Goal: Task Accomplishment & Management: Complete application form

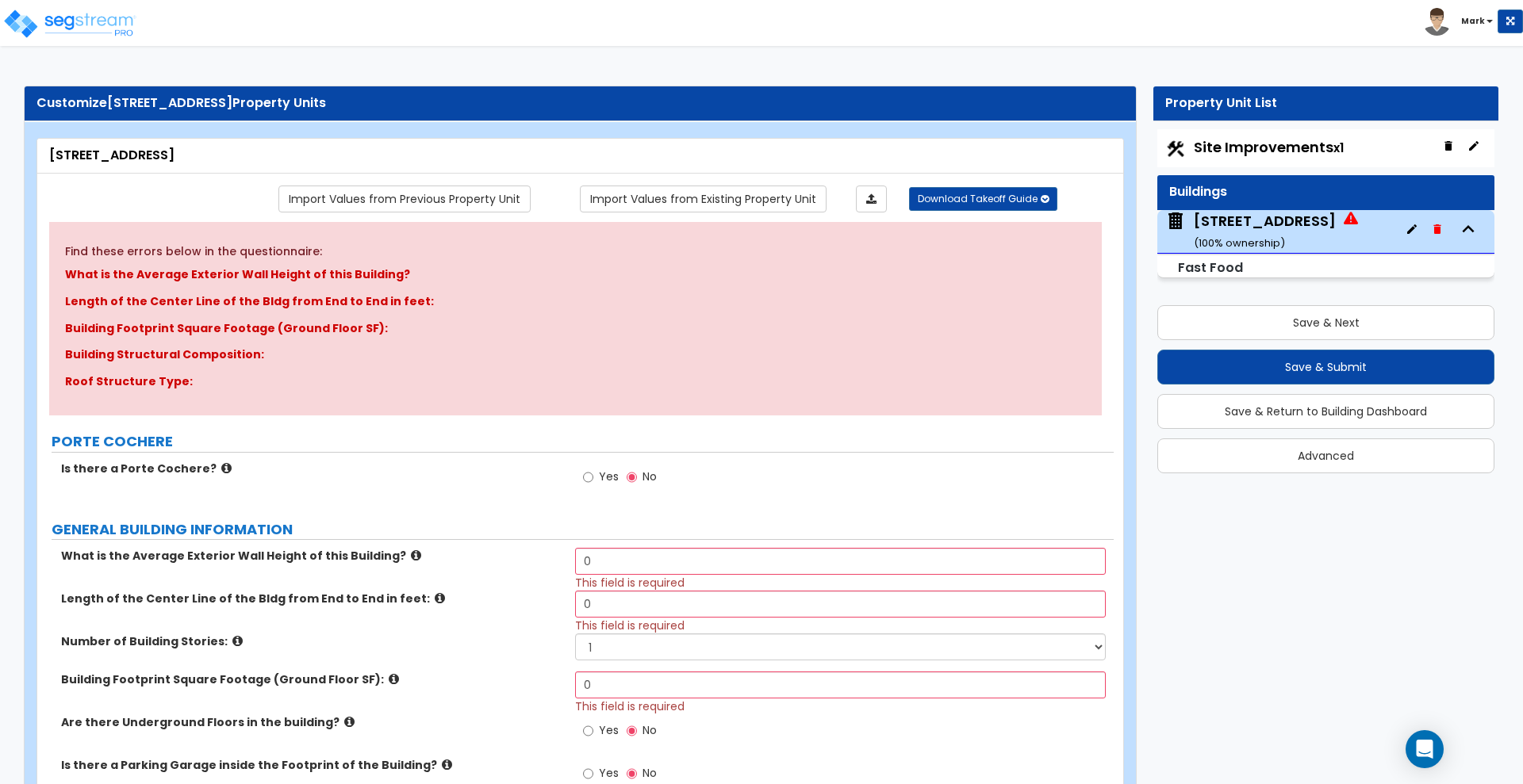
click at [1244, 145] on span "Site Improvements x1" at bounding box center [1269, 147] width 150 height 20
select select "2"
select select "1"
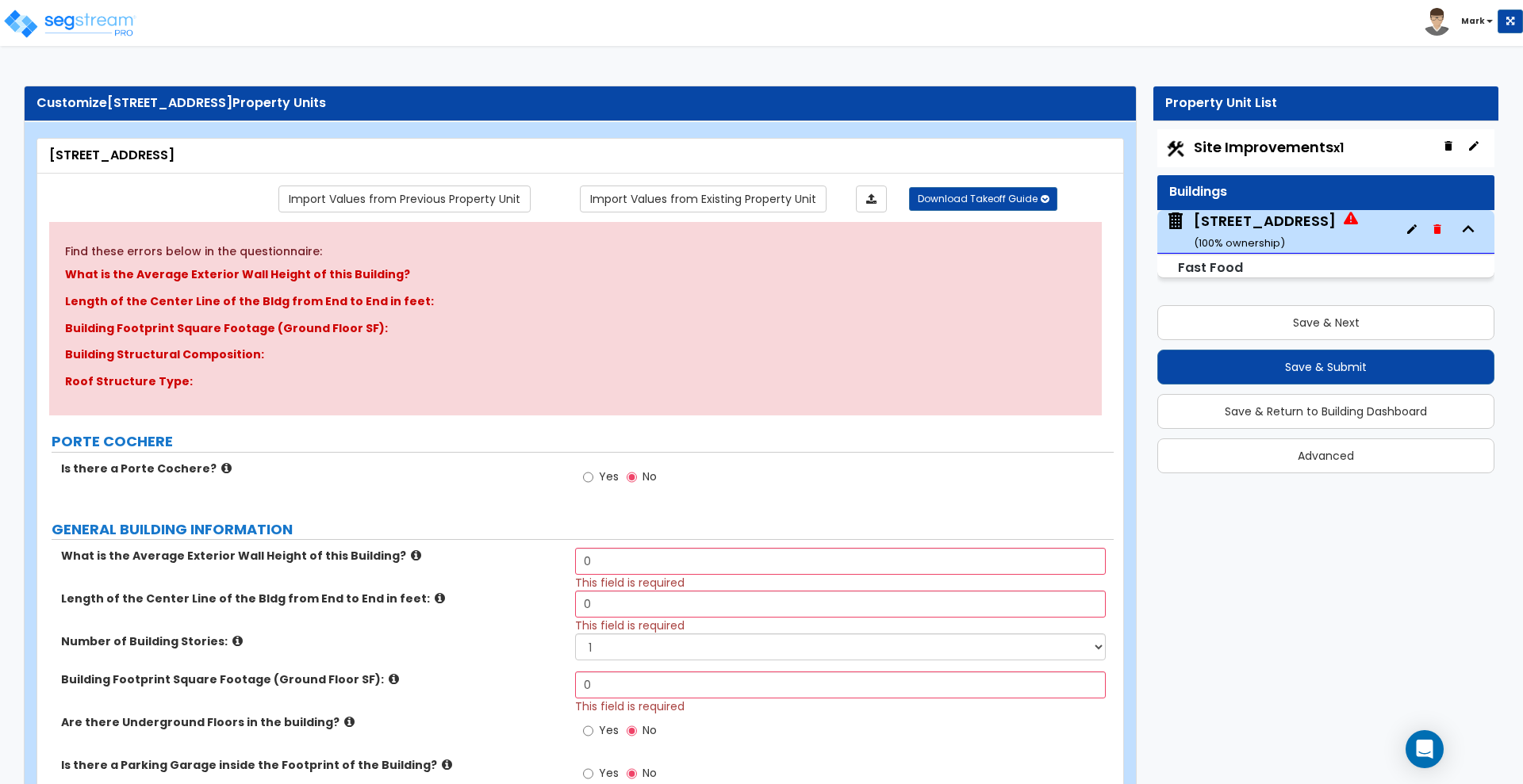
select select "2"
select select "1"
select select "2"
select select "1"
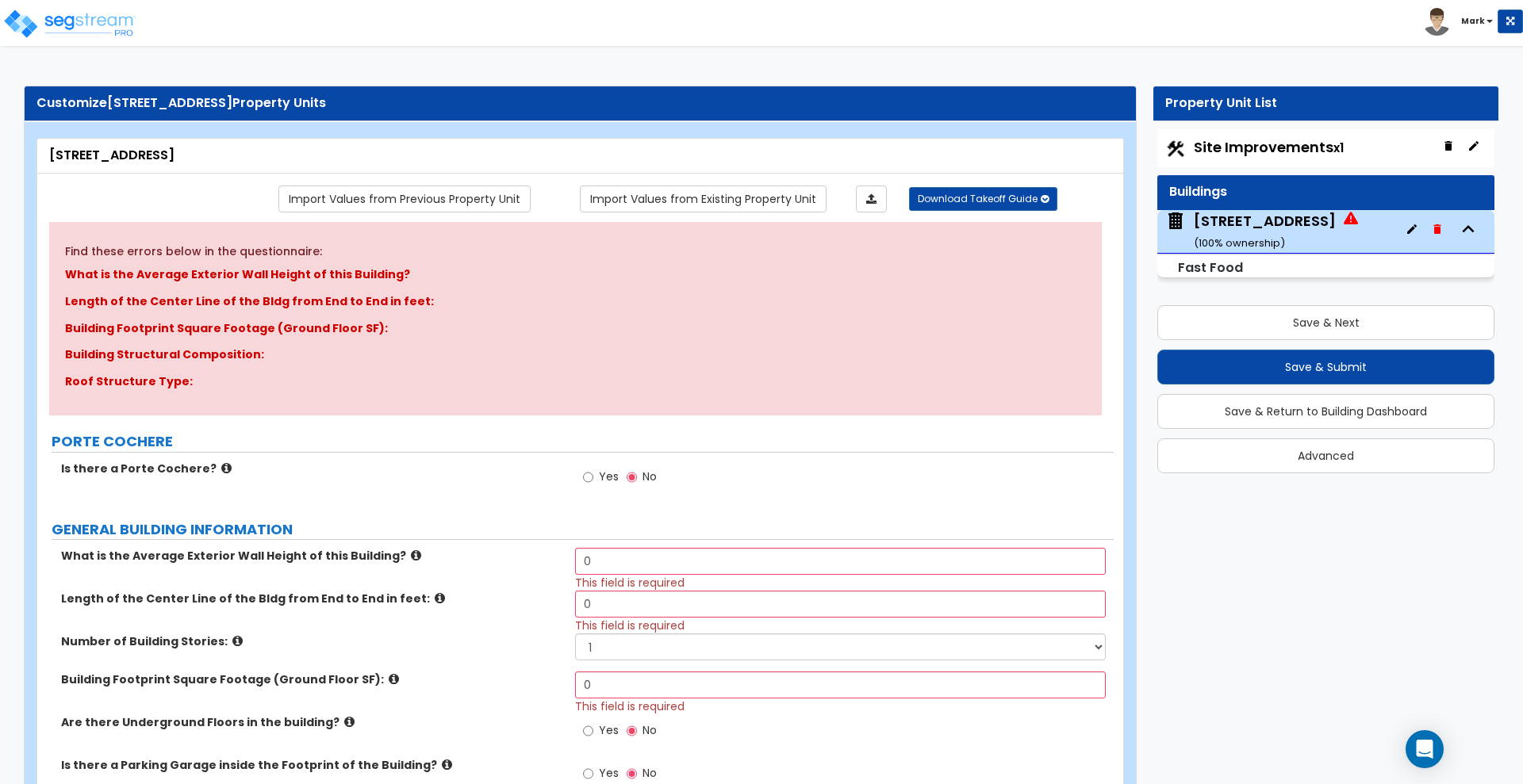
select select "1"
select select "2"
select select "4"
select select "1"
select select "11"
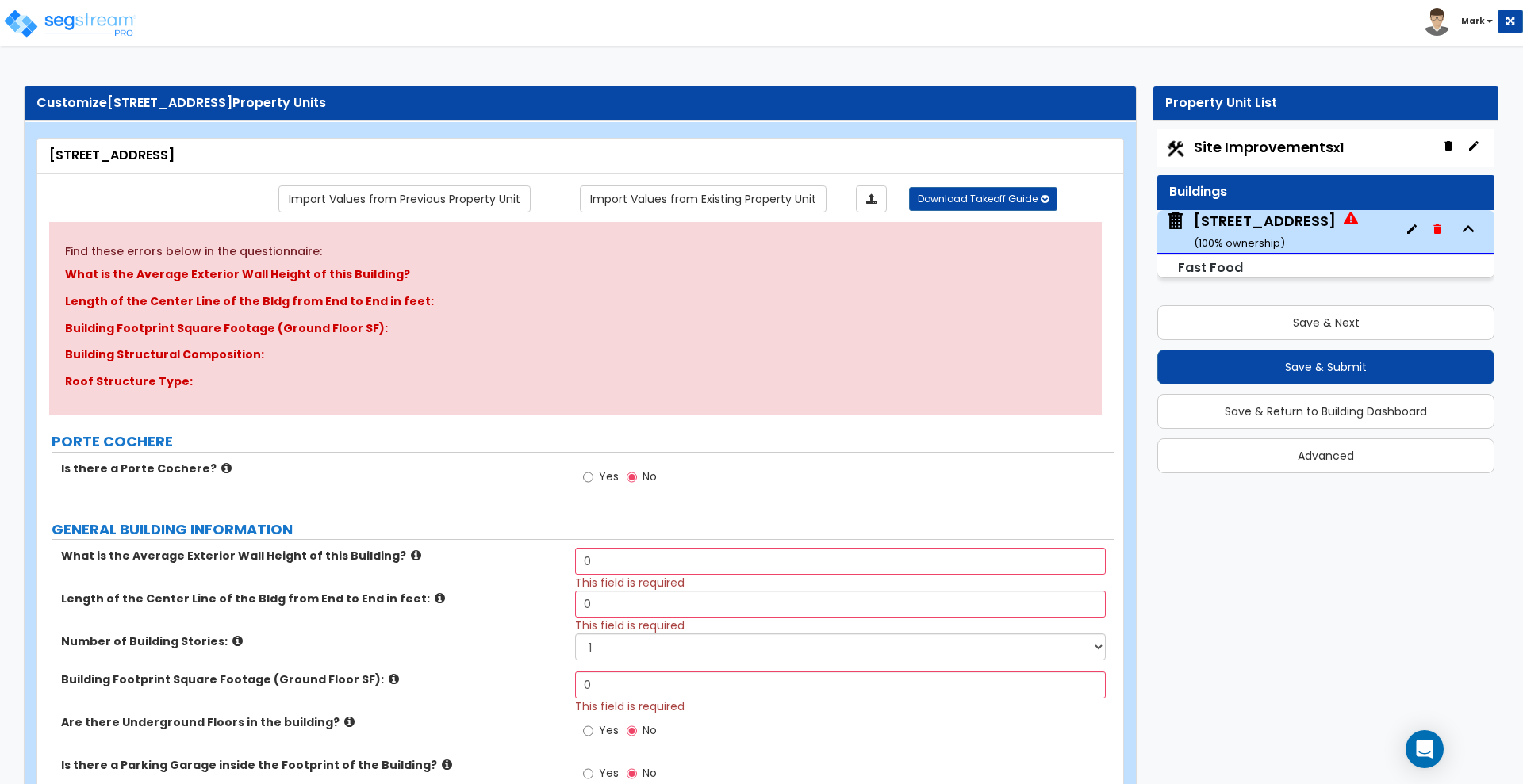
select select "2"
select select "4"
select select "6"
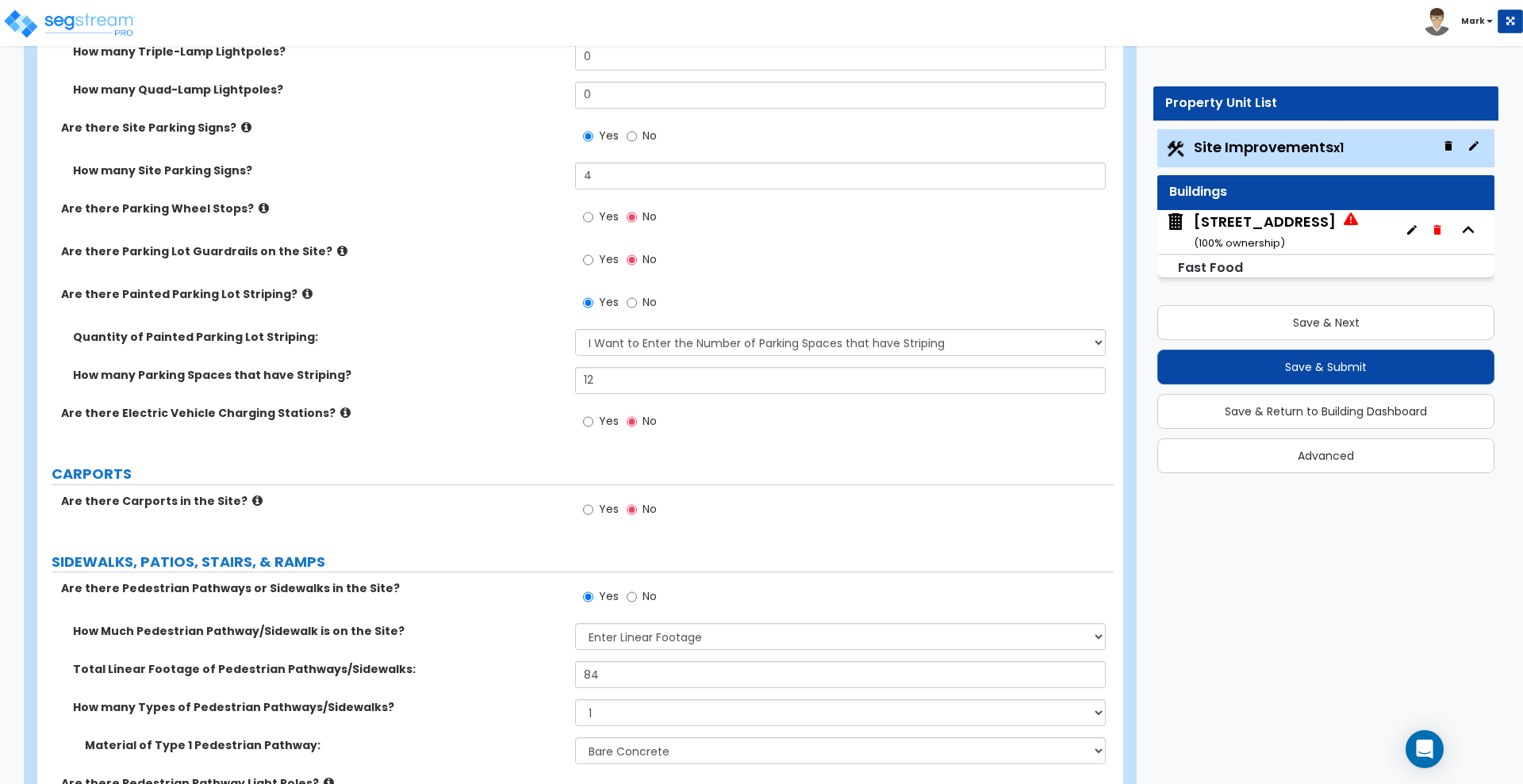
scroll to position [1387, 0]
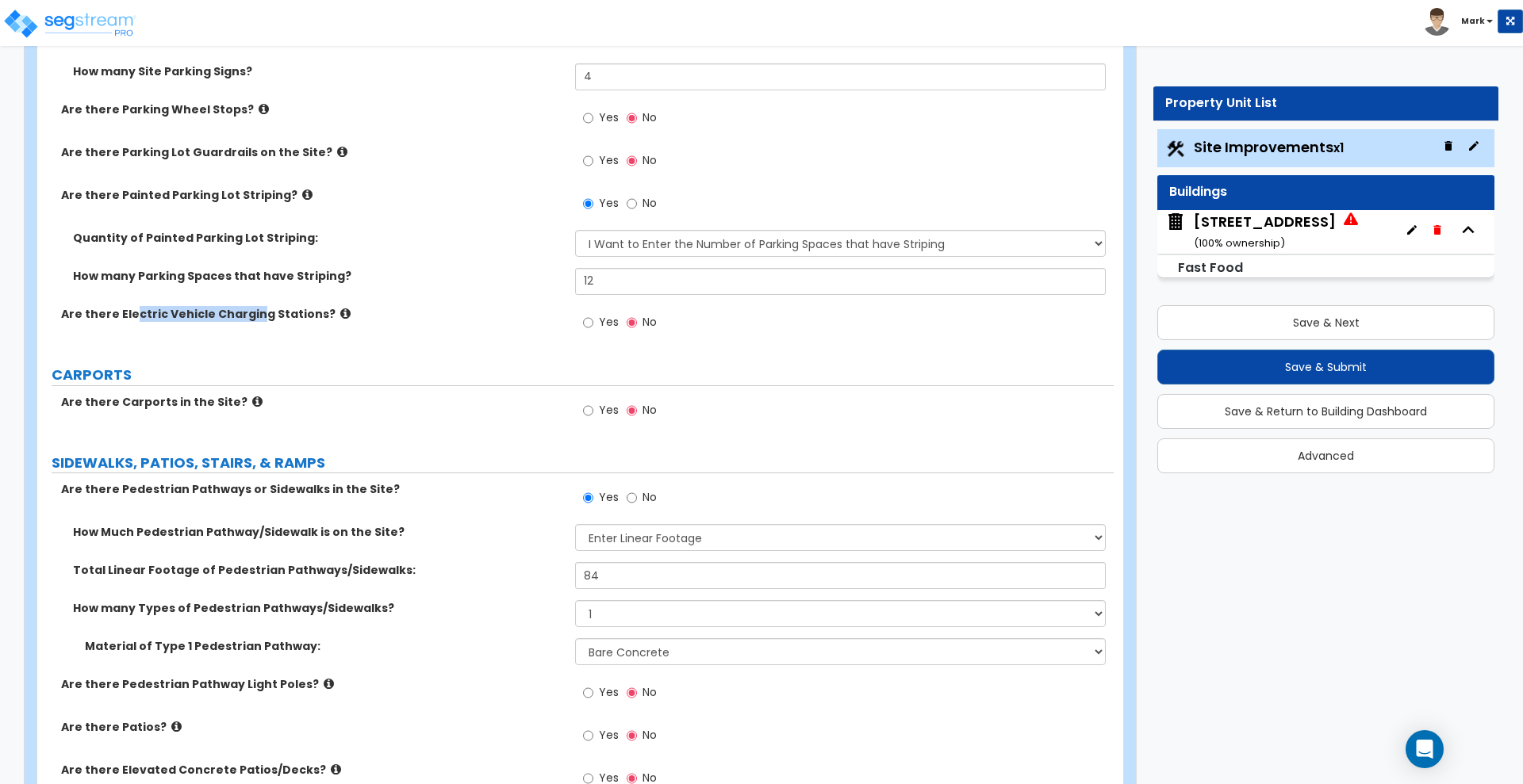
drag, startPoint x: 134, startPoint y: 311, endPoint x: 250, endPoint y: 313, distance: 116.0
click at [250, 313] on label "Are there Electric Vehicle Charging Stations?" at bounding box center [313, 314] width 502 height 16
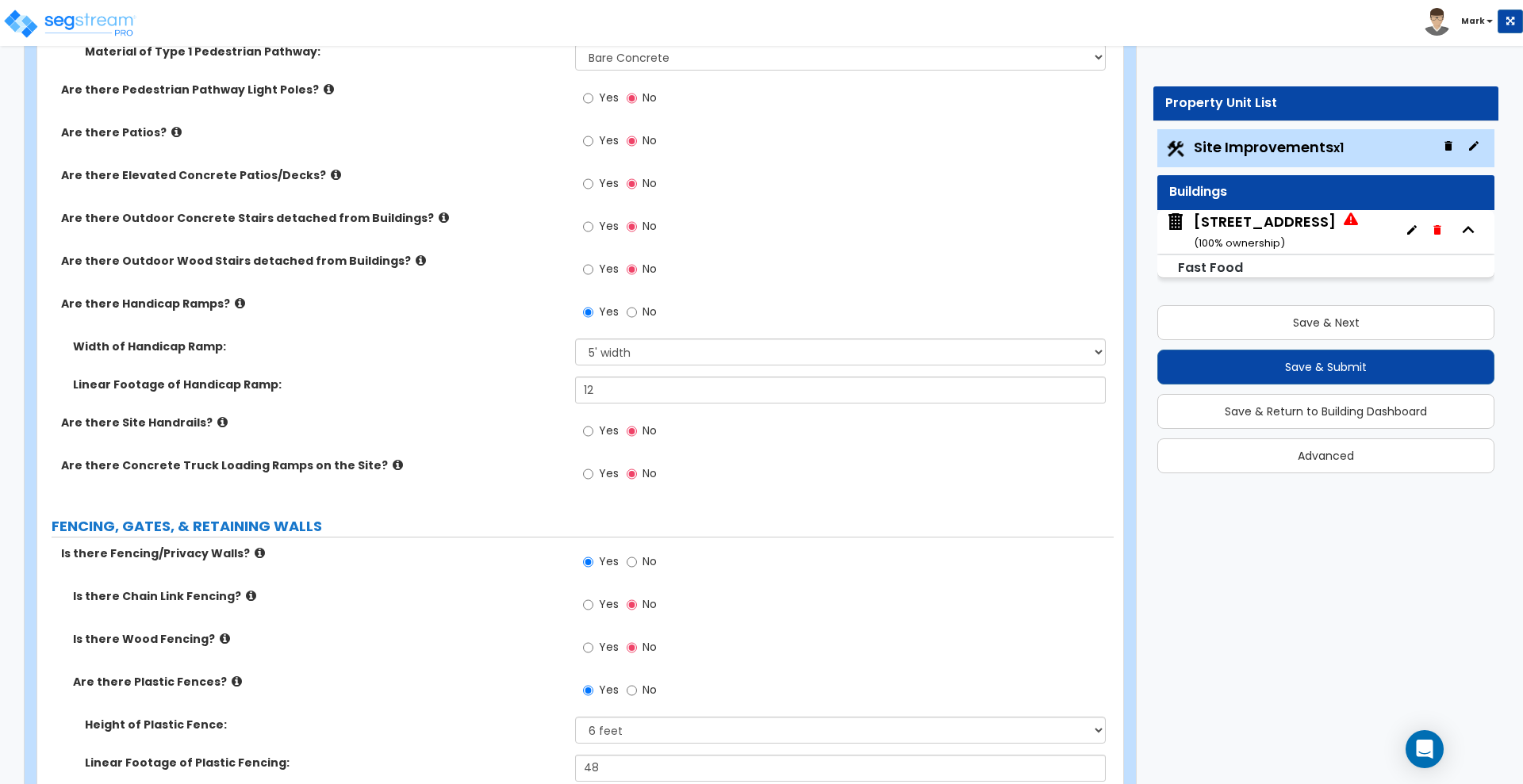
scroll to position [2081, 0]
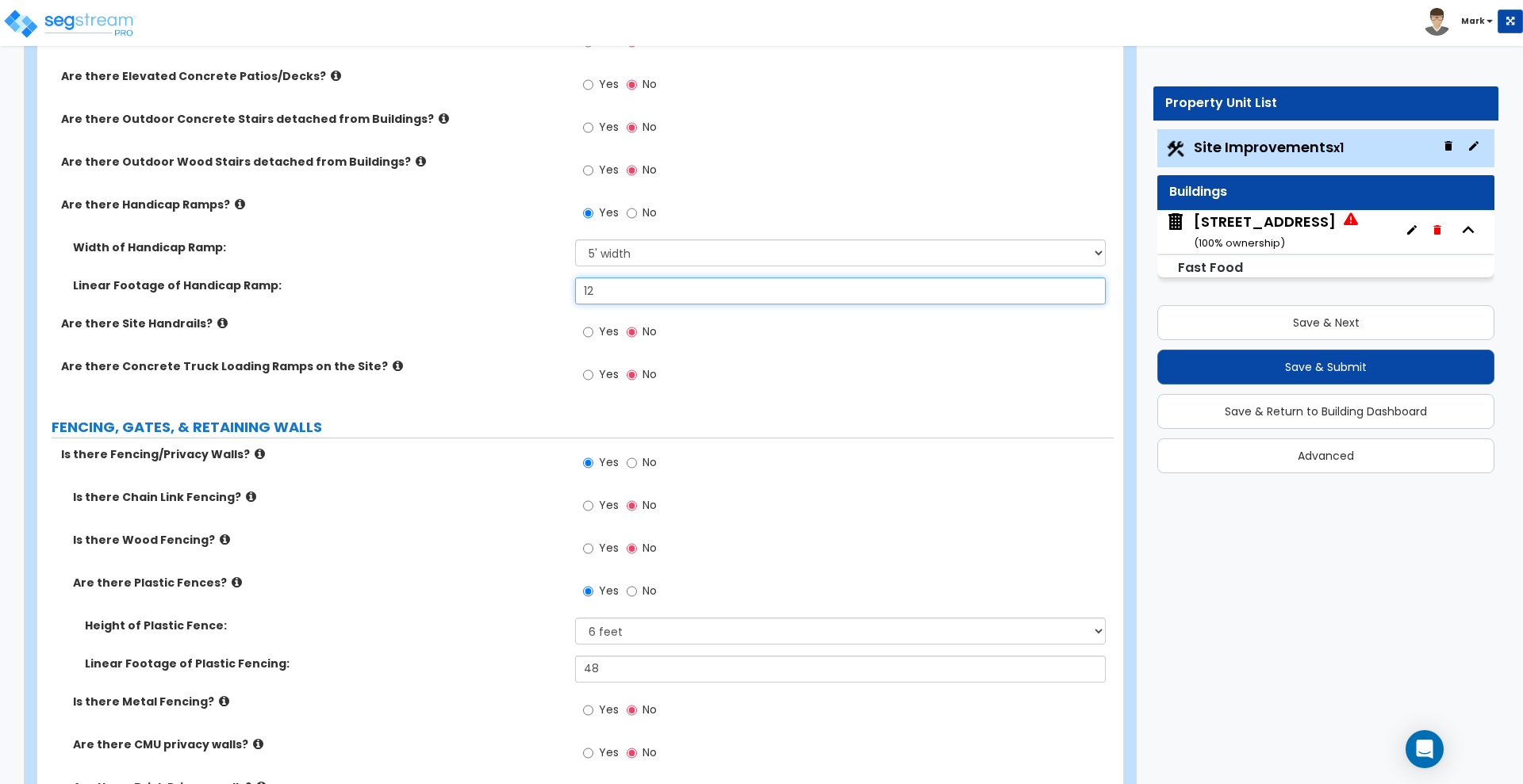
drag, startPoint x: 606, startPoint y: 294, endPoint x: 477, endPoint y: 281, distance: 129.7
click at [483, 289] on div "Linear Footage of Handicap Ramp: 12" at bounding box center [576, 297] width 1076 height 38
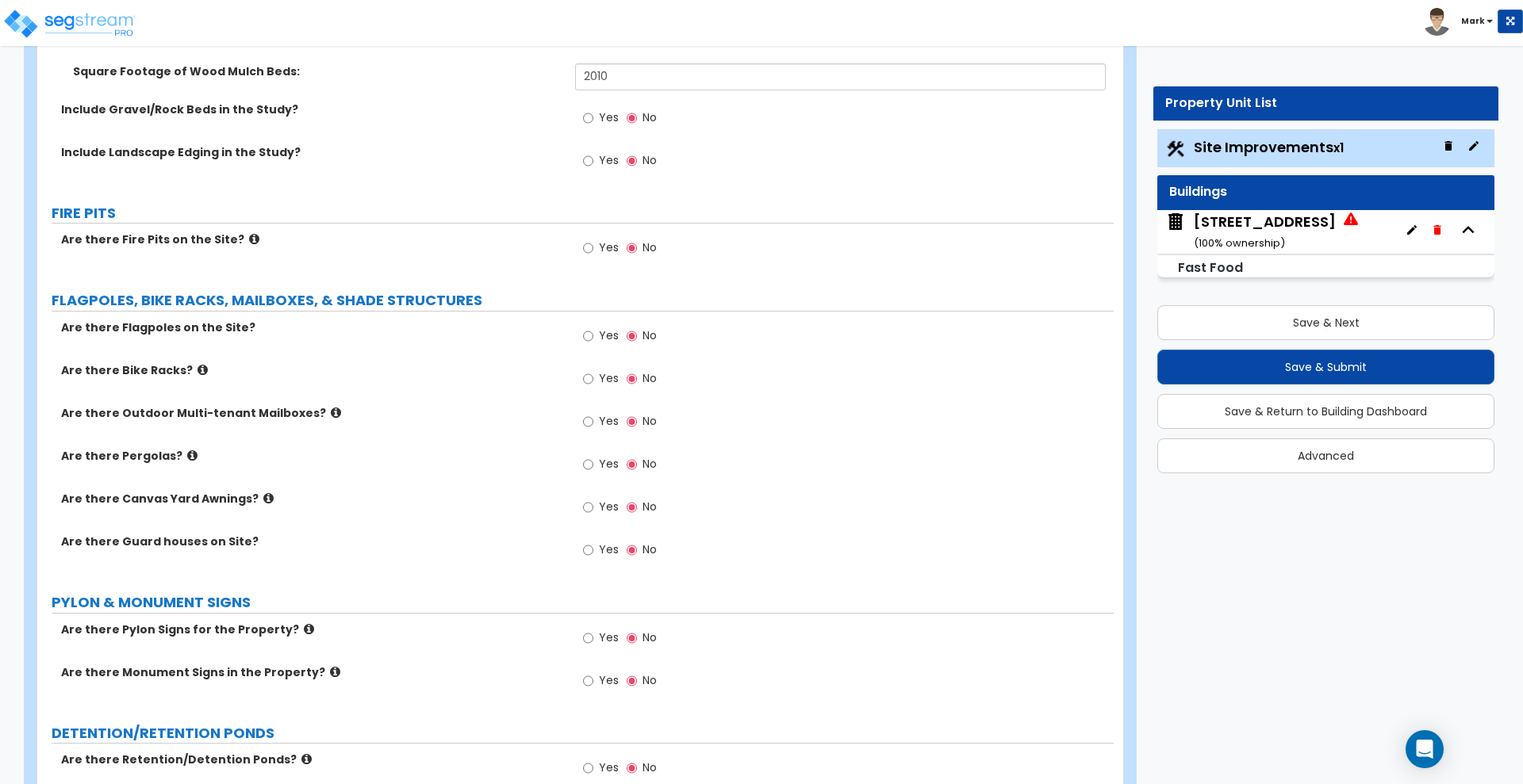
scroll to position [3766, 0]
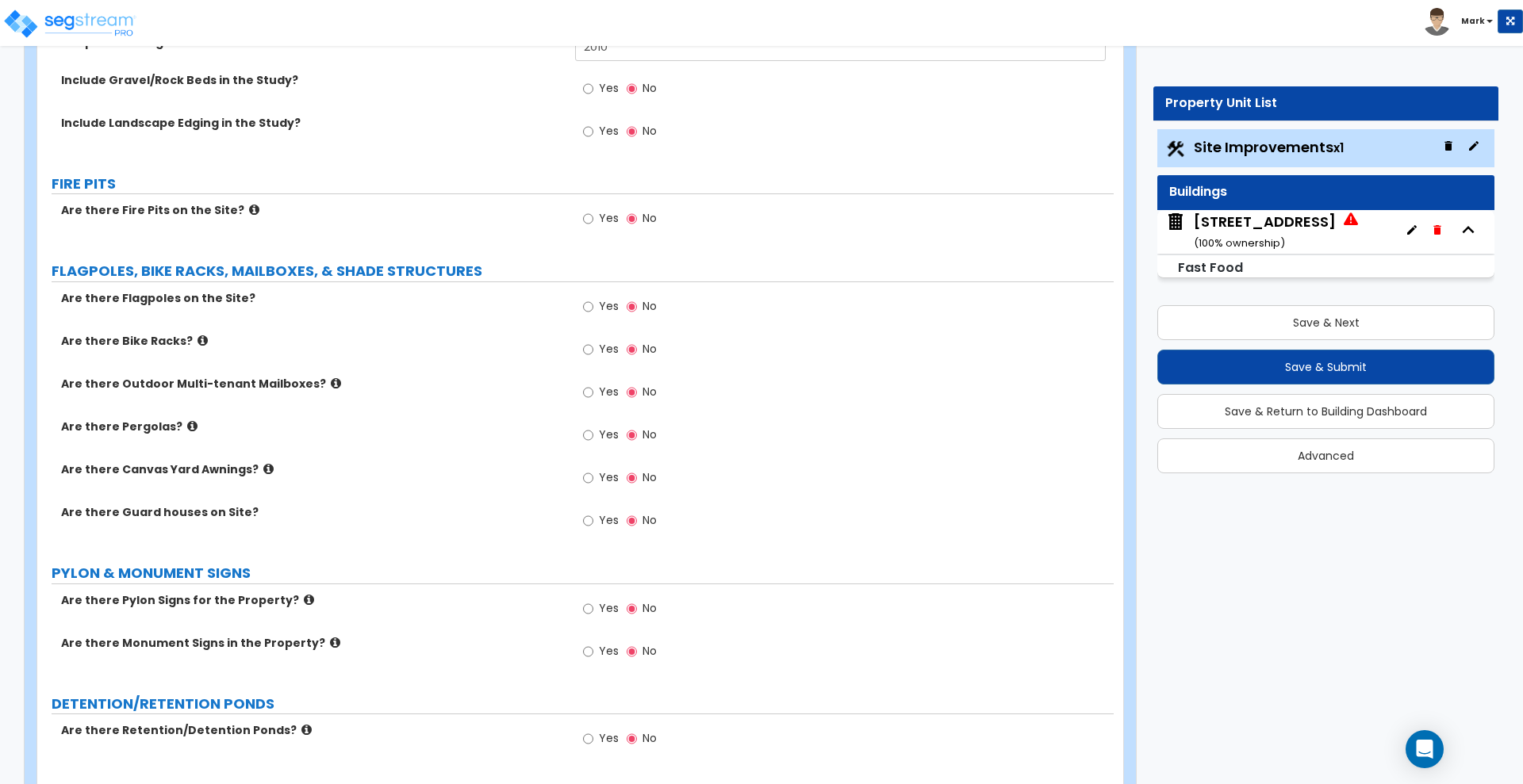
type input "10"
click at [1387, 409] on button "Save & Return to Building Dashboard" at bounding box center [1325, 411] width 337 height 35
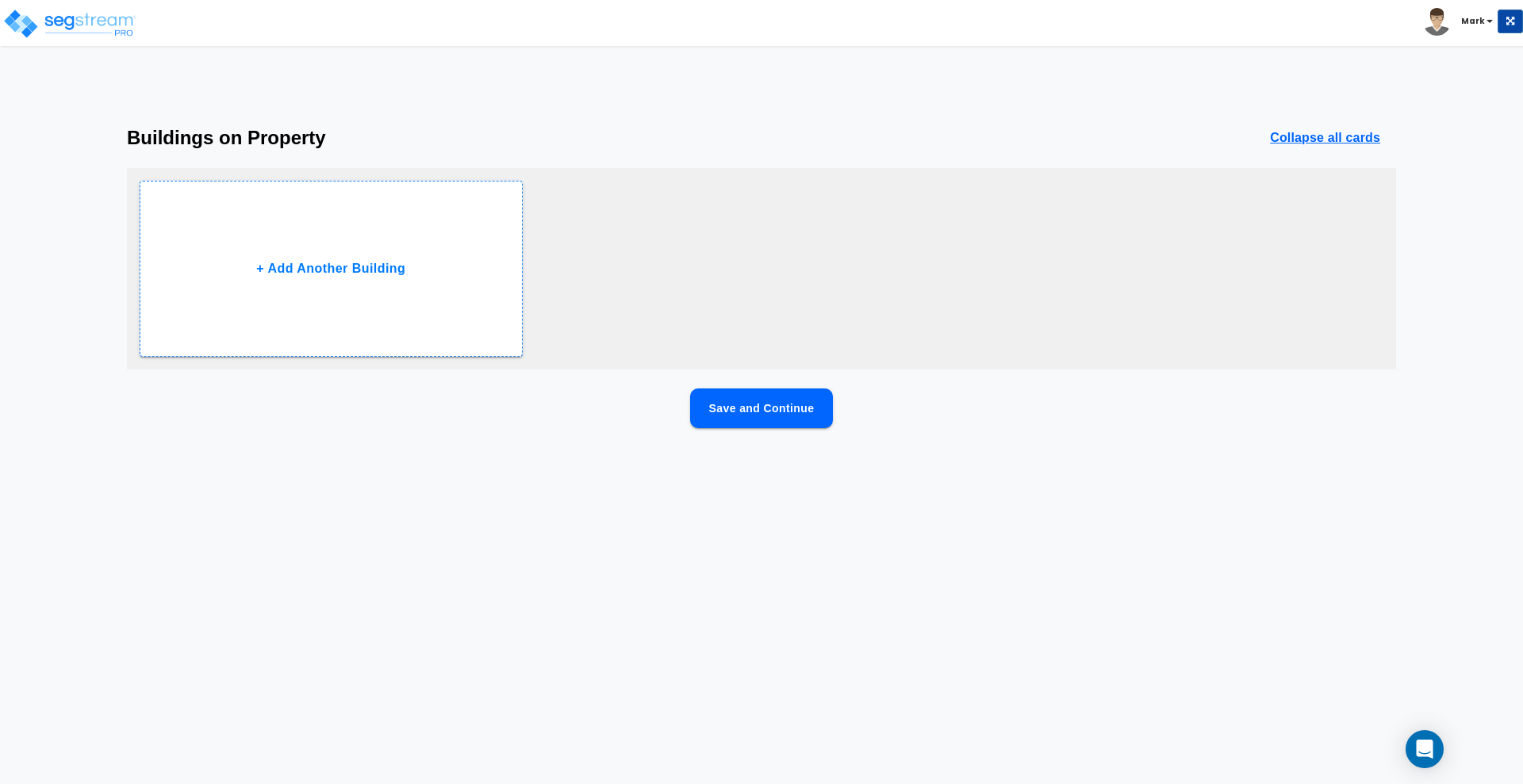
scroll to position [0, 0]
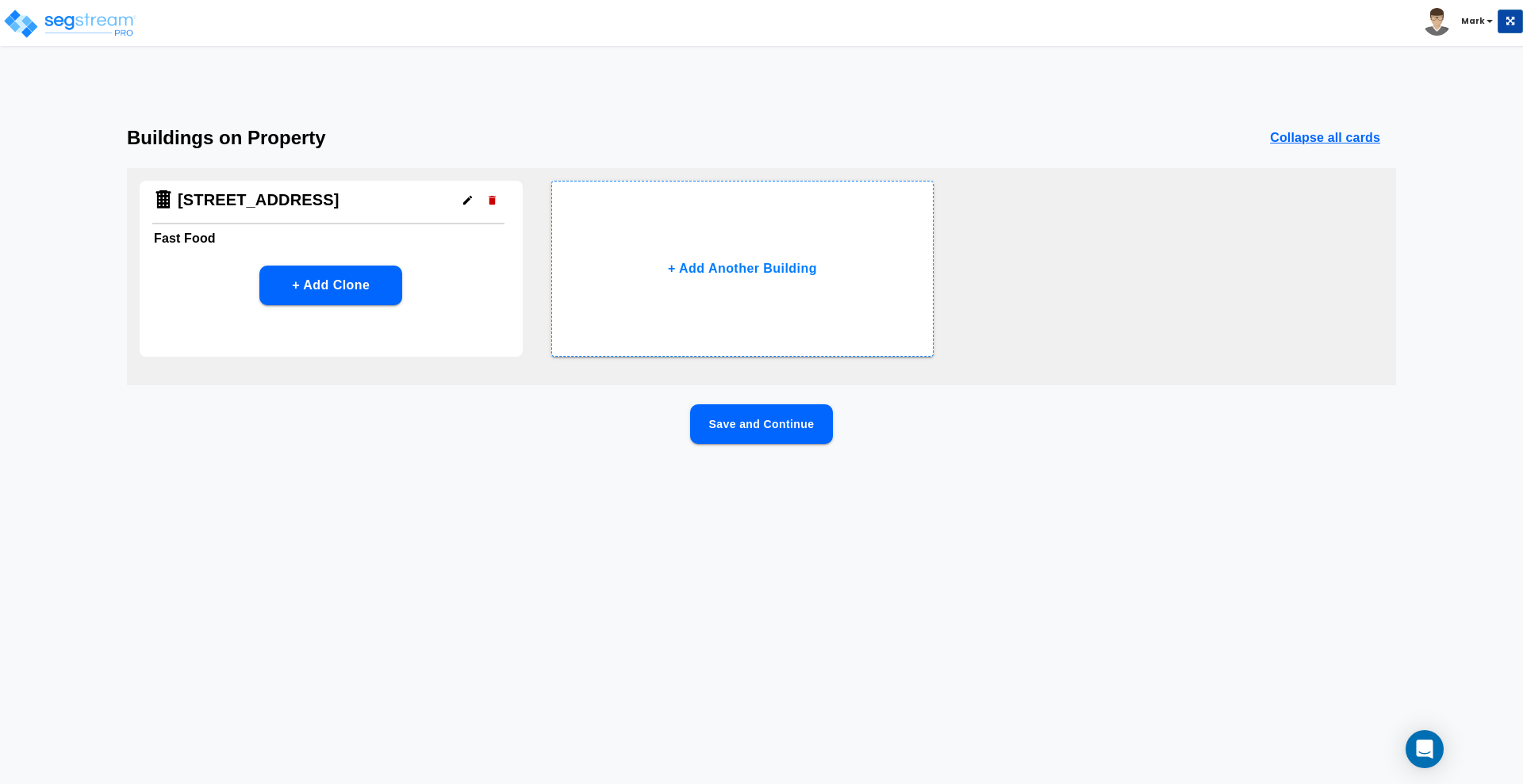
click at [466, 196] on icon "button" at bounding box center [468, 200] width 12 height 12
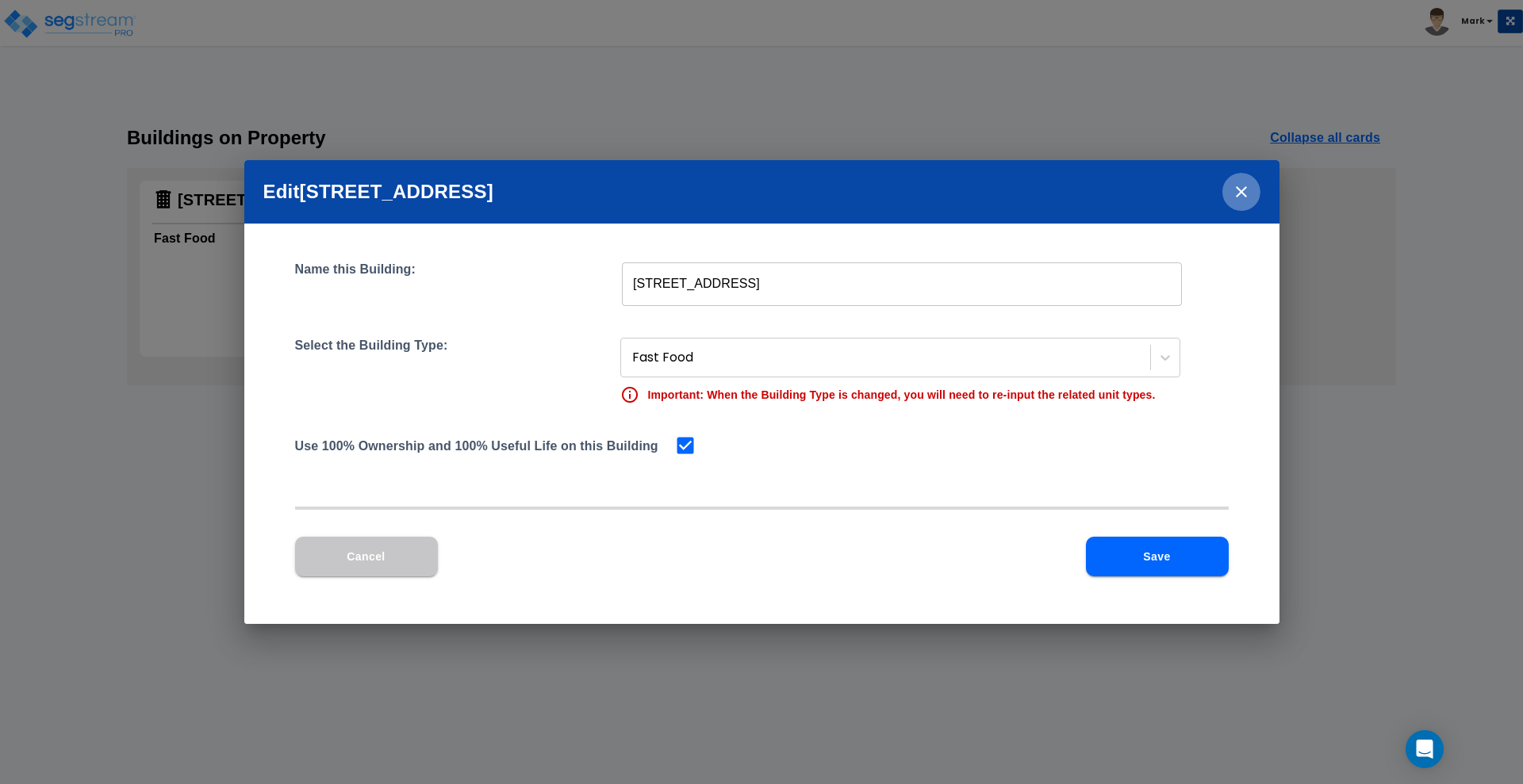
click at [1241, 190] on icon "close" at bounding box center [1240, 191] width 19 height 19
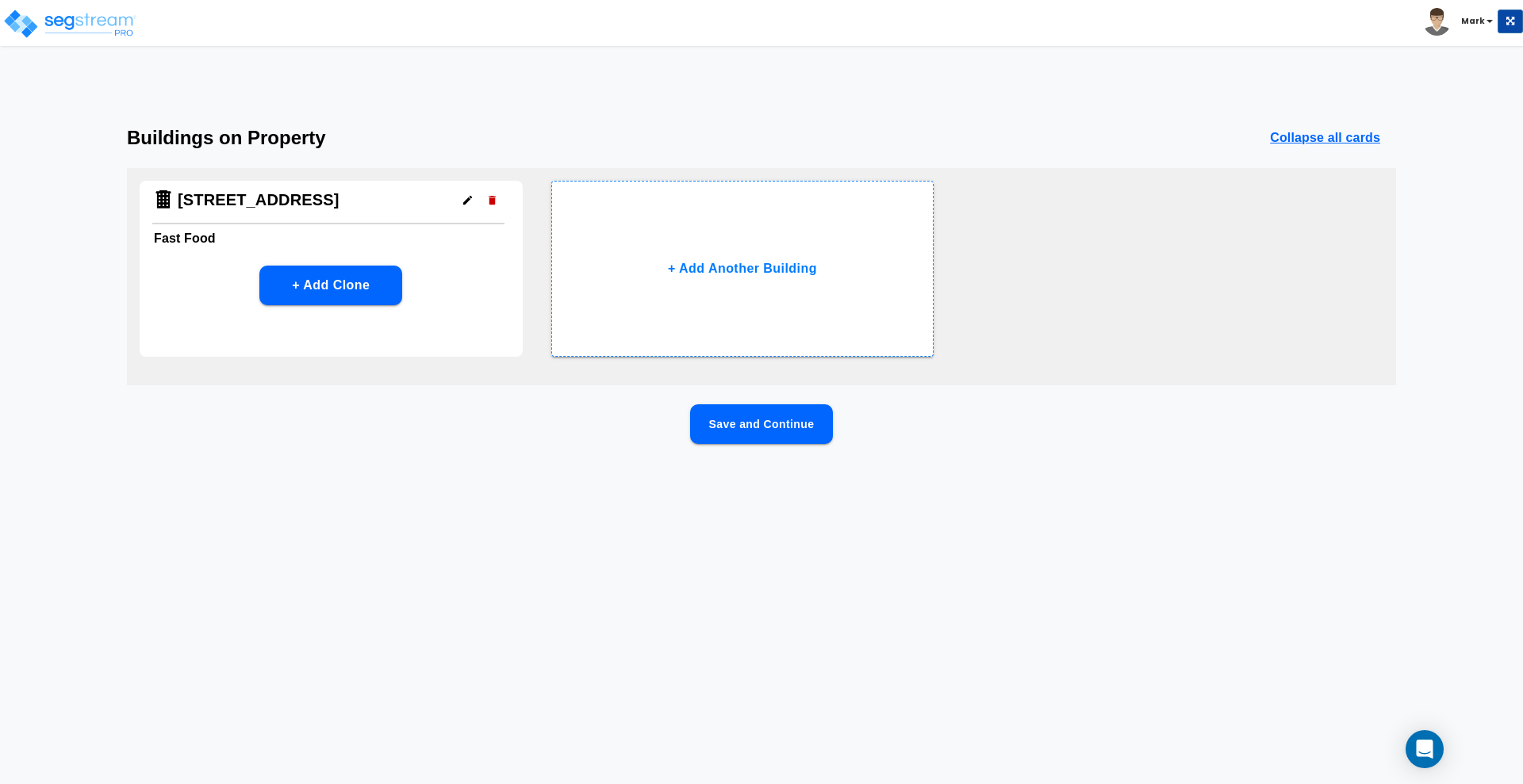
click at [803, 429] on button "Save and Continue" at bounding box center [762, 424] width 142 height 40
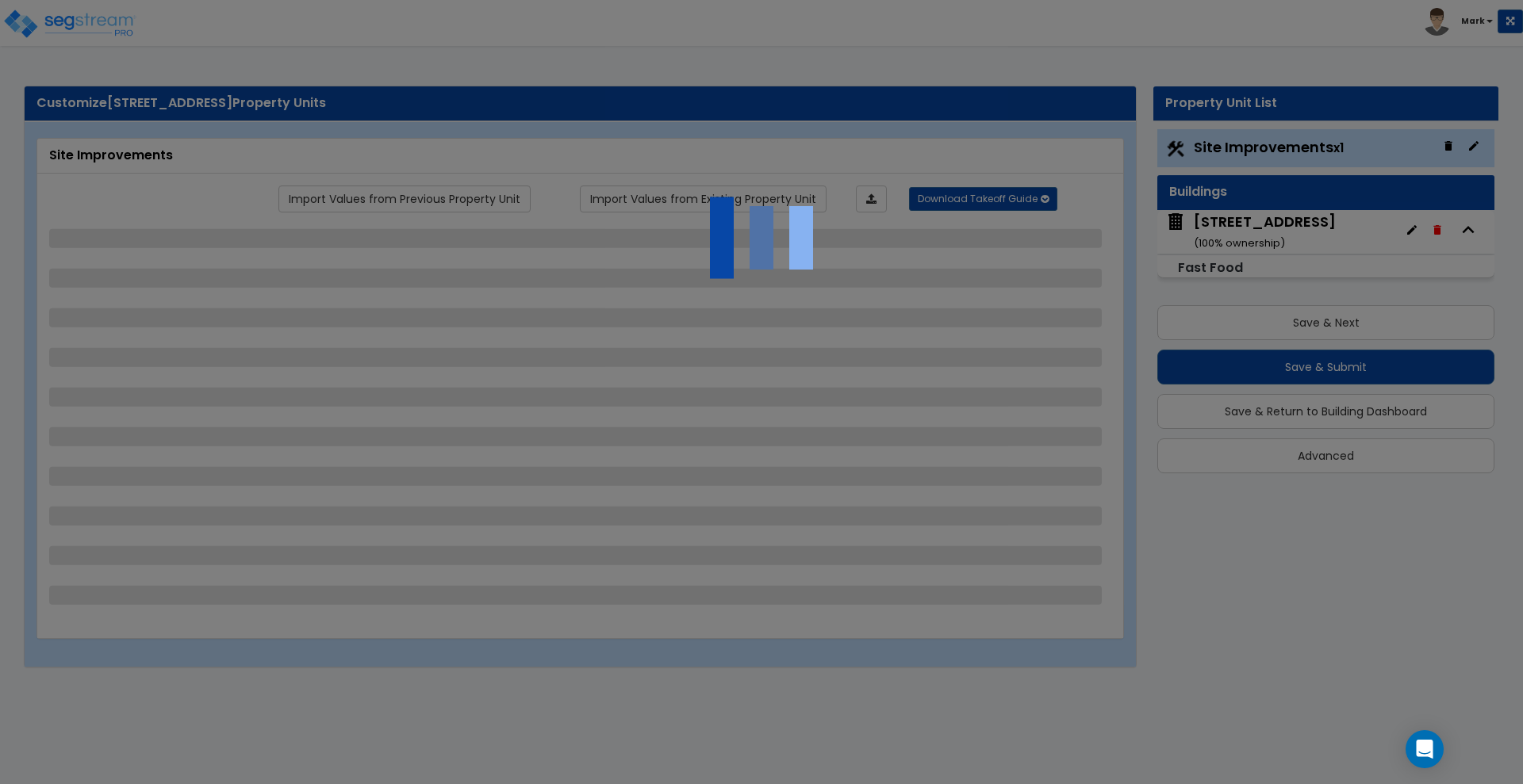
select select "2"
select select "1"
select select "2"
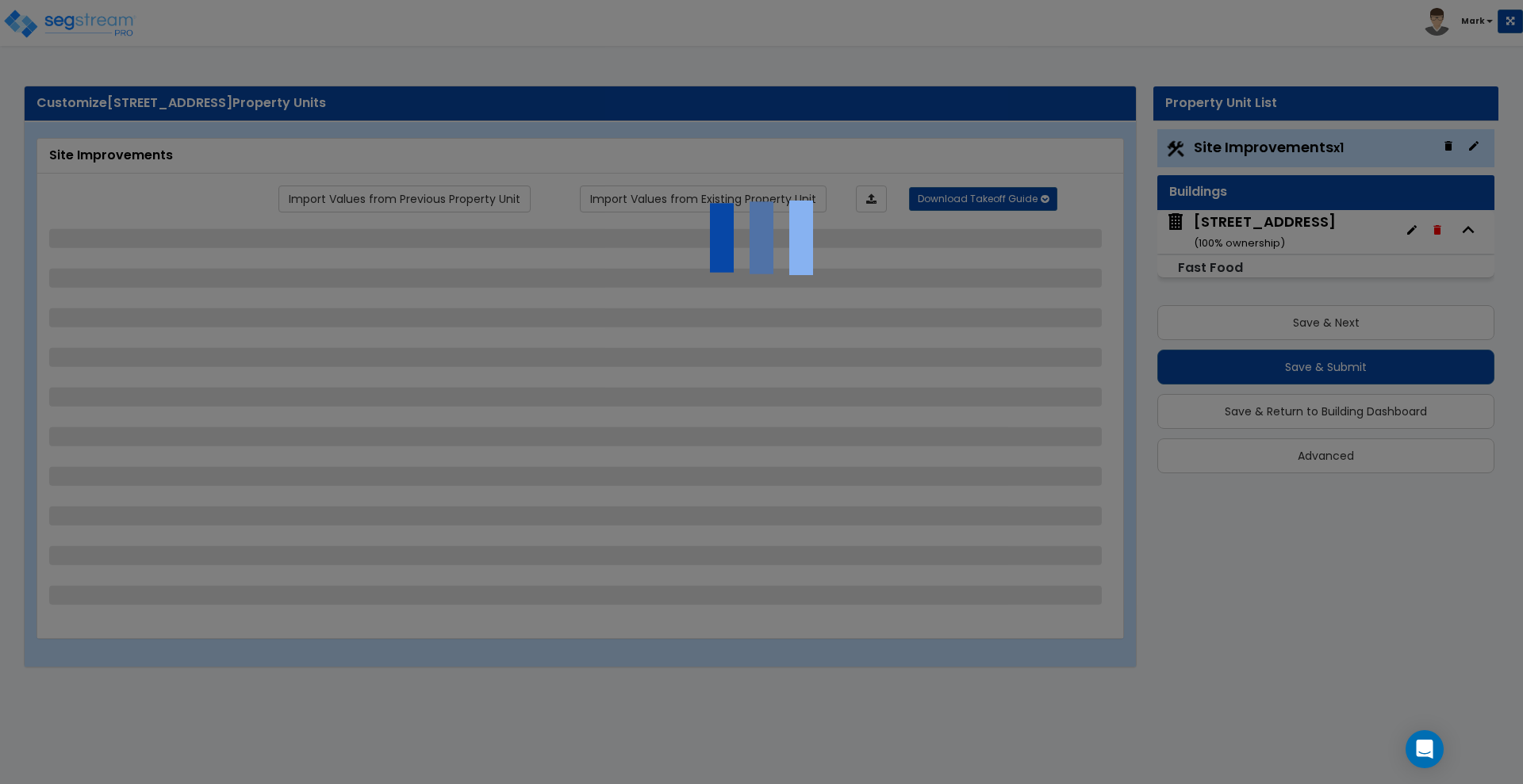
select select "2"
select select "1"
select select "2"
select select "1"
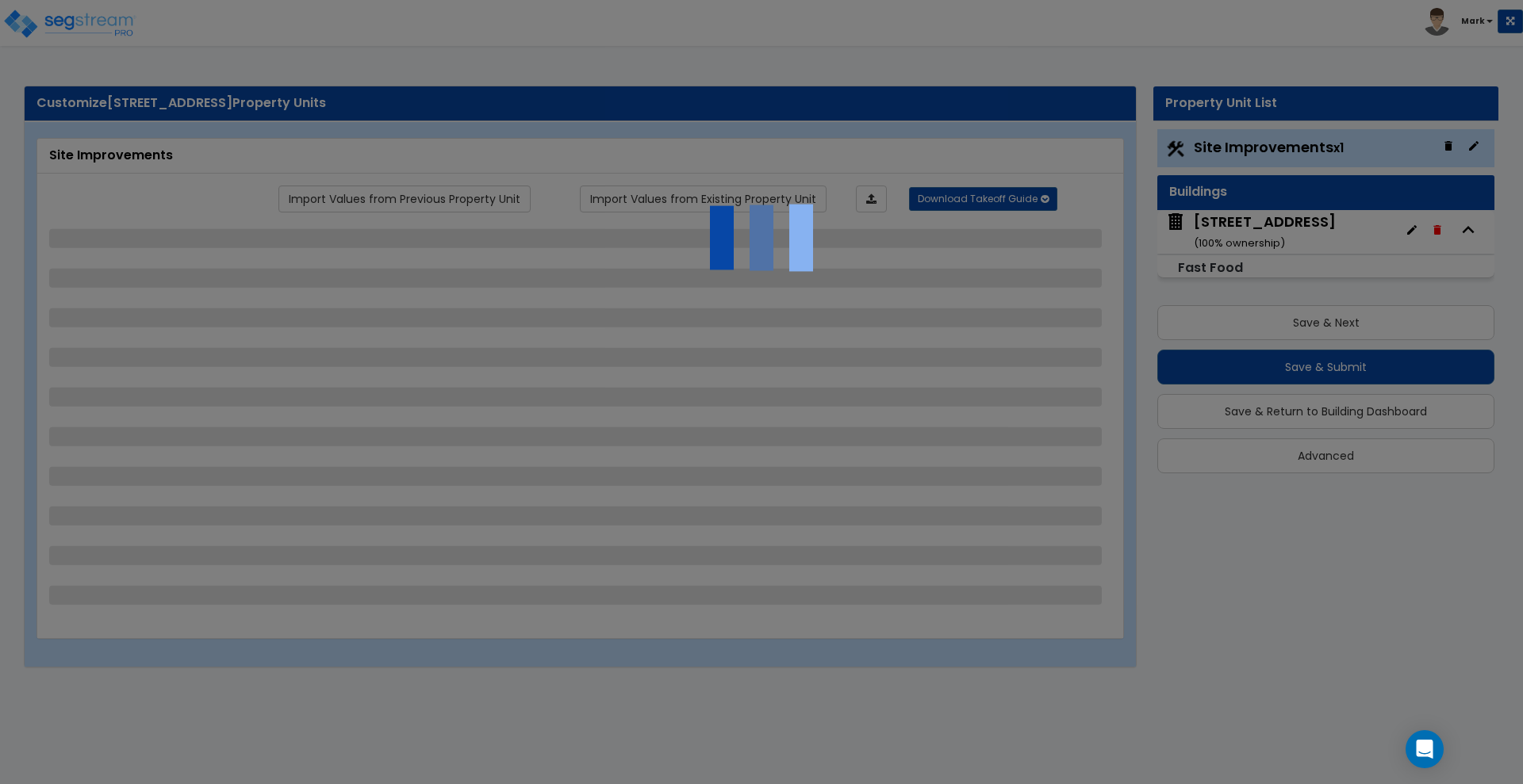
select select "2"
select select "4"
select select "1"
select select "11"
select select "2"
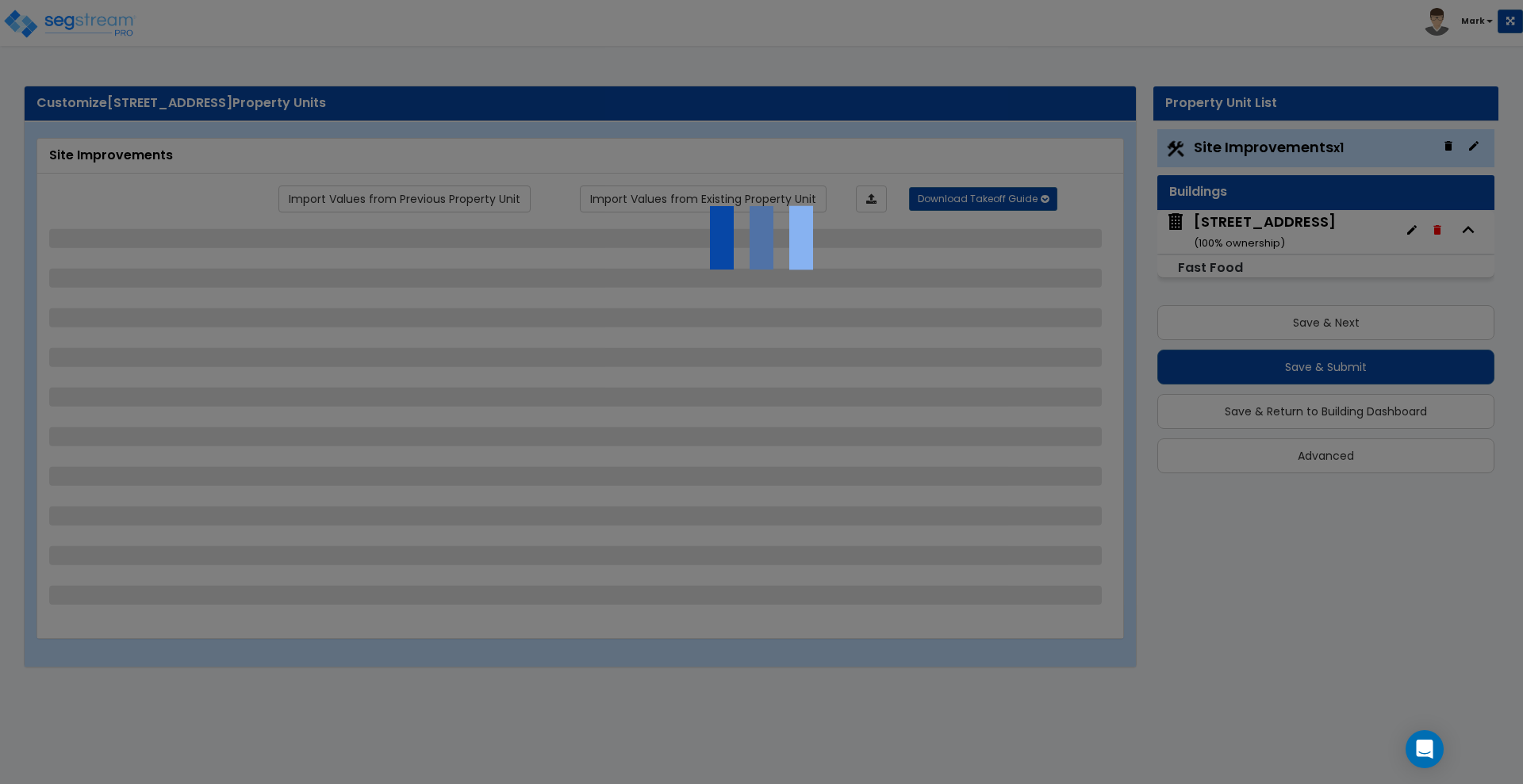
select select "4"
select select "6"
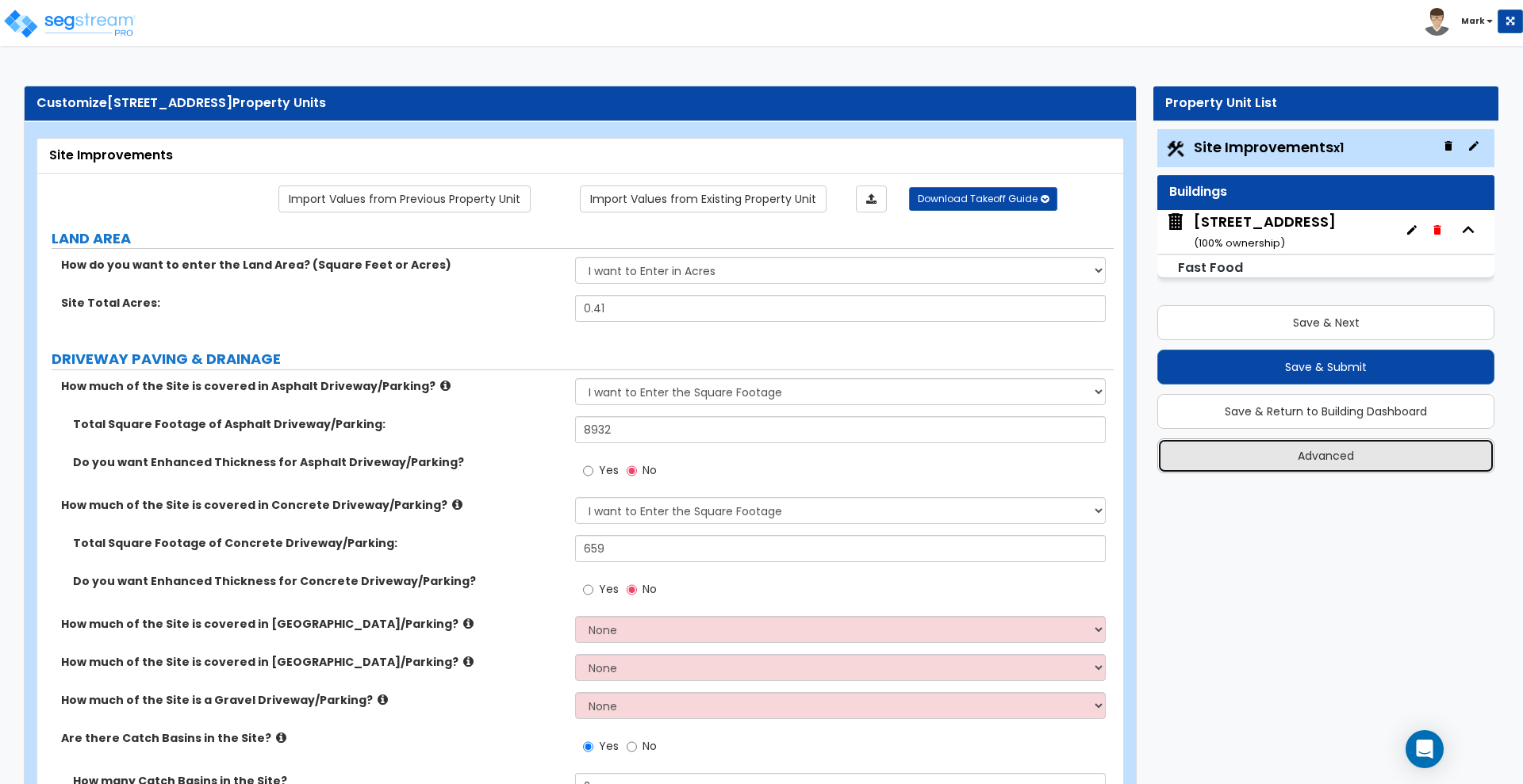
click at [1320, 460] on button "Advanced" at bounding box center [1325, 455] width 337 height 35
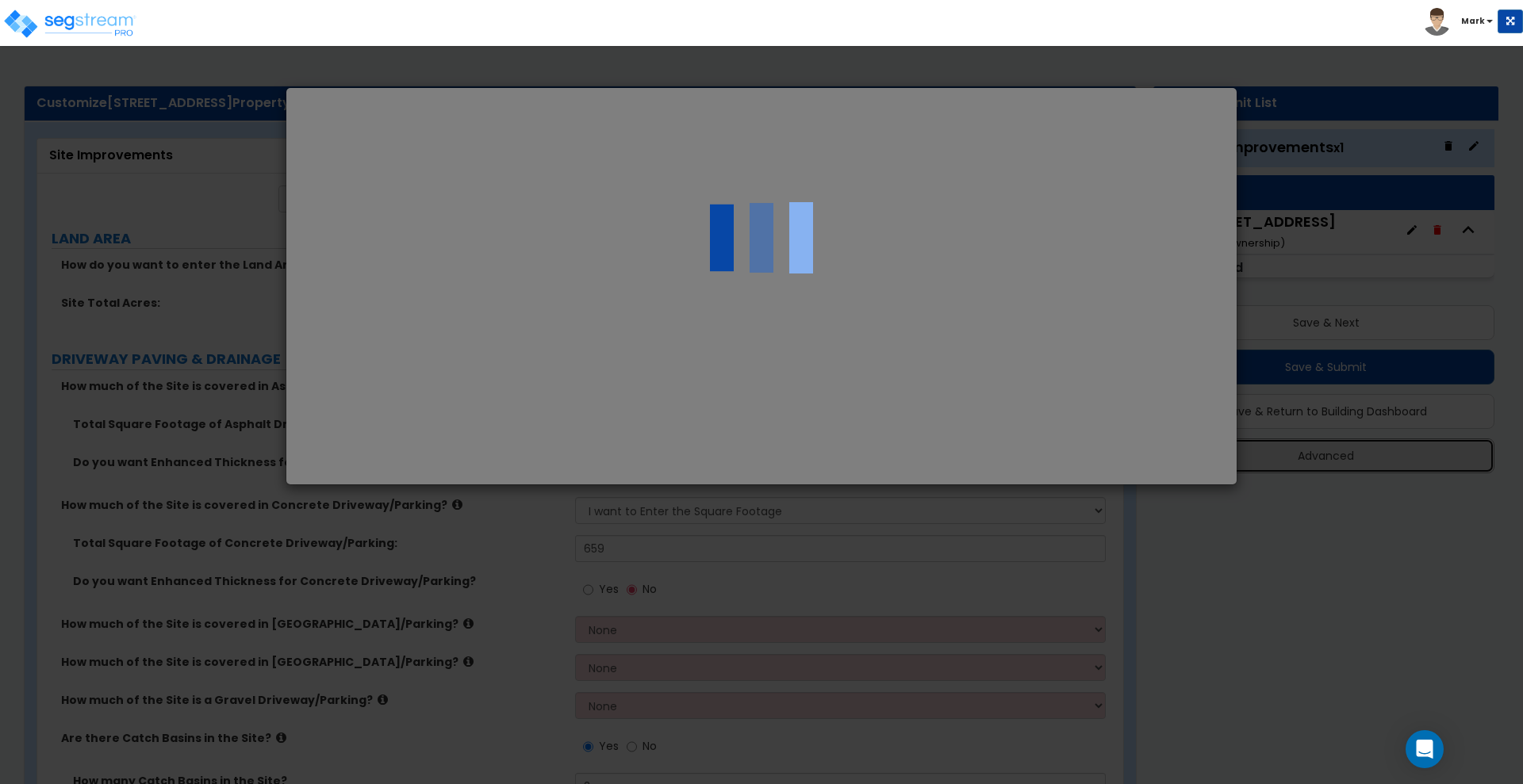
select select "MD"
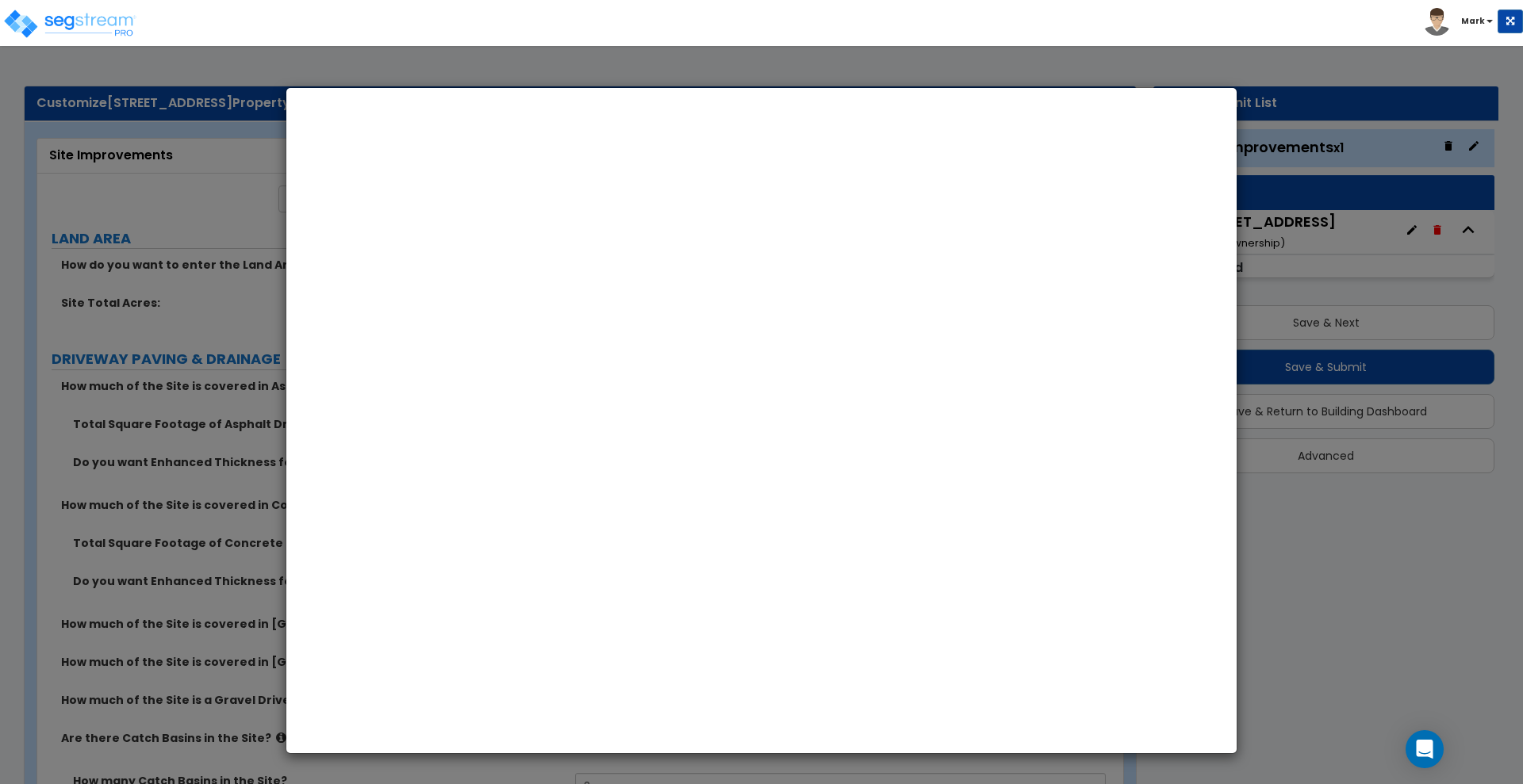
select select "2025"
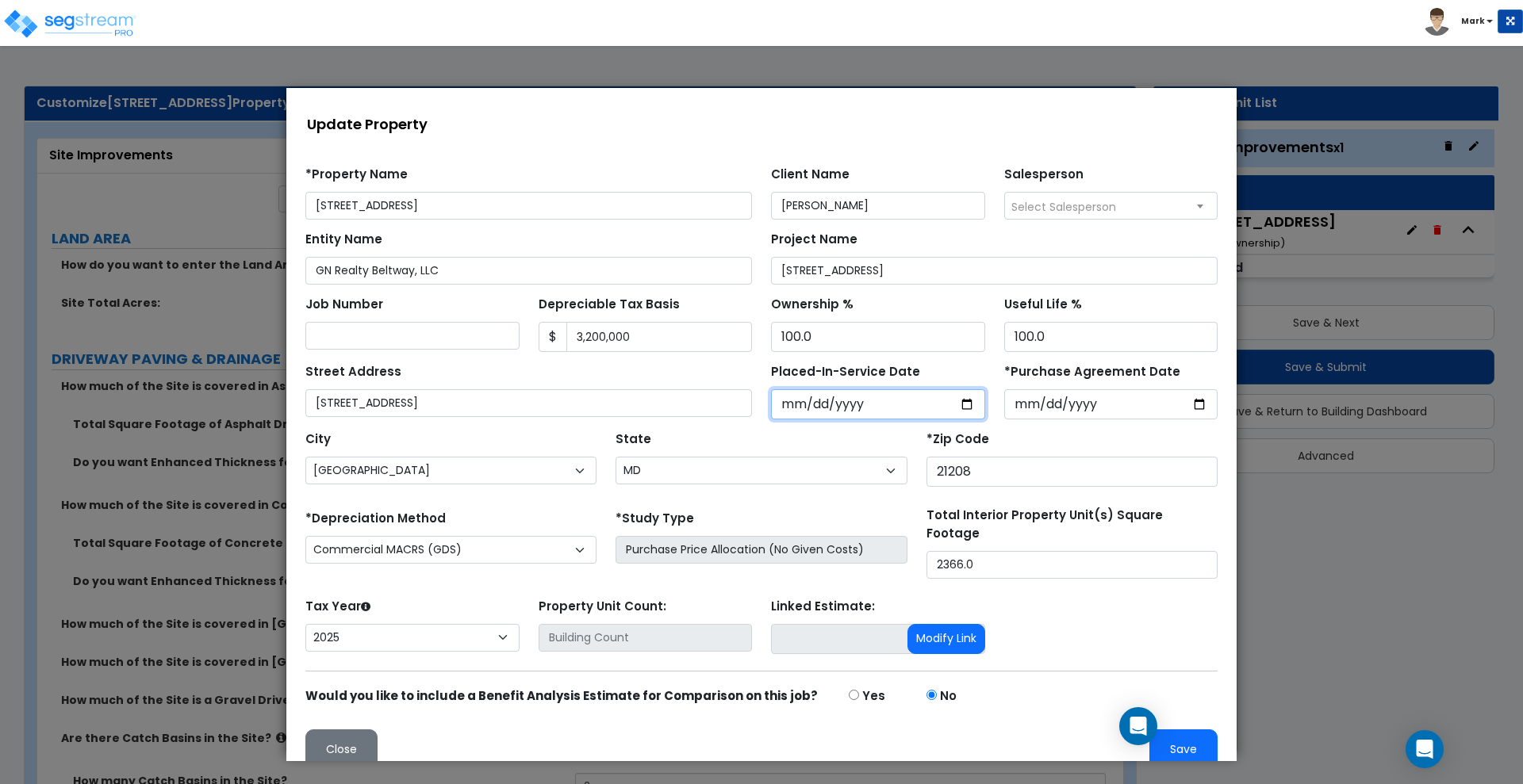
click at [855, 399] on input "[DATE]" at bounding box center [877, 404] width 214 height 30
click at [810, 399] on input "[DATE]" at bounding box center [877, 404] width 214 height 30
click at [796, 401] on input "[DATE]" at bounding box center [877, 404] width 214 height 30
drag, startPoint x: 866, startPoint y: 408, endPoint x: 732, endPoint y: 406, distance: 134.0
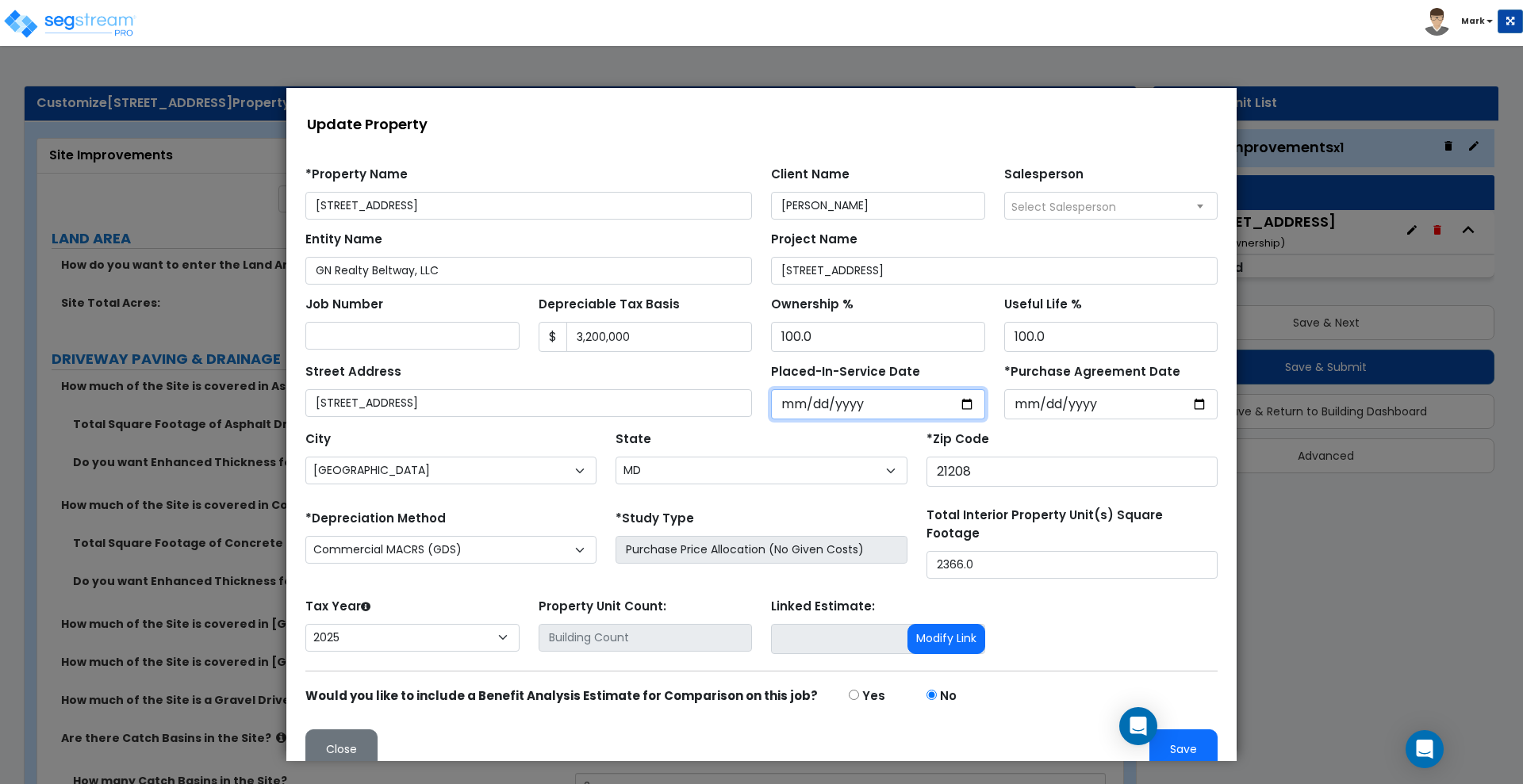
click at [732, 406] on div "Street Address [STREET_ADDRESS] Placed-In-Service Date [DATE] *Purchase Agreeme…" at bounding box center [761, 386] width 931 height 67
click at [824, 408] on input "[DATE]" at bounding box center [877, 404] width 214 height 30
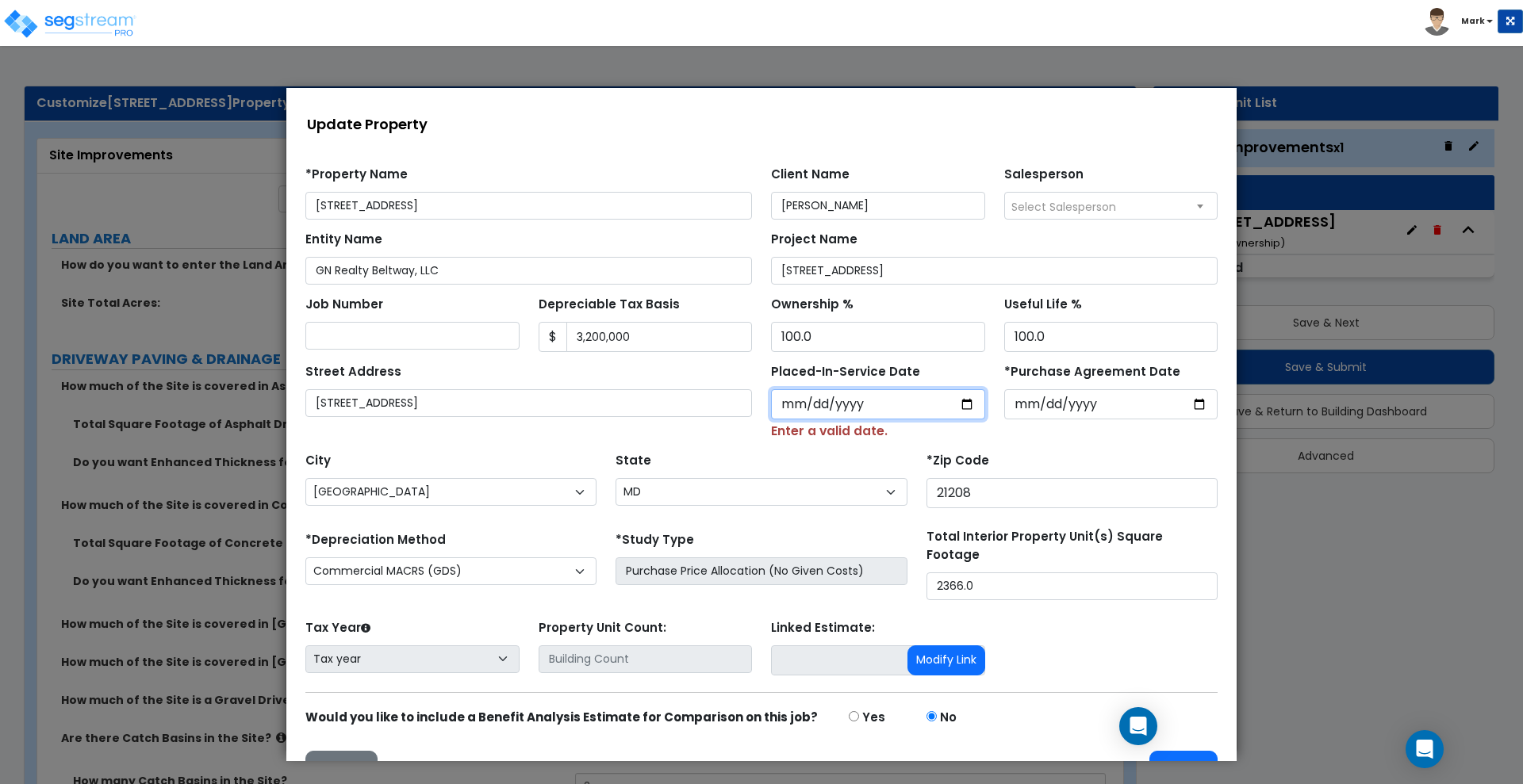
click at [774, 399] on input "Placed-In-Service Date" at bounding box center [877, 404] width 214 height 30
type input "0002-12-01"
select select "2"
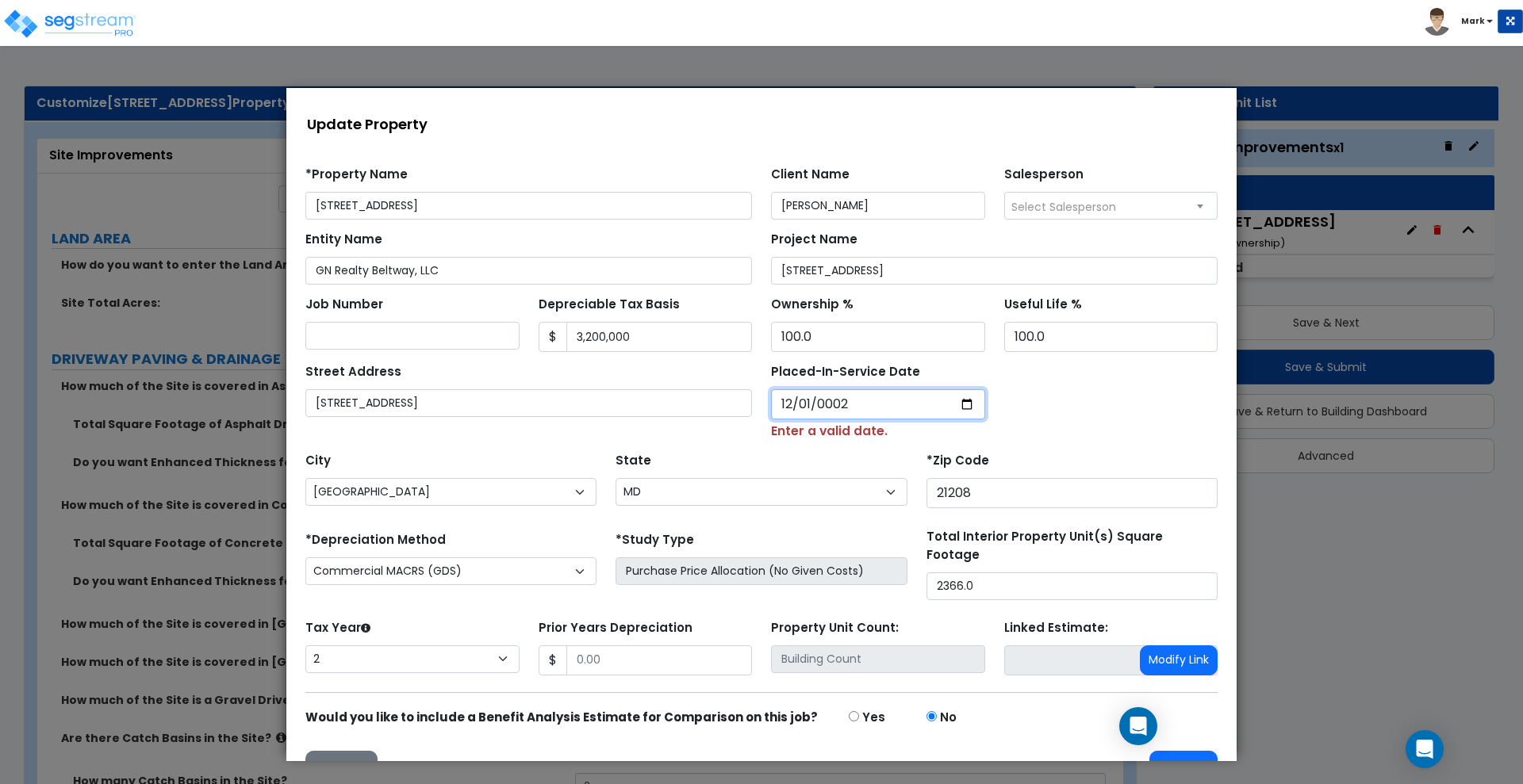
type input "0020-12-01"
select select "20"
type input "0202-12-01"
select select "202"
type input "[DATE]"
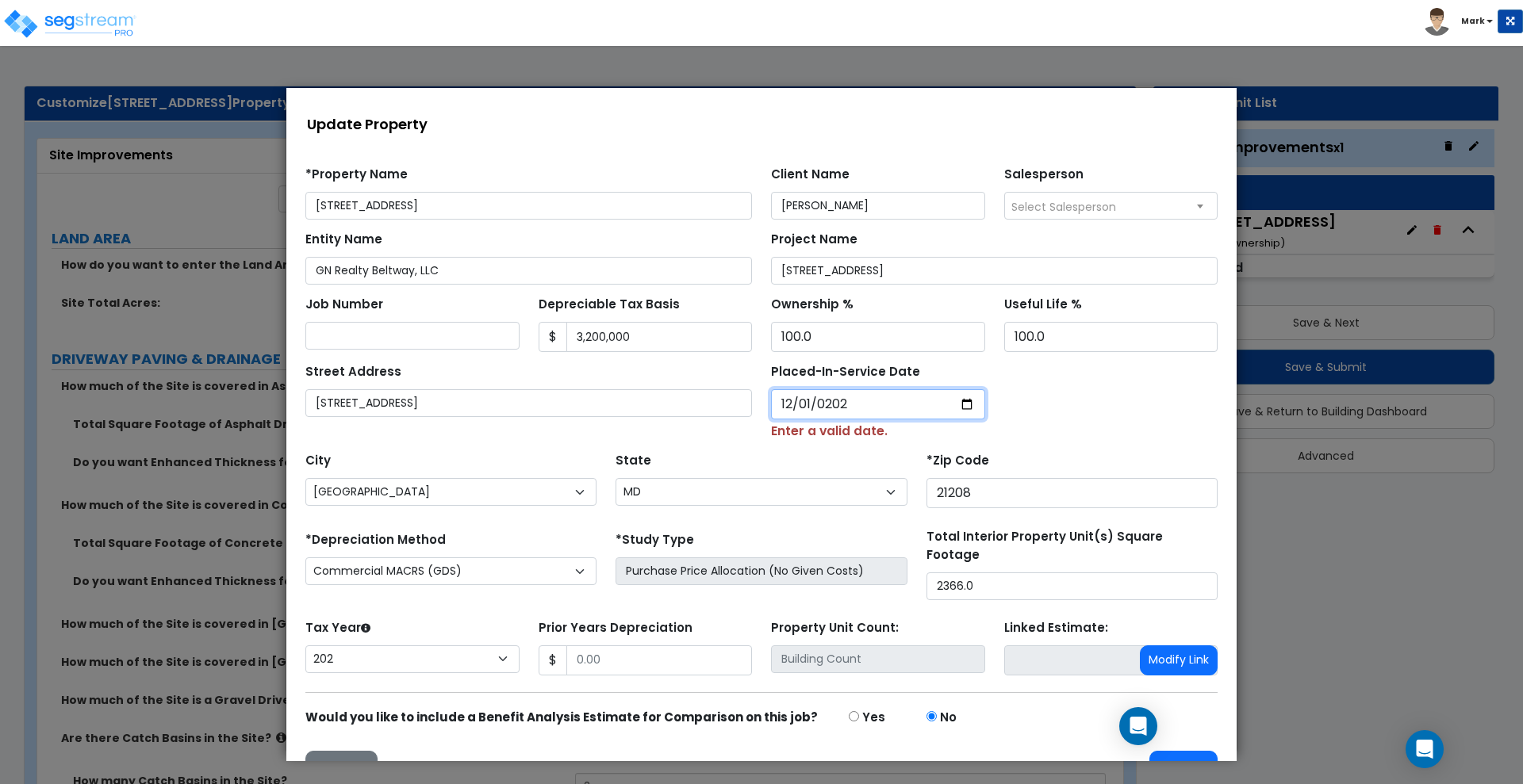
select select "2024"
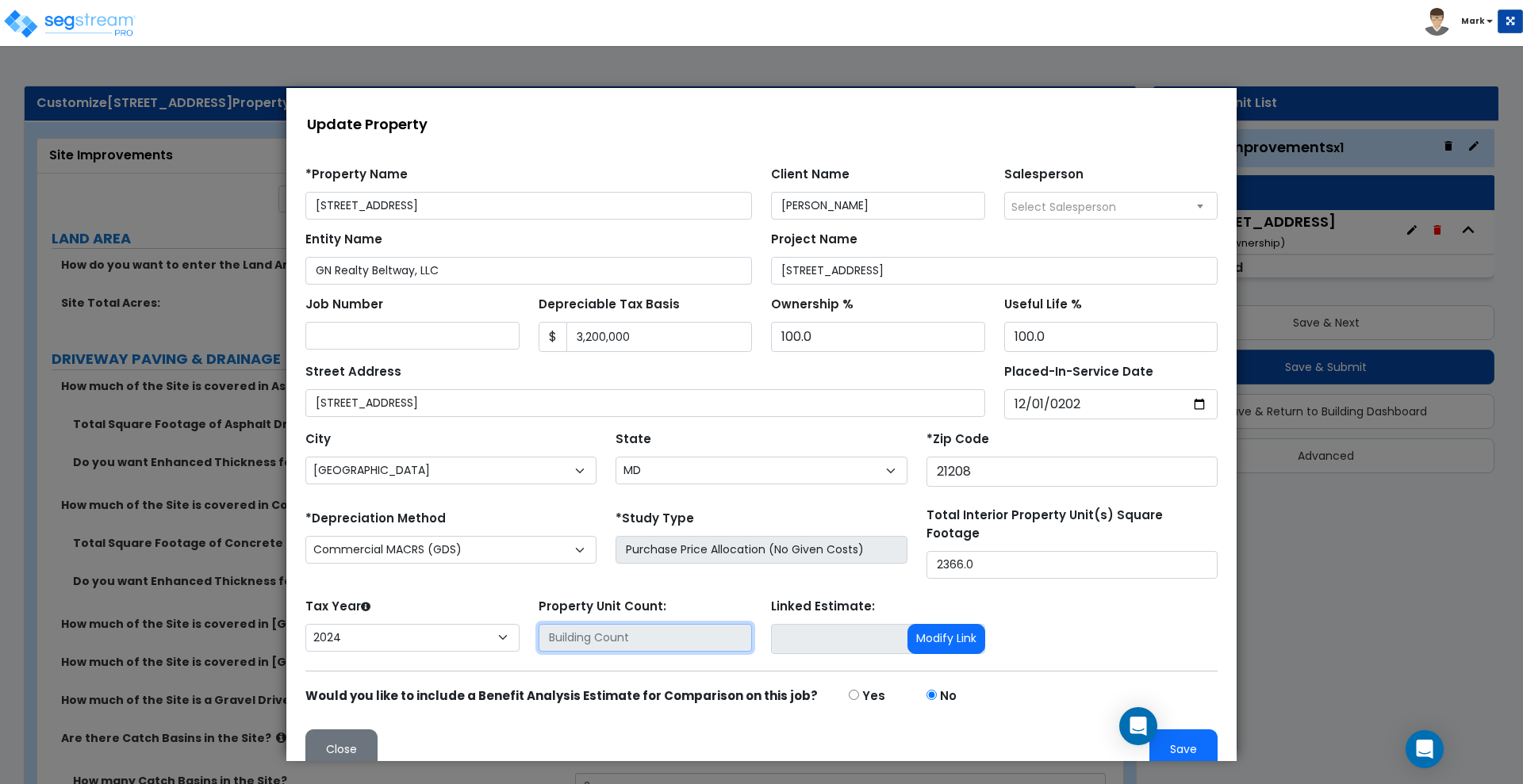
click at [661, 624] on input "text" at bounding box center [645, 638] width 214 height 28
click at [635, 626] on input "text" at bounding box center [645, 638] width 214 height 28
click at [1174, 744] on button "Save" at bounding box center [1183, 749] width 68 height 41
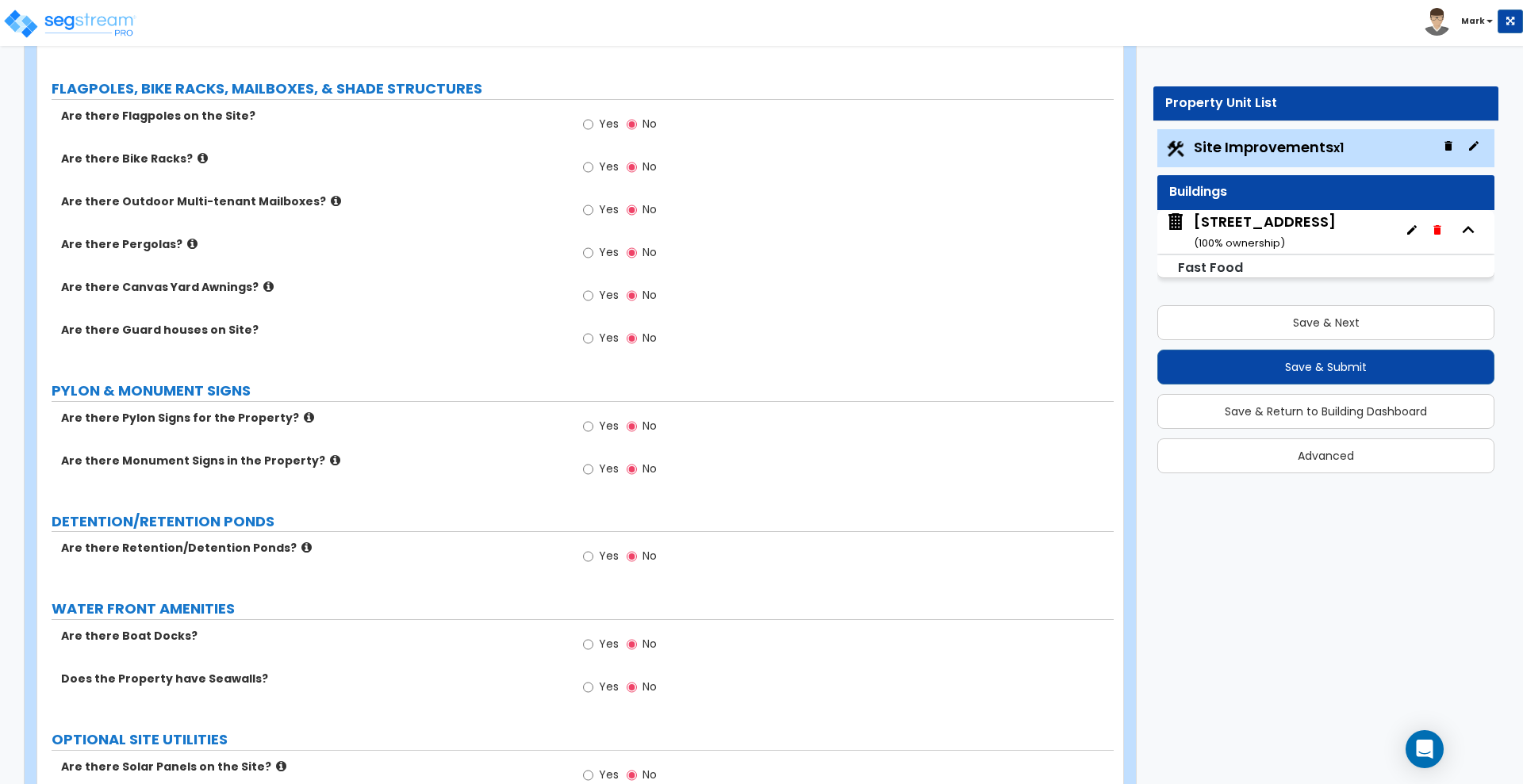
scroll to position [3964, 0]
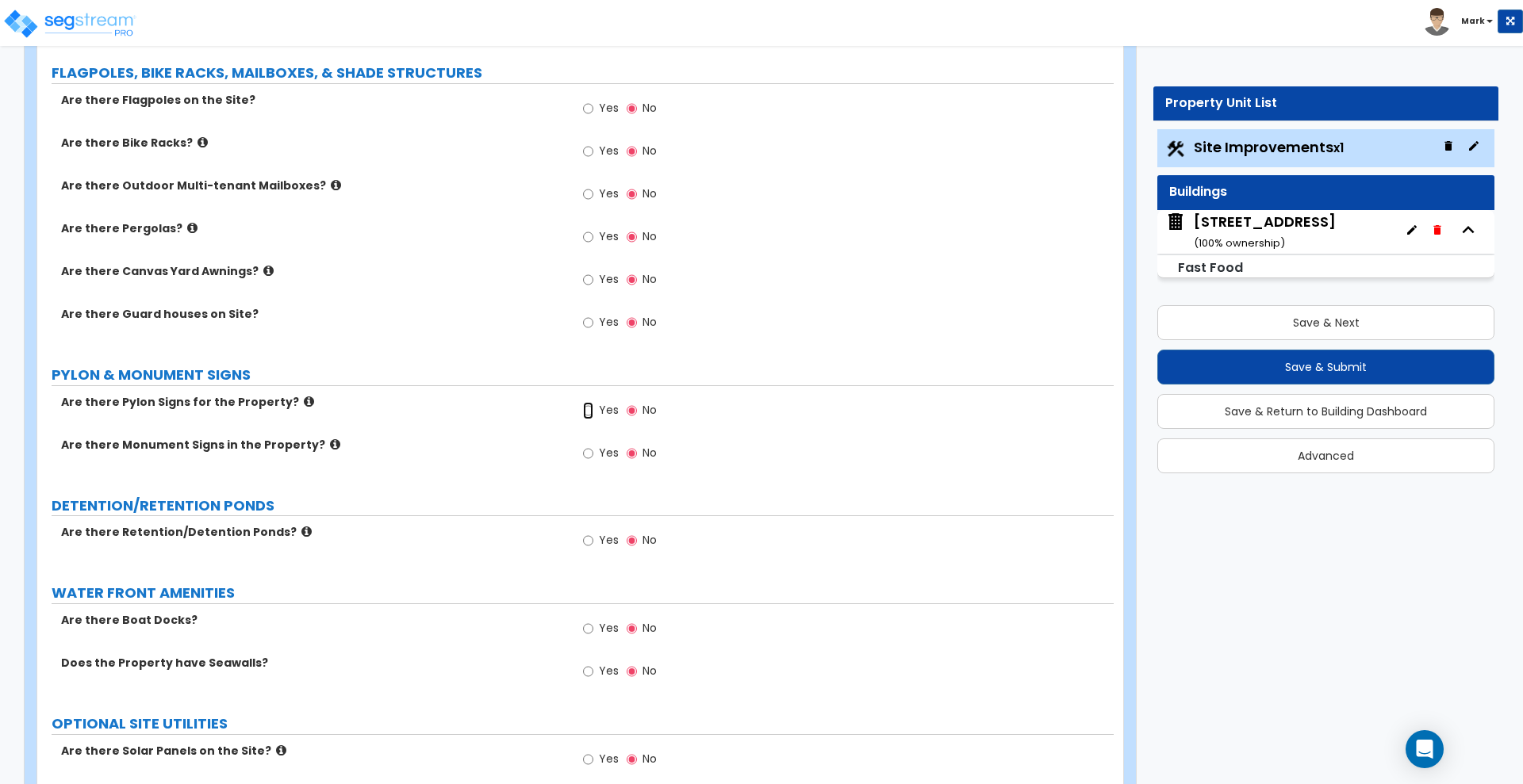
click at [589, 411] on input "Yes" at bounding box center [587, 411] width 10 height 18
radio input "true"
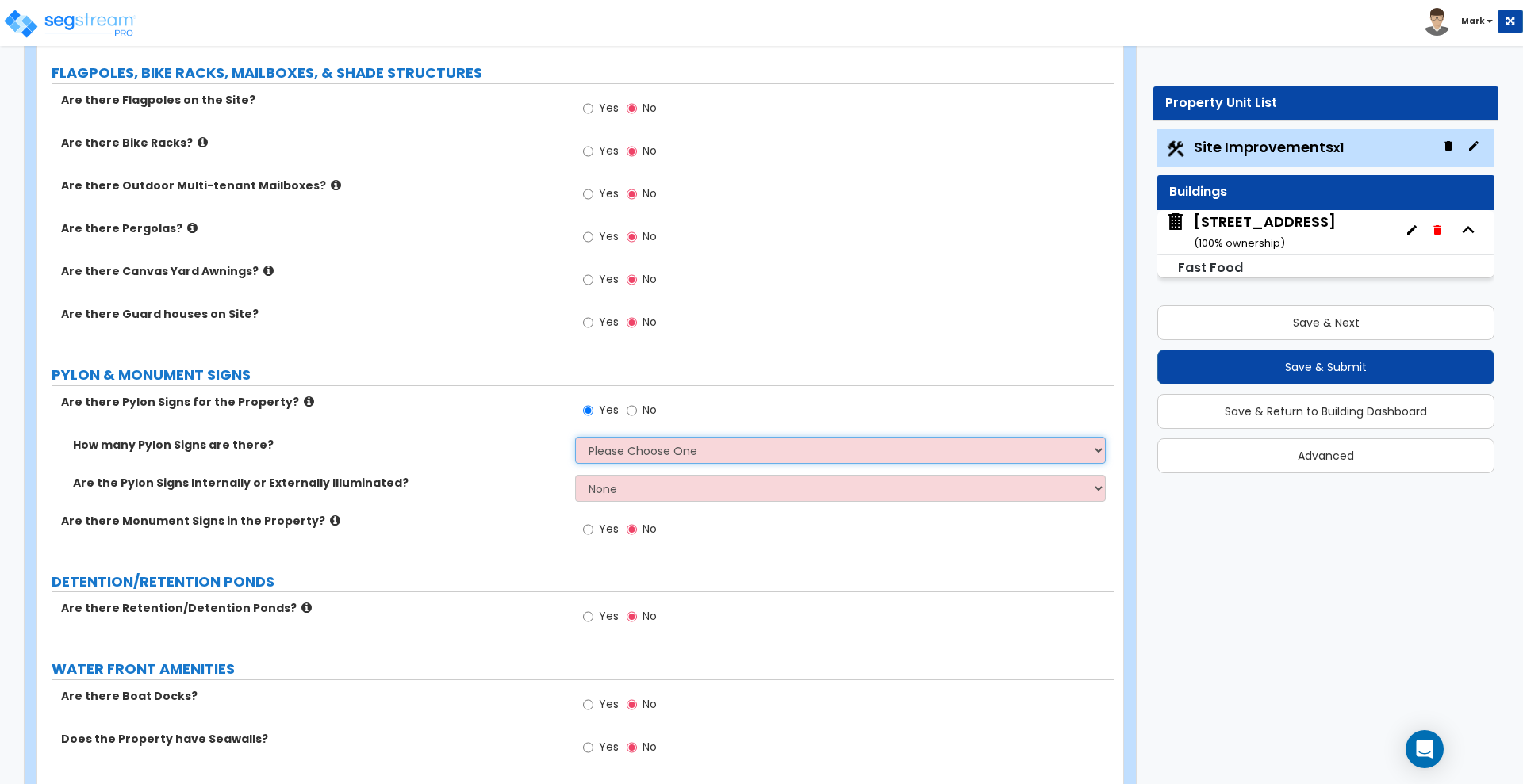
click at [626, 459] on select "Please Choose One 1 2 3" at bounding box center [840, 450] width 530 height 27
select select "1"
click at [575, 437] on select "Please Choose One 1 2 3" at bounding box center [840, 450] width 530 height 27
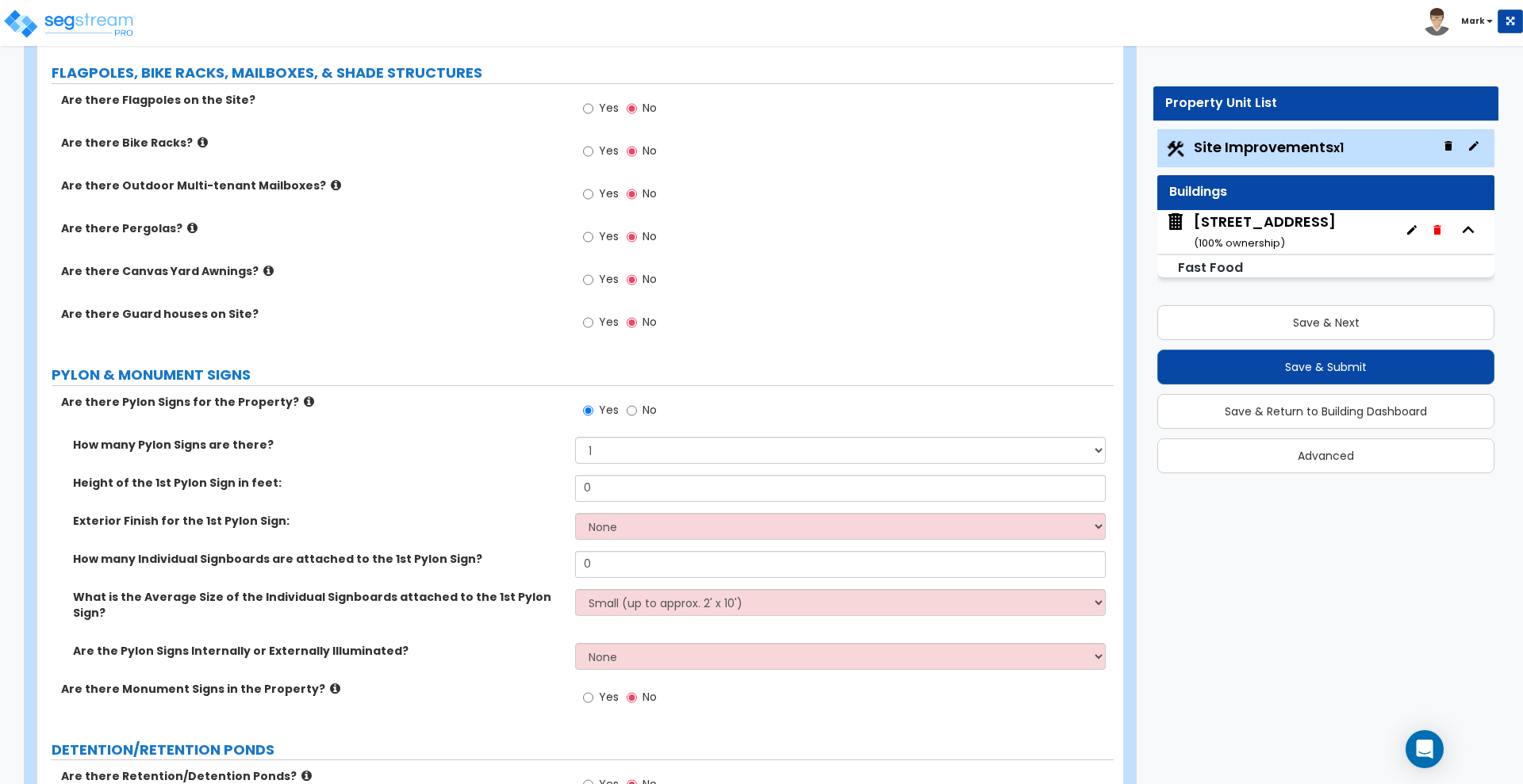
click at [304, 398] on icon at bounding box center [309, 401] width 10 height 12
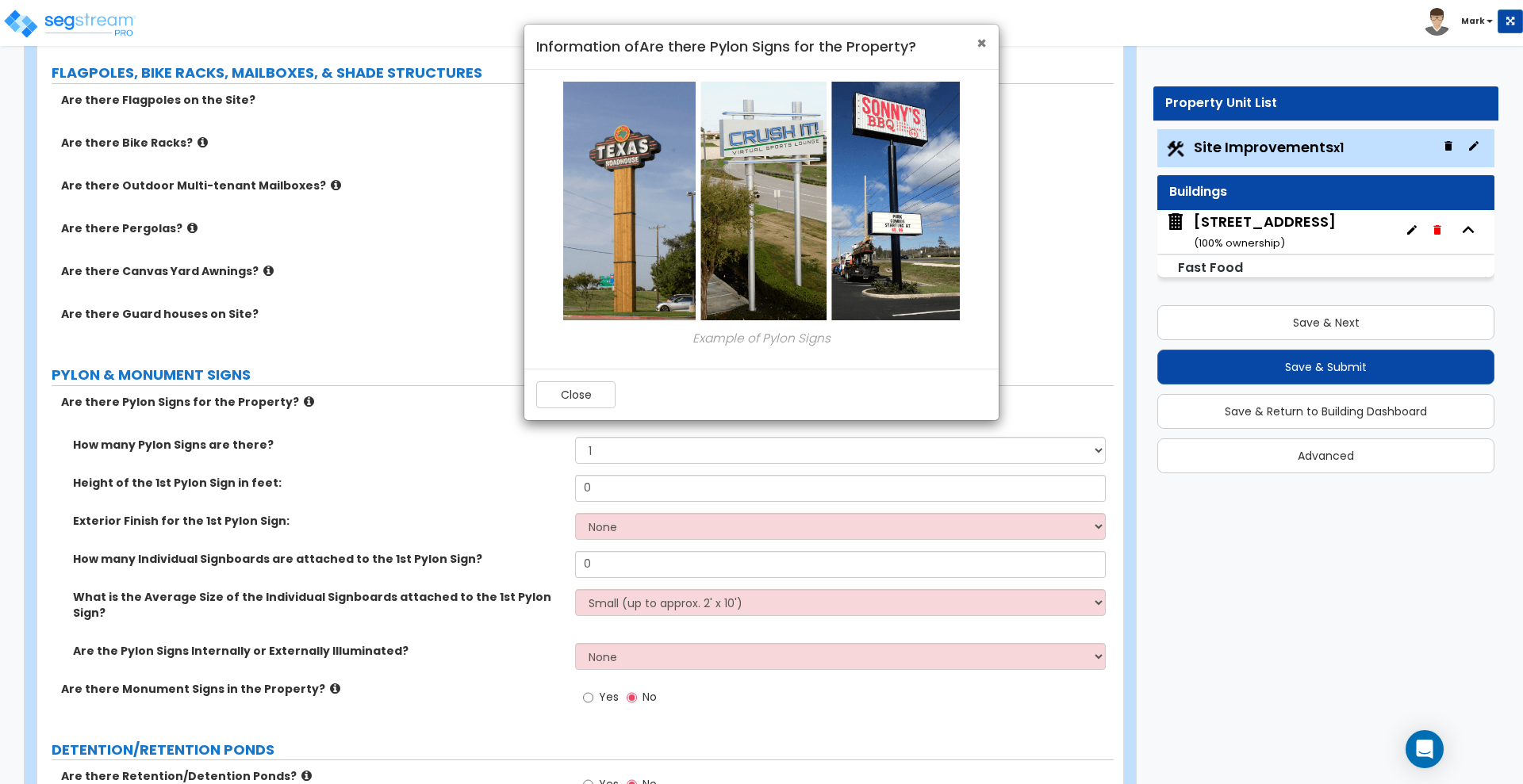
click at [978, 37] on span "×" at bounding box center [981, 43] width 10 height 23
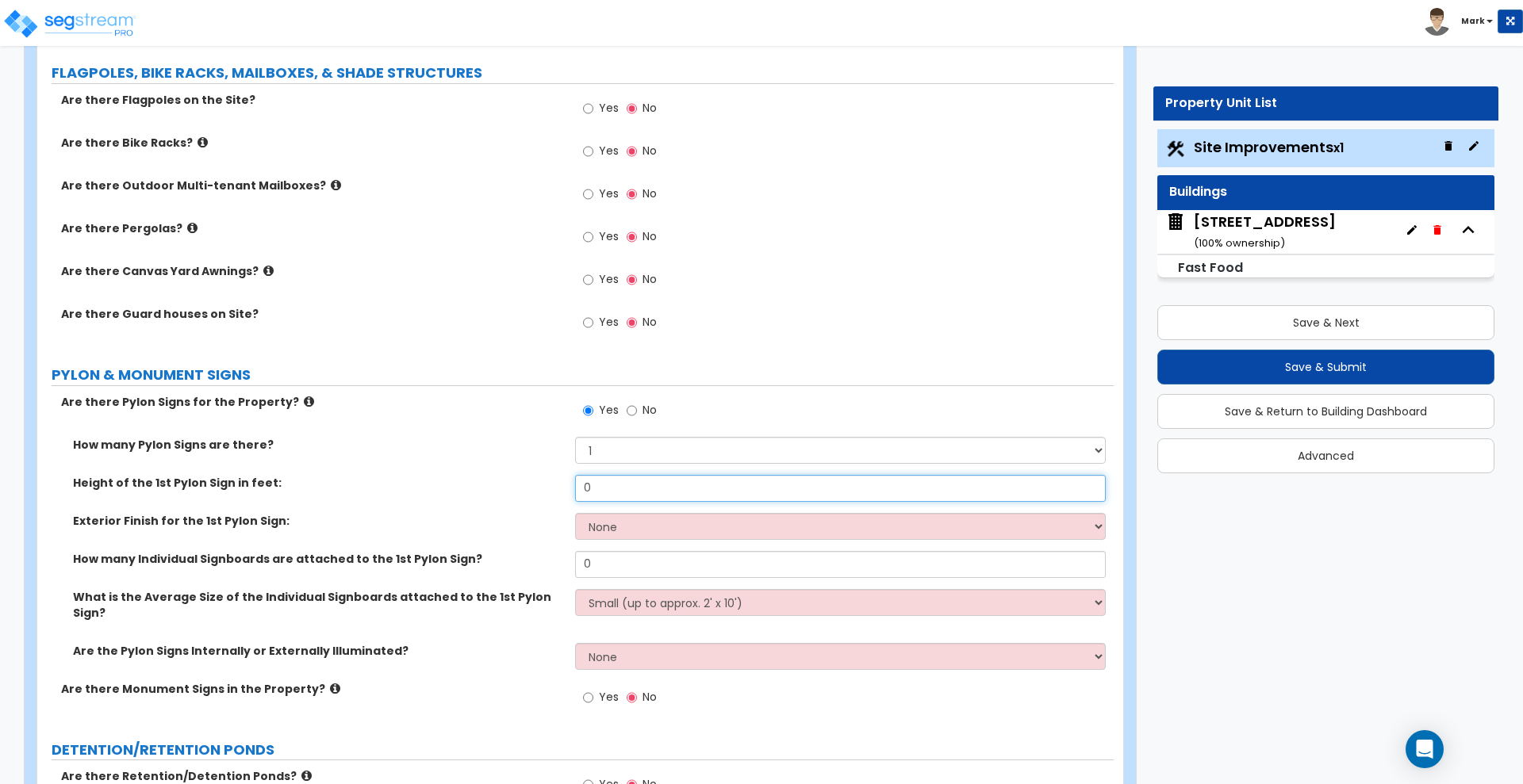
drag, startPoint x: 602, startPoint y: 492, endPoint x: 544, endPoint y: 490, distance: 58.0
click at [546, 491] on div "Height of the 1st Pylon Sign in feet: 0" at bounding box center [576, 493] width 1076 height 38
type input "22"
click at [627, 522] on select "None Paint Finish Brick Veneer Finish Stone Veneer Finish Metal Composite Finis…" at bounding box center [840, 526] width 530 height 27
select select "1"
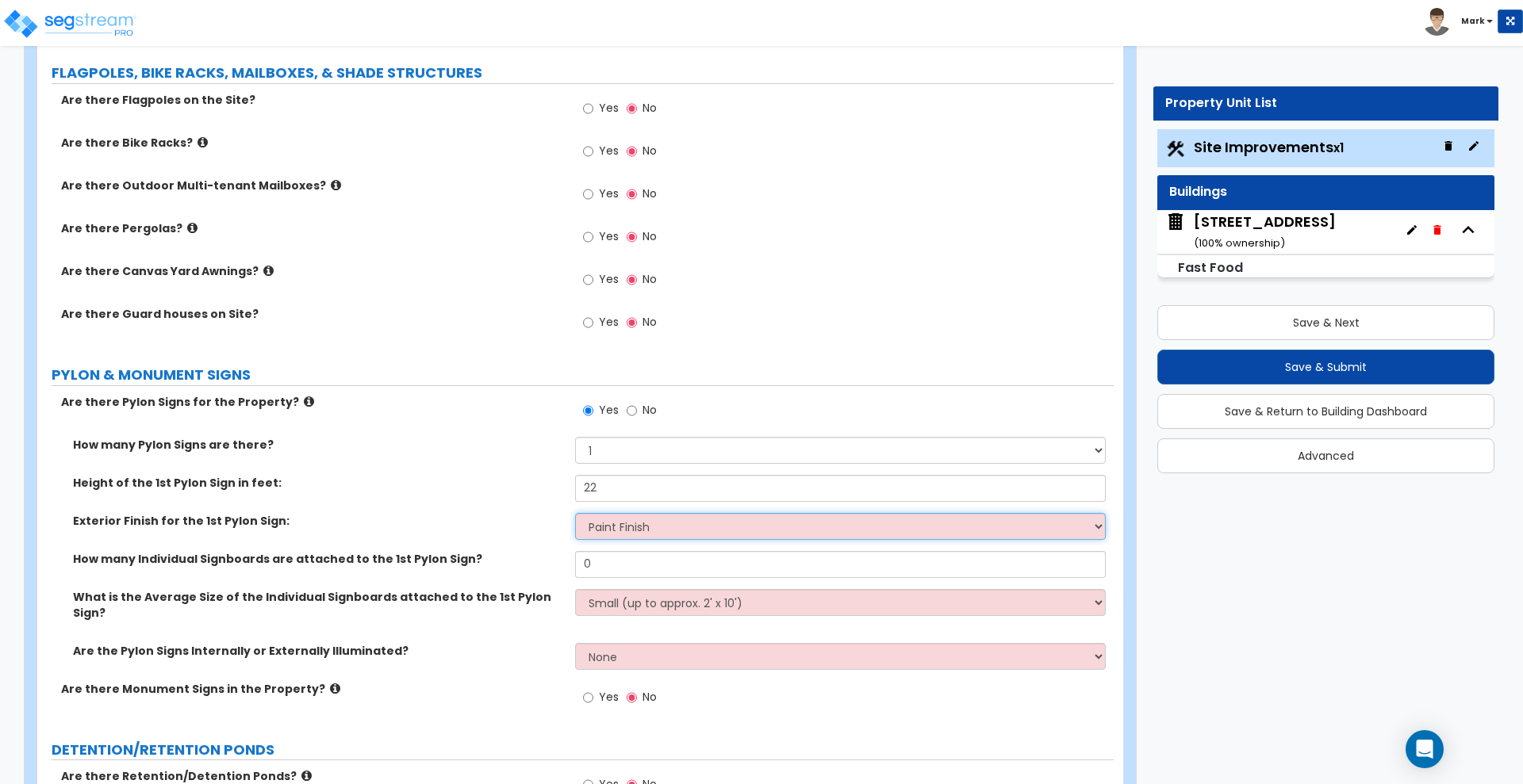
click at [575, 513] on select "None Paint Finish Brick Veneer Finish Stone Veneer Finish Metal Composite Finis…" at bounding box center [840, 526] width 530 height 27
drag, startPoint x: 635, startPoint y: 566, endPoint x: 489, endPoint y: 555, distance: 146.4
click at [489, 555] on div "How many Individual Signboards are attached to the 1st Pylon Sign? 0" at bounding box center [576, 569] width 1076 height 38
type input "1"
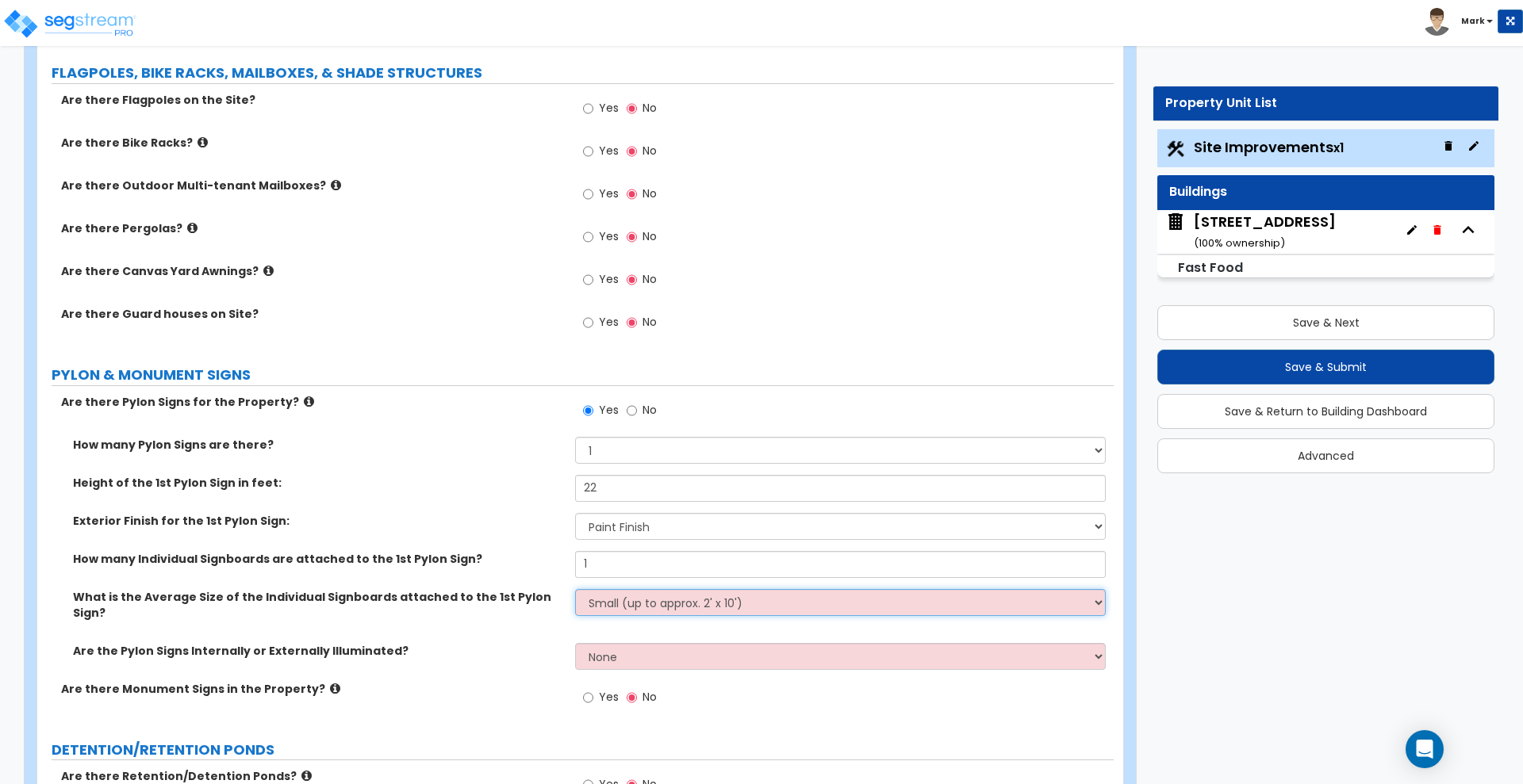
click at [618, 603] on select "Small (up to approx. 2' x 10') Medium (up to approx. 4' x 10') Large (up to app…" at bounding box center [840, 602] width 530 height 27
select select "1"
click at [575, 589] on select "Small (up to approx. 2' x 10') Medium (up to approx. 4' x 10') Large (up to app…" at bounding box center [840, 602] width 530 height 27
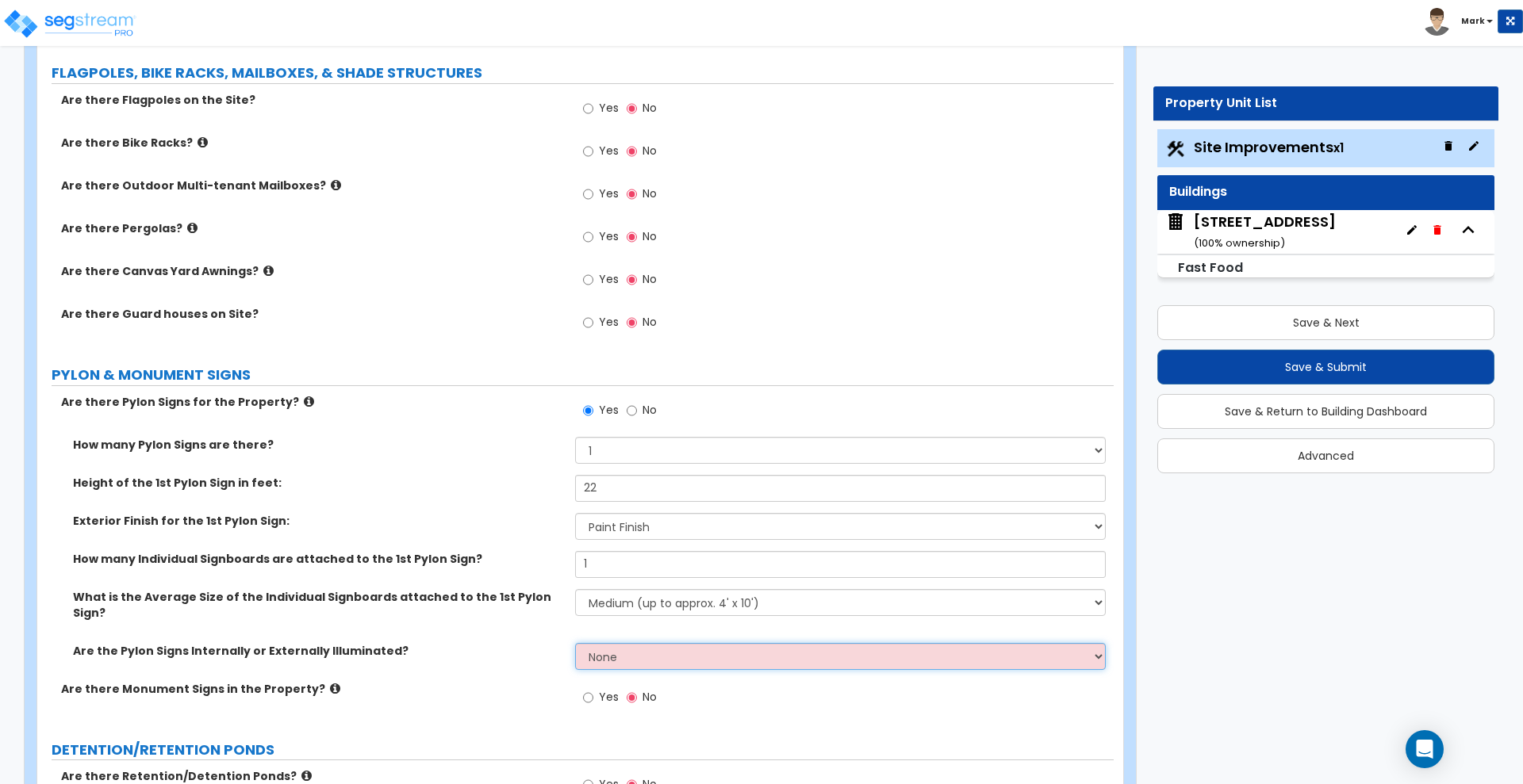
click at [641, 643] on select "None Internally Illuminated Externally Illuminated" at bounding box center [840, 655] width 530 height 27
select select "1"
click at [575, 643] on select "None Internally Illuminated Externally Illuminated" at bounding box center [840, 655] width 530 height 27
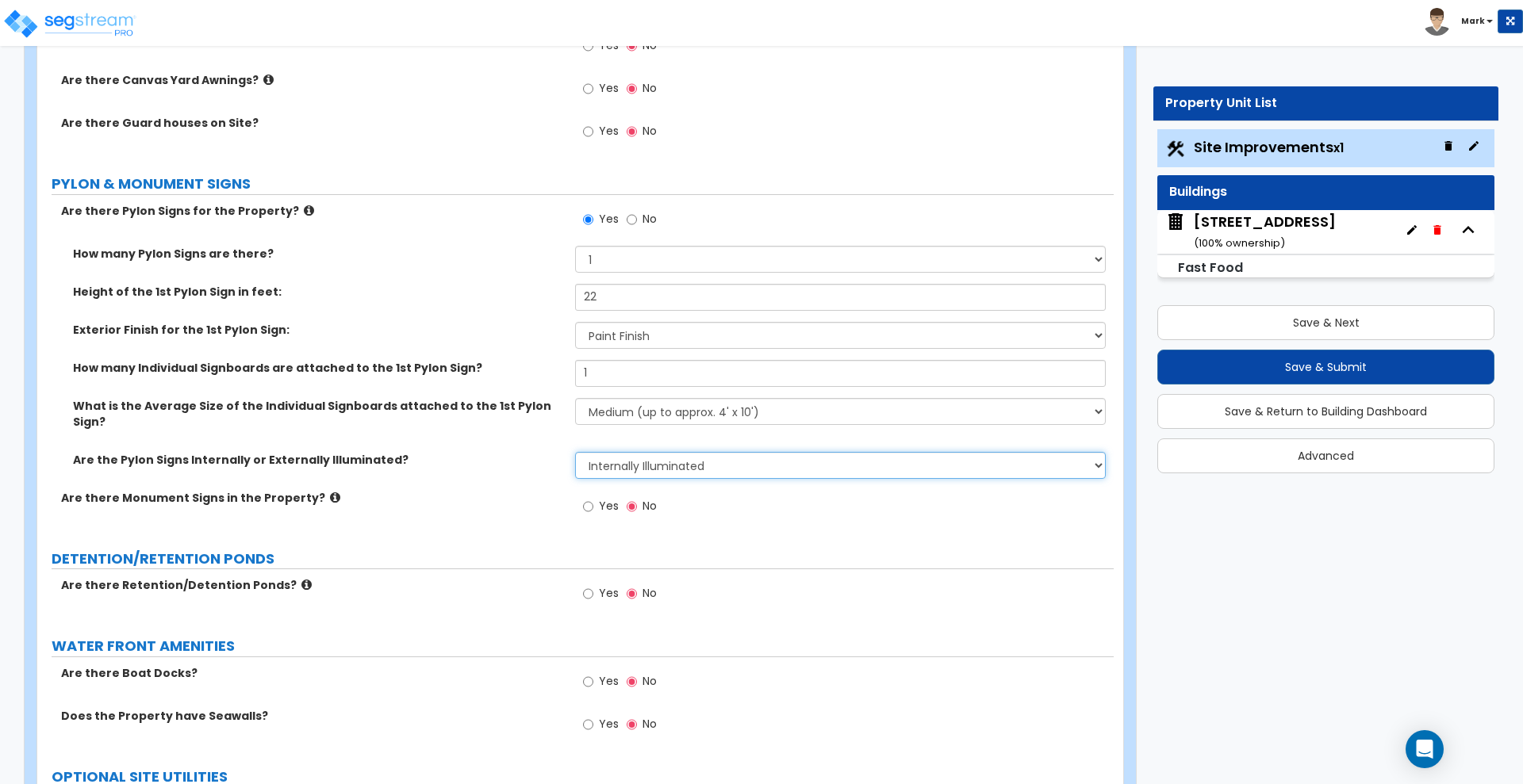
scroll to position [4261, 0]
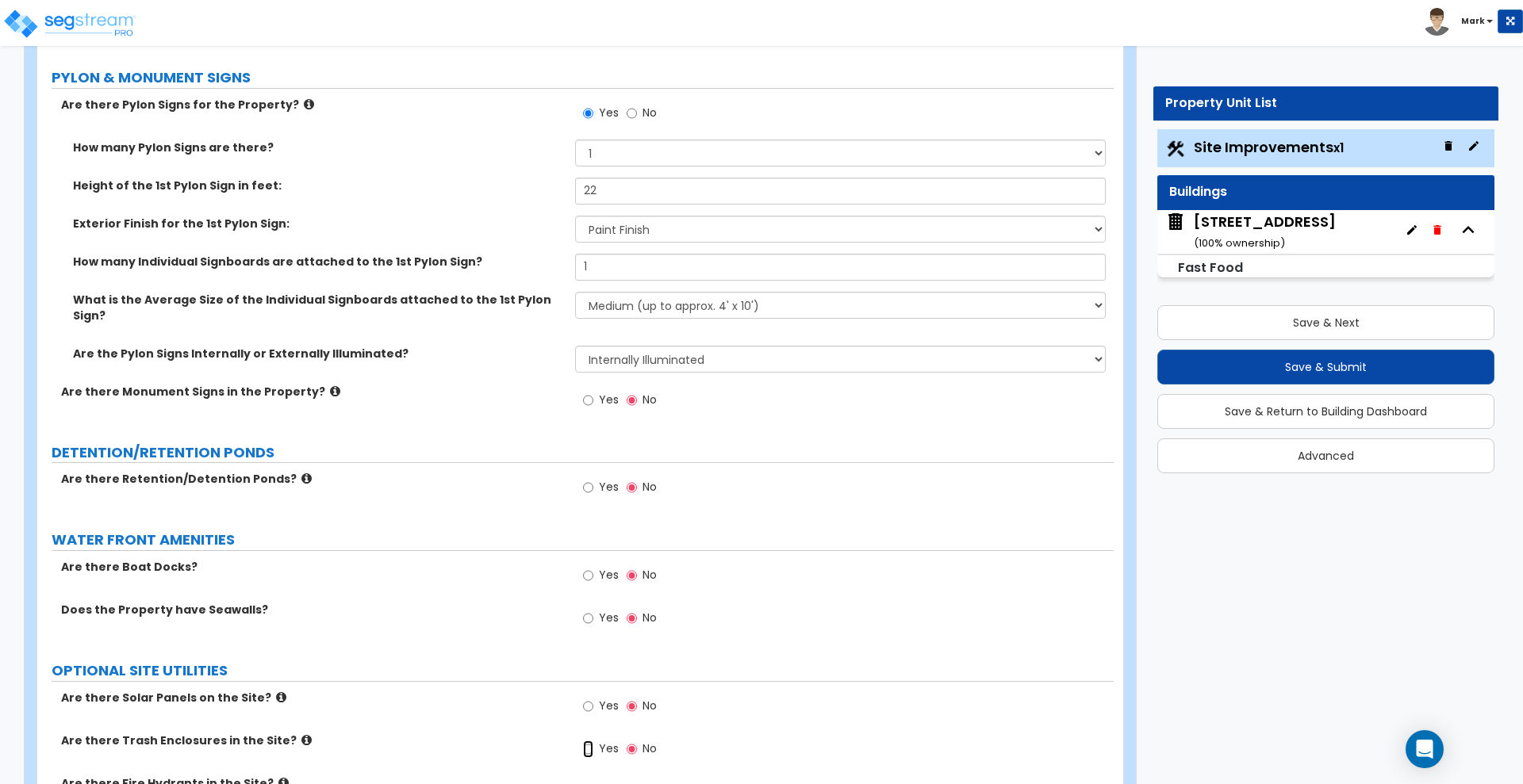
click at [583, 740] on input "Yes" at bounding box center [587, 749] width 10 height 18
radio input "true"
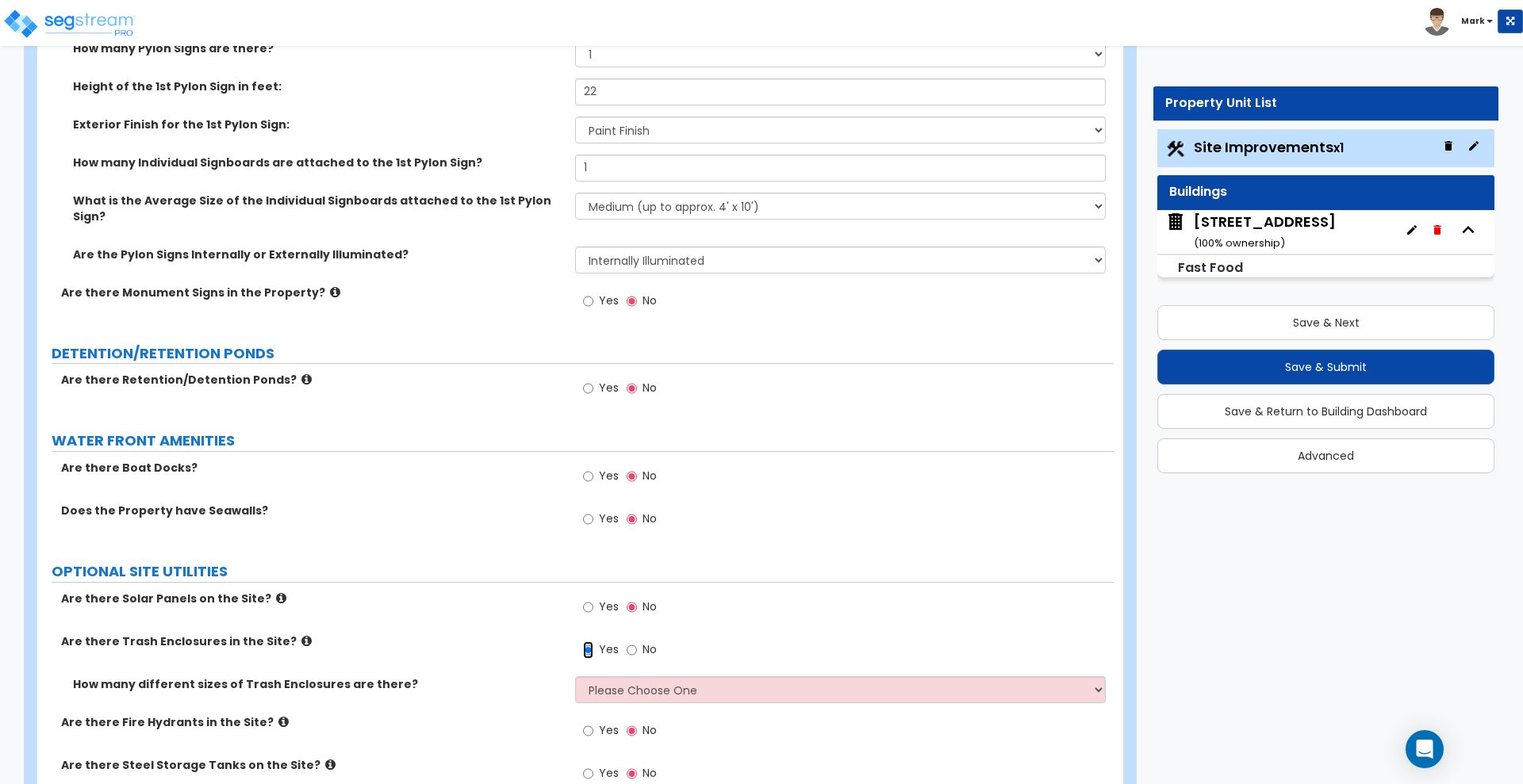
scroll to position [4433, 0]
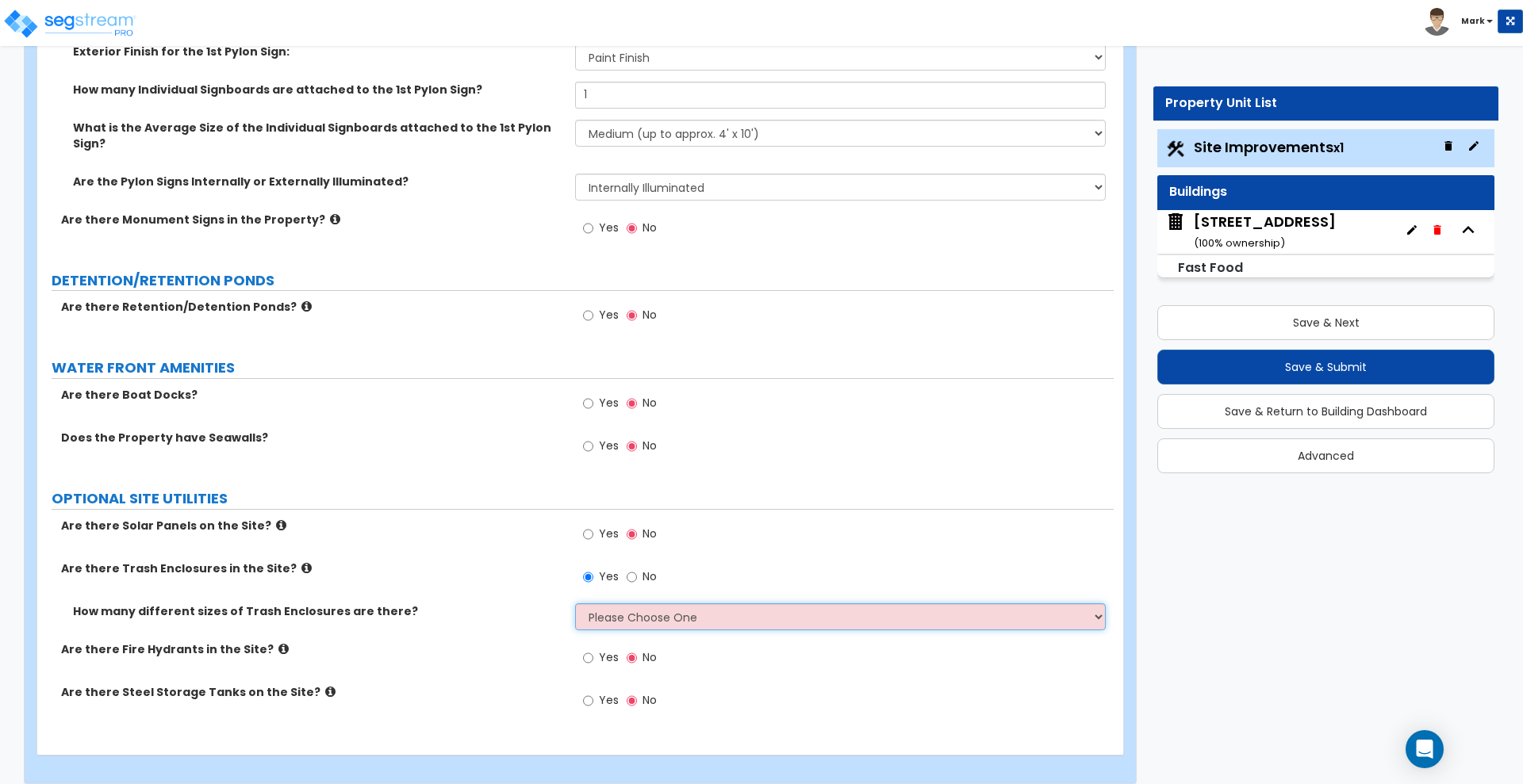
click at [644, 603] on select "Please Choose One 1 2 3" at bounding box center [840, 616] width 530 height 27
select select "1"
click at [575, 603] on select "Please Choose One 1 2 3" at bounding box center [840, 616] width 530 height 27
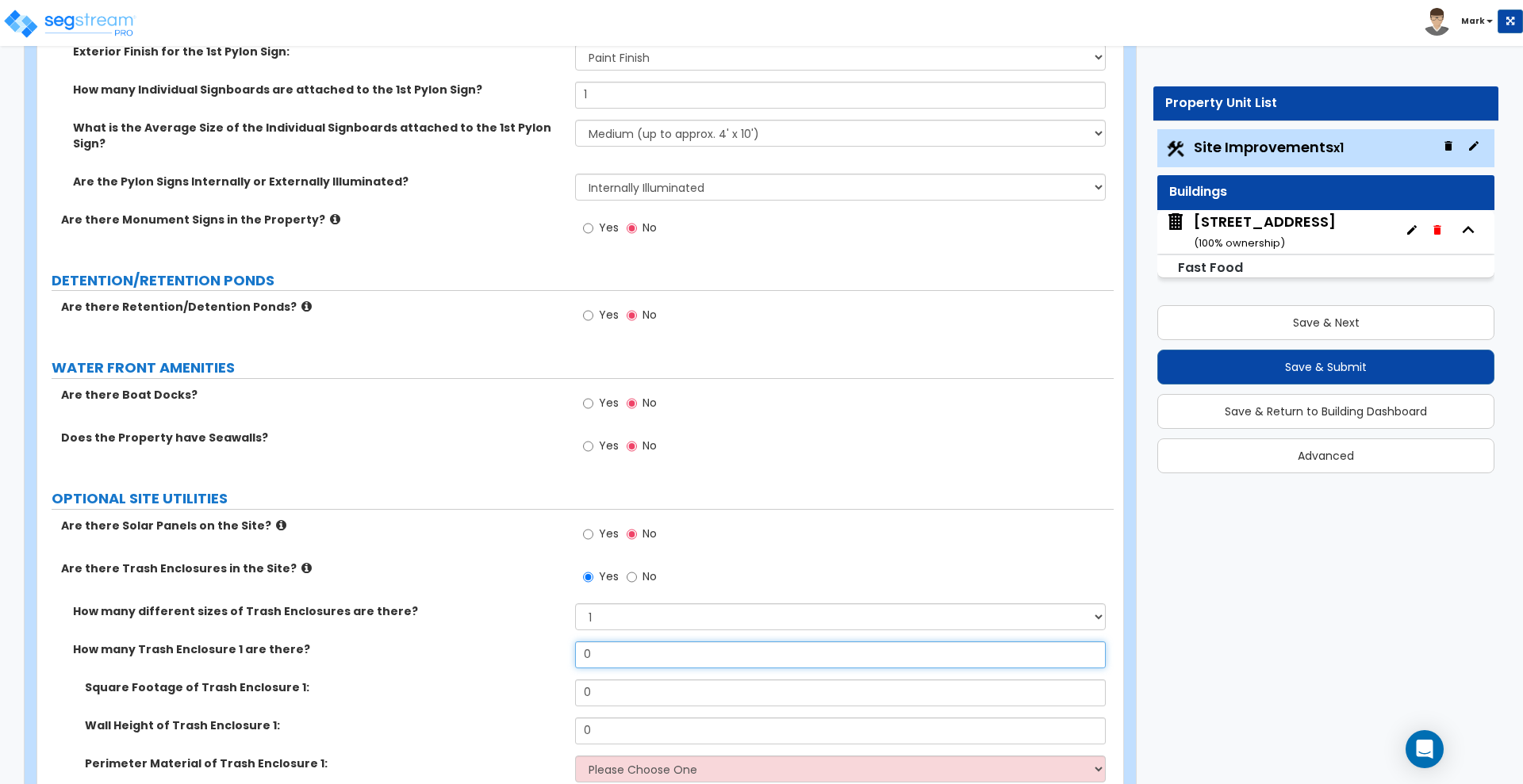
drag, startPoint x: 634, startPoint y: 639, endPoint x: 523, endPoint y: 632, distance: 111.2
click at [527, 642] on div "How many Trash Enclosure 1 are there? 0" at bounding box center [576, 660] width 1076 height 38
type input "1"
drag, startPoint x: 546, startPoint y: 677, endPoint x: 490, endPoint y: 678, distance: 56.0
click at [491, 679] on div "Square Footage of Trash Enclosure 1: 0" at bounding box center [576, 698] width 1076 height 38
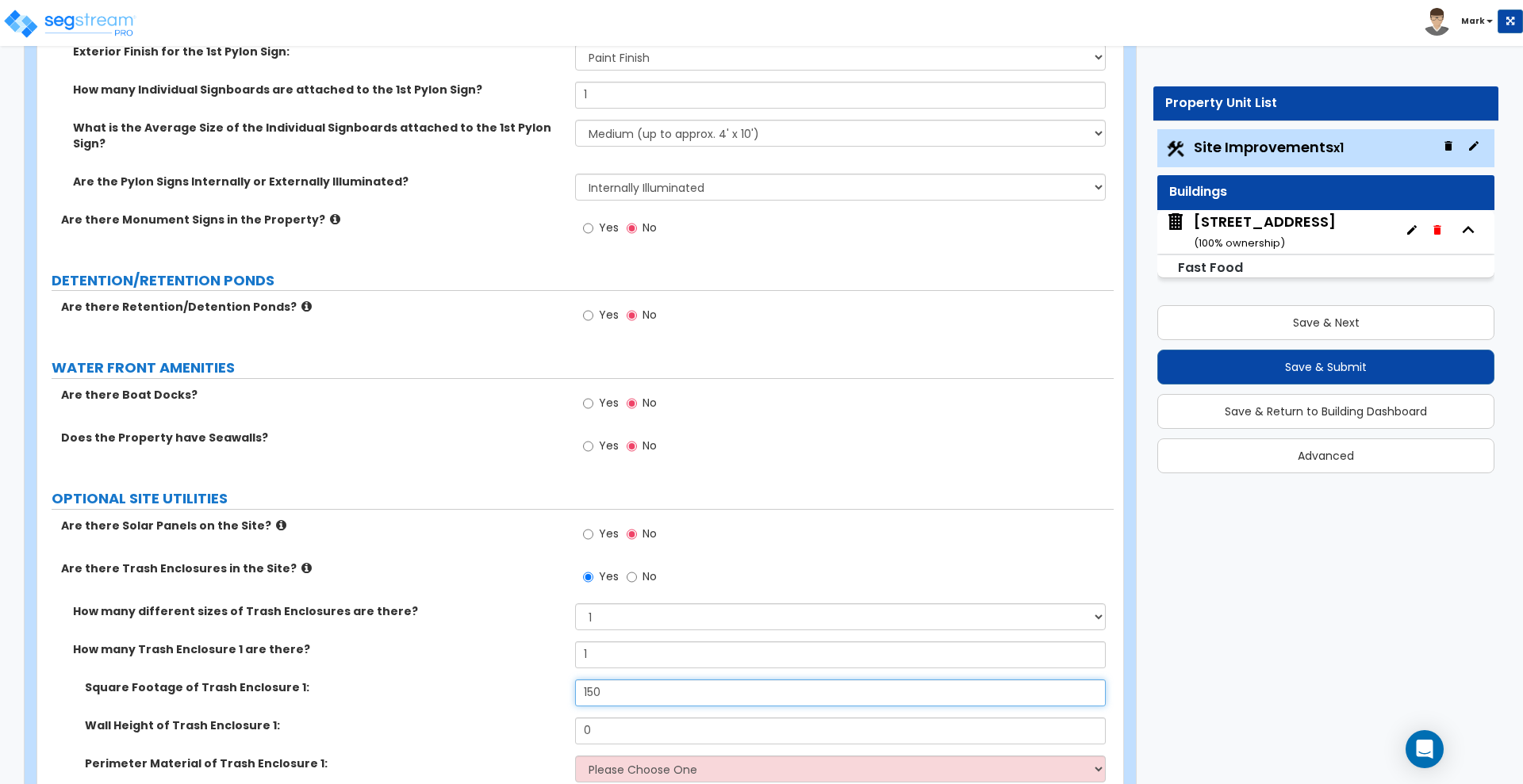
type input "150"
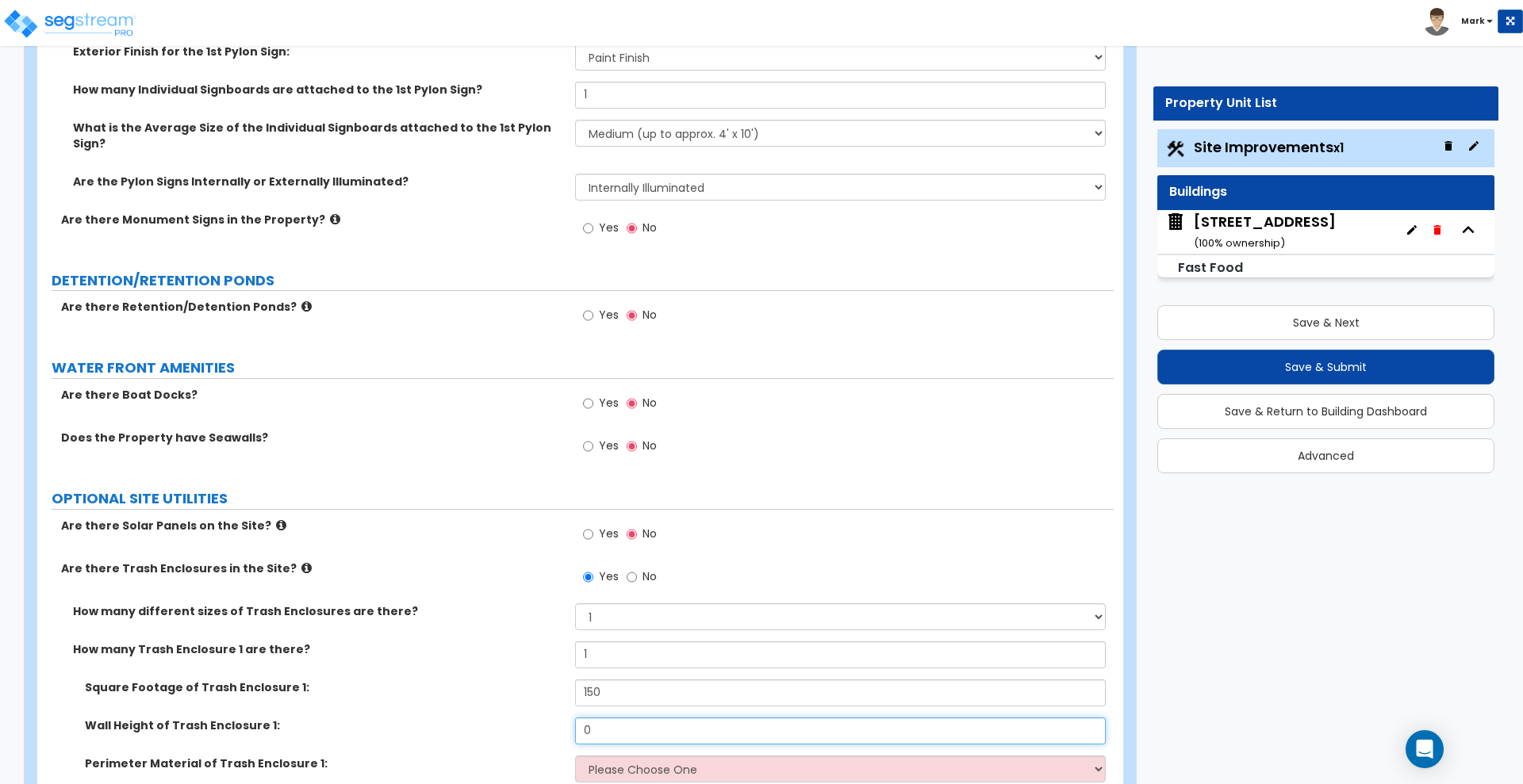
drag, startPoint x: 598, startPoint y: 717, endPoint x: 483, endPoint y: 713, distance: 115.1
click at [484, 718] on div "Wall Height of Trash Enclosure 1: 0" at bounding box center [576, 737] width 1076 height 38
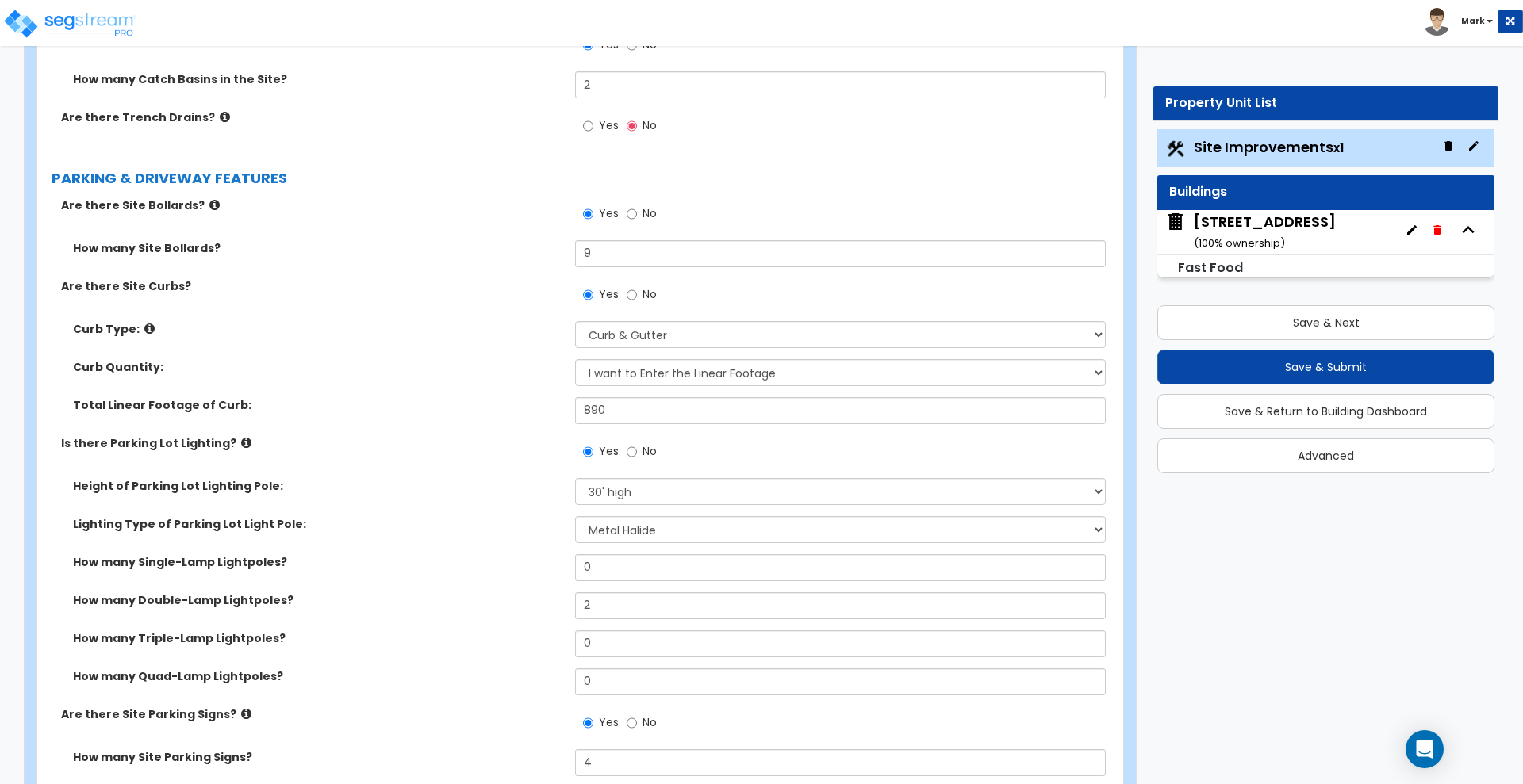
scroll to position [667, 0]
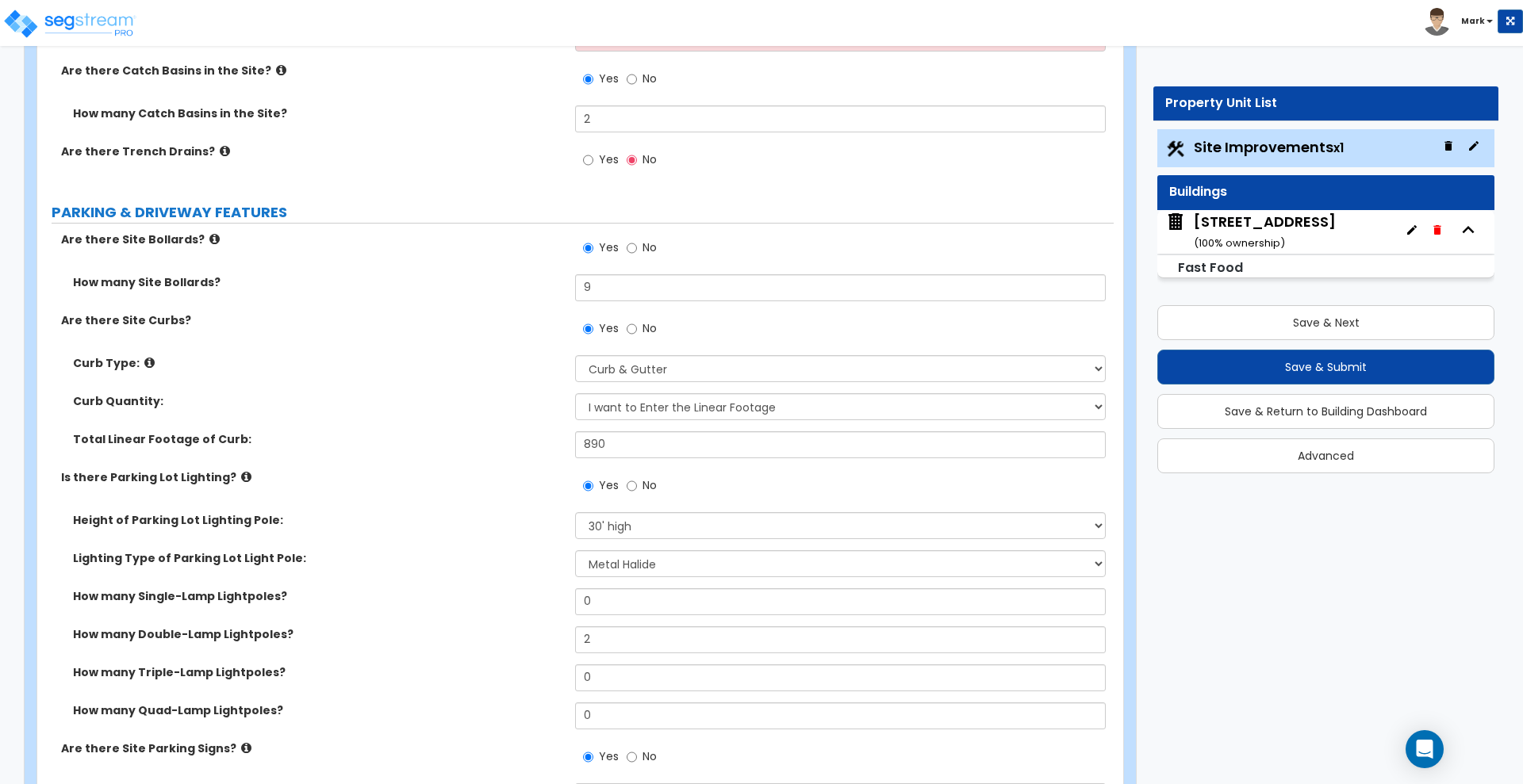
type input "7"
drag, startPoint x: 619, startPoint y: 290, endPoint x: 330, endPoint y: 286, distance: 289.0
click at [330, 286] on div "How many Site Bollards? 9" at bounding box center [576, 293] width 1076 height 38
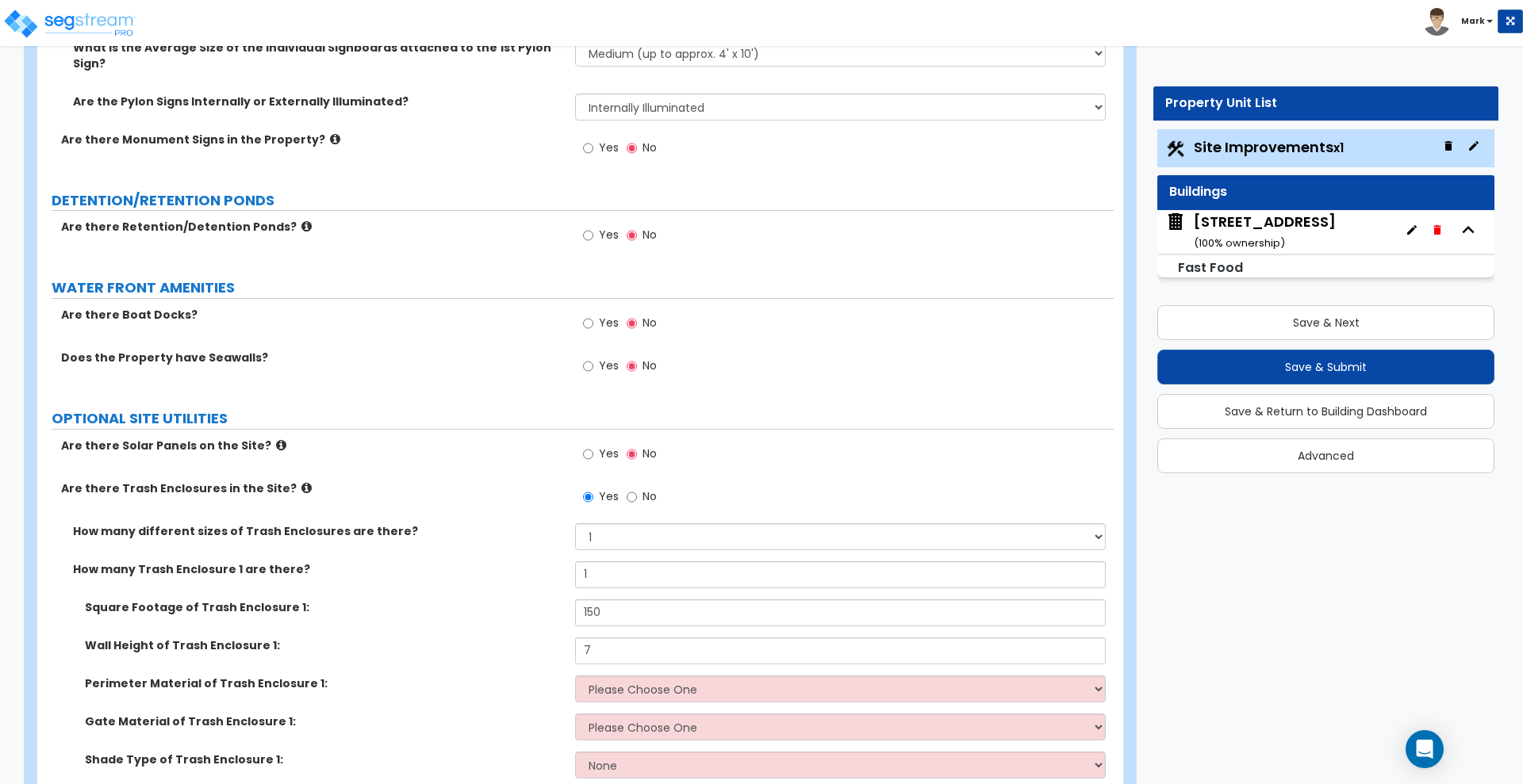
scroll to position [4661, 0]
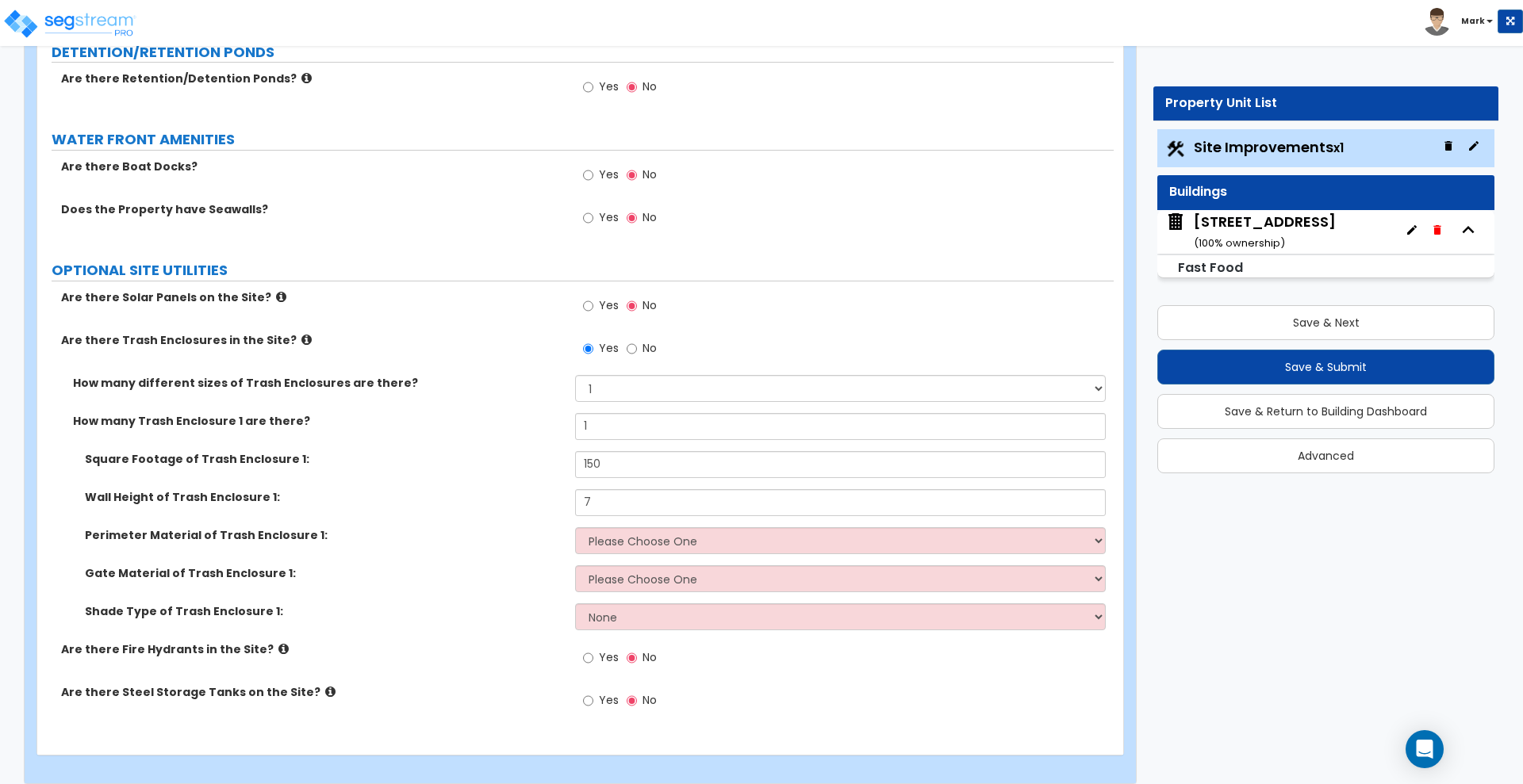
type input "13"
drag, startPoint x: 614, startPoint y: 446, endPoint x: 491, endPoint y: 446, distance: 123.0
click at [492, 451] on div "Square Footage of Trash Enclosure 1: 150" at bounding box center [576, 470] width 1076 height 38
type input "130"
click at [671, 527] on select "Please Choose One Chain Link Wood Metal CMU" at bounding box center [840, 540] width 530 height 27
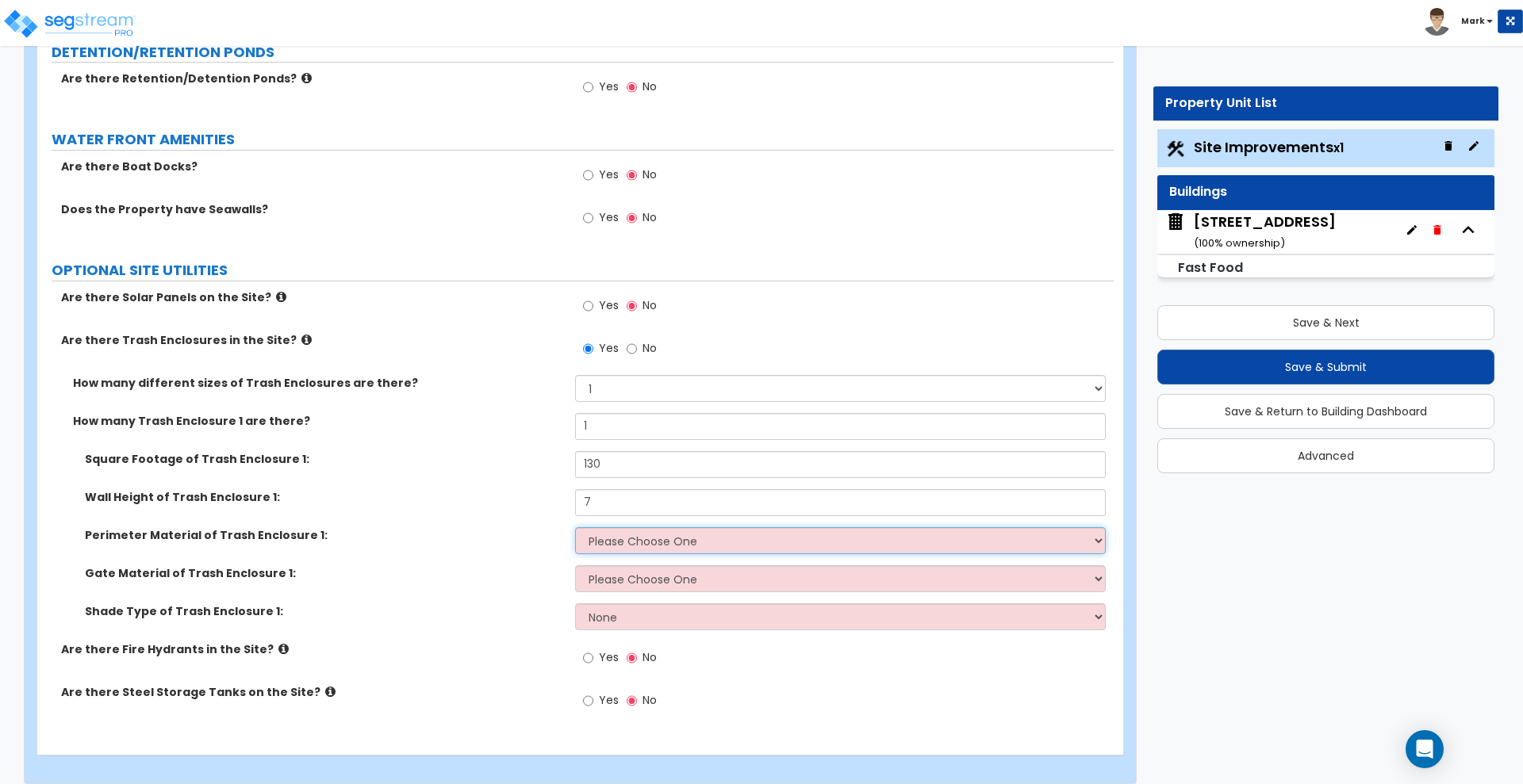
select select "4"
click at [575, 527] on select "Please Choose One Chain Link Wood Metal CMU" at bounding box center [840, 540] width 530 height 27
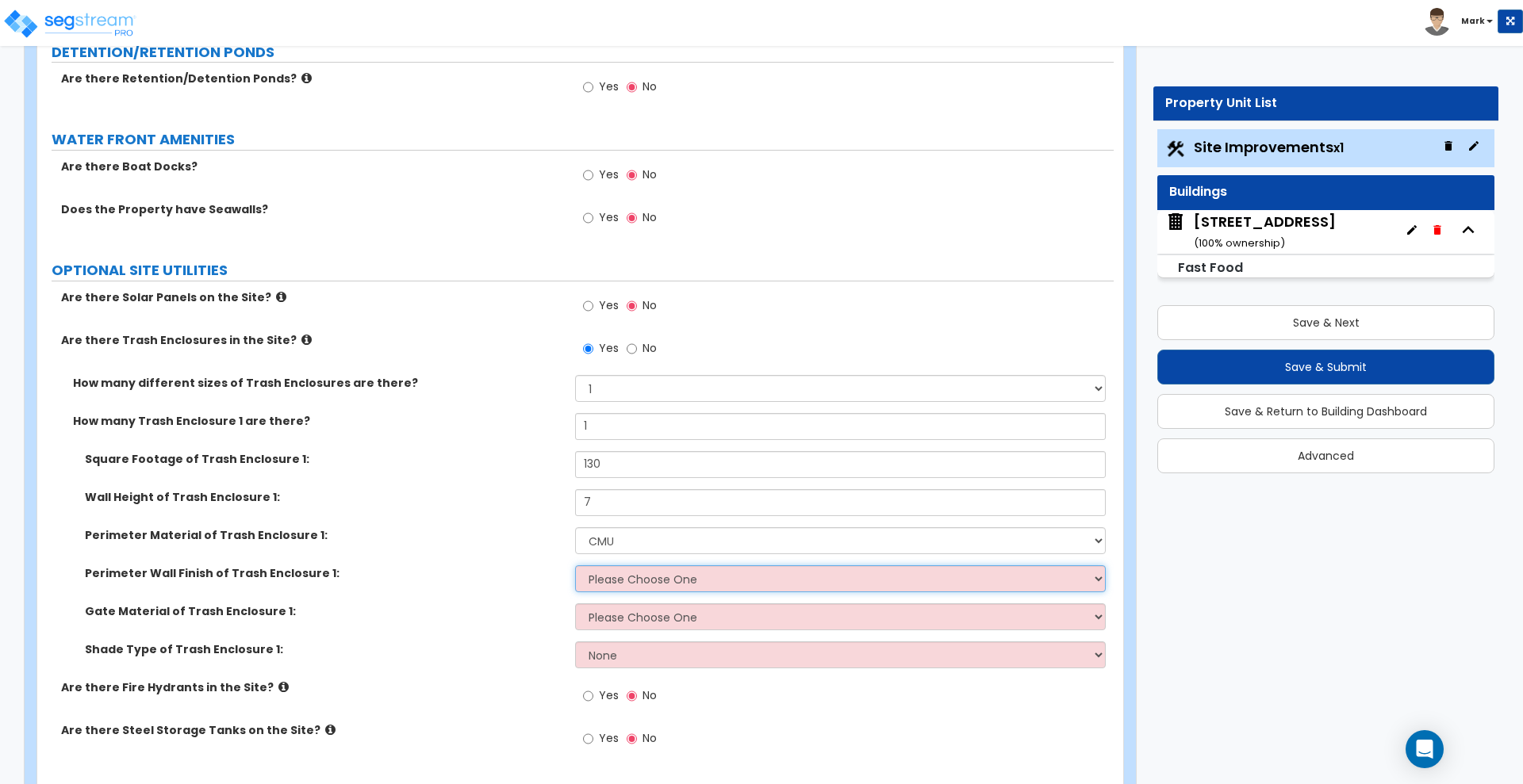
click at [662, 566] on select "Please Choose One Stone Veneer Brick Veneer Stucco Paint" at bounding box center [840, 578] width 530 height 27
select select "4"
click at [575, 566] on select "Please Choose One Stone Veneer Brick Veneer Stucco Paint" at bounding box center [840, 578] width 530 height 27
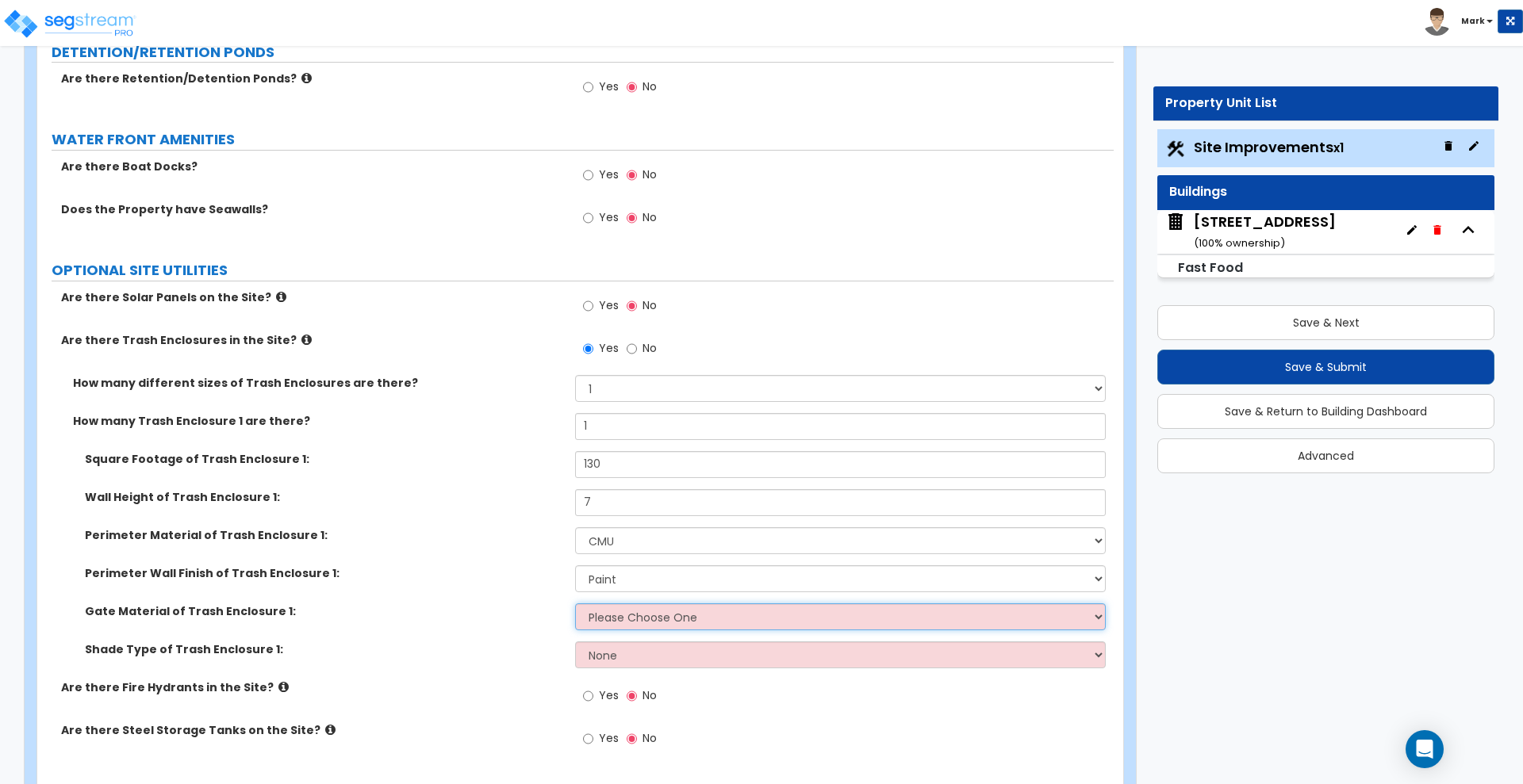
click at [626, 605] on select "Please Choose One Wood Metal" at bounding box center [840, 616] width 530 height 27
select select "2"
click at [575, 603] on select "Please Choose One Wood Metal" at bounding box center [840, 616] width 530 height 27
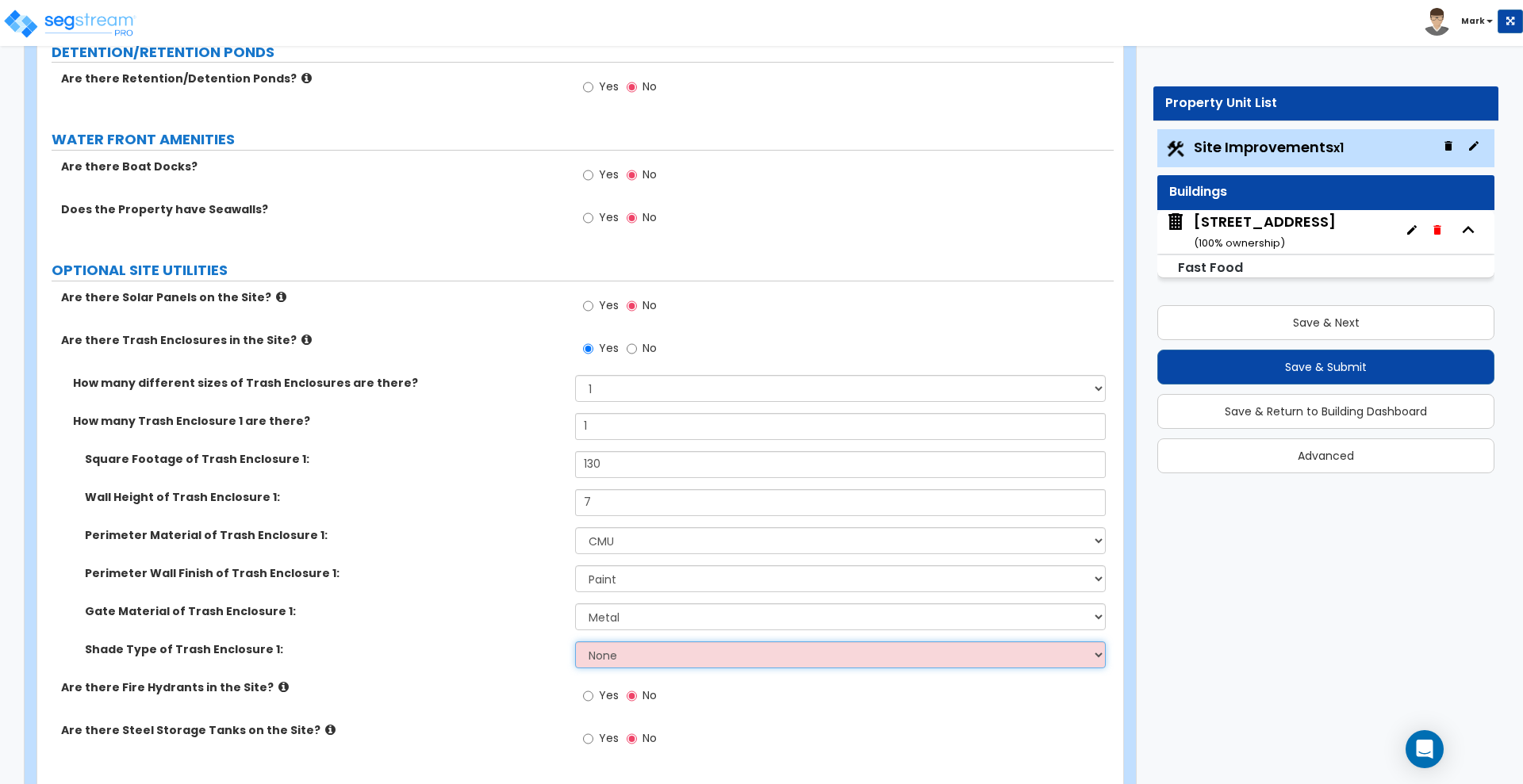
click at [615, 642] on select "None Roof Pergola" at bounding box center [840, 654] width 530 height 27
click at [575, 642] on select "None Roof Pergola" at bounding box center [840, 654] width 530 height 27
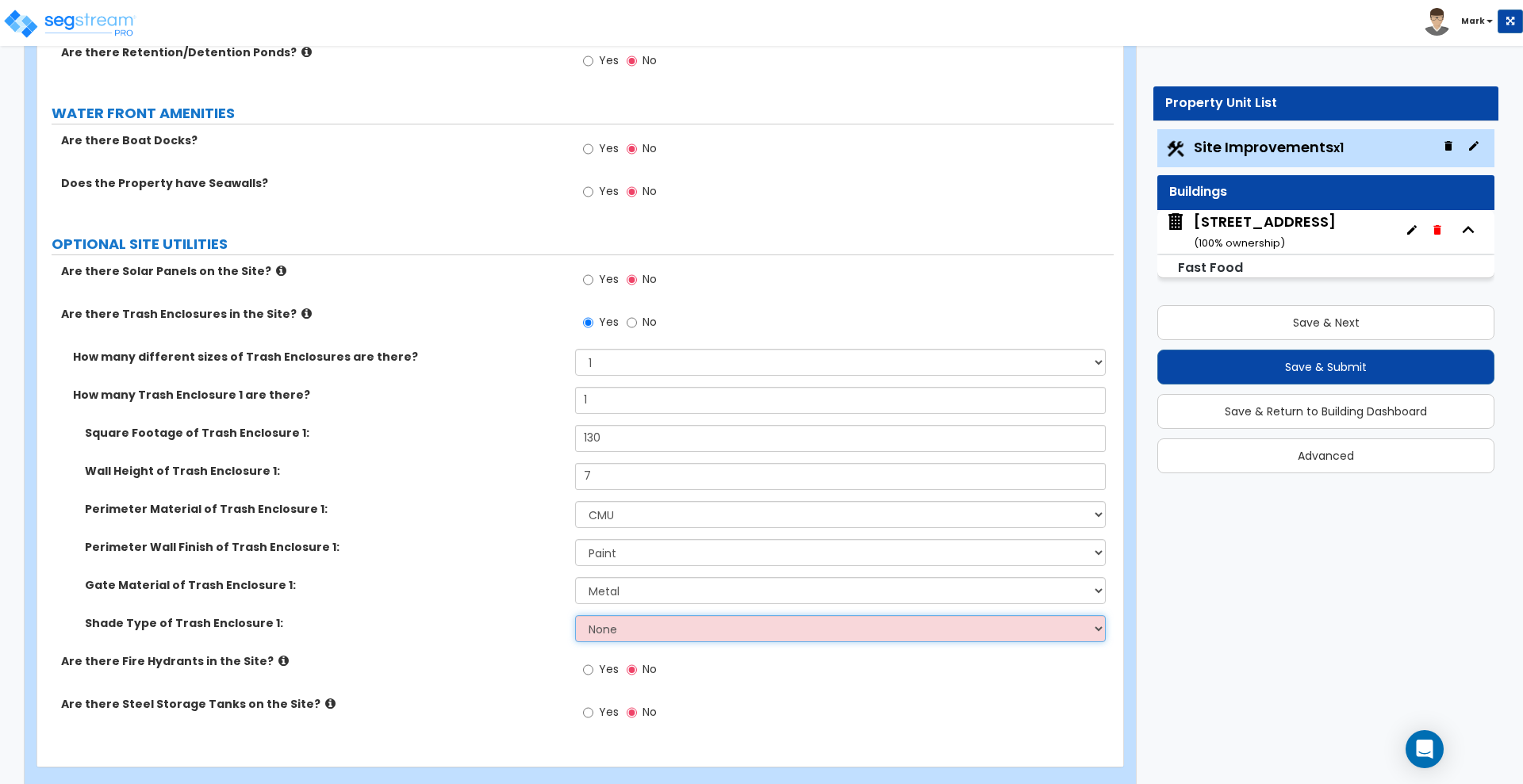
scroll to position [4699, 0]
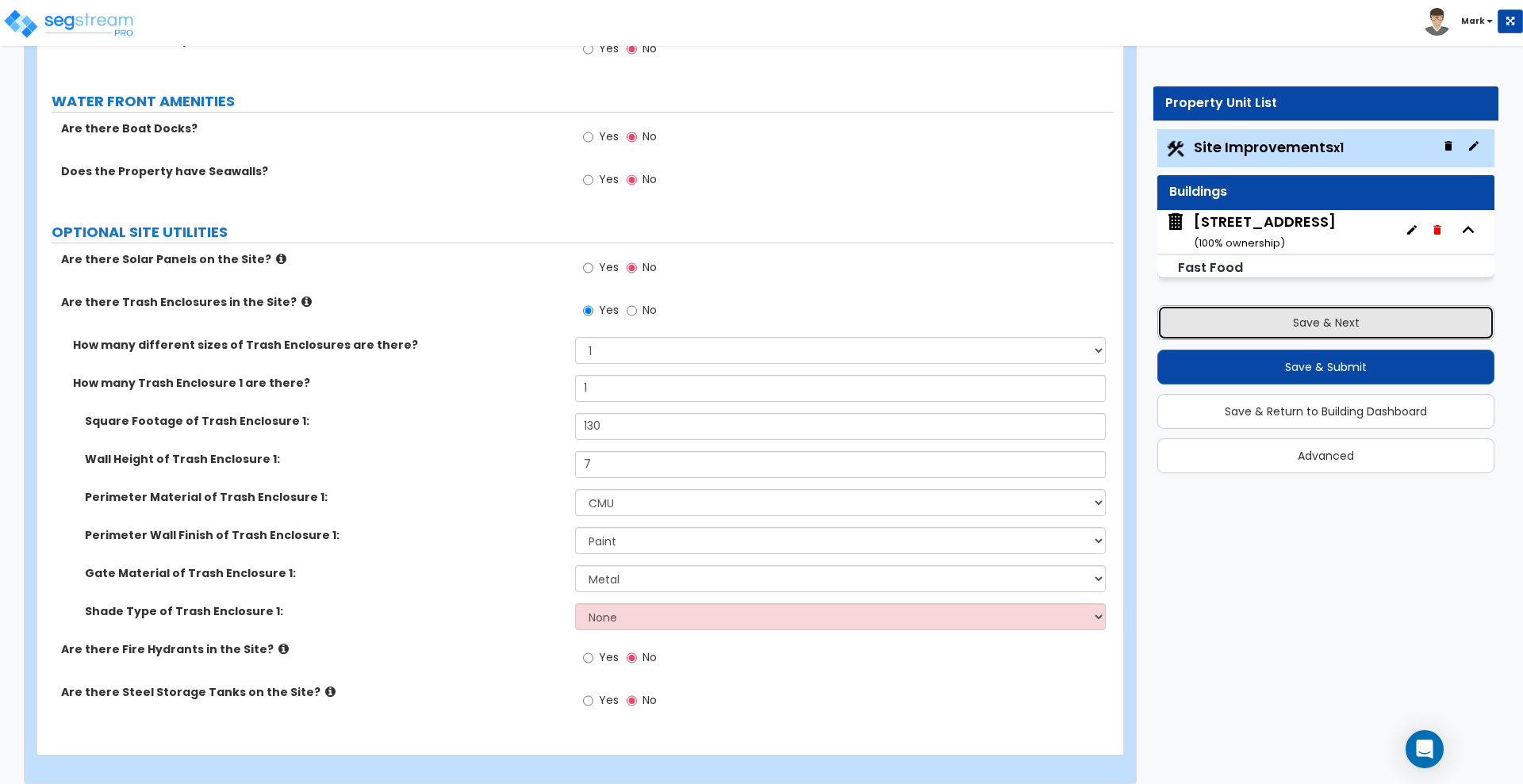
click at [1280, 320] on button "Save & Next" at bounding box center [1325, 322] width 337 height 35
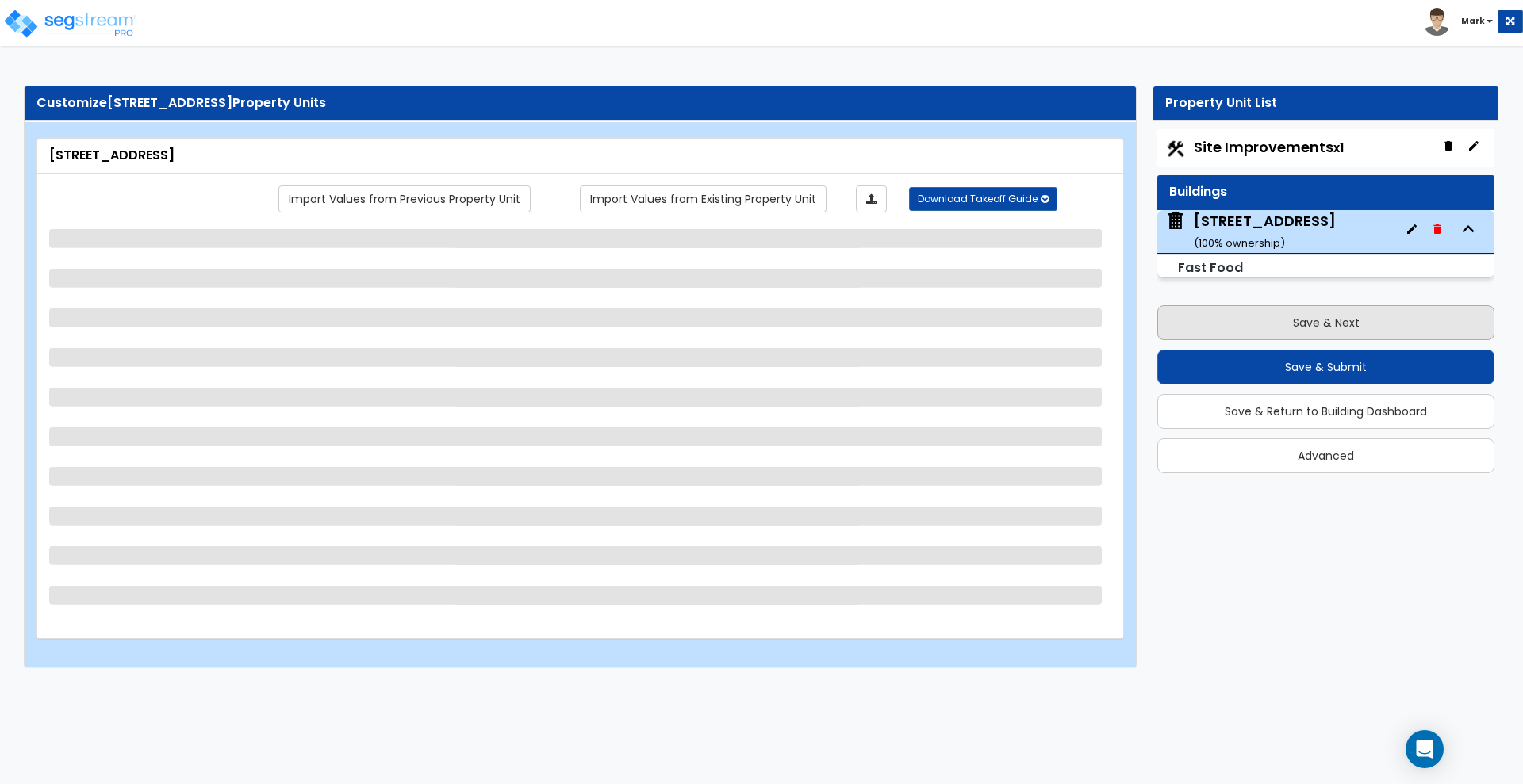
scroll to position [0, 0]
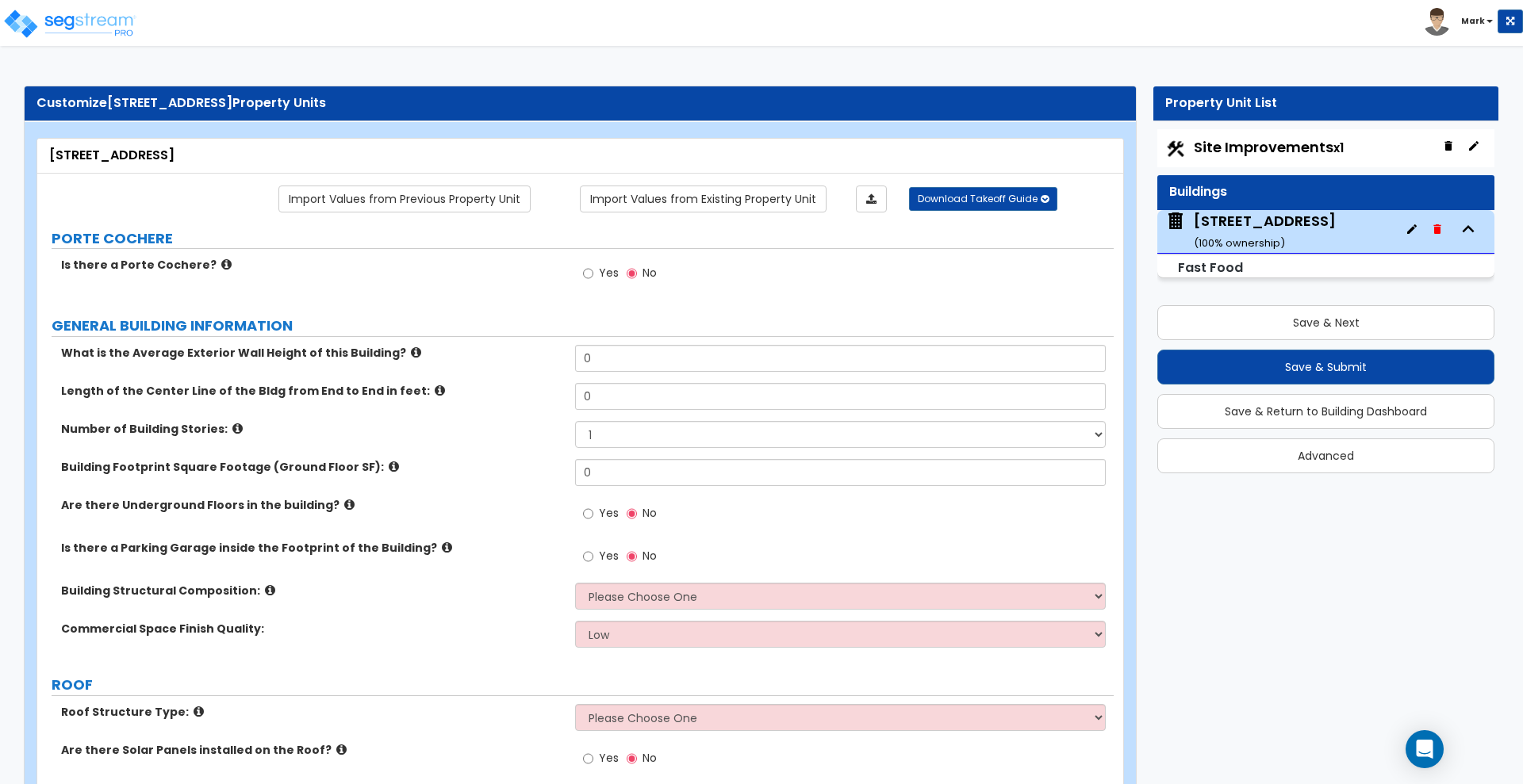
drag, startPoint x: 610, startPoint y: 374, endPoint x: 529, endPoint y: 365, distance: 81.5
click at [529, 365] on div "What is the Average Exterior Wall Height of this Building? 0" at bounding box center [576, 364] width 1076 height 38
drag, startPoint x: 591, startPoint y: 362, endPoint x: 516, endPoint y: 357, distance: 75.2
click at [519, 358] on div "What is the Average Exterior Wall Height of this Building? 0" at bounding box center [576, 364] width 1076 height 38
type input "11"
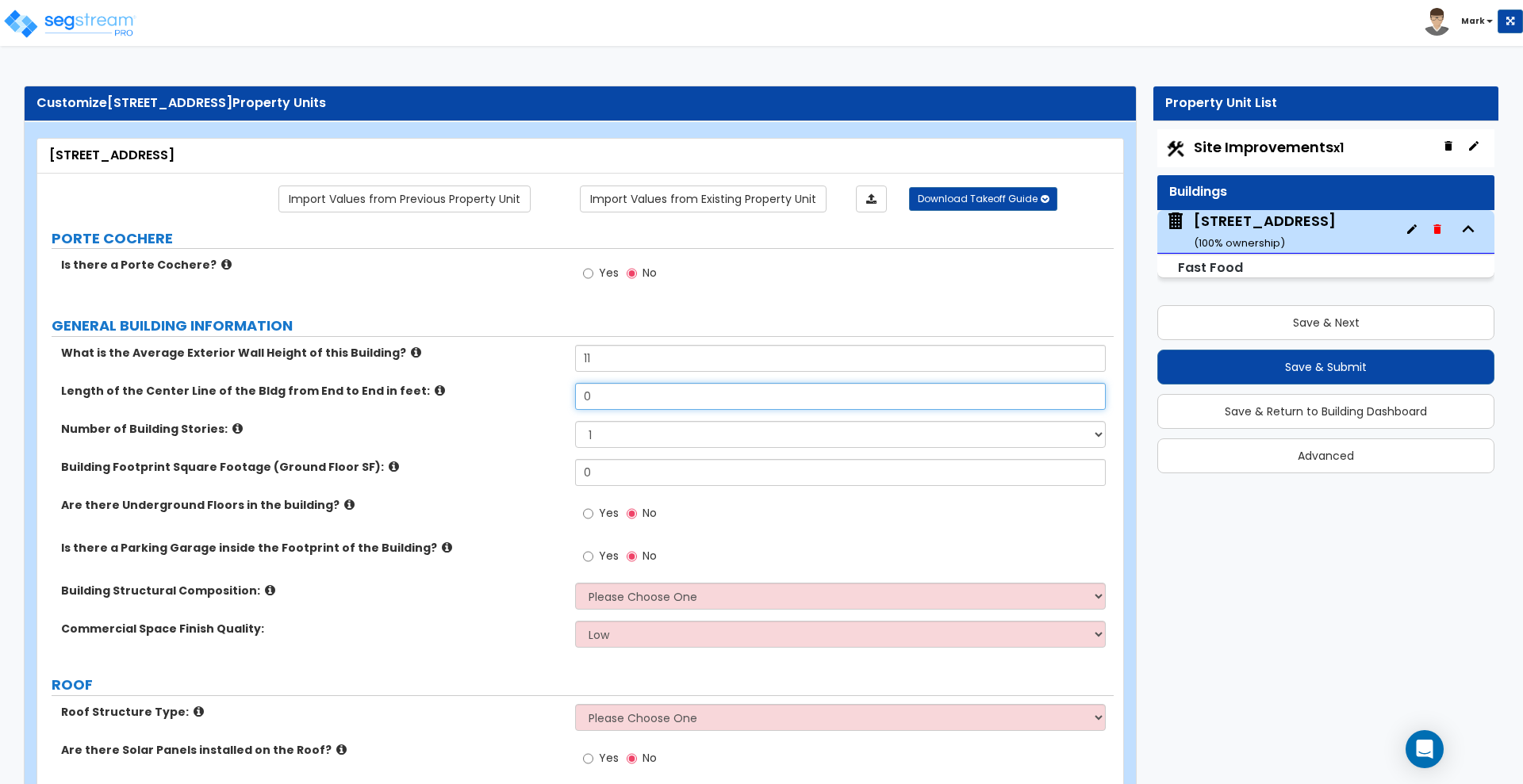
drag, startPoint x: 630, startPoint y: 402, endPoint x: 487, endPoint y: 396, distance: 143.1
click at [487, 399] on div "Length of the Center Line of the Bldg from End to End in feet: 0" at bounding box center [576, 401] width 1076 height 38
type input "60"
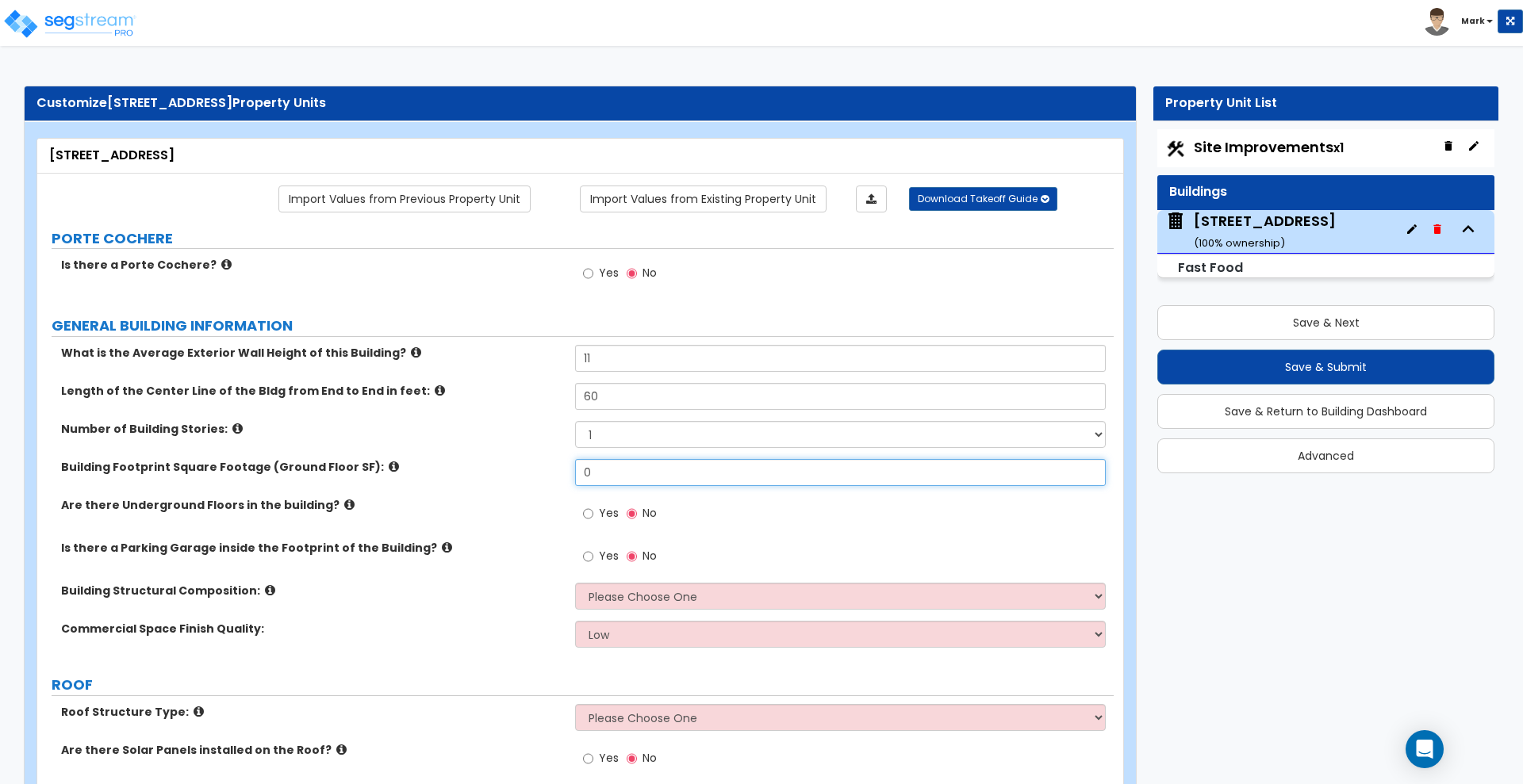
drag, startPoint x: 622, startPoint y: 468, endPoint x: 477, endPoint y: 468, distance: 145.0
click at [485, 475] on div "Building Footprint Square Footage (Ground Floor SF): 0" at bounding box center [576, 478] width 1076 height 38
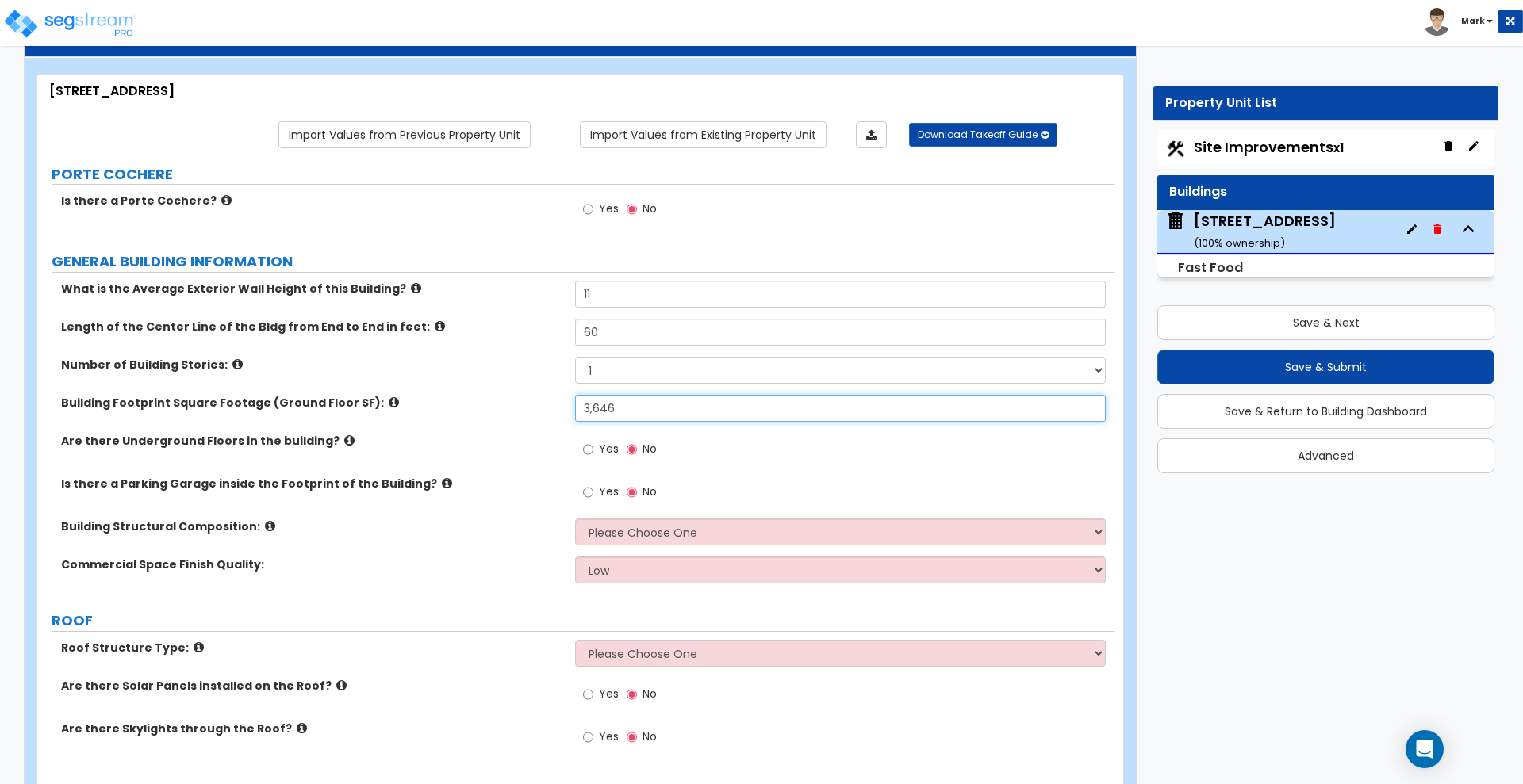
scroll to position [99, 0]
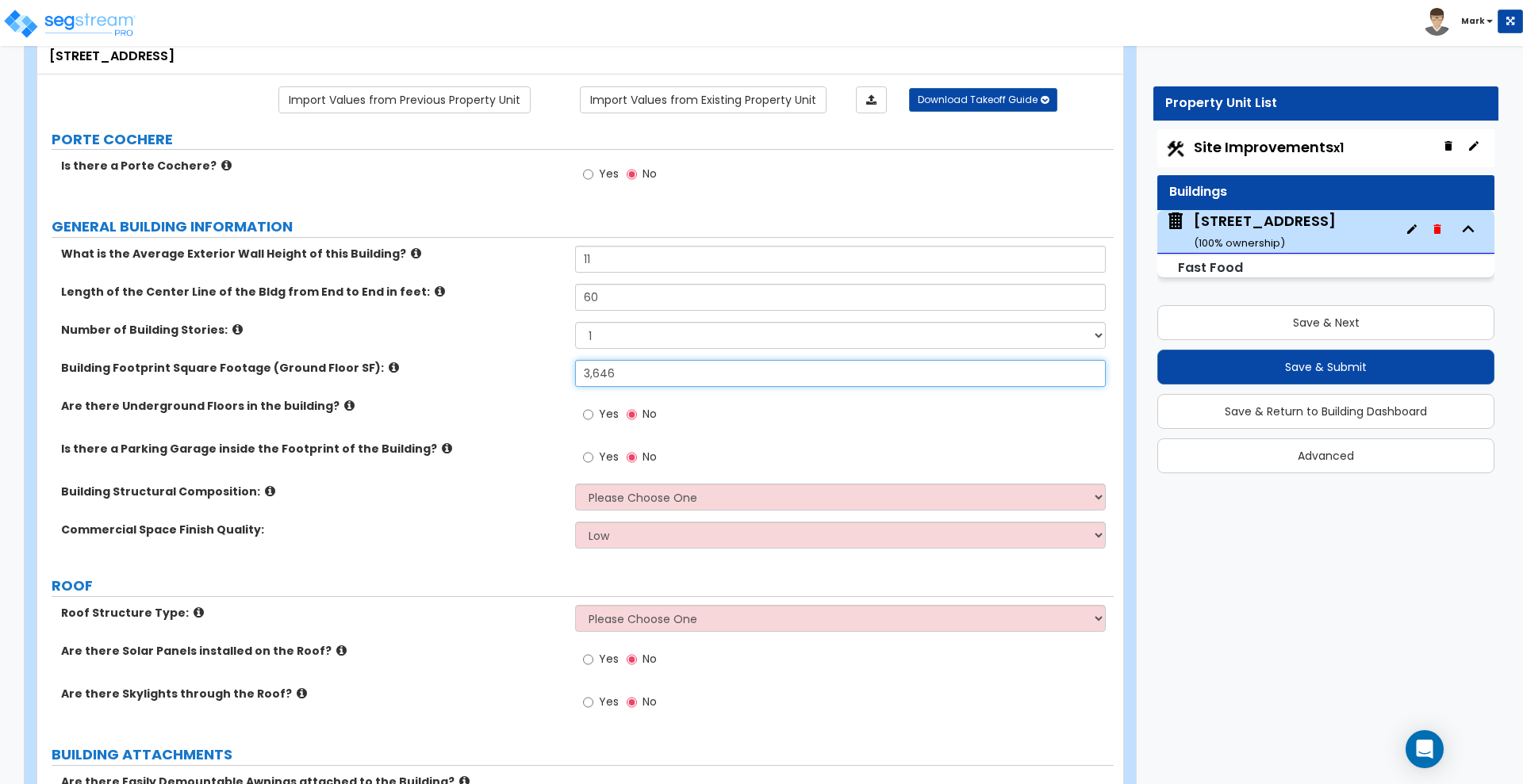
type input "3,646"
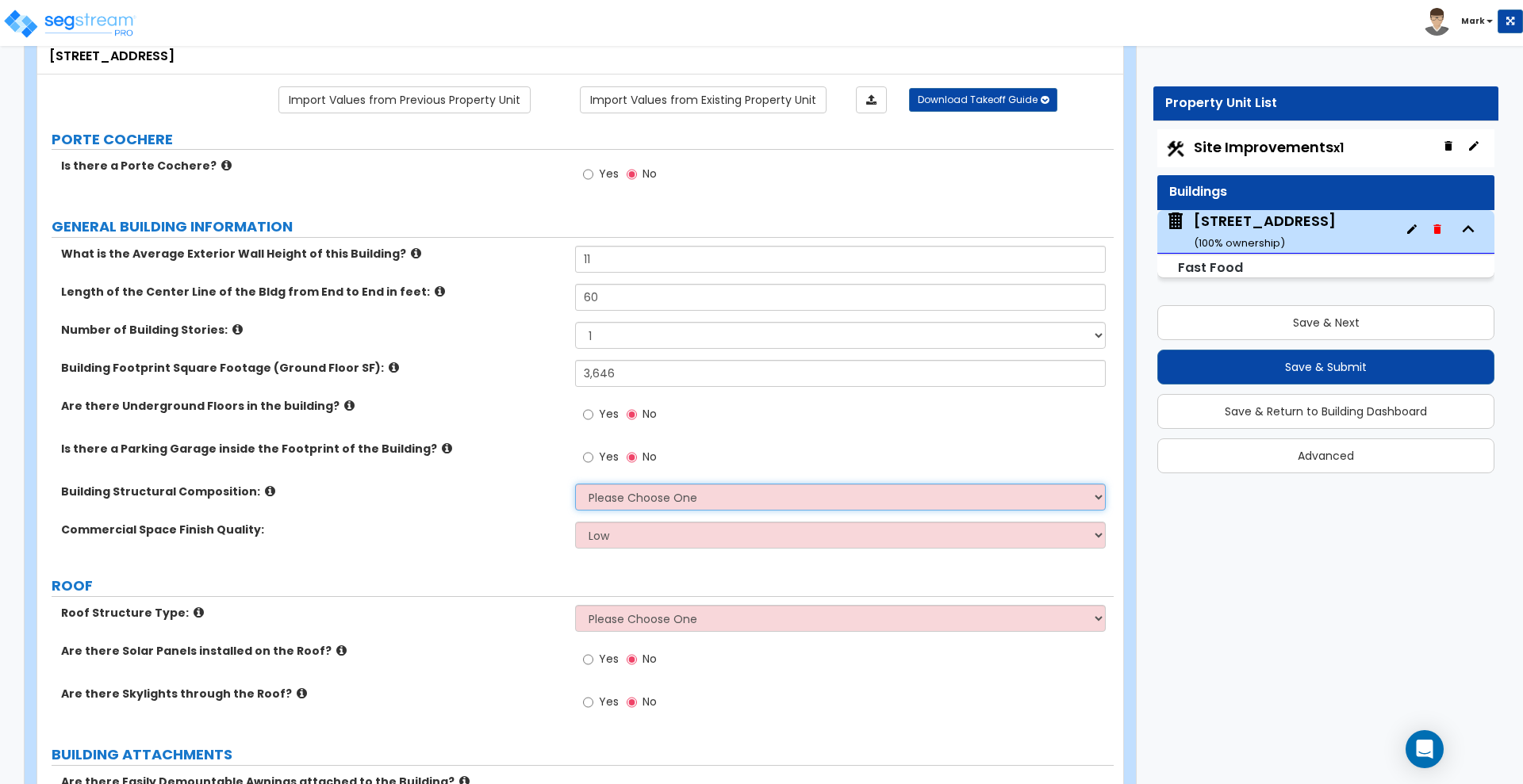
click at [676, 501] on select "Please Choose One Tilt-up Wall Construction Reinforced Concrete Structural Stee…" at bounding box center [840, 496] width 530 height 27
select select "6"
click at [575, 483] on select "Please Choose One Tilt-up Wall Construction Reinforced Concrete Structural Stee…" at bounding box center [840, 496] width 530 height 27
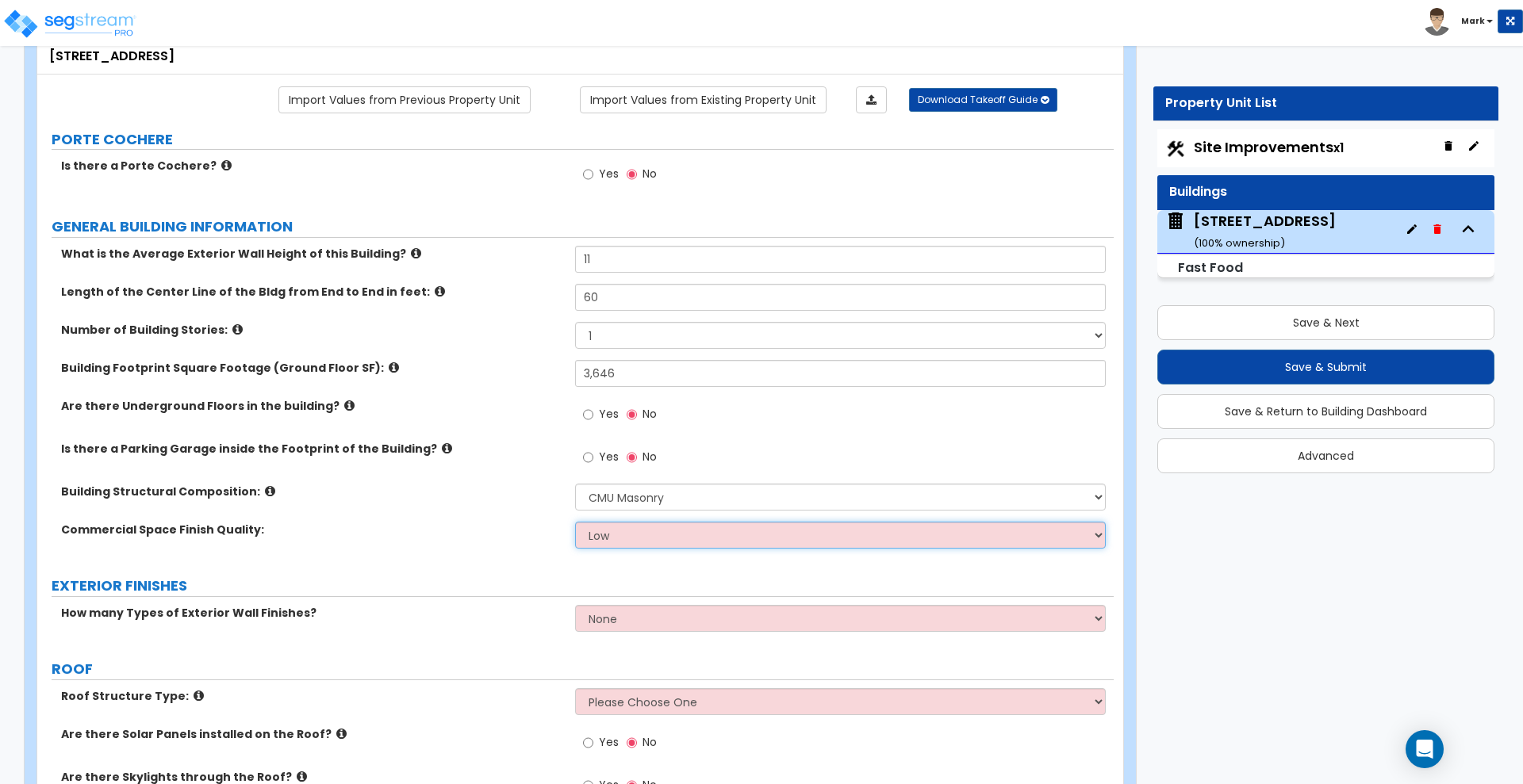
click at [618, 535] on select "Low Average High" at bounding box center [840, 535] width 530 height 27
select select "1"
click at [575, 522] on select "Low Average High" at bounding box center [840, 535] width 530 height 27
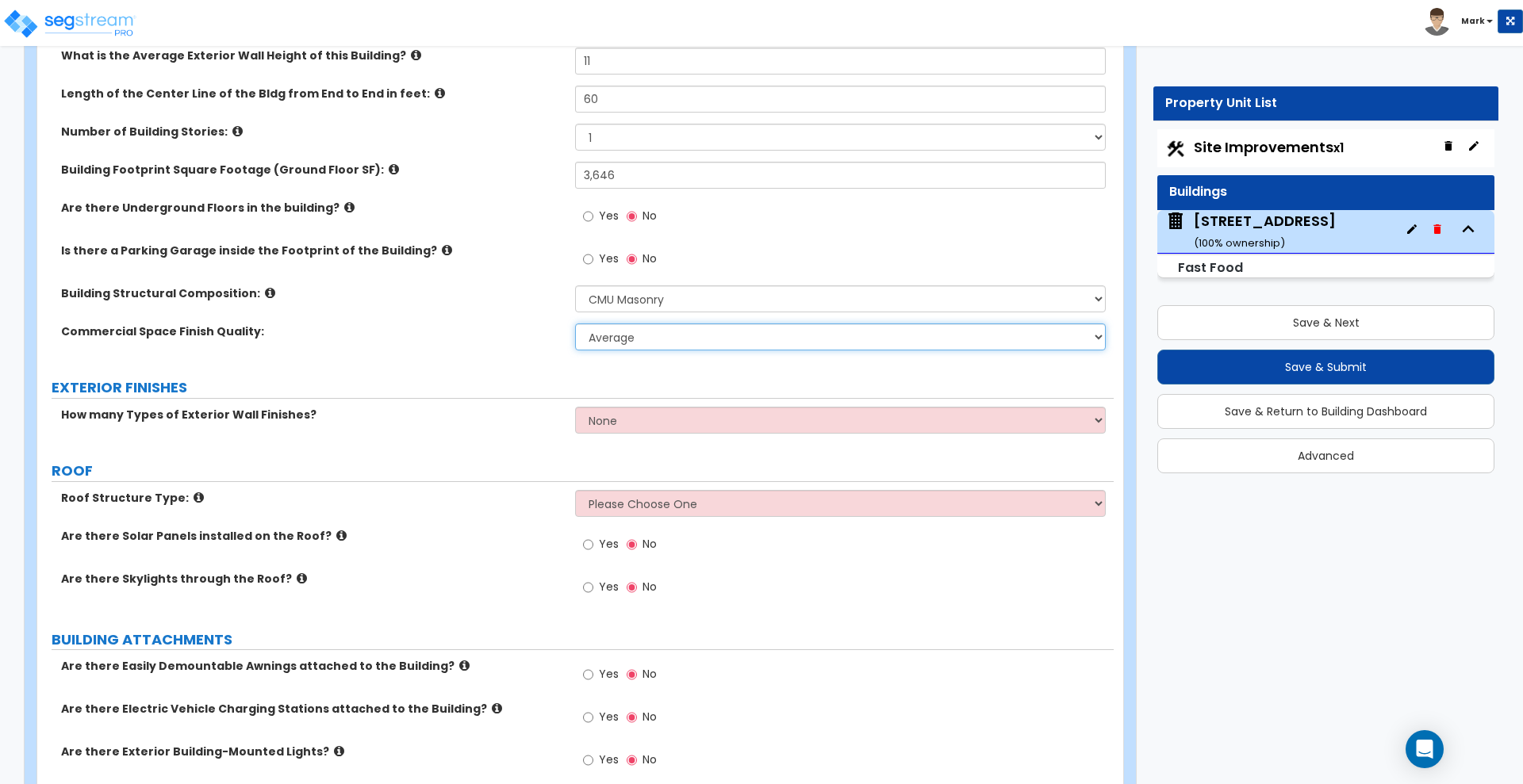
scroll to position [396, 0]
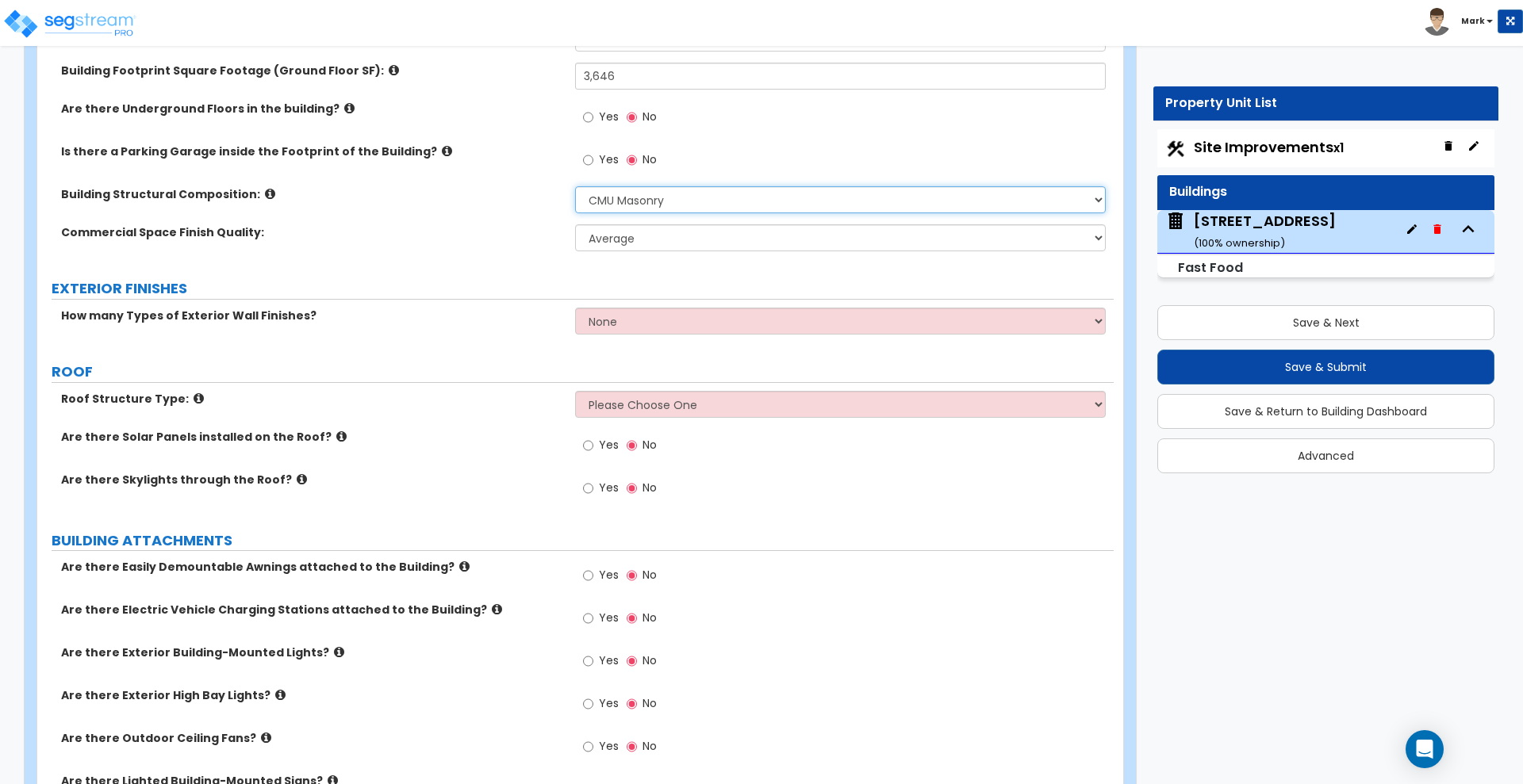
click at [687, 206] on select "Please Choose One Tilt-up Wall Construction Reinforced Concrete Structural Stee…" at bounding box center [840, 199] width 530 height 27
select select "5"
click at [575, 186] on select "Please Choose One Tilt-up Wall Construction Reinforced Concrete Structural Stee…" at bounding box center [840, 199] width 530 height 27
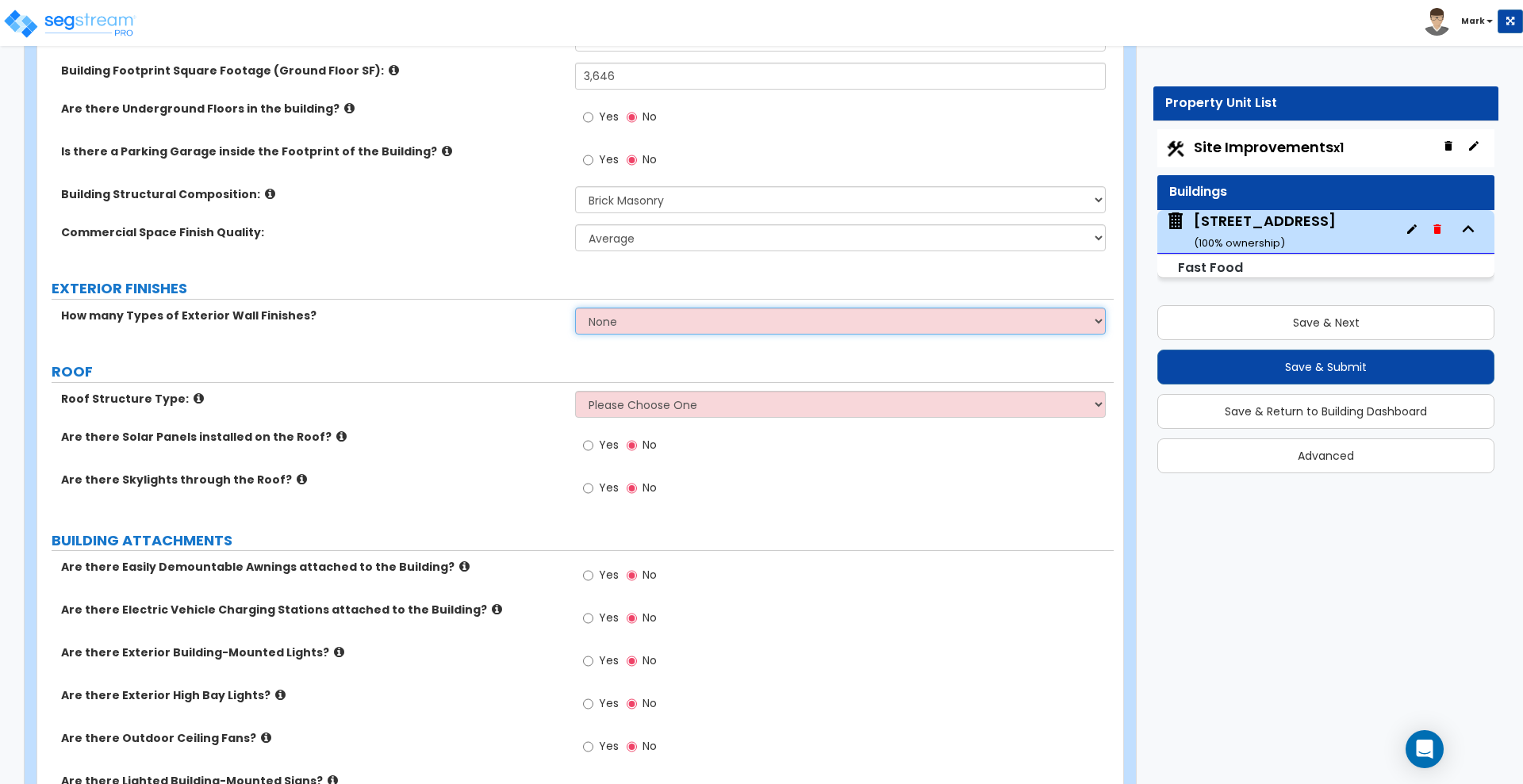
click at [659, 318] on select "None 1 2 3" at bounding box center [840, 320] width 530 height 27
select select "2"
click at [575, 307] on select "None 1 2 3" at bounding box center [840, 320] width 530 height 27
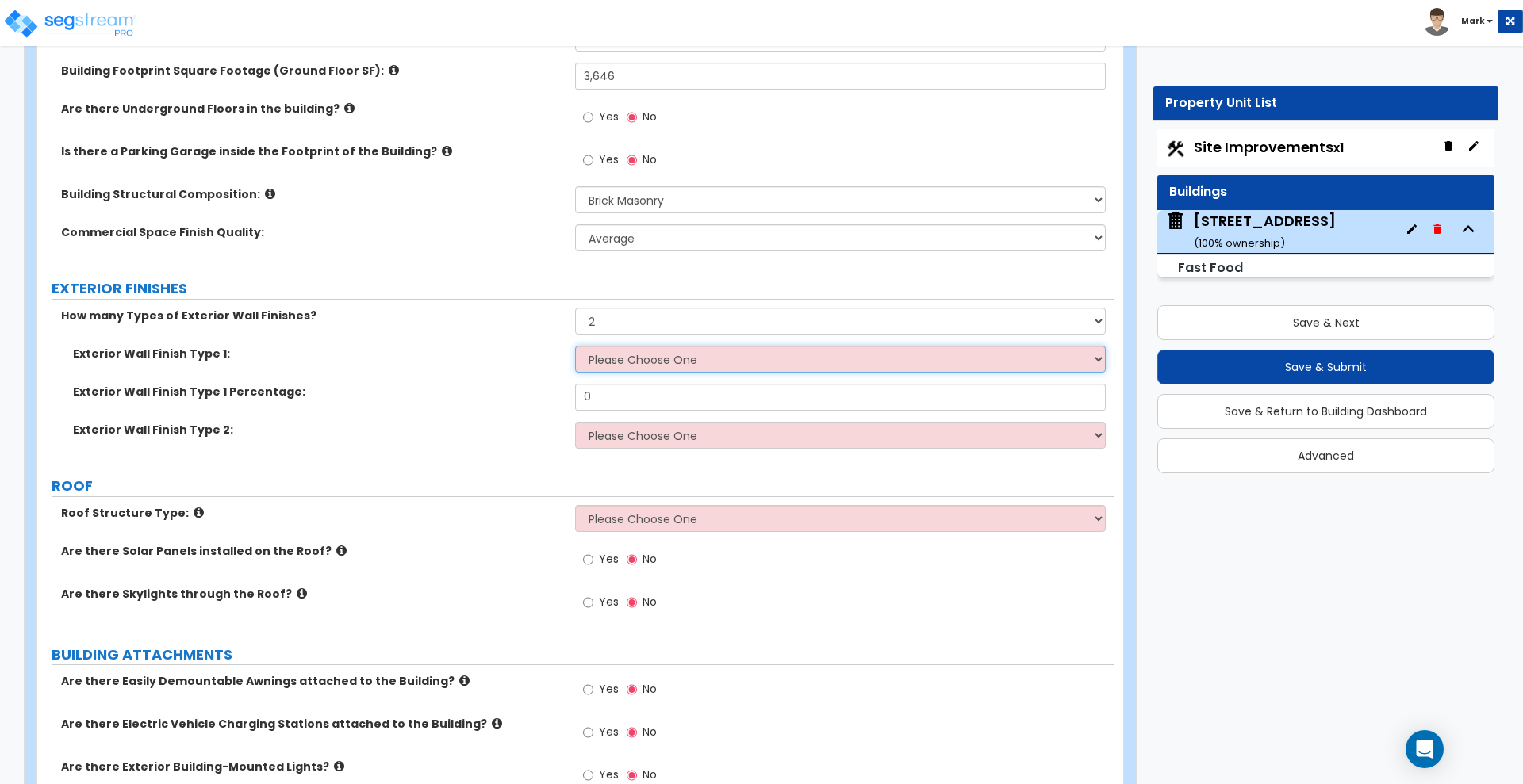
click at [671, 364] on select "Please Choose One No Finish/Shared Wall No Wall Stone Veneer Wood Siding Vinyl …" at bounding box center [840, 359] width 530 height 27
select select "11"
click at [575, 346] on select "Please Choose One No Finish/Shared Wall No Wall Stone Veneer Wood Siding Vinyl …" at bounding box center [840, 359] width 530 height 27
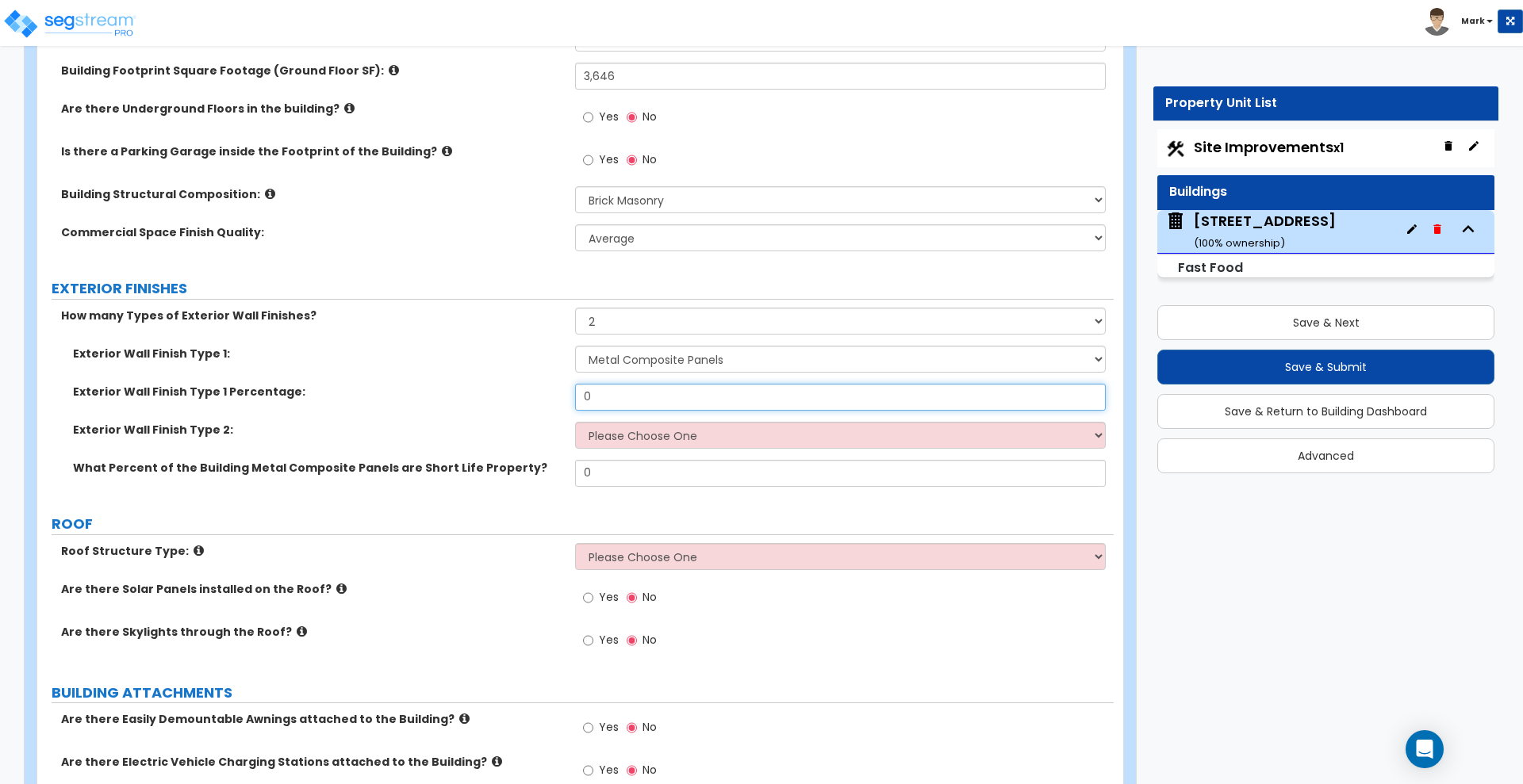
drag, startPoint x: 618, startPoint y: 400, endPoint x: 533, endPoint y: 393, distance: 85.3
click at [532, 398] on div "Exterior Wall Finish Type 1 Percentage: 0" at bounding box center [576, 402] width 1076 height 38
type input "8"
click at [703, 438] on select "Please Choose One No Finish/Shared Wall No Wall Stone Veneer Wood Siding Vinyl …" at bounding box center [840, 435] width 530 height 27
select select "10"
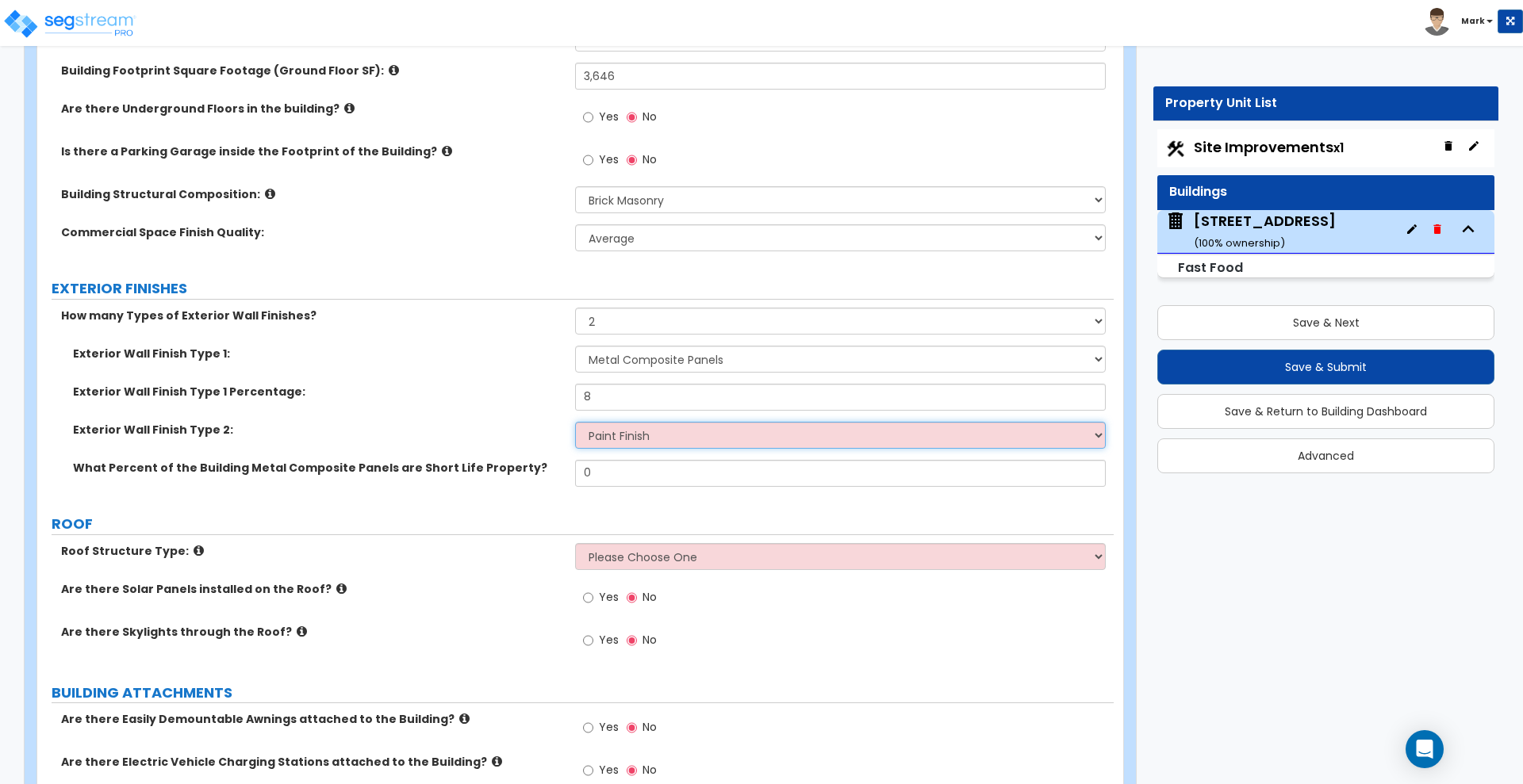
click at [575, 422] on select "Please Choose One No Finish/Shared Wall No Wall Stone Veneer Wood Siding Vinyl …" at bounding box center [840, 435] width 530 height 27
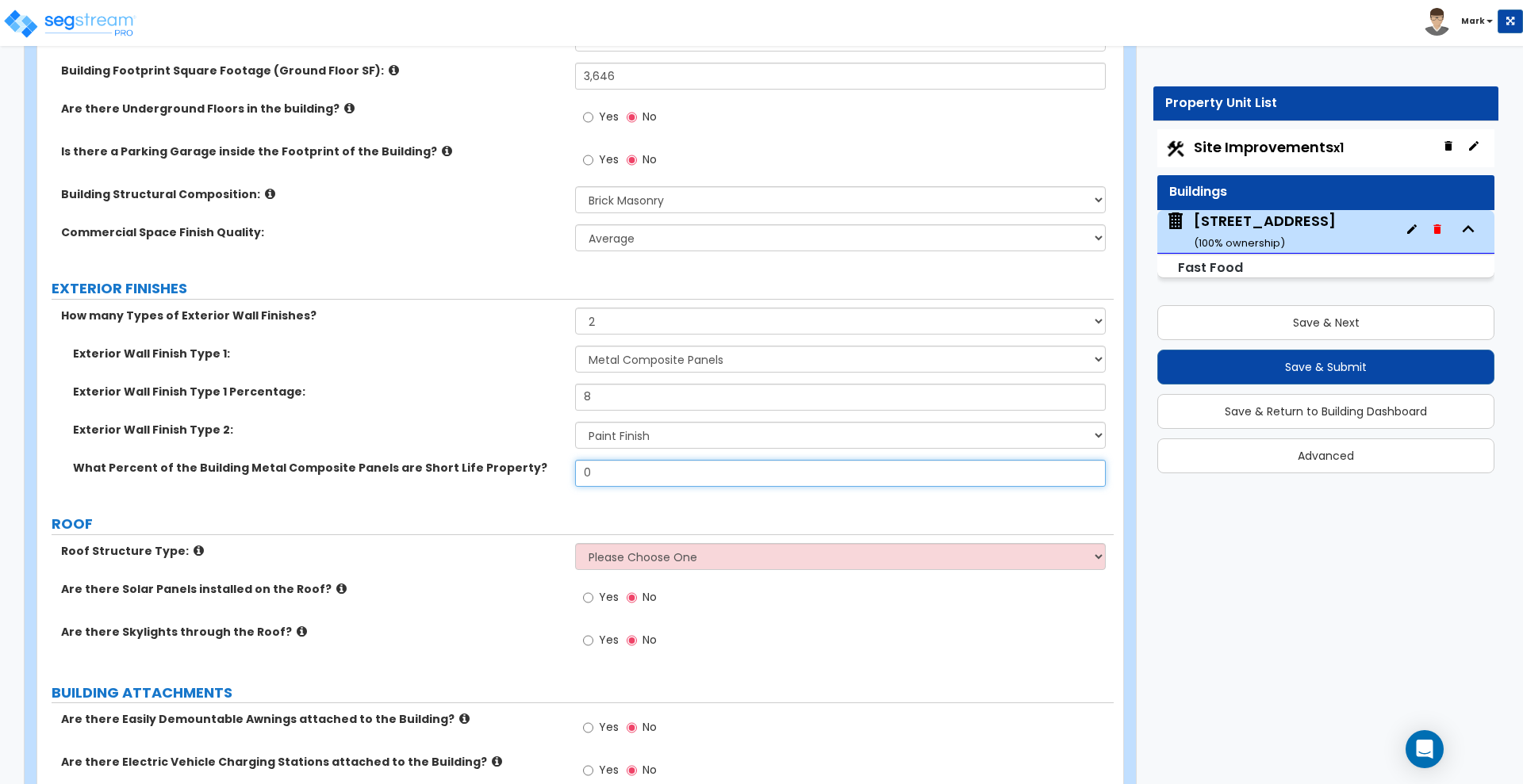
drag, startPoint x: 605, startPoint y: 476, endPoint x: 506, endPoint y: 475, distance: 99.0
click at [506, 475] on div "What Percent of the Building Metal Composite Panels are Short Life Property? 0" at bounding box center [576, 479] width 1076 height 38
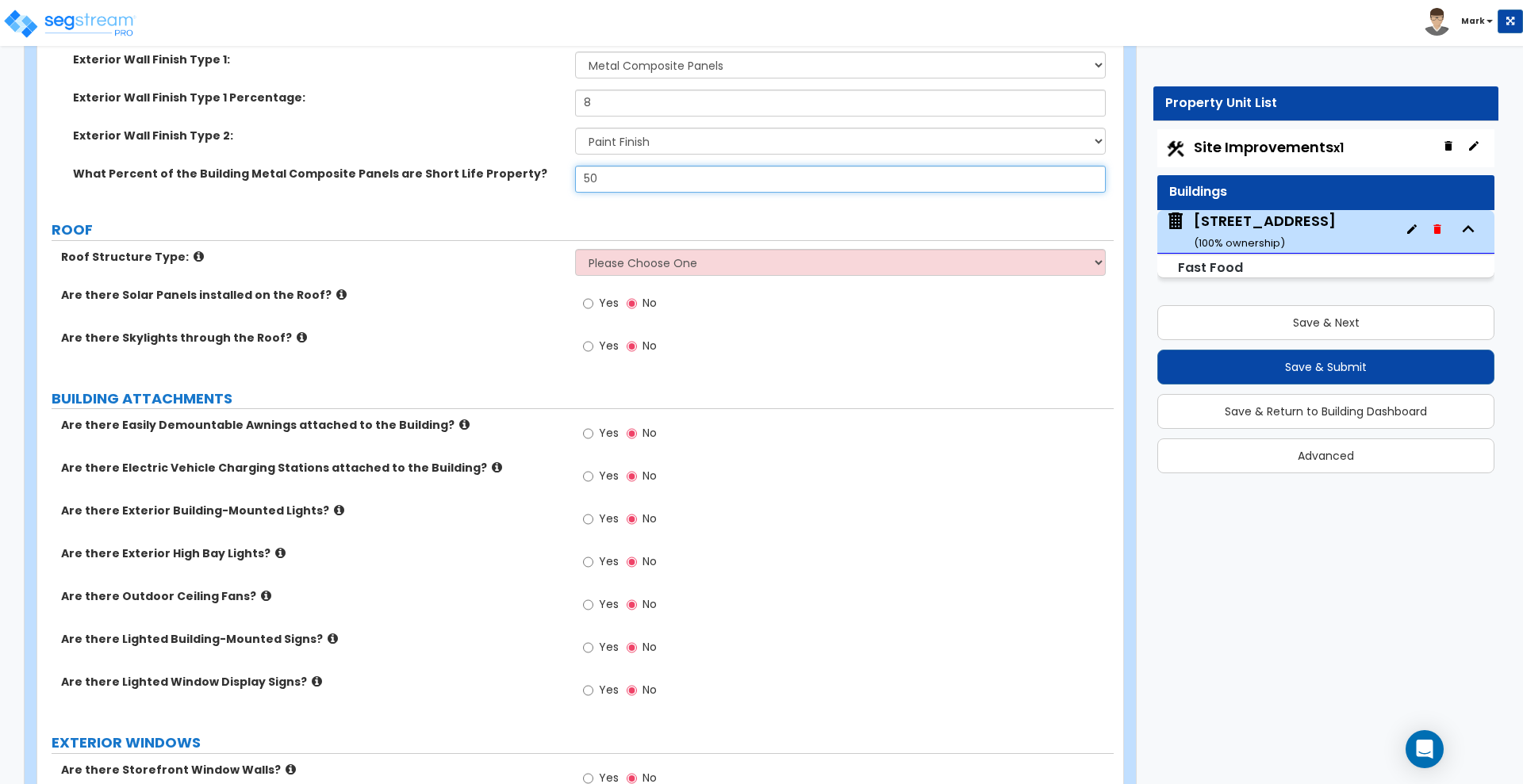
scroll to position [694, 0]
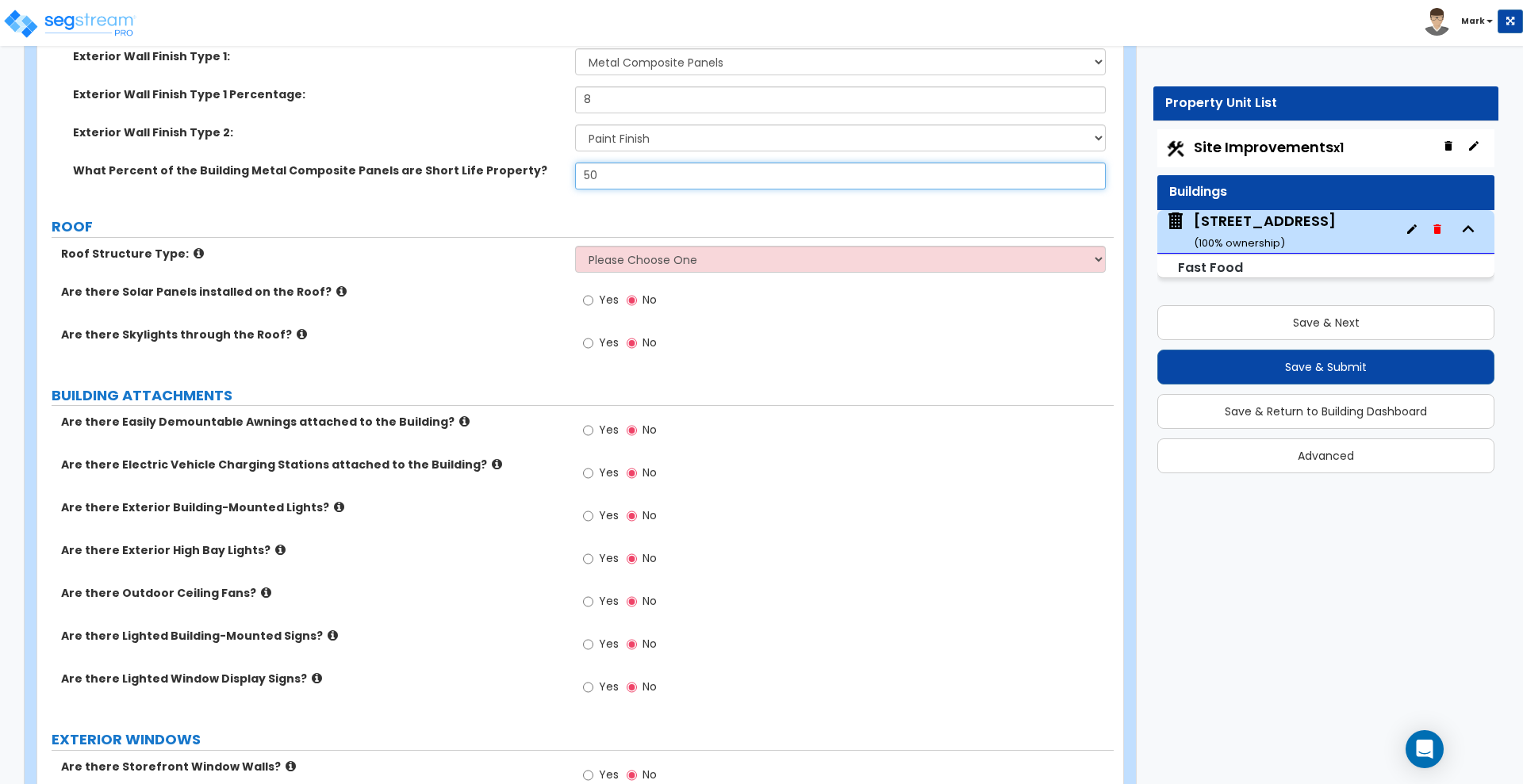
type input "50"
click at [711, 261] on select "Please Choose One [PERSON_NAME] Roof Flat Roof Hybrid [PERSON_NAME] & Flat Roof" at bounding box center [840, 259] width 530 height 27
select select "1"
click at [575, 246] on select "Please Choose One [PERSON_NAME] Roof Flat Roof Hybrid [PERSON_NAME] & Flat Roof" at bounding box center [840, 259] width 530 height 27
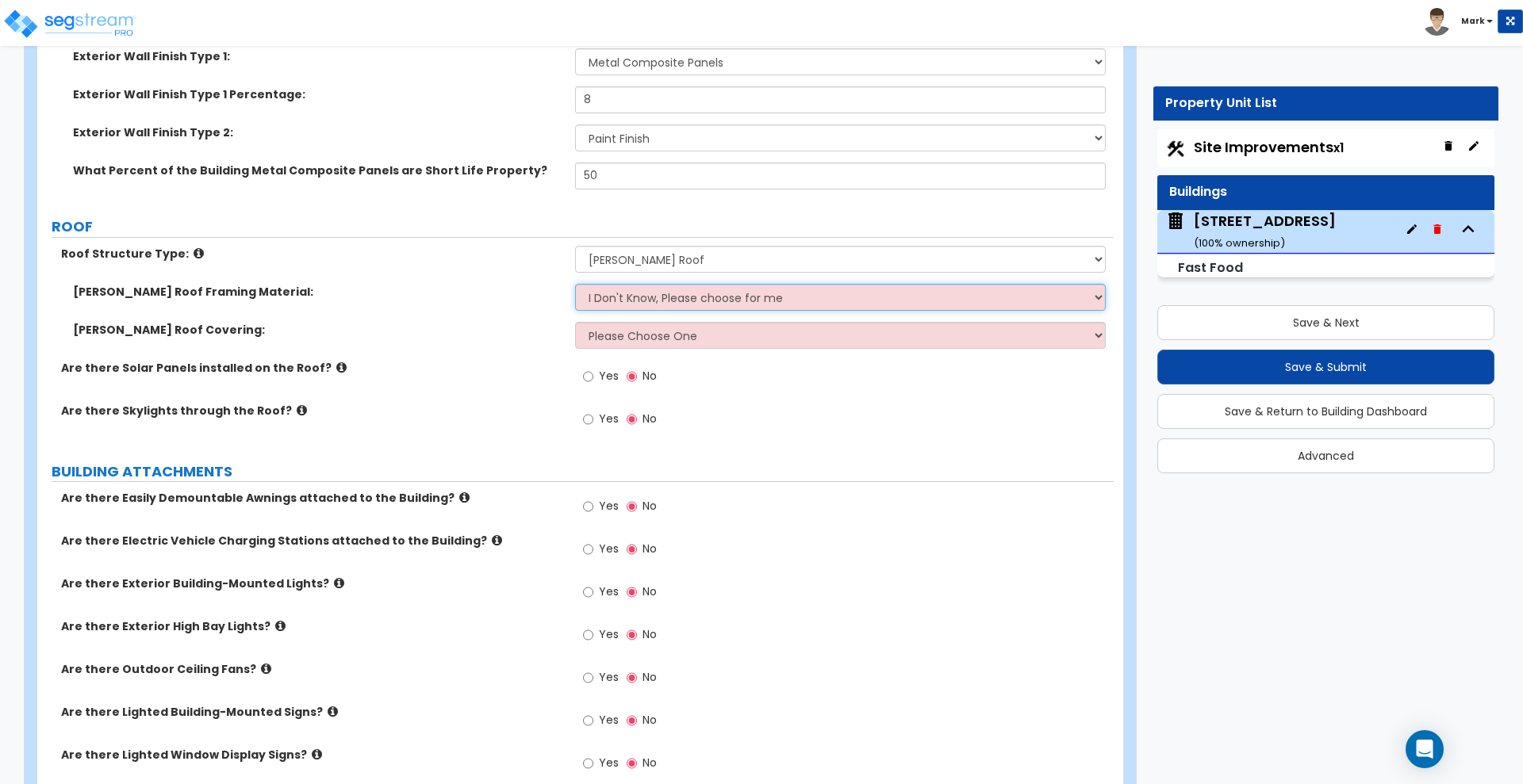
click at [744, 294] on select "I Don't Know, Please choose for me Metal Wood" at bounding box center [840, 297] width 530 height 27
click at [575, 284] on select "I Don't Know, Please choose for me Metal Wood" at bounding box center [840, 297] width 530 height 27
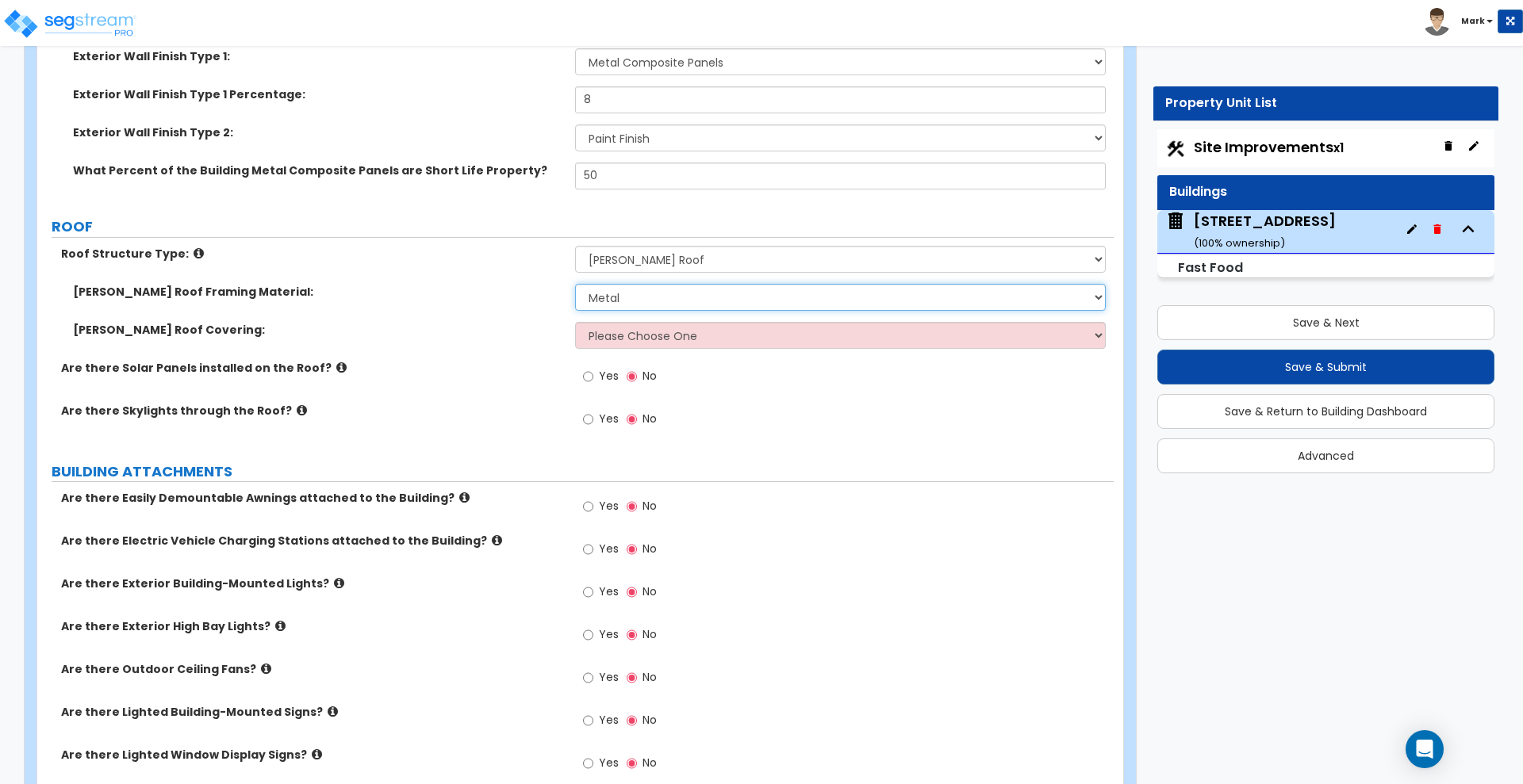
click at [683, 294] on select "I Don't Know, Please choose for me Metal Wood" at bounding box center [840, 297] width 530 height 27
select select "2"
click at [575, 284] on select "I Don't Know, Please choose for me Metal Wood" at bounding box center [840, 297] width 530 height 27
click at [648, 334] on select "Please Choose One Asphalt Shingle Clay Tile Wood Shingle Metal Shingle Standing…" at bounding box center [840, 335] width 530 height 27
select select "1"
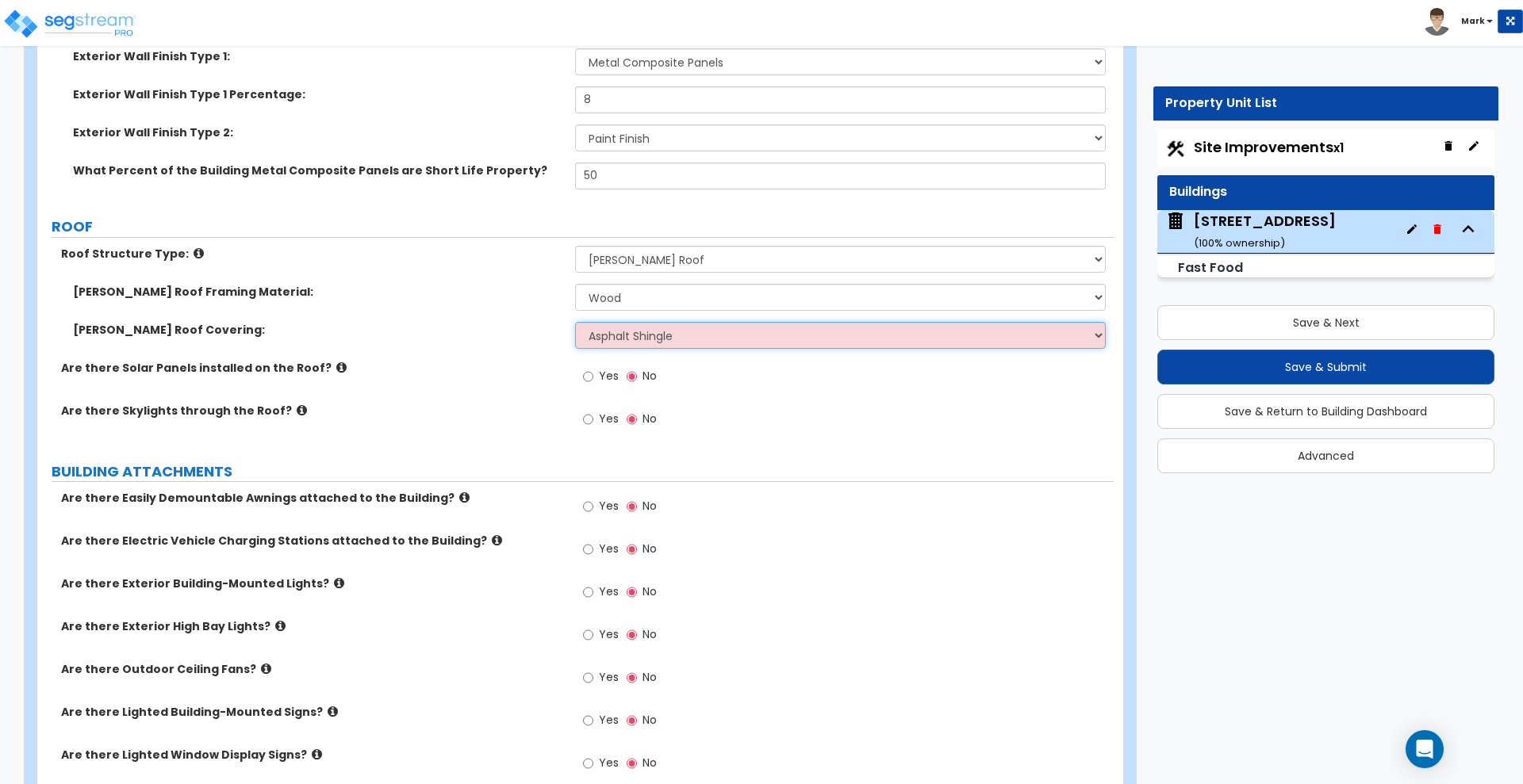
click at [575, 322] on select "Please Choose One Asphalt Shingle Clay Tile Wood Shingle Metal Shingle Standing…" at bounding box center [840, 335] width 530 height 27
click at [590, 508] on input "Yes" at bounding box center [587, 507] width 10 height 18
radio input "true"
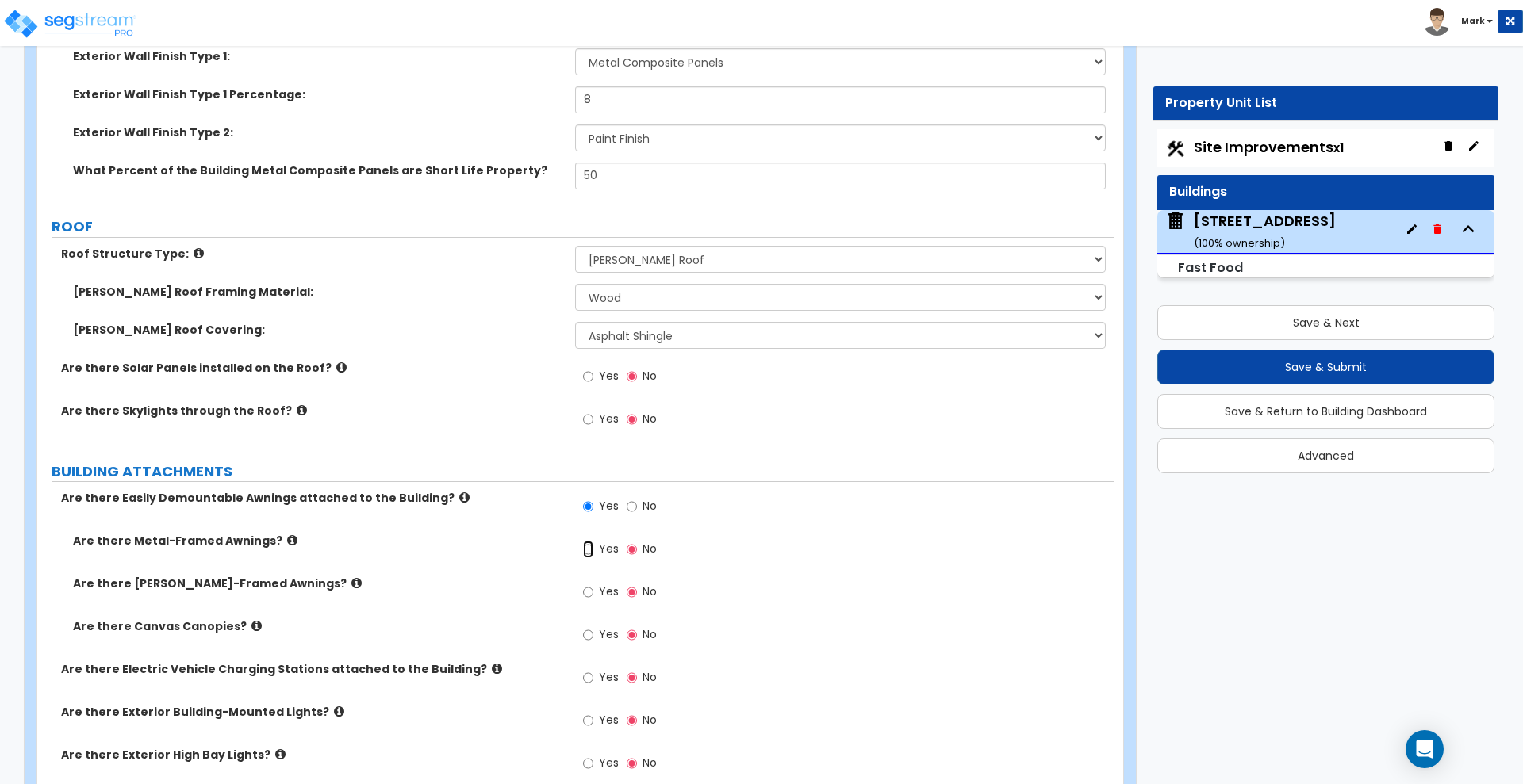
click at [586, 550] on input "Yes" at bounding box center [587, 550] width 10 height 18
radio input "true"
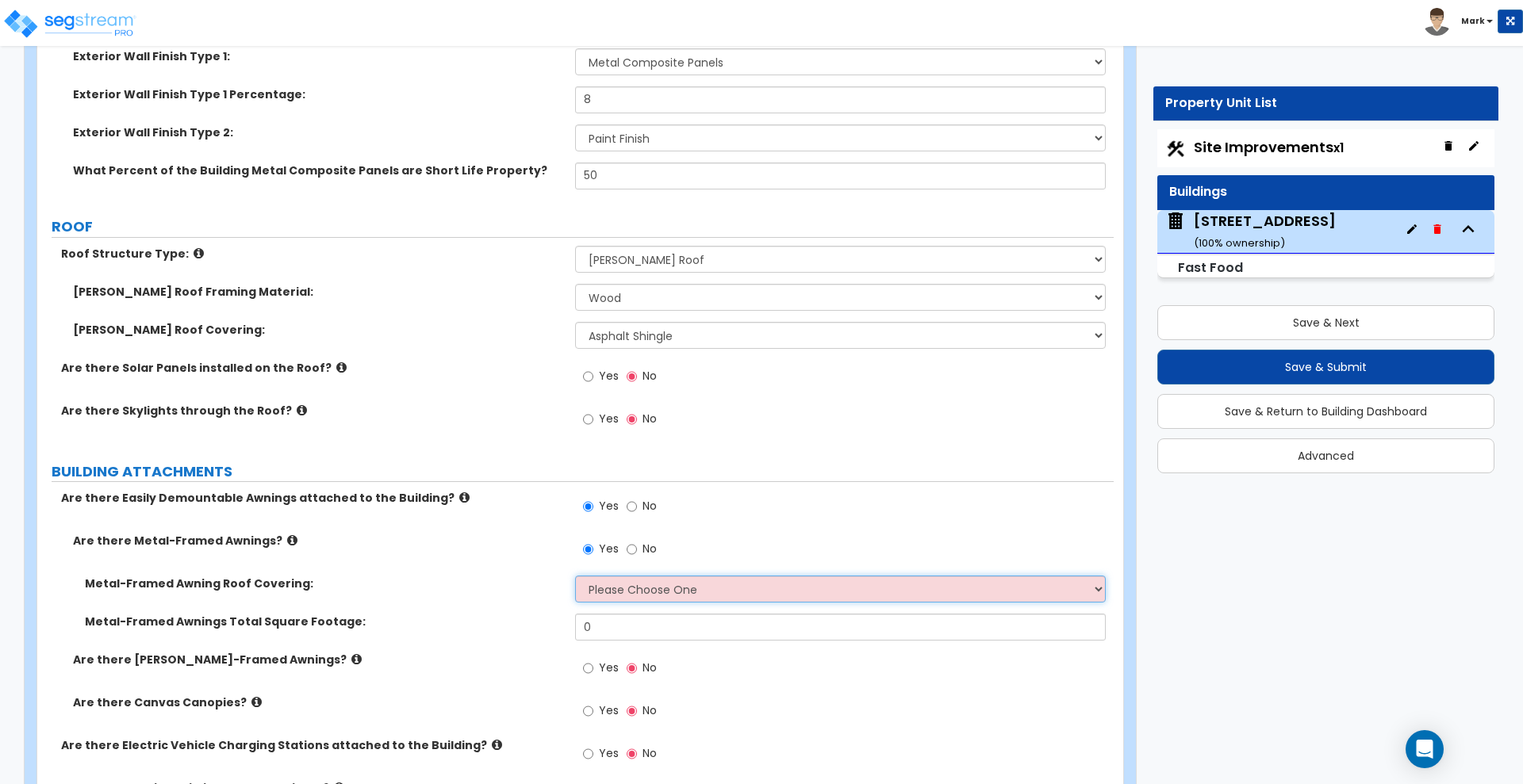
click at [706, 588] on select "Please Choose One Plastic Metal Glass" at bounding box center [840, 588] width 530 height 27
select select "2"
click at [575, 575] on select "Please Choose One Plastic Metal Glass" at bounding box center [840, 588] width 530 height 27
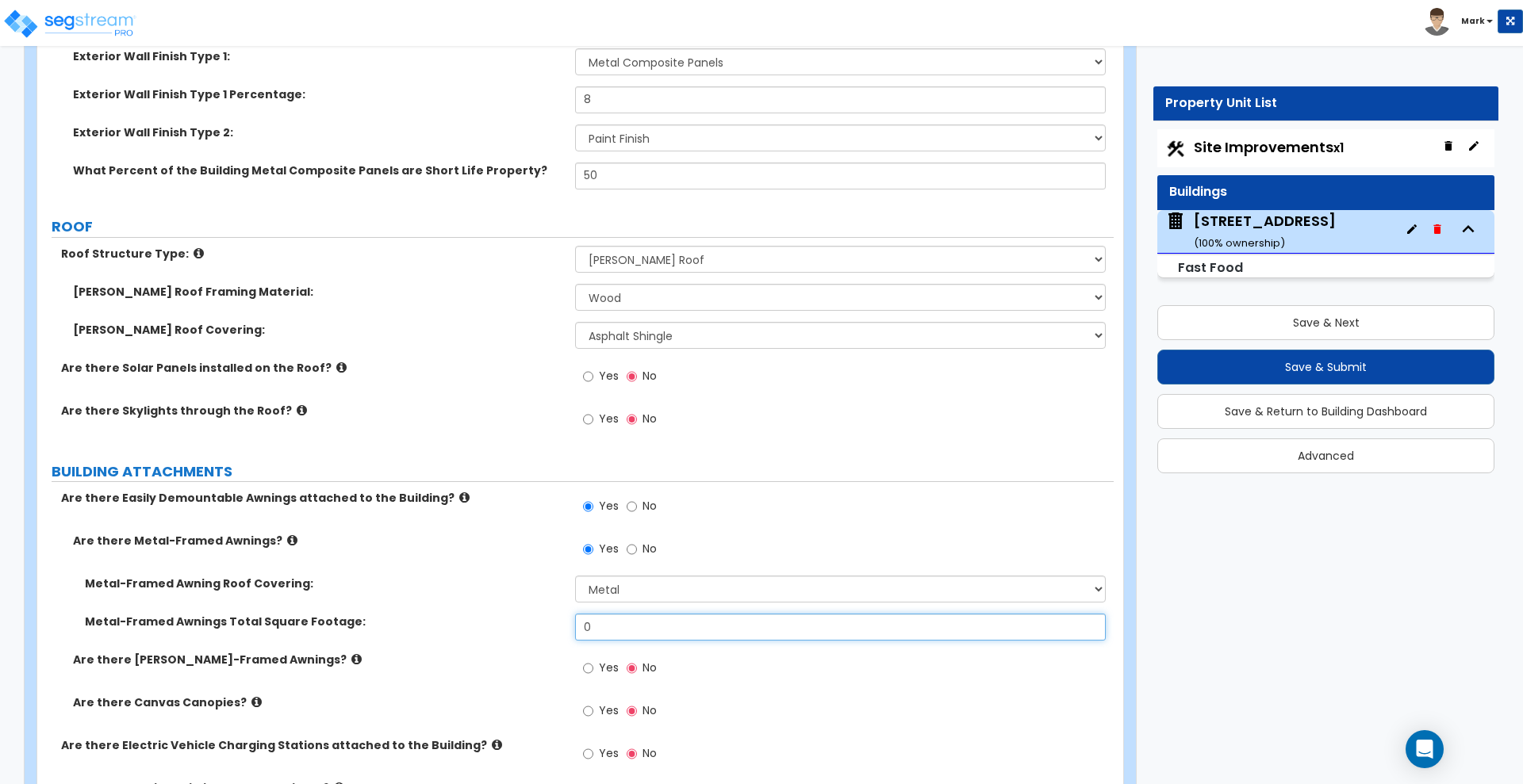
drag, startPoint x: 664, startPoint y: 622, endPoint x: 510, endPoint y: 618, distance: 154.1
click at [510, 618] on div "Metal-Framed Awnings Total Square Footage: 0" at bounding box center [576, 633] width 1076 height 38
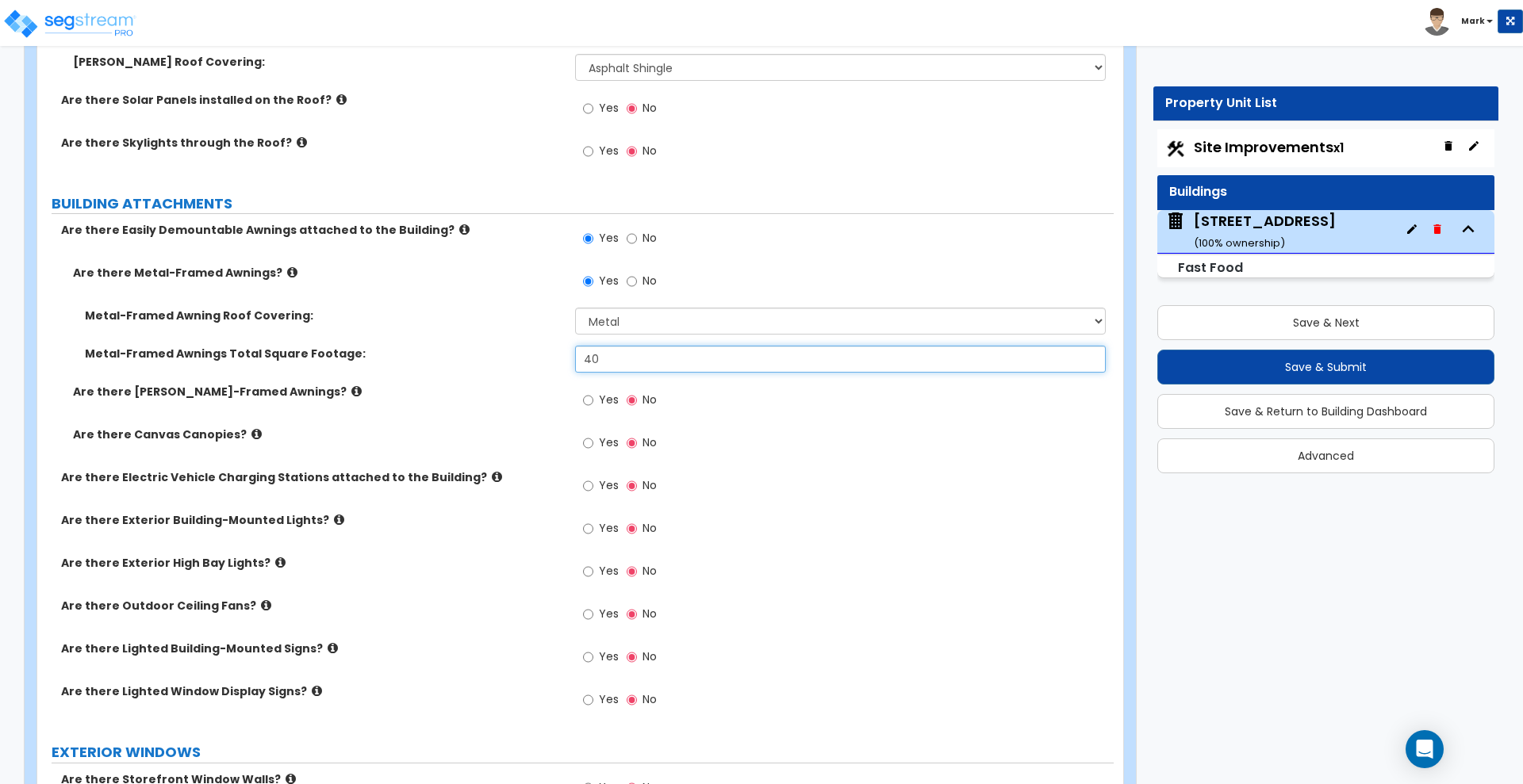
scroll to position [991, 0]
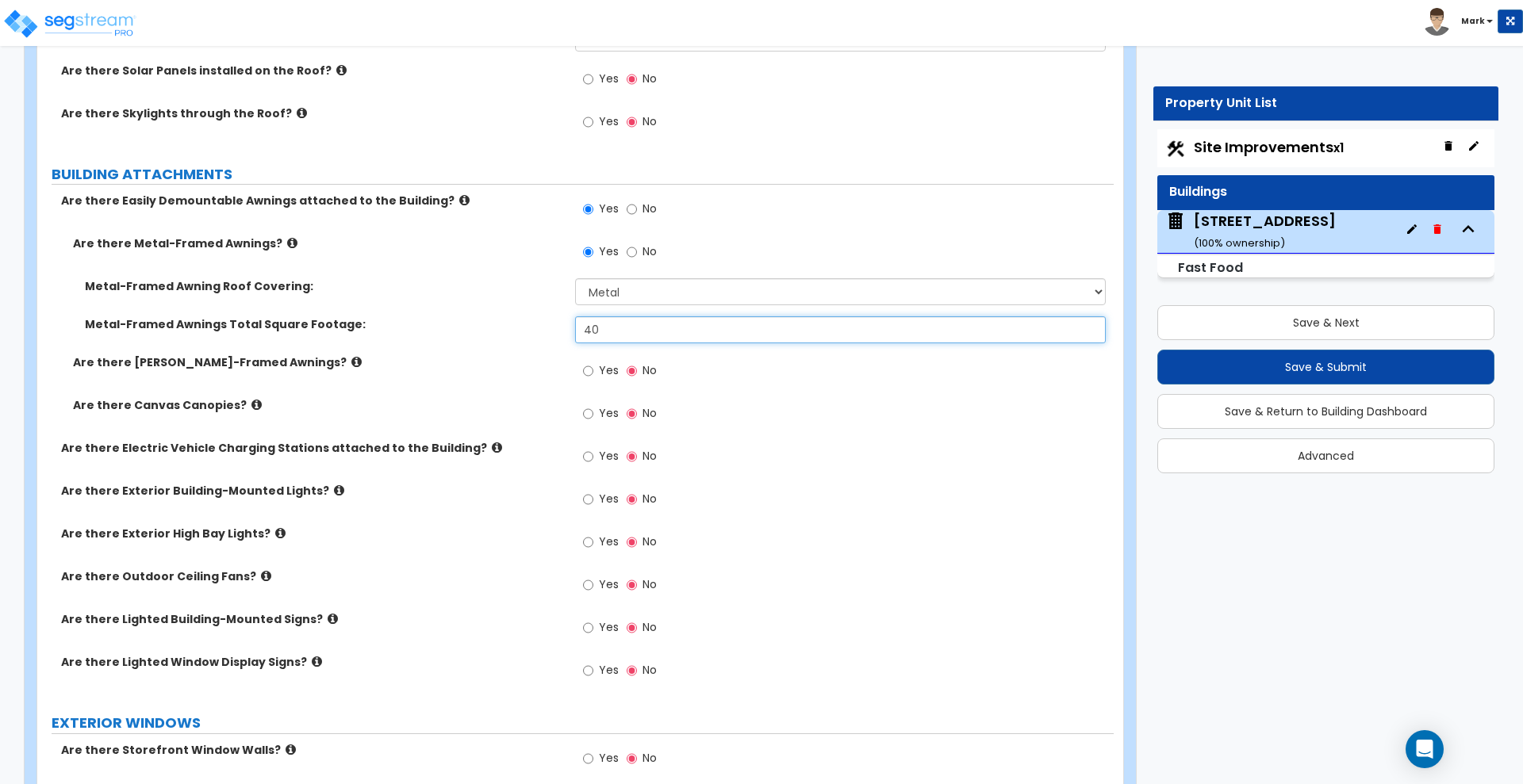
type input "40"
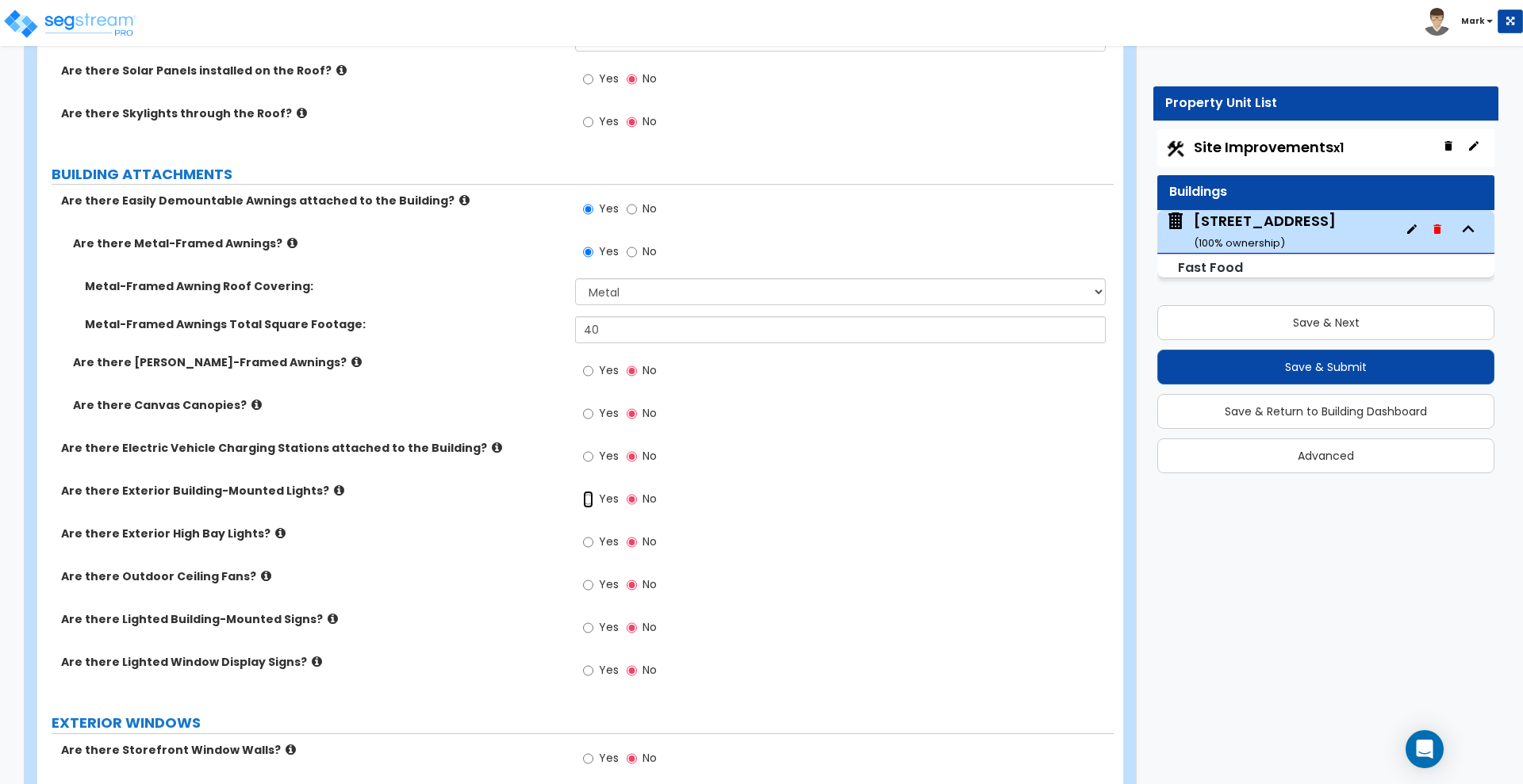
click at [587, 499] on input "Yes" at bounding box center [587, 499] width 10 height 18
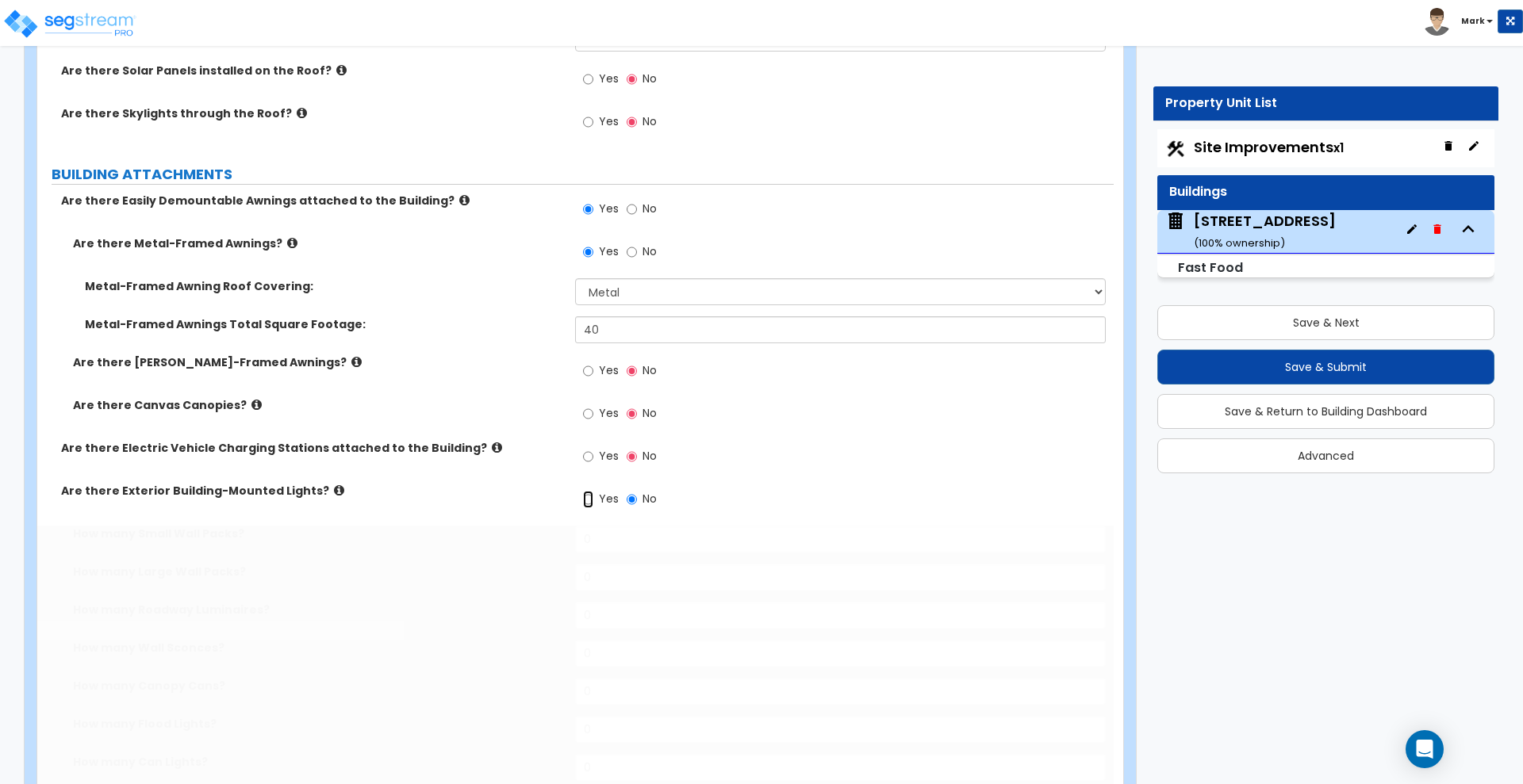
radio input "true"
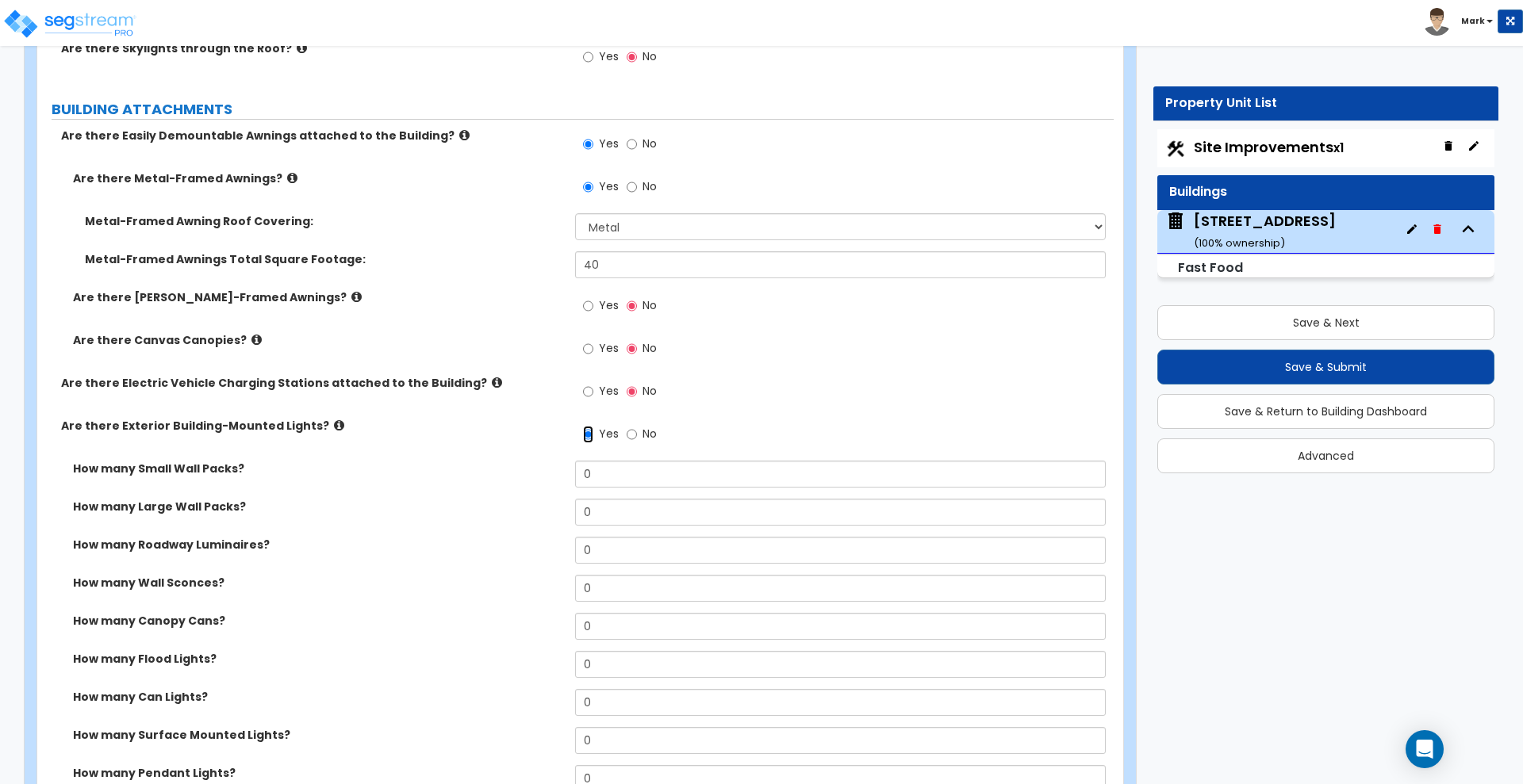
scroll to position [1189, 0]
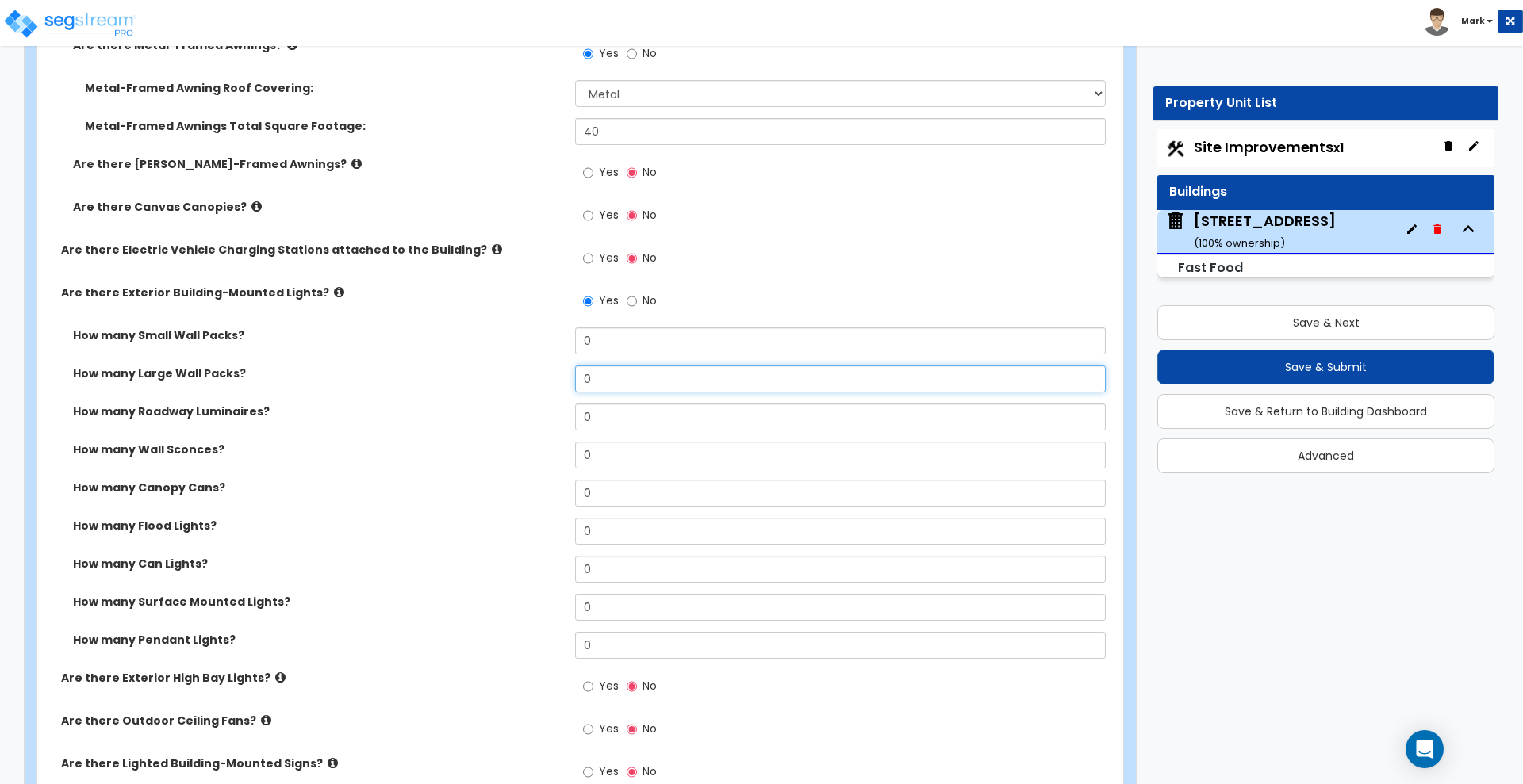
drag, startPoint x: 586, startPoint y: 378, endPoint x: 456, endPoint y: 377, distance: 130.0
click at [456, 377] on div "How many Large Wall Packs? 0" at bounding box center [576, 385] width 1076 height 38
type input "4"
click at [334, 288] on icon at bounding box center [339, 292] width 10 height 12
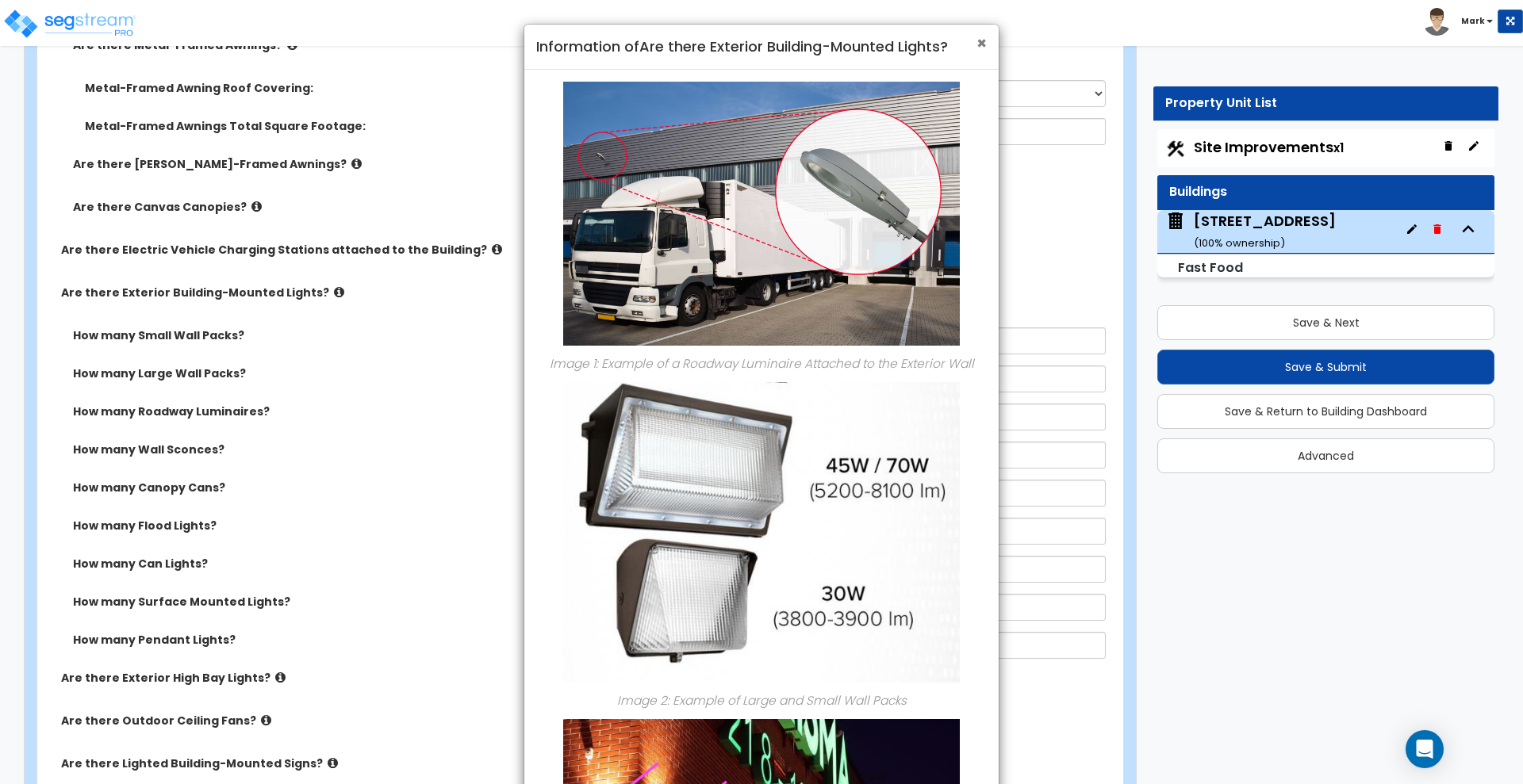
click at [982, 38] on span "×" at bounding box center [981, 43] width 10 height 23
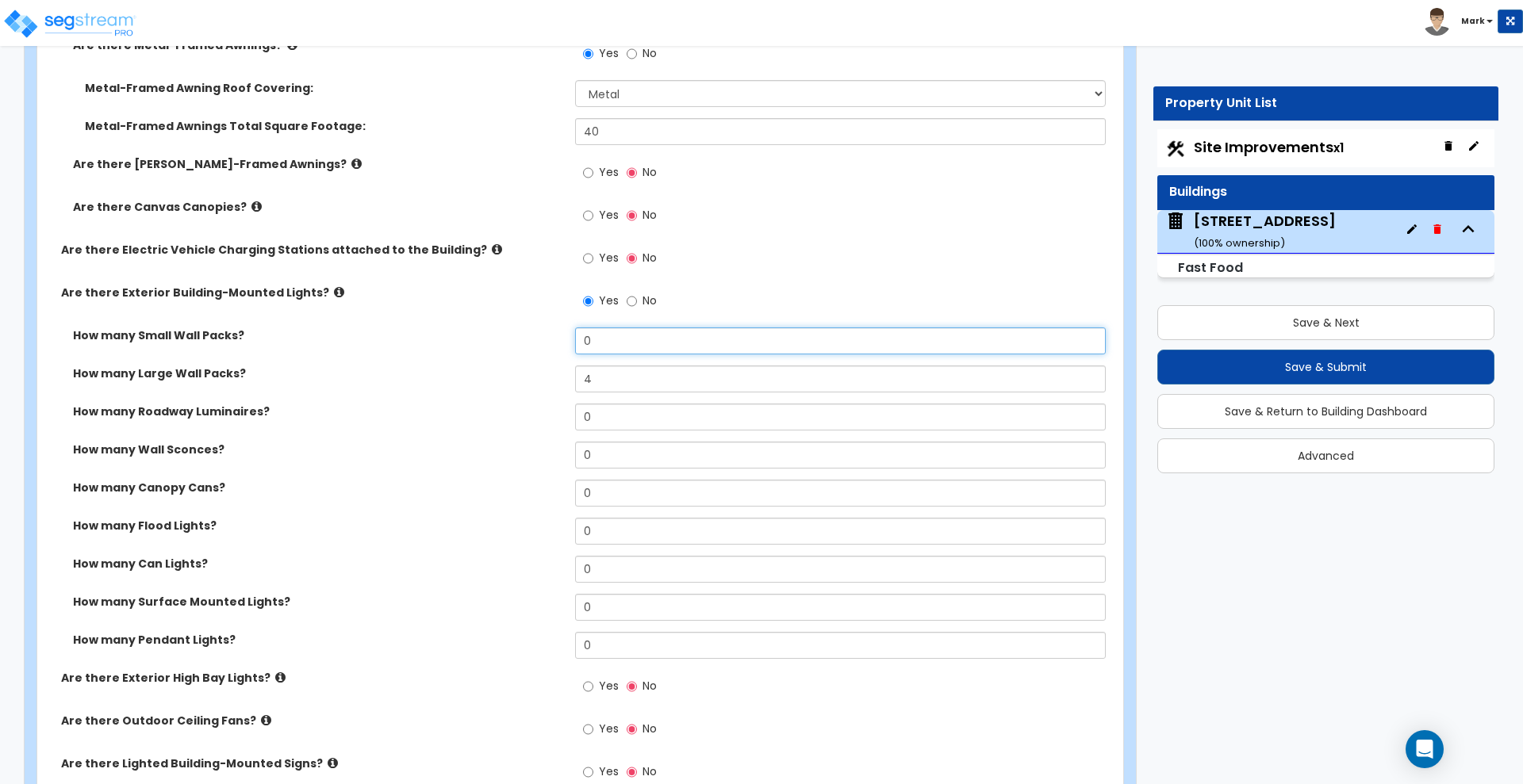
click at [506, 339] on div "How many Small Wall Packs? 0" at bounding box center [576, 346] width 1076 height 38
type input "2"
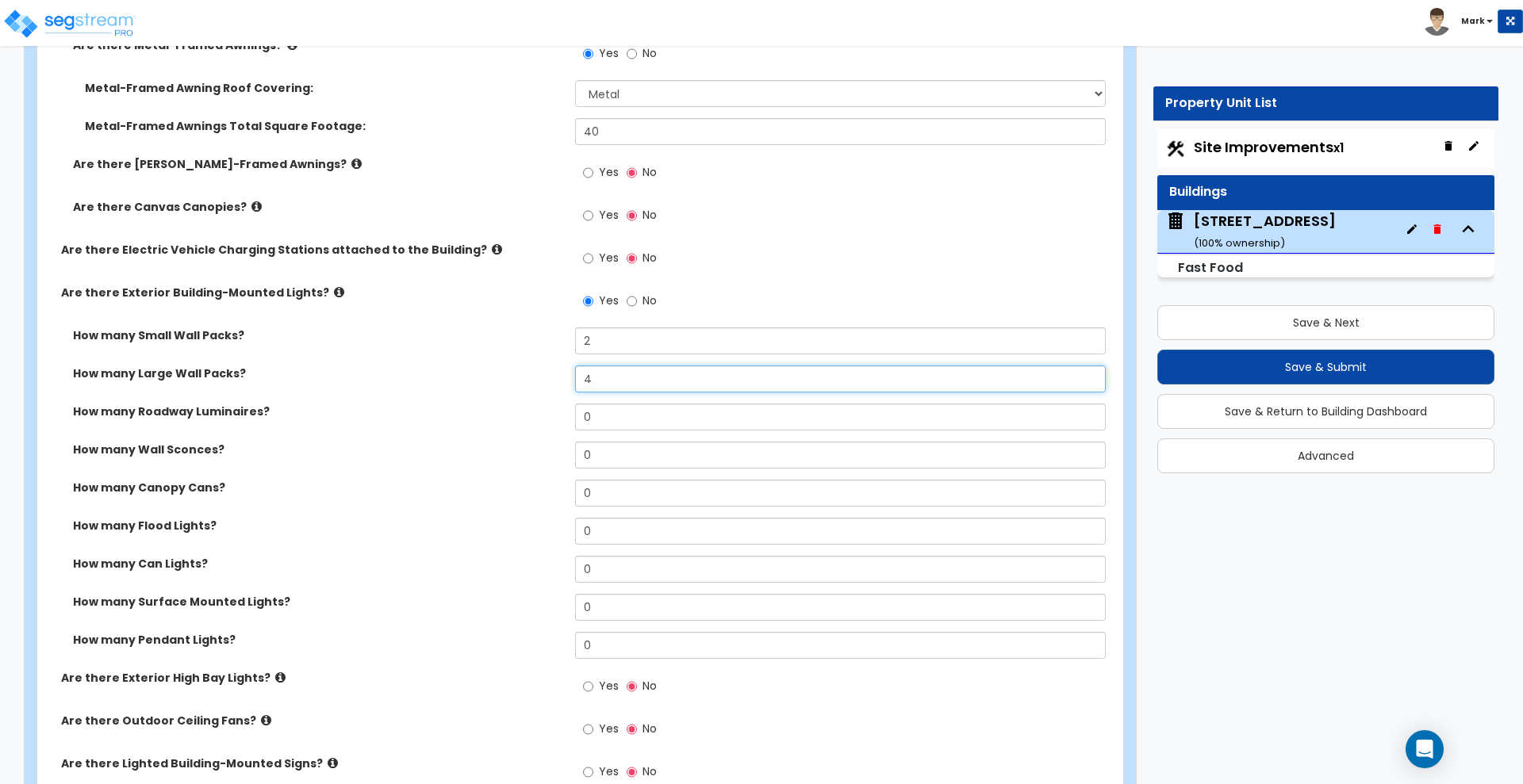
drag, startPoint x: 603, startPoint y: 372, endPoint x: 543, endPoint y: 366, distance: 60.3
click at [543, 366] on div "How many Large Wall Packs? 4" at bounding box center [576, 385] width 1076 height 38
type input "2"
click at [334, 296] on icon at bounding box center [339, 292] width 10 height 12
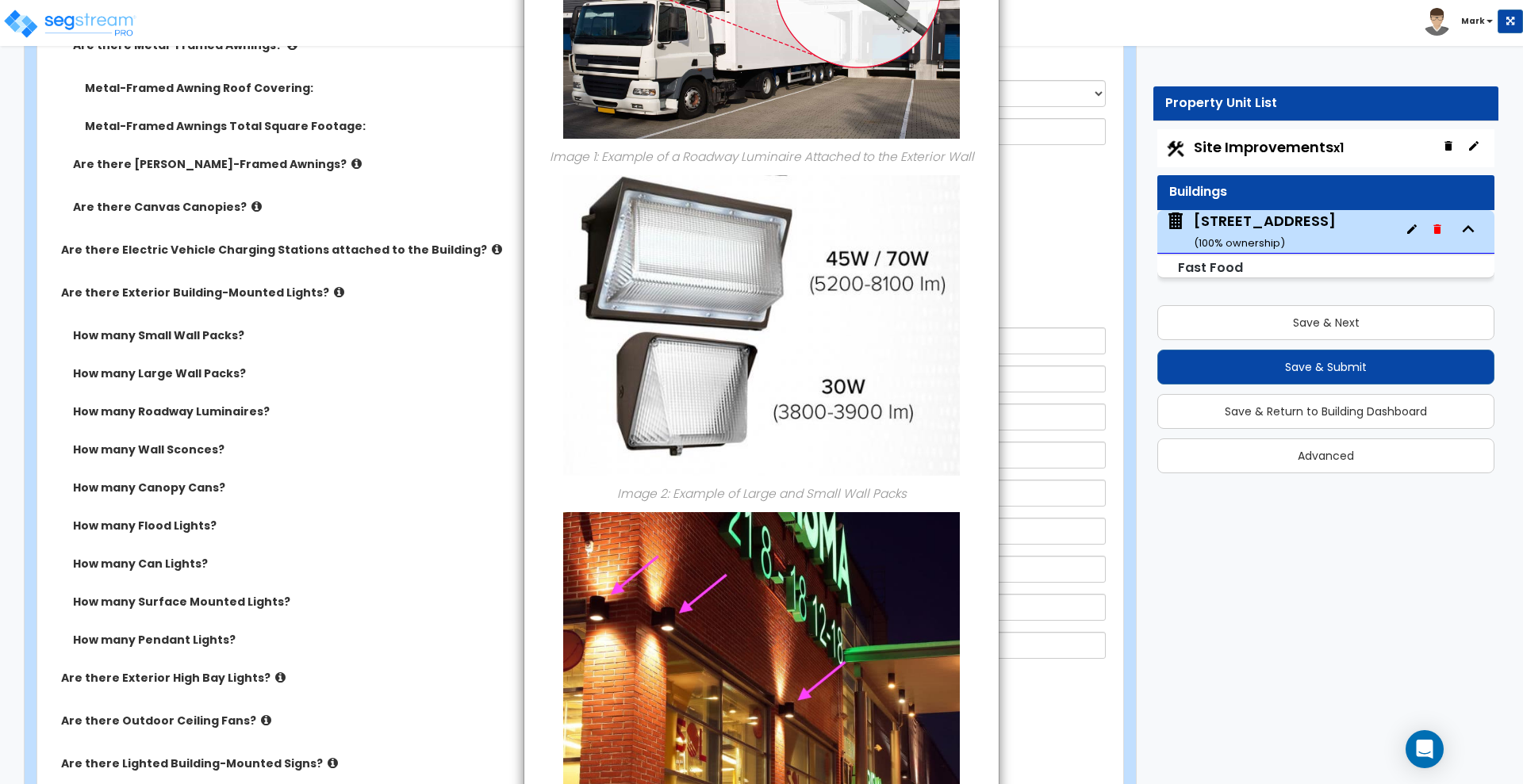
scroll to position [0, 0]
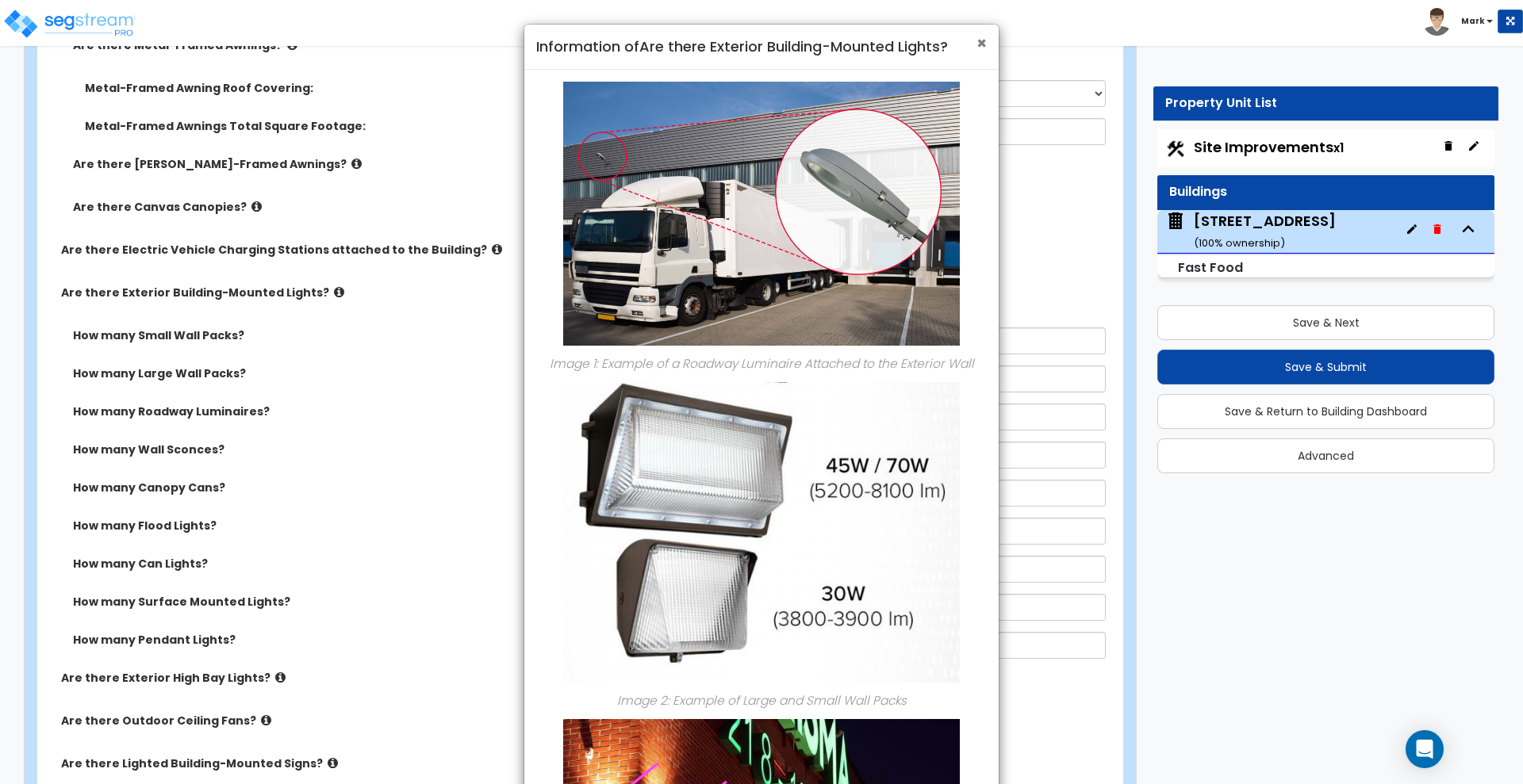
click at [983, 38] on span "×" at bounding box center [981, 43] width 10 height 23
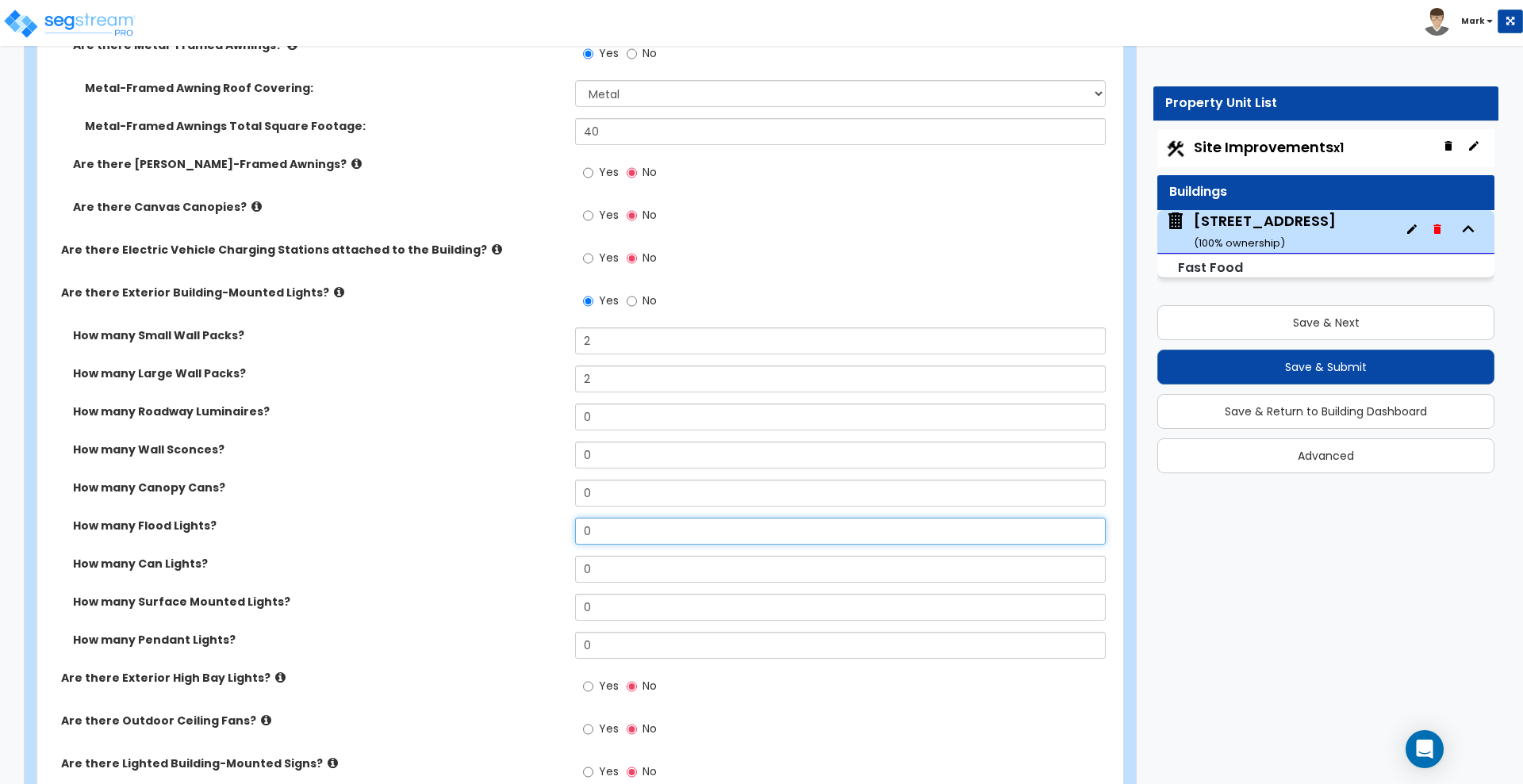
click at [559, 529] on div "How many Flood Lights? 0" at bounding box center [576, 537] width 1076 height 38
type input "2"
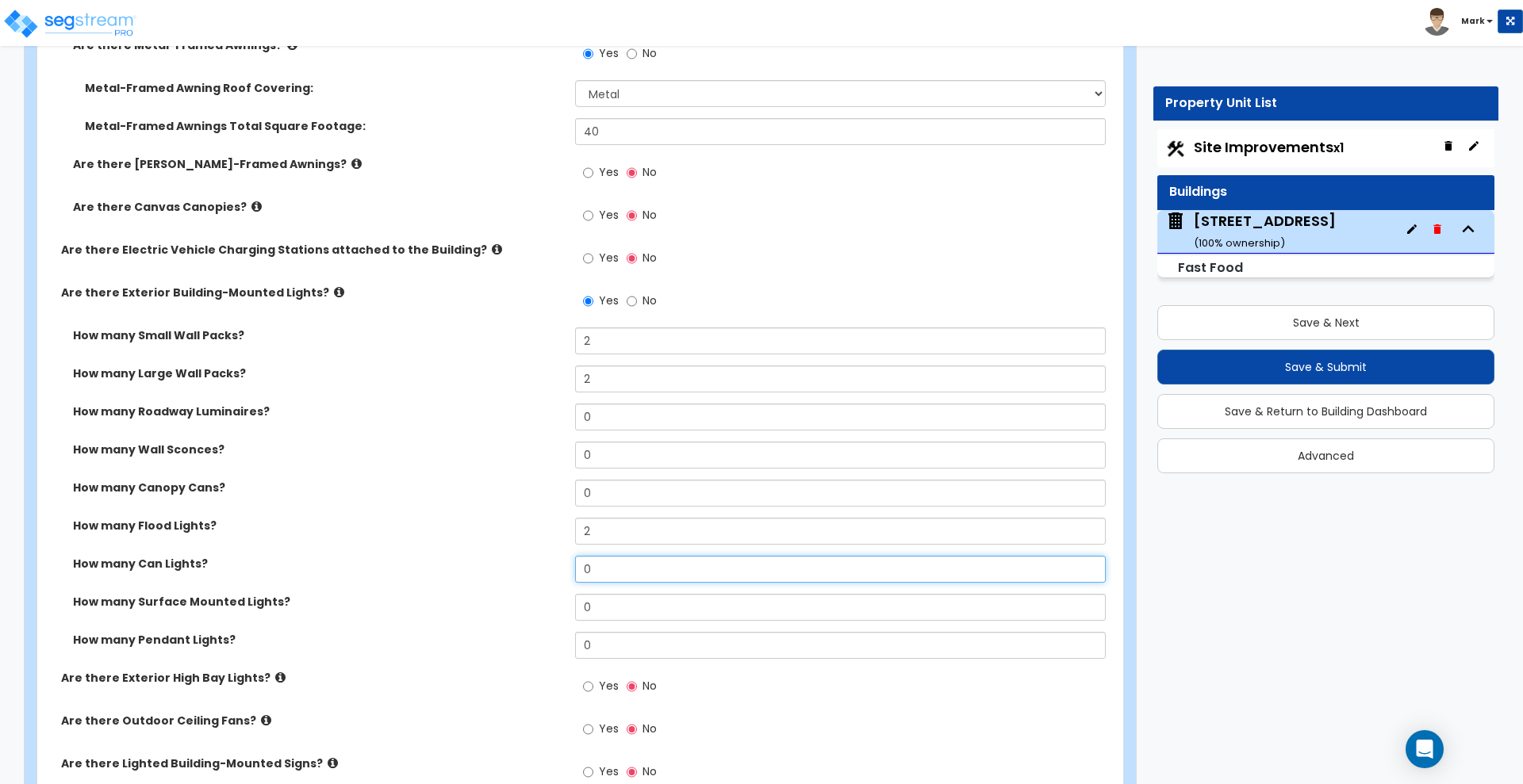
drag, startPoint x: 559, startPoint y: 568, endPoint x: 503, endPoint y: 569, distance: 56.0
click at [503, 569] on div "How many Can Lights? 0" at bounding box center [576, 574] width 1076 height 38
type input "2"
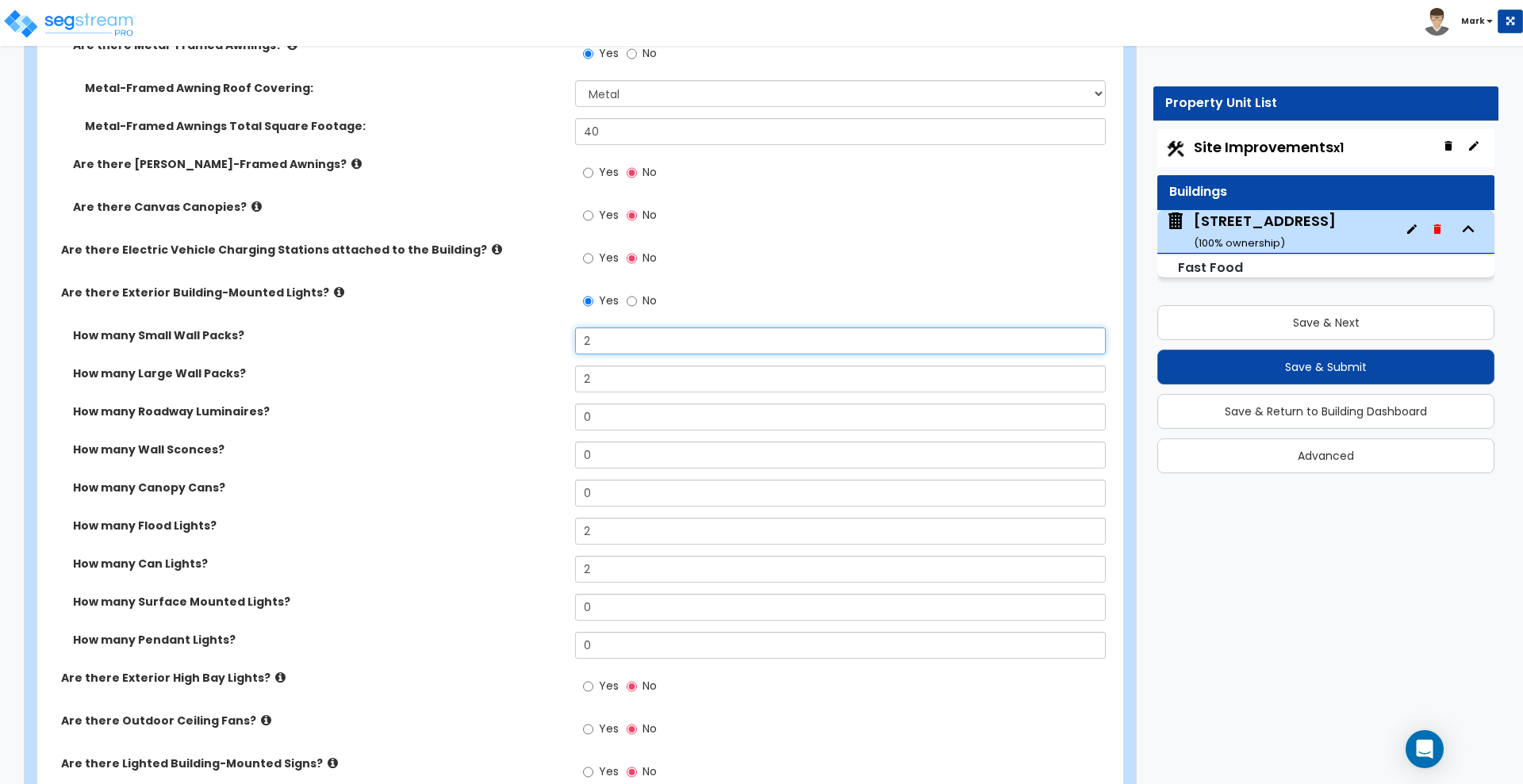
drag, startPoint x: 567, startPoint y: 347, endPoint x: 493, endPoint y: 347, distance: 74.0
click at [498, 347] on div "How many Small Wall Packs? 2" at bounding box center [576, 346] width 1076 height 38
type input "4"
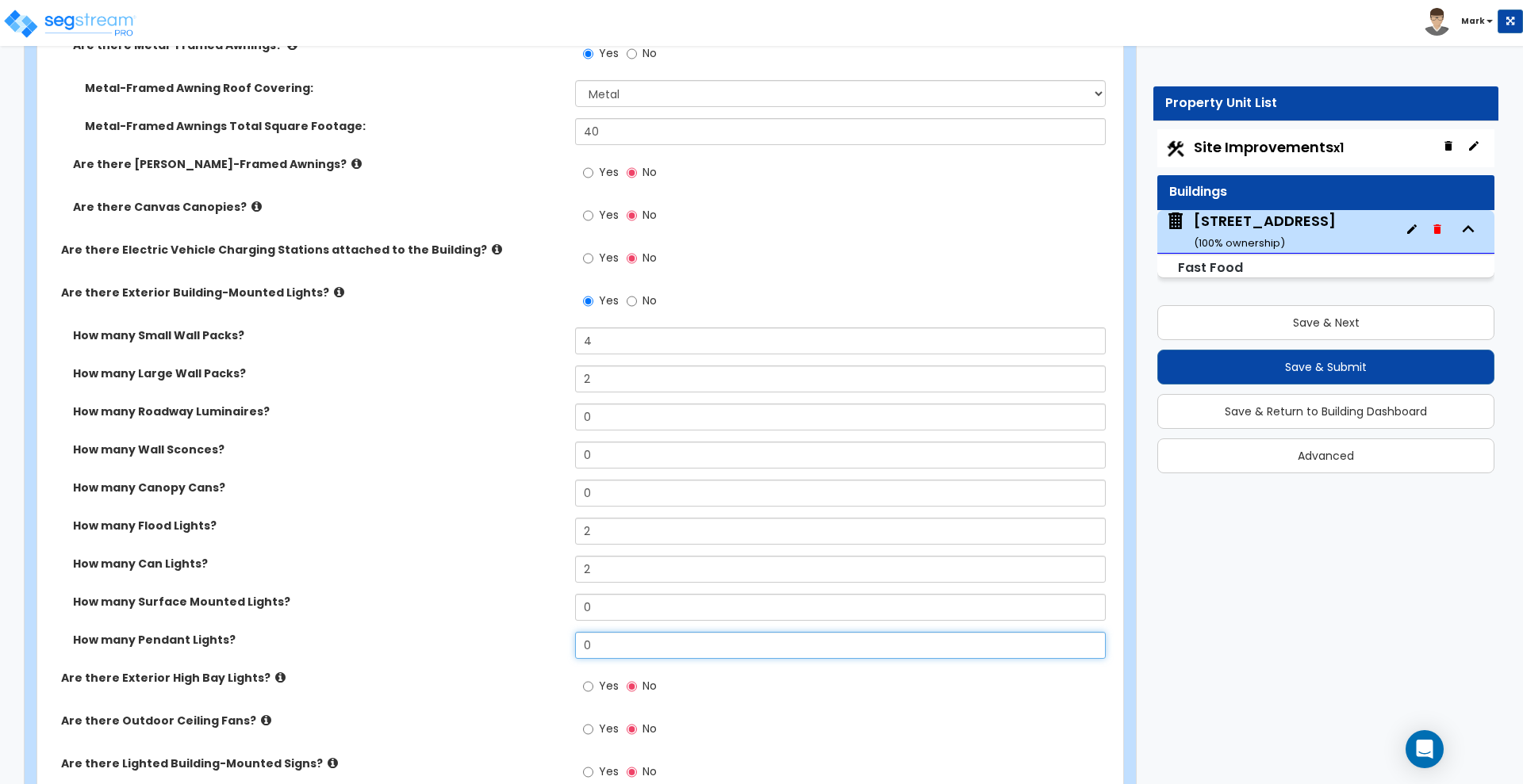
click at [514, 644] on div "How many Pendant Lights? 0" at bounding box center [576, 651] width 1076 height 38
drag, startPoint x: 535, startPoint y: 605, endPoint x: 518, endPoint y: 608, distance: 17.3
click at [520, 608] on div "How many Surface Mounted Lights? 0" at bounding box center [576, 613] width 1076 height 38
type input "2"
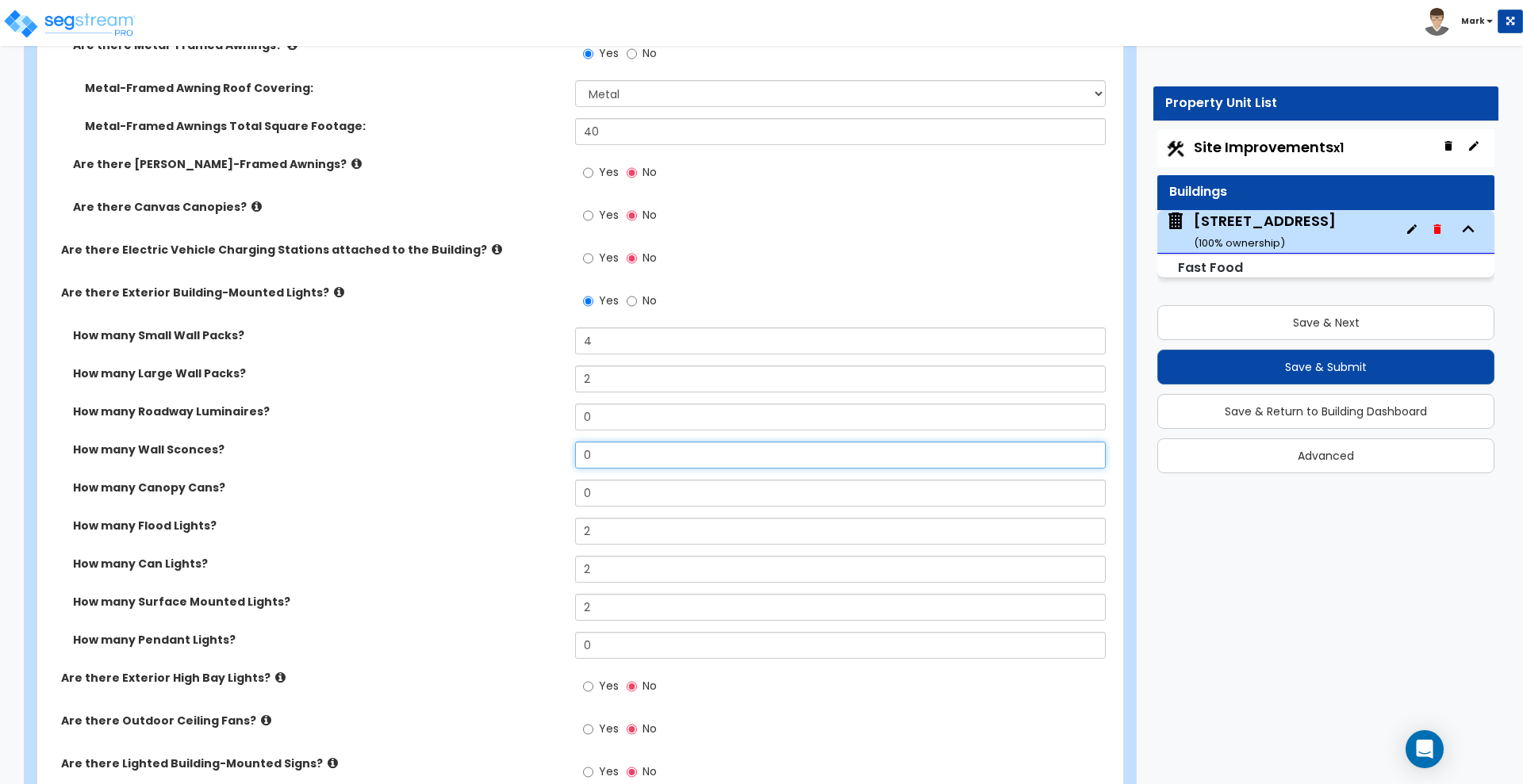
drag, startPoint x: 594, startPoint y: 452, endPoint x: 506, endPoint y: 458, distance: 88.2
click at [508, 458] on div "How many Wall Sconces? 0" at bounding box center [576, 461] width 1076 height 38
type input "3"
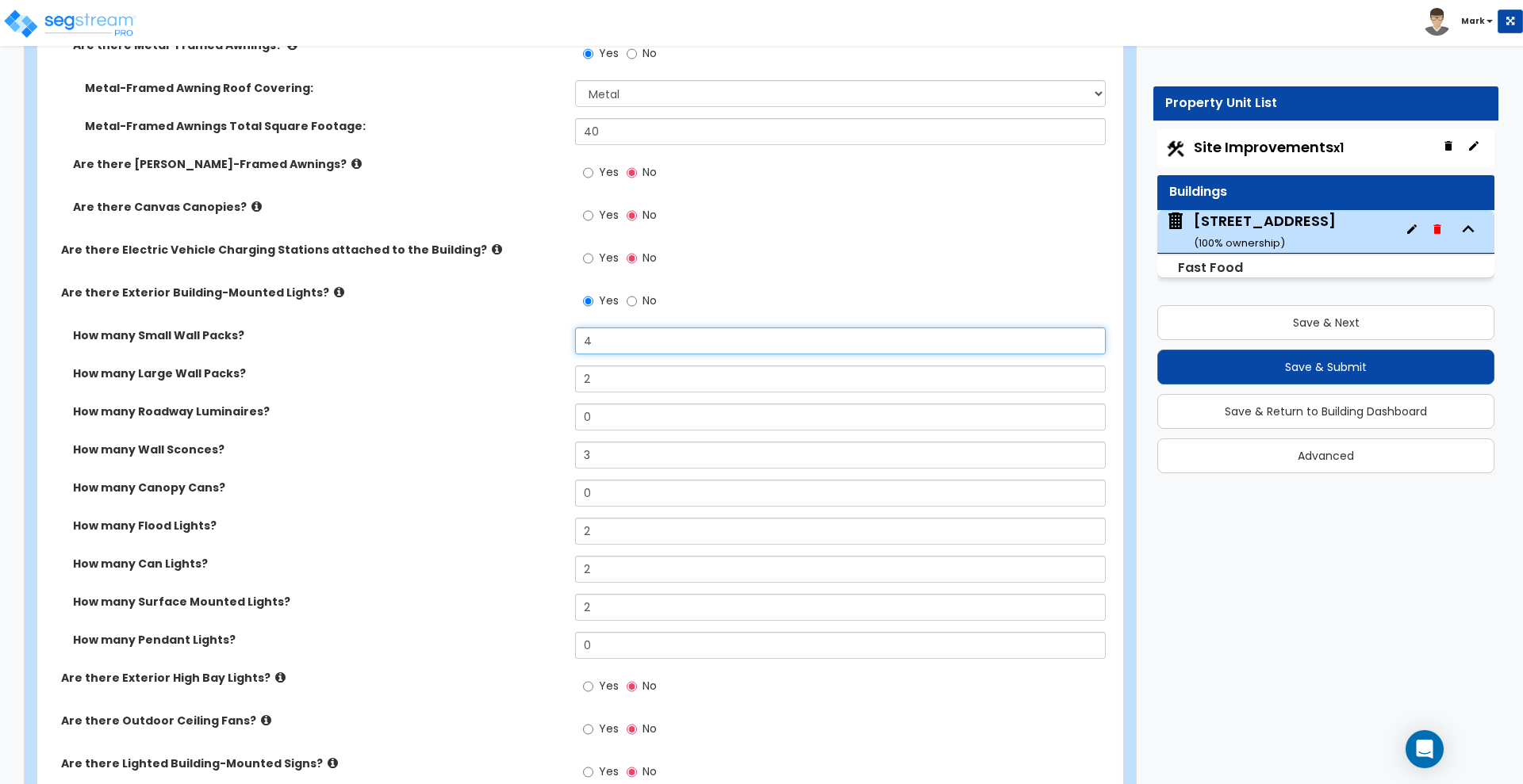
drag, startPoint x: 607, startPoint y: 341, endPoint x: 496, endPoint y: 347, distance: 111.2
click at [500, 347] on div "How many Small Wall Packs? 4" at bounding box center [576, 346] width 1076 height 38
type input "5"
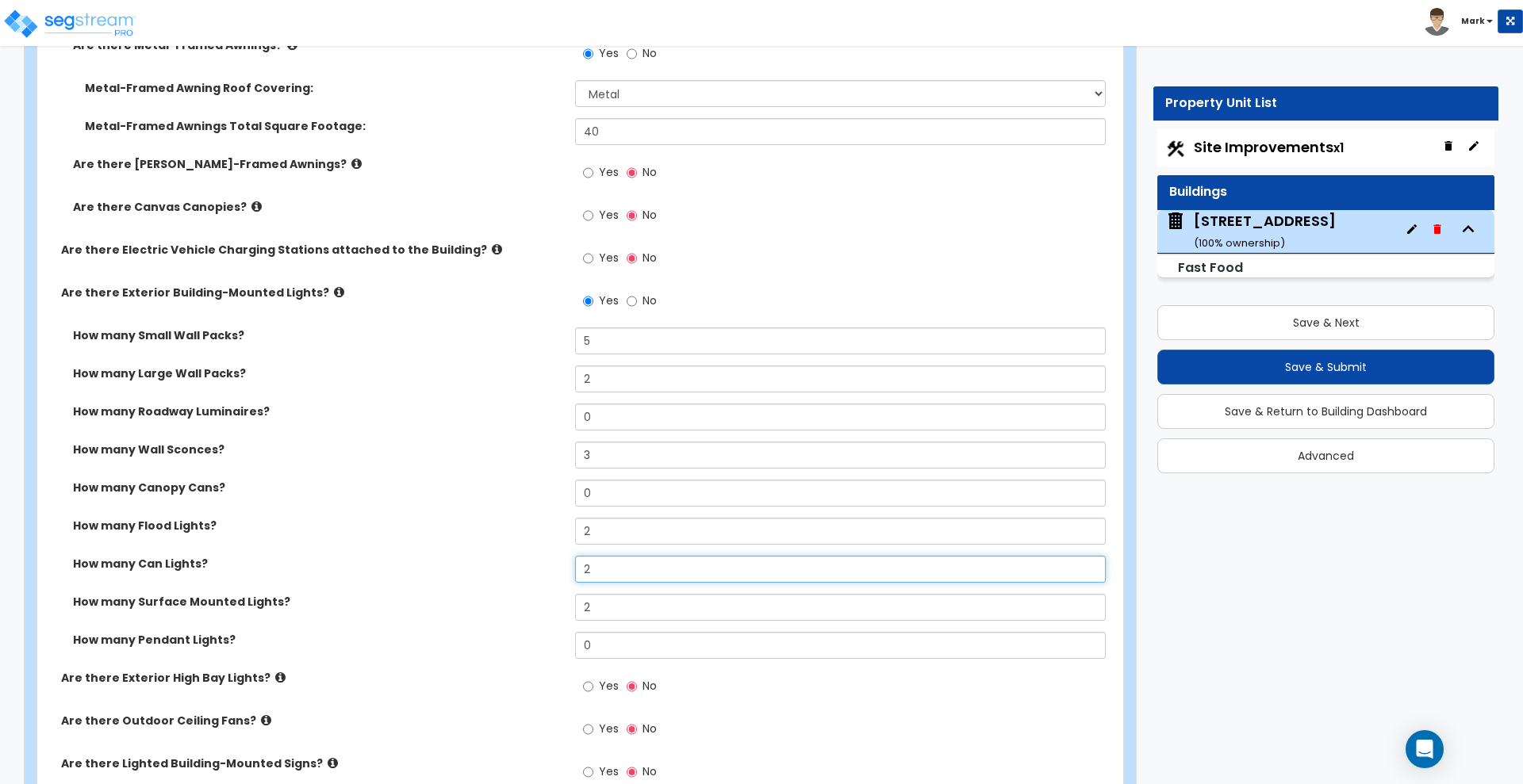
click at [514, 554] on div "How many Small Wall Packs? 5 How many Large Wall Packs? [STREET_ADDRESS] Lumina…" at bounding box center [576, 498] width 1052 height 342
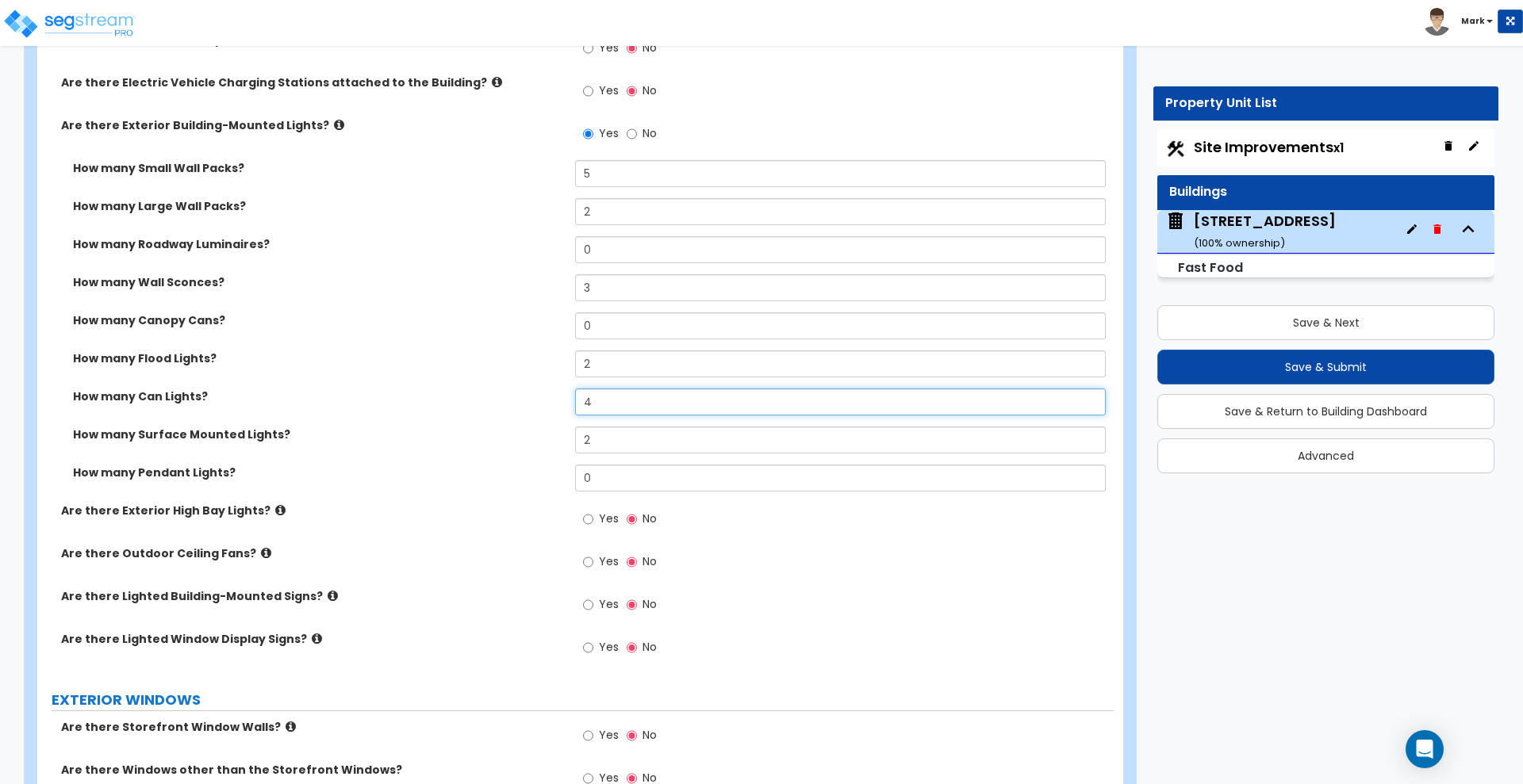
scroll to position [1387, 0]
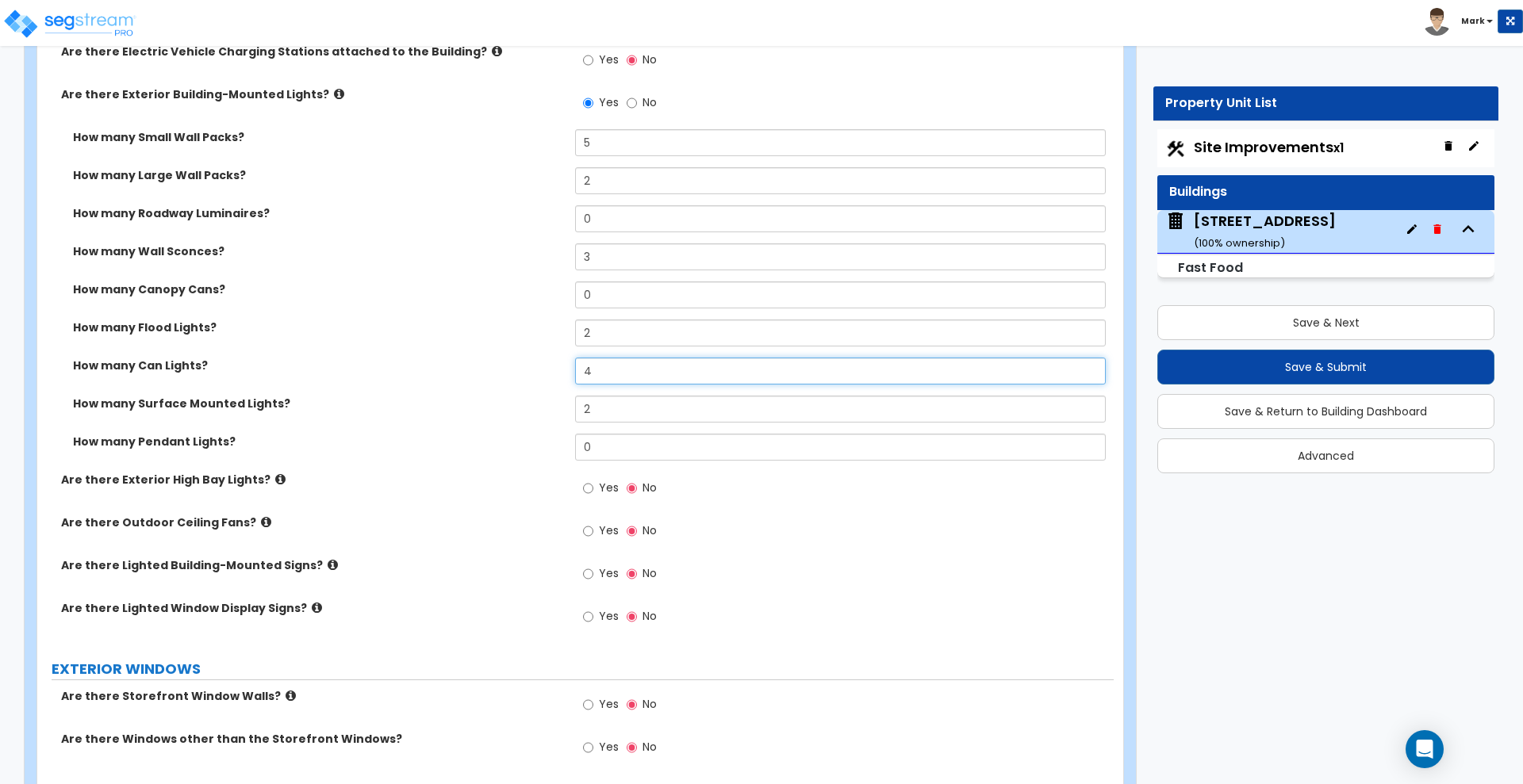
type input "4"
click at [587, 571] on input "Yes" at bounding box center [587, 574] width 10 height 18
radio input "true"
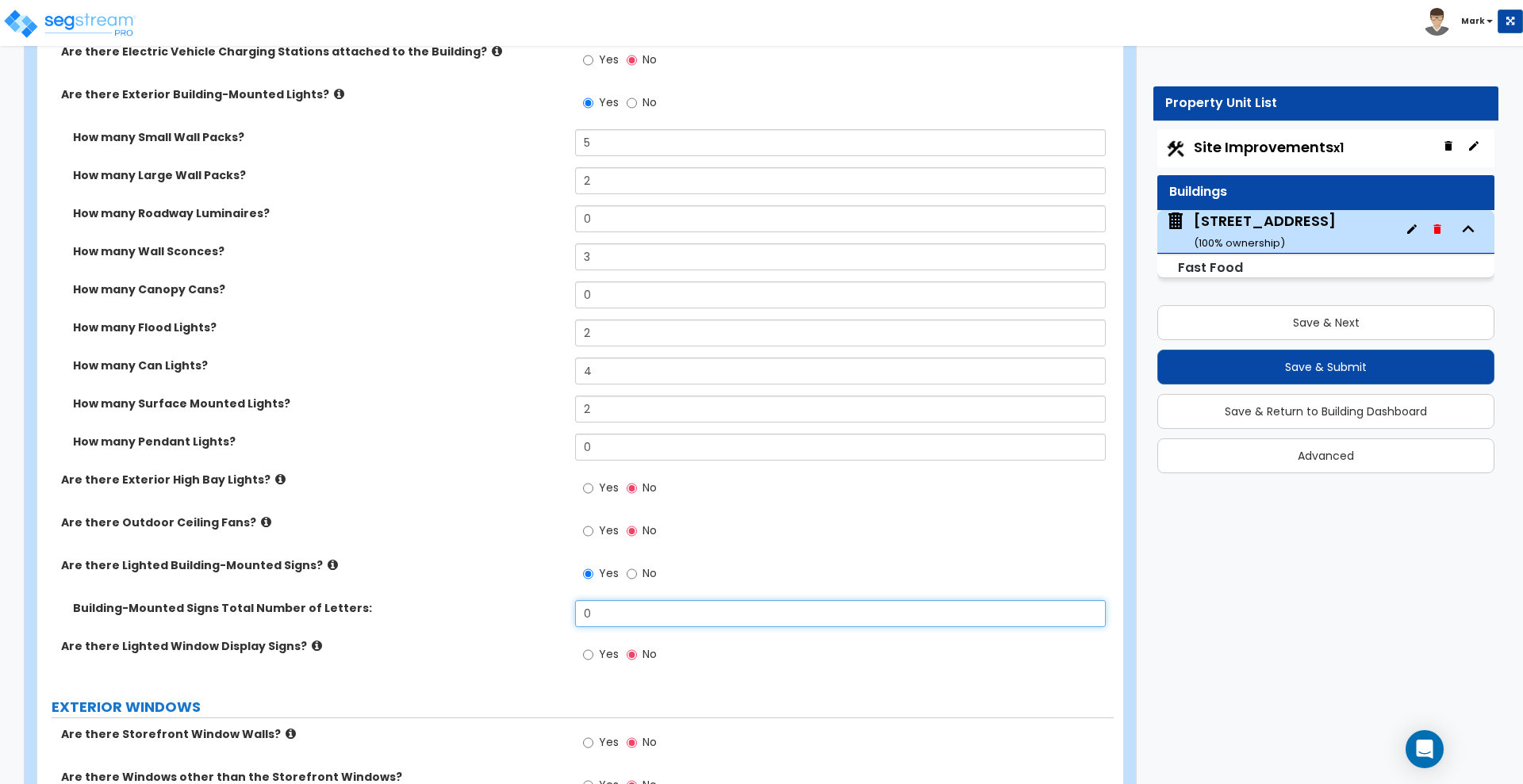
drag, startPoint x: 594, startPoint y: 614, endPoint x: 520, endPoint y: 603, distance: 74.8
click at [522, 603] on div "Building-Mounted Signs Total Number of Letters: 0" at bounding box center [576, 619] width 1076 height 38
type input "7"
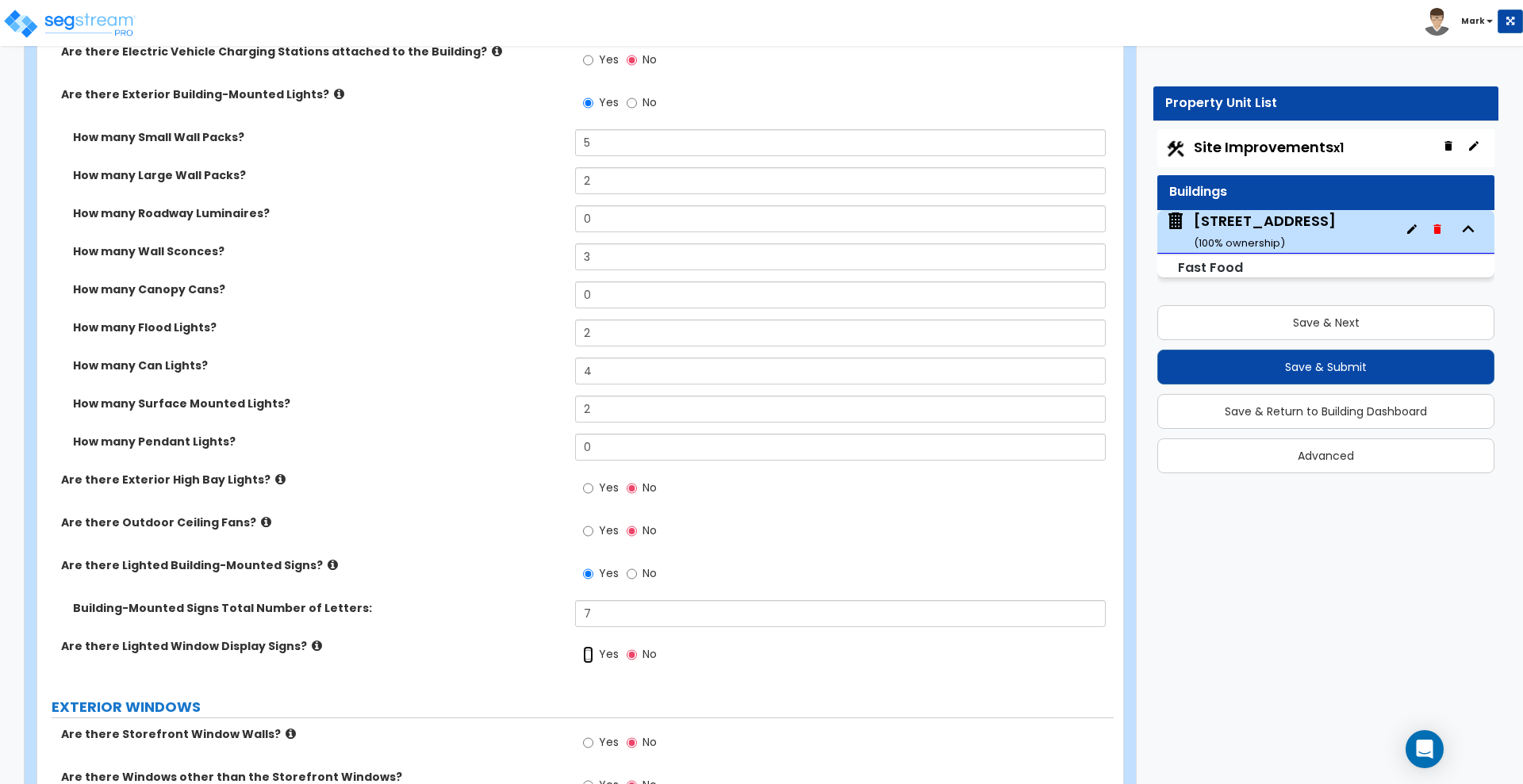
click at [586, 651] on input "Yes" at bounding box center [587, 655] width 10 height 18
radio input "true"
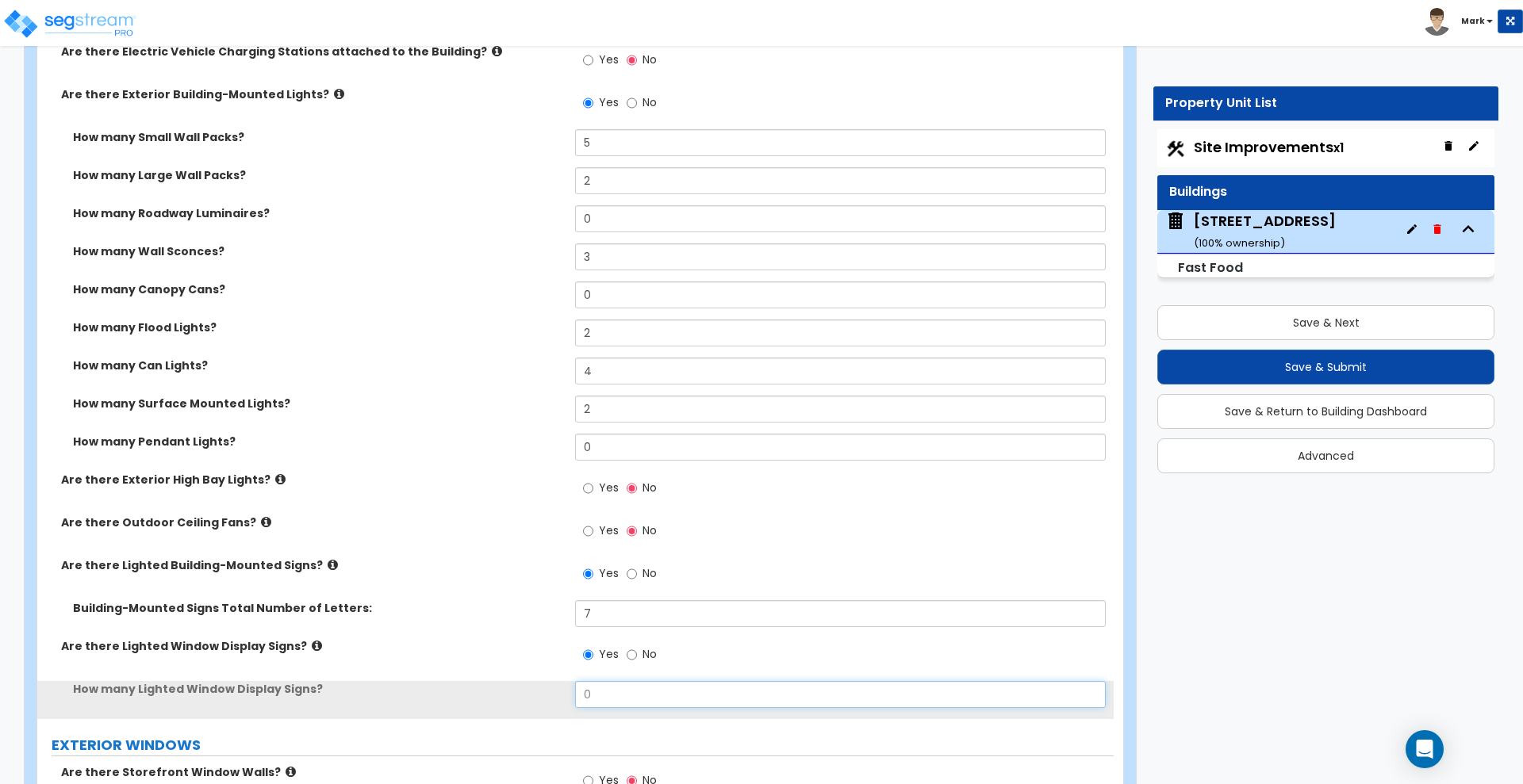
drag, startPoint x: 489, startPoint y: 688, endPoint x: 452, endPoint y: 687, distance: 37.0
click at [454, 688] on div "How many Lighted Window Display Signs? 0" at bounding box center [576, 700] width 1076 height 38
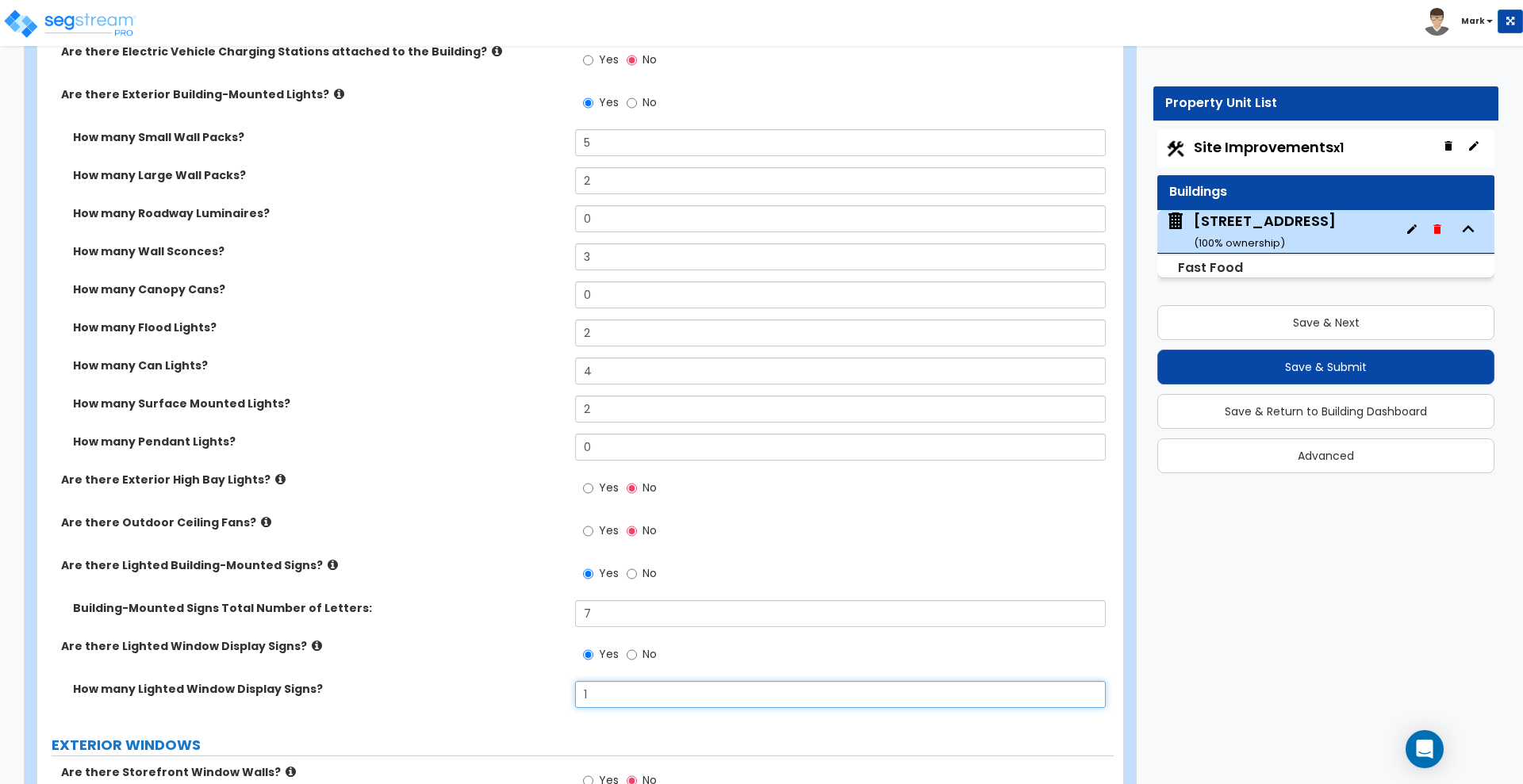
type input "1"
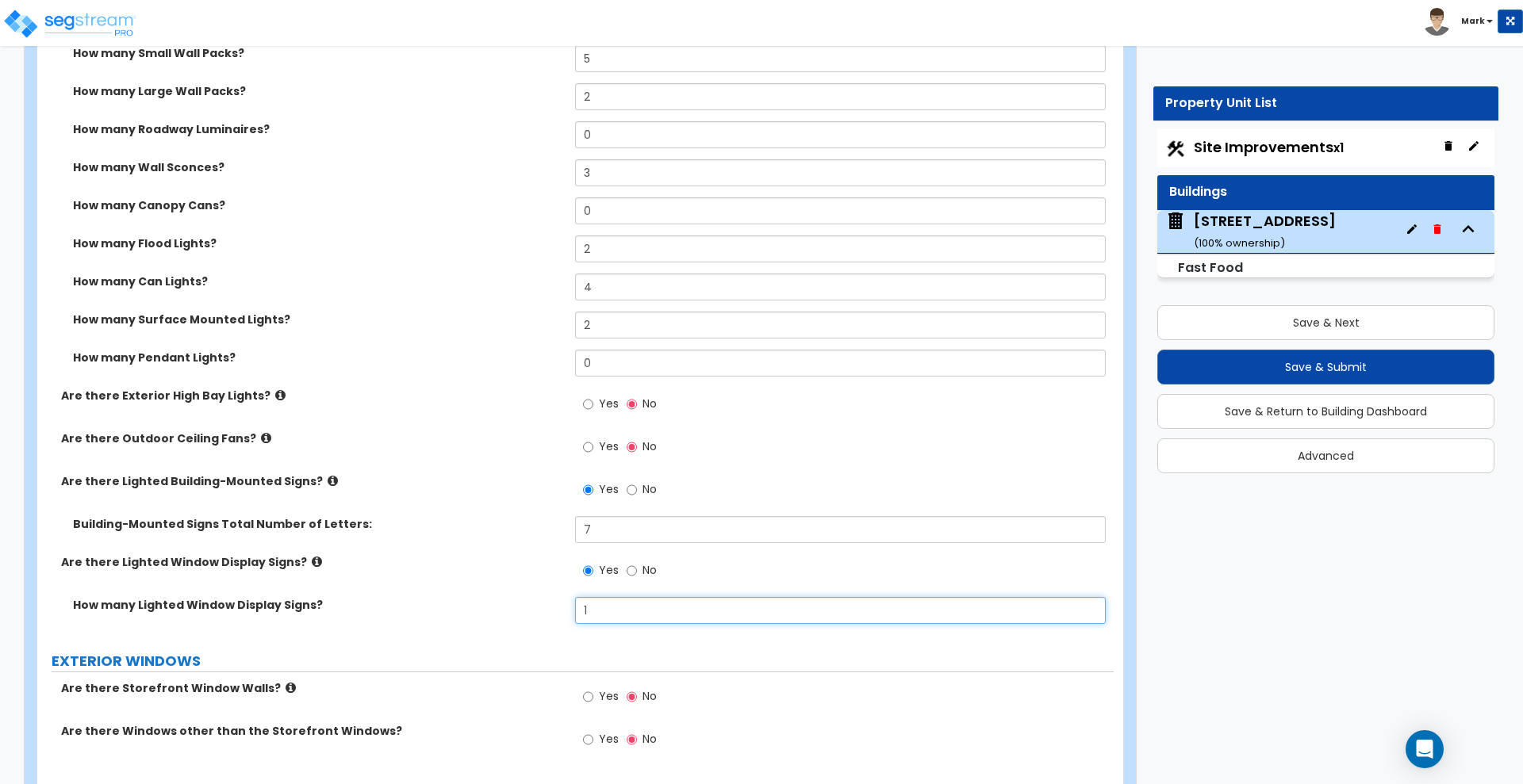
scroll to position [1784, 0]
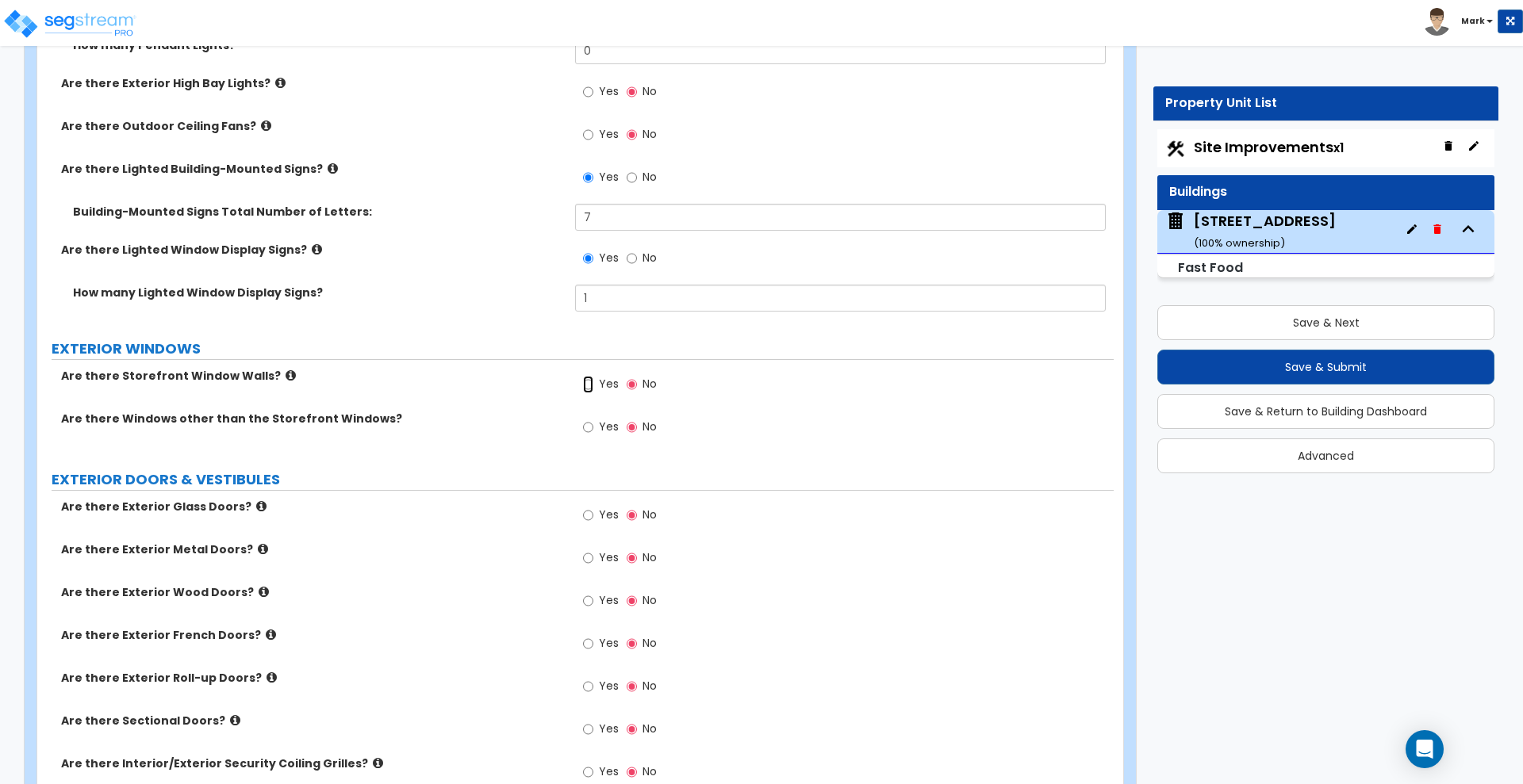
click at [585, 382] on input "Yes" at bounding box center [587, 385] width 10 height 18
radio input "true"
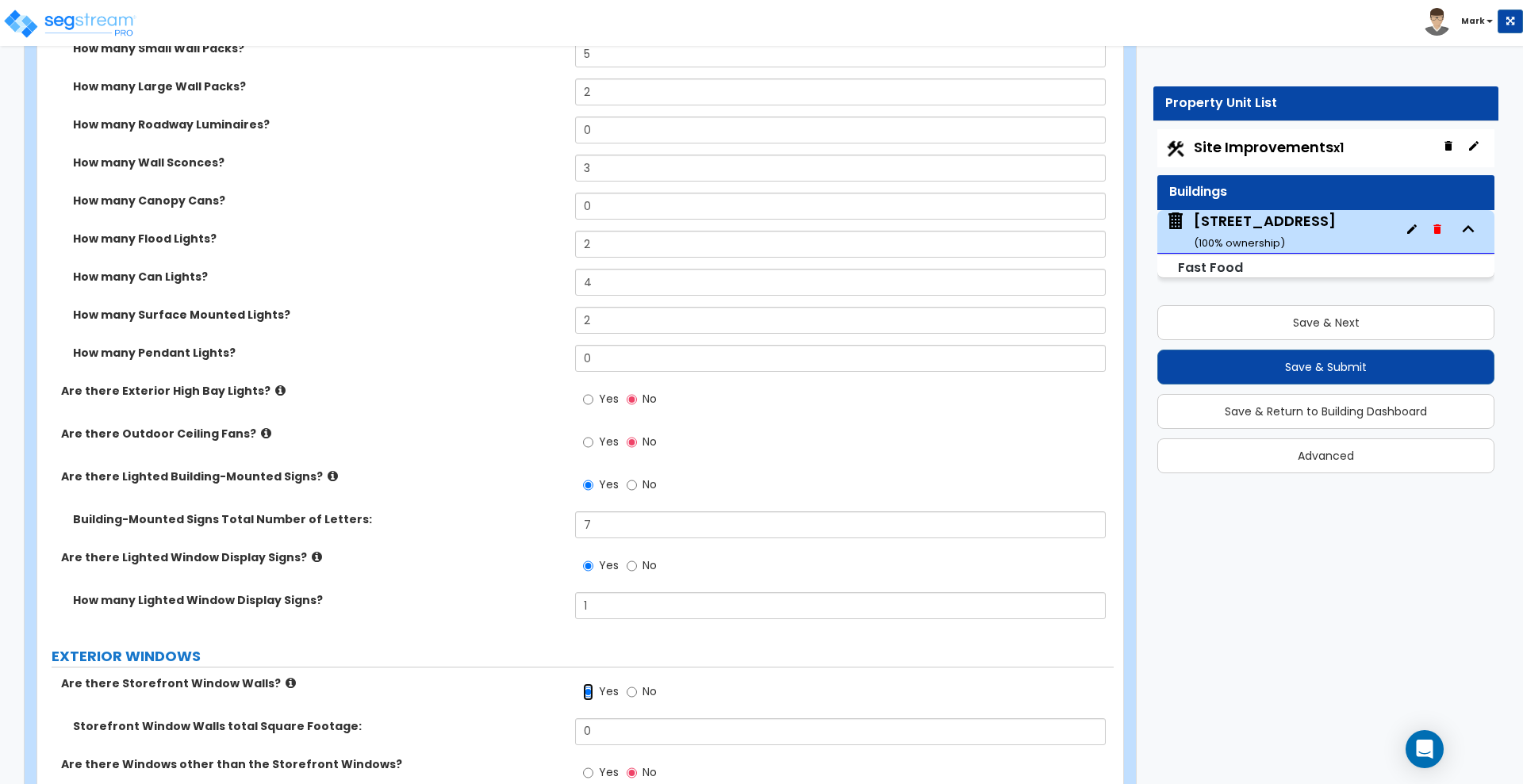
scroll to position [1702, 0]
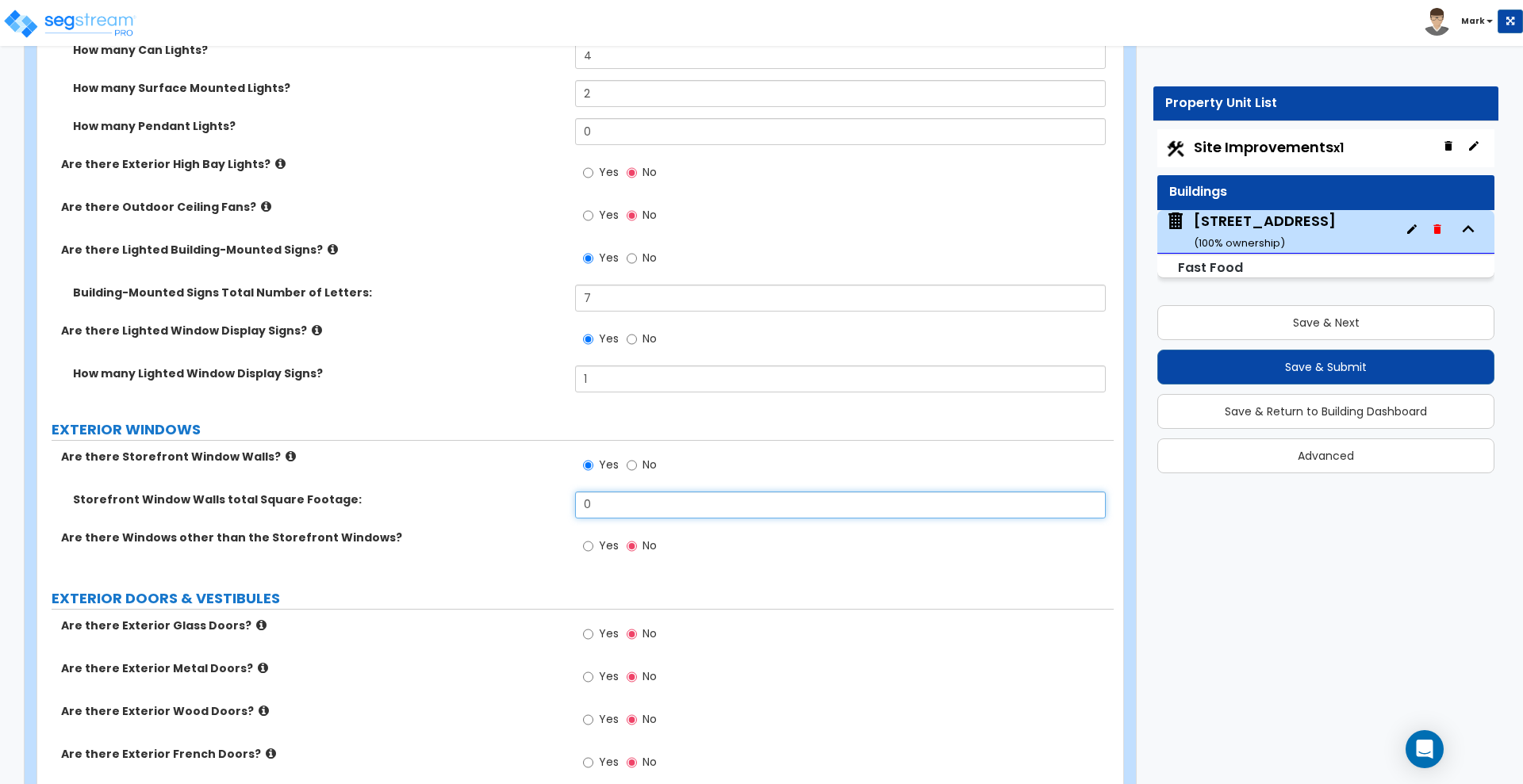
drag, startPoint x: 607, startPoint y: 506, endPoint x: 526, endPoint y: 503, distance: 81.1
click at [526, 503] on div "Storefront Window Walls total Square Footage: 0" at bounding box center [576, 510] width 1076 height 38
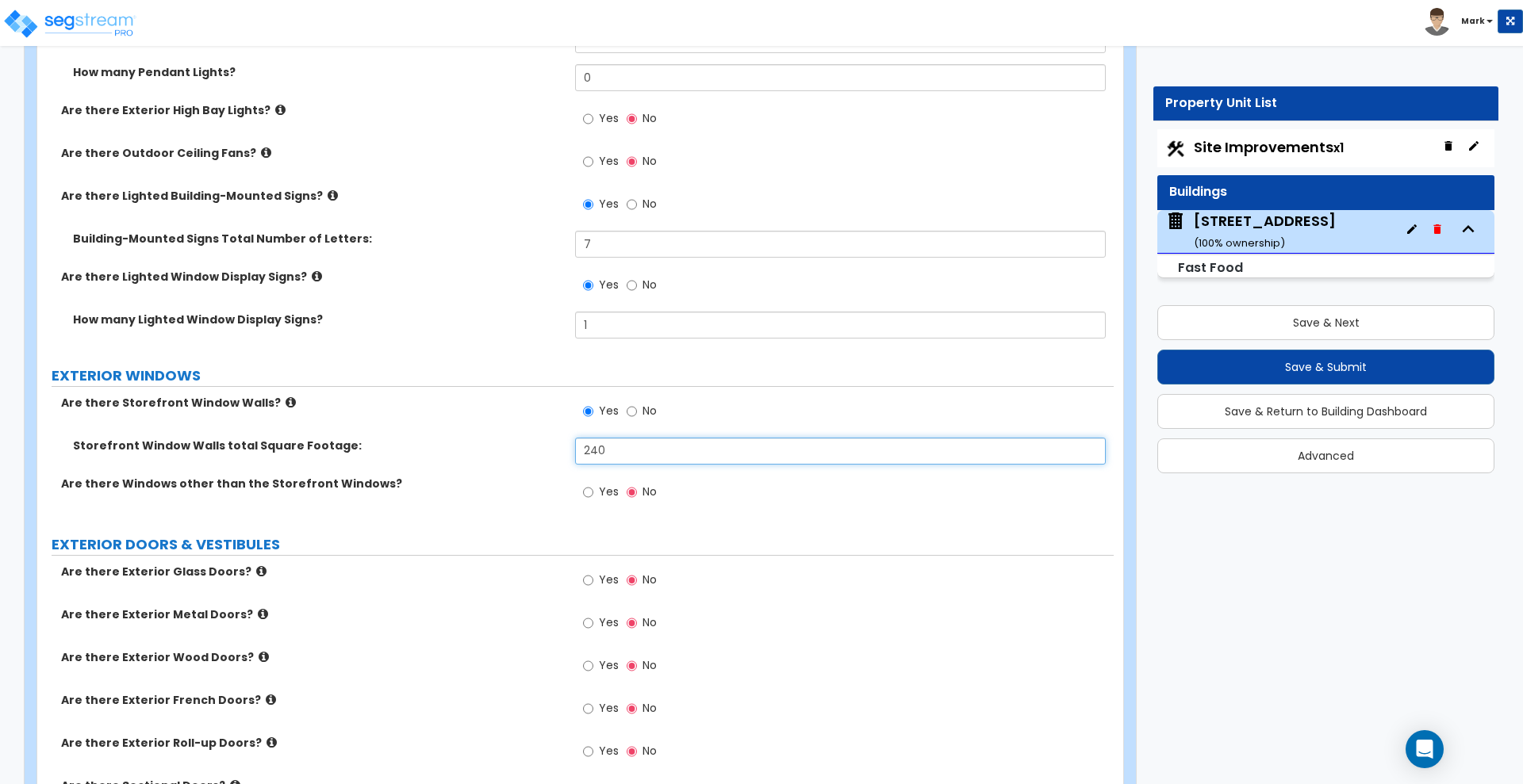
scroll to position [1802, 0]
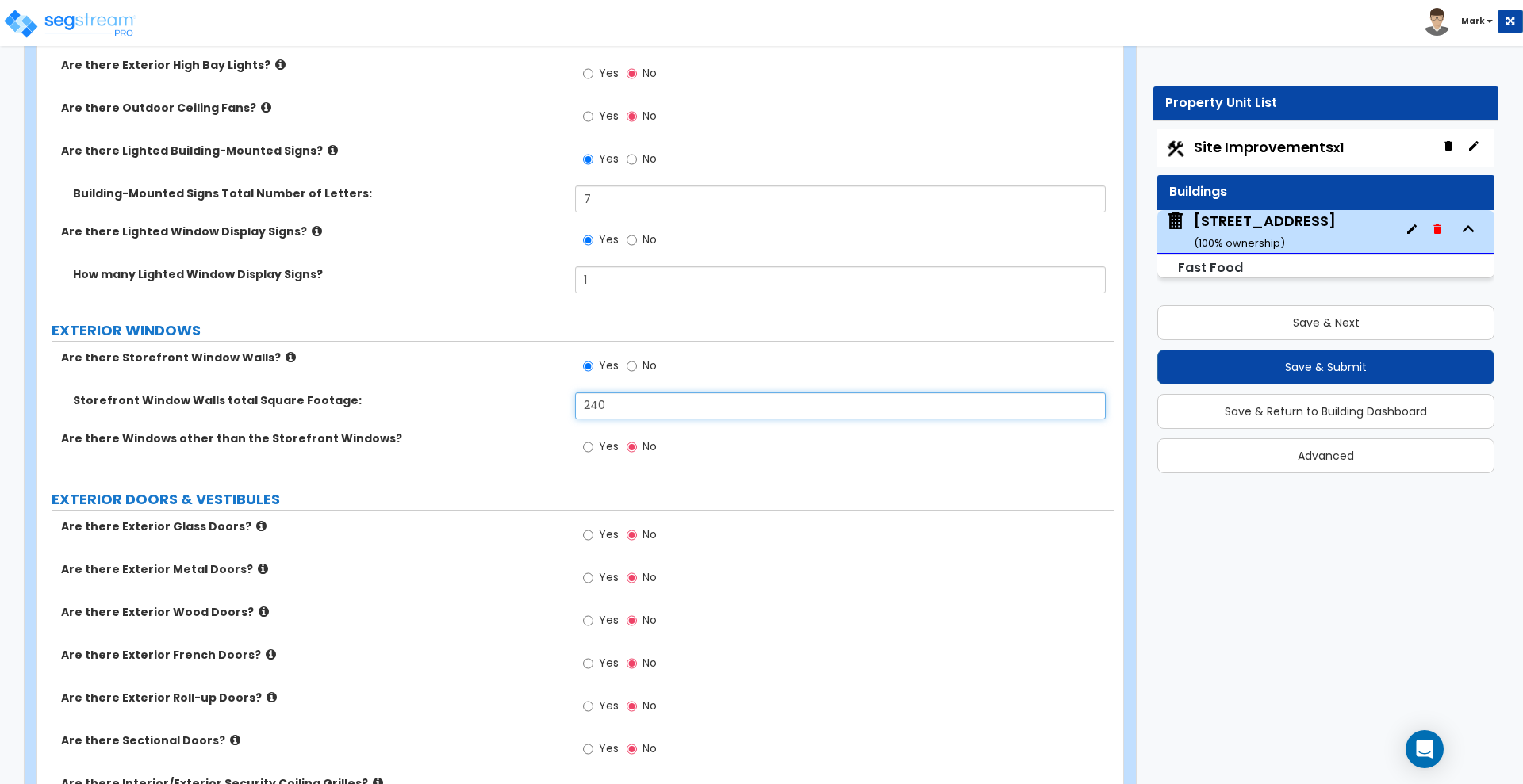
type input "240"
click at [587, 535] on input "Yes" at bounding box center [587, 535] width 10 height 18
radio input "true"
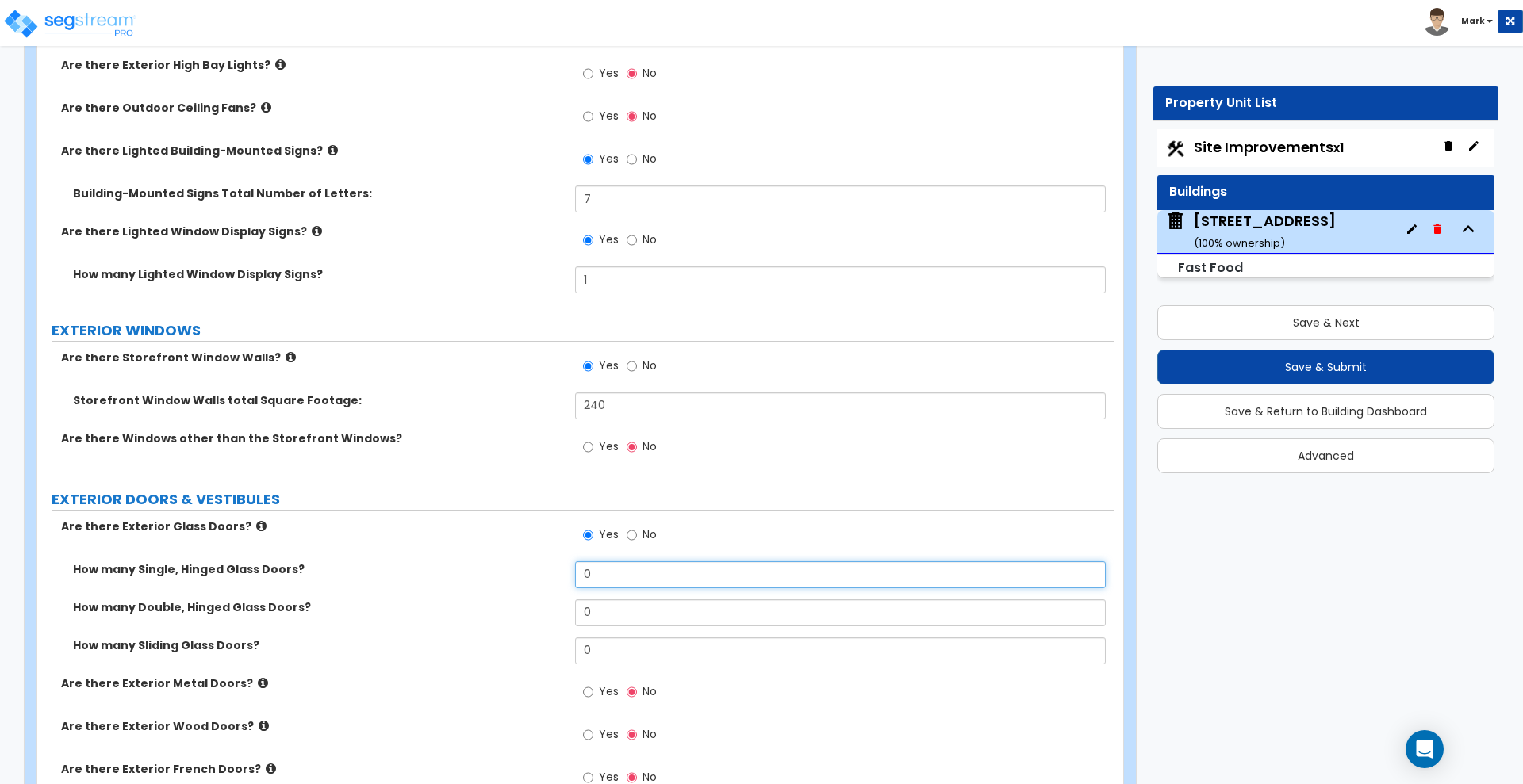
drag, startPoint x: 606, startPoint y: 573, endPoint x: 550, endPoint y: 568, distance: 56.2
click at [550, 568] on div "How many Single, Hinged Glass Doors? 0" at bounding box center [576, 580] width 1076 height 38
click at [553, 609] on div "How many Double, Hinged Glass Doors? 0" at bounding box center [576, 618] width 1076 height 38
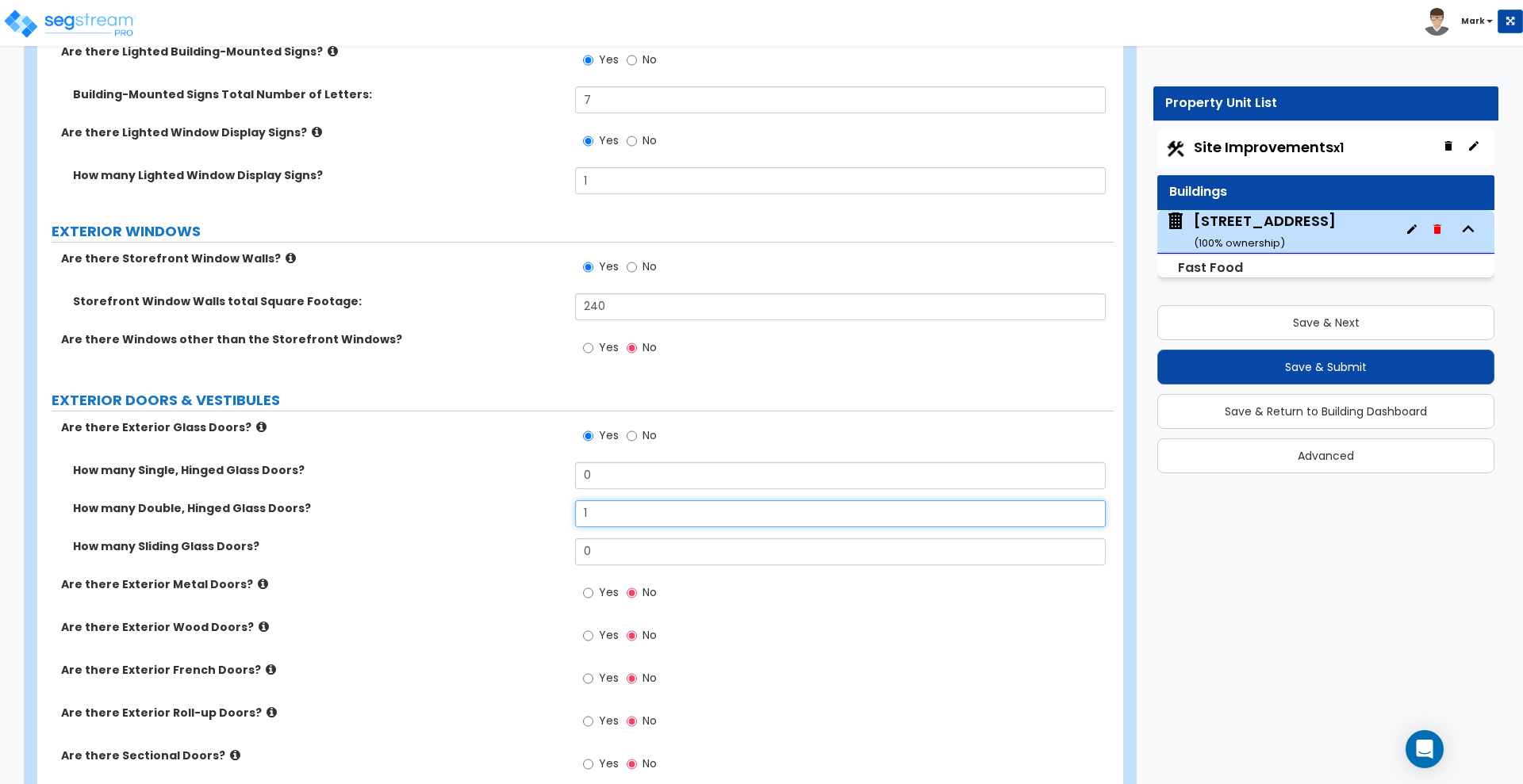
type input "1"
click at [584, 587] on input "Yes" at bounding box center [587, 593] width 10 height 18
radio input "true"
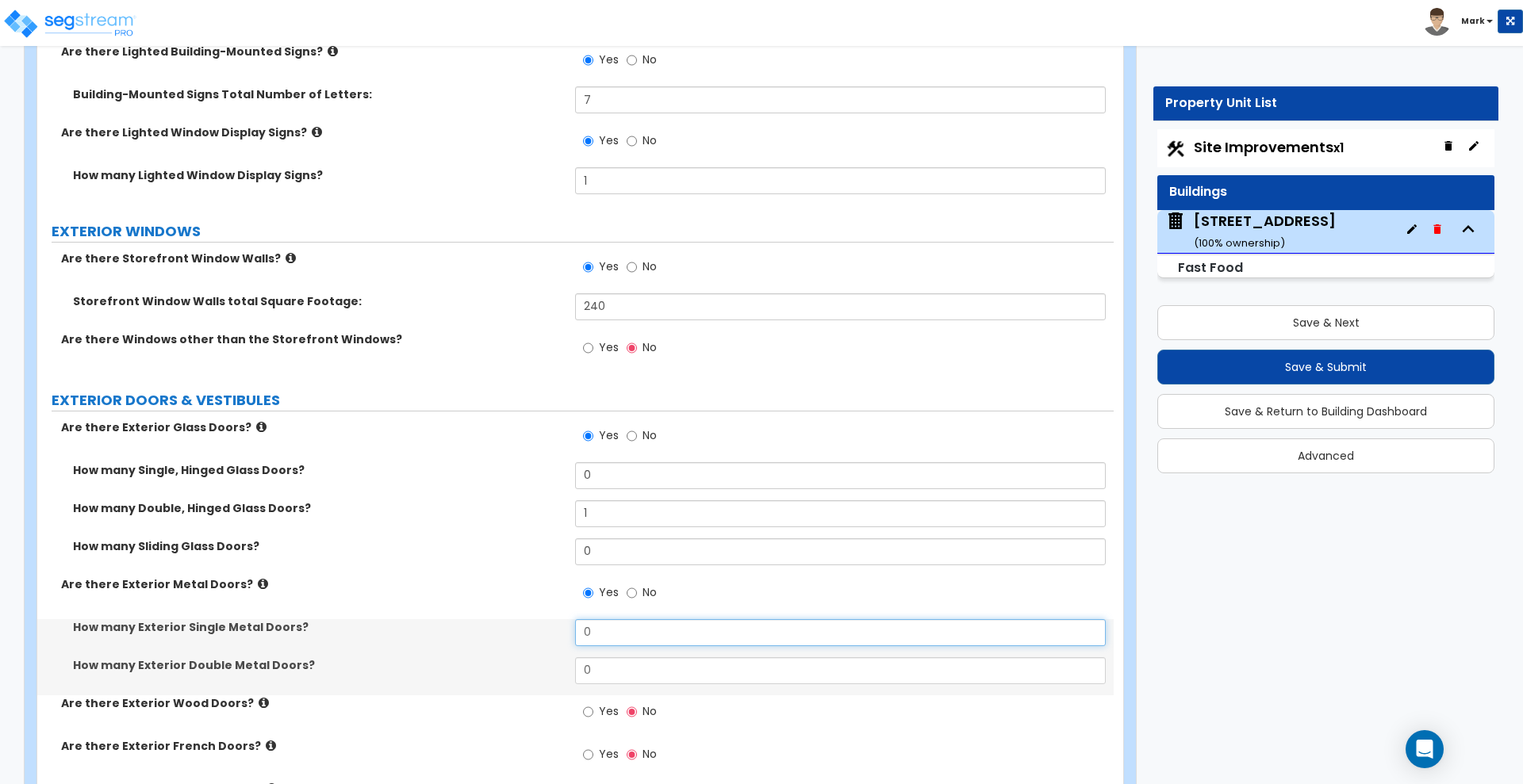
drag, startPoint x: 600, startPoint y: 632, endPoint x: 546, endPoint y: 630, distance: 54.0
click at [566, 630] on div "How many Exterior Single Metal Doors? 0" at bounding box center [576, 638] width 1076 height 38
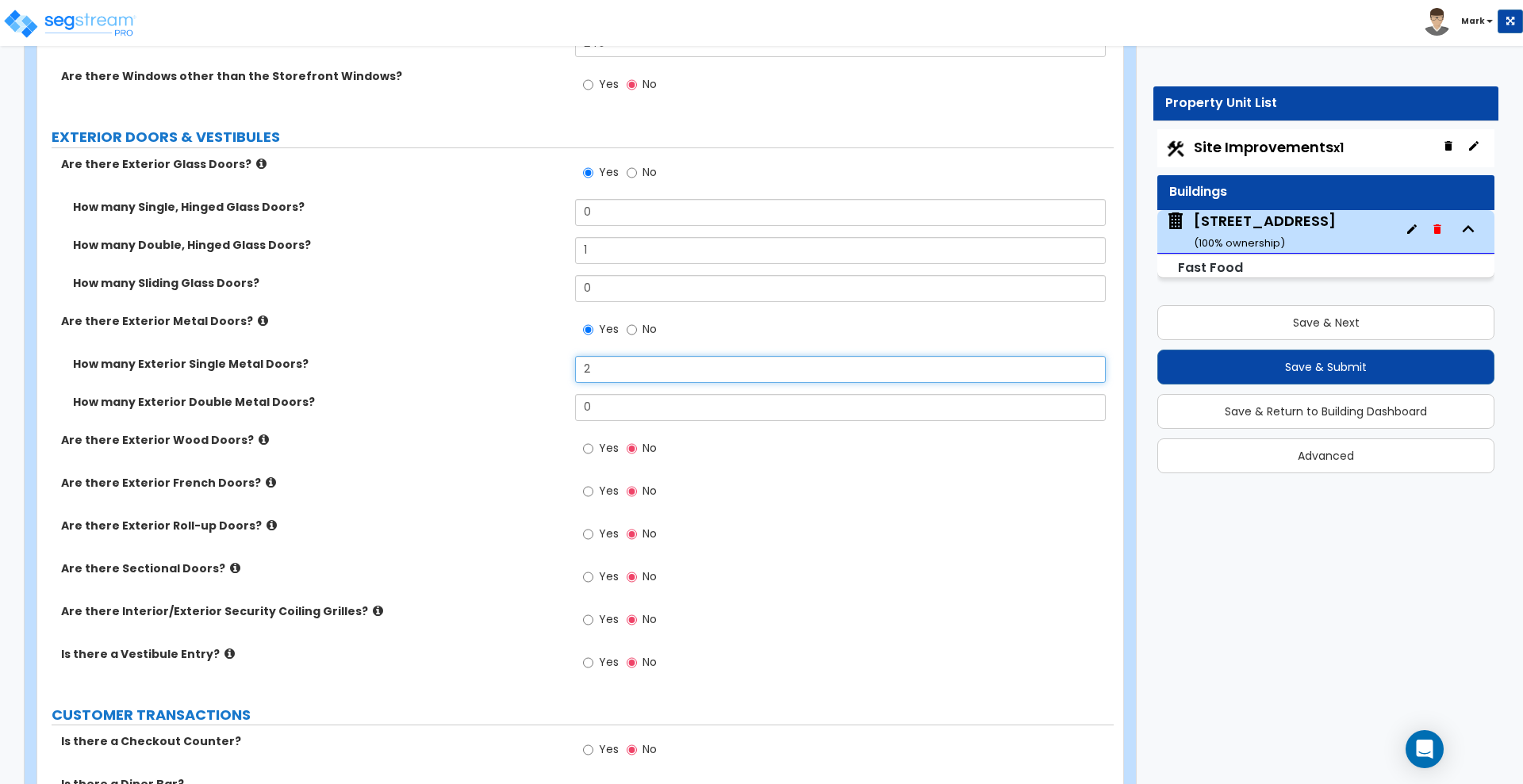
scroll to position [2199, 0]
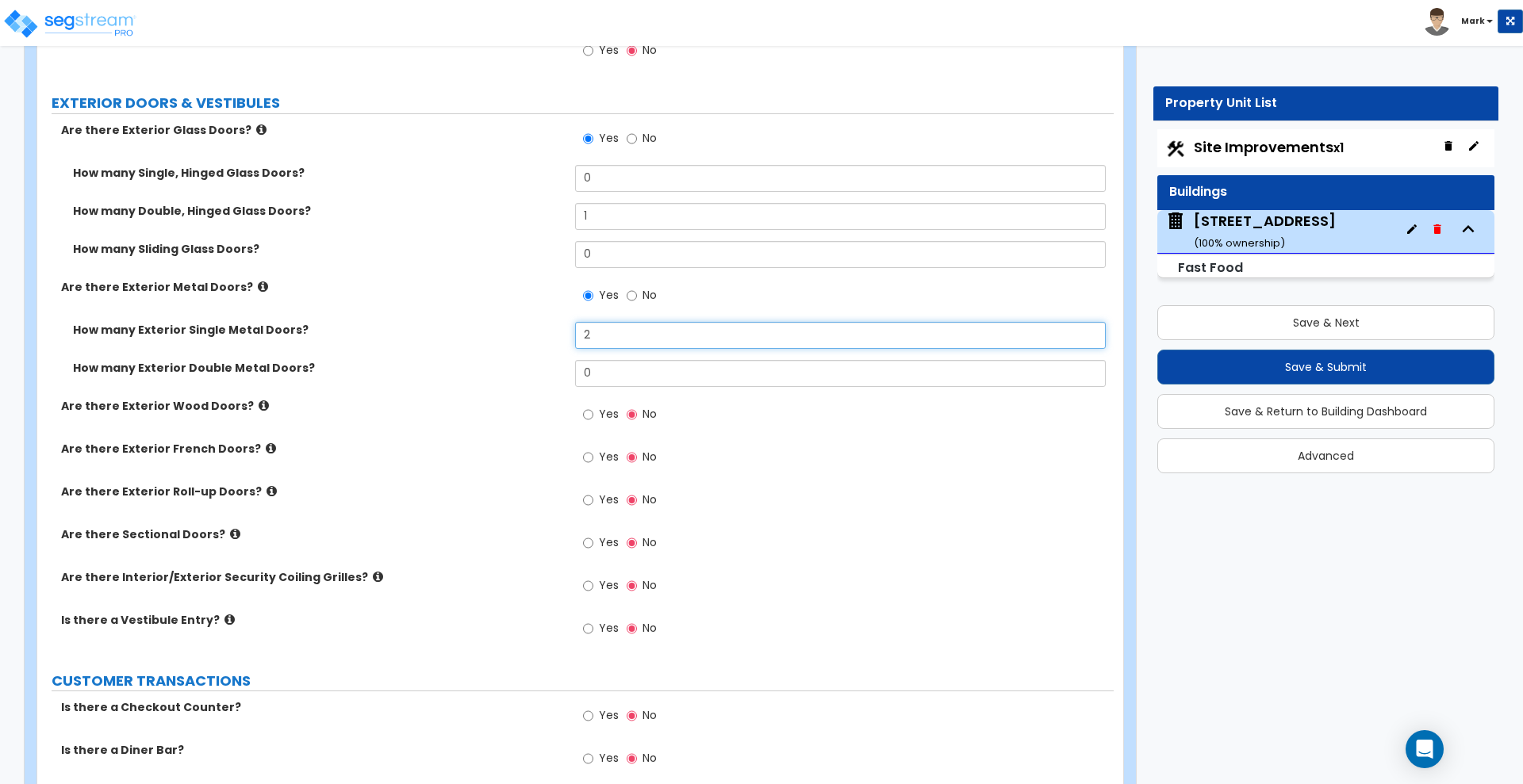
type input "2"
click at [590, 630] on input "Yes" at bounding box center [587, 629] width 10 height 18
radio input "true"
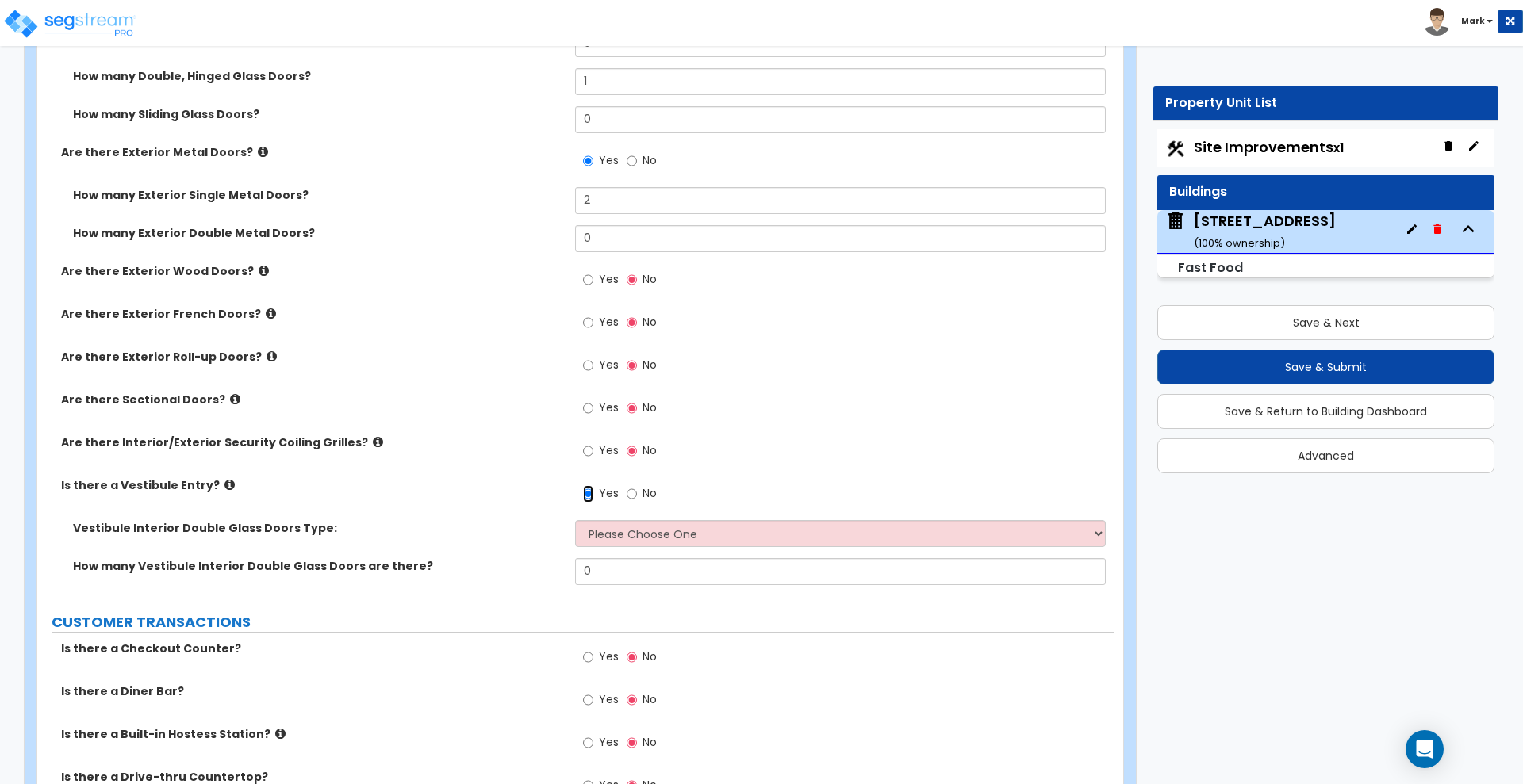
scroll to position [2396, 0]
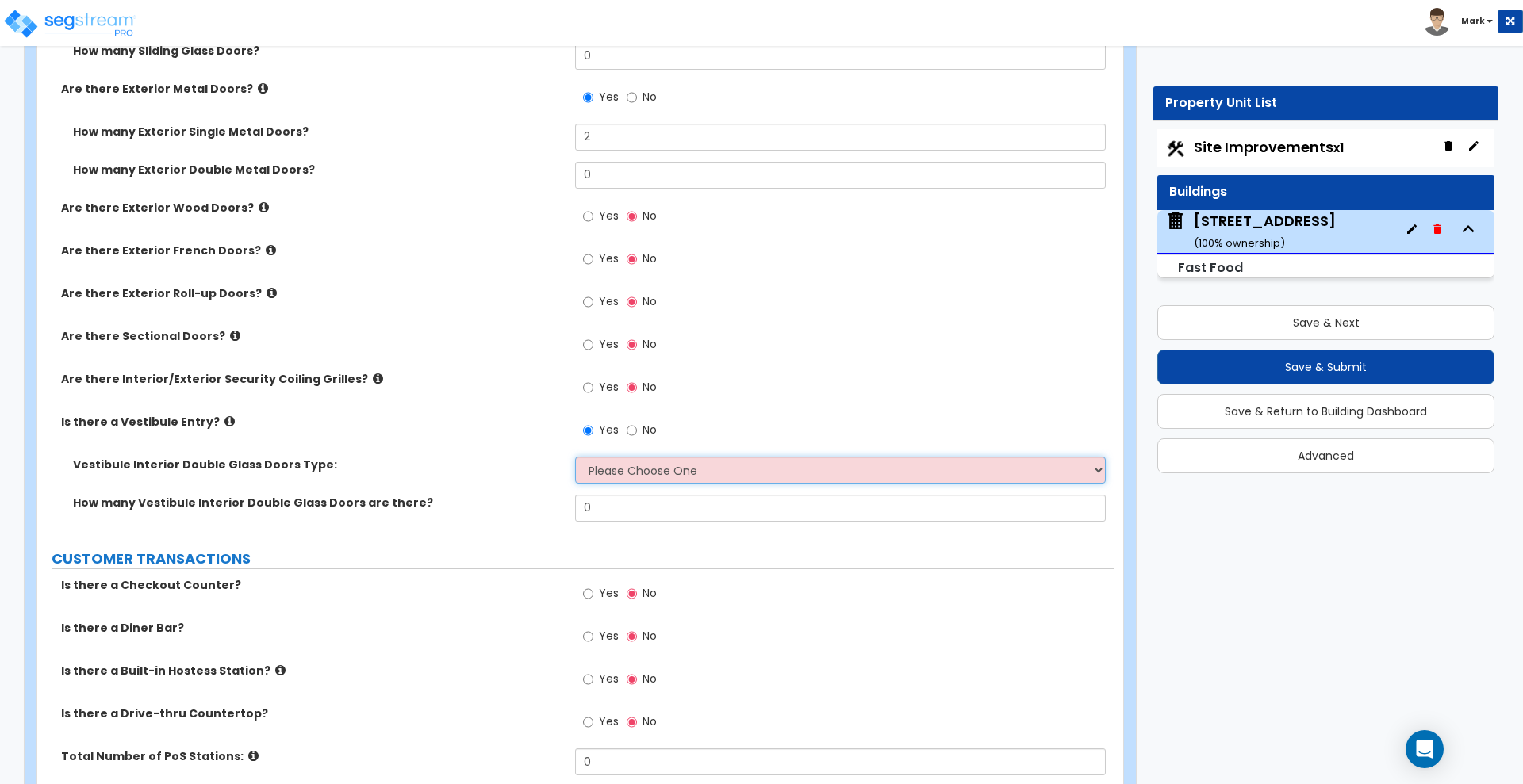
click at [669, 469] on select "Please Choose One Hinged Sliding" at bounding box center [840, 470] width 530 height 27
select select "1"
click at [575, 457] on select "Please Choose One Hinged Sliding" at bounding box center [840, 470] width 530 height 27
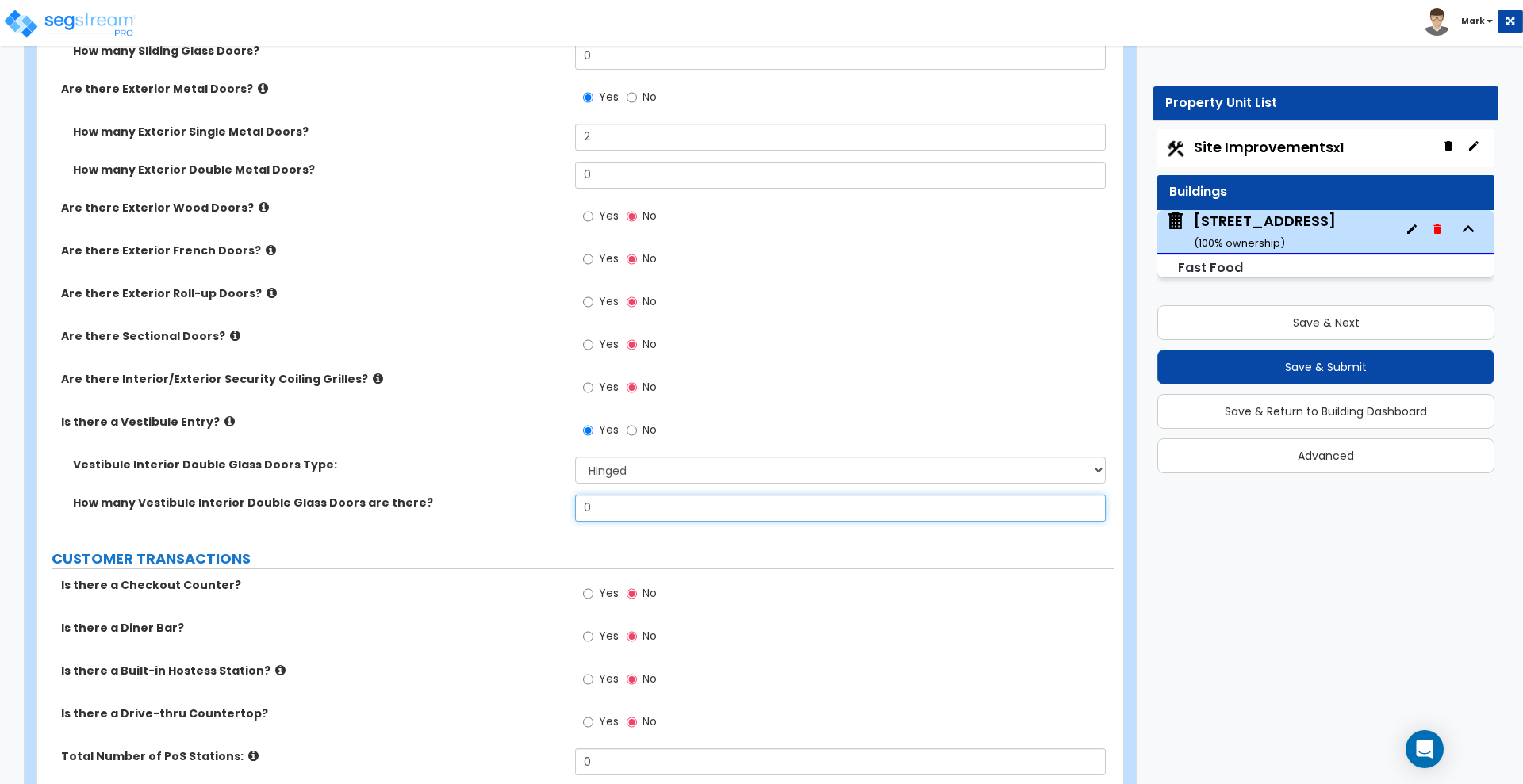
drag, startPoint x: 554, startPoint y: 494, endPoint x: 521, endPoint y: 486, distance: 34.0
click at [523, 488] on div "Vestibule Interior Double Glass Doors Type: Please Choose One Hinged Sliding Ho…" at bounding box center [576, 494] width 1052 height 76
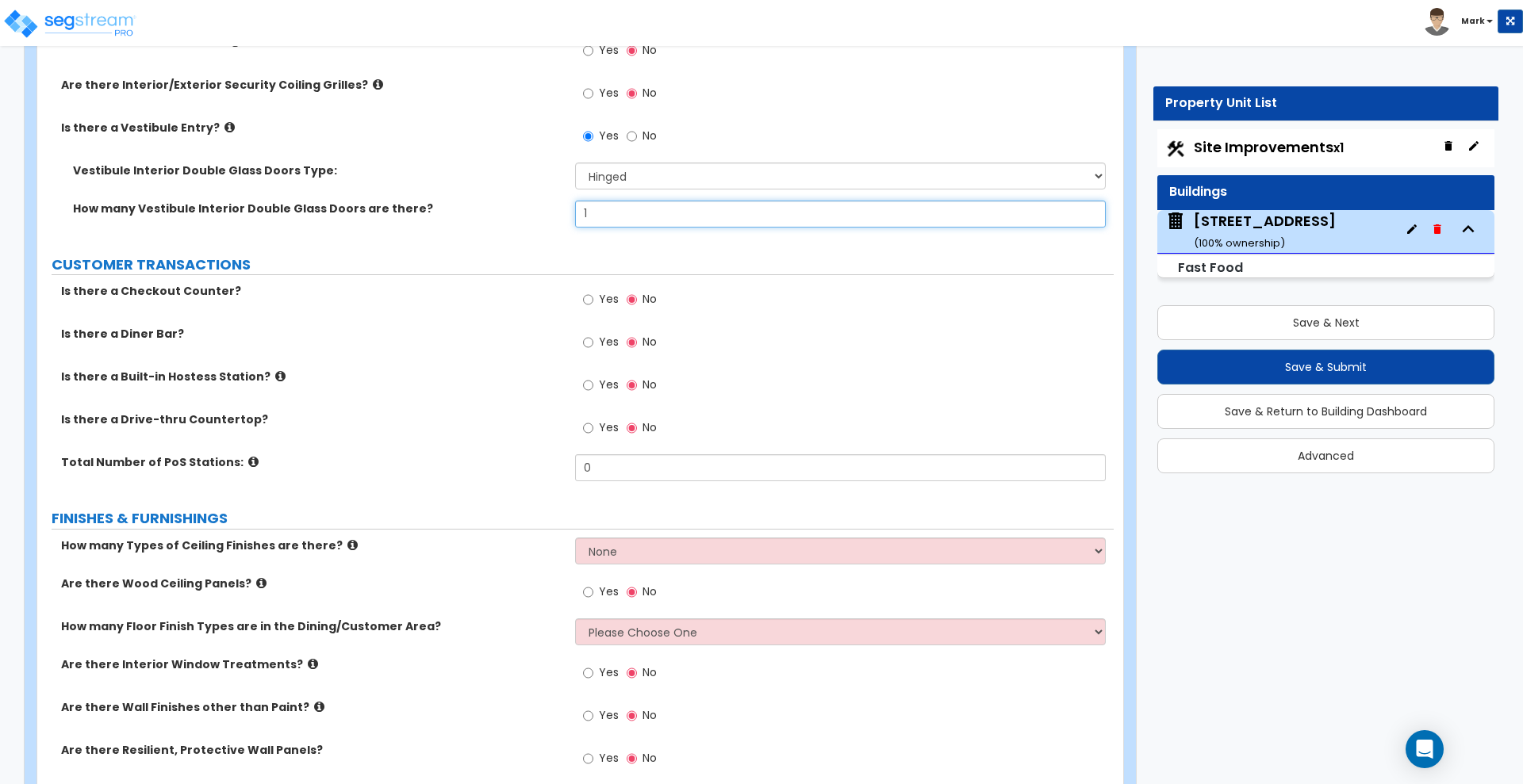
scroll to position [2694, 0]
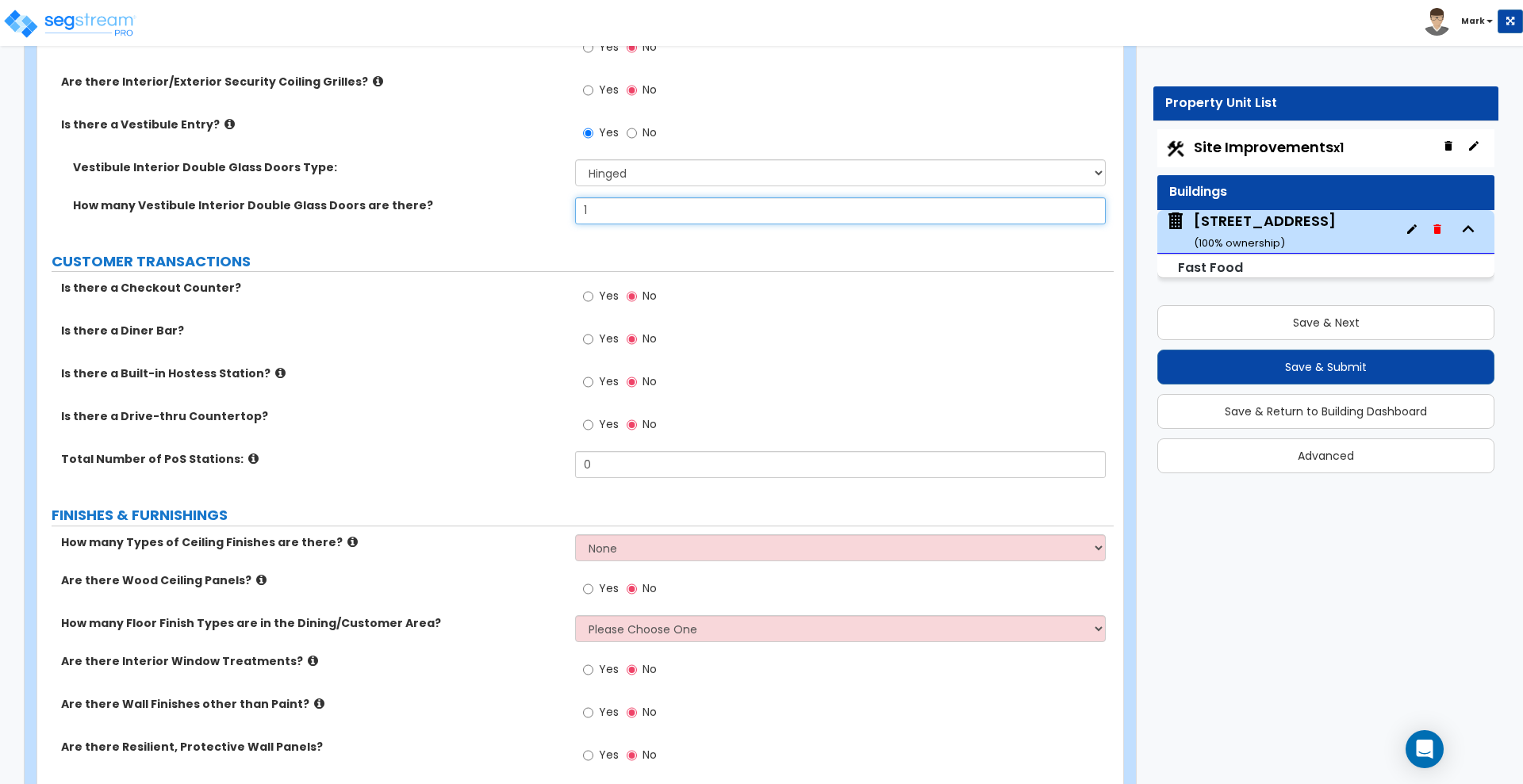
type input "1"
click at [586, 294] on input "Yes" at bounding box center [587, 297] width 10 height 18
radio input "true"
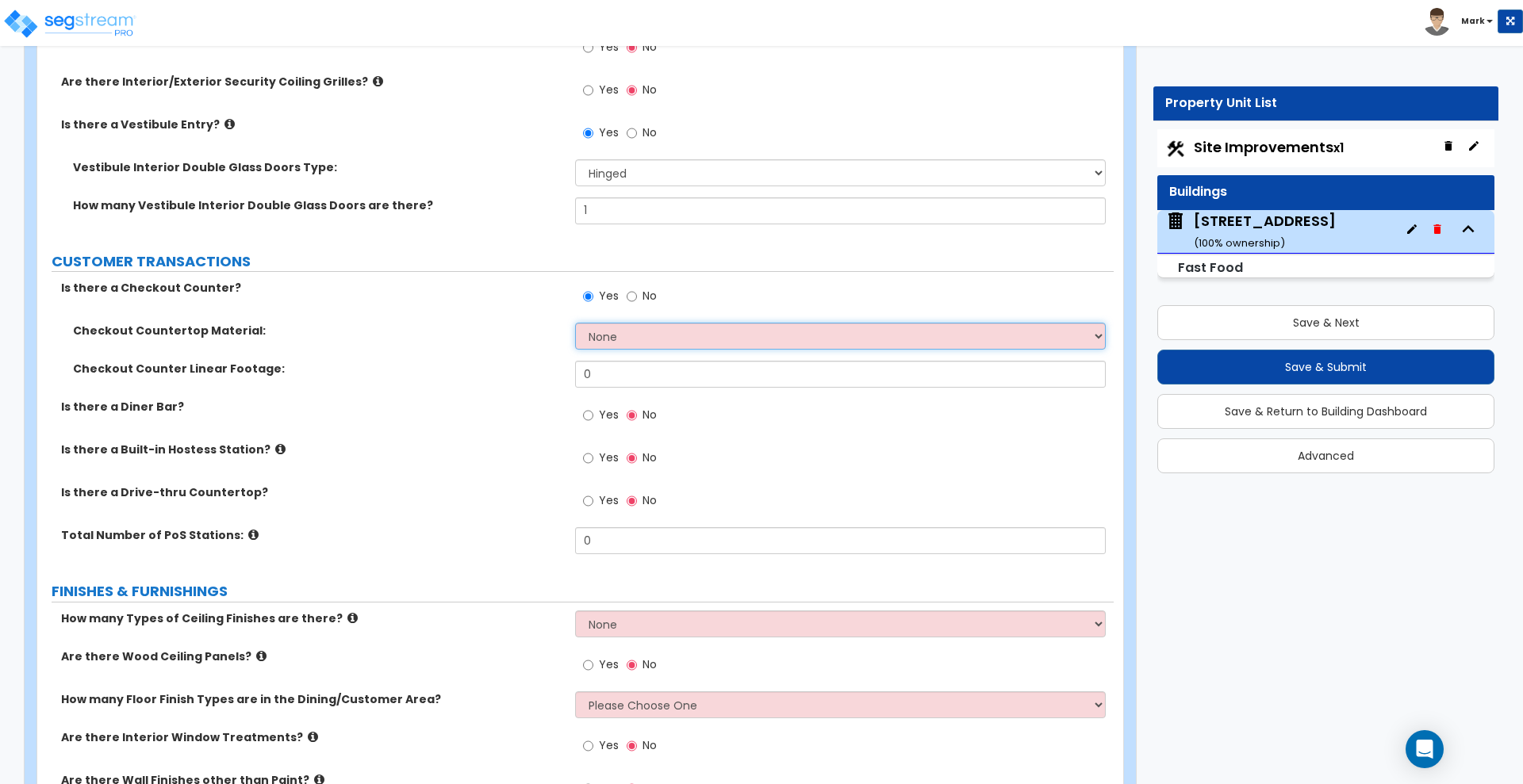
click at [649, 336] on select "None Plastic Laminate Solid Surface Stone Quartz Marble Tile Wood Stainless Ste…" at bounding box center [840, 335] width 530 height 27
select select "3"
click at [575, 322] on select "None Plastic Laminate Solid Surface Stone Quartz Marble Tile Wood Stainless Ste…" at bounding box center [840, 335] width 530 height 27
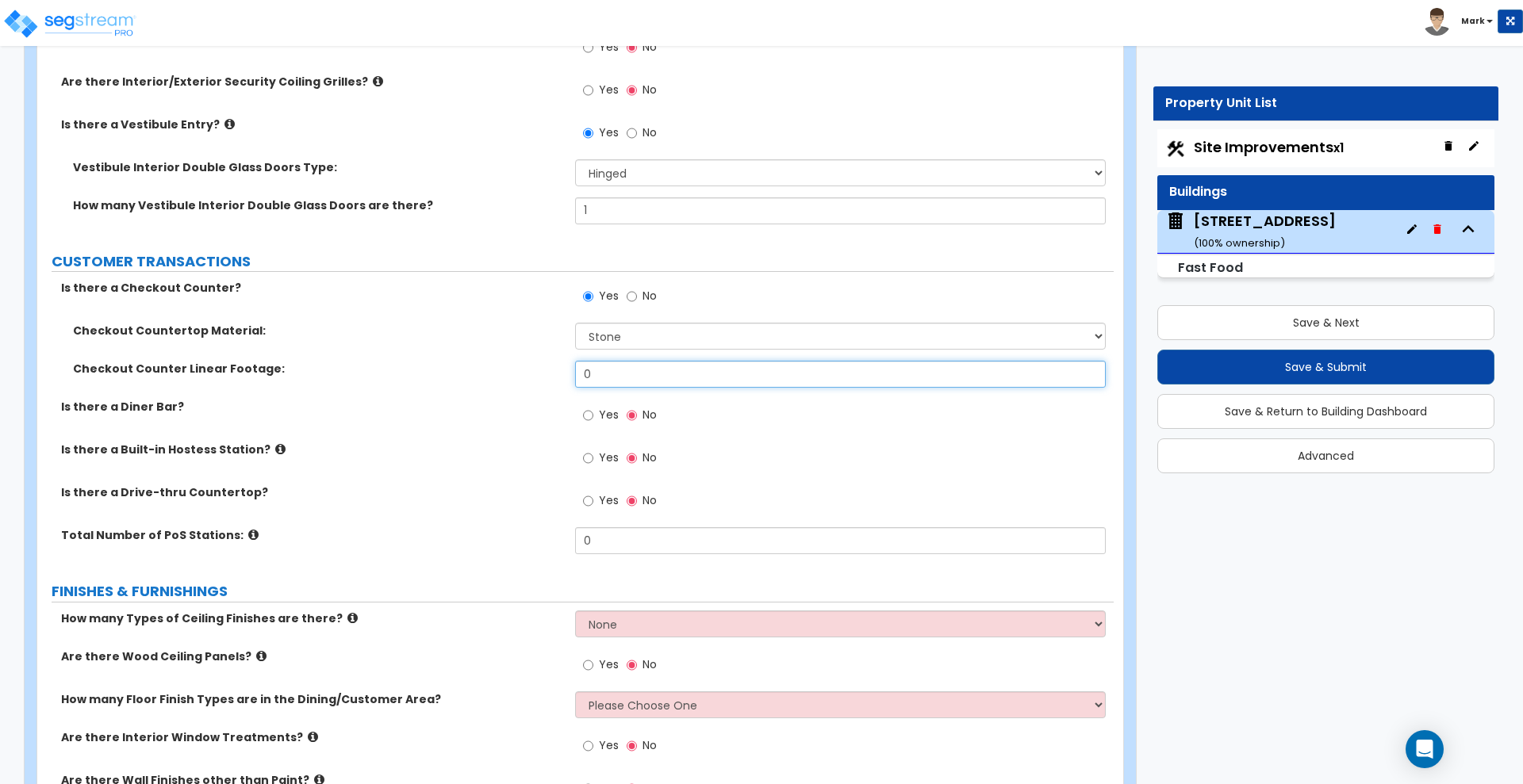
drag, startPoint x: 580, startPoint y: 374, endPoint x: 548, endPoint y: 368, distance: 32.6
click at [548, 368] on div "Checkout Counter Linear Footage: 0" at bounding box center [576, 380] width 1076 height 38
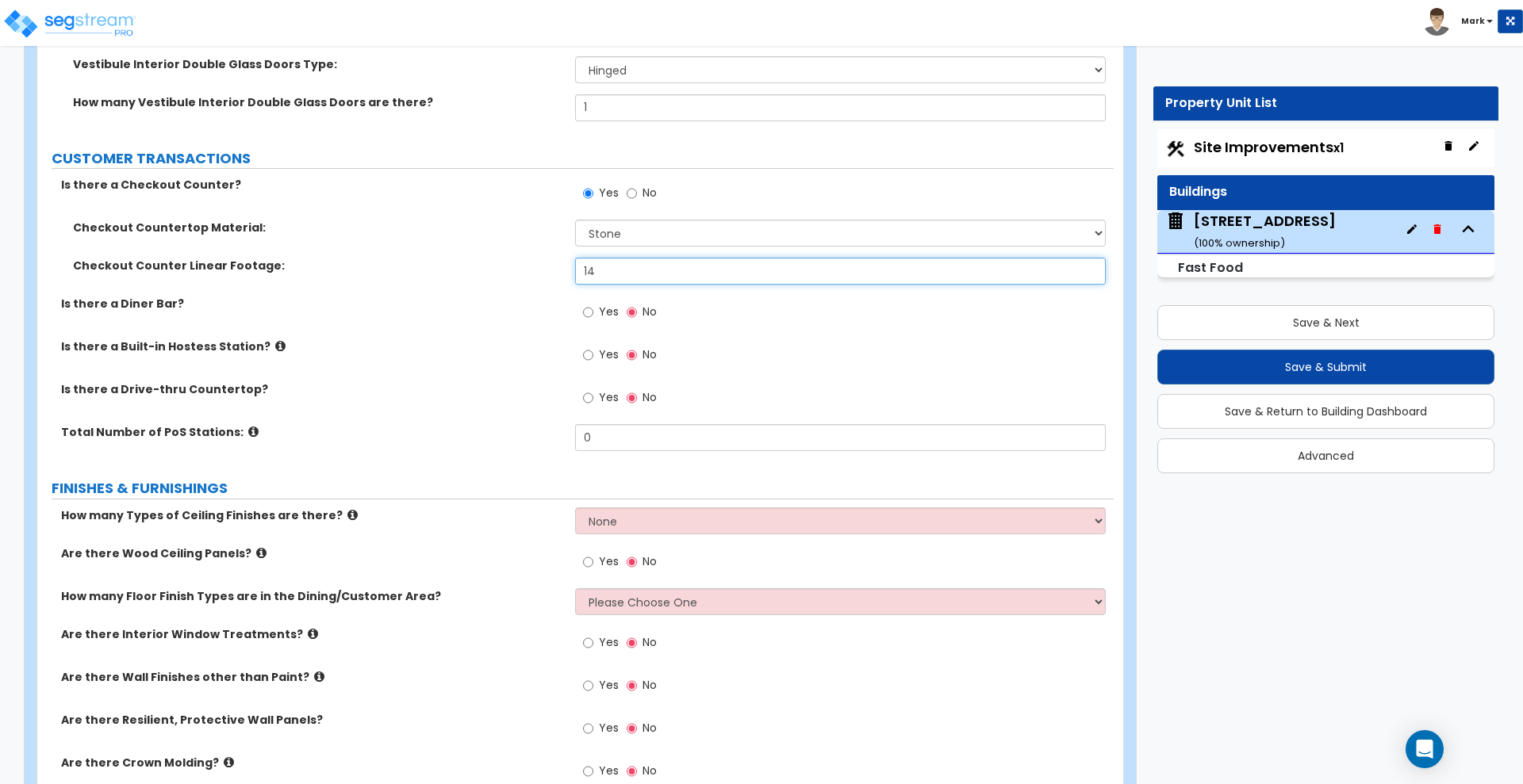
scroll to position [2793, 0]
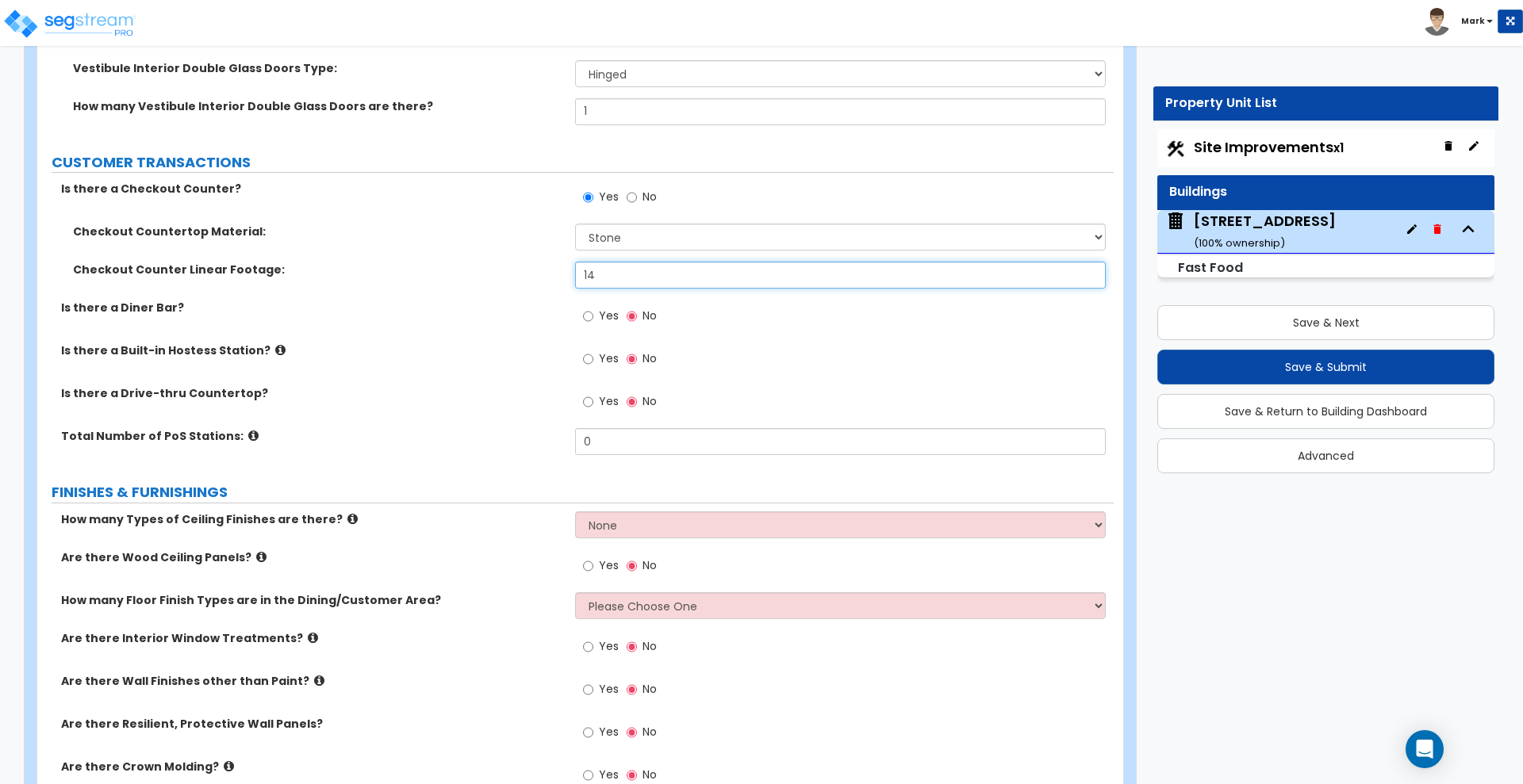
type input "14"
click at [589, 398] on input "Yes" at bounding box center [587, 402] width 10 height 18
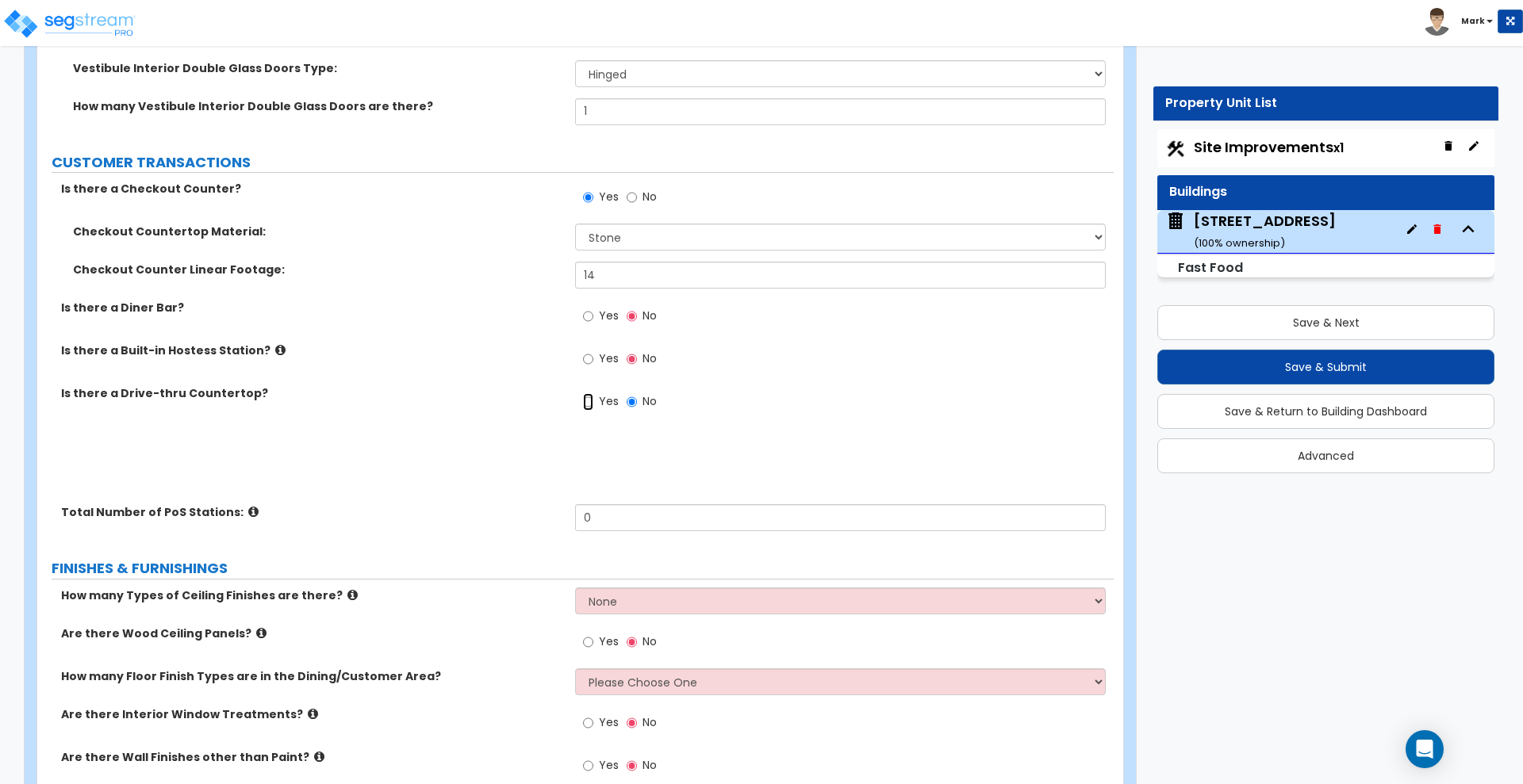
radio input "true"
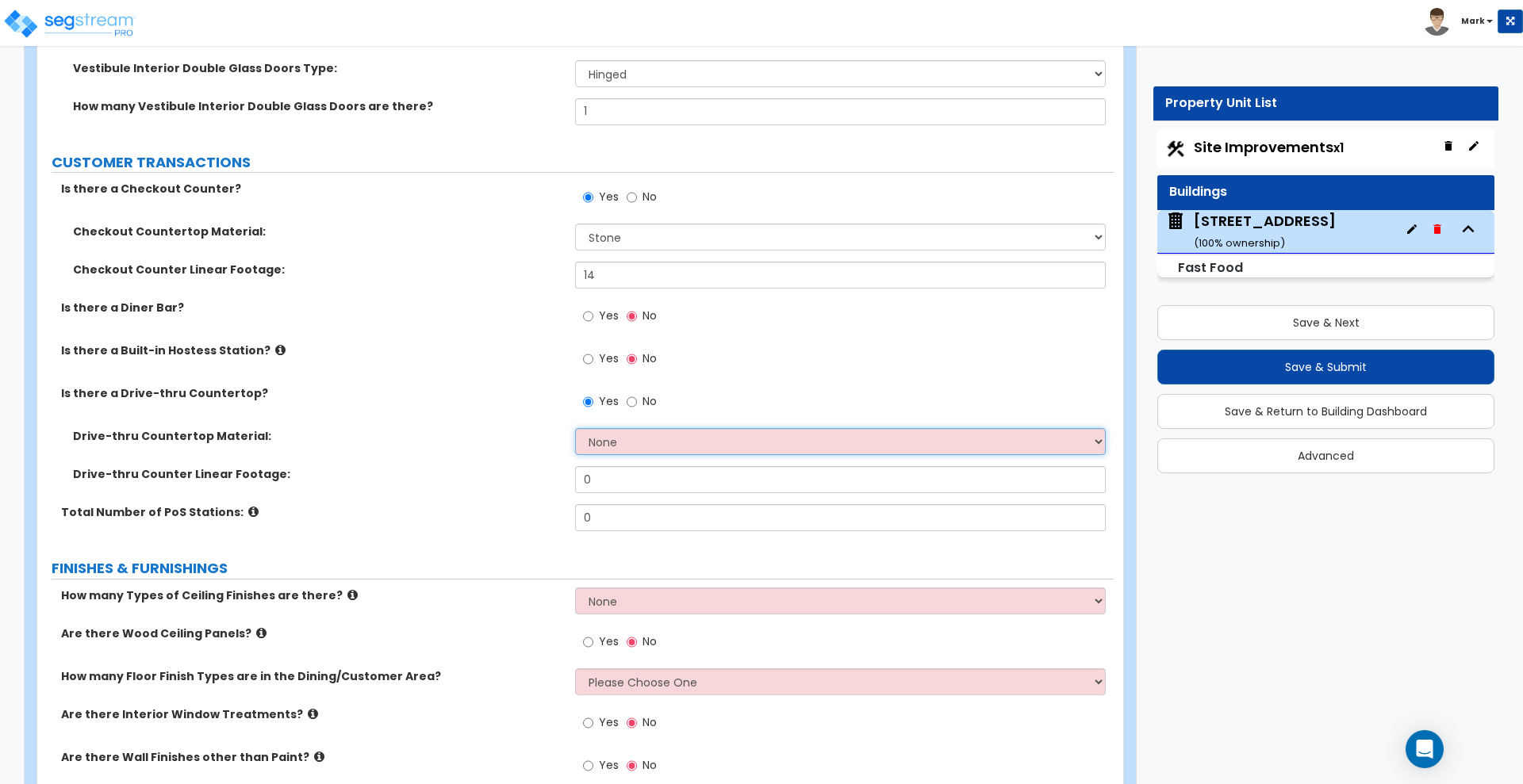
click at [647, 443] on select "None Plastic Laminate Solid Surface Stone Quartz Marble Tile Wood Stainless Ste…" at bounding box center [840, 441] width 530 height 27
select select "2"
click at [575, 428] on select "None Plastic Laminate Solid Surface Stone Quartz Marble Tile Wood Stainless Ste…" at bounding box center [840, 441] width 530 height 27
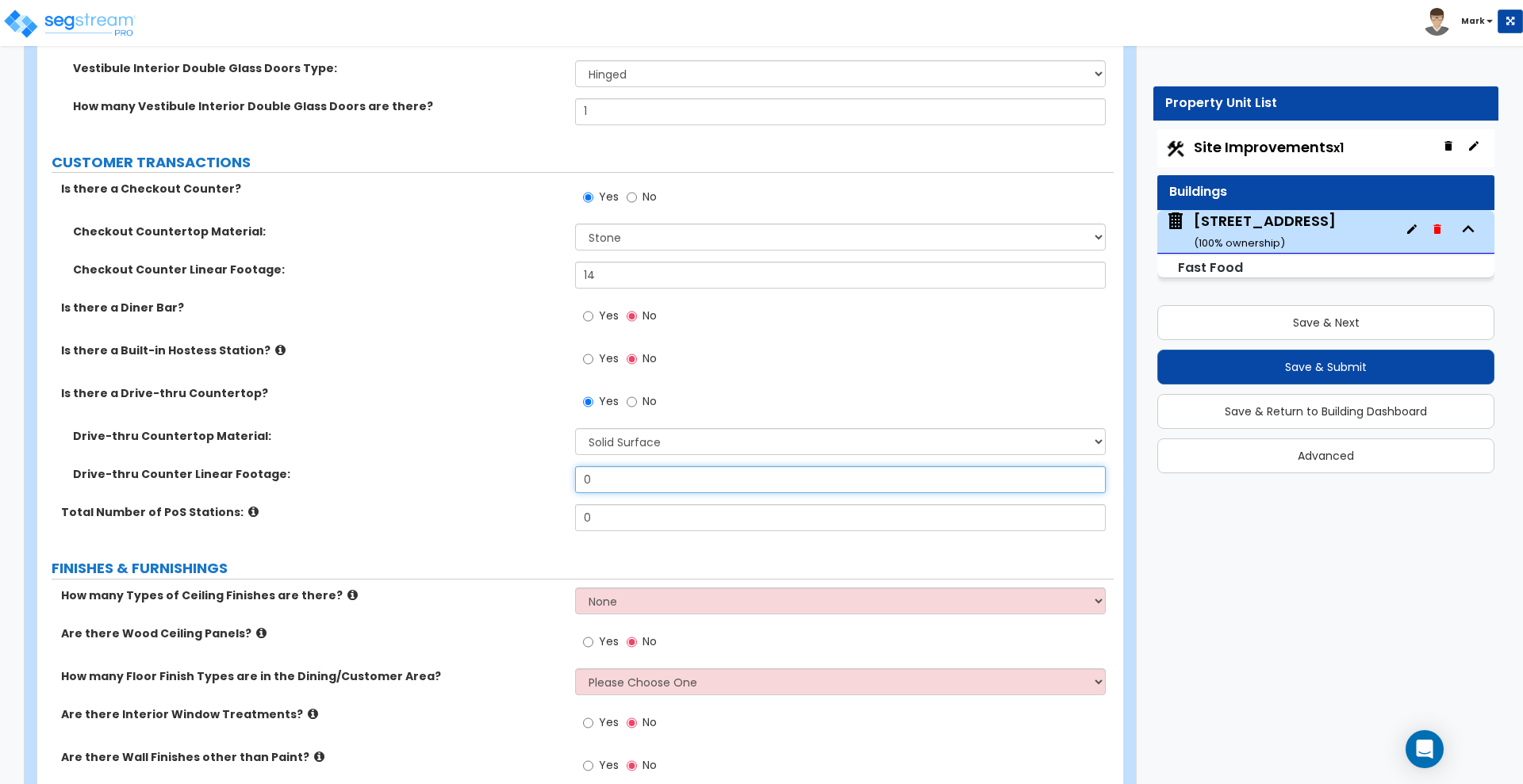
drag, startPoint x: 532, startPoint y: 475, endPoint x: 494, endPoint y: 467, distance: 38.8
click at [502, 471] on div "Drive-thru Counter Linear Footage: 0" at bounding box center [576, 484] width 1076 height 38
drag, startPoint x: 609, startPoint y: 484, endPoint x: 542, endPoint y: 475, distance: 67.6
click at [542, 475] on div "Drive-thru Counter Linear Footage: 3" at bounding box center [576, 484] width 1076 height 38
type input "4"
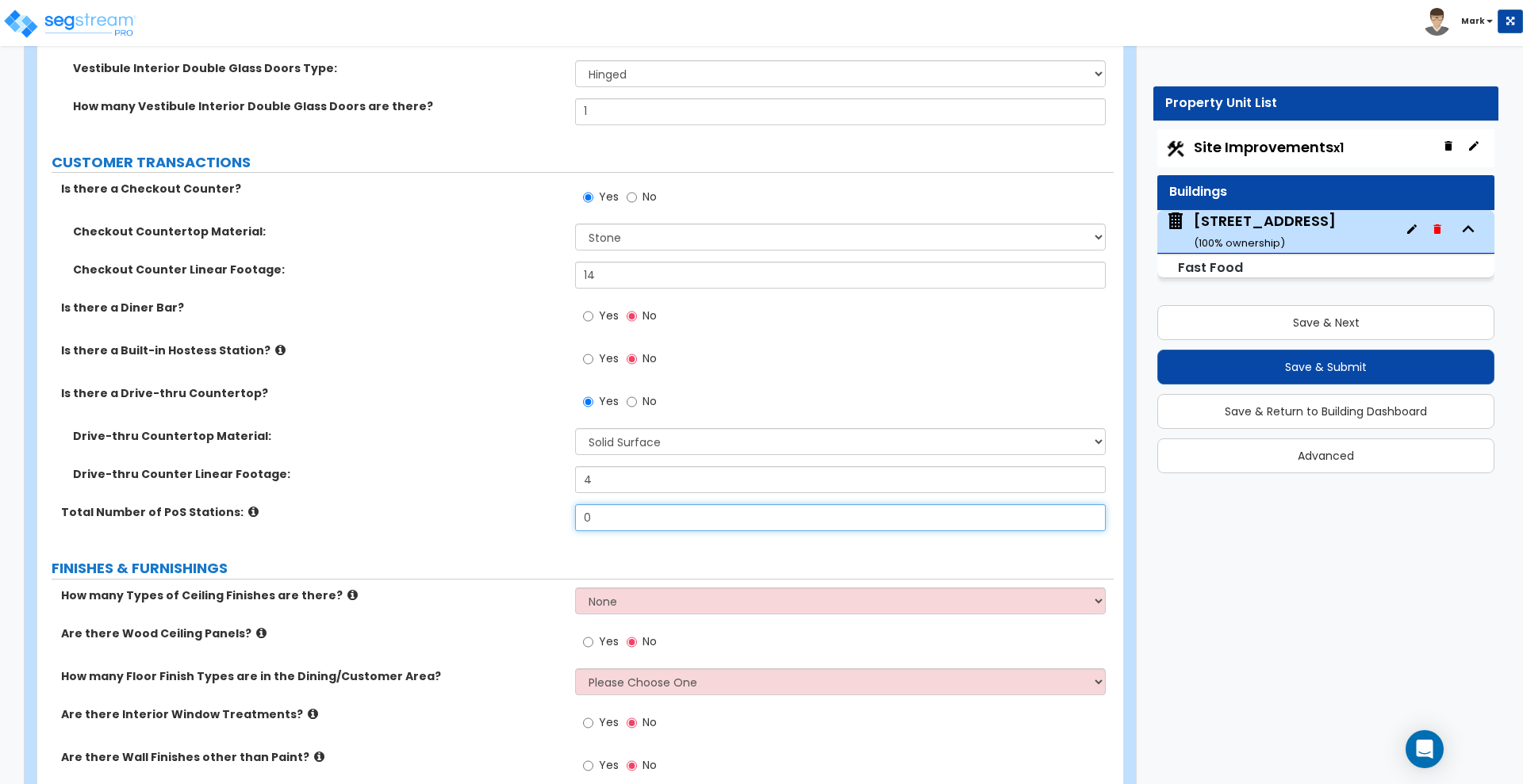
drag, startPoint x: 629, startPoint y: 516, endPoint x: 476, endPoint y: 517, distance: 153.0
click at [477, 517] on div "Total Number of PoS Stations: 0" at bounding box center [576, 523] width 1076 height 38
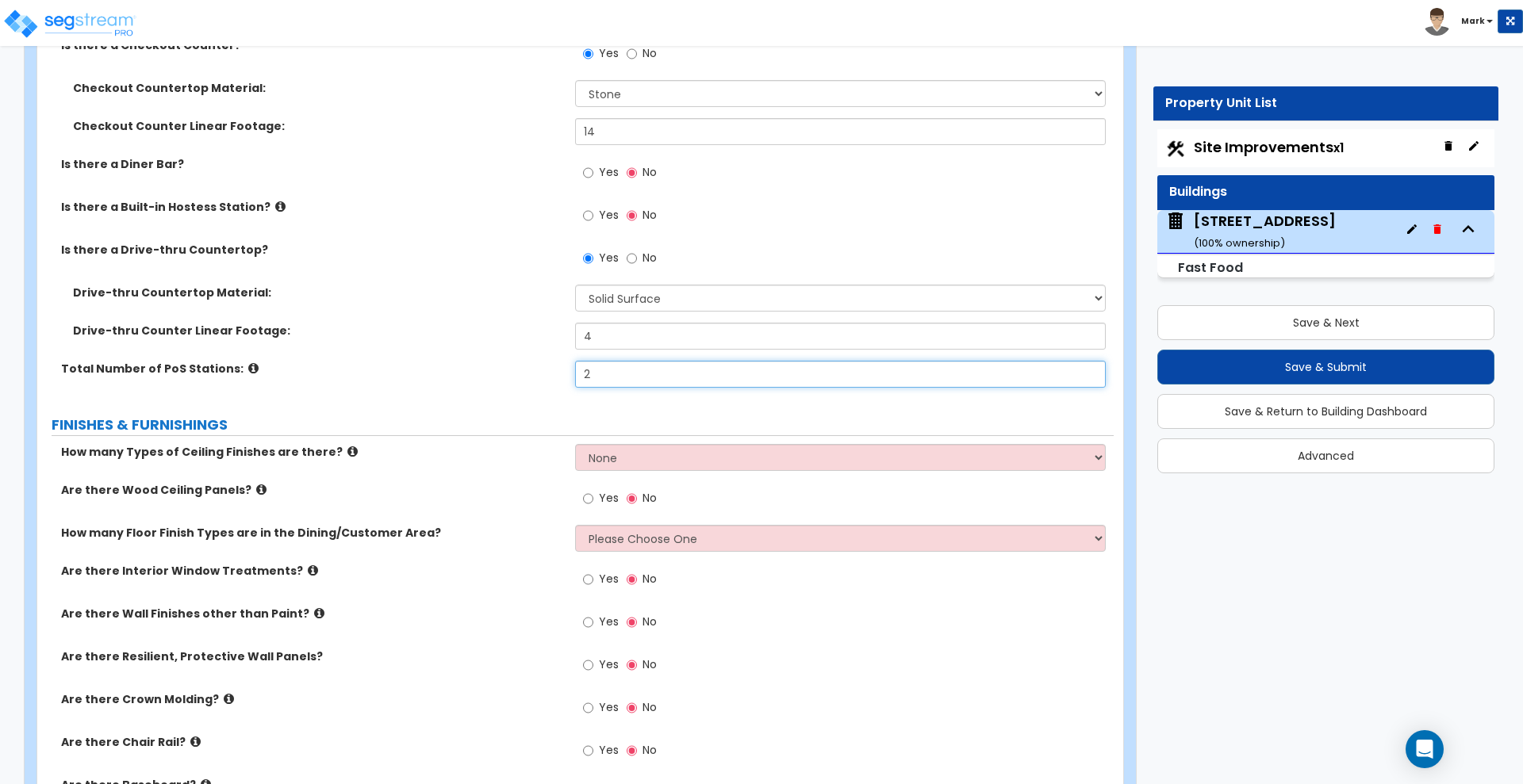
scroll to position [2892, 0]
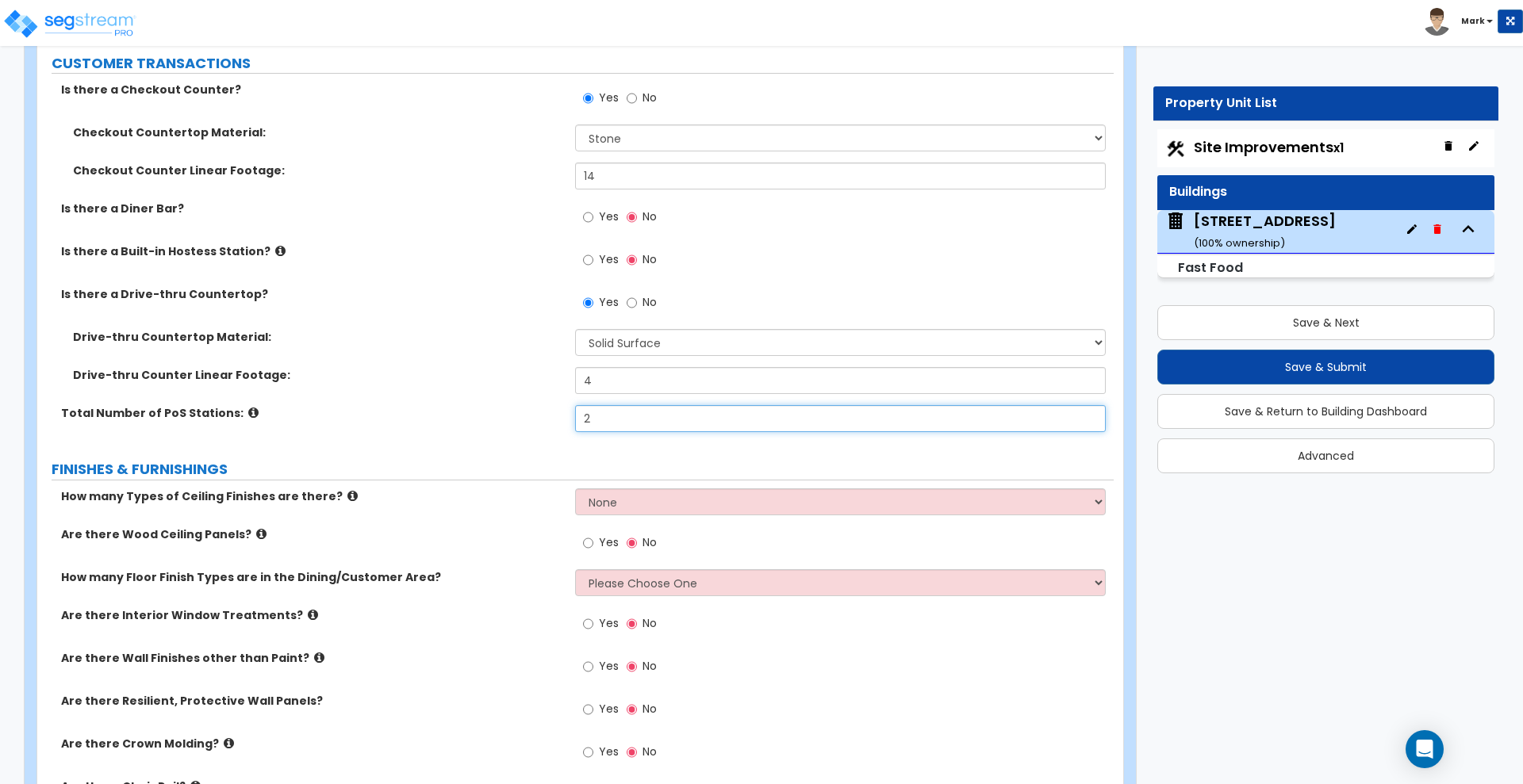
type input "2"
drag, startPoint x: 622, startPoint y: 178, endPoint x: 506, endPoint y: 163, distance: 117.0
click at [506, 163] on div "Checkout Counter Linear Footage: 14" at bounding box center [576, 181] width 1076 height 38
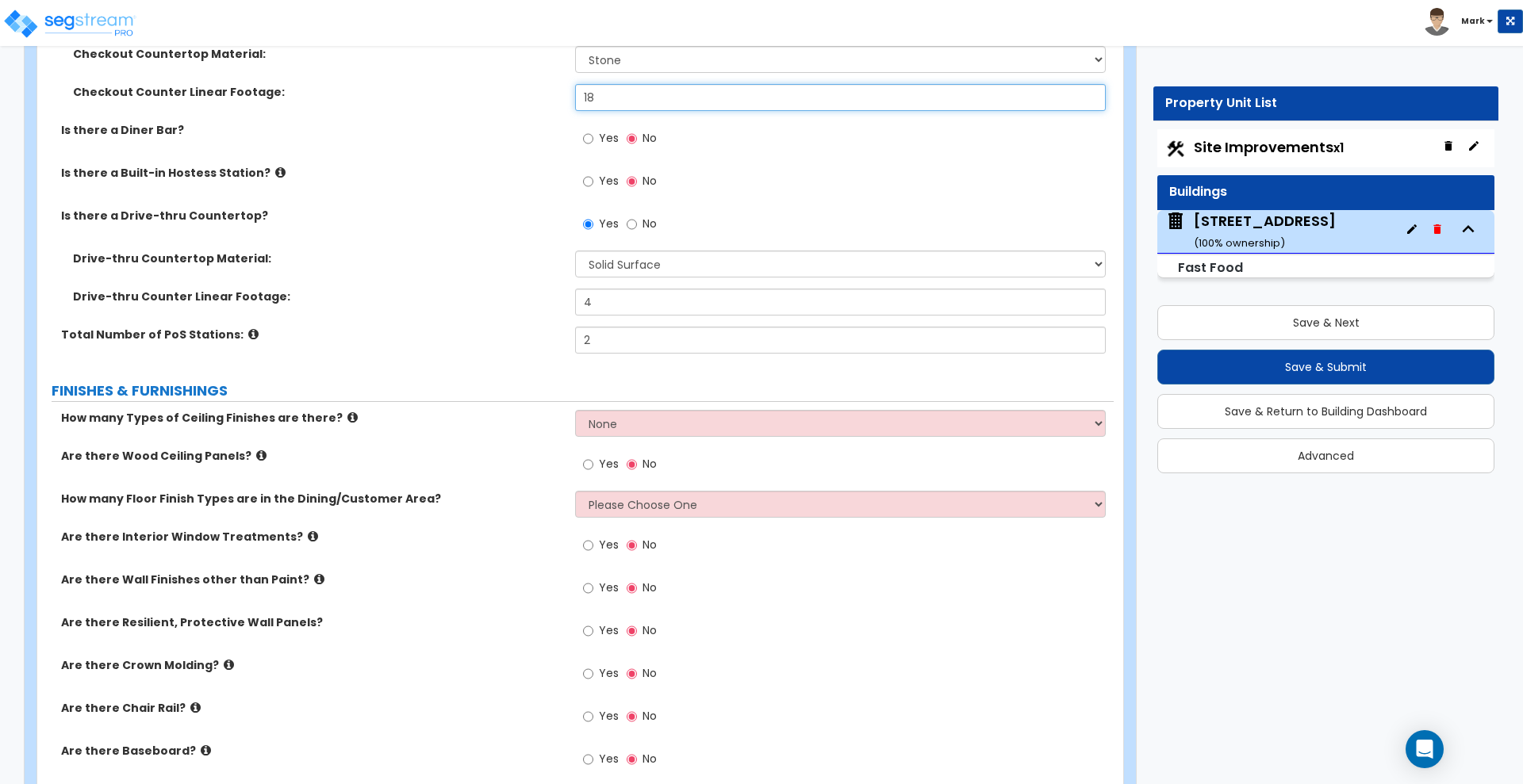
scroll to position [3091, 0]
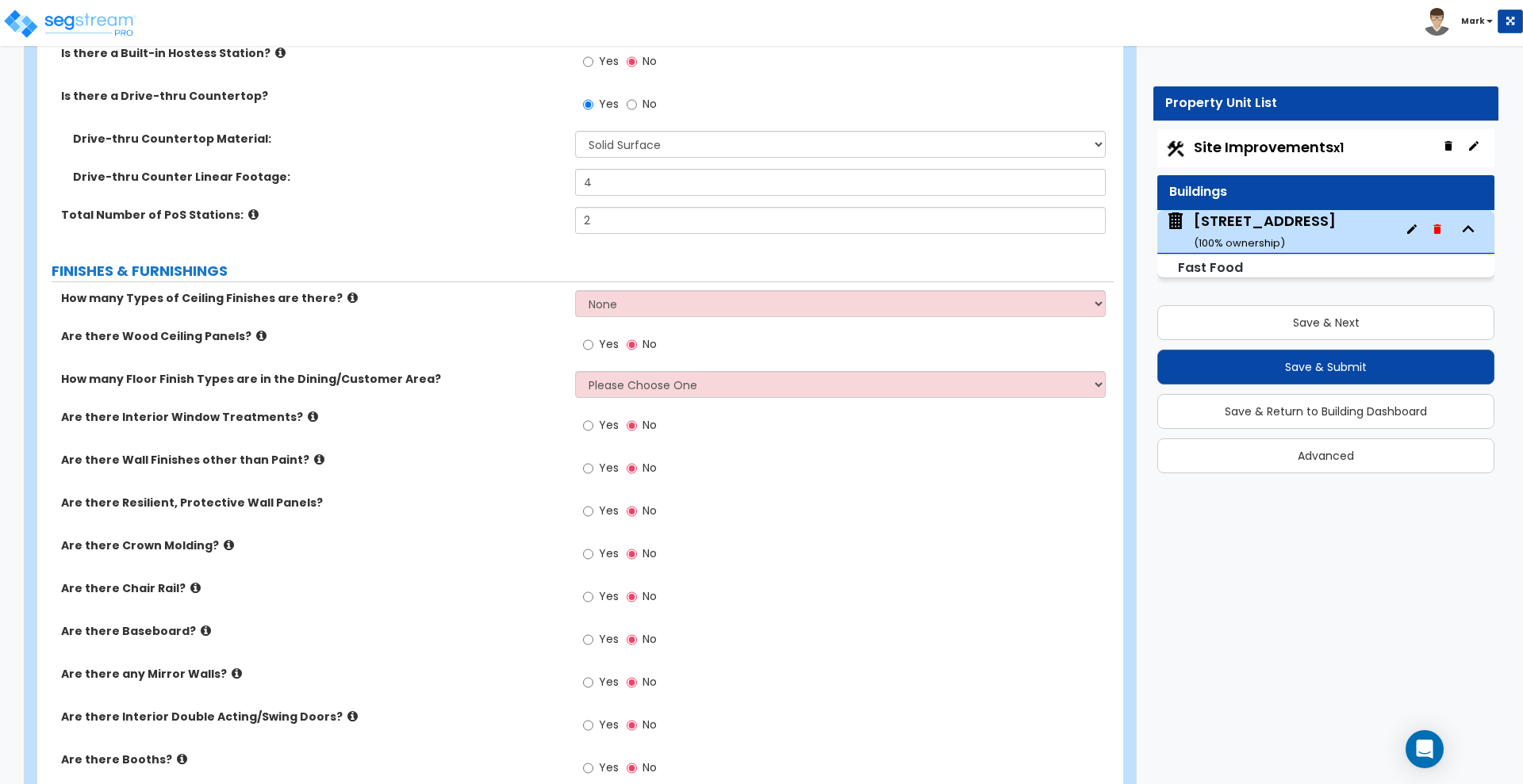
type input "18"
click at [679, 305] on select "None 1 2 3" at bounding box center [840, 303] width 530 height 27
select select "2"
click at [575, 290] on select "None 1 2 3" at bounding box center [840, 303] width 530 height 27
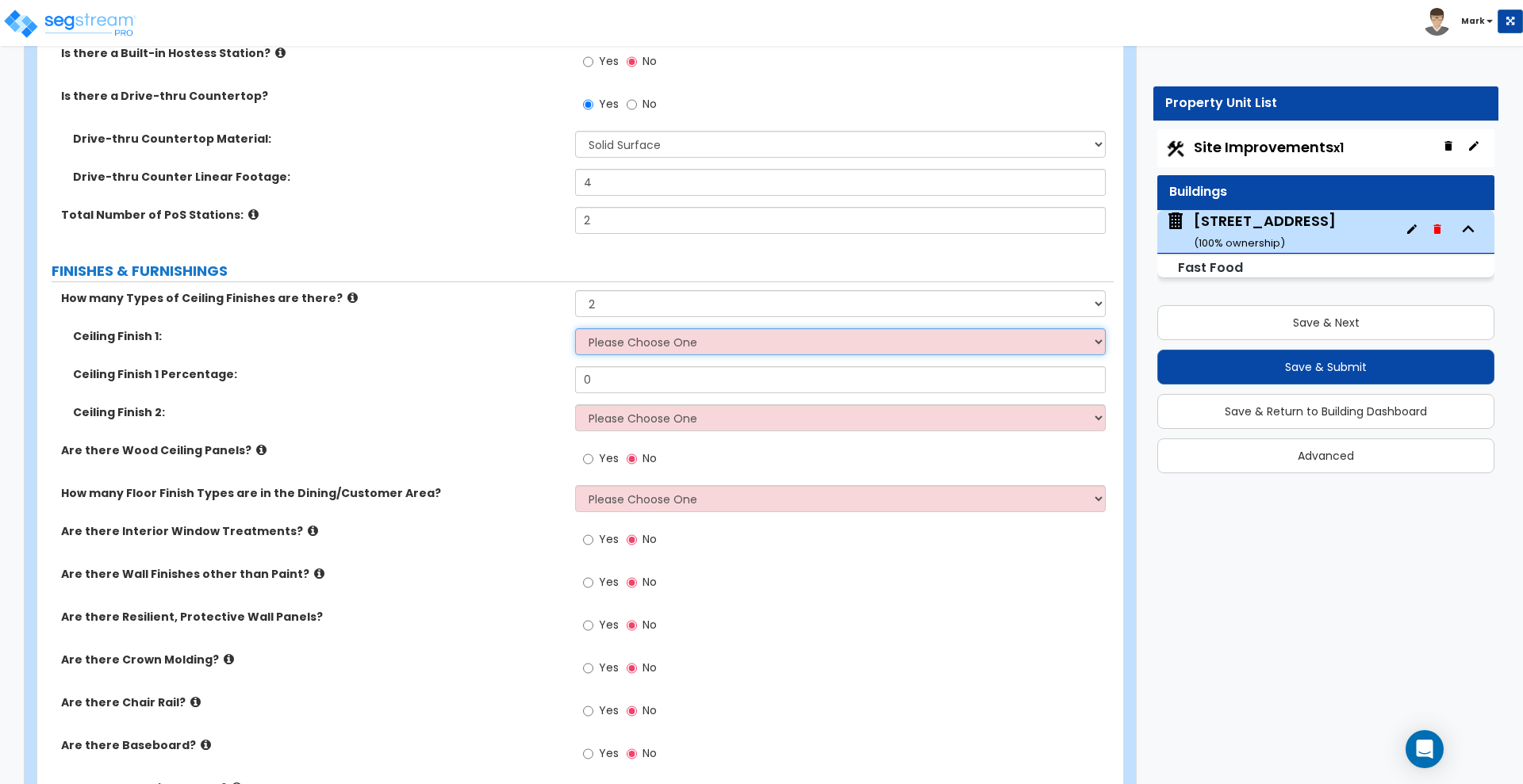
click at [632, 340] on select "Please Choose One Drop Ceiling Open Ceiling Drywall Ceiling" at bounding box center [840, 341] width 530 height 27
select select "1"
click at [575, 328] on select "Please Choose One Drop Ceiling Open Ceiling Drywall Ceiling" at bounding box center [840, 341] width 530 height 27
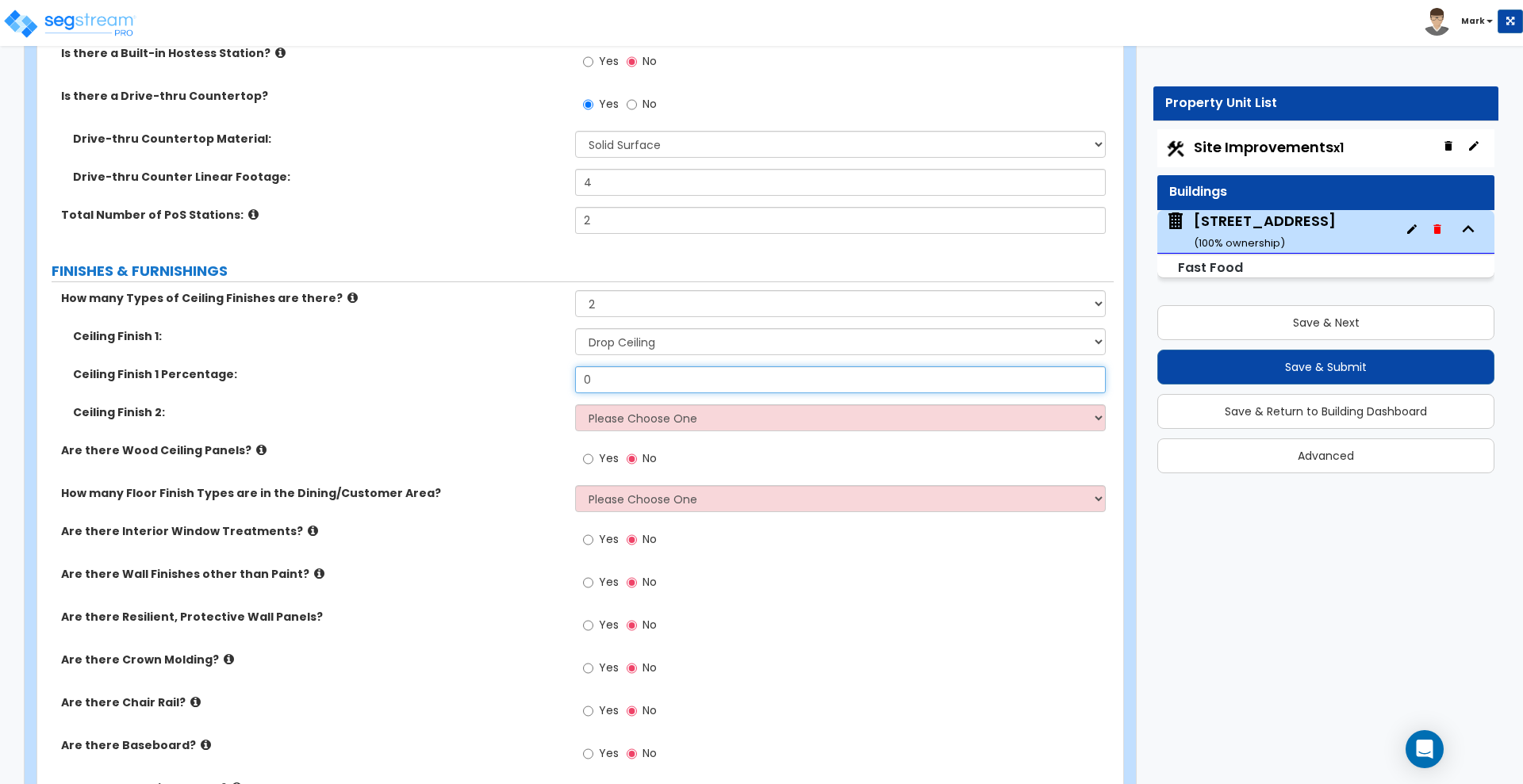
drag, startPoint x: 483, startPoint y: 385, endPoint x: 454, endPoint y: 386, distance: 29.0
click at [455, 386] on div "Ceiling Finish 1 Percentage: 0" at bounding box center [576, 385] width 1076 height 38
type input "95"
click at [648, 422] on select "Please Choose One Drop Ceiling Open Ceiling Drywall Ceiling" at bounding box center [840, 417] width 530 height 27
select select "3"
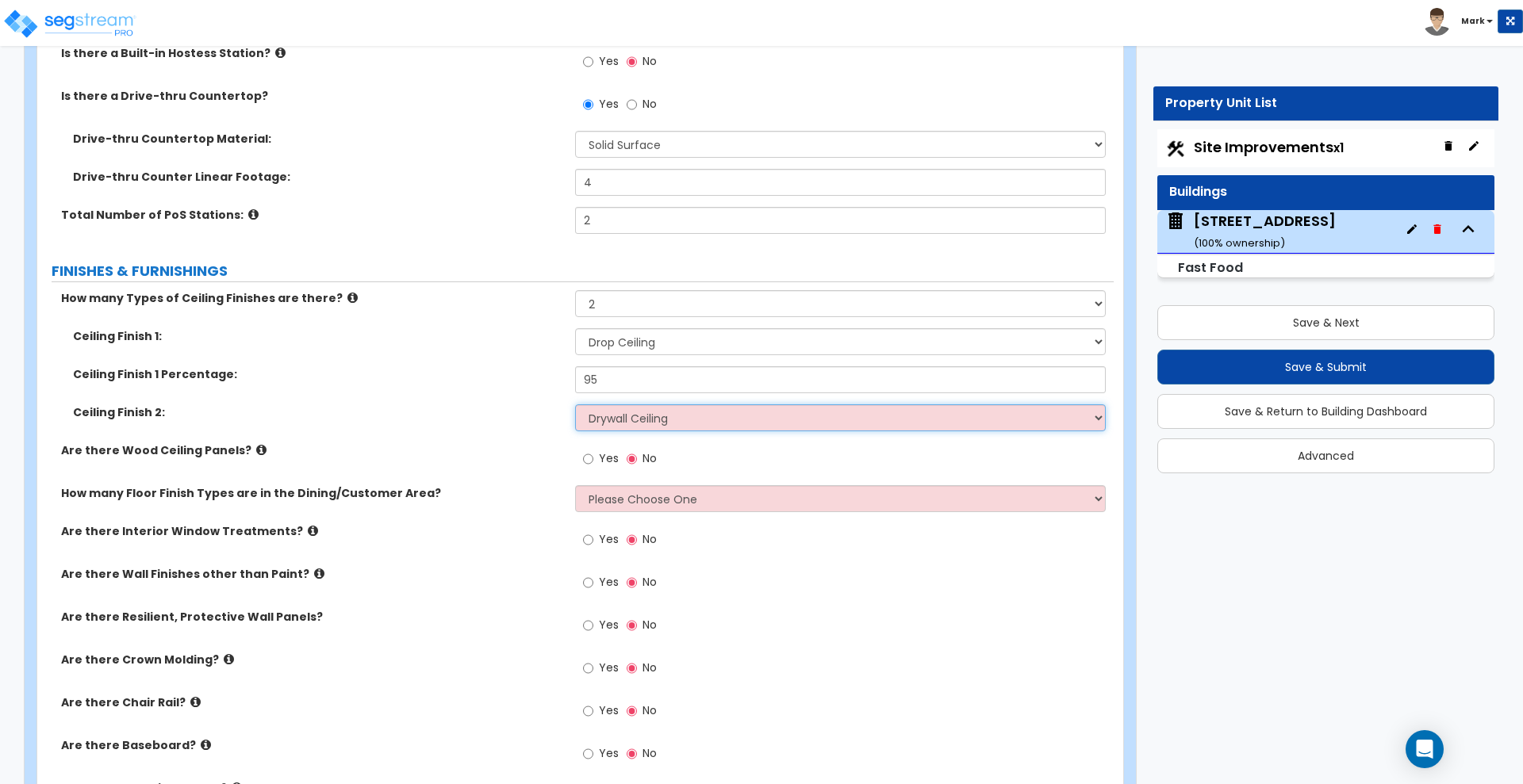
click at [575, 404] on select "Please Choose One Drop Ceiling Open Ceiling Drywall Ceiling" at bounding box center [840, 417] width 530 height 27
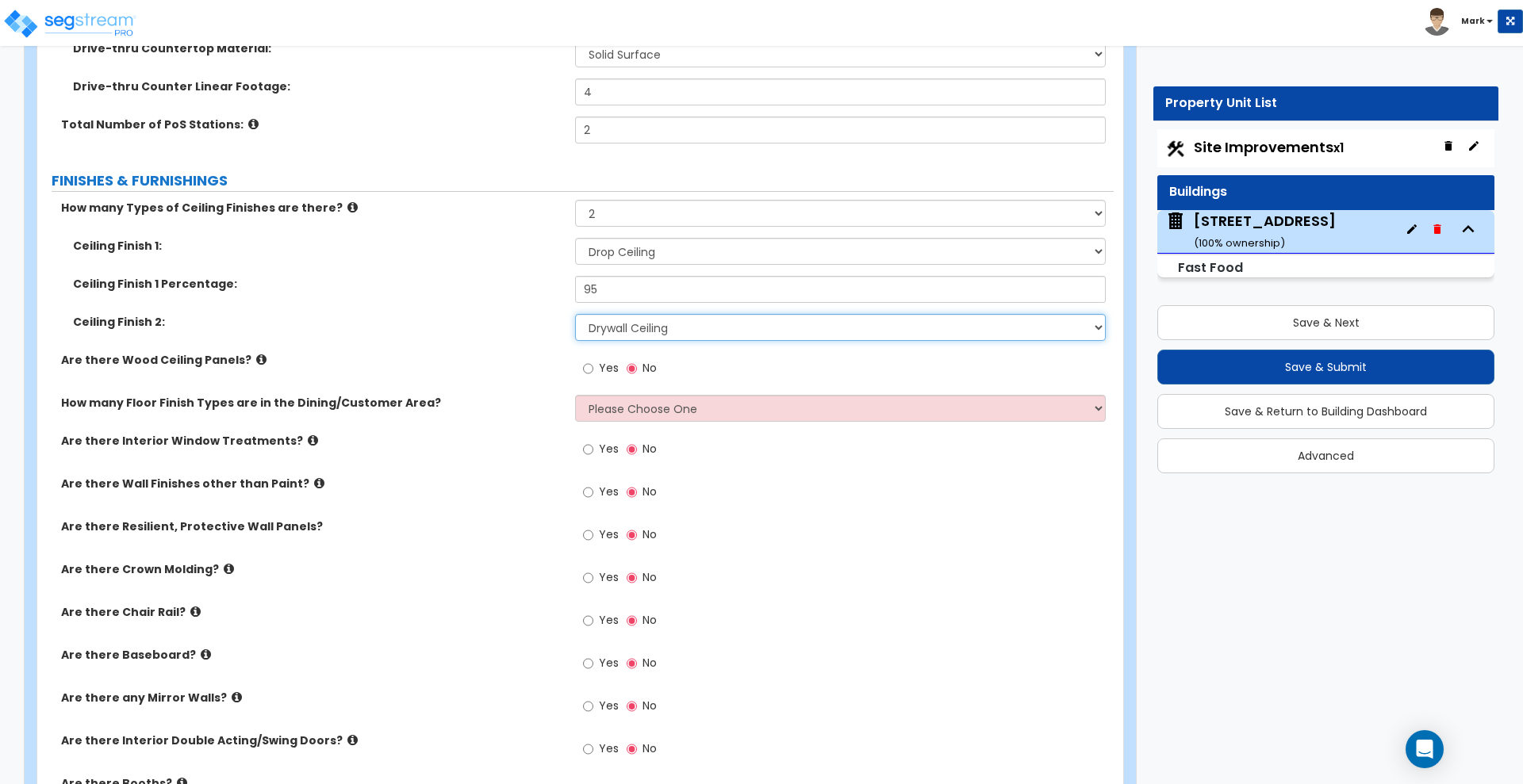
scroll to position [3189, 0]
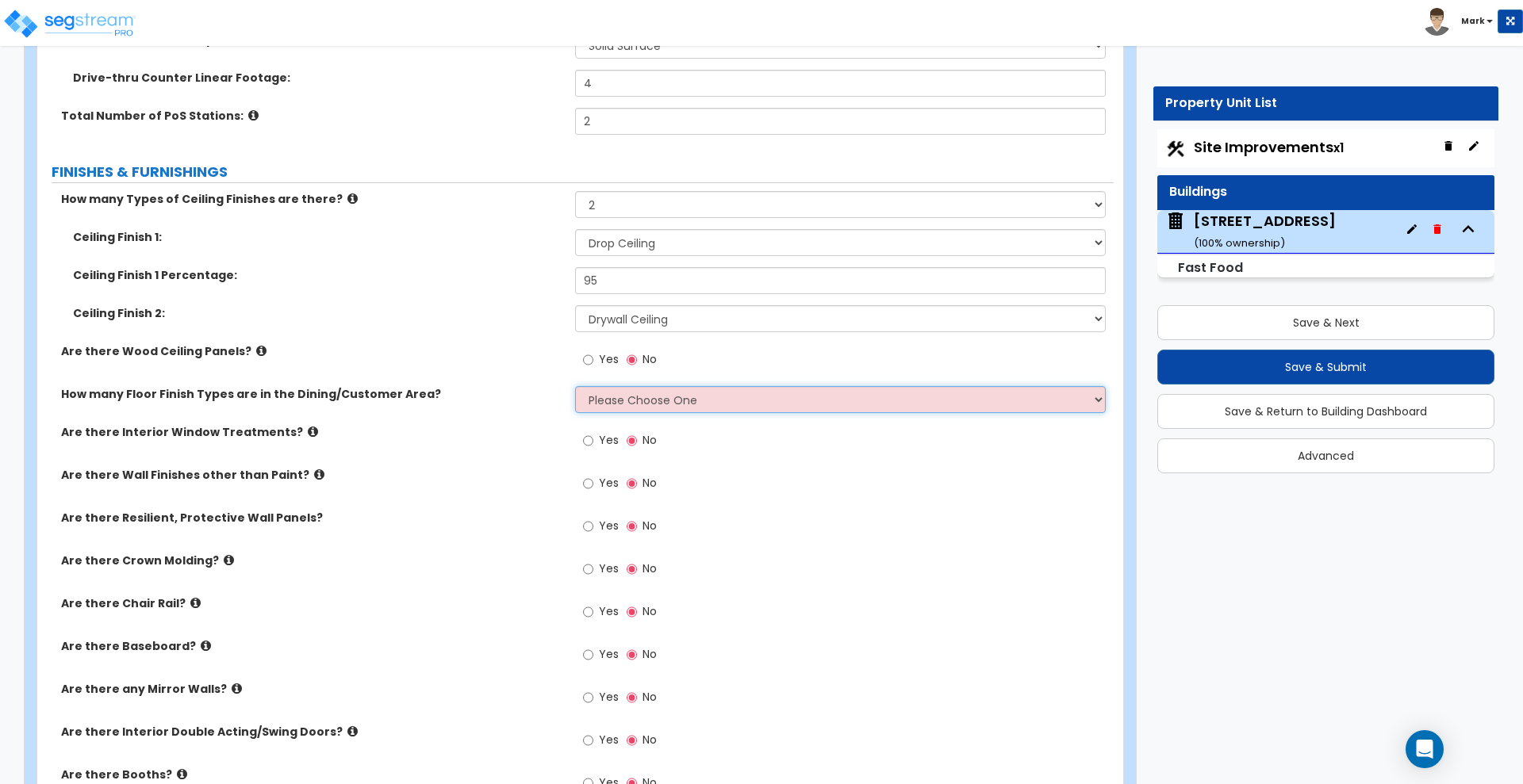
click at [720, 405] on select "Please Choose One 1 2 3" at bounding box center [840, 399] width 530 height 27
click at [575, 387] on select "Please Choose One 1 2 3" at bounding box center [840, 399] width 530 height 27
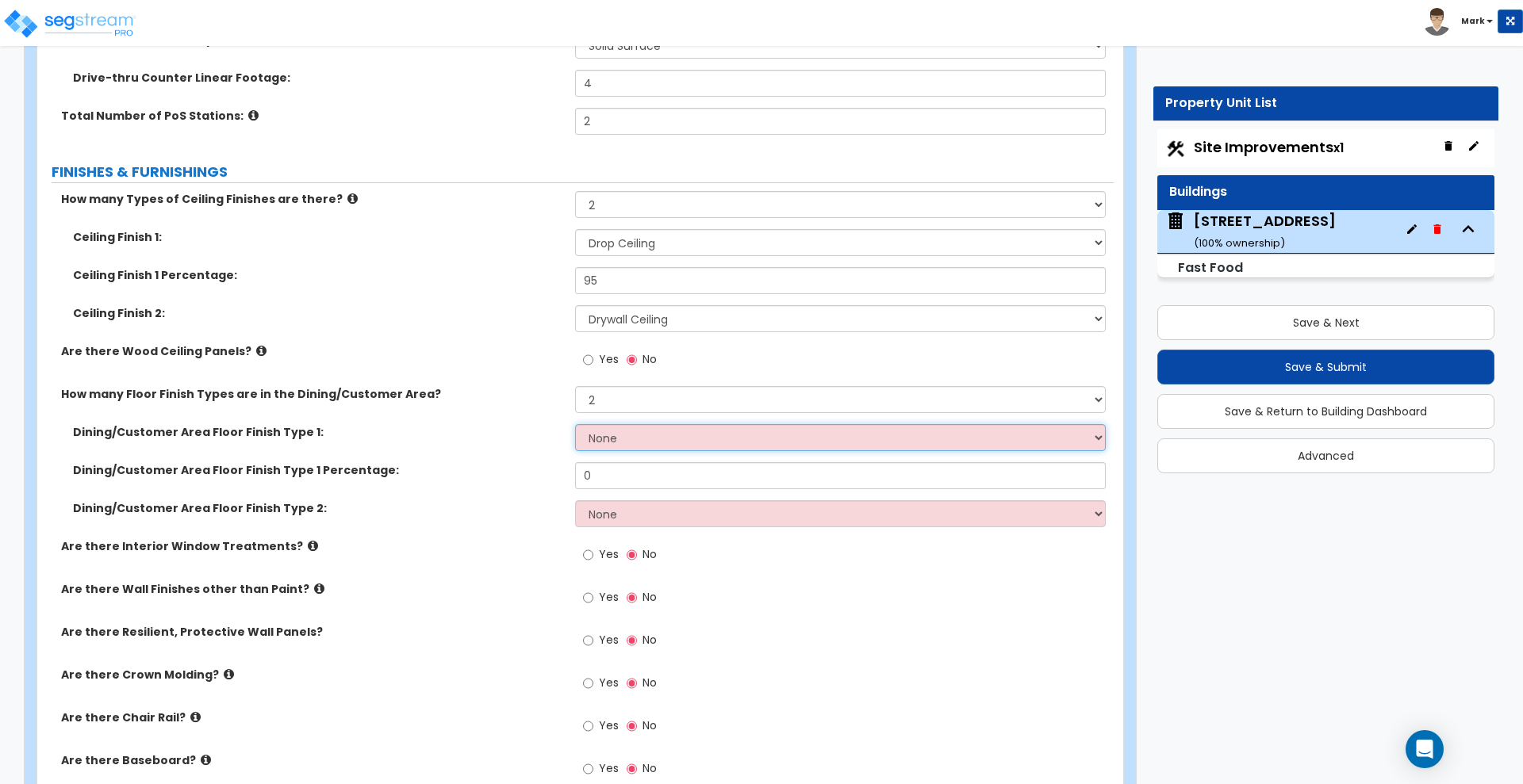
click at [688, 438] on select "None Tile Flooring Hardwood Flooring Resilient Laminate Flooring VCT Flooring S…" at bounding box center [840, 437] width 530 height 27
click at [459, 495] on div "Dining/Customer Area Floor Finish Type 1 Percentage: 0" at bounding box center [576, 480] width 1076 height 38
click at [641, 407] on select "Please Choose One 1 2 3" at bounding box center [840, 399] width 530 height 27
select select "1"
click at [575, 387] on select "Please Choose One 1 2 3" at bounding box center [840, 399] width 530 height 27
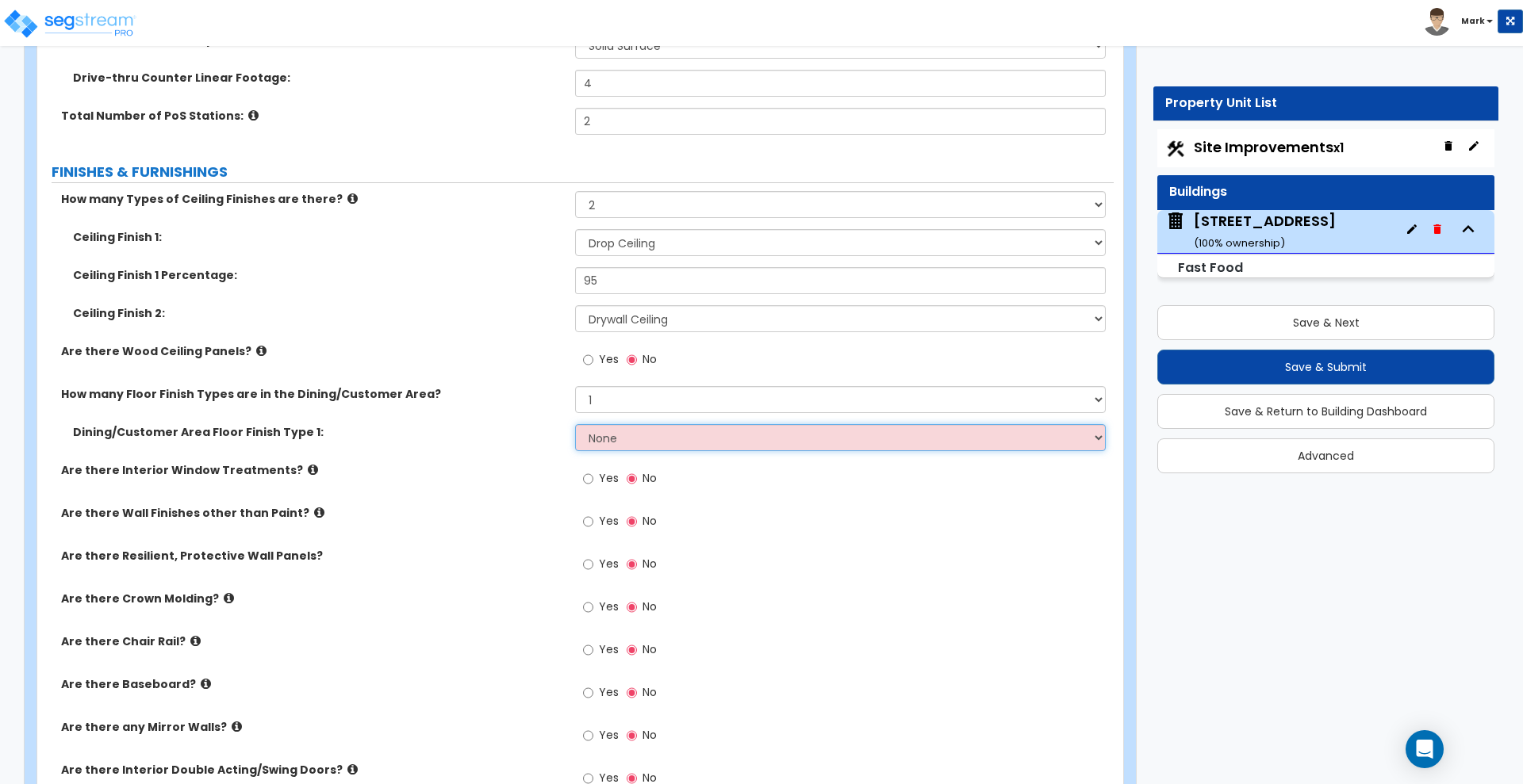
click at [634, 434] on select "None Tile Flooring Hardwood Flooring Resilient Laminate Flooring VCT Flooring S…" at bounding box center [840, 437] width 530 height 27
select select "1"
click at [575, 424] on select "None Tile Flooring Hardwood Flooring Resilient Laminate Flooring VCT Flooring S…" at bounding box center [840, 437] width 530 height 27
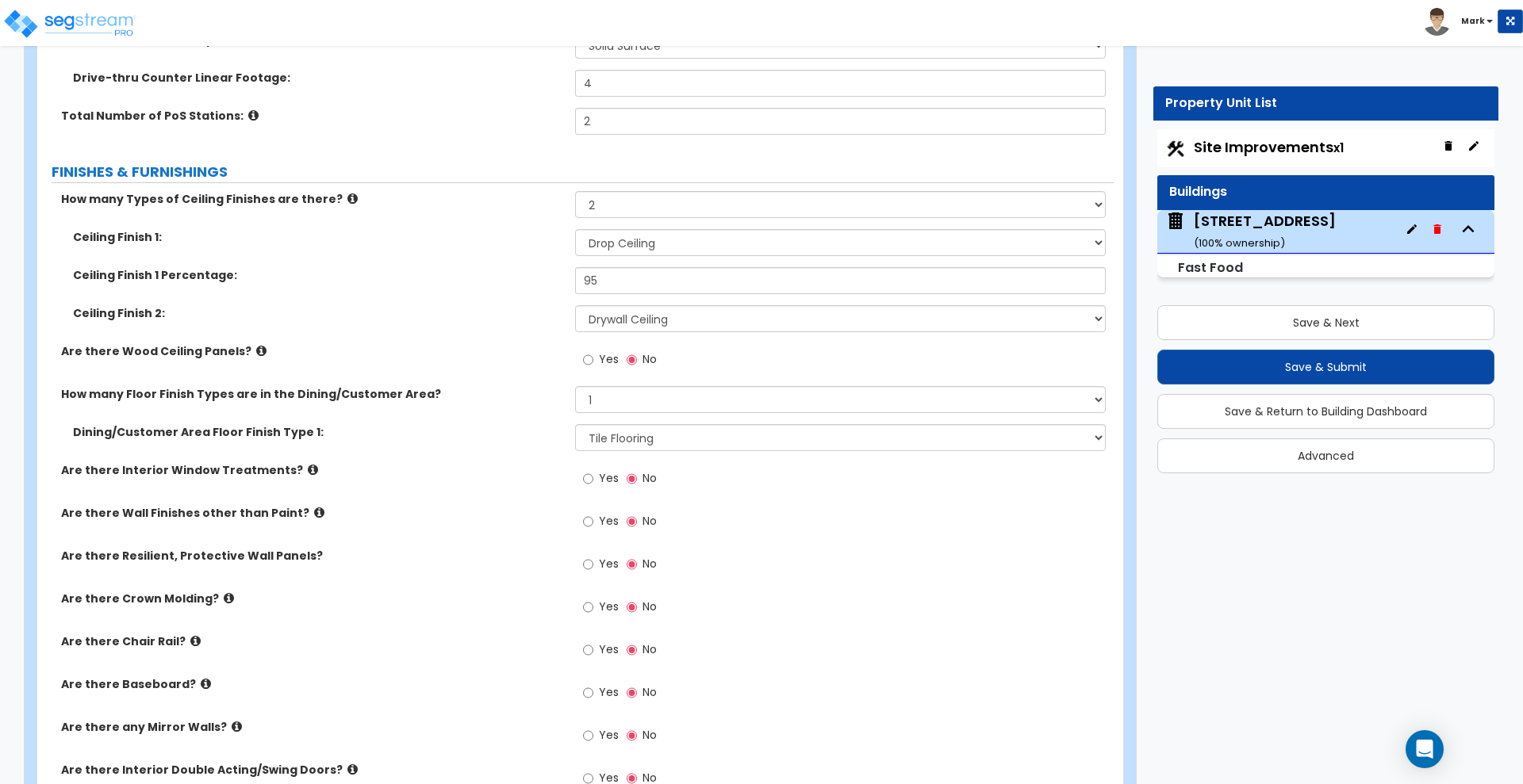
click at [518, 481] on div "Are there Interior Window Treatments? Yes No" at bounding box center [576, 482] width 1076 height 43
click at [585, 519] on input "Yes" at bounding box center [587, 522] width 10 height 18
radio input "true"
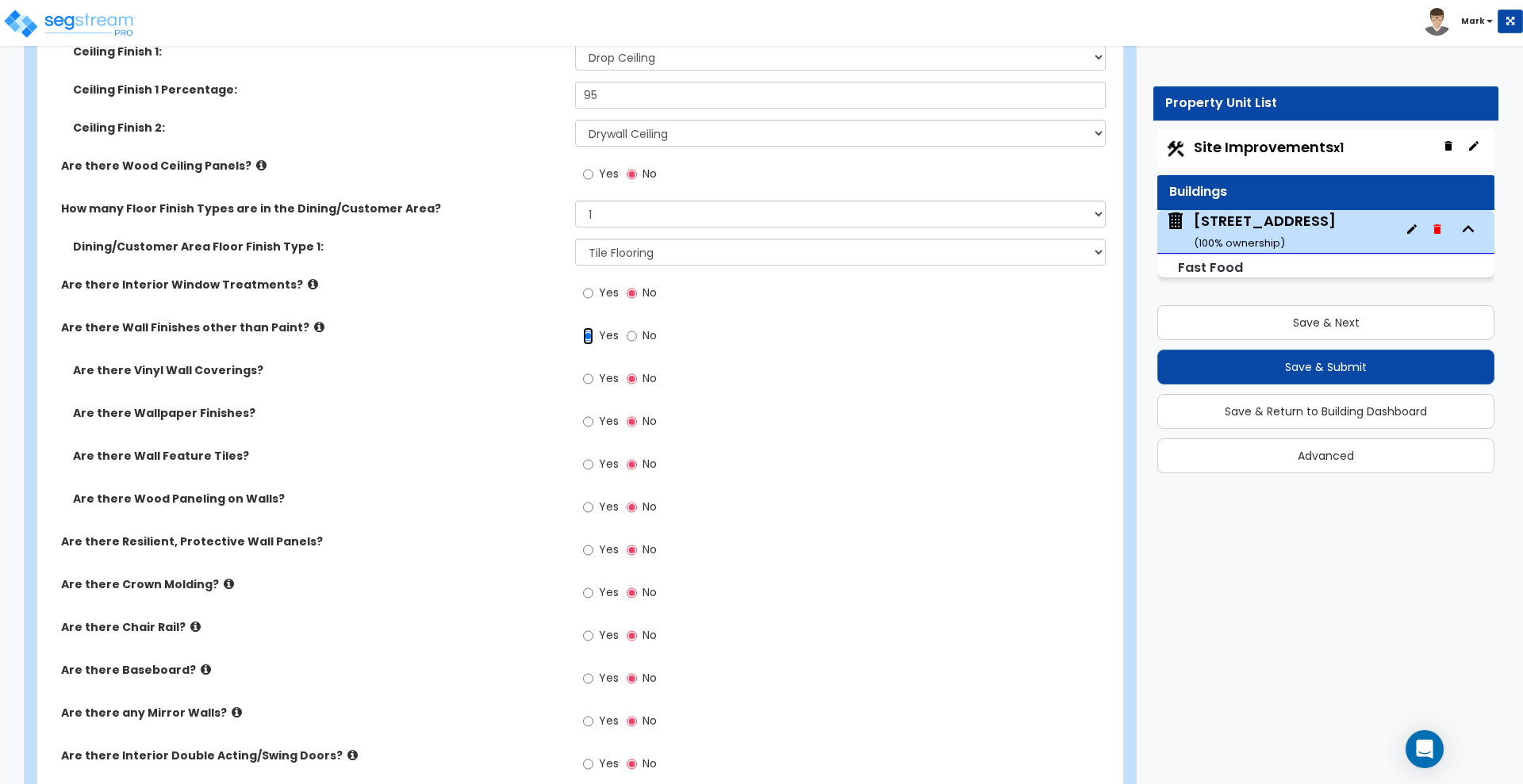
scroll to position [3387, 0]
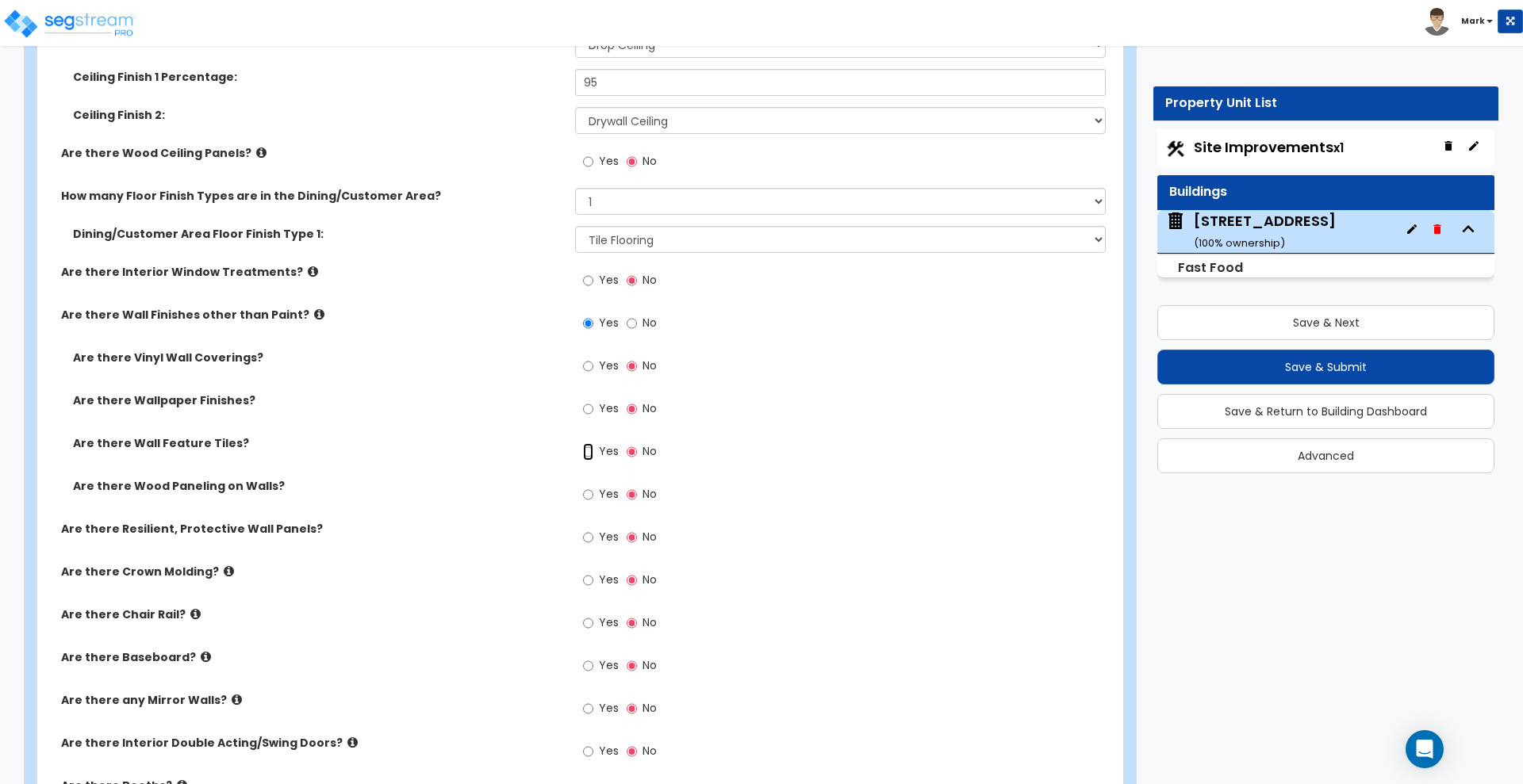
click at [592, 452] on input "Yes" at bounding box center [587, 452] width 10 height 18
radio input "true"
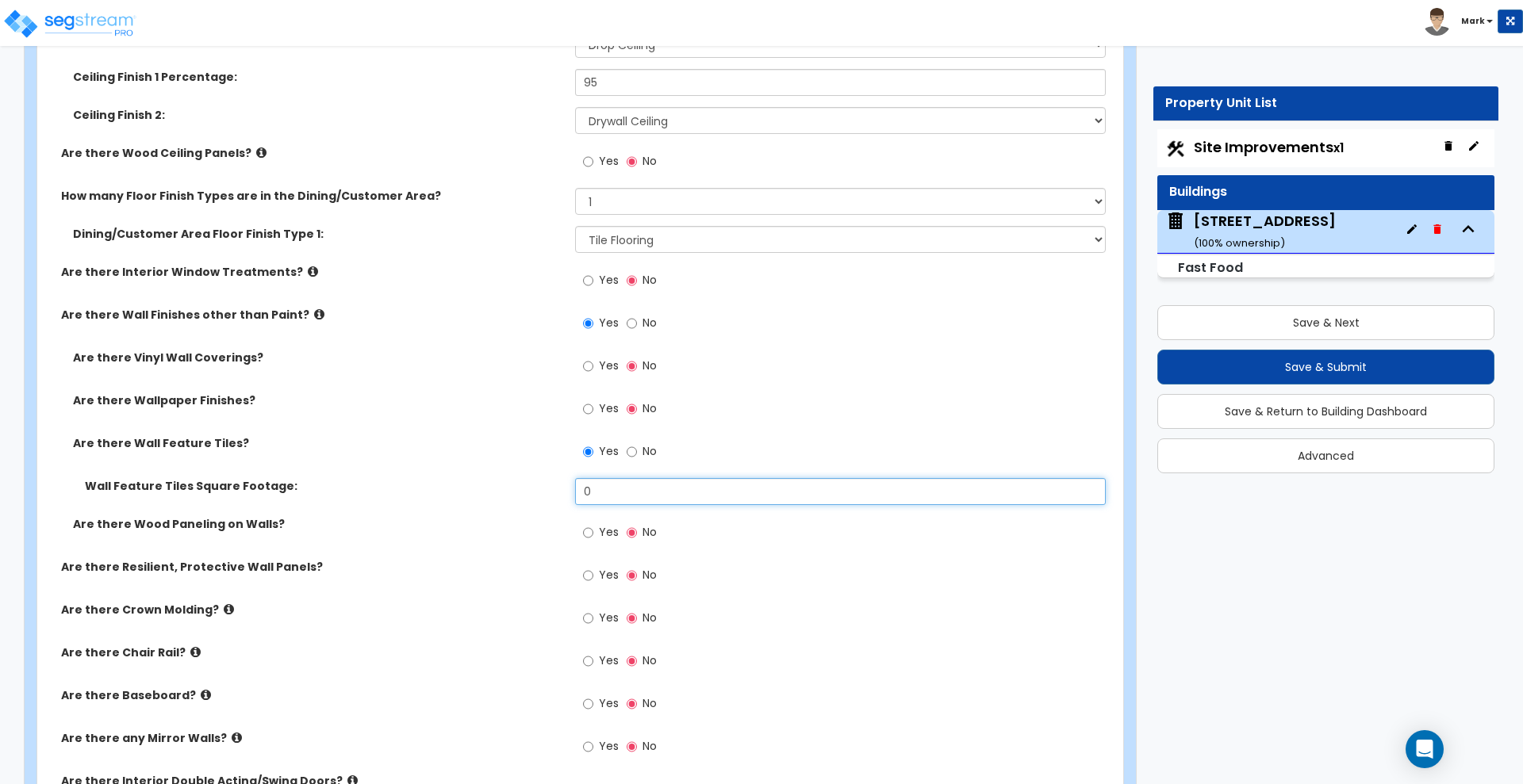
drag, startPoint x: 609, startPoint y: 496, endPoint x: 500, endPoint y: 486, distance: 109.5
click at [500, 486] on div "Wall Feature Tiles Square Footage: 0" at bounding box center [576, 497] width 1076 height 38
type input "280"
click at [584, 531] on input "Yes" at bounding box center [587, 533] width 10 height 18
radio input "true"
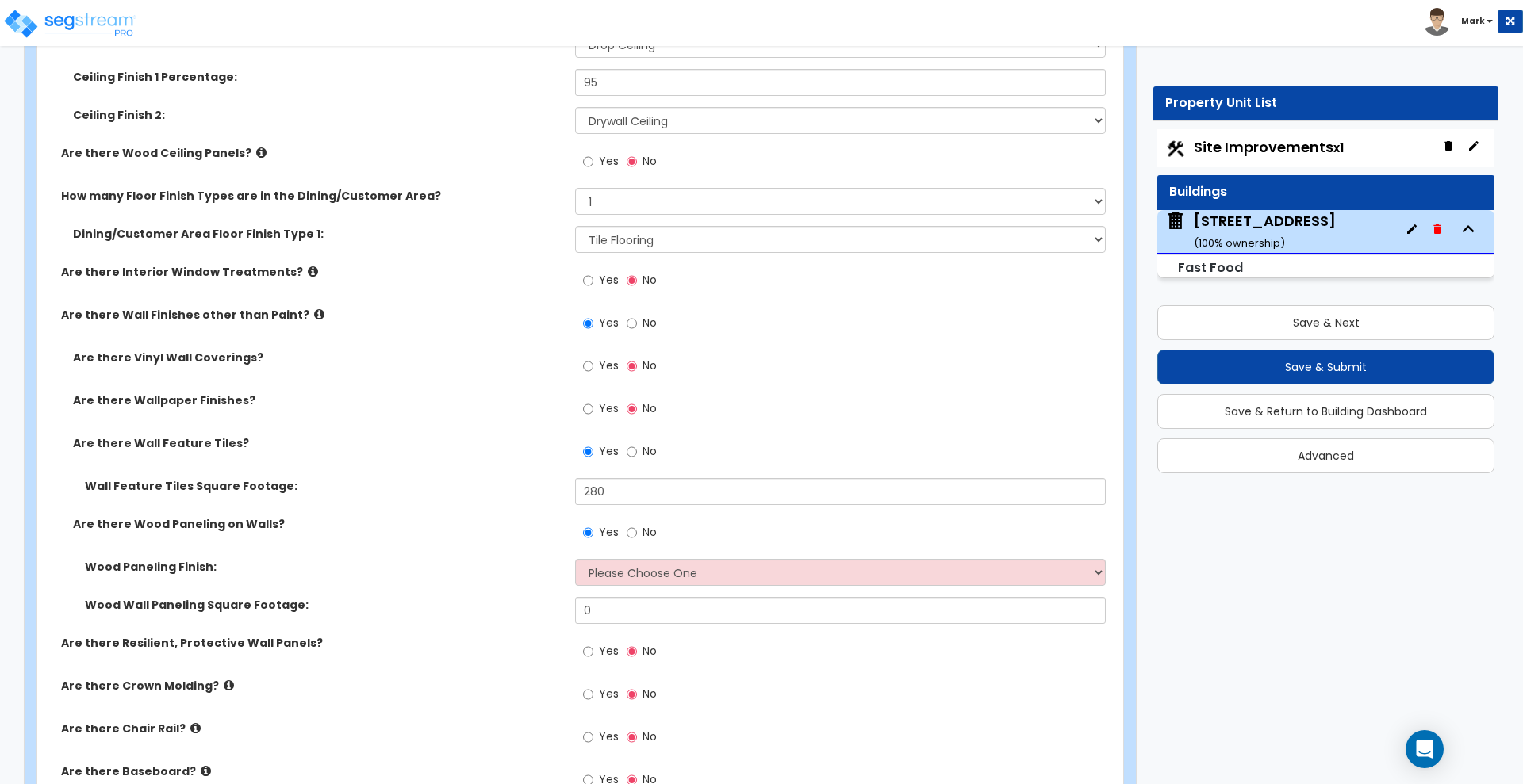
click at [627, 586] on div "Wood Paneling Finish: Please Choose One Birch Mahogany Oak or Cherry Rosewood T…" at bounding box center [576, 577] width 1076 height 38
click at [647, 572] on select "Please Choose One Birch Mahogany Oak or Cherry Rosewood Teak I Don't Know, Plea…" at bounding box center [840, 571] width 530 height 27
select select "6"
click at [575, 559] on select "Please Choose One Birch Mahogany Oak or Cherry Rosewood Teak I Don't Know, Plea…" at bounding box center [840, 571] width 530 height 27
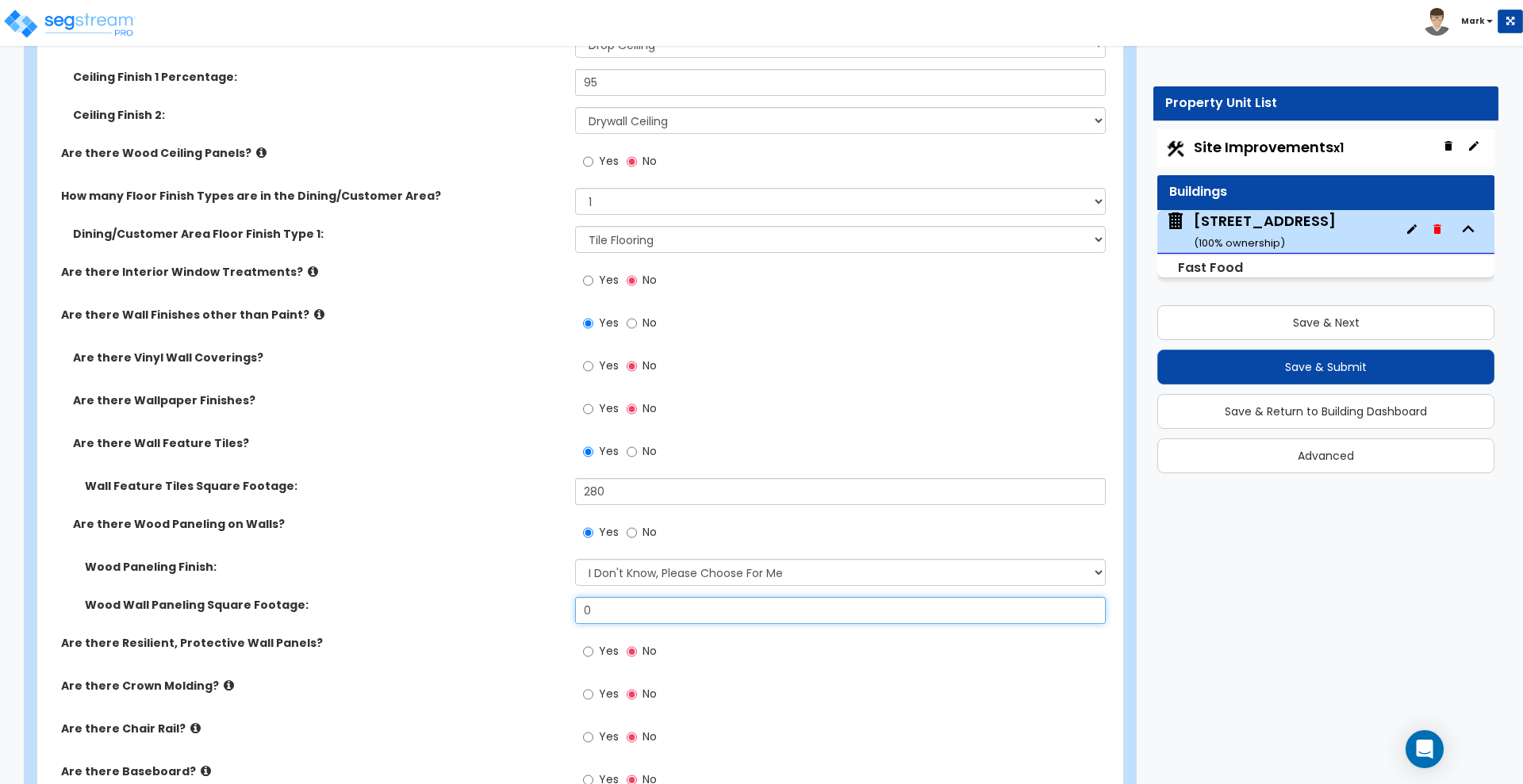
drag, startPoint x: 606, startPoint y: 618, endPoint x: 453, endPoint y: 602, distance: 153.8
click at [460, 604] on div "Wood Wall Paneling Square Footage: 0" at bounding box center [576, 616] width 1076 height 38
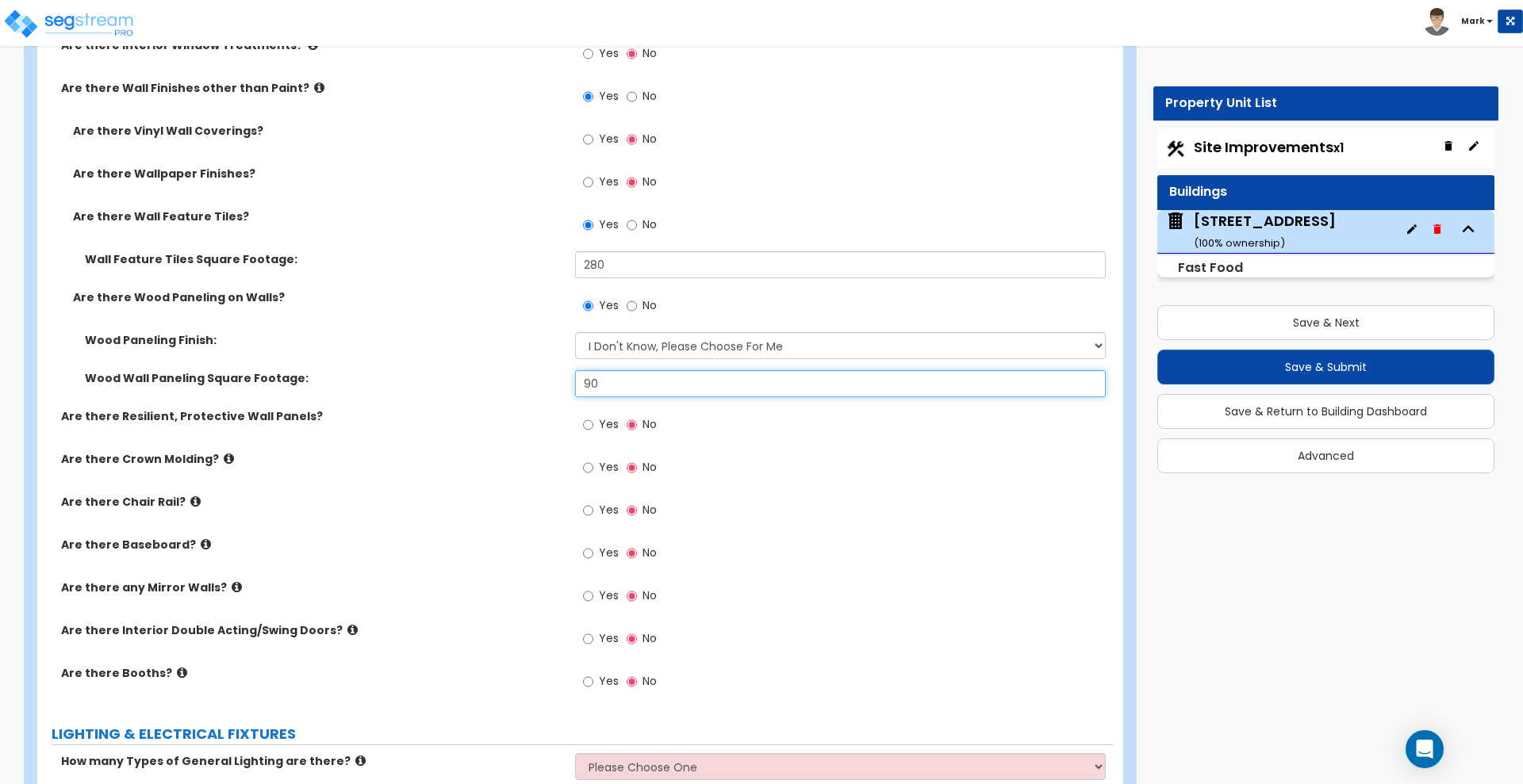
scroll to position [3685, 0]
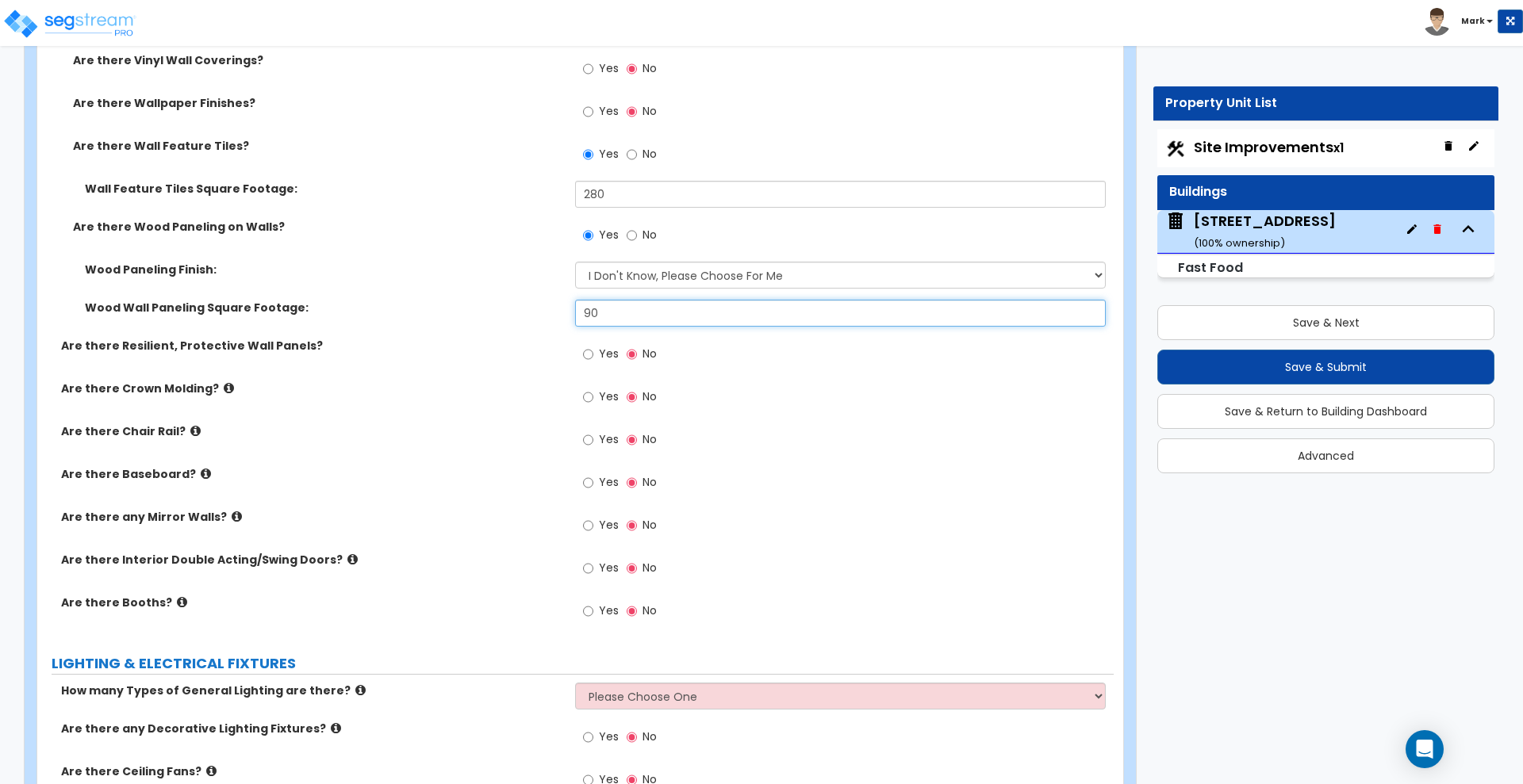
type input "90"
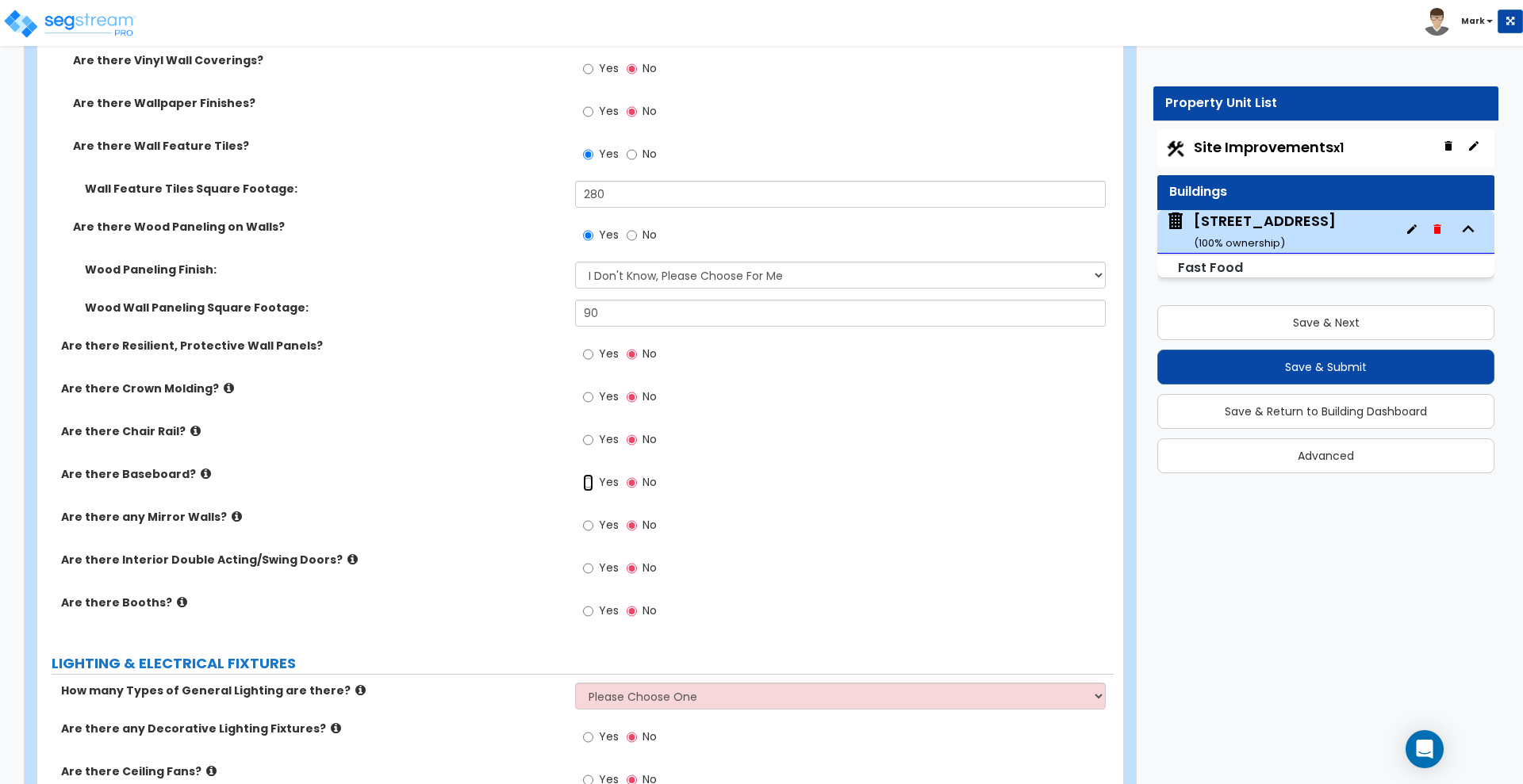
click at [588, 482] on input "Yes" at bounding box center [587, 483] width 10 height 18
radio input "true"
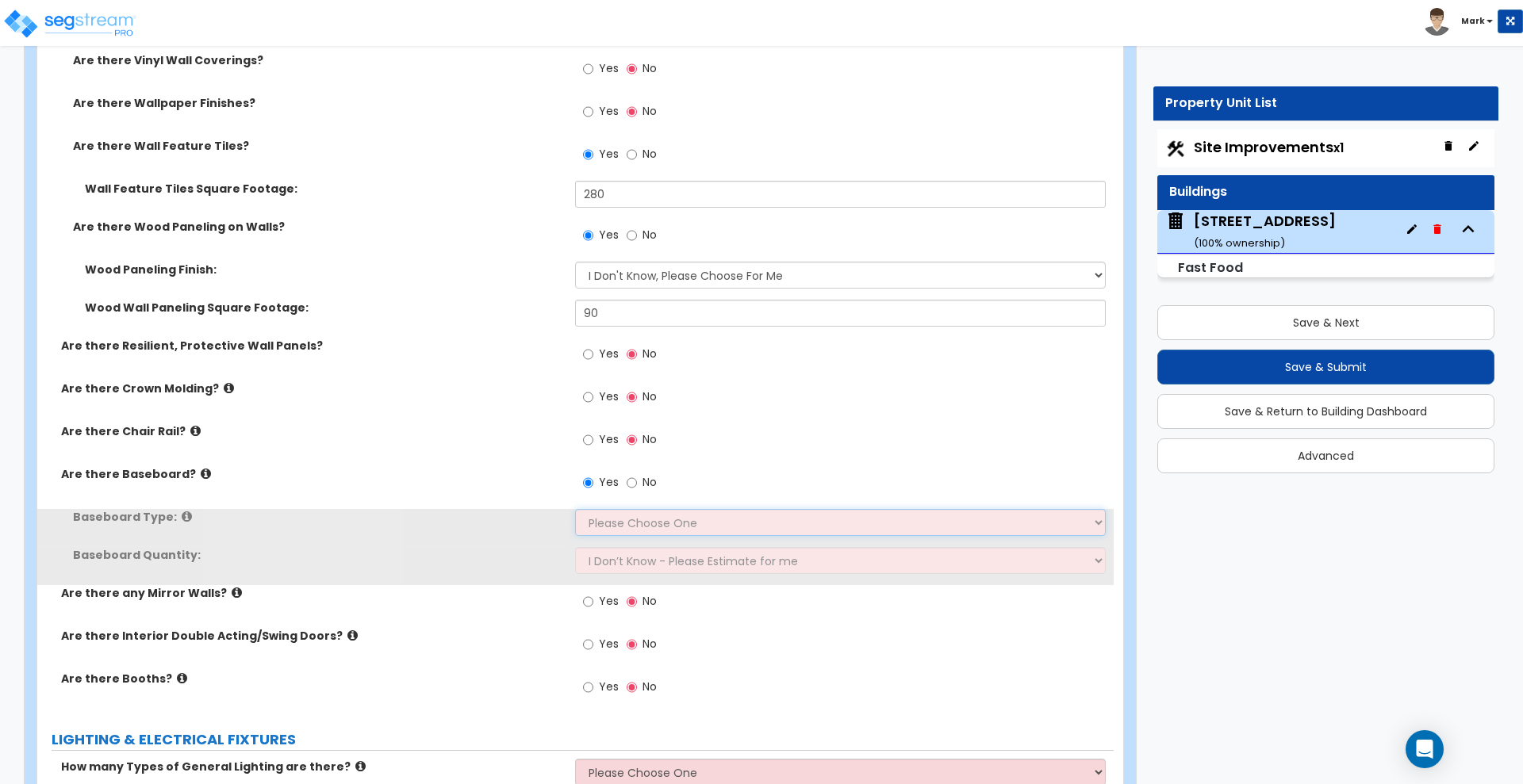
click at [622, 529] on select "Please Choose One Wood Vinyl Carpet Tile" at bounding box center [840, 522] width 530 height 27
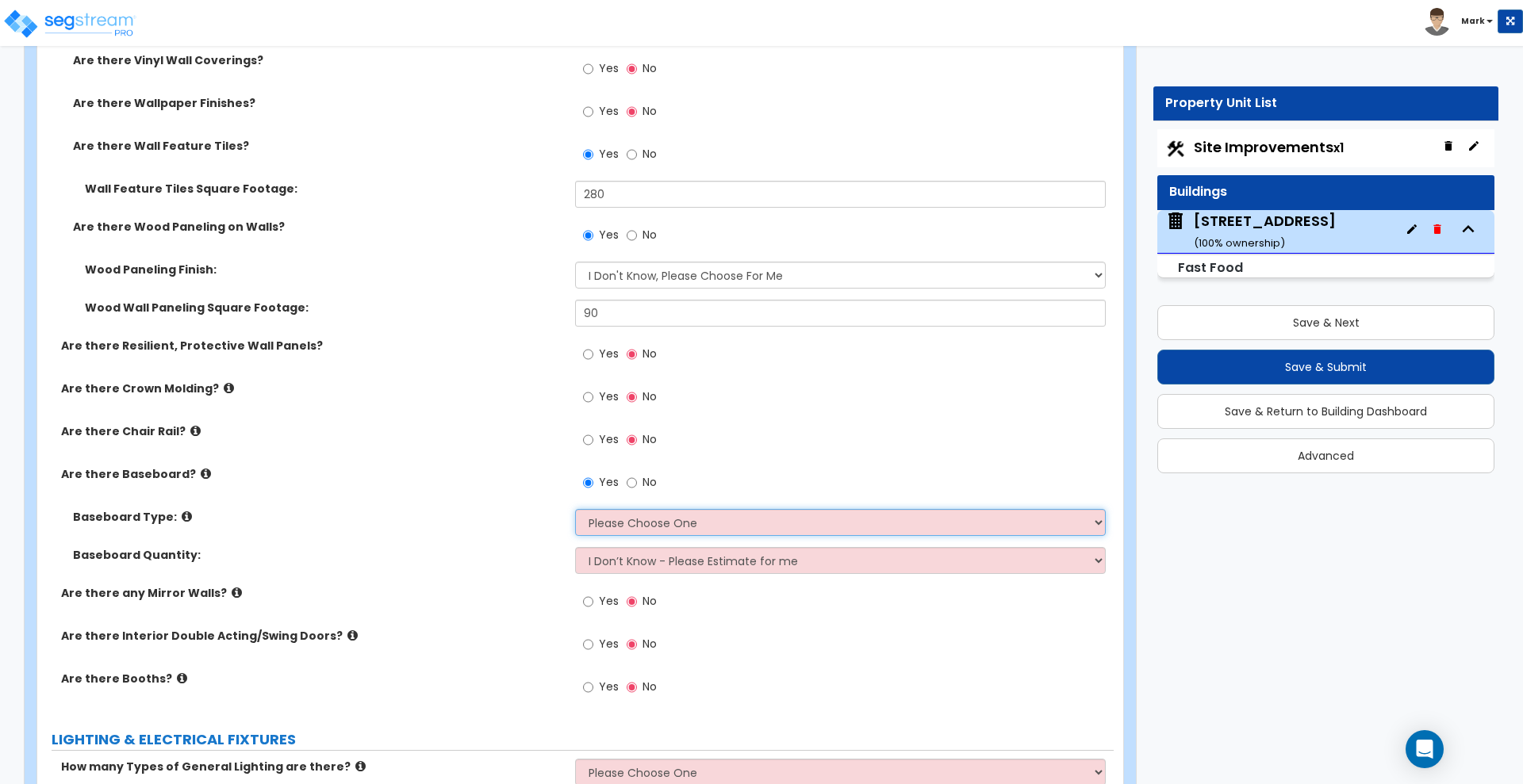
select select "4"
click at [575, 509] on select "Please Choose One Wood Vinyl Carpet Tile" at bounding box center [840, 522] width 530 height 27
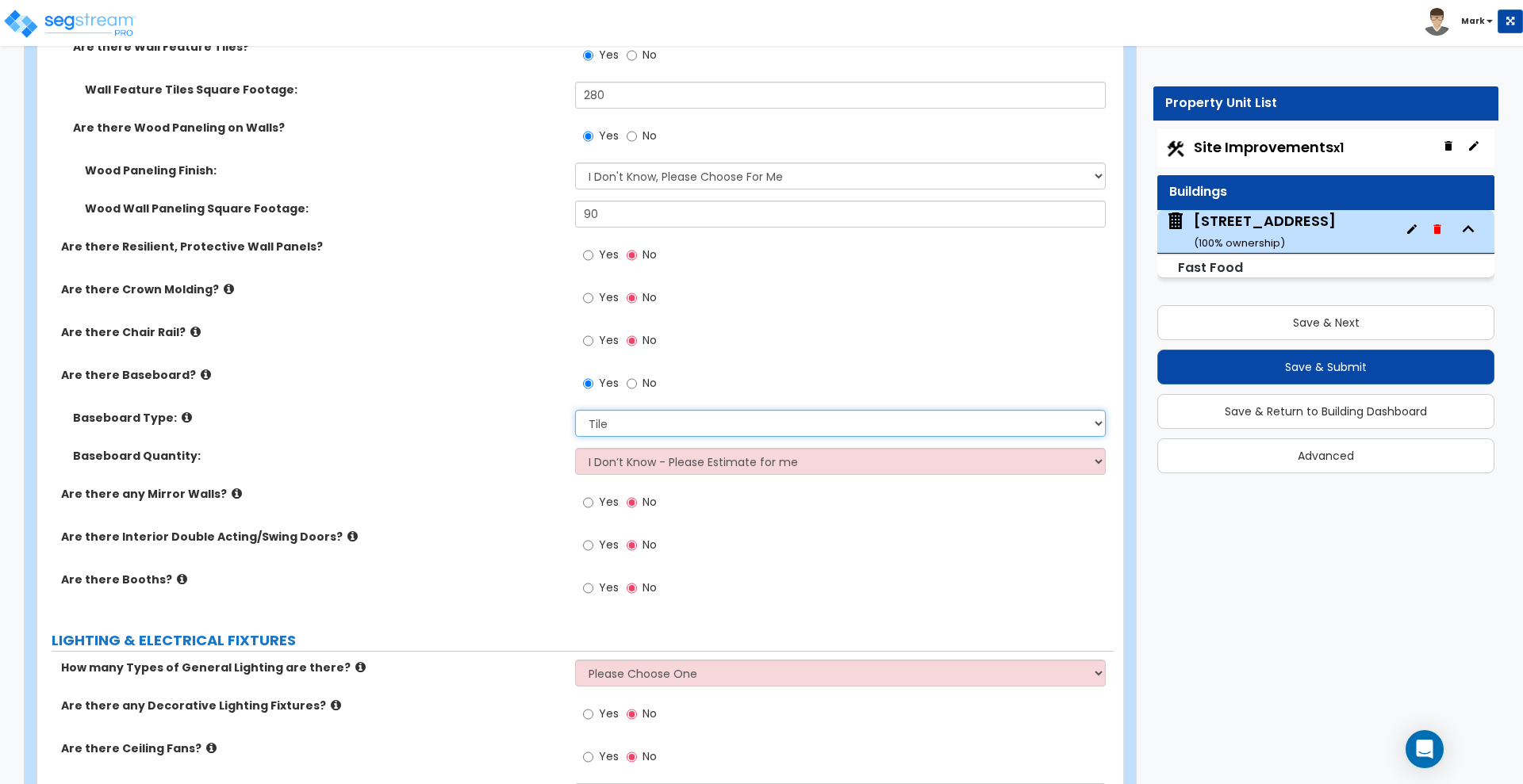
scroll to position [3882, 0]
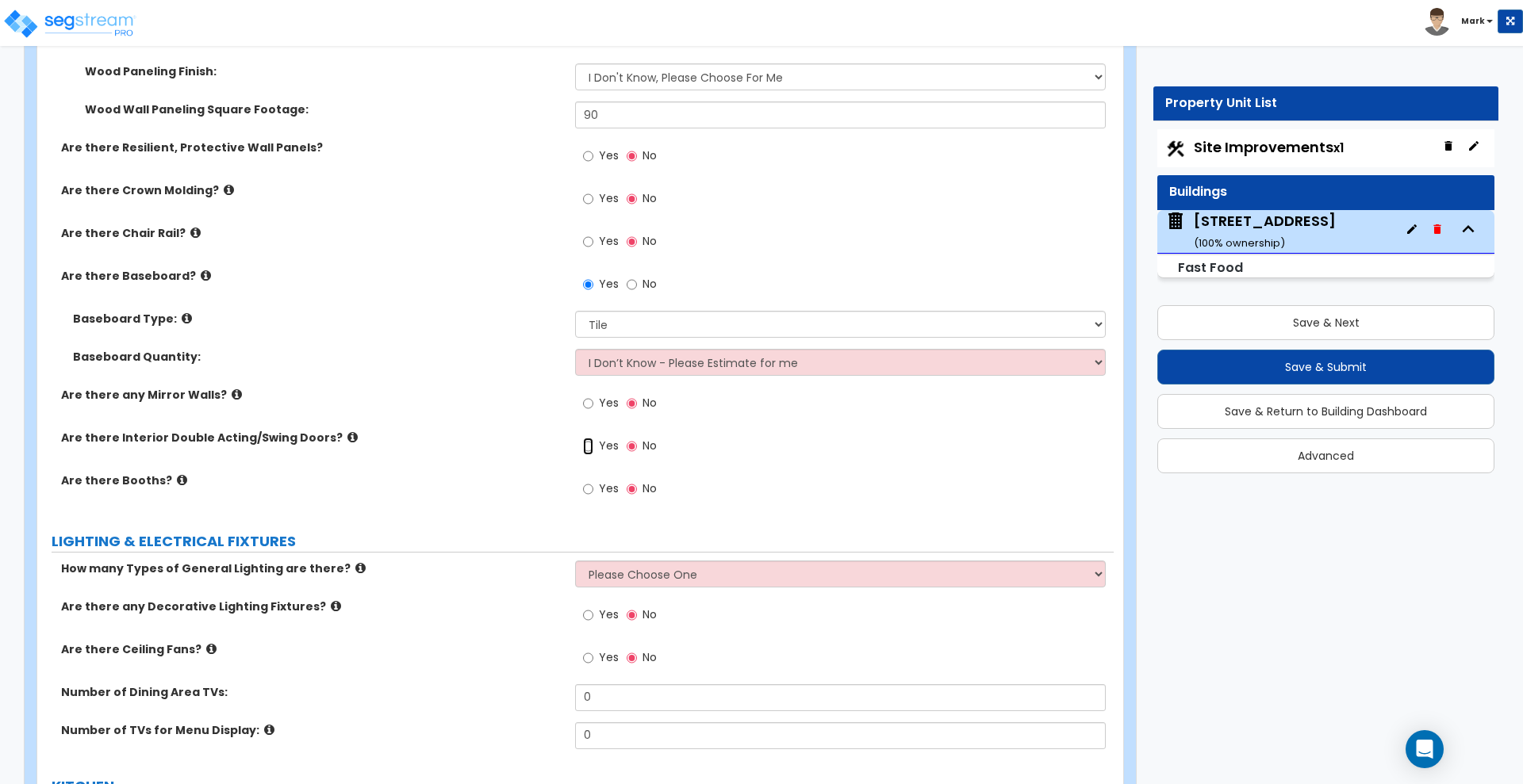
click at [591, 443] on input "Yes" at bounding box center [587, 447] width 10 height 18
radio input "true"
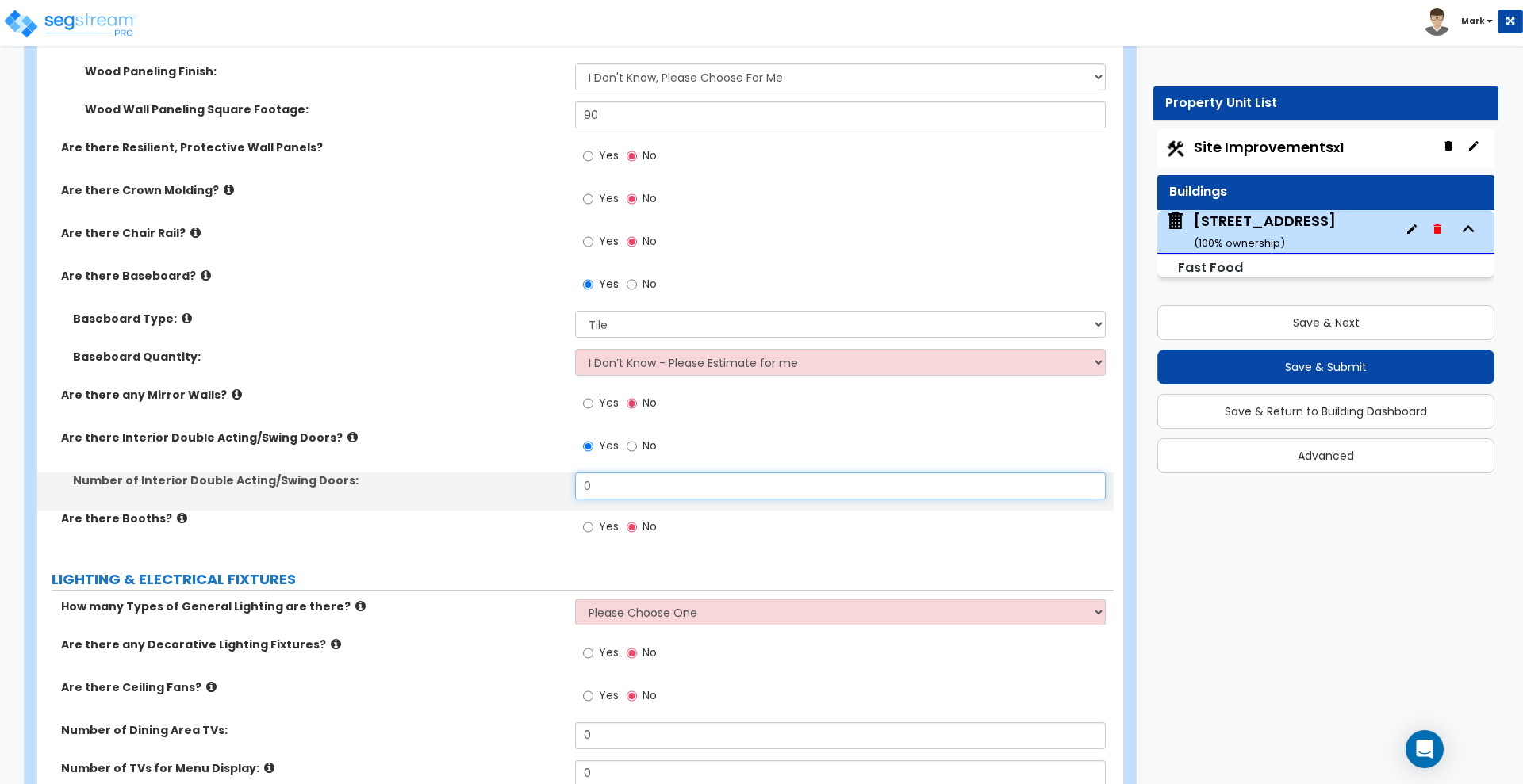
drag, startPoint x: 619, startPoint y: 489, endPoint x: 499, endPoint y: 486, distance: 120.0
click at [501, 486] on div "Number of Interior Double Acting/Swing Doors: 0" at bounding box center [576, 491] width 1076 height 38
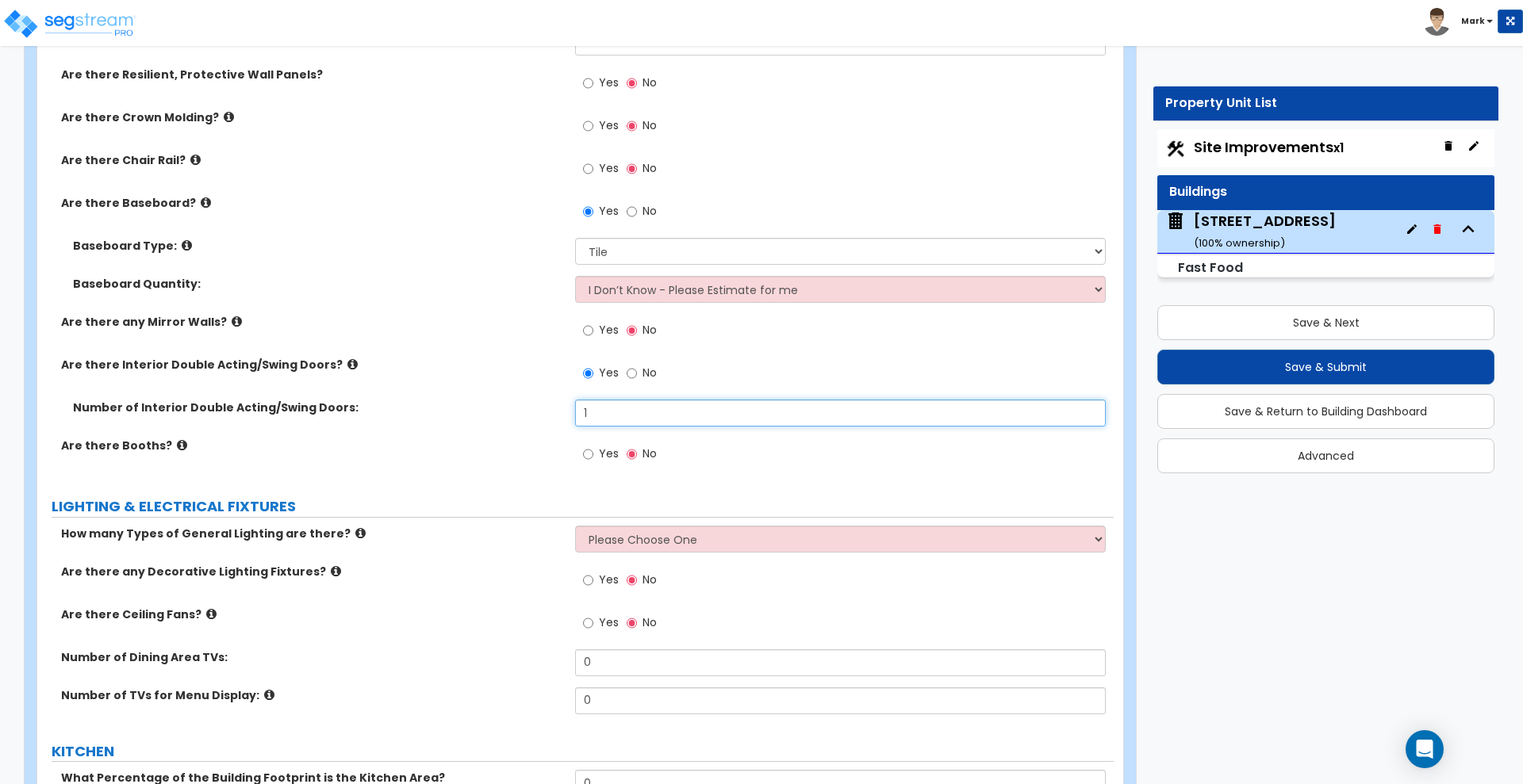
scroll to position [4081, 0]
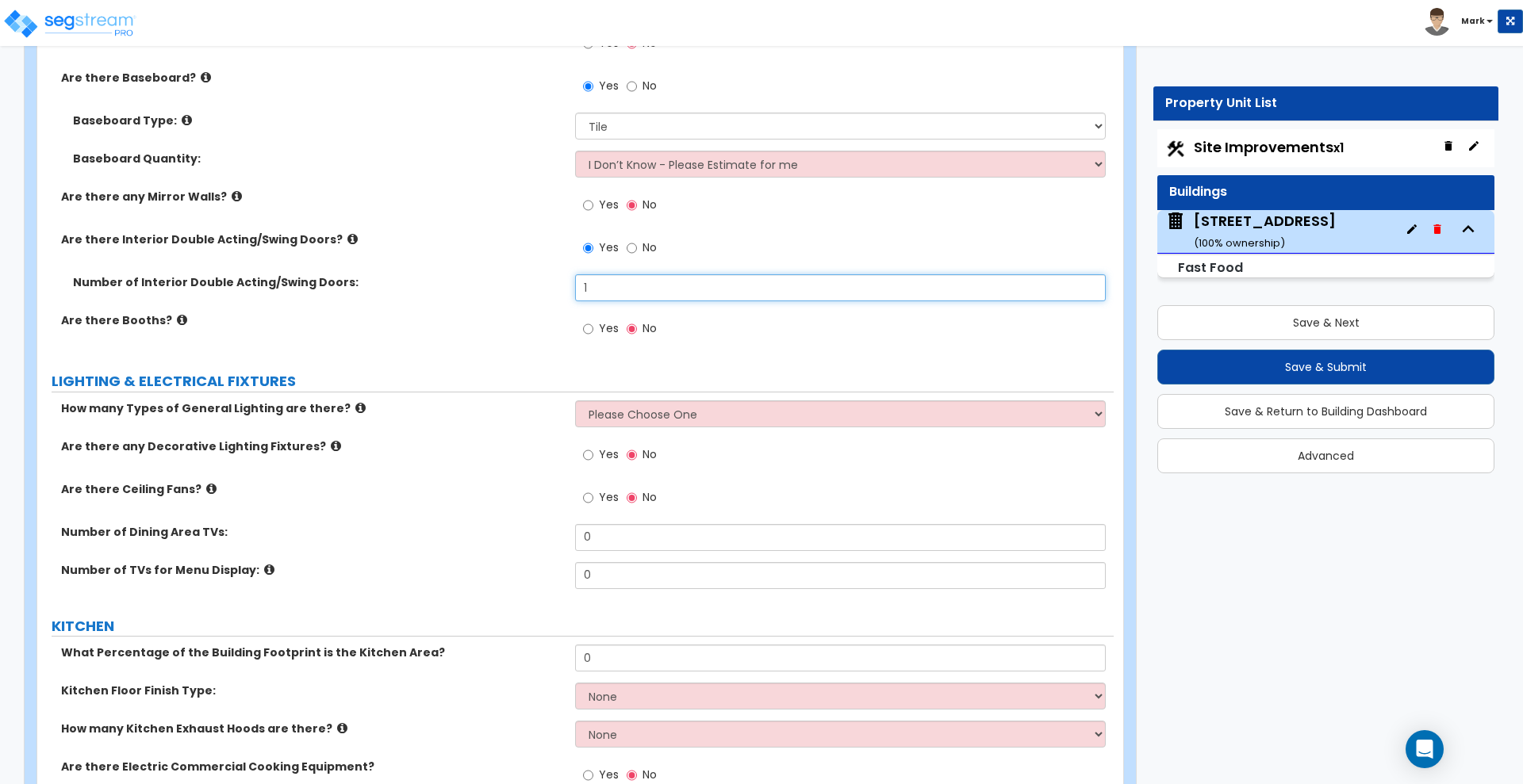
type input "1"
click at [731, 414] on select "Please Choose One 1 2 3" at bounding box center [840, 413] width 530 height 27
select select "2"
click at [575, 400] on select "Please Choose One 1 2 3" at bounding box center [840, 413] width 530 height 27
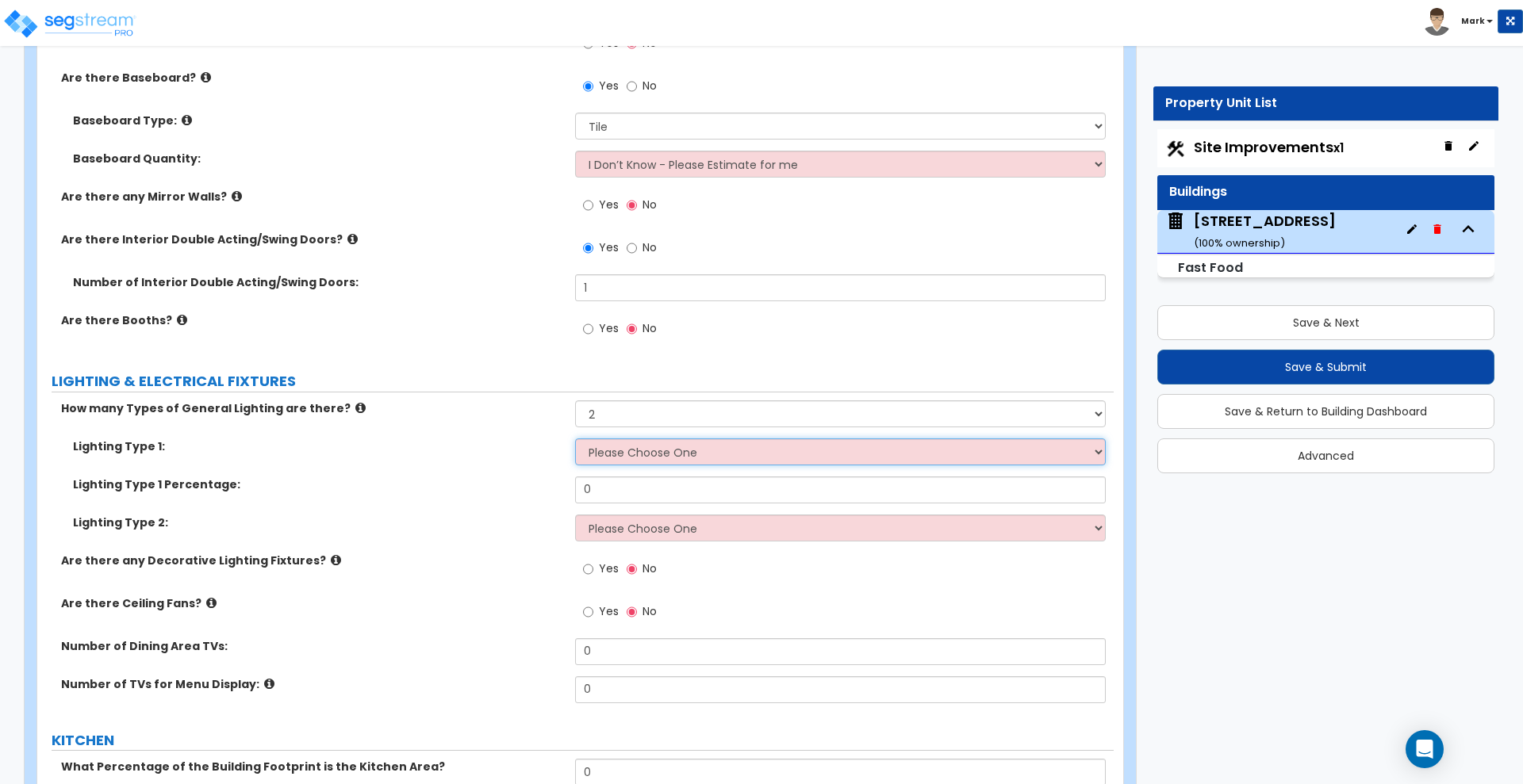
click at [655, 454] on select "Please Choose One LED Surface-Mounted LED Recessed Fluorescent Surface-Mounted …" at bounding box center [840, 451] width 530 height 27
select select "3"
click at [575, 438] on select "Please Choose One LED Surface-Mounted LED Recessed Fluorescent Surface-Mounted …" at bounding box center [840, 451] width 530 height 27
click at [667, 461] on select "Please Choose One LED Surface-Mounted LED Recessed Fluorescent Surface-Mounted …" at bounding box center [840, 451] width 530 height 27
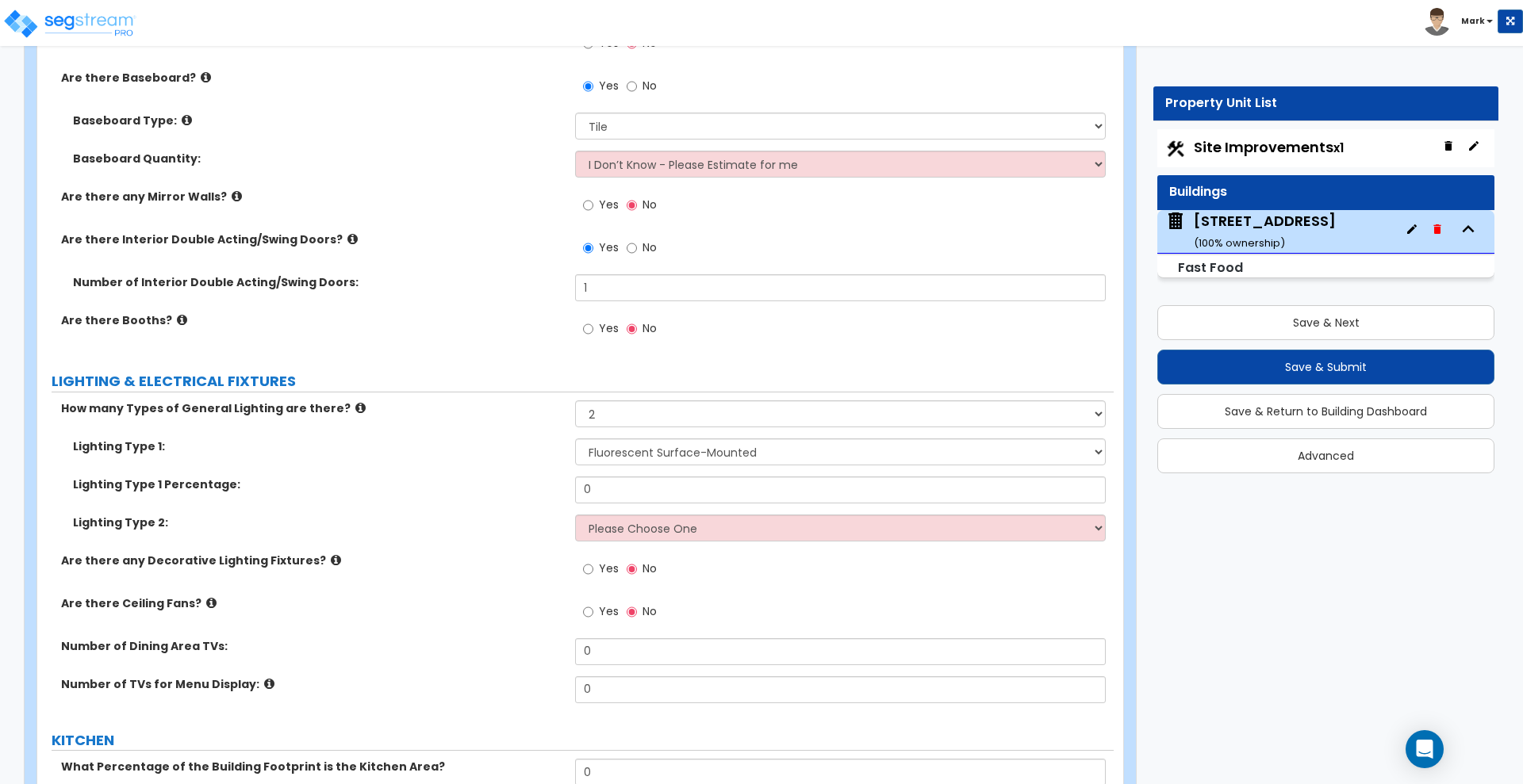
click at [479, 498] on div "Lighting Type 1 Percentage: 0" at bounding box center [576, 495] width 1076 height 38
click at [660, 491] on input "0" at bounding box center [840, 489] width 530 height 27
drag, startPoint x: 650, startPoint y: 490, endPoint x: 417, endPoint y: 479, distance: 233.3
click at [418, 479] on div "Lighting Type 1 Percentage: 0" at bounding box center [576, 495] width 1076 height 38
type input "70"
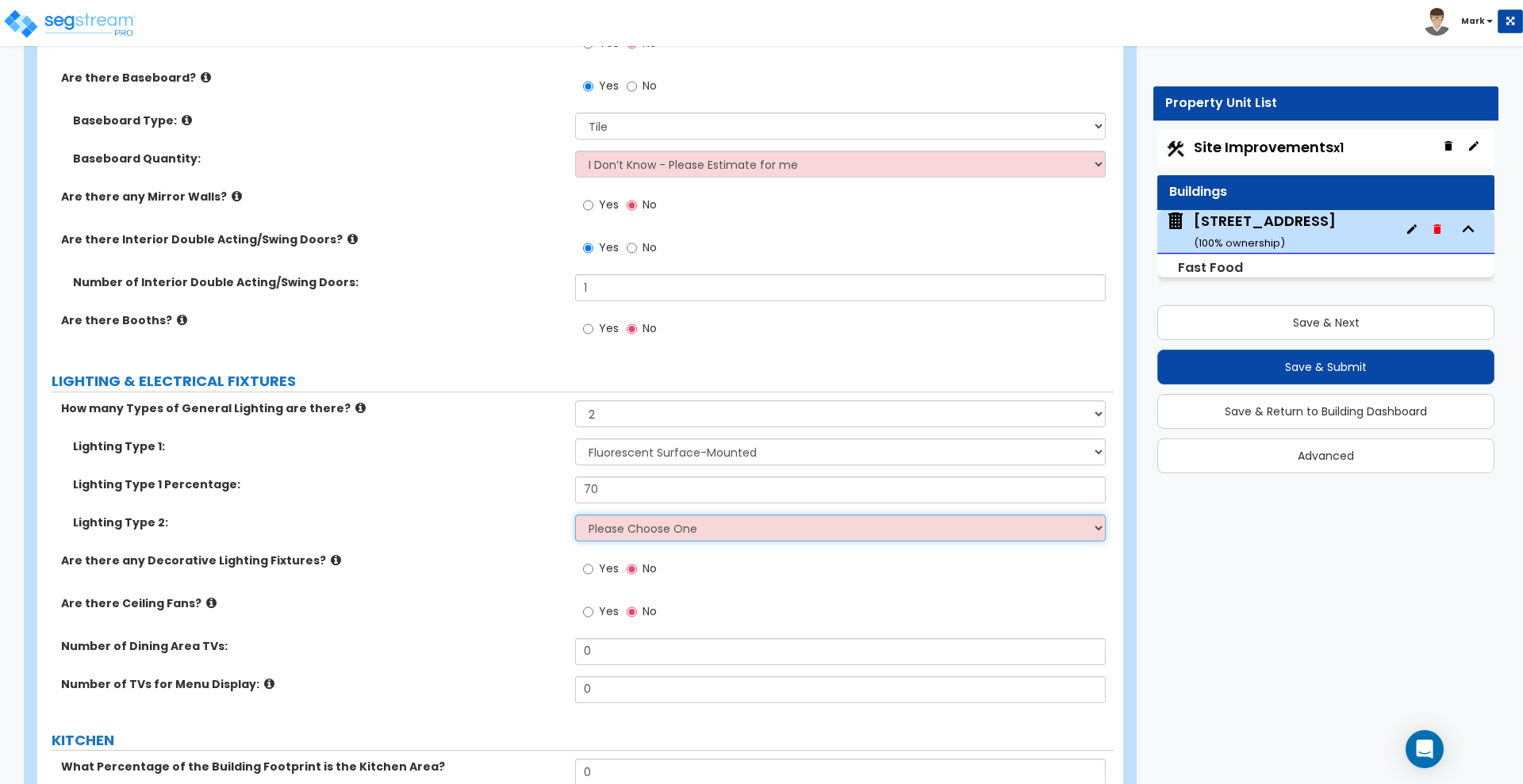
click at [739, 529] on select "Please Choose One LED Surface-Mounted LED Recessed Fluorescent Surface-Mounted …" at bounding box center [840, 527] width 530 height 27
select select "2"
click at [575, 514] on select "Please Choose One LED Surface-Mounted LED Recessed Fluorescent Surface-Mounted …" at bounding box center [840, 527] width 530 height 27
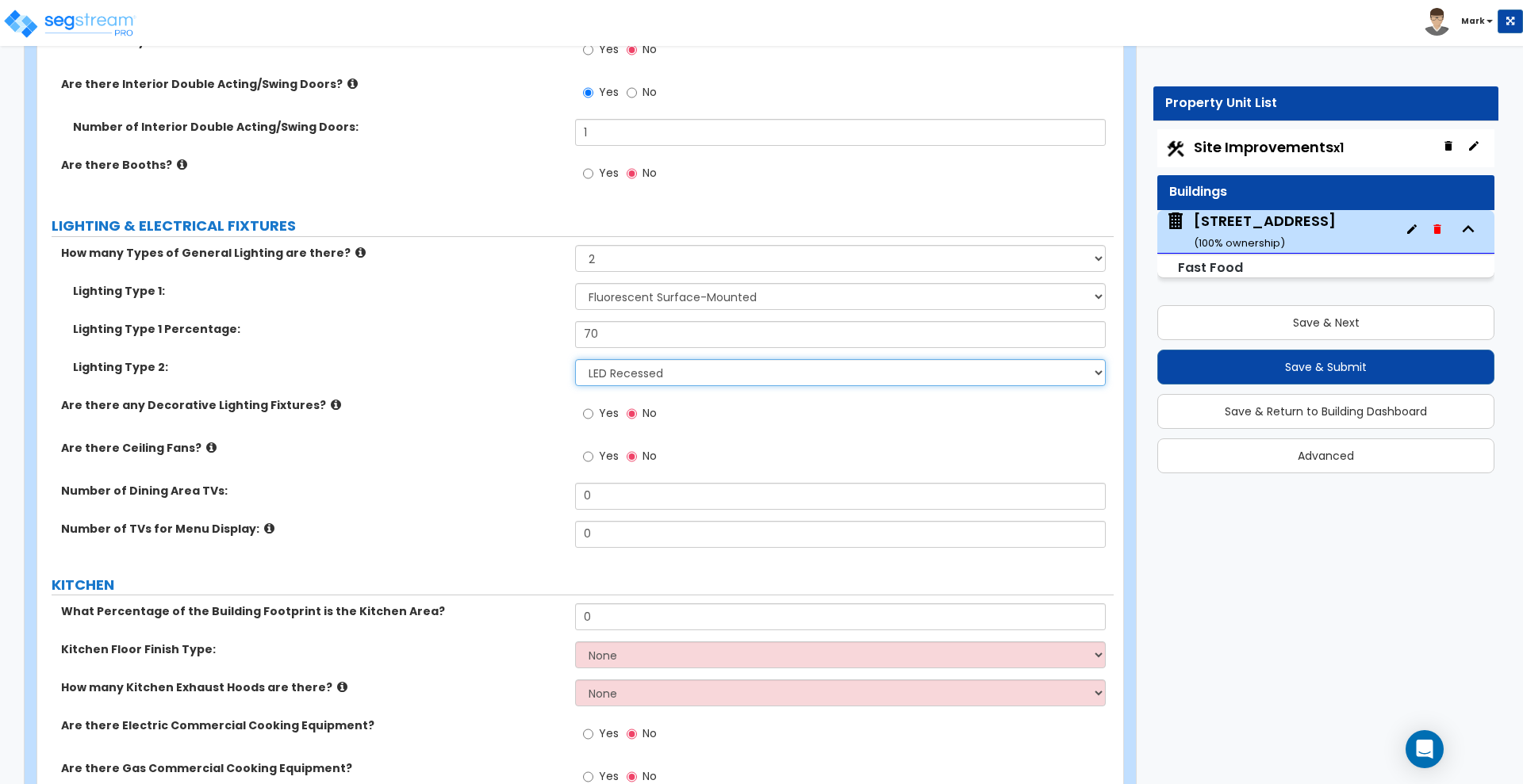
scroll to position [4279, 0]
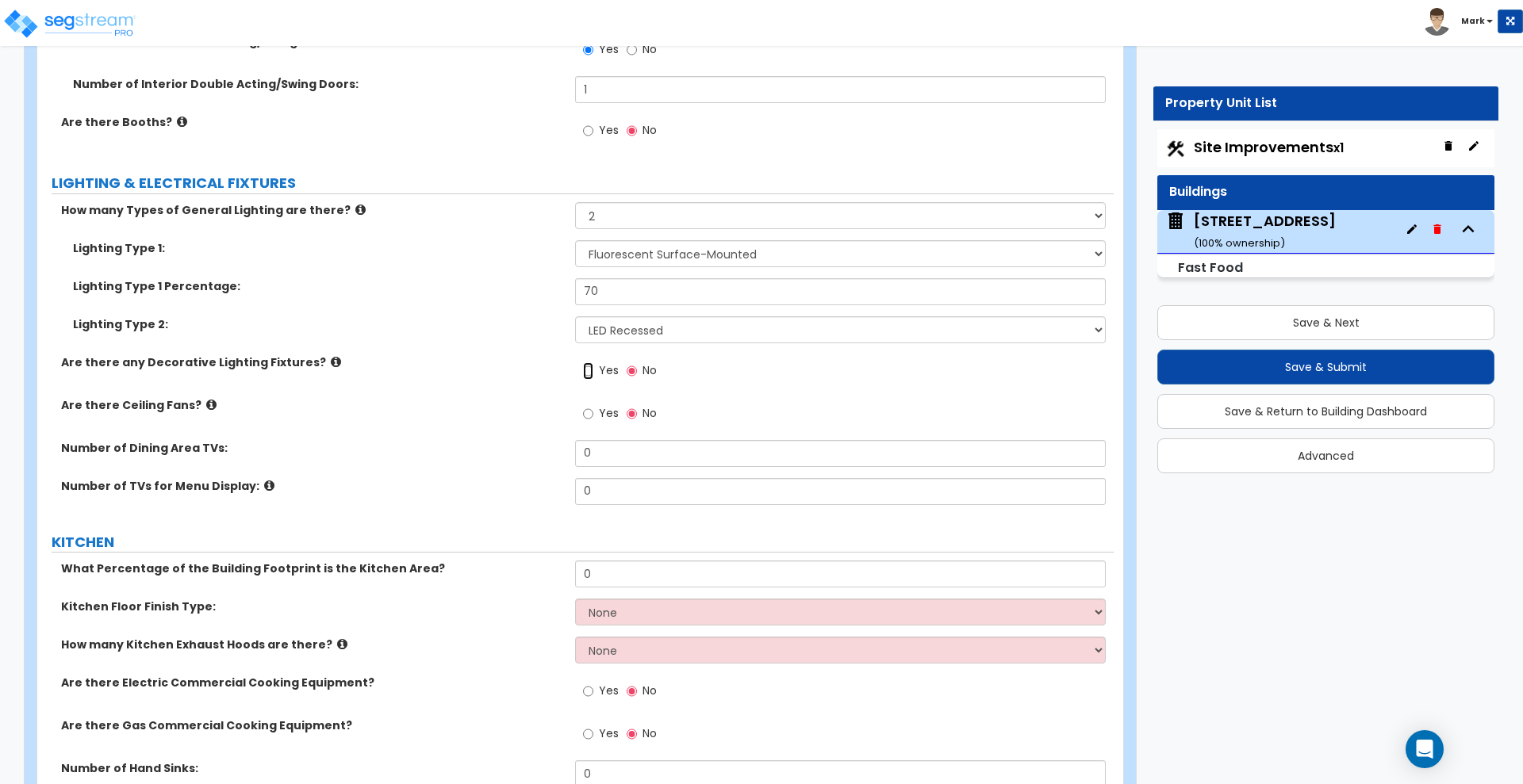
click at [587, 370] on input "Yes" at bounding box center [587, 371] width 10 height 18
radio input "true"
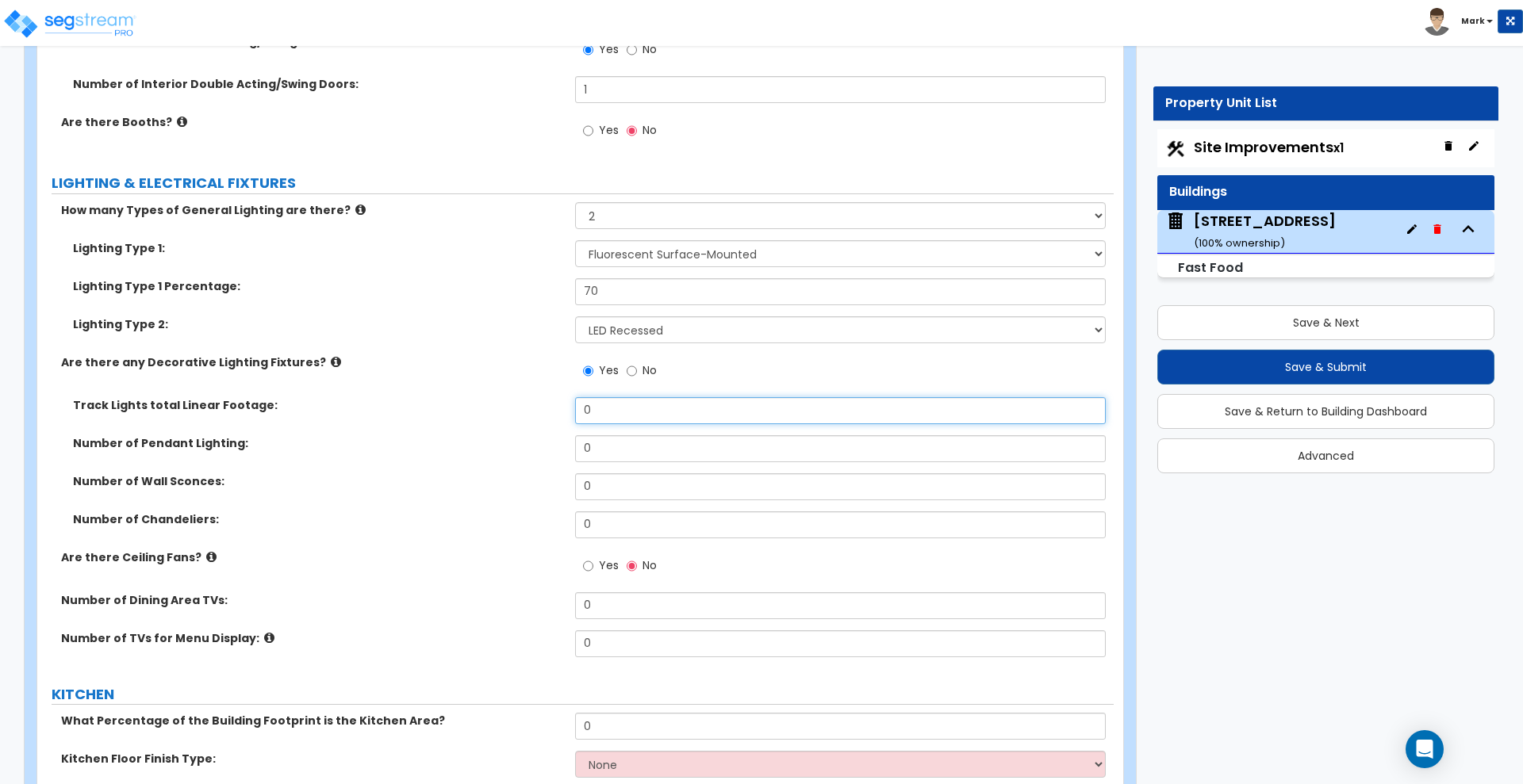
drag, startPoint x: 610, startPoint y: 410, endPoint x: 473, endPoint y: 406, distance: 137.1
click at [475, 406] on div "Track Lights total Linear Footage: 0" at bounding box center [576, 416] width 1076 height 38
type input "40"
drag, startPoint x: 632, startPoint y: 454, endPoint x: 521, endPoint y: 437, distance: 112.3
click at [524, 438] on div "Number of Pendant Lighting: 0" at bounding box center [576, 454] width 1076 height 38
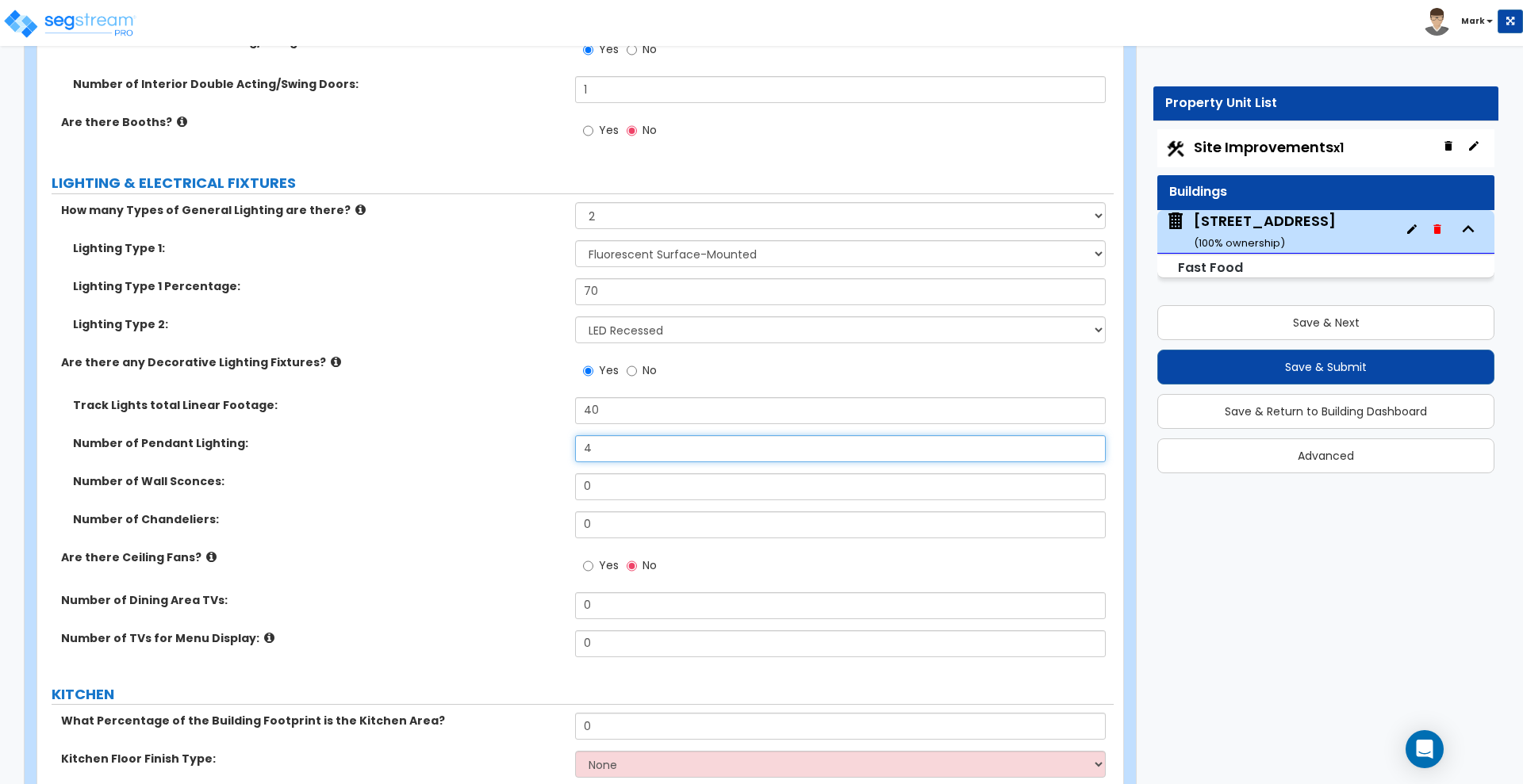
drag, startPoint x: 601, startPoint y: 452, endPoint x: 532, endPoint y: 436, distance: 70.8
click at [532, 437] on div "Number of Pendant Lighting: 4" at bounding box center [576, 454] width 1076 height 38
type input "3"
drag, startPoint x: 489, startPoint y: 600, endPoint x: 479, endPoint y: 600, distance: 10.0
click at [479, 600] on div "Number of Dining Area TVs: 0" at bounding box center [576, 611] width 1076 height 38
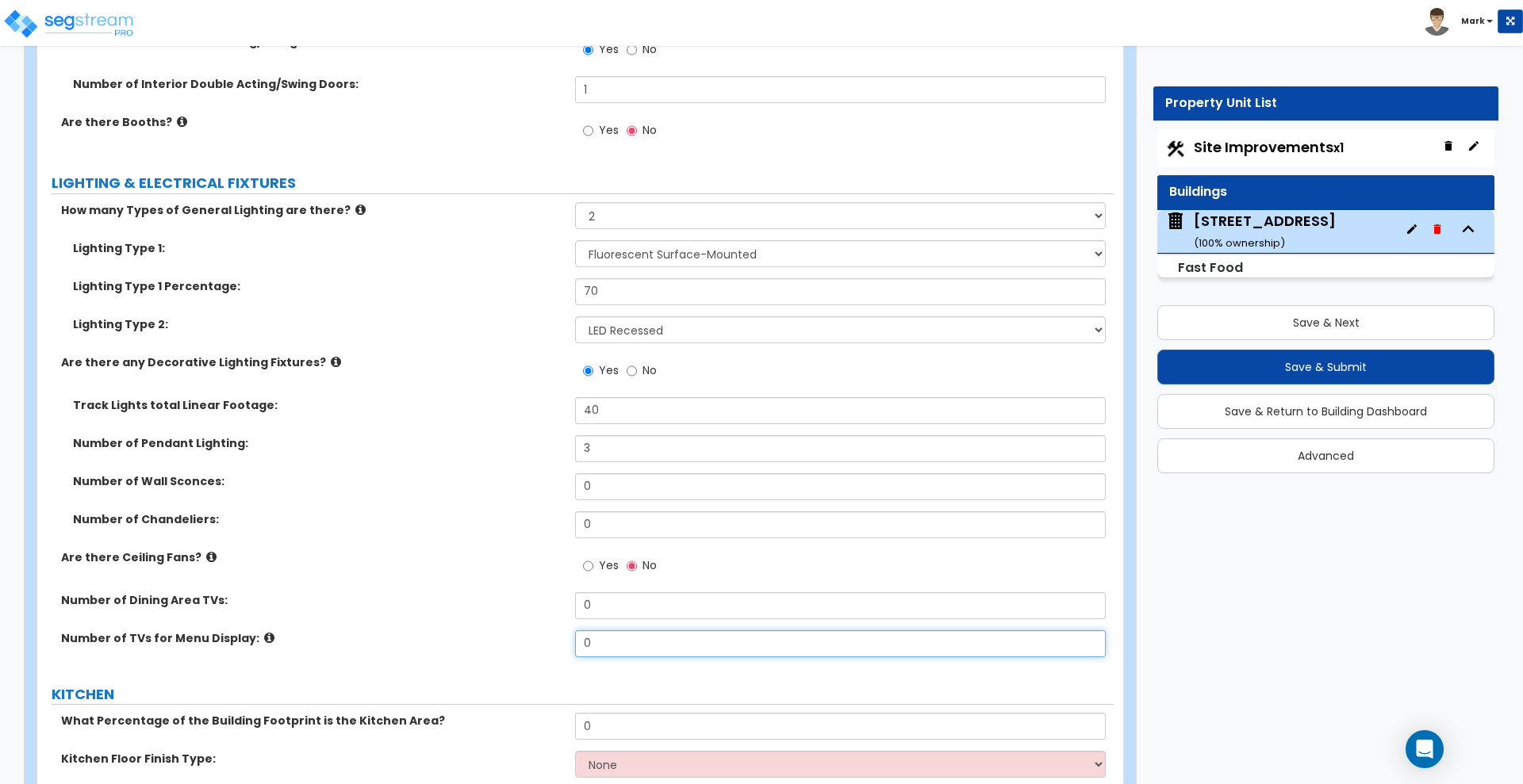
drag, startPoint x: 606, startPoint y: 644, endPoint x: 518, endPoint y: 645, distance: 88.0
click at [537, 646] on div "Number of TVs for Menu Display: 0" at bounding box center [576, 649] width 1076 height 38
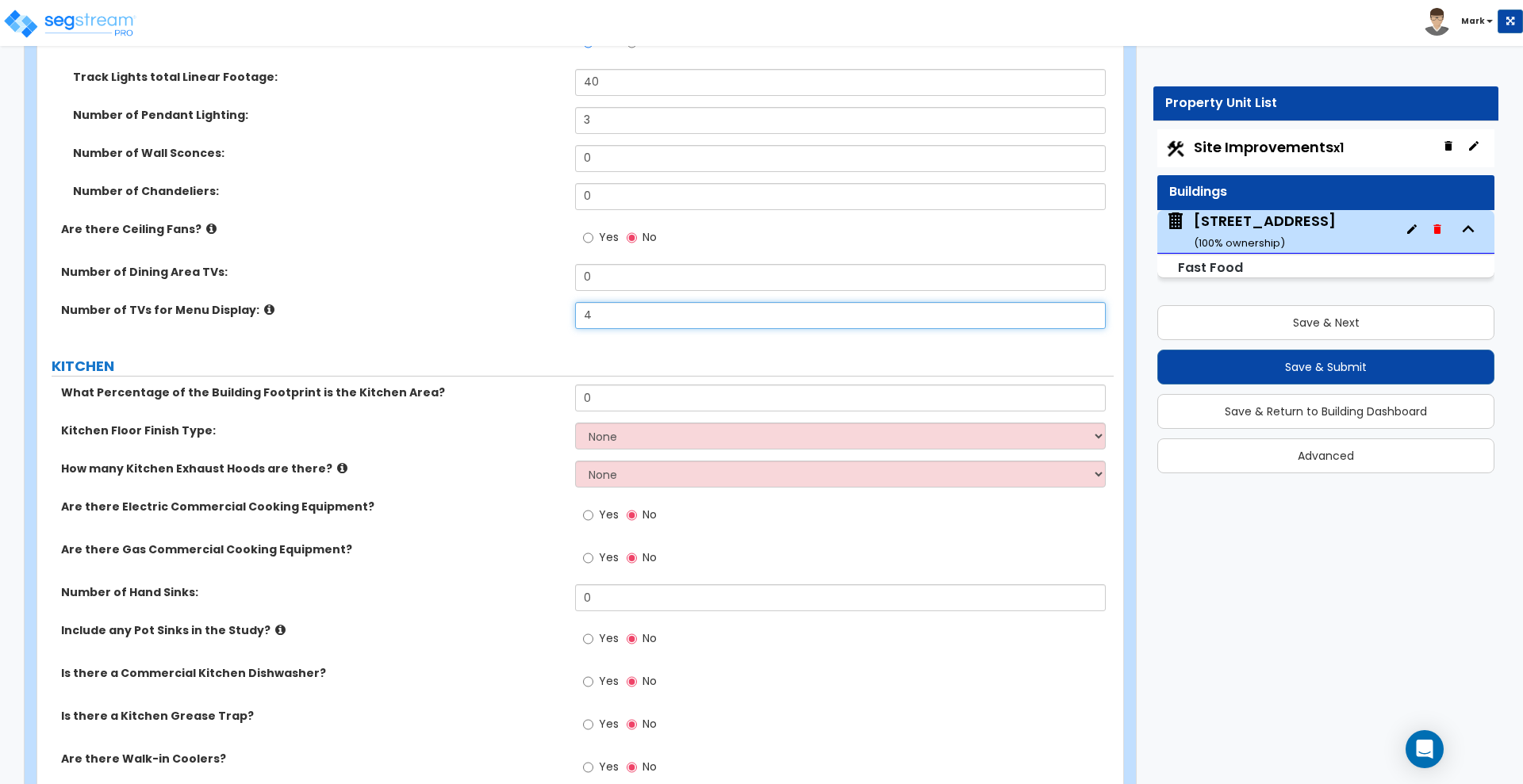
scroll to position [4576, 0]
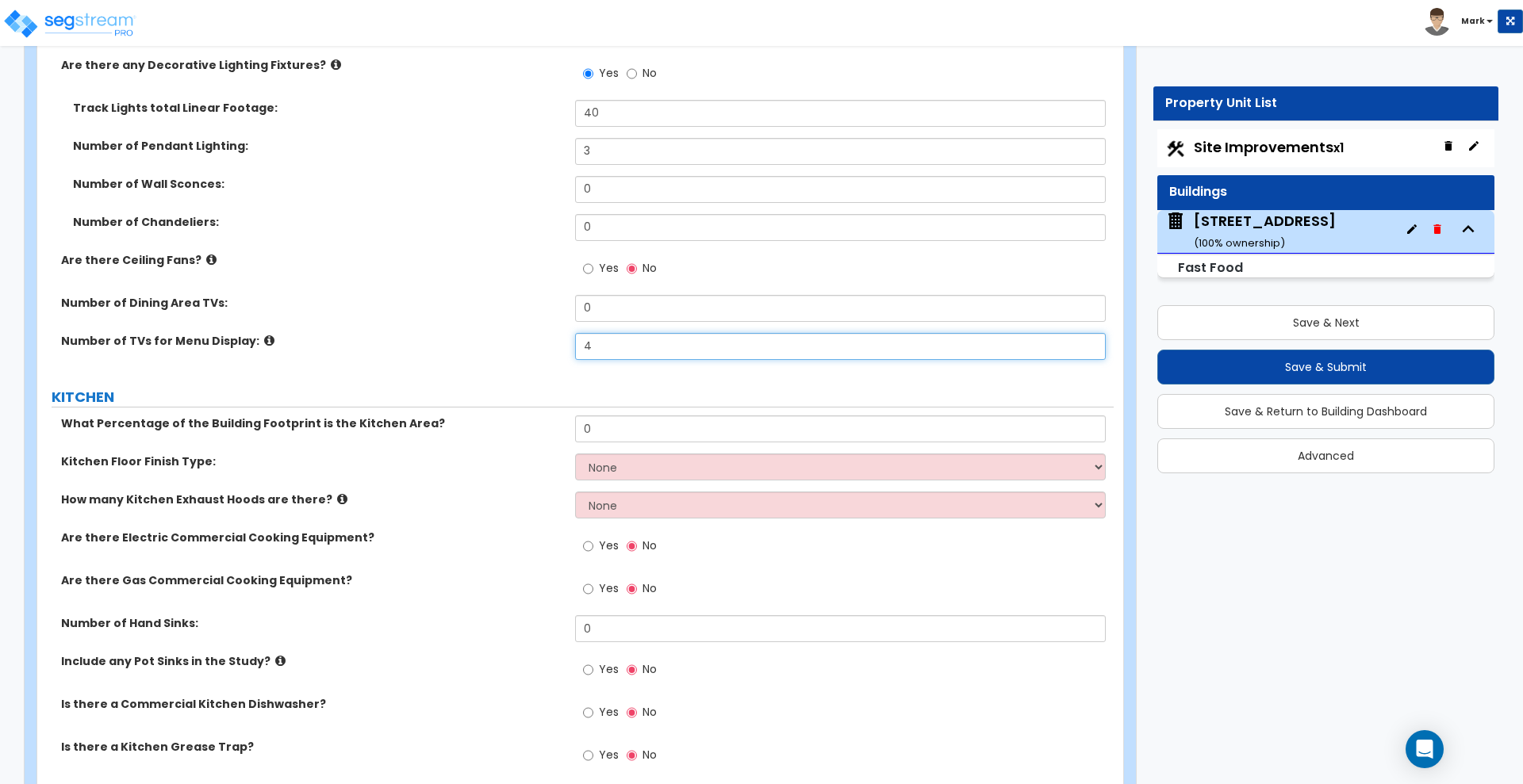
type input "4"
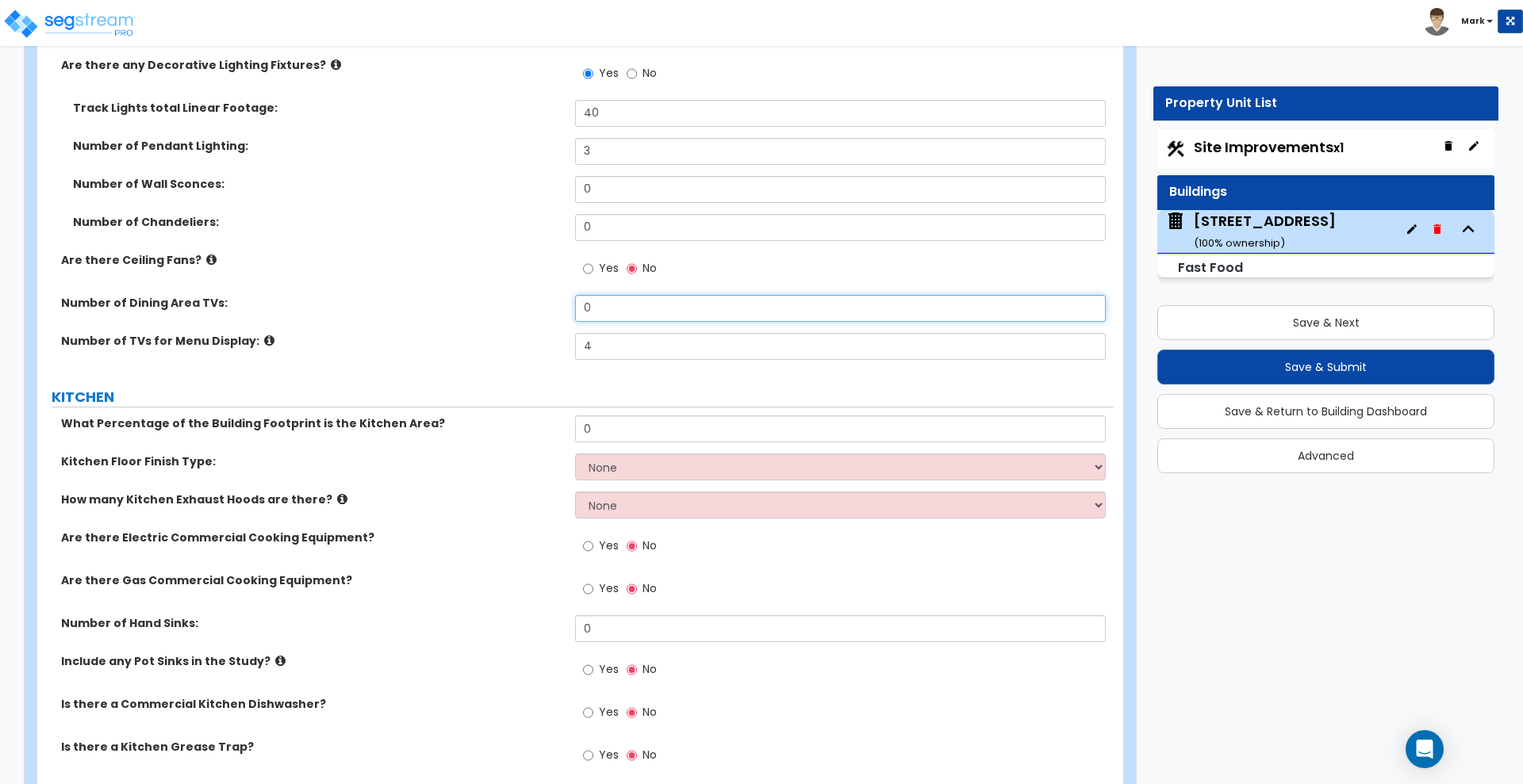
drag, startPoint x: 577, startPoint y: 307, endPoint x: 546, endPoint y: 304, distance: 31.1
click at [546, 304] on div "Number of Dining Area TVs: 0" at bounding box center [576, 313] width 1076 height 38
drag, startPoint x: 590, startPoint y: 313, endPoint x: 561, endPoint y: 309, distance: 29.3
click at [561, 309] on div "Number of Dining Area TVs: 1" at bounding box center [576, 313] width 1076 height 38
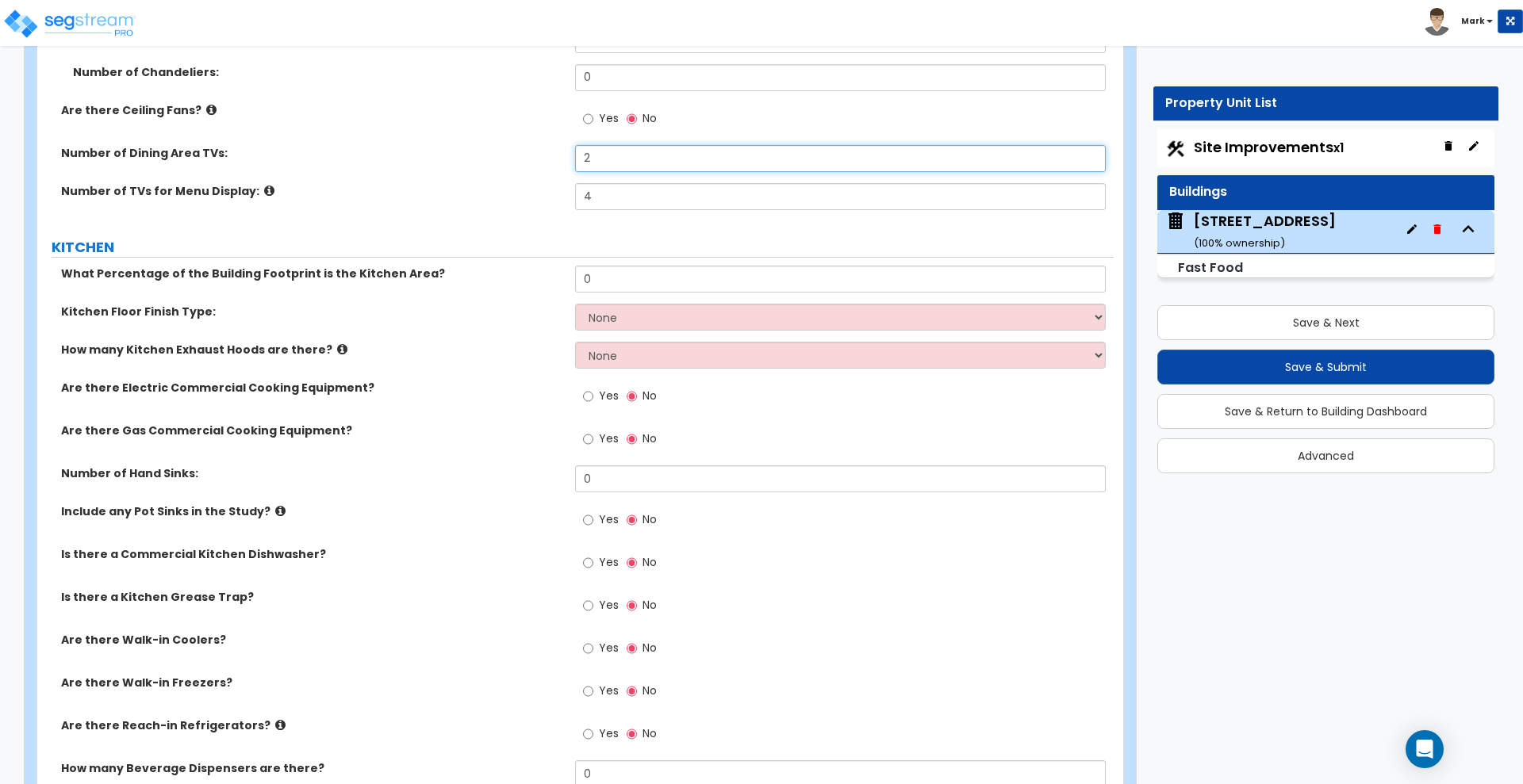
scroll to position [4775, 0]
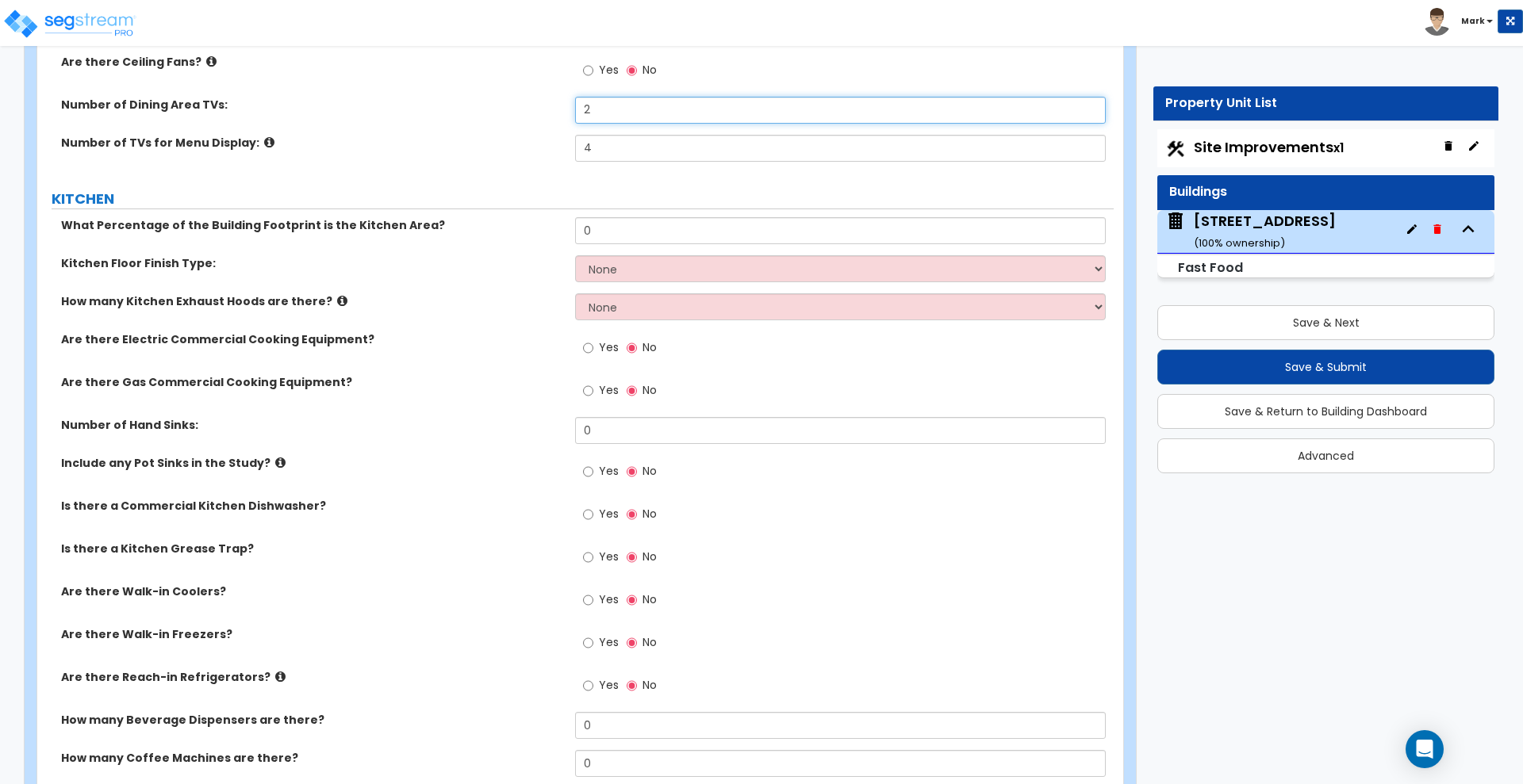
type input "2"
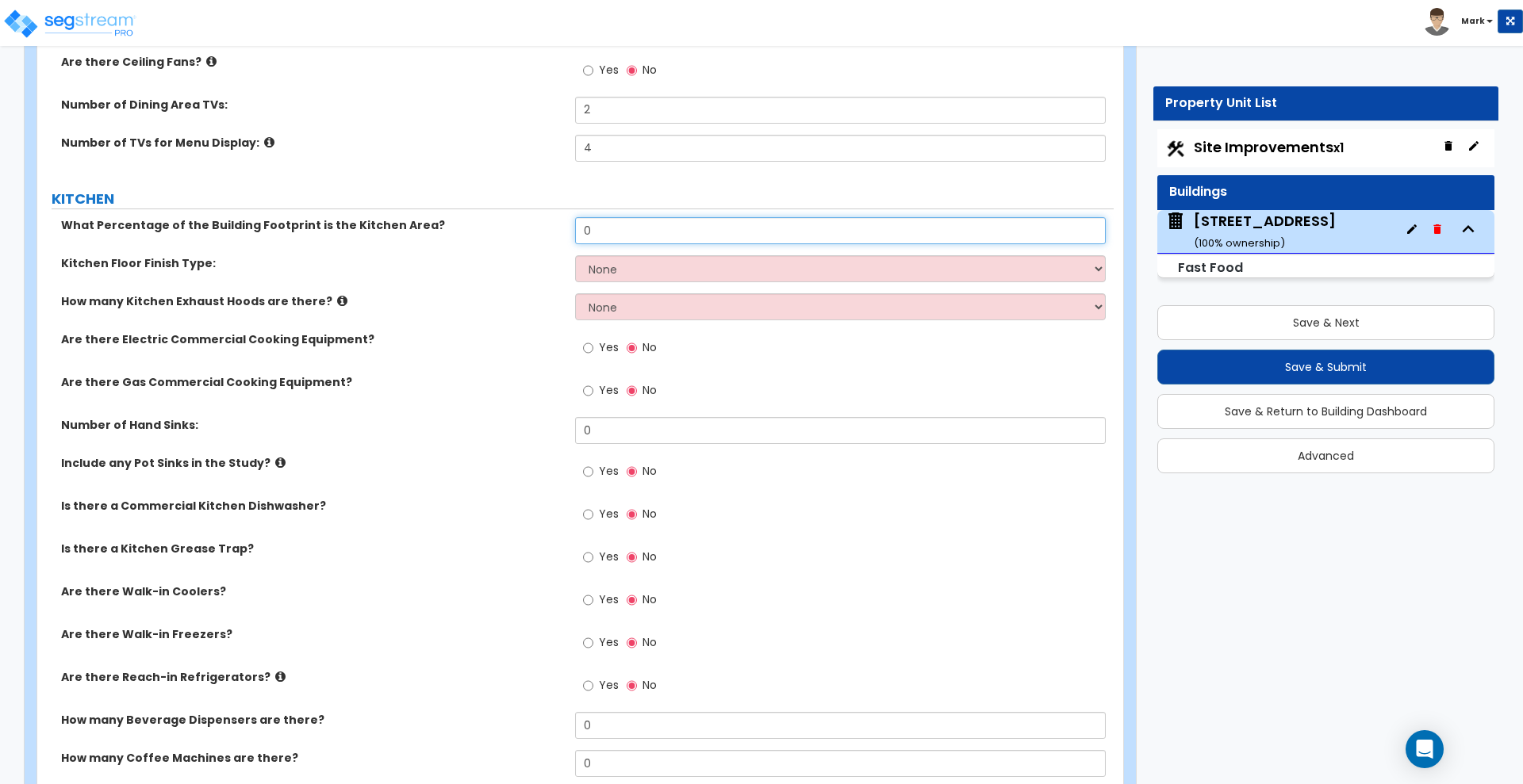
drag, startPoint x: 622, startPoint y: 229, endPoint x: 524, endPoint y: 222, distance: 98.2
click at [525, 222] on div "What Percentage of the Building Footprint is the Kitchen Area? 0" at bounding box center [576, 236] width 1076 height 38
type input "40"
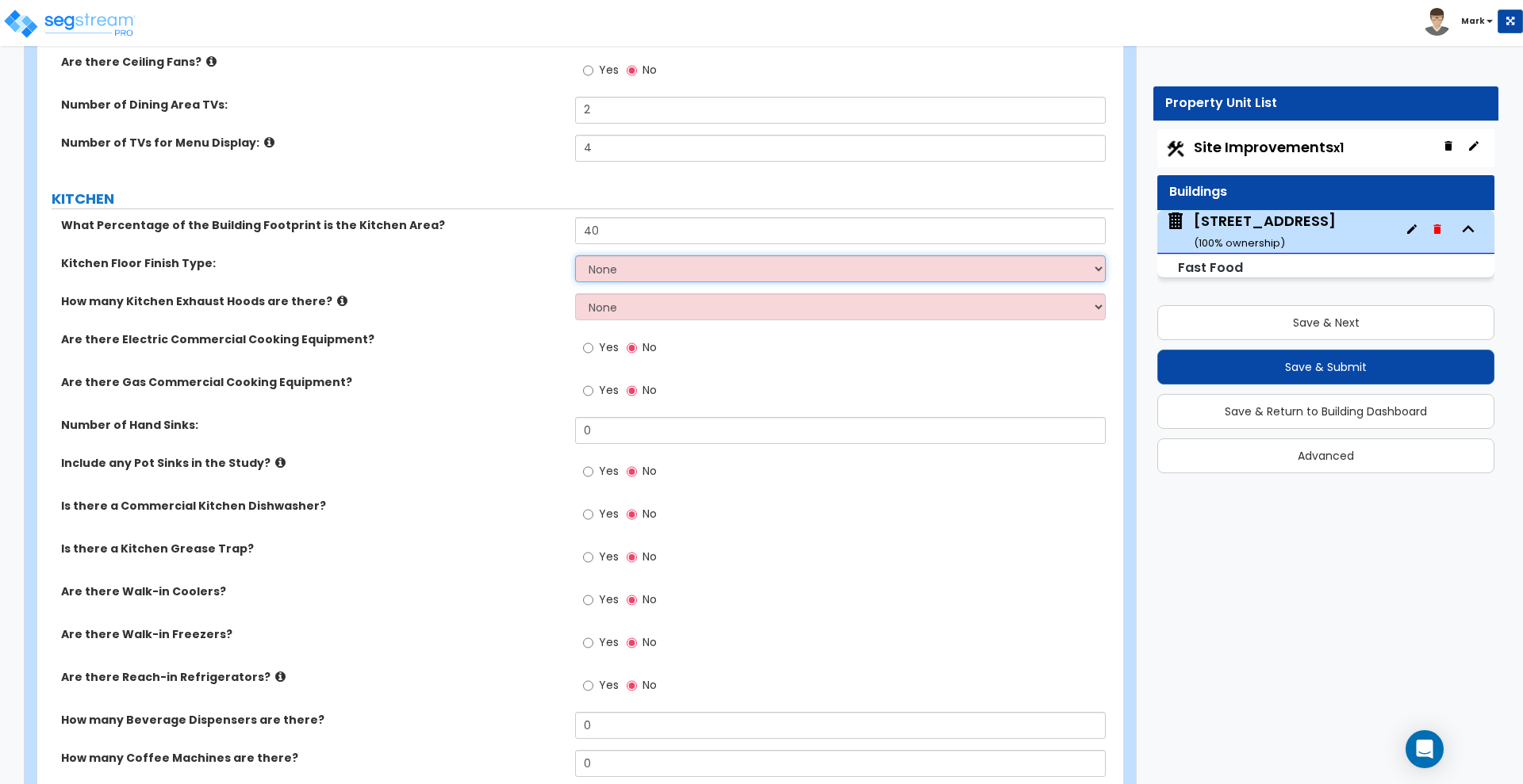
click at [645, 274] on select "None Tile Flooring VCT Flooring Sheet Vinyl Flooring" at bounding box center [840, 268] width 530 height 27
click at [487, 378] on label "Are there Gas Commercial Cooking Equipment?" at bounding box center [313, 382] width 502 height 16
click at [645, 270] on select "None Tile Flooring VCT Flooring Sheet Vinyl Flooring" at bounding box center [840, 268] width 530 height 27
select select "1"
click at [575, 255] on select "None Tile Flooring VCT Flooring Sheet Vinyl Flooring" at bounding box center [840, 268] width 530 height 27
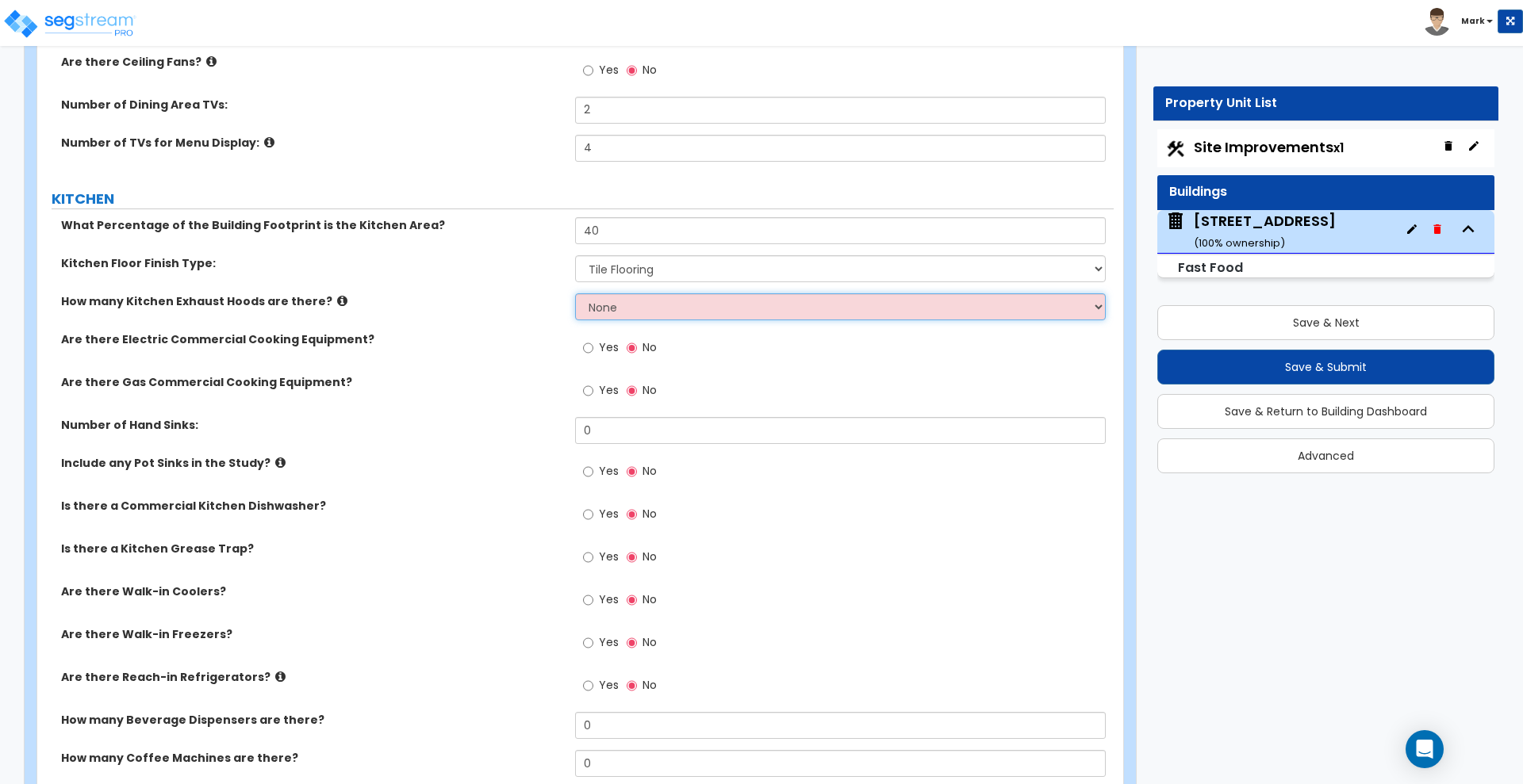
click at [638, 314] on select "None 1 2 3" at bounding box center [840, 306] width 530 height 27
select select "1"
click at [575, 294] on select "None 1 2 3" at bounding box center [840, 306] width 530 height 27
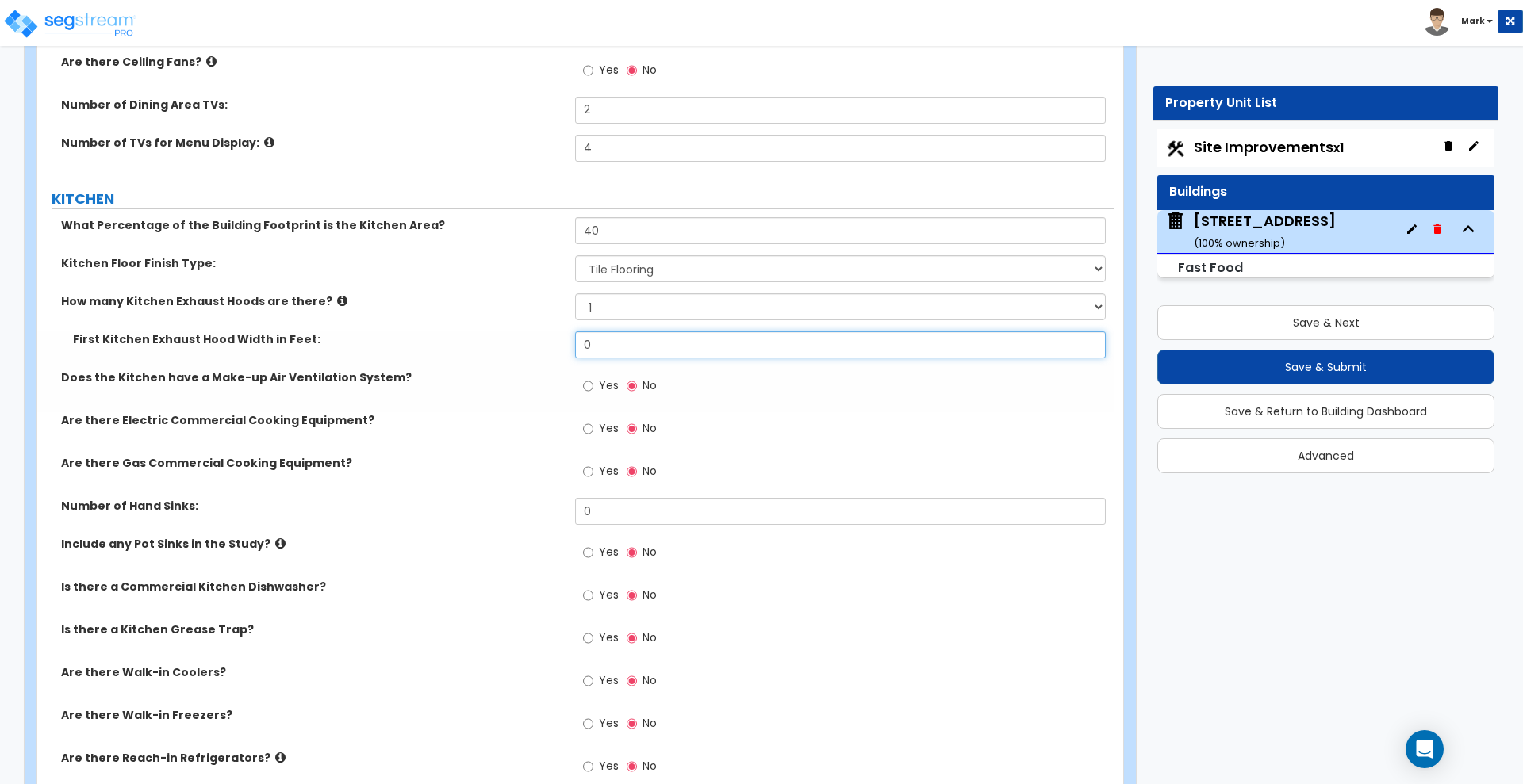
drag, startPoint x: 637, startPoint y: 343, endPoint x: 573, endPoint y: 337, distance: 64.3
click at [574, 337] on div "First Kitchen Exhaust Hood Width in Feet: 0" at bounding box center [576, 350] width 1076 height 38
type input "7"
click at [222, 378] on label "Does the Kitchen have a Make-up Air Ventilation System?" at bounding box center [313, 378] width 502 height 16
click at [299, 376] on label "Does the Kitchen have a Make-up Air Ventilation System?" at bounding box center [313, 378] width 502 height 16
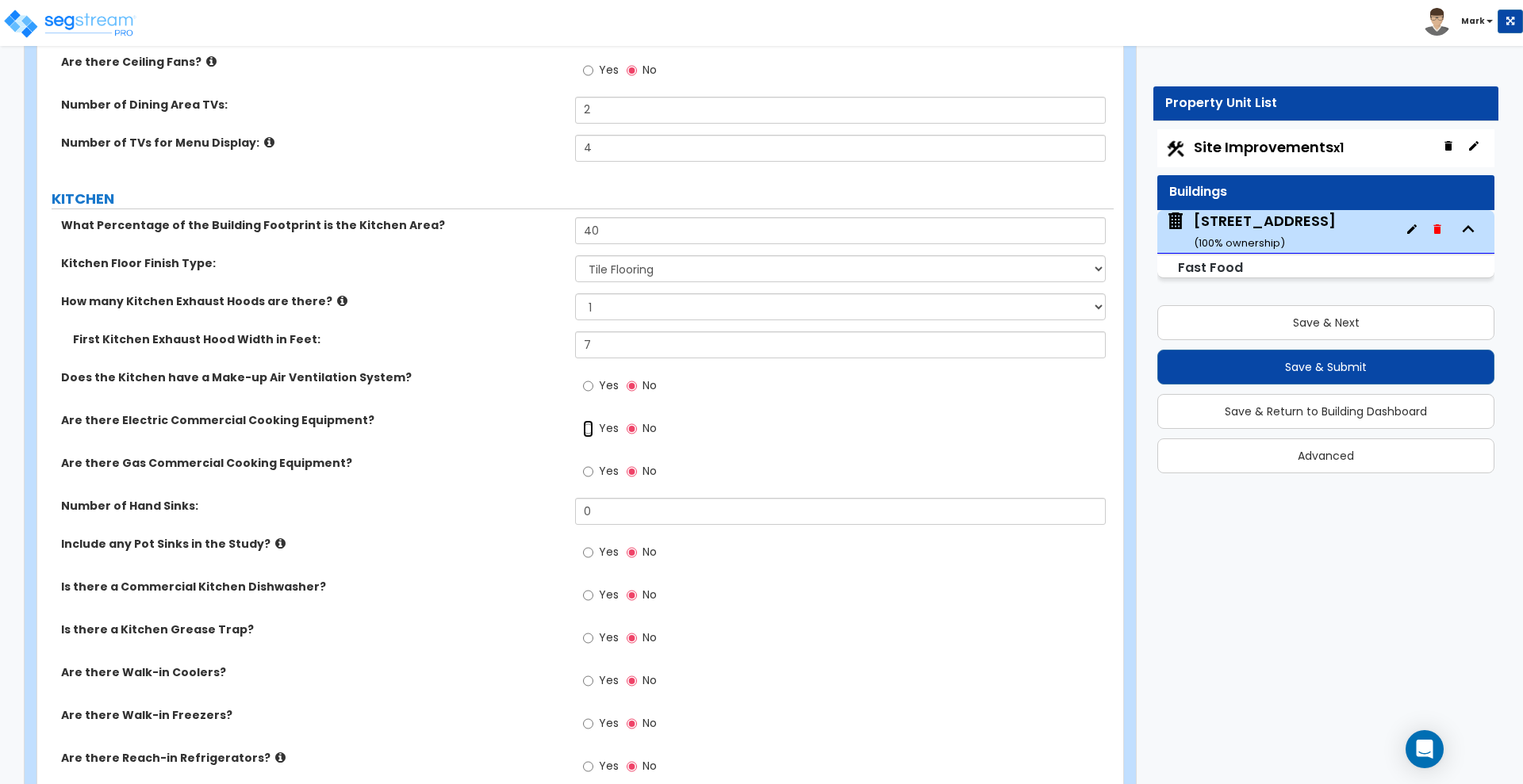
click at [593, 429] on input "Yes" at bounding box center [587, 429] width 10 height 18
radio input "true"
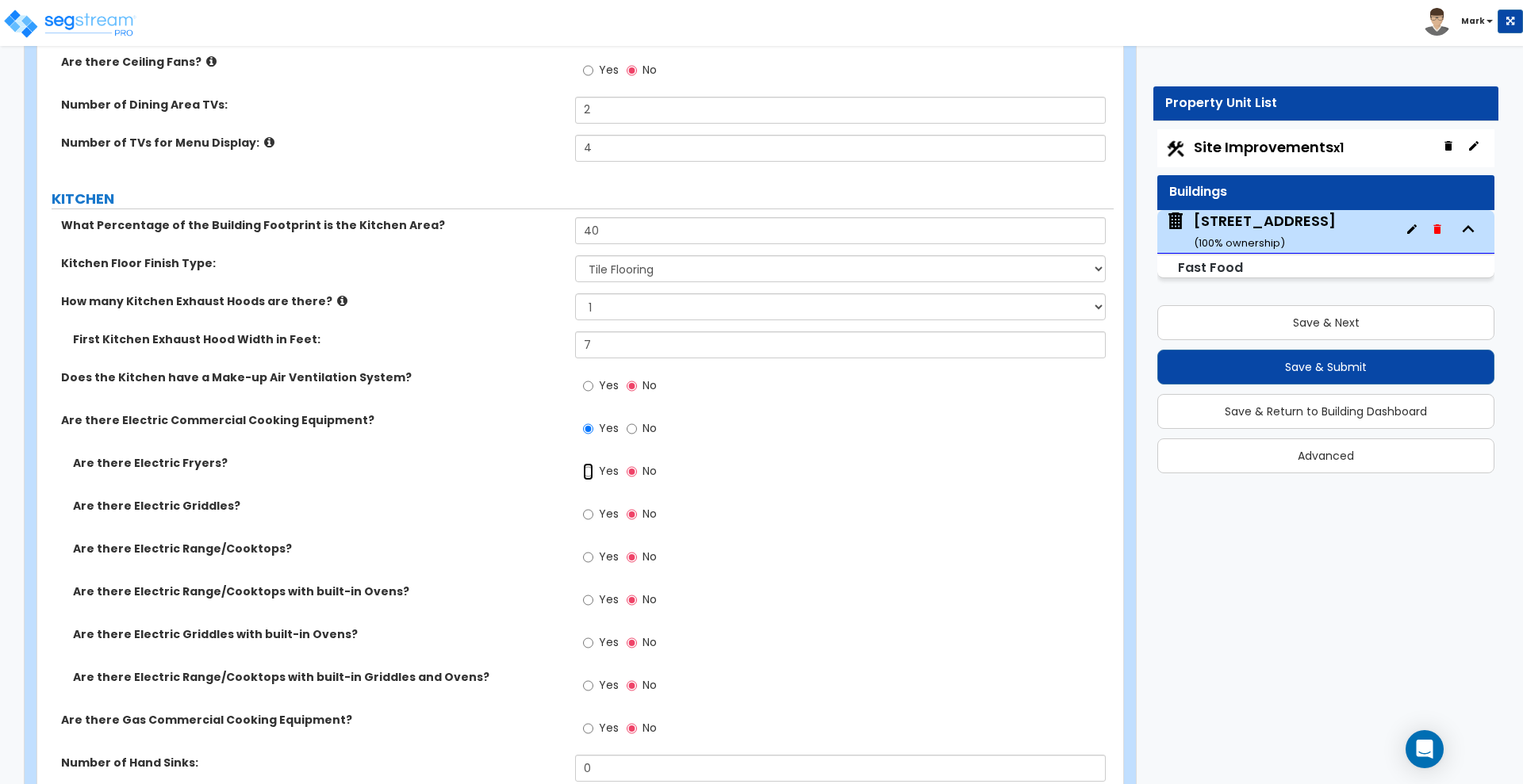
click at [587, 470] on input "Yes" at bounding box center [587, 472] width 10 height 18
radio input "true"
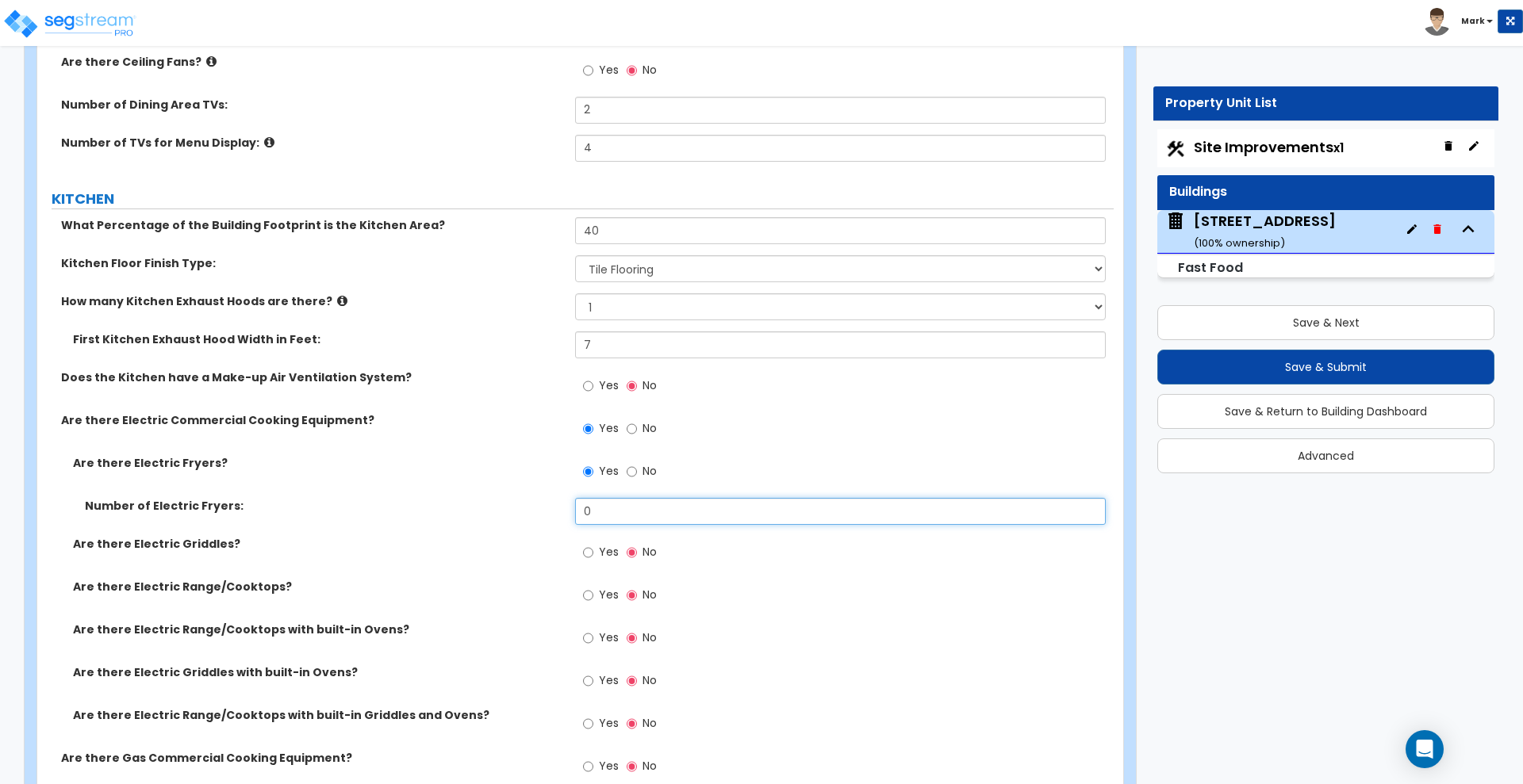
drag, startPoint x: 601, startPoint y: 510, endPoint x: 560, endPoint y: 509, distance: 41.0
click at [560, 510] on div "Number of Electric Fryers: 0" at bounding box center [576, 517] width 1076 height 38
type input "1"
click at [633, 470] on input "No" at bounding box center [631, 472] width 10 height 18
radio input "false"
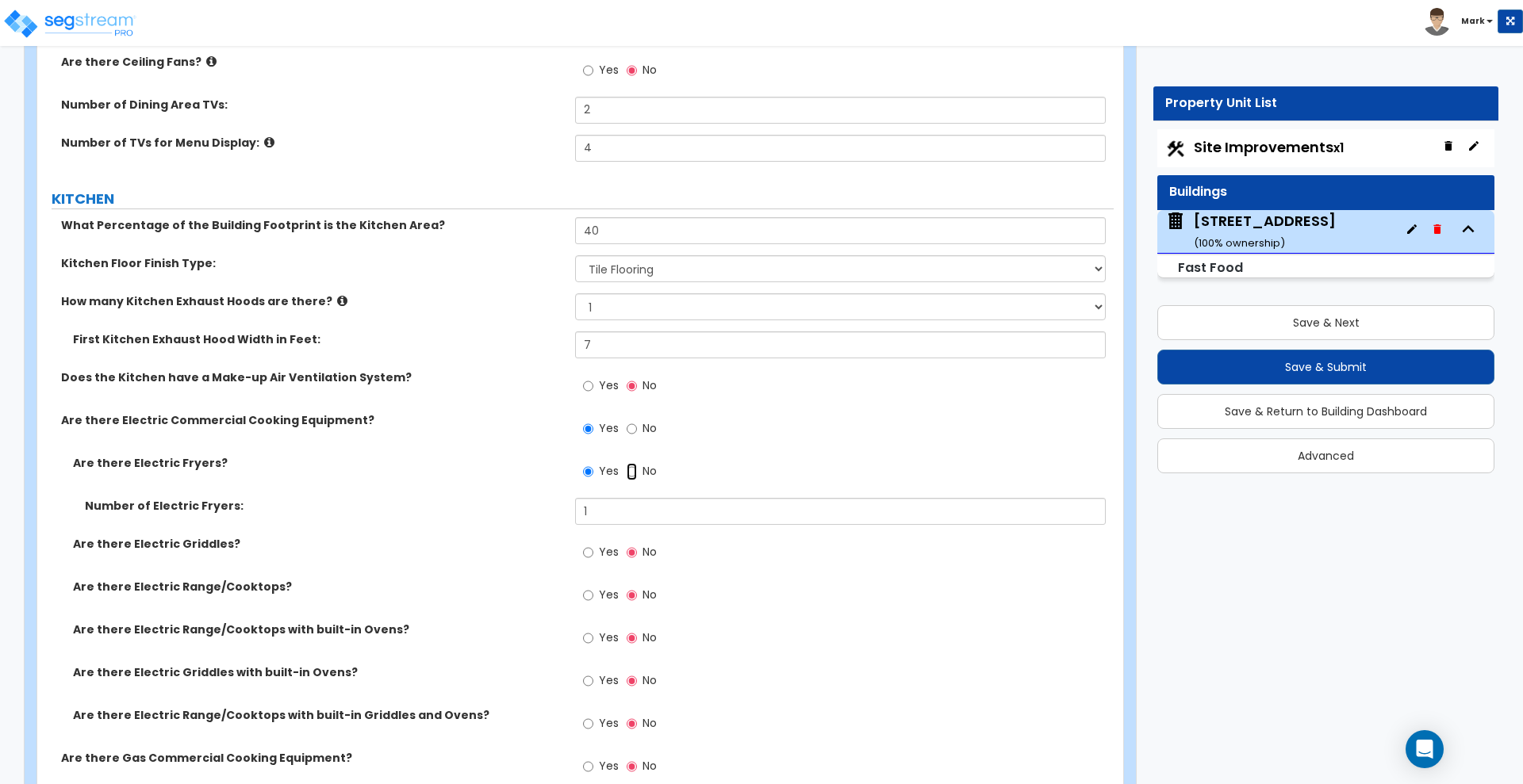
radio input "true"
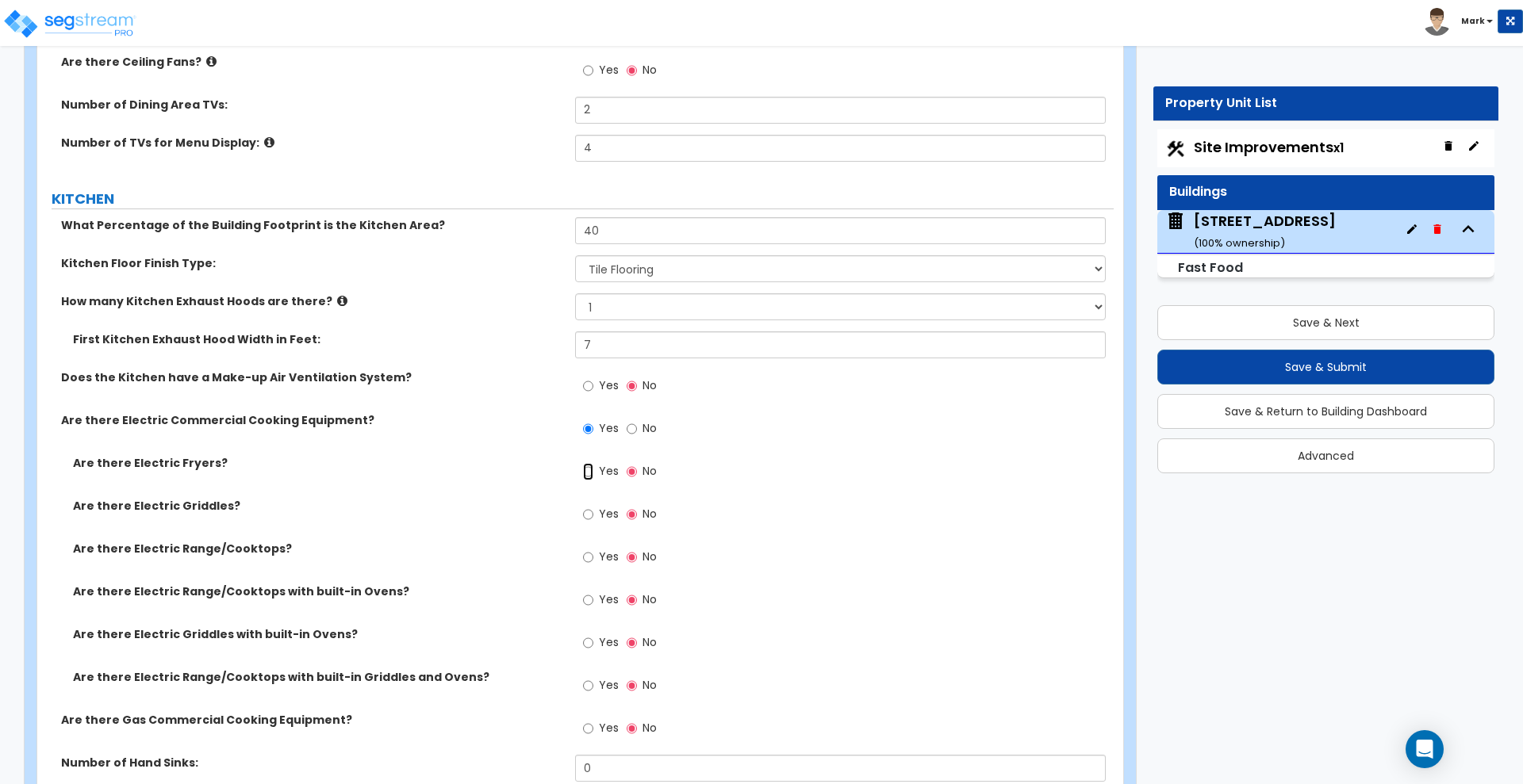
click at [589, 470] on input "Yes" at bounding box center [587, 472] width 10 height 18
radio input "true"
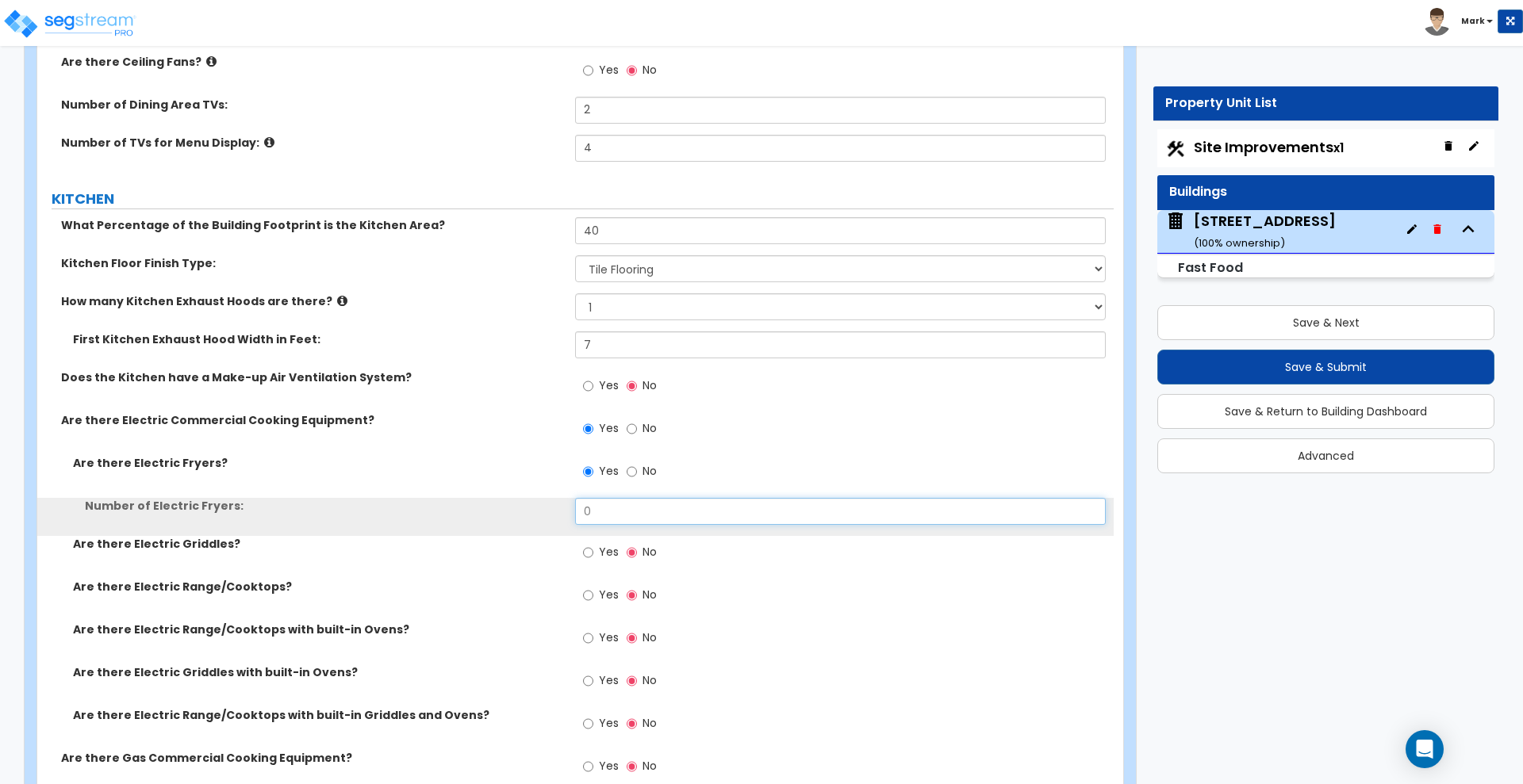
drag, startPoint x: 622, startPoint y: 510, endPoint x: 525, endPoint y: 509, distance: 97.0
click at [526, 509] on div "Number of Electric Fryers: 0" at bounding box center [576, 517] width 1076 height 38
type input "1"
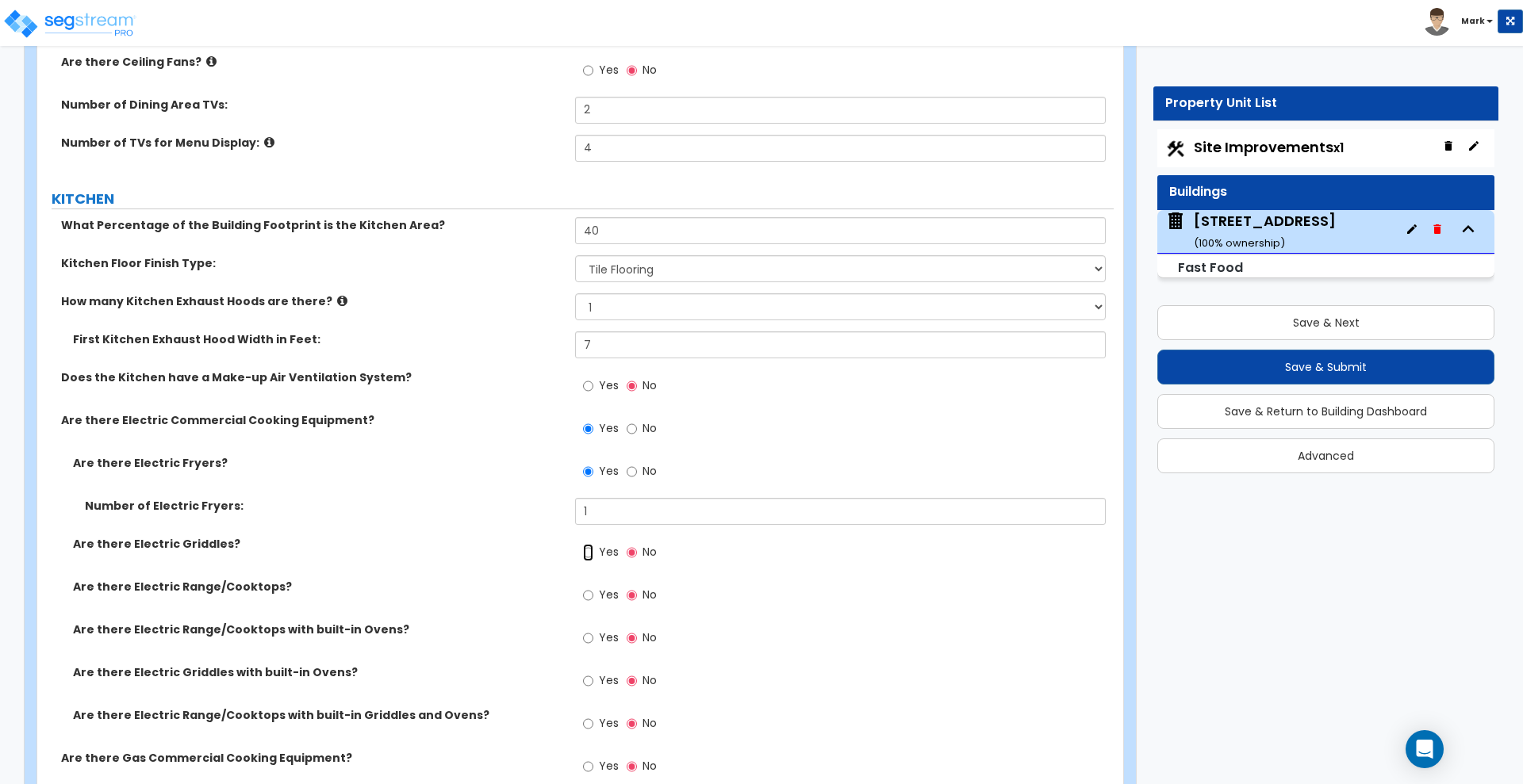
click at [589, 551] on input "Yes" at bounding box center [587, 553] width 10 height 18
radio input "true"
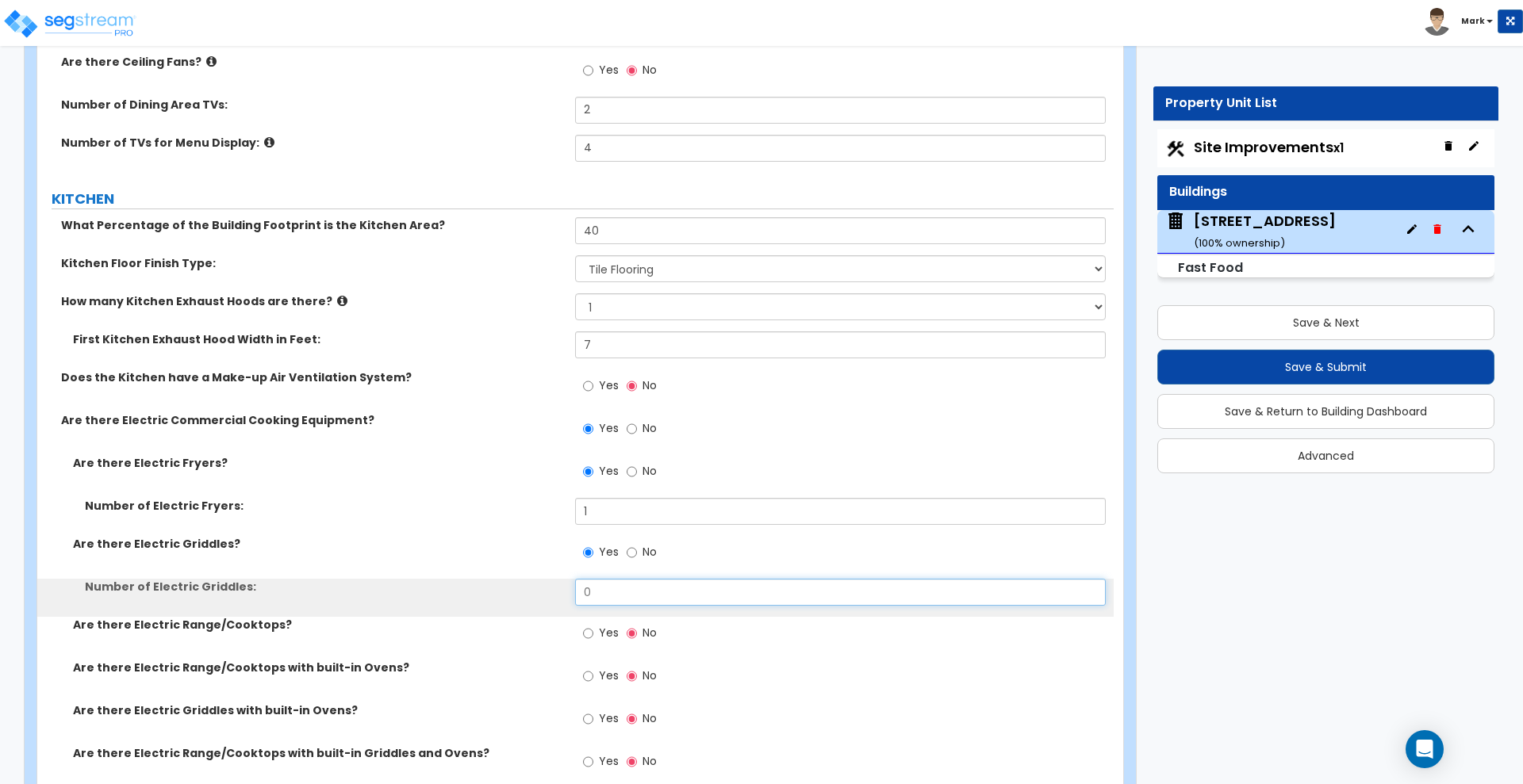
click at [515, 587] on div "Number of Electric Griddles: 0" at bounding box center [576, 597] width 1076 height 38
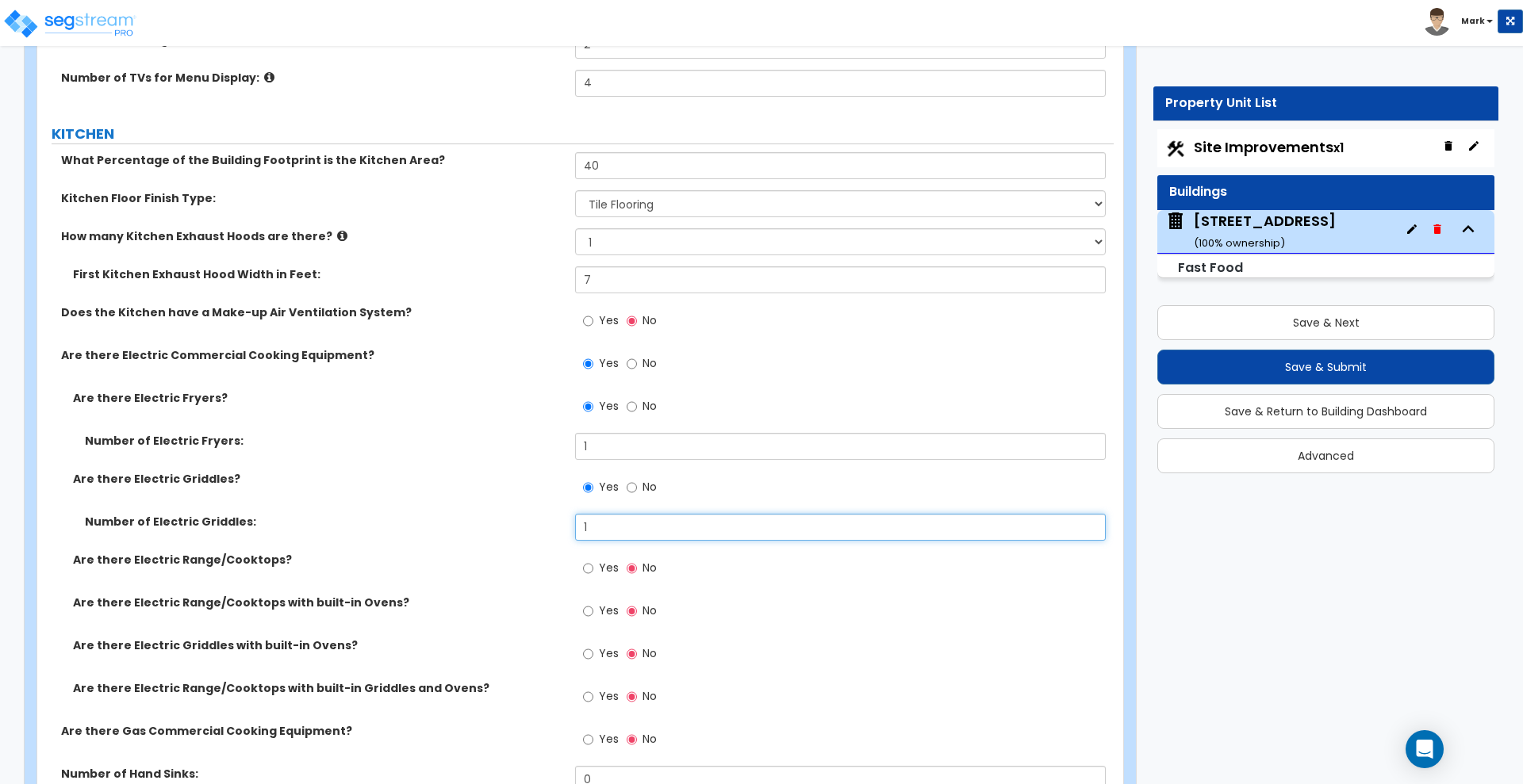
scroll to position [4874, 0]
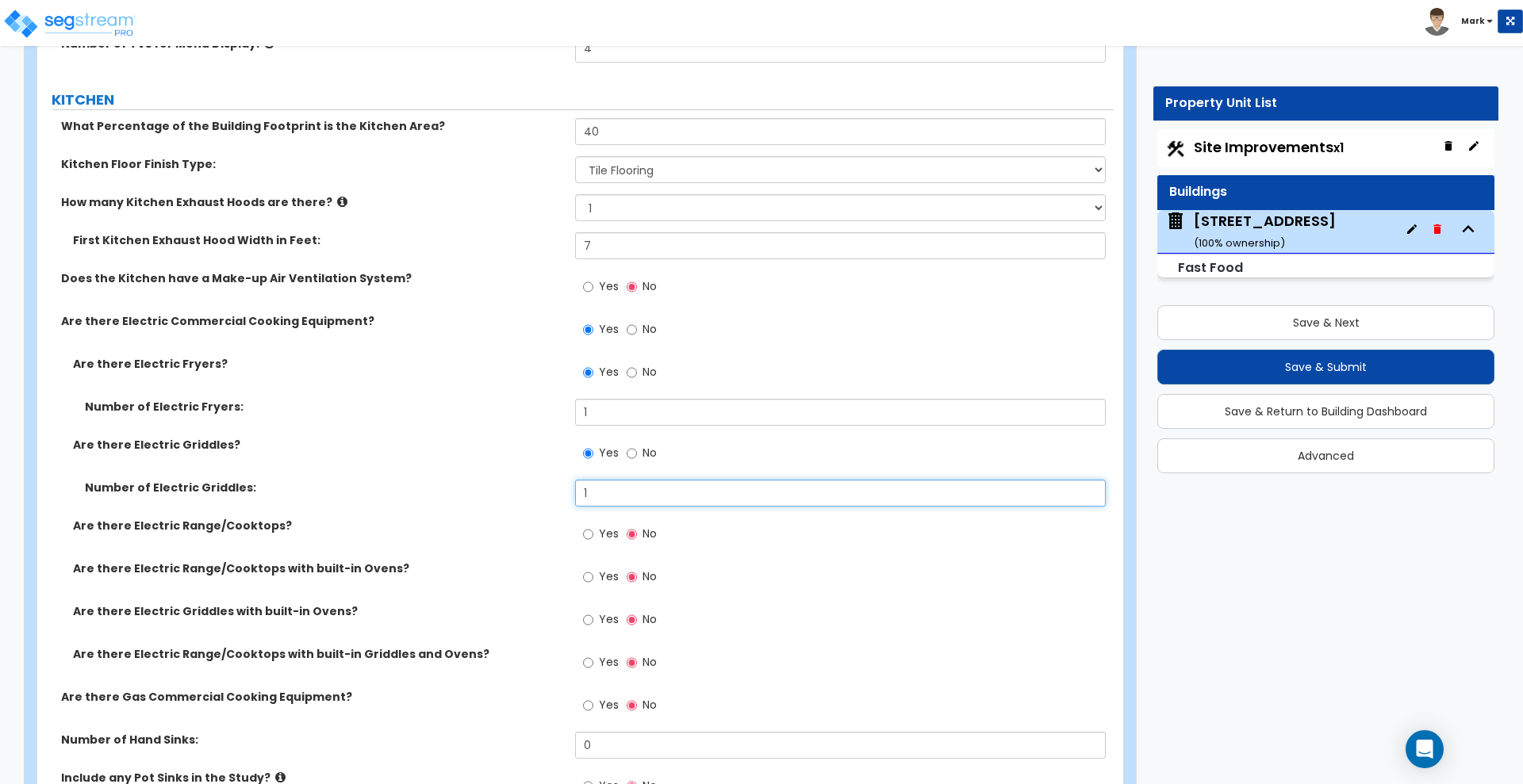
type input "1"
click at [588, 576] on input "Yes" at bounding box center [587, 577] width 10 height 18
radio input "true"
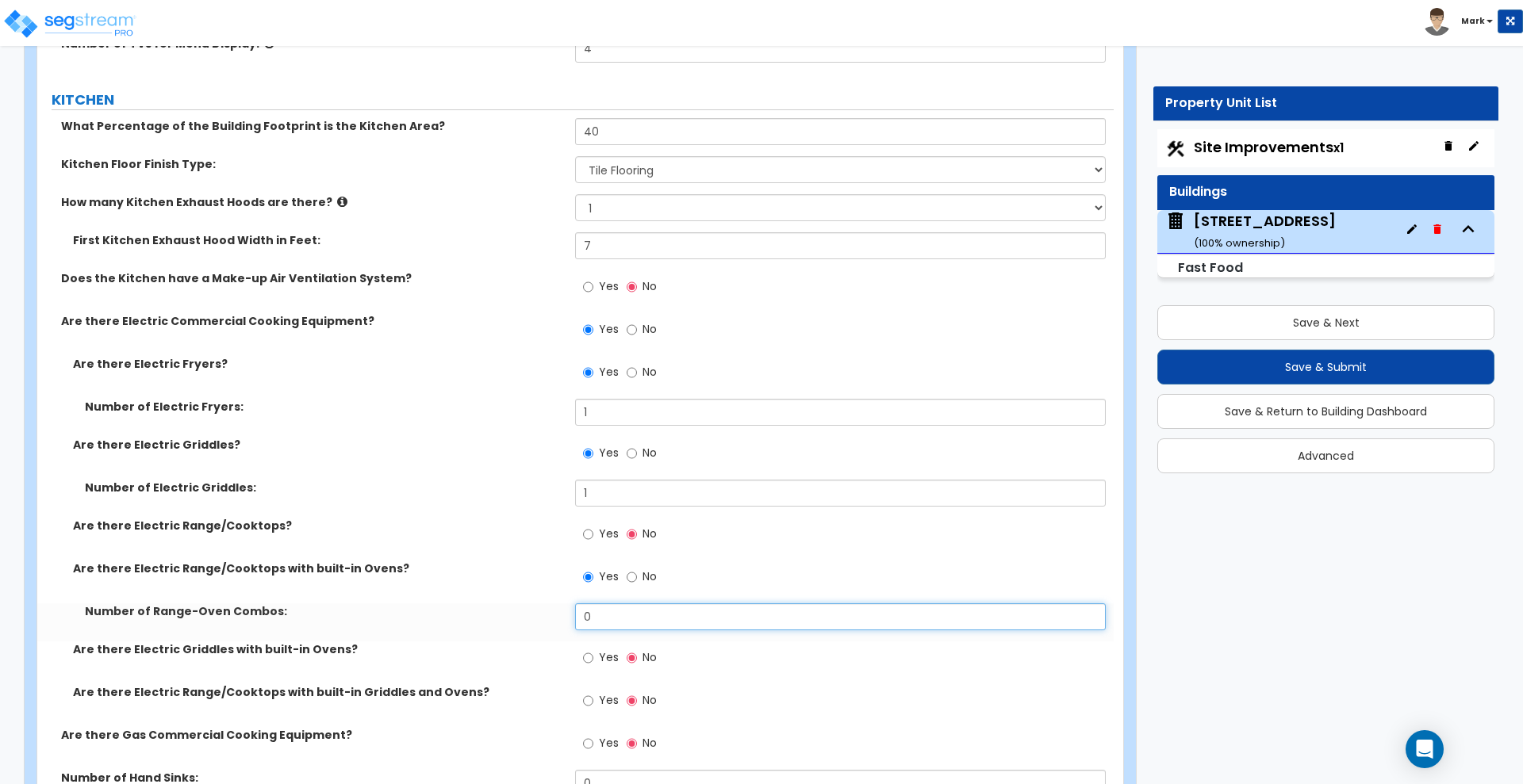
drag, startPoint x: 630, startPoint y: 608, endPoint x: 544, endPoint y: 607, distance: 86.0
click at [555, 607] on div "Number of Range-Oven Combos: 0" at bounding box center [576, 622] width 1076 height 38
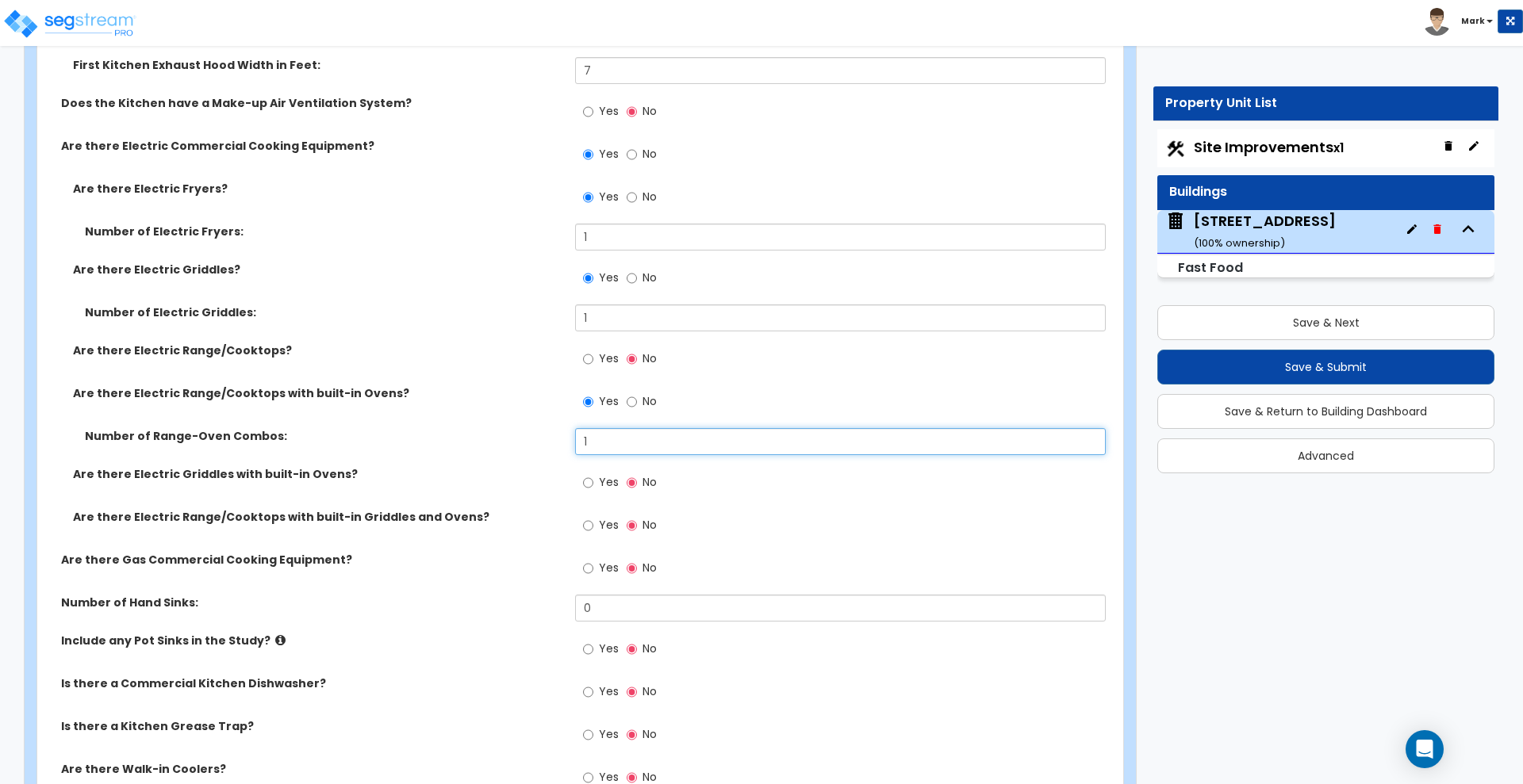
scroll to position [5072, 0]
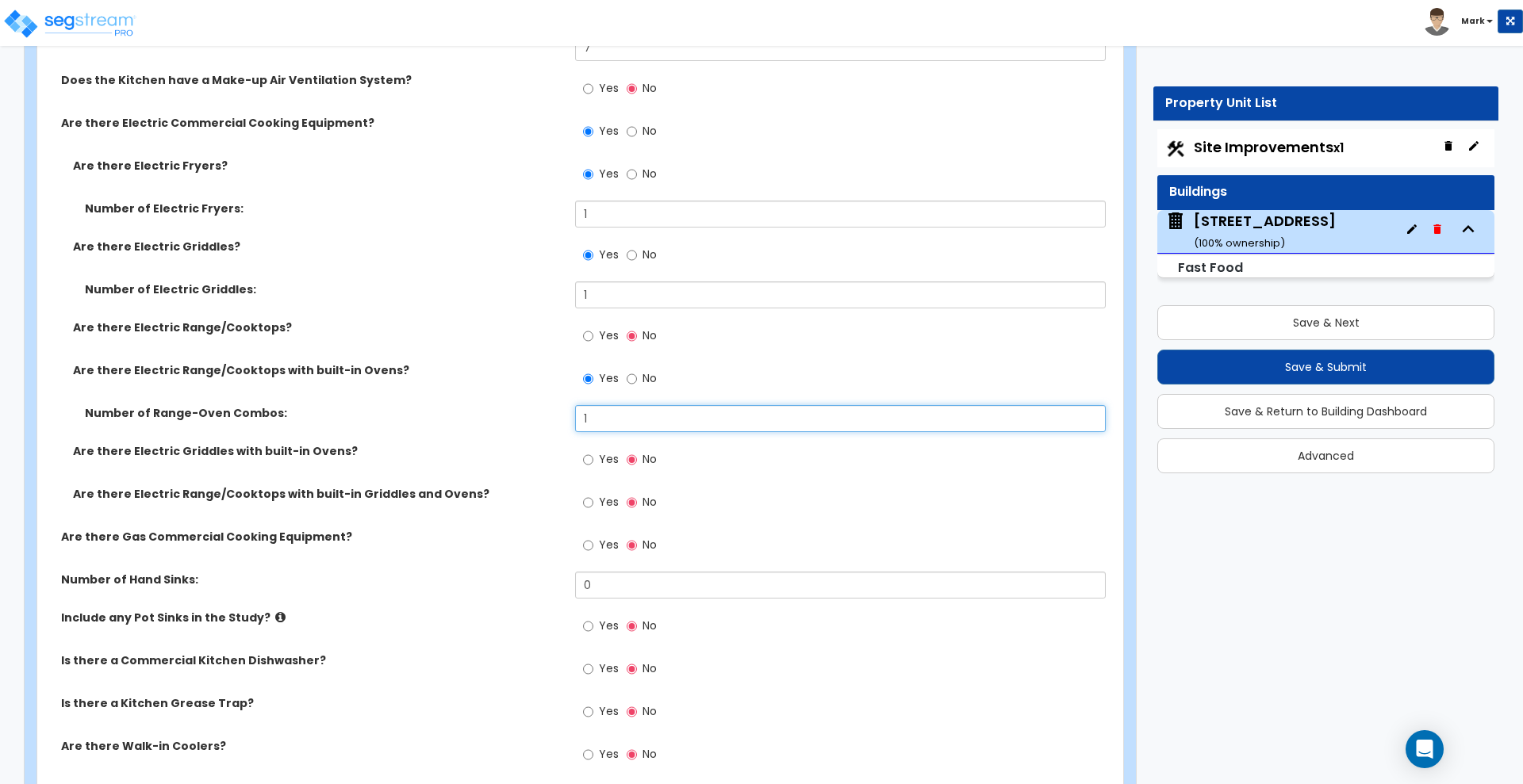
type input "1"
click at [590, 546] on input "Yes" at bounding box center [587, 546] width 10 height 18
radio input "true"
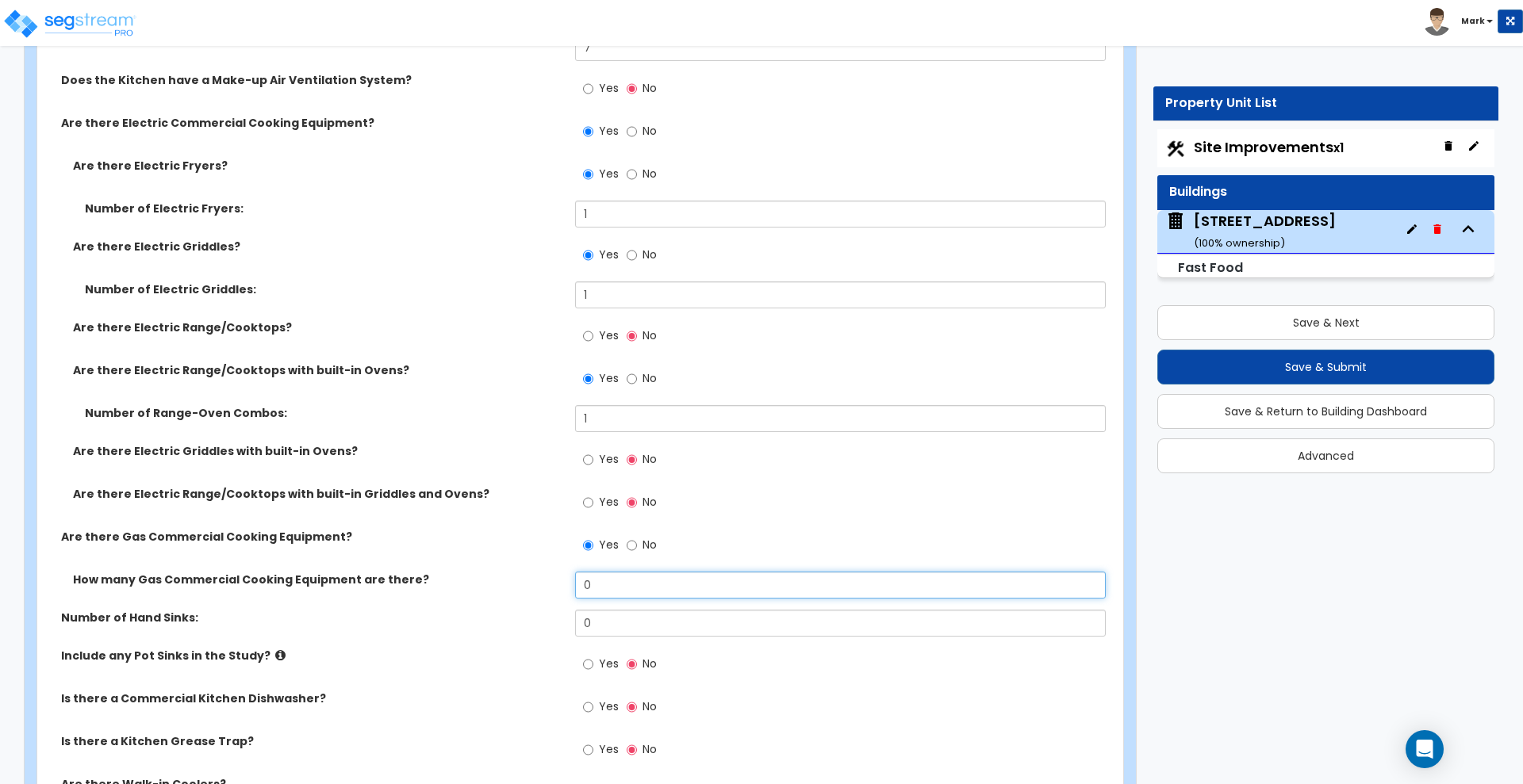
drag, startPoint x: 578, startPoint y: 583, endPoint x: 426, endPoint y: 583, distance: 152.0
click at [427, 583] on div "How many Gas Commercial Cooking Equipment are there? 0" at bounding box center [576, 590] width 1076 height 38
type input "1"
drag, startPoint x: 602, startPoint y: 618, endPoint x: 550, endPoint y: 612, distance: 52.3
click at [554, 613] on div "Number of Hand Sinks: 0" at bounding box center [576, 629] width 1076 height 38
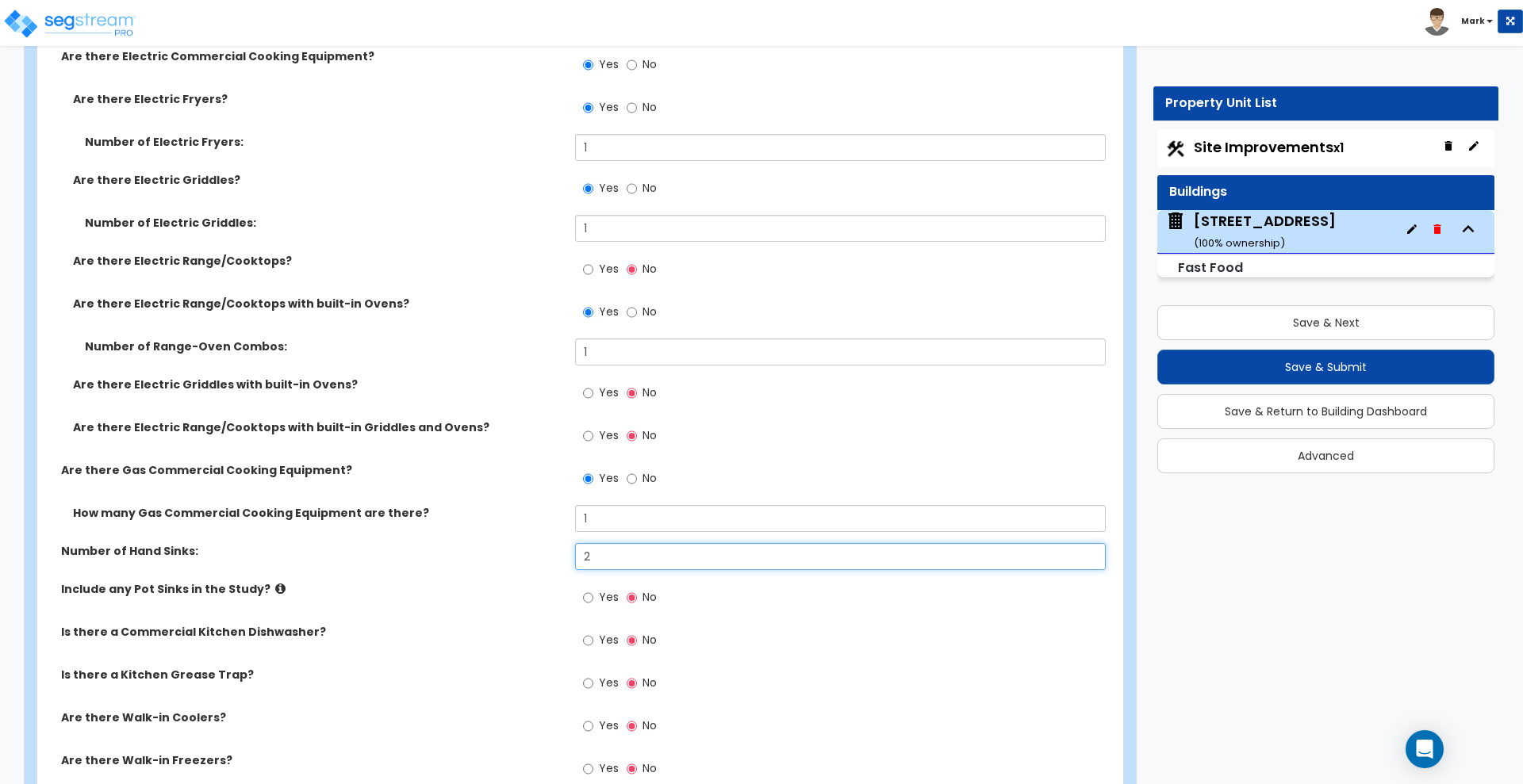
scroll to position [5171, 0]
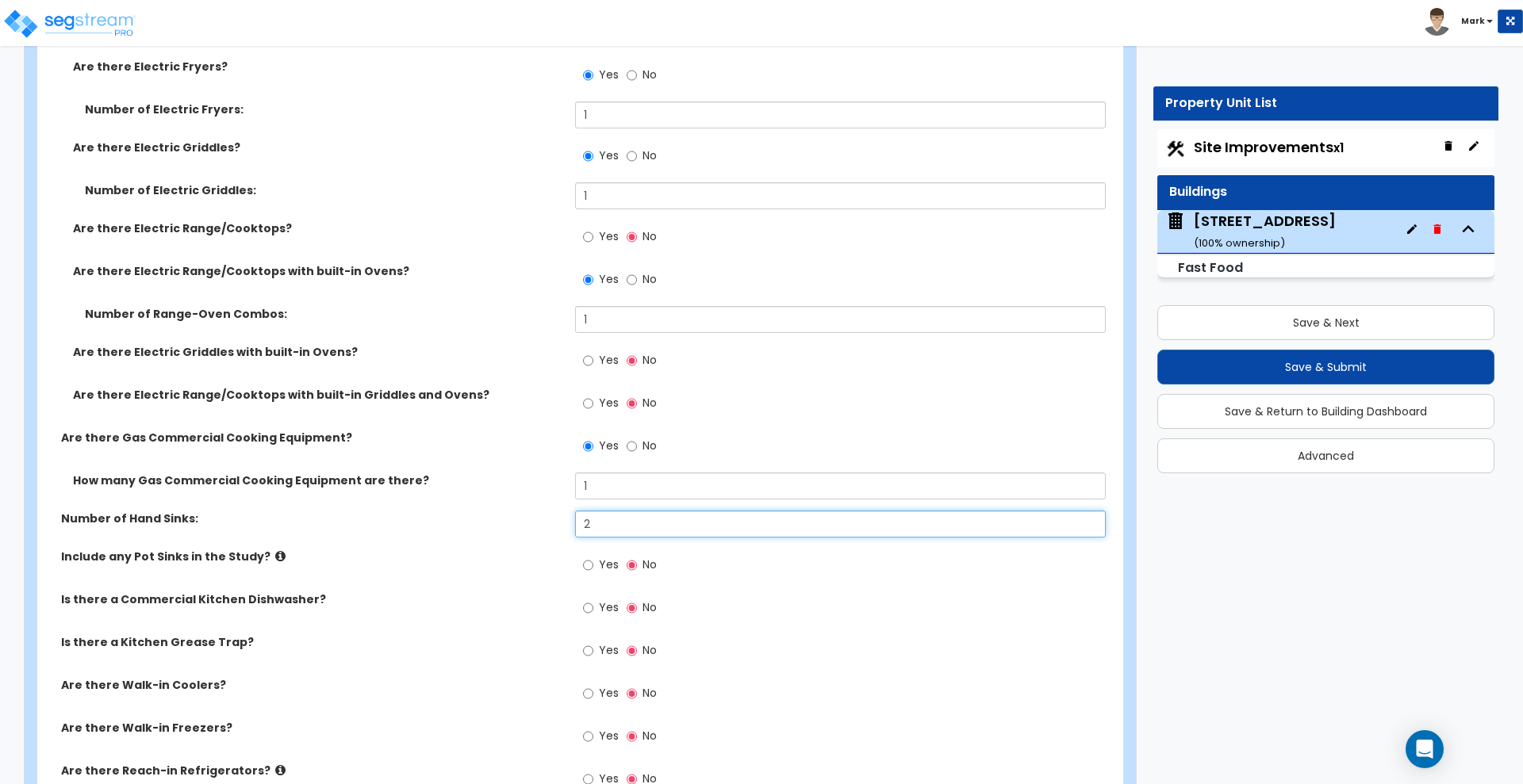
type input "2"
click at [588, 566] on input "Yes" at bounding box center [587, 566] width 10 height 18
radio input "true"
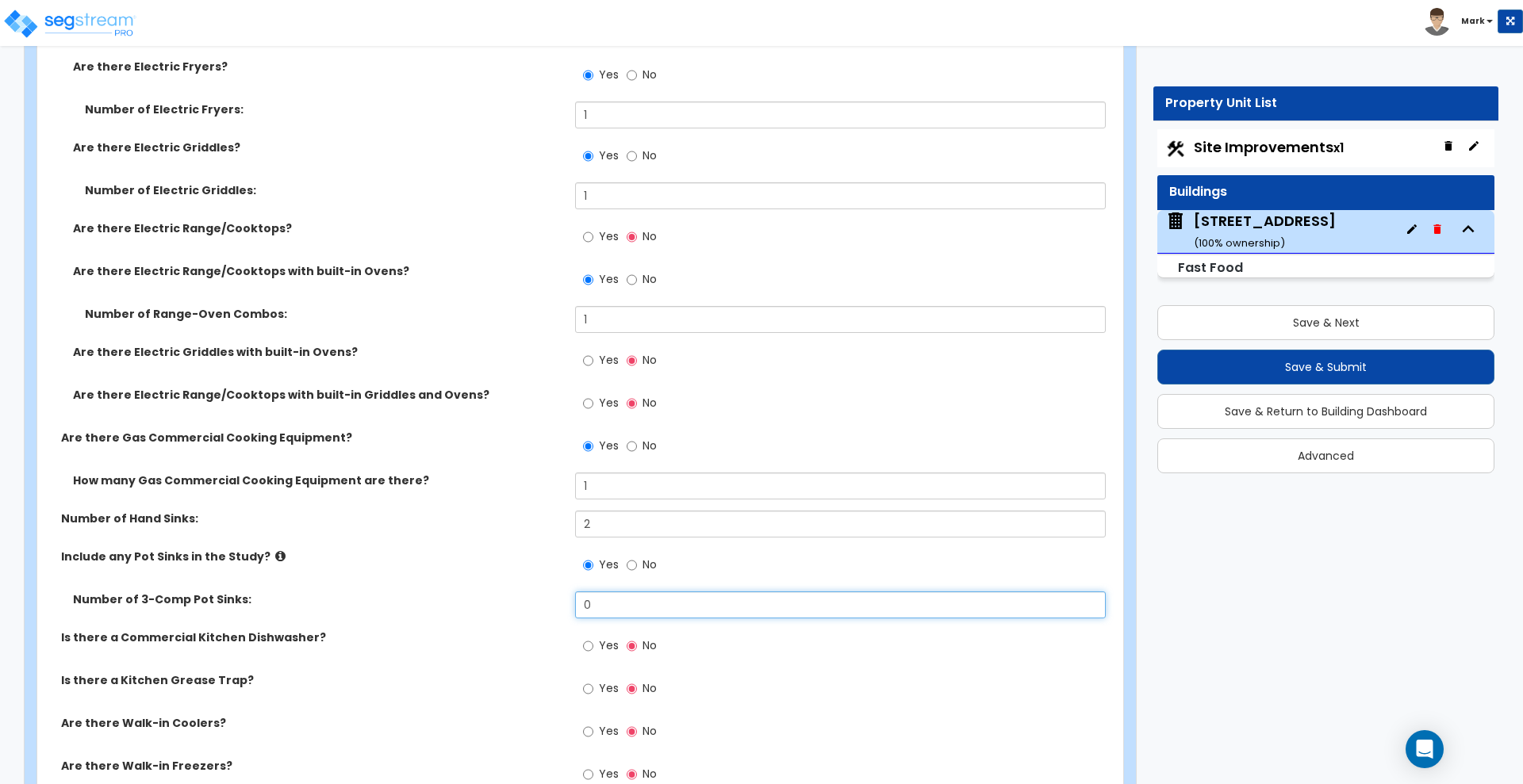
drag, startPoint x: 544, startPoint y: 599, endPoint x: 499, endPoint y: 598, distance: 45.0
click at [501, 598] on div "Number of 3-Comp Pot Sinks: 0" at bounding box center [576, 610] width 1076 height 38
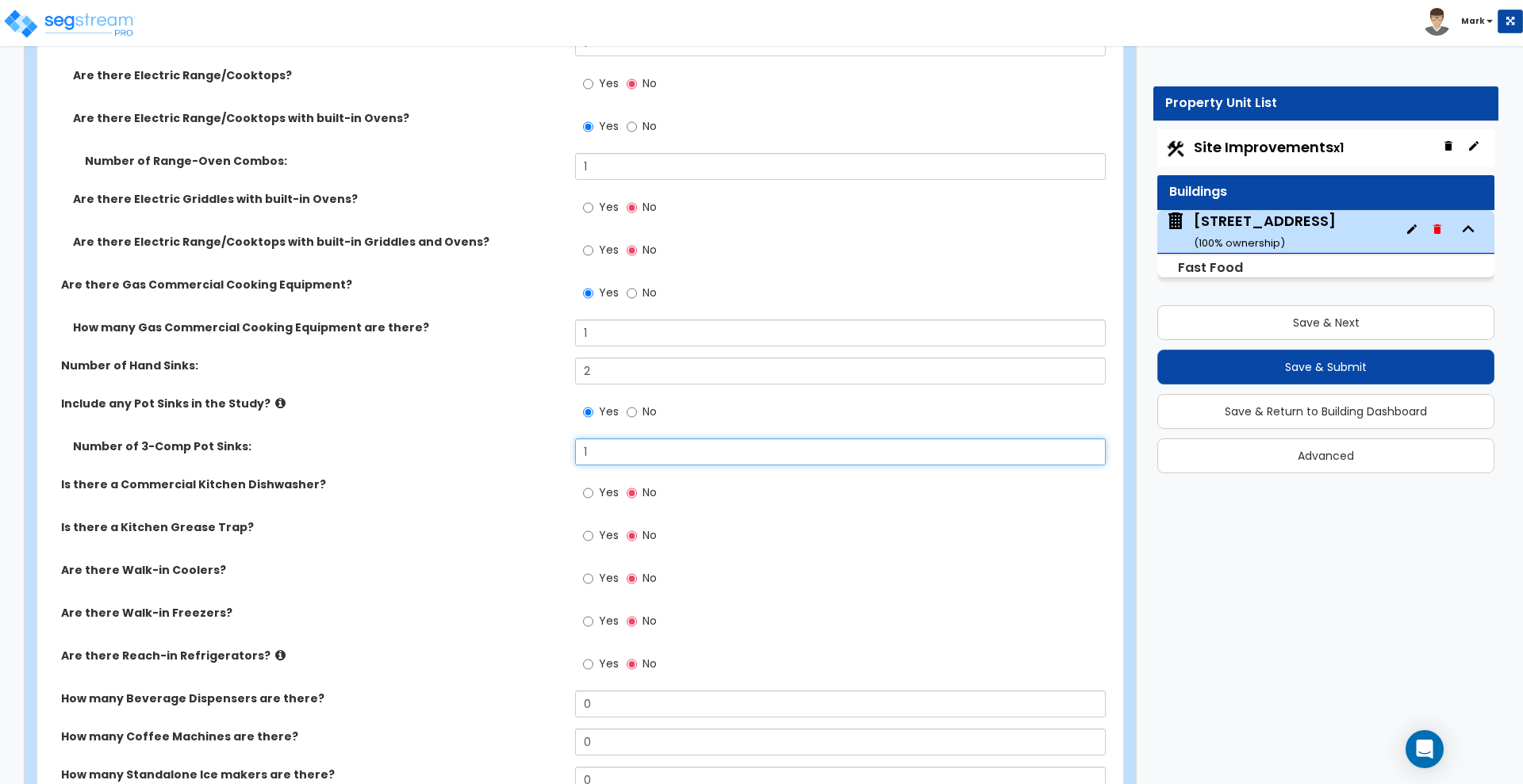
scroll to position [5369, 0]
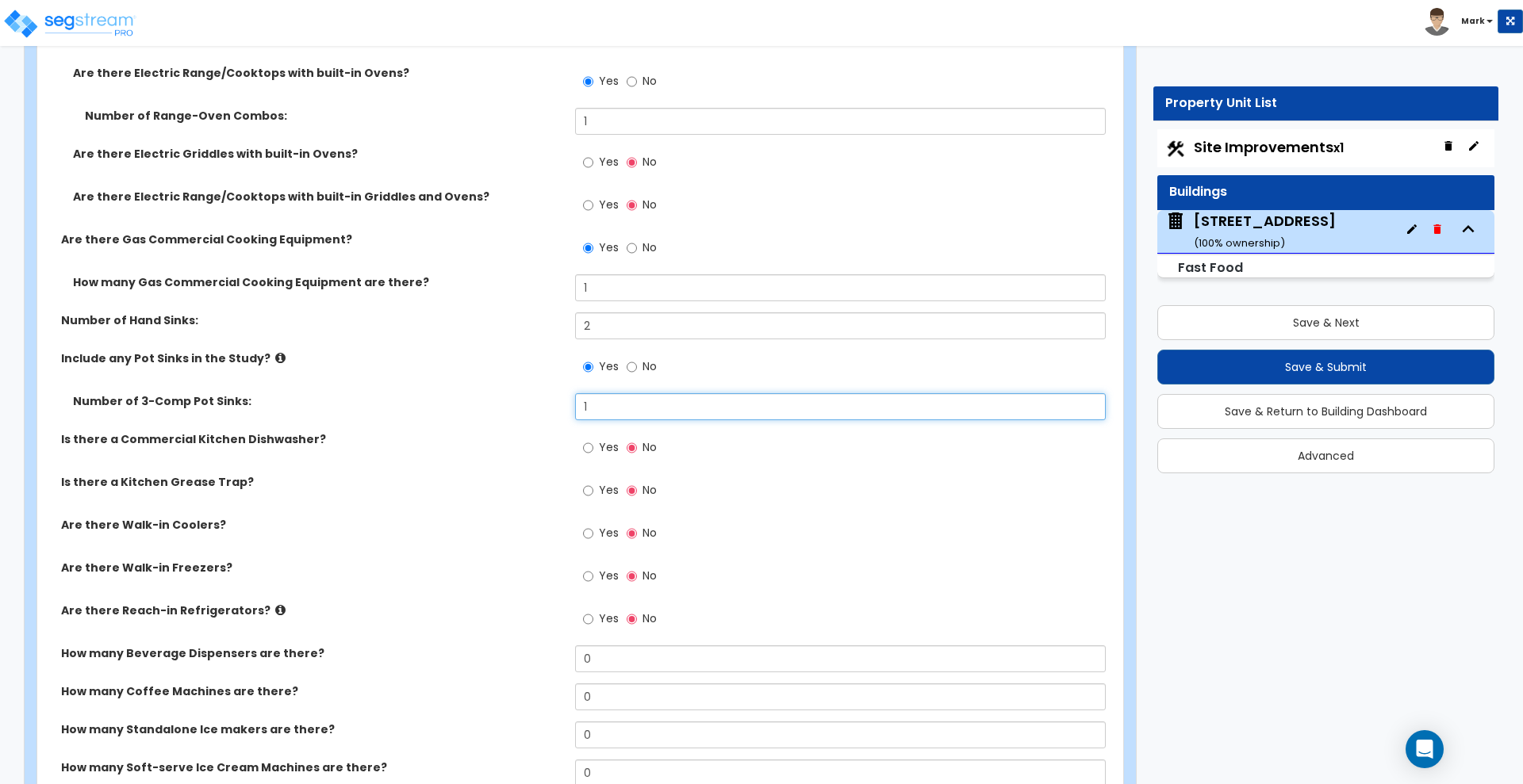
type input "1"
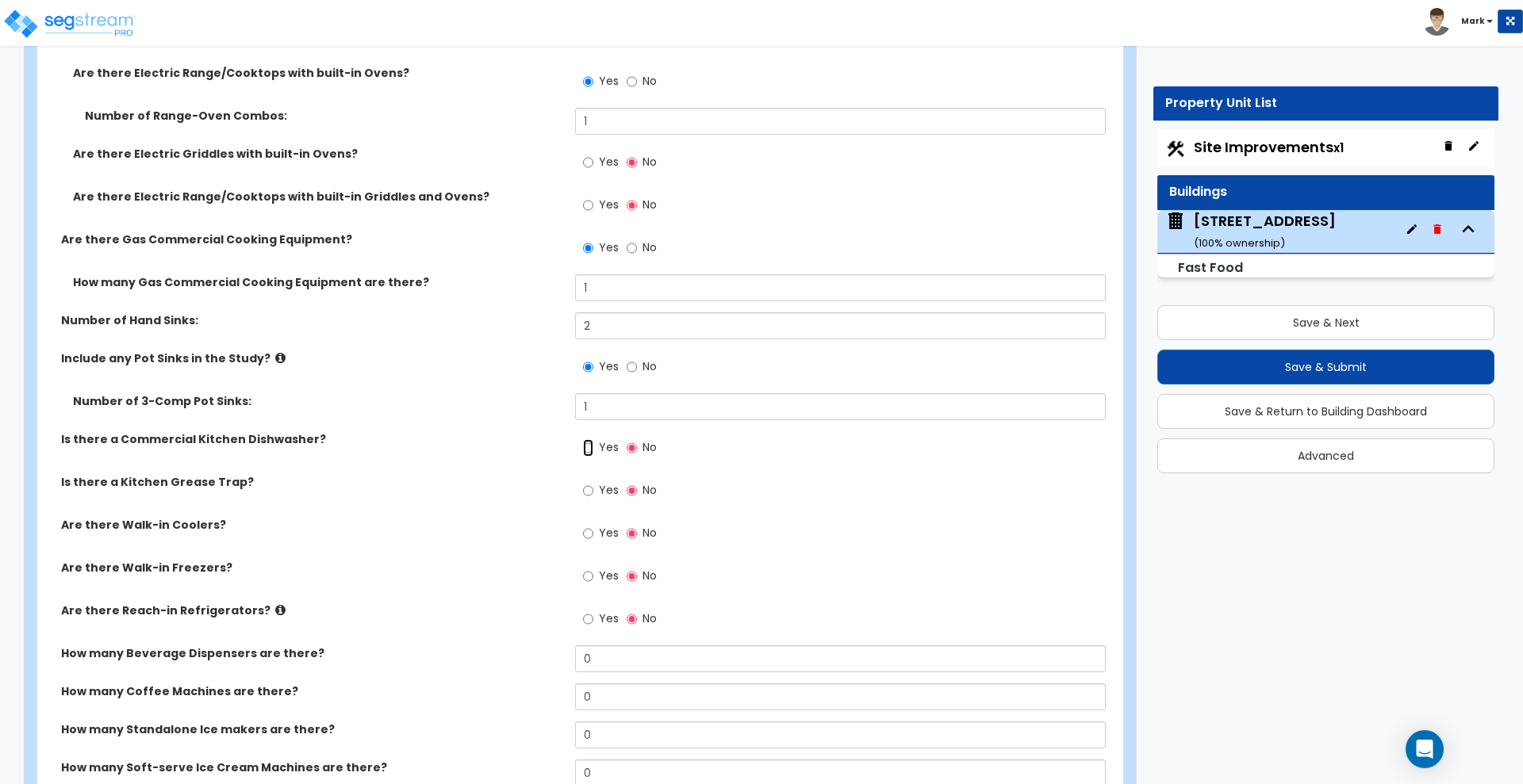
click at [592, 446] on input "Yes" at bounding box center [587, 448] width 10 height 18
radio input "true"
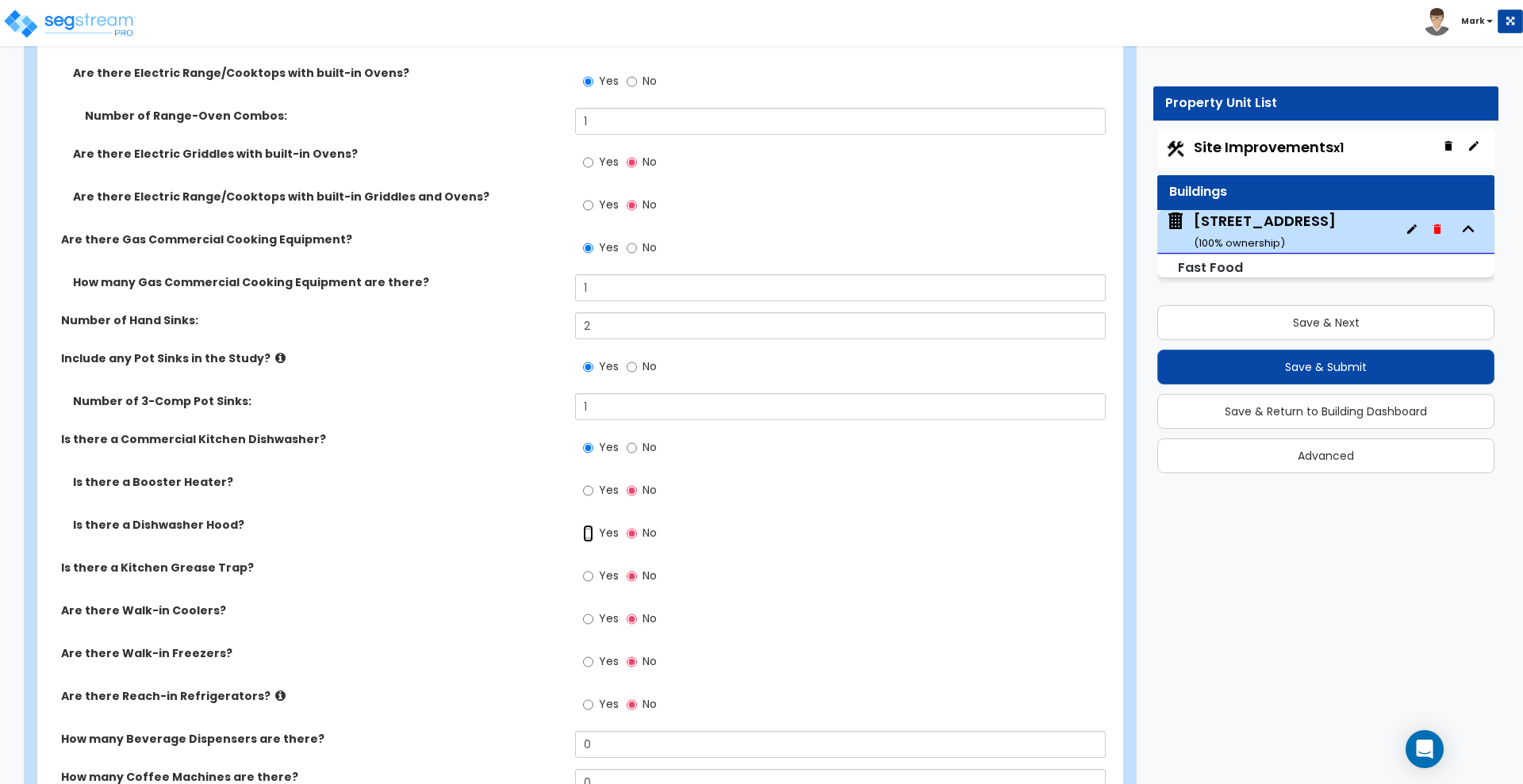
click at [588, 536] on input "Yes" at bounding box center [587, 534] width 10 height 18
radio input "true"
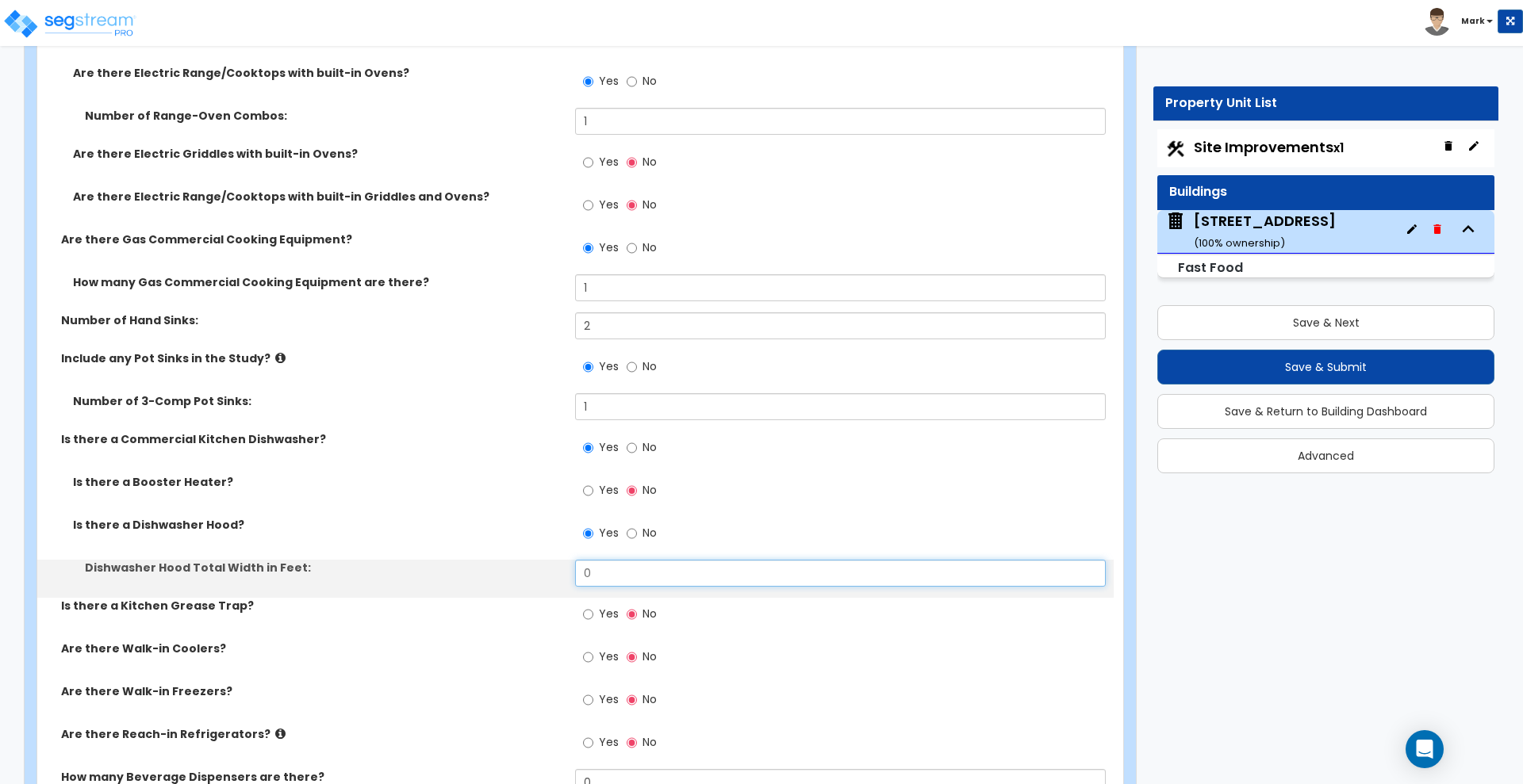
drag, startPoint x: 614, startPoint y: 574, endPoint x: 559, endPoint y: 566, distance: 55.6
click at [559, 566] on div "Dishwasher Hood Total Width in Feet: 0" at bounding box center [576, 578] width 1076 height 38
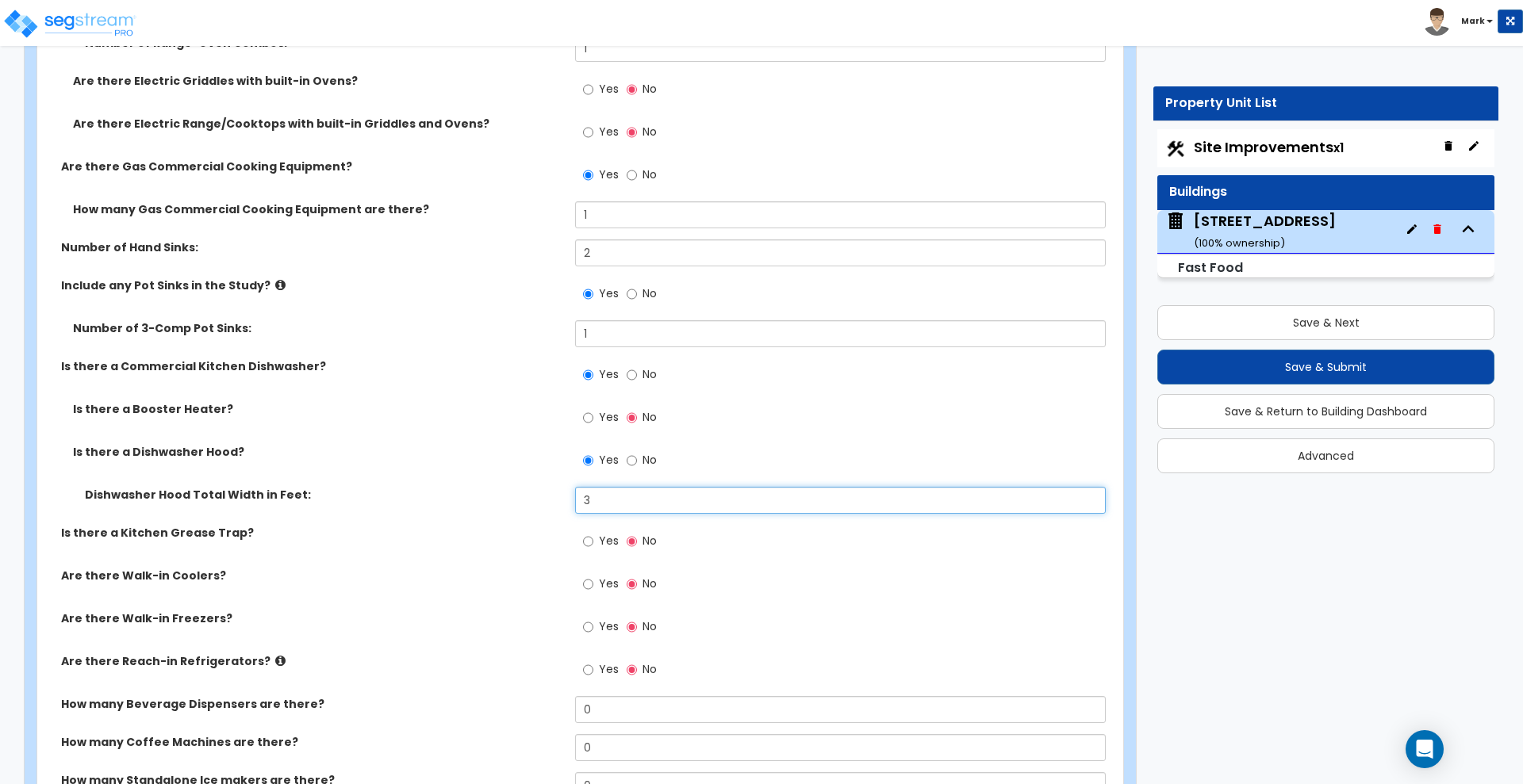
scroll to position [5468, 0]
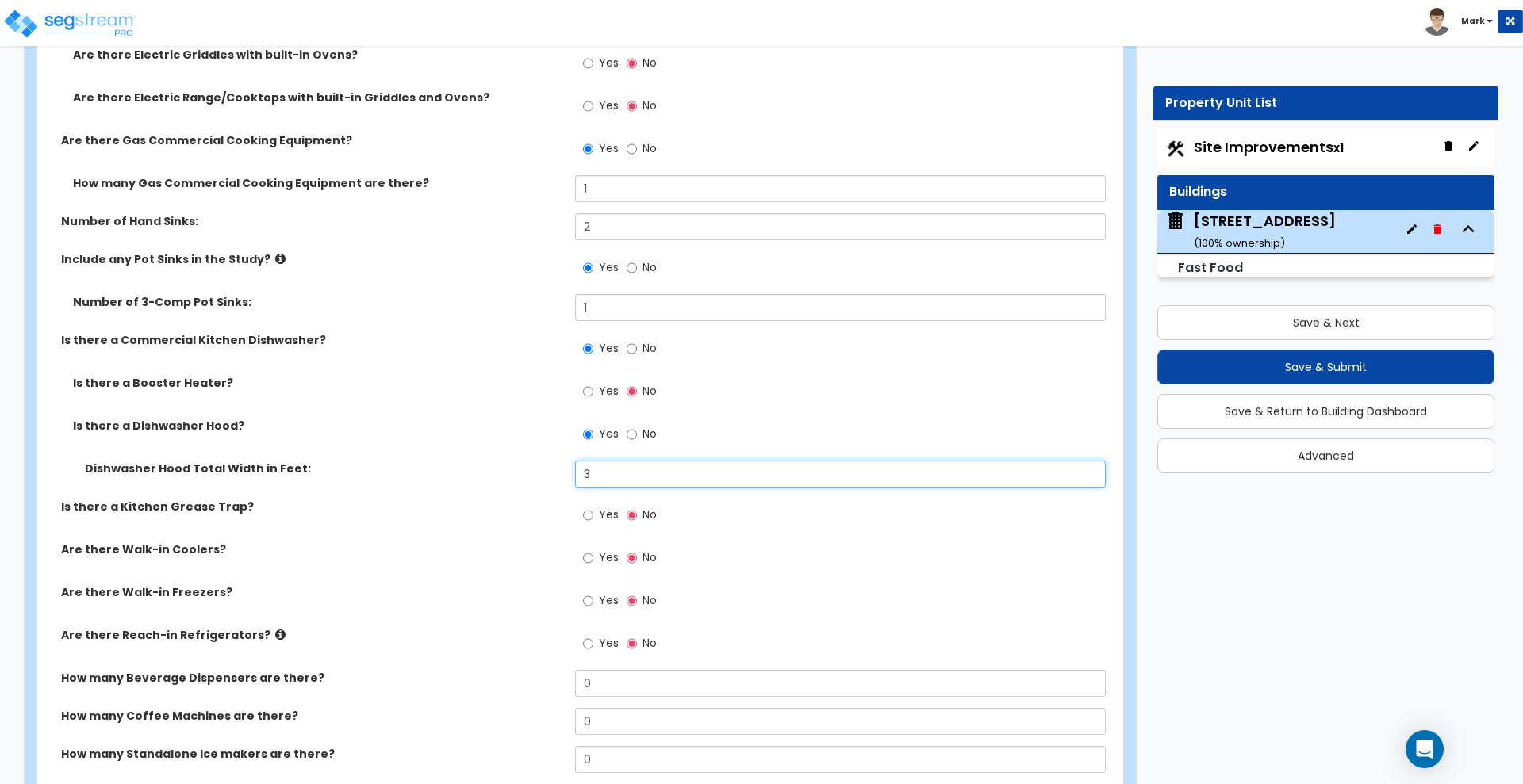
type input "3"
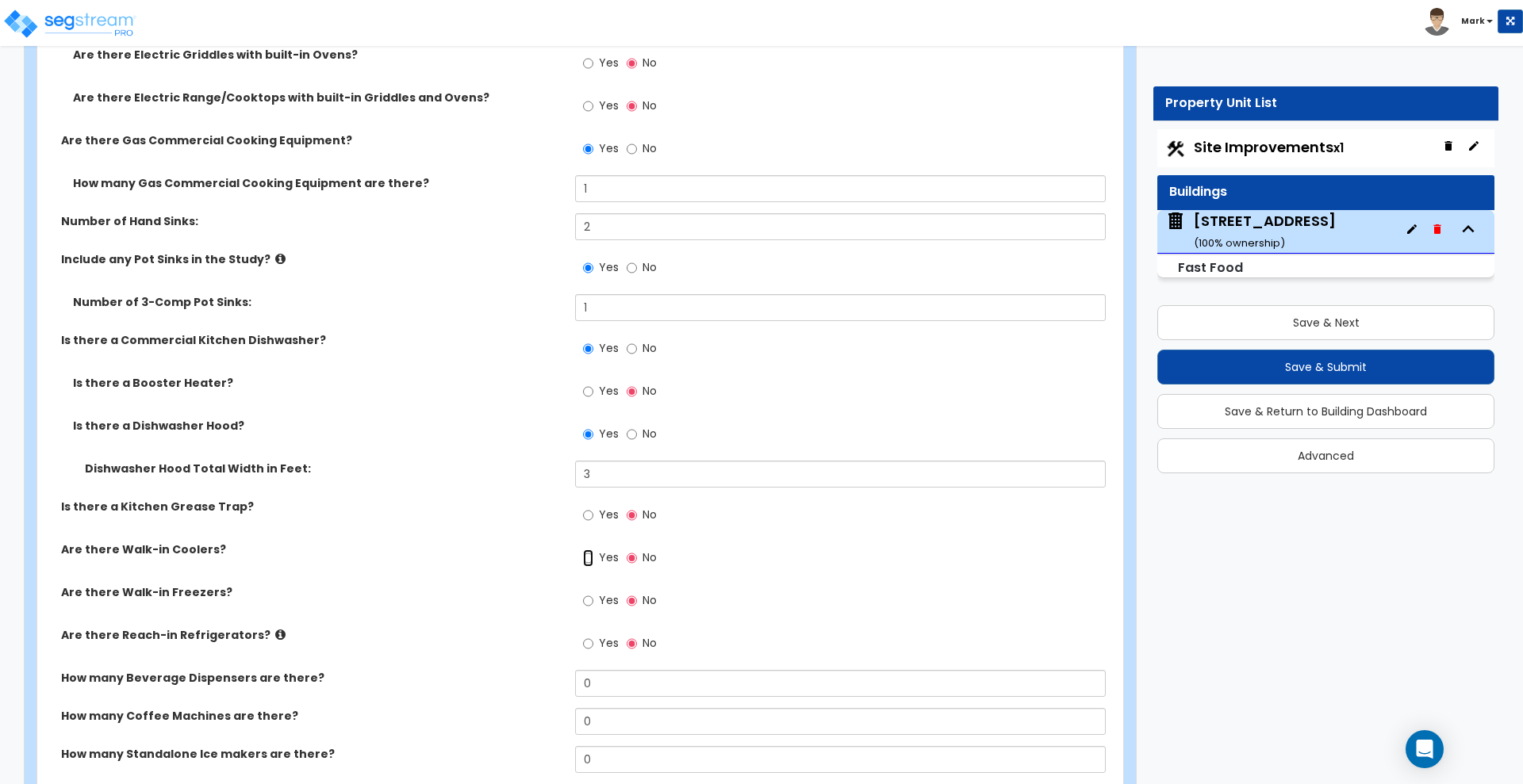
click at [588, 554] on input "Yes" at bounding box center [587, 559] width 10 height 18
radio input "true"
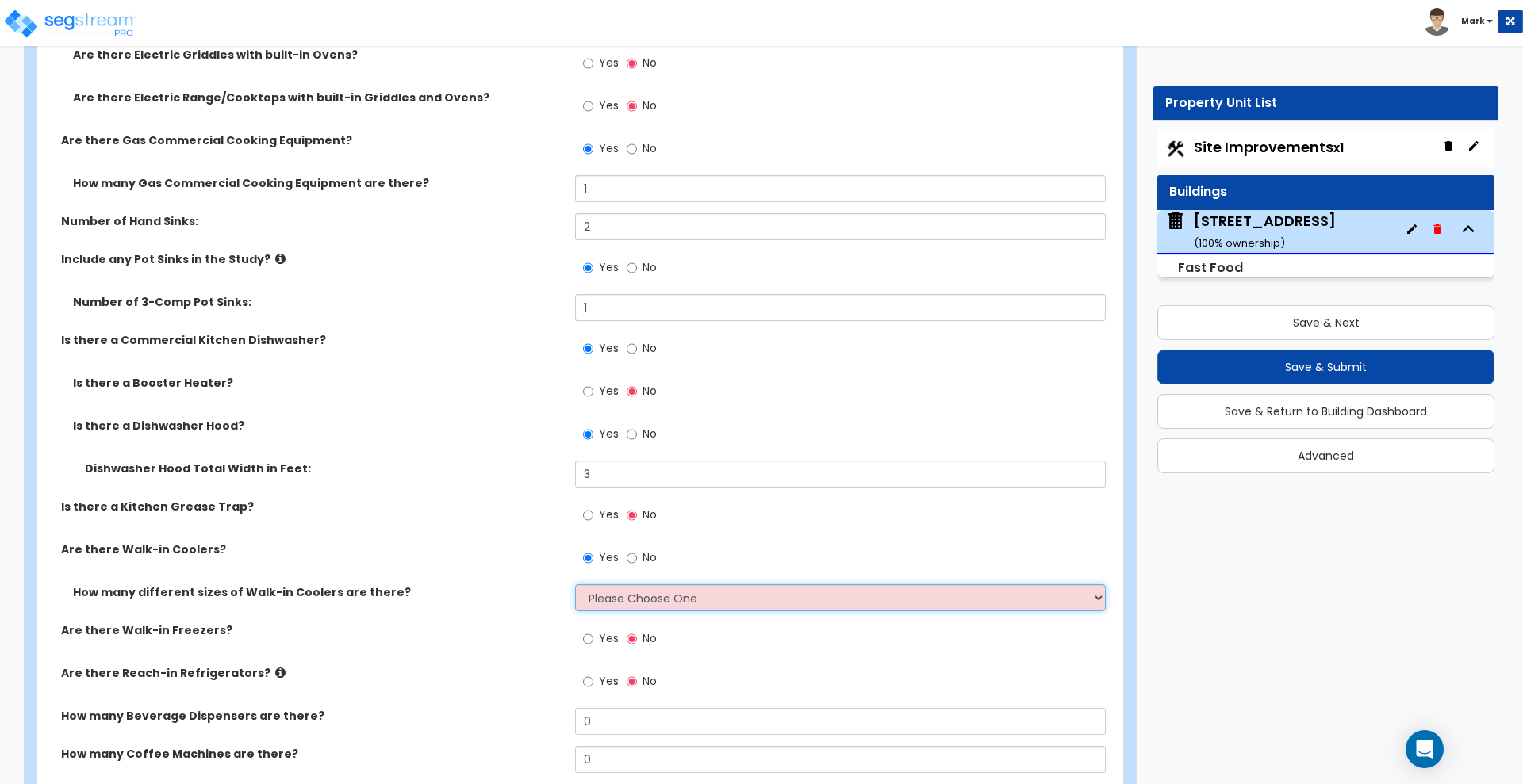
click at [642, 590] on select "Please Choose One 1 2 3 4" at bounding box center [840, 597] width 530 height 27
select select "1"
click at [575, 584] on select "Please Choose One 1 2 3 4" at bounding box center [840, 597] width 530 height 27
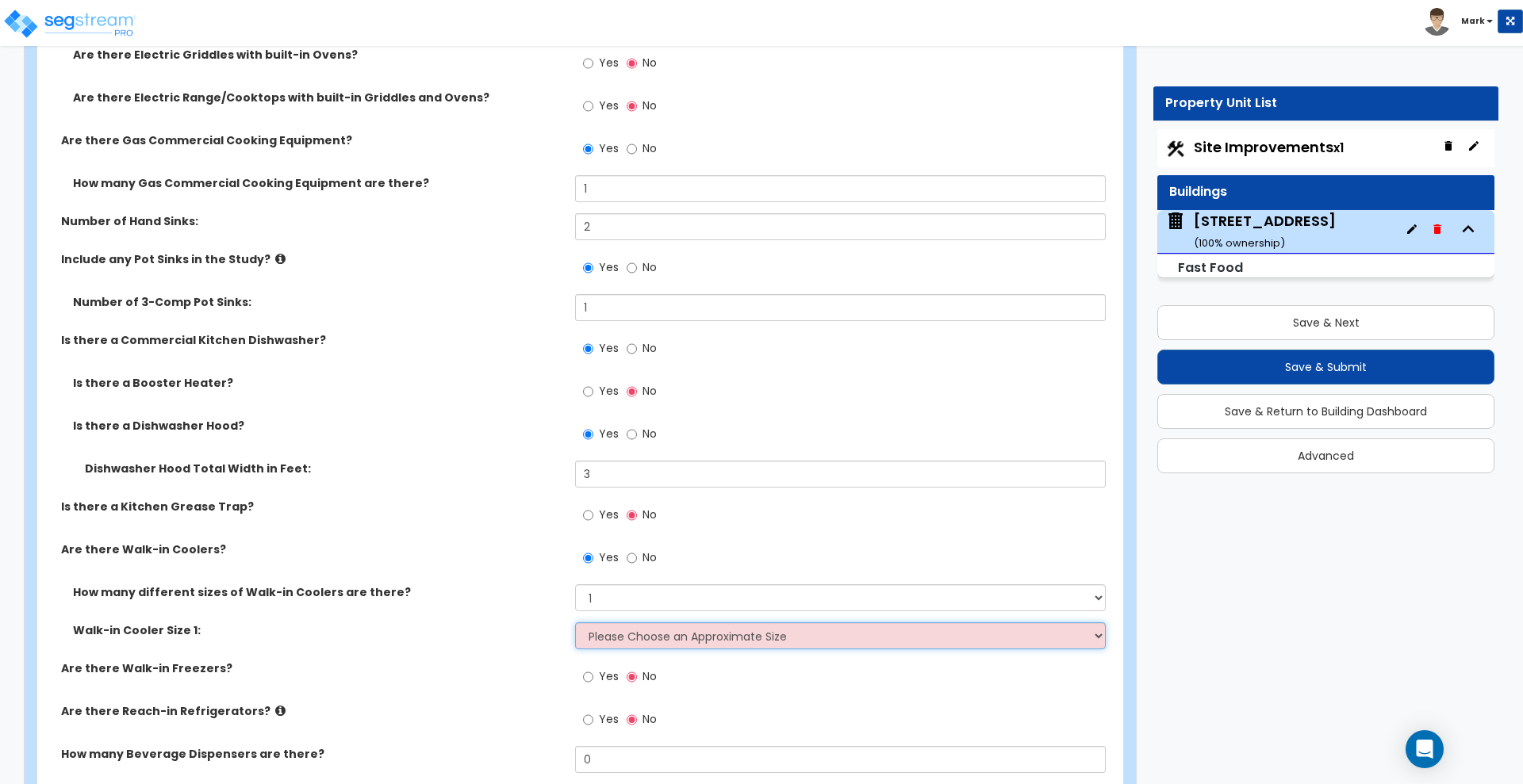
click at [625, 638] on select "Please Choose an Approximate Size 6' x 6' 10' x 6' 12' x 14' 12' x 20' I want t…" at bounding box center [840, 635] width 530 height 27
select select "3"
click at [575, 622] on select "Please Choose an Approximate Size 6' x 6' 10' x 6' 12' x 14' 12' x 20' I want t…" at bounding box center [840, 635] width 530 height 27
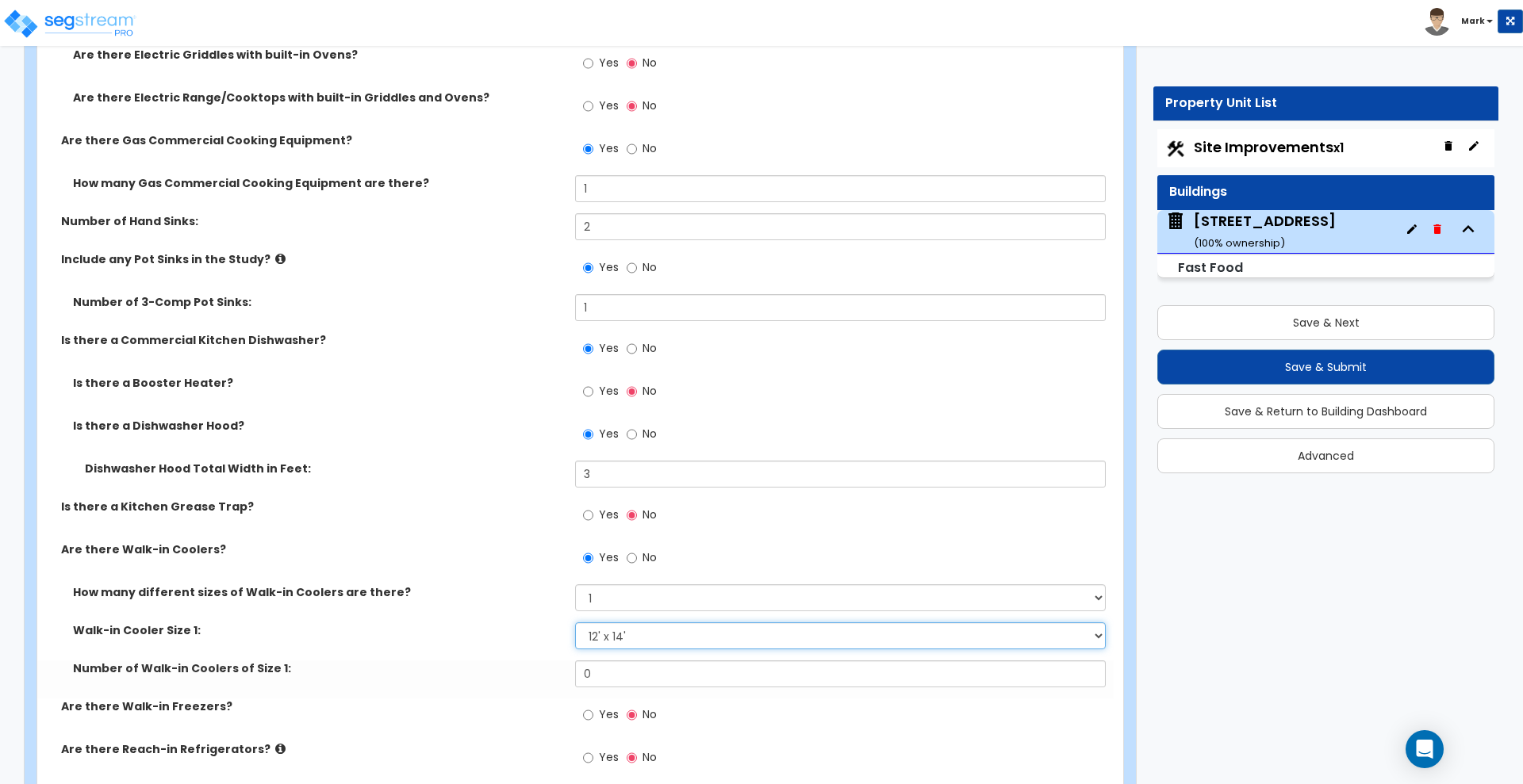
scroll to position [5567, 0]
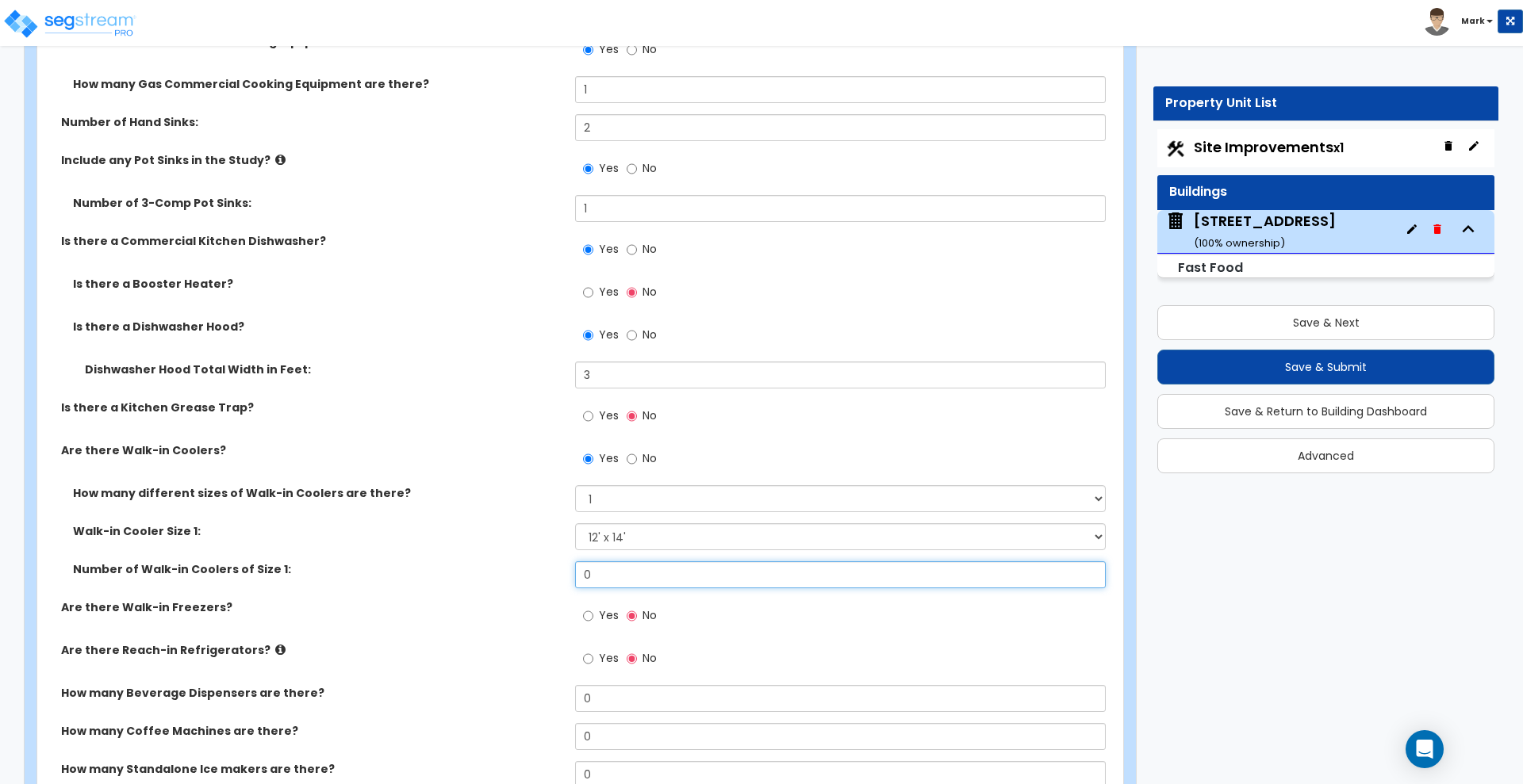
drag, startPoint x: 599, startPoint y: 576, endPoint x: 512, endPoint y: 568, distance: 87.4
click at [512, 568] on div "Number of Walk-in Coolers of Size 1: 0" at bounding box center [576, 580] width 1076 height 38
type input "1"
click at [651, 546] on select "Please Choose an Approximate Size 6' x 6' 10' x 6' 12' x 14' 12' x 20' I want t…" at bounding box center [840, 536] width 530 height 27
select select "2"
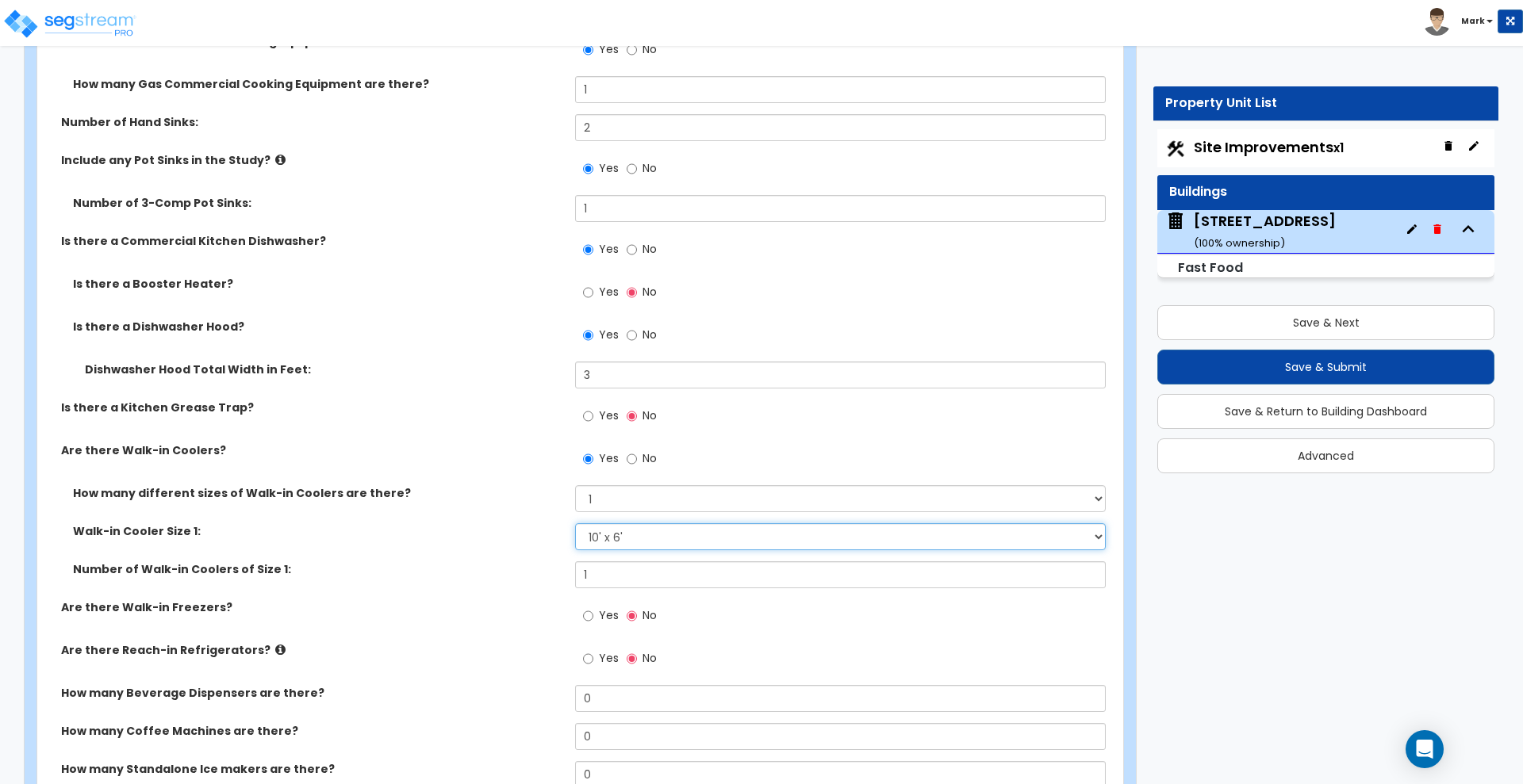
click at [575, 523] on select "Please Choose an Approximate Size 6' x 6' 10' x 6' 12' x 14' 12' x 20' I want t…" at bounding box center [840, 536] width 530 height 27
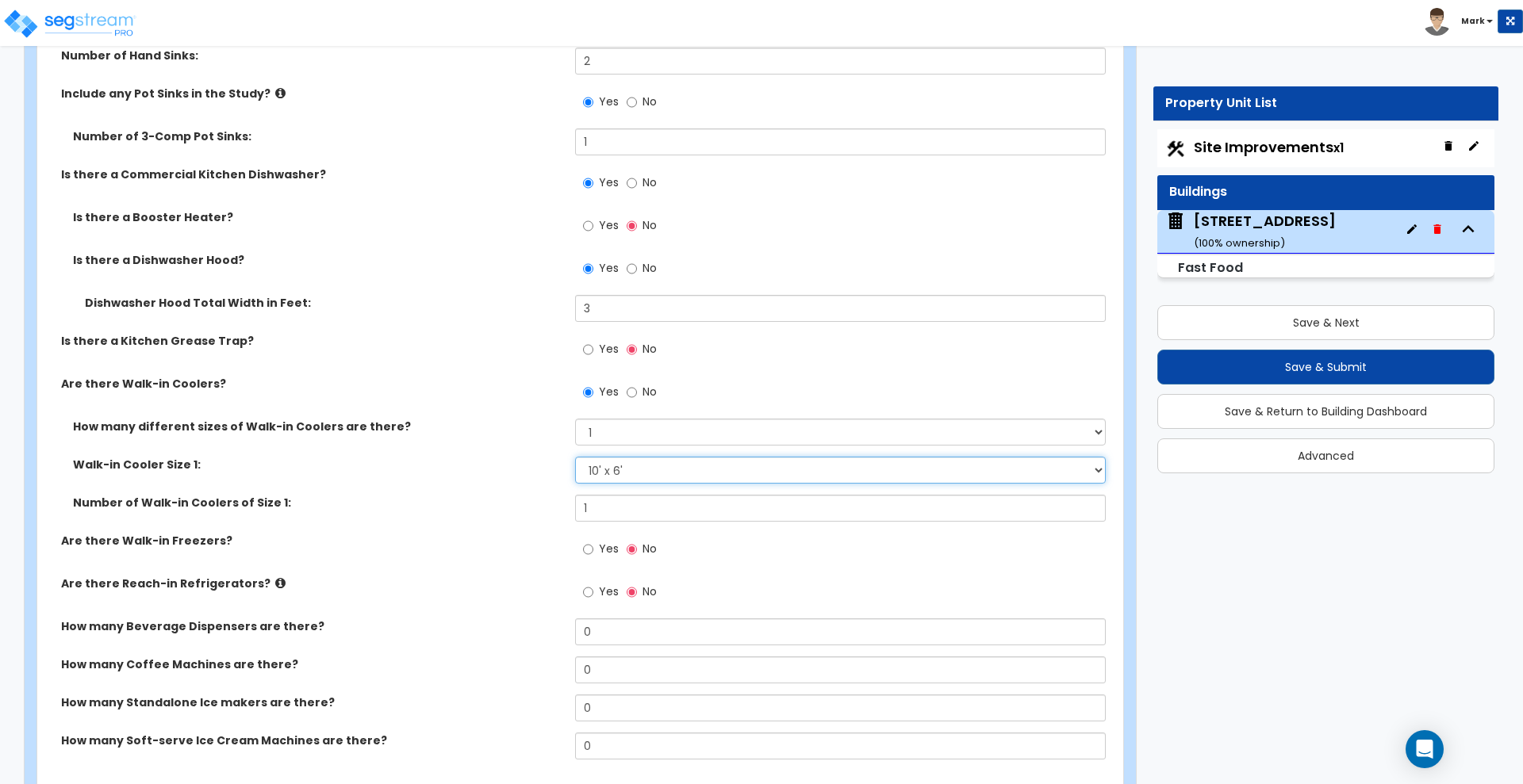
scroll to position [5667, 0]
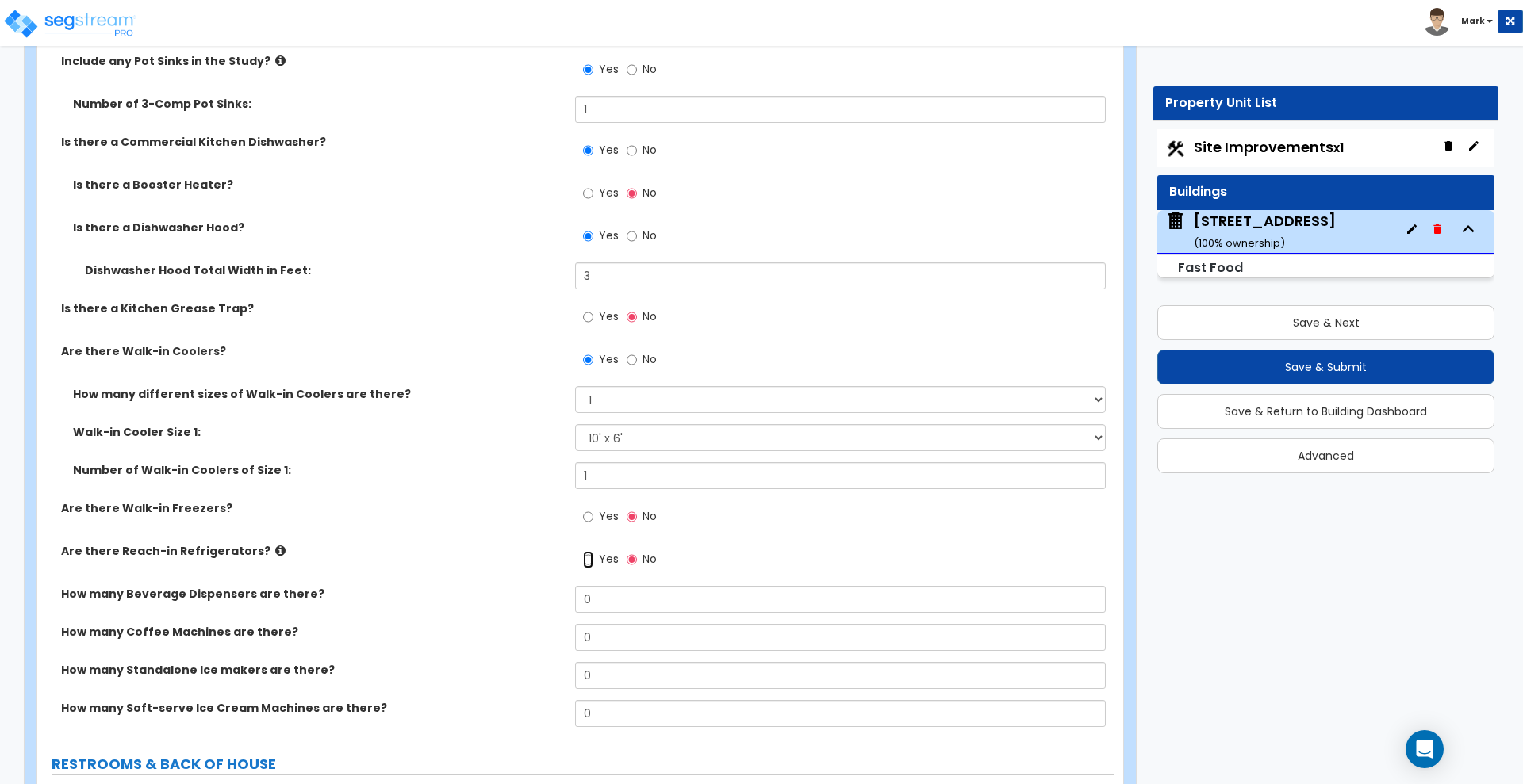
click at [583, 558] on input "Yes" at bounding box center [587, 560] width 10 height 18
radio input "true"
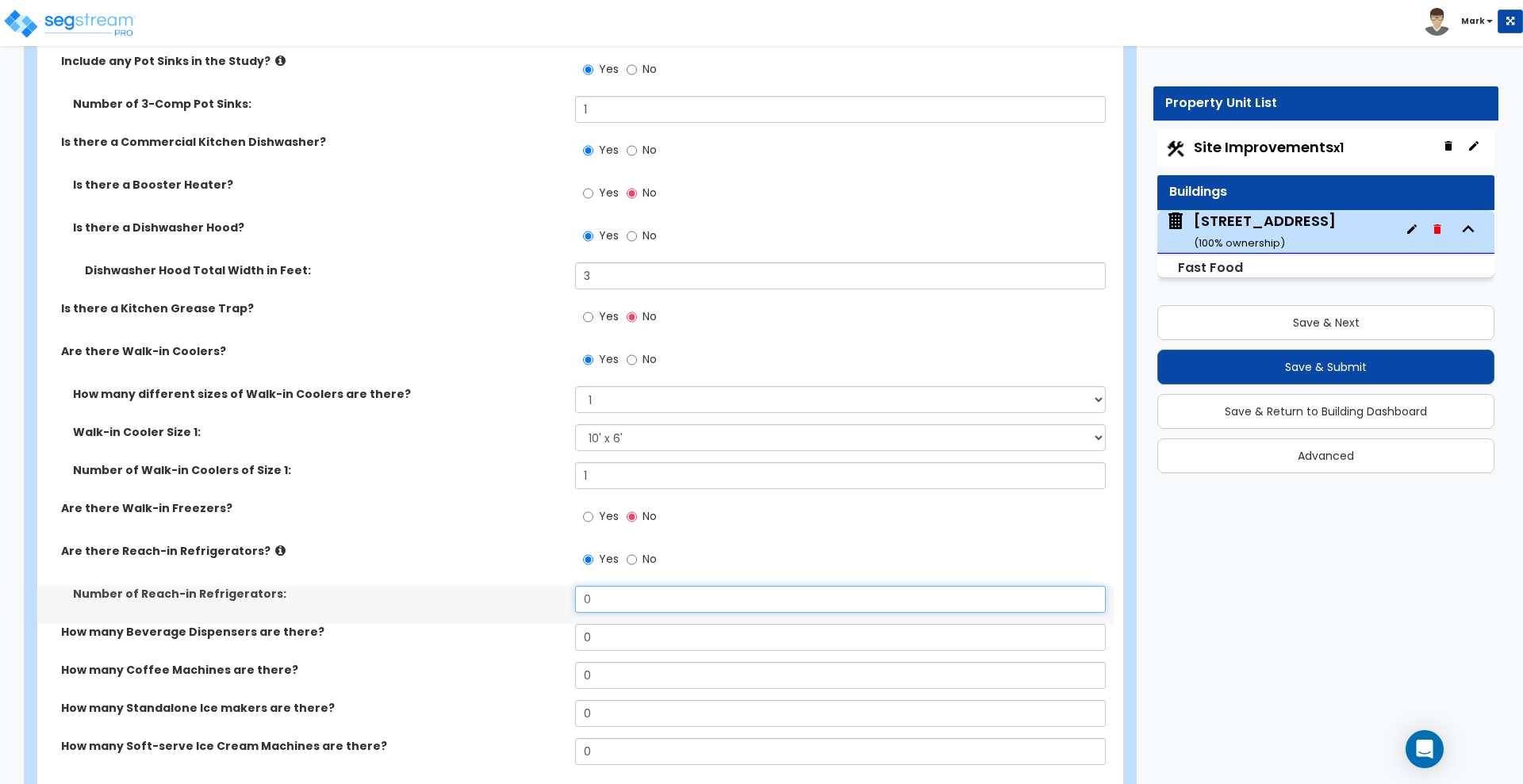
drag, startPoint x: 596, startPoint y: 595, endPoint x: 539, endPoint y: 597, distance: 57.0
click at [541, 597] on div "Number of Reach-in Refrigerators: 0" at bounding box center [576, 605] width 1076 height 38
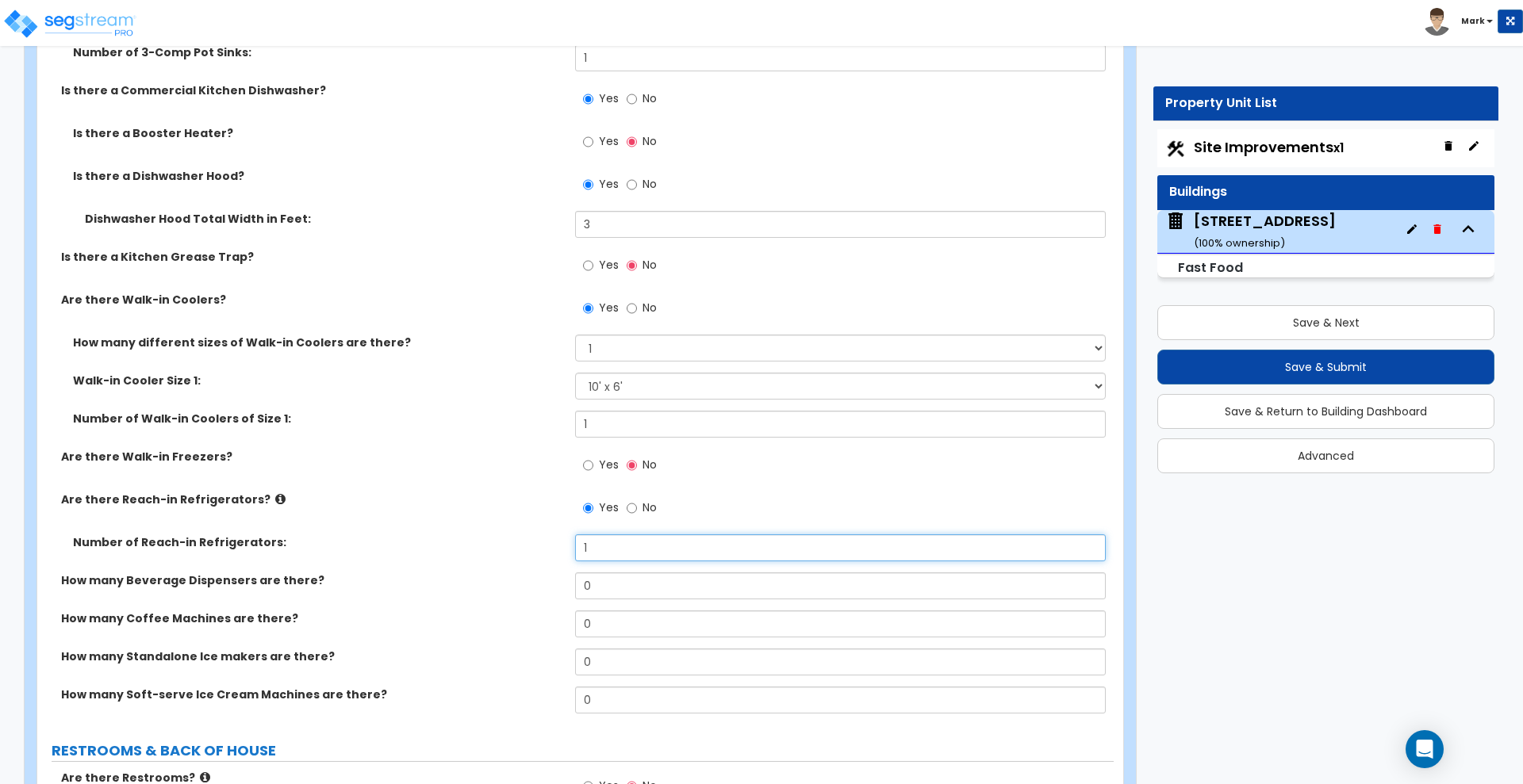
scroll to position [5766, 0]
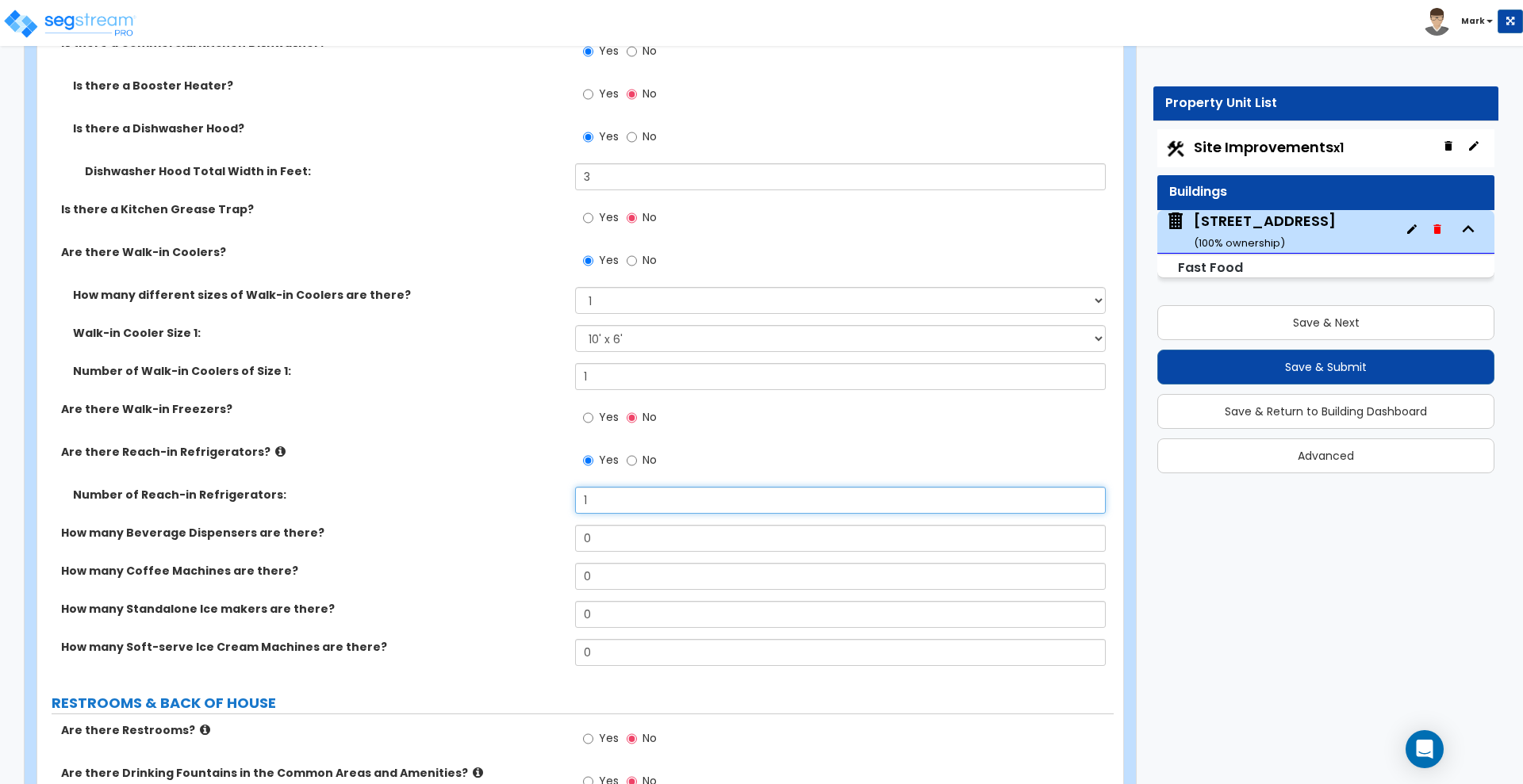
type input "1"
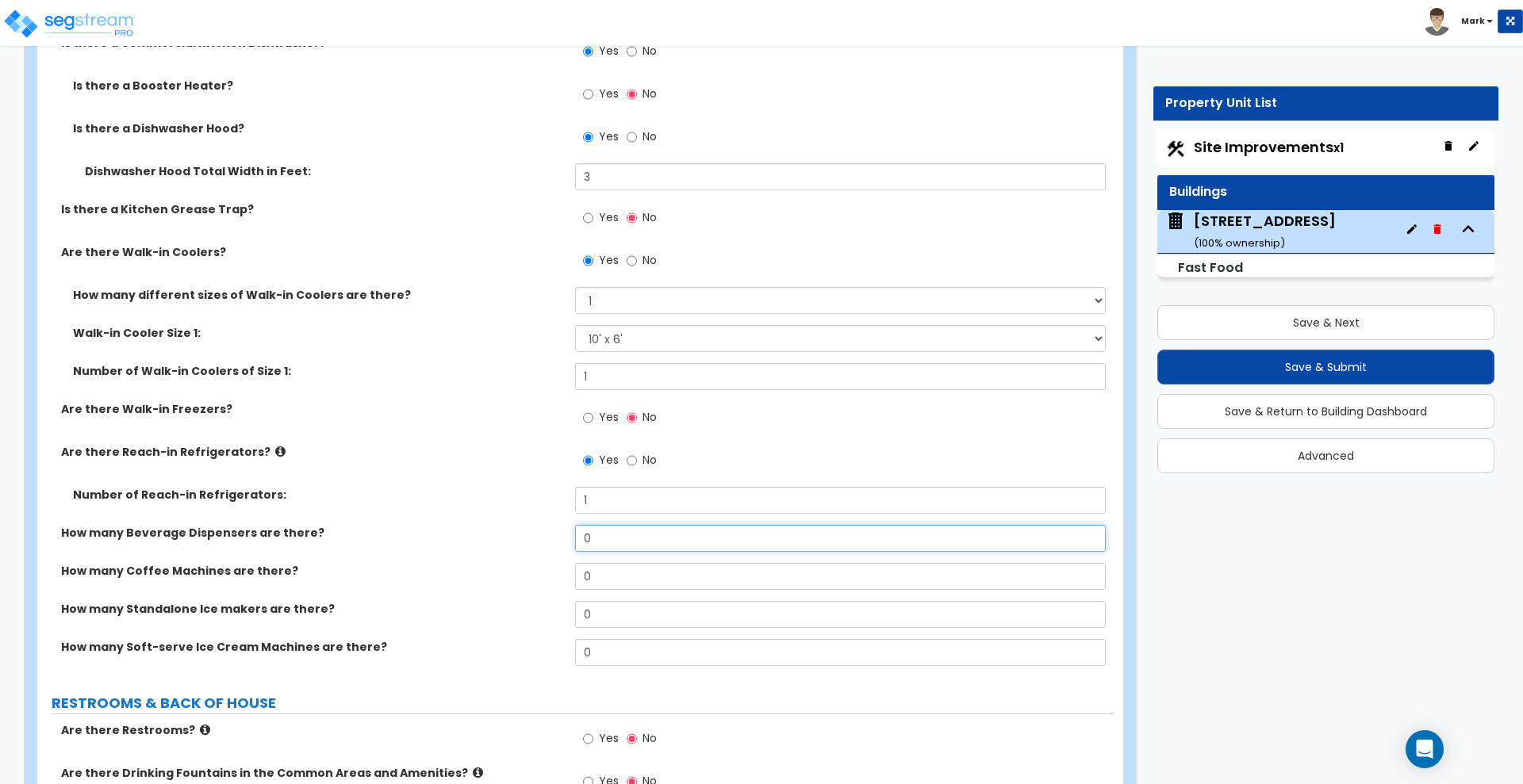
drag, startPoint x: 550, startPoint y: 540, endPoint x: 536, endPoint y: 540, distance: 14.0
click at [536, 540] on div "How many Beverage Dispensers are there? 0" at bounding box center [576, 544] width 1076 height 38
type input "1"
drag, startPoint x: 614, startPoint y: 570, endPoint x: 554, endPoint y: 569, distance: 60.0
click at [554, 569] on div "How many Coffee Machines are there? 0" at bounding box center [576, 581] width 1076 height 38
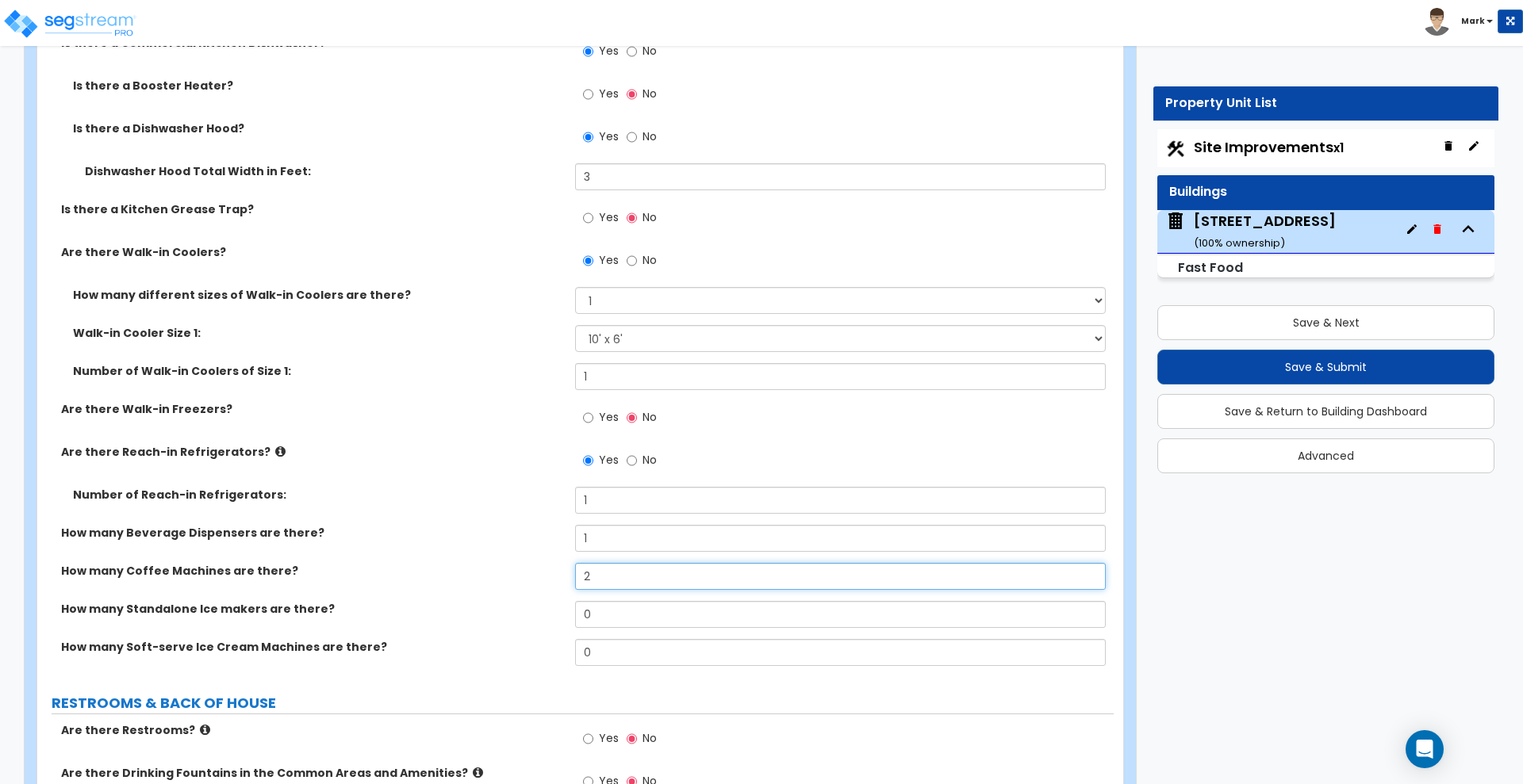
type input "2"
drag, startPoint x: 602, startPoint y: 610, endPoint x: 556, endPoint y: 608, distance: 46.0
click at [556, 608] on div "How many Standalone Ice makers are there? 0" at bounding box center [576, 620] width 1076 height 38
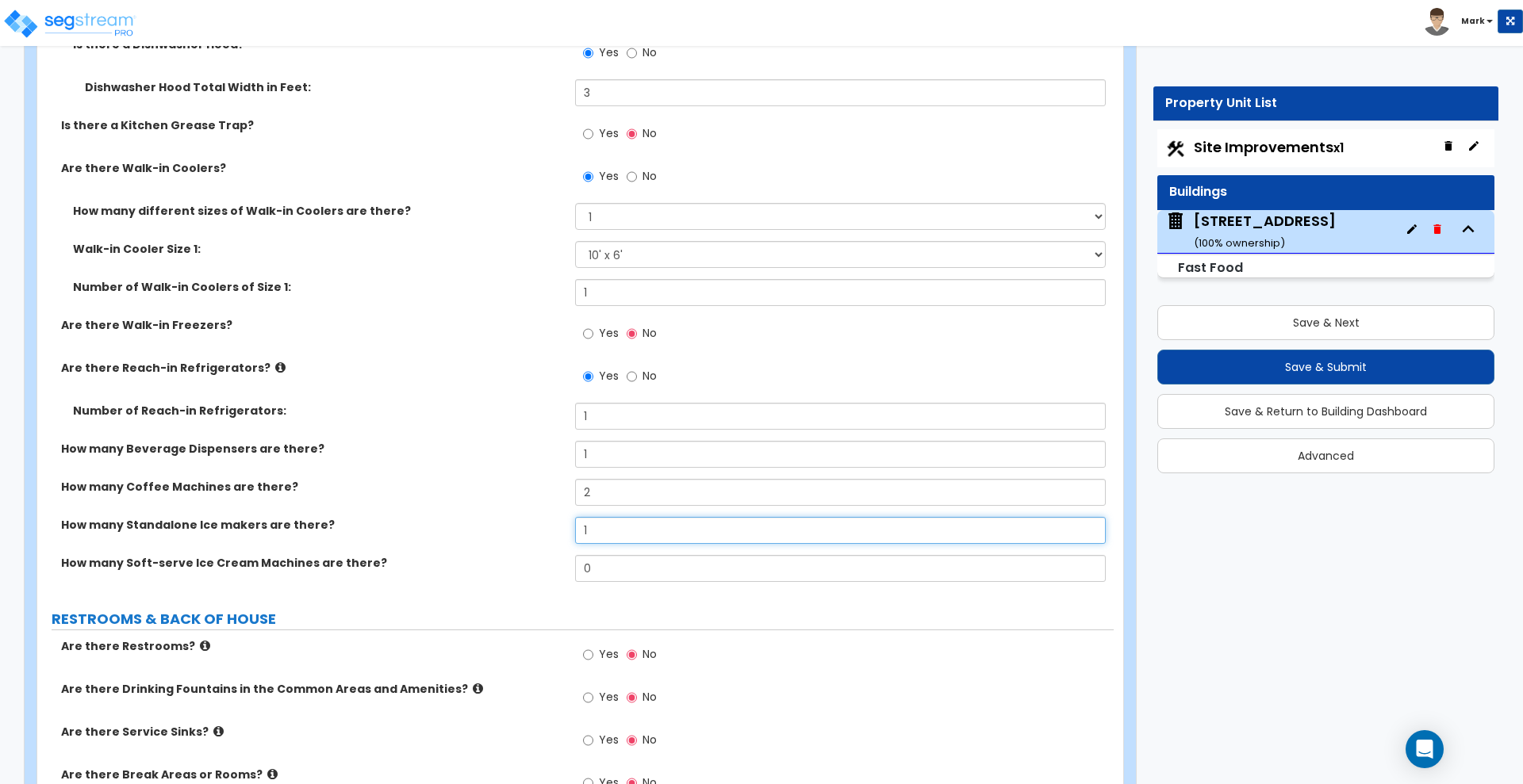
scroll to position [5964, 0]
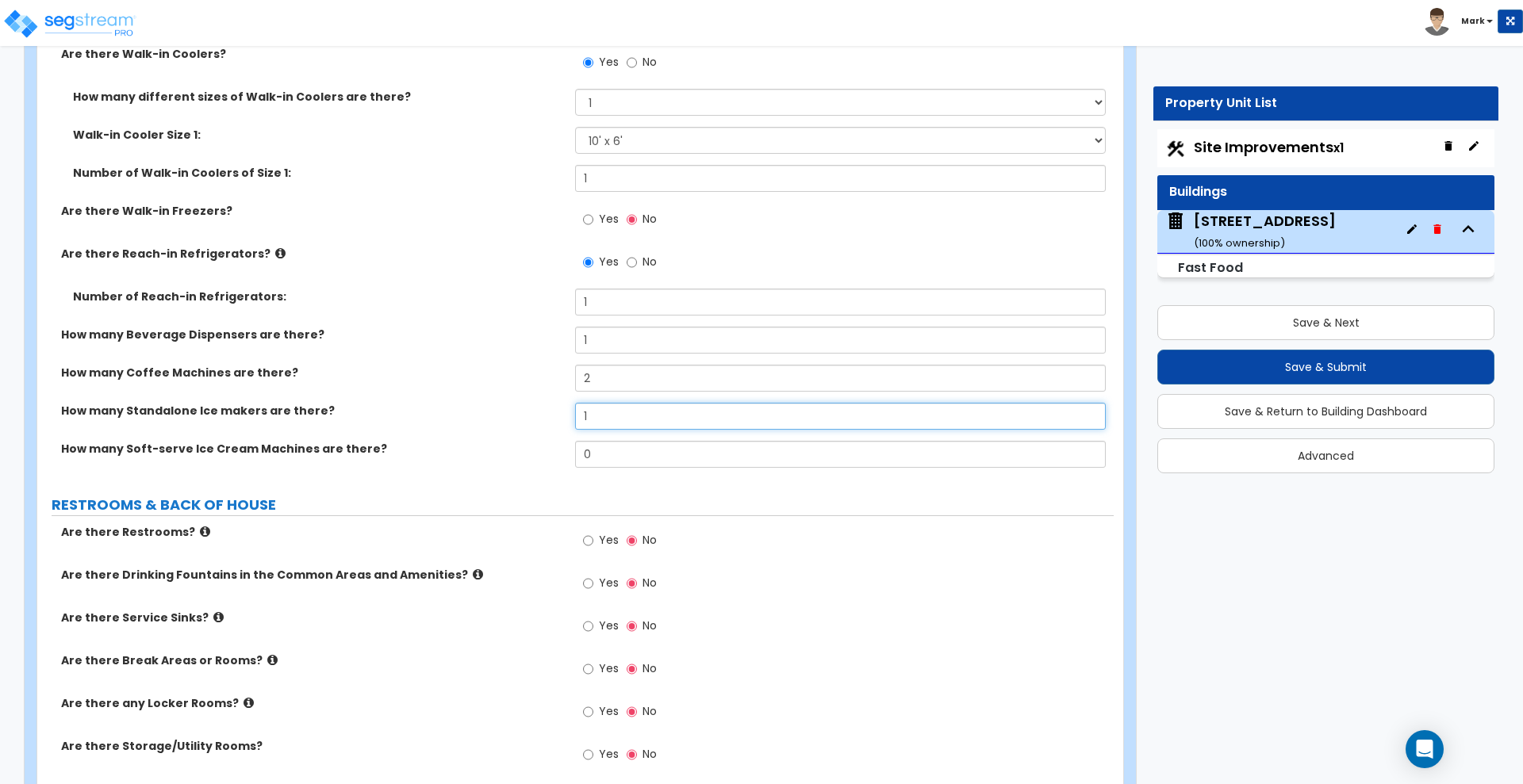
type input "1"
drag, startPoint x: 597, startPoint y: 454, endPoint x: 538, endPoint y: 445, distance: 59.7
click at [544, 446] on div "How many Soft-serve Ice Cream Machines are there? 0" at bounding box center [576, 460] width 1076 height 38
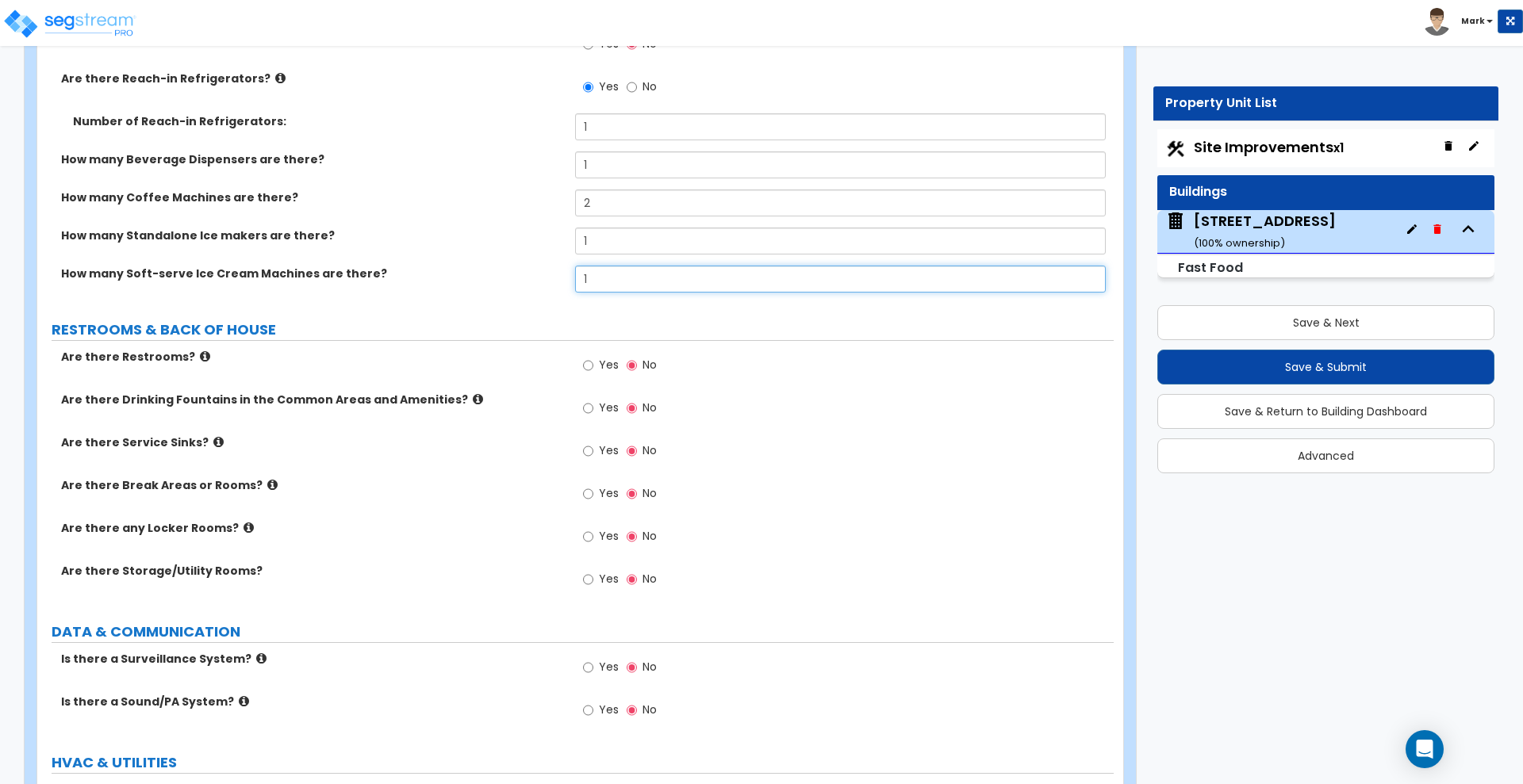
scroll to position [6162, 0]
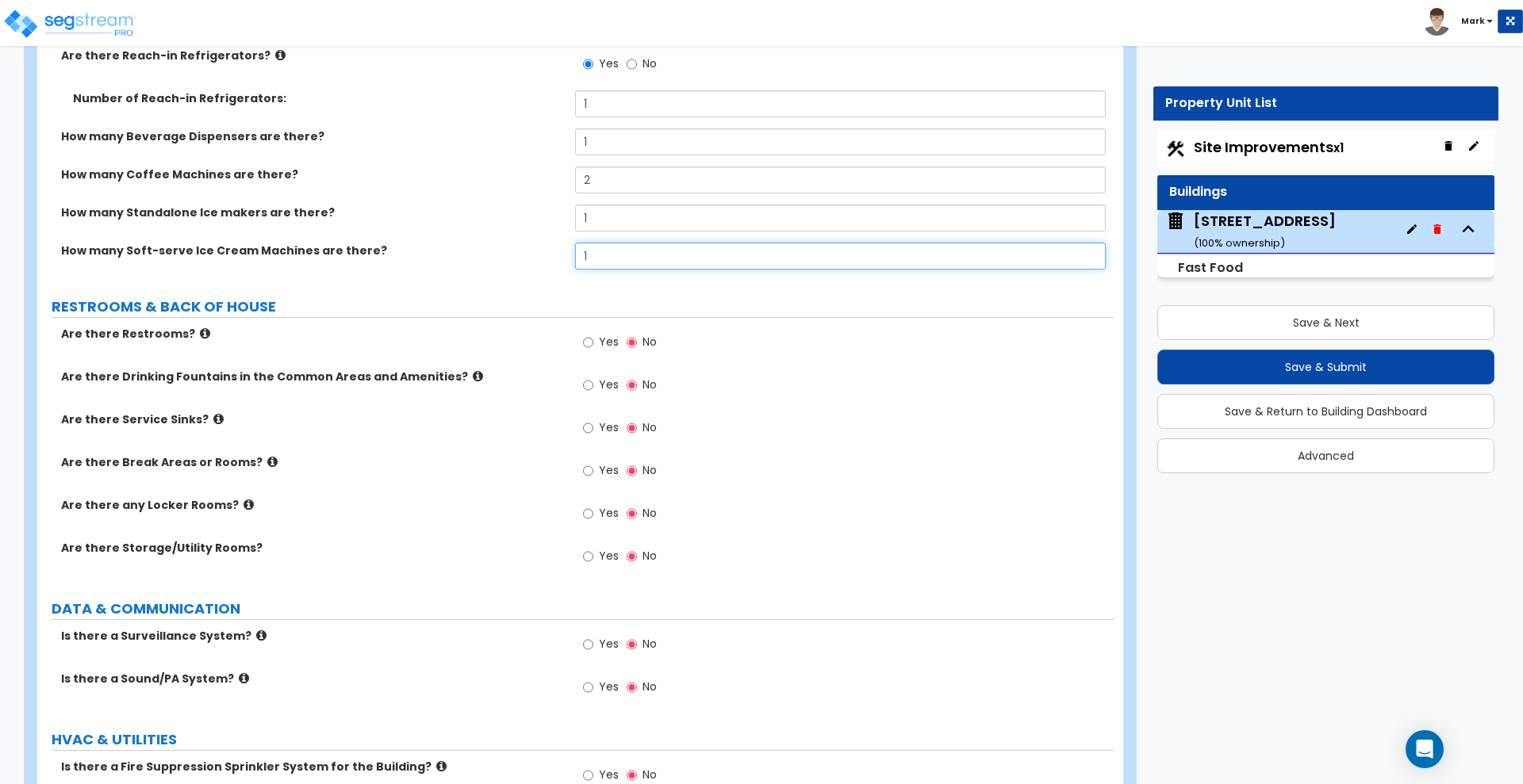
type input "1"
click at [589, 343] on input "Yes" at bounding box center [587, 343] width 10 height 18
radio input "true"
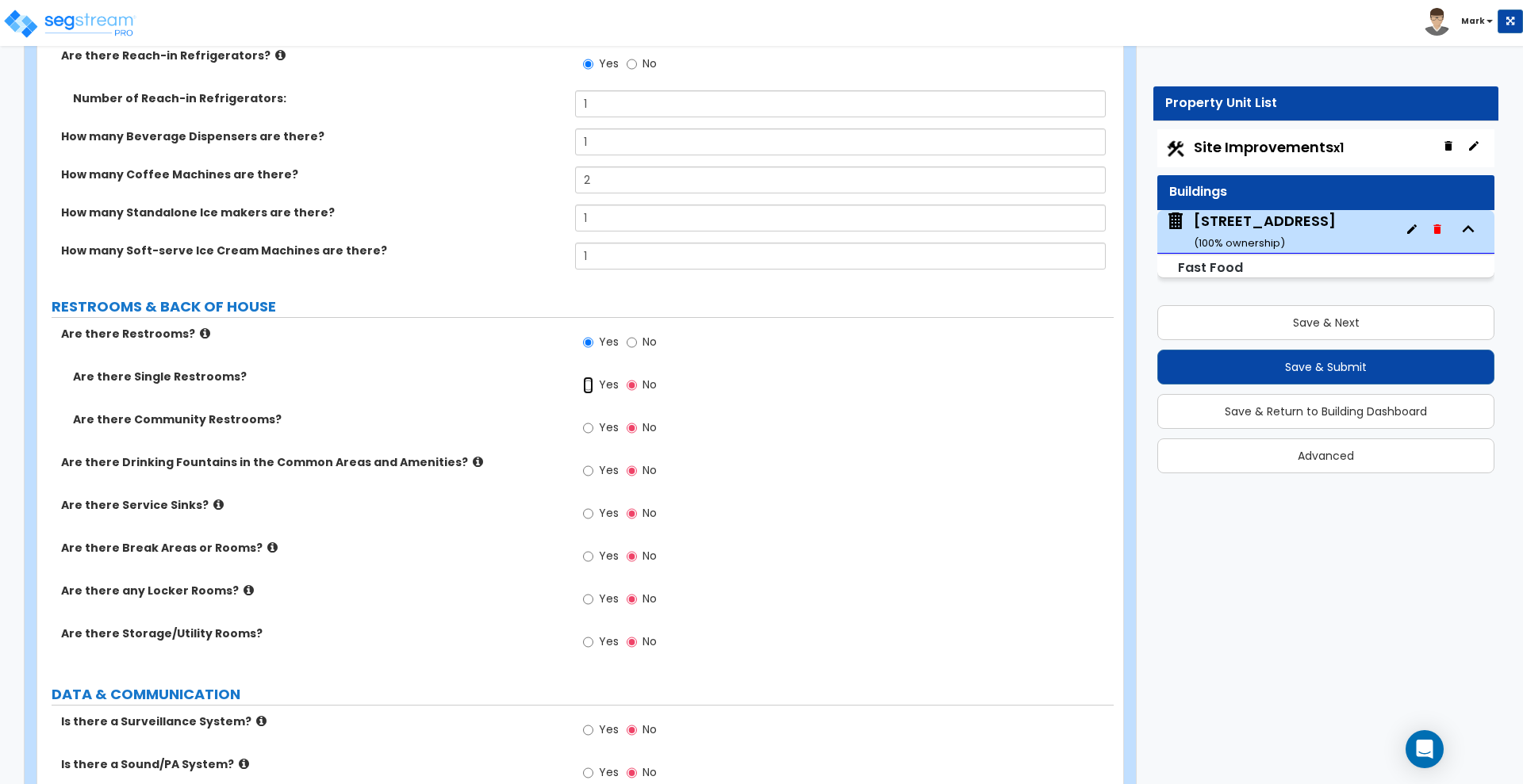
click at [590, 389] on input "Yes" at bounding box center [587, 386] width 10 height 18
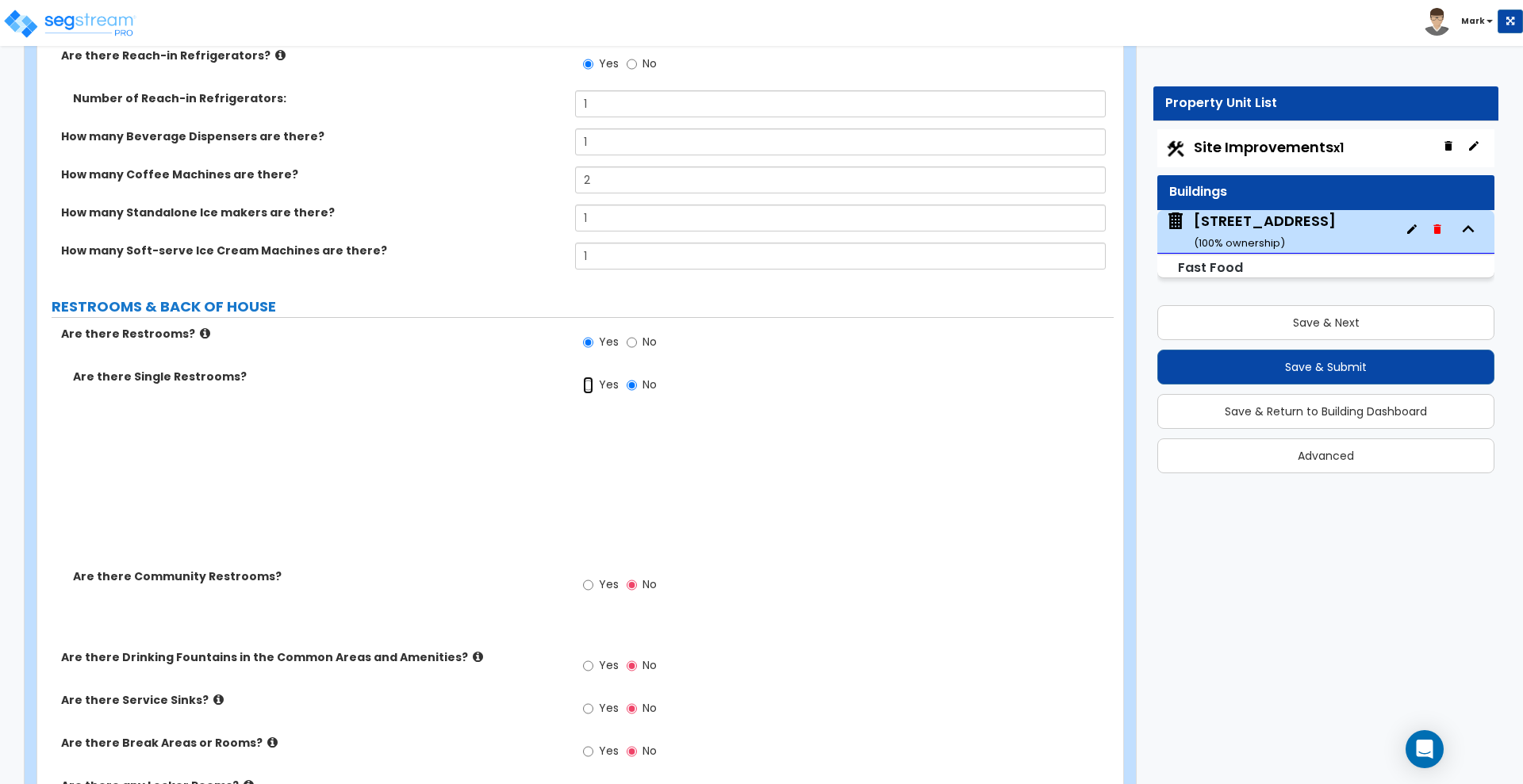
radio input "true"
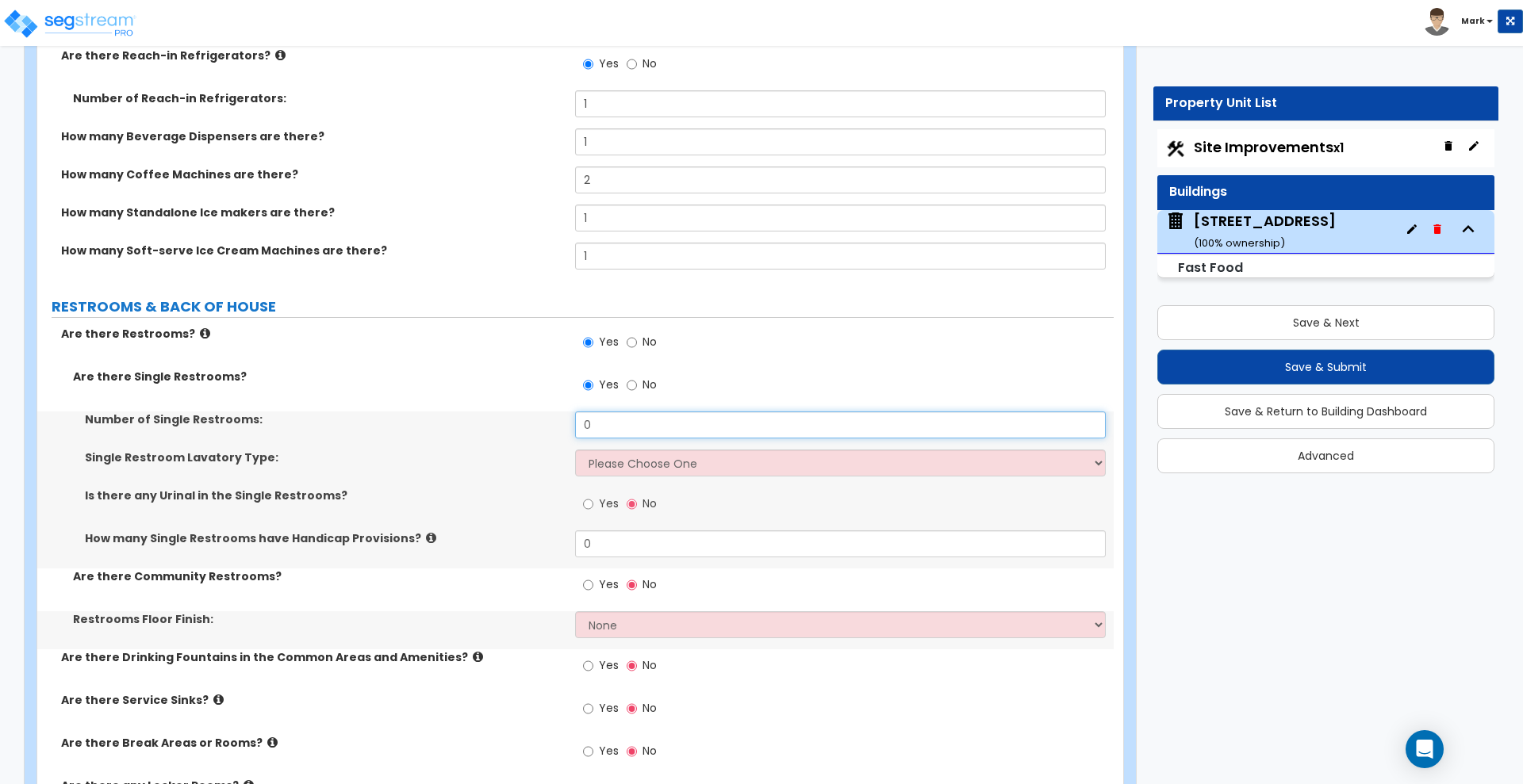
drag, startPoint x: 544, startPoint y: 419, endPoint x: 461, endPoint y: 411, distance: 83.4
click at [481, 414] on div "Number of Single Restrooms: 0" at bounding box center [576, 430] width 1076 height 38
type input "2"
click at [600, 466] on select "Please Choose One Wall-mounted Vanity-mounted" at bounding box center [840, 463] width 530 height 27
select select "2"
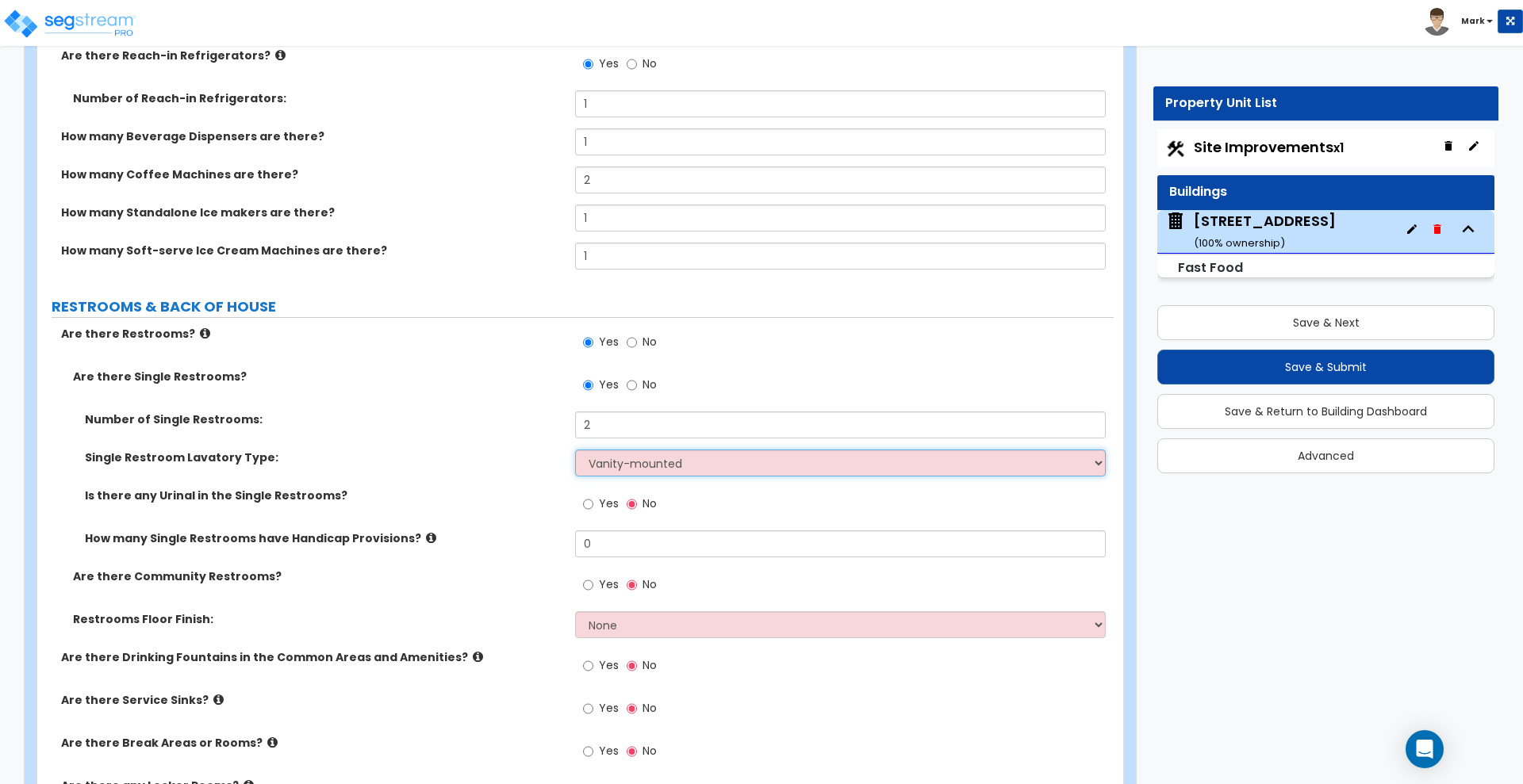
click at [575, 450] on select "Please Choose One Wall-mounted Vanity-mounted" at bounding box center [840, 463] width 530 height 27
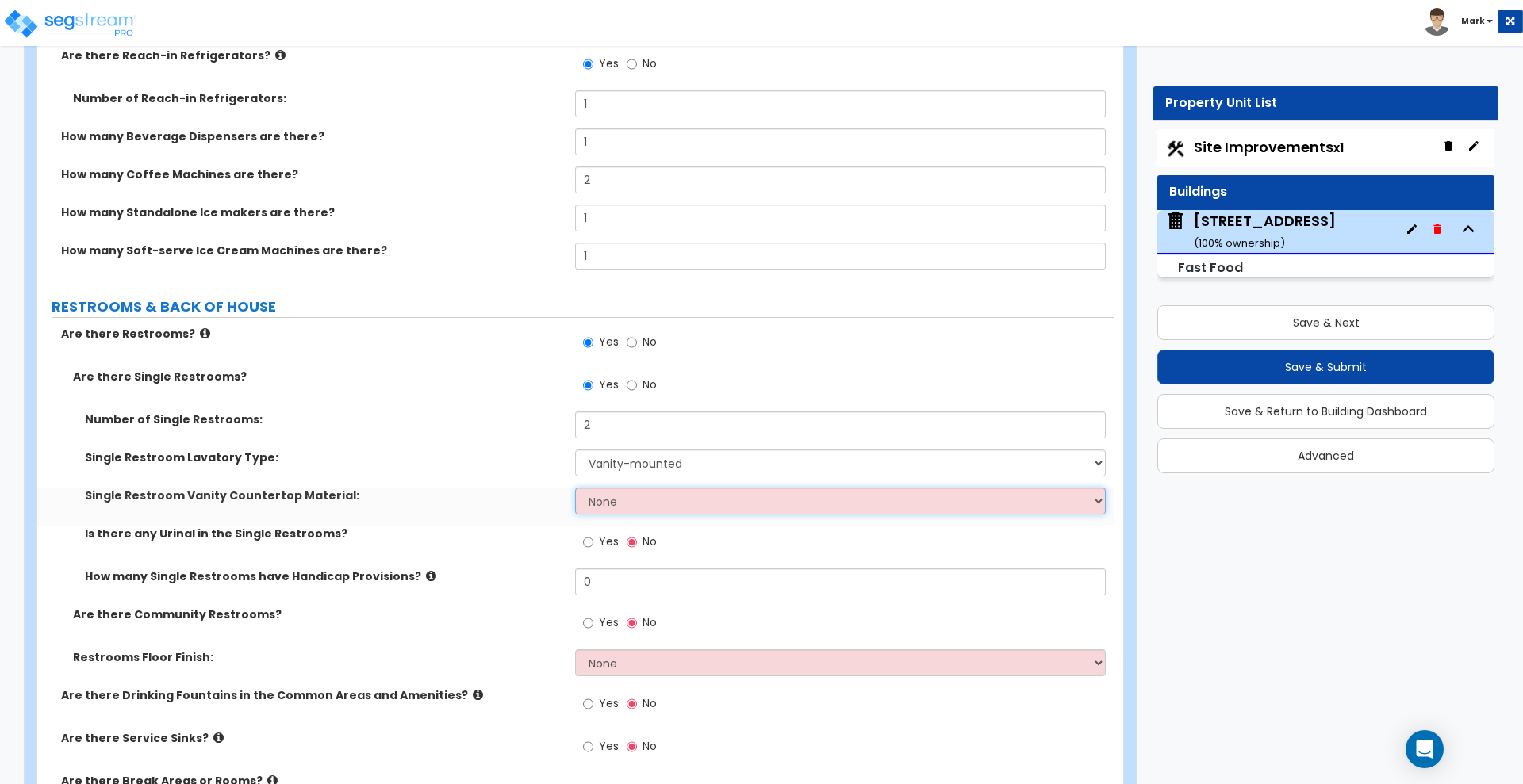
click at [603, 507] on select "None Plastic Laminate Solid Surface Stone Quartz Marble Tile Wood Stainless Ste…" at bounding box center [840, 500] width 530 height 27
select select "2"
click at [575, 487] on select "None Plastic Laminate Solid Surface Stone Quartz Marble Tile Wood Stainless Ste…" at bounding box center [840, 500] width 530 height 27
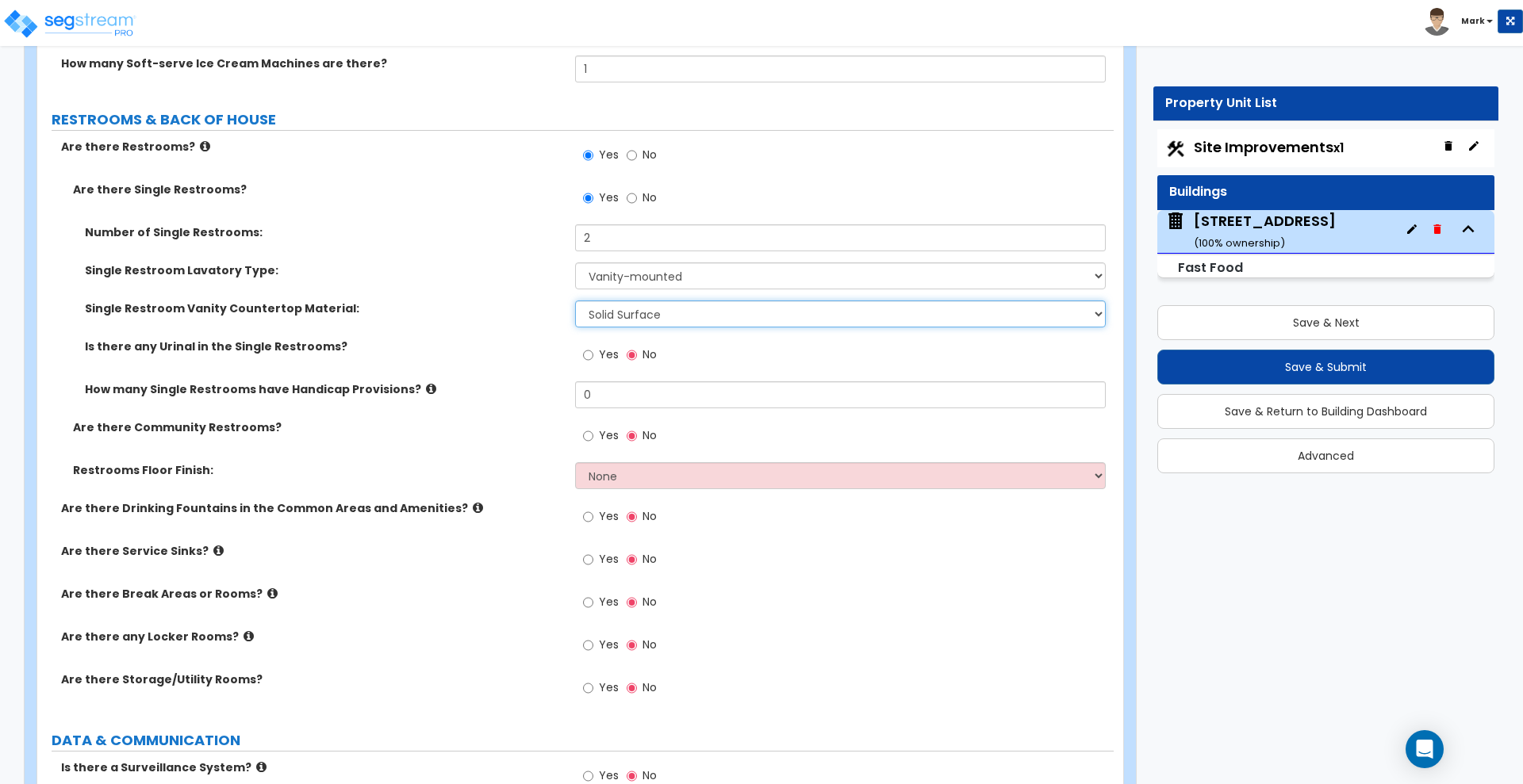
scroll to position [6360, 0]
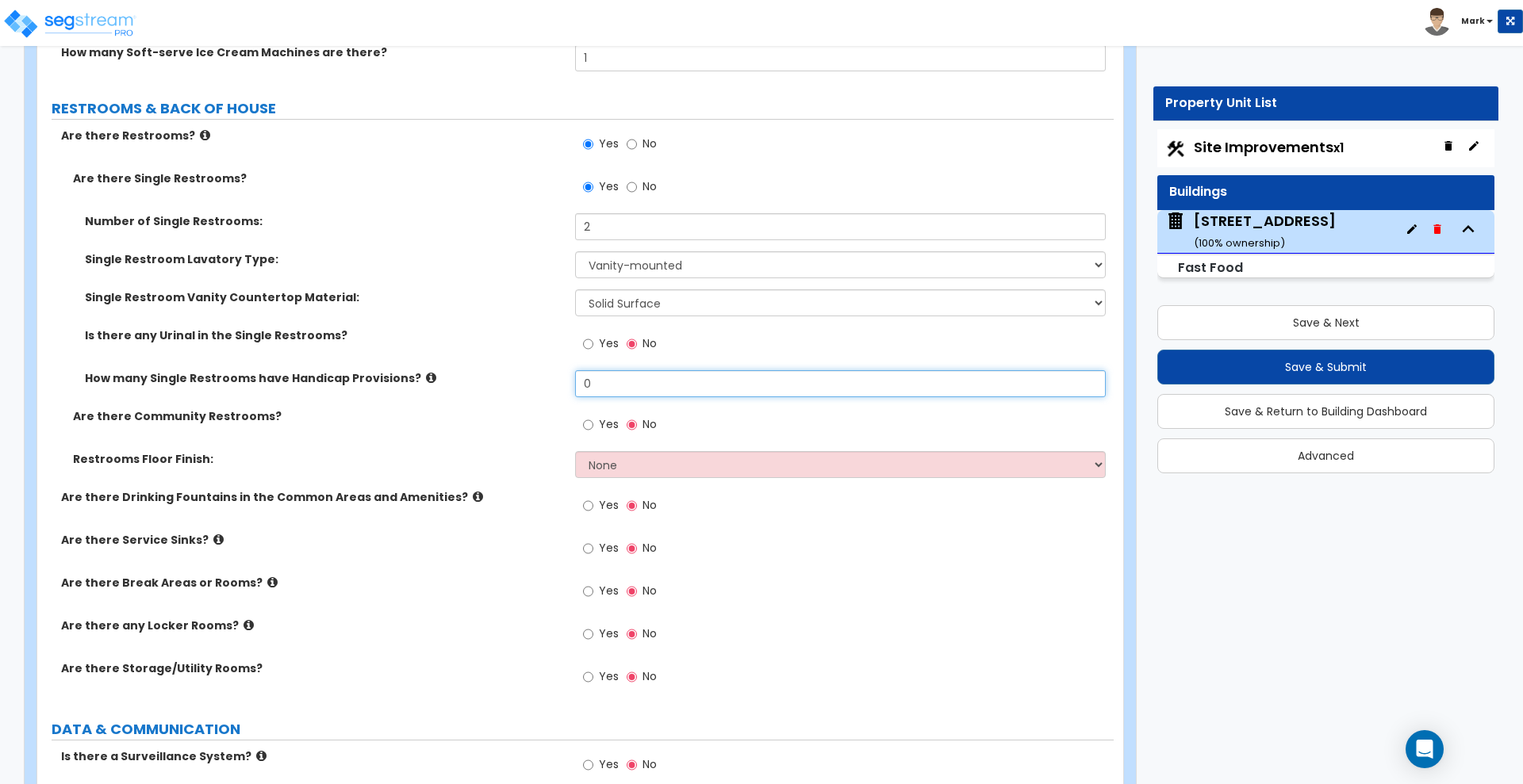
drag, startPoint x: 607, startPoint y: 382, endPoint x: 446, endPoint y: 384, distance: 161.0
click at [446, 384] on div "How many Single Restrooms have Handicap Provisions? 0" at bounding box center [576, 389] width 1076 height 38
type input "2"
click at [618, 468] on select "None Tile Flooring Resilient Laminate Flooring VCT Flooring Sheet Vinyl Flooring" at bounding box center [840, 464] width 530 height 27
select select "1"
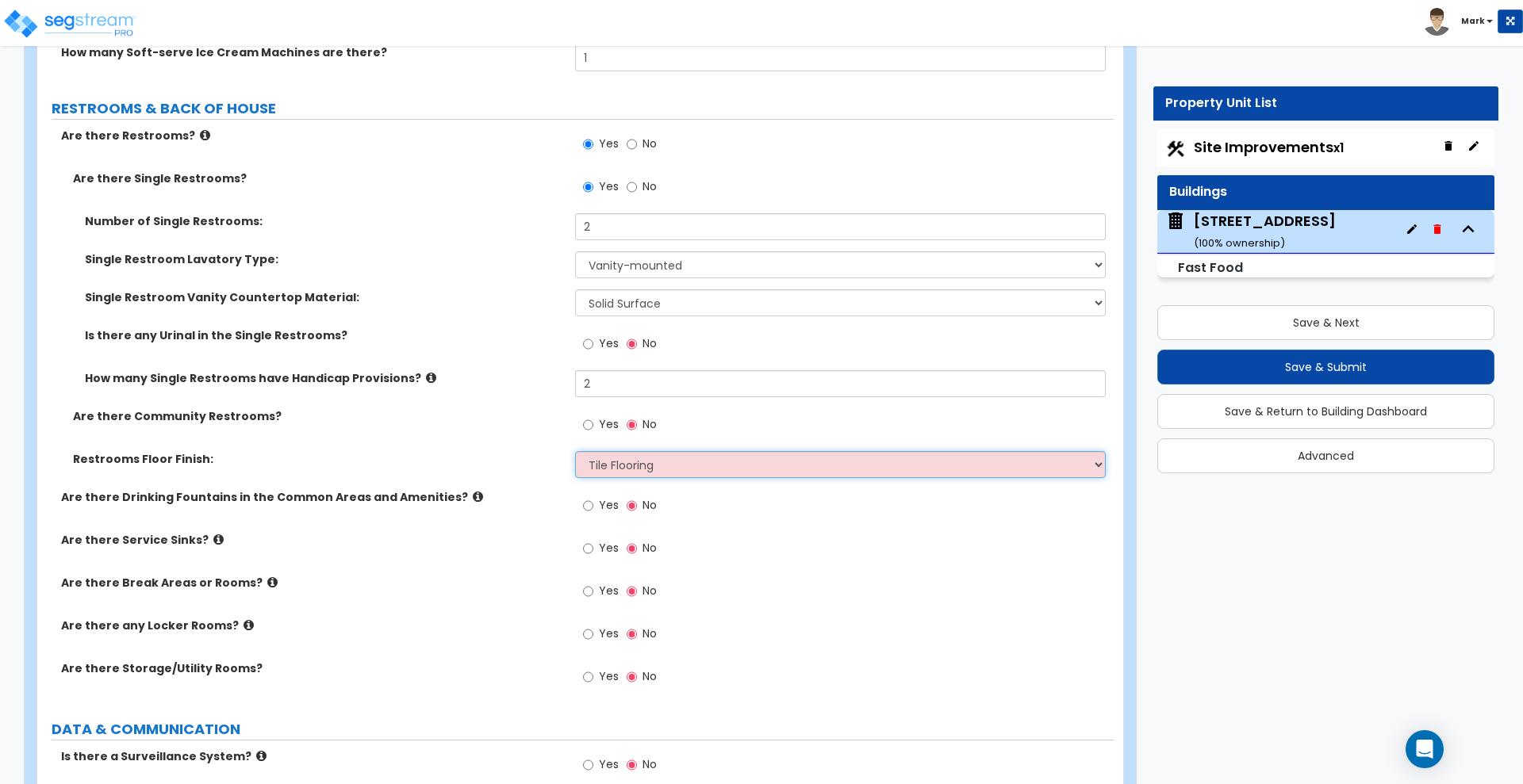
click at [575, 451] on select "None Tile Flooring Resilient Laminate Flooring VCT Flooring Sheet Vinyl Flooring" at bounding box center [840, 464] width 530 height 27
click at [586, 552] on input "Yes" at bounding box center [587, 549] width 10 height 18
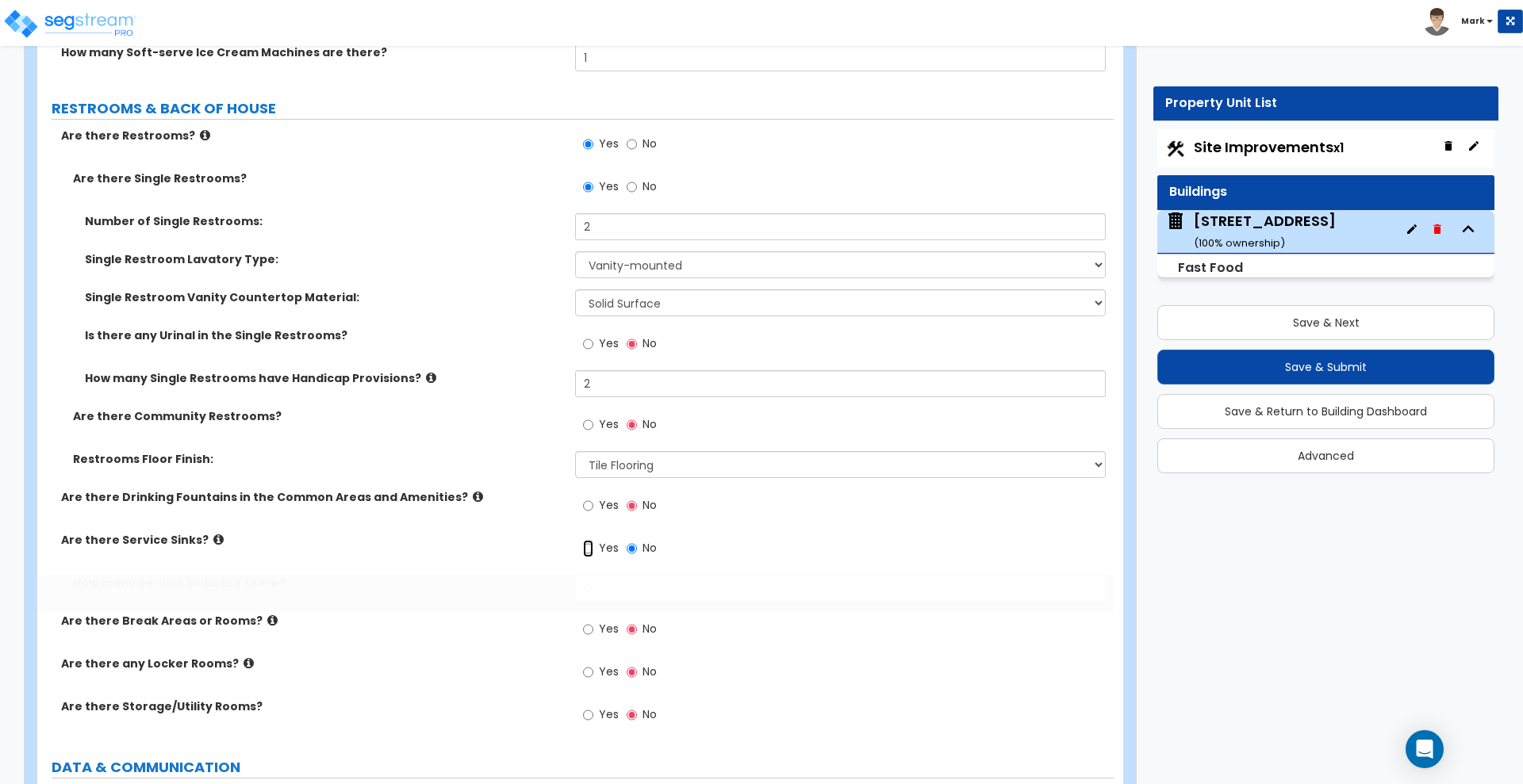
radio input "true"
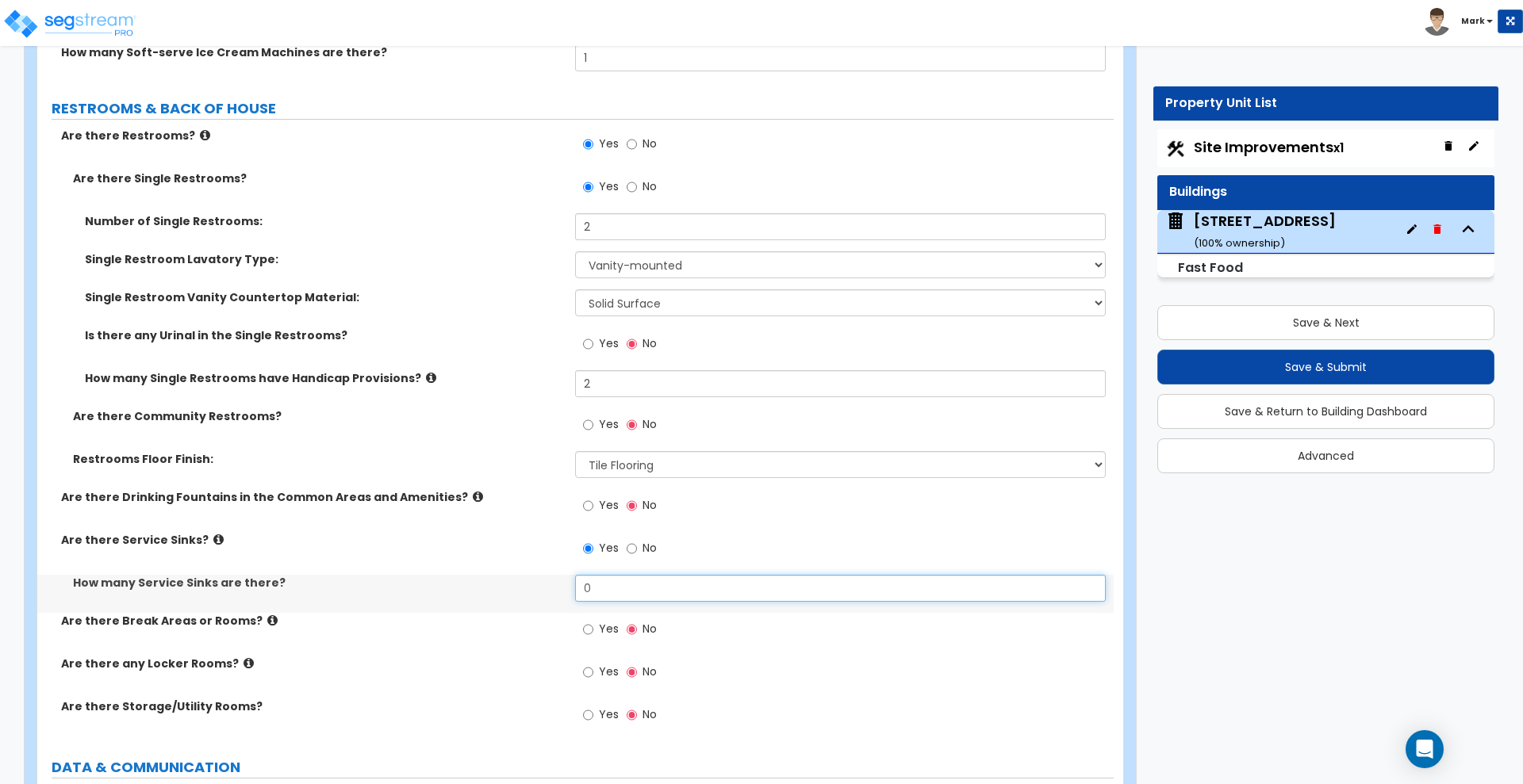
drag, startPoint x: 603, startPoint y: 591, endPoint x: 501, endPoint y: 586, distance: 102.1
click at [522, 589] on div "How many Service Sinks are there? 0" at bounding box center [576, 593] width 1076 height 38
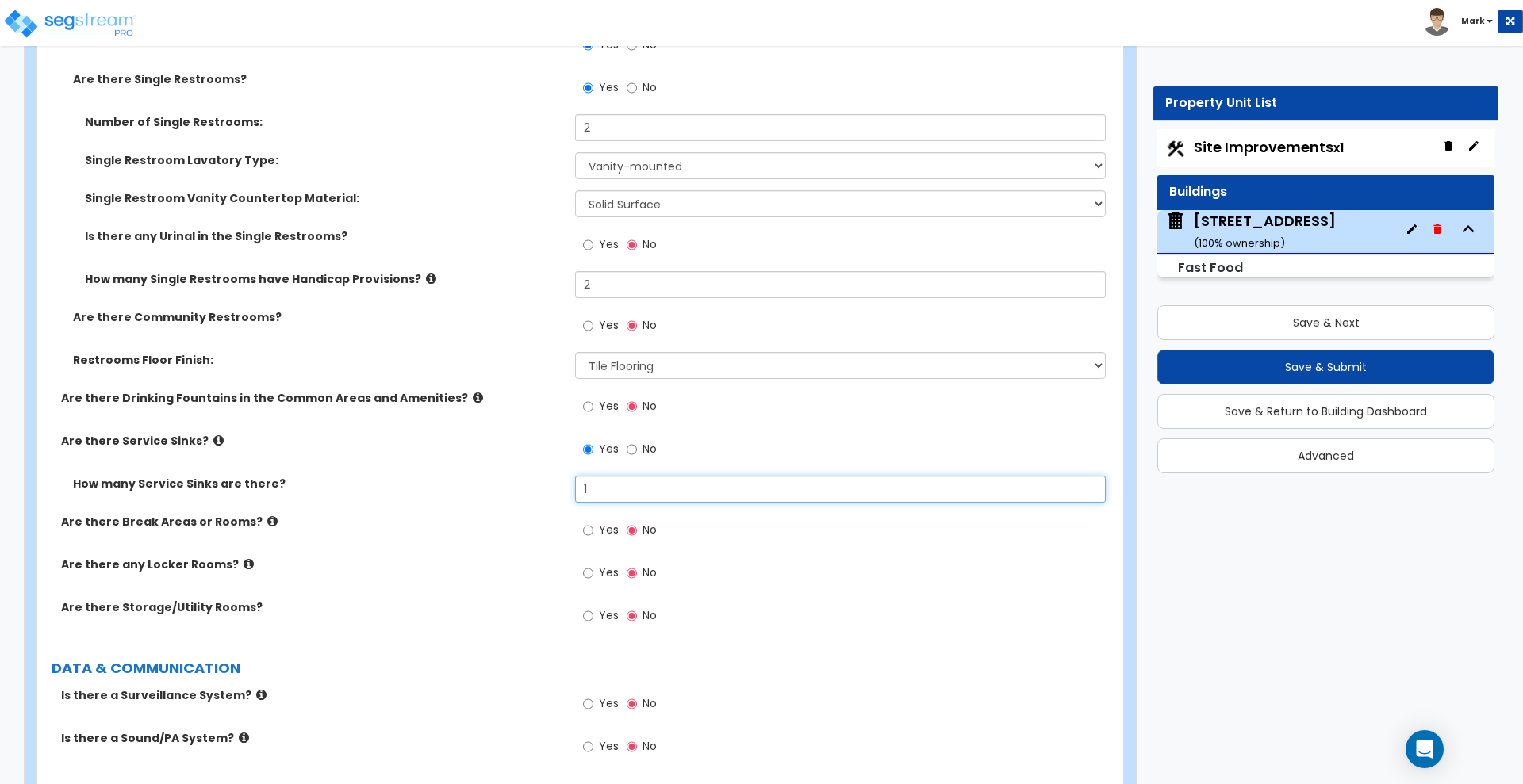
type input "1"
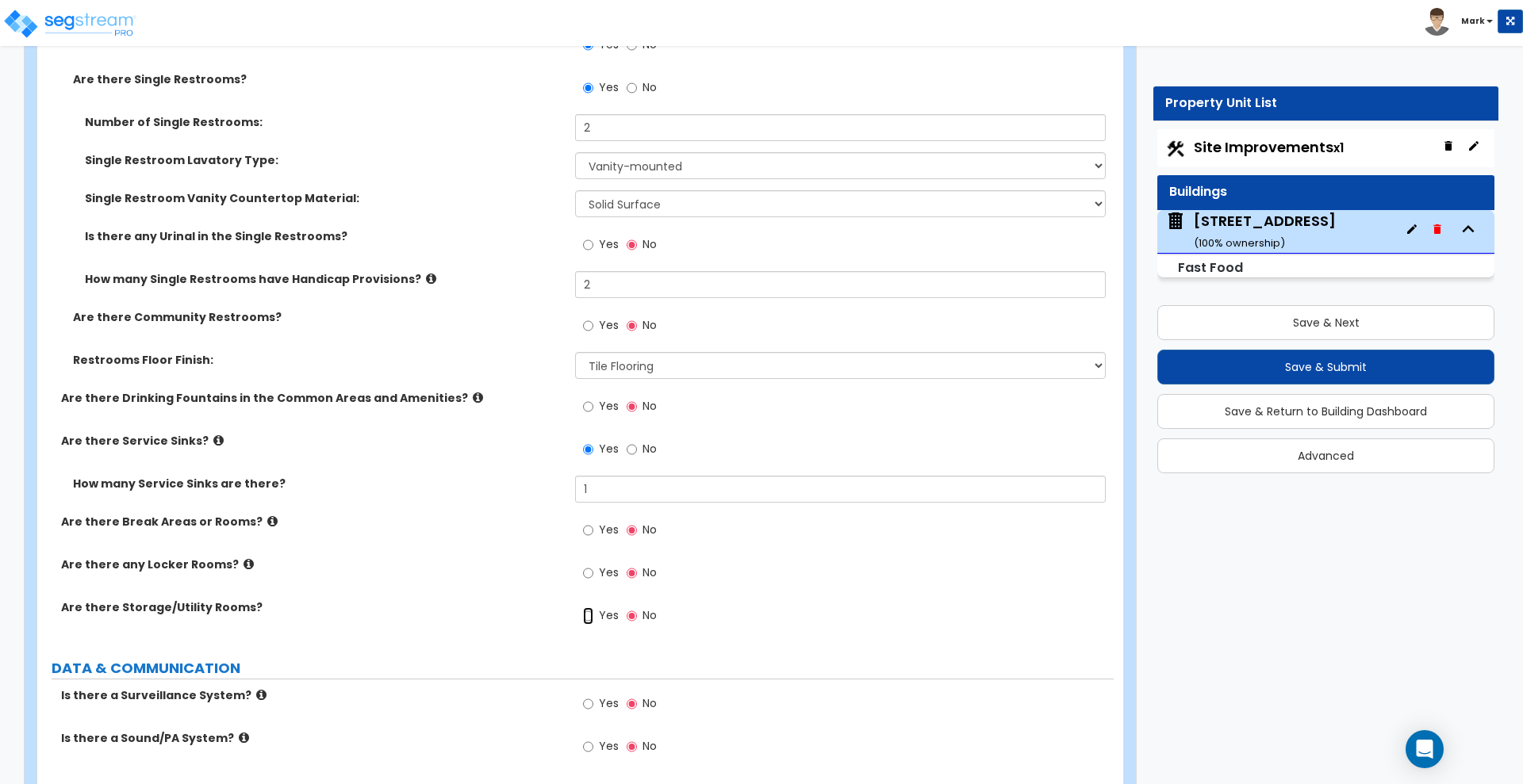
click at [585, 614] on input "Yes" at bounding box center [587, 616] width 10 height 18
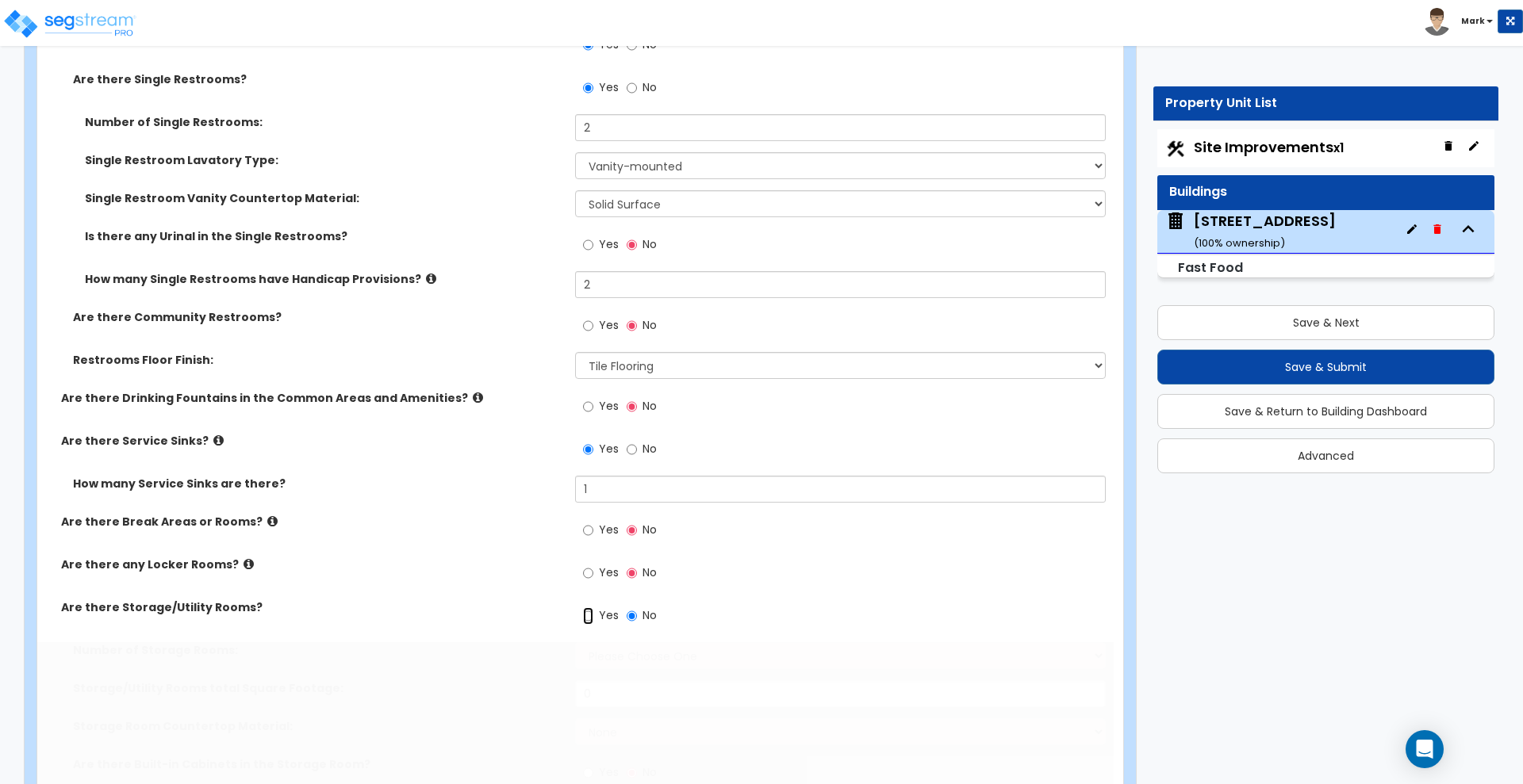
radio input "true"
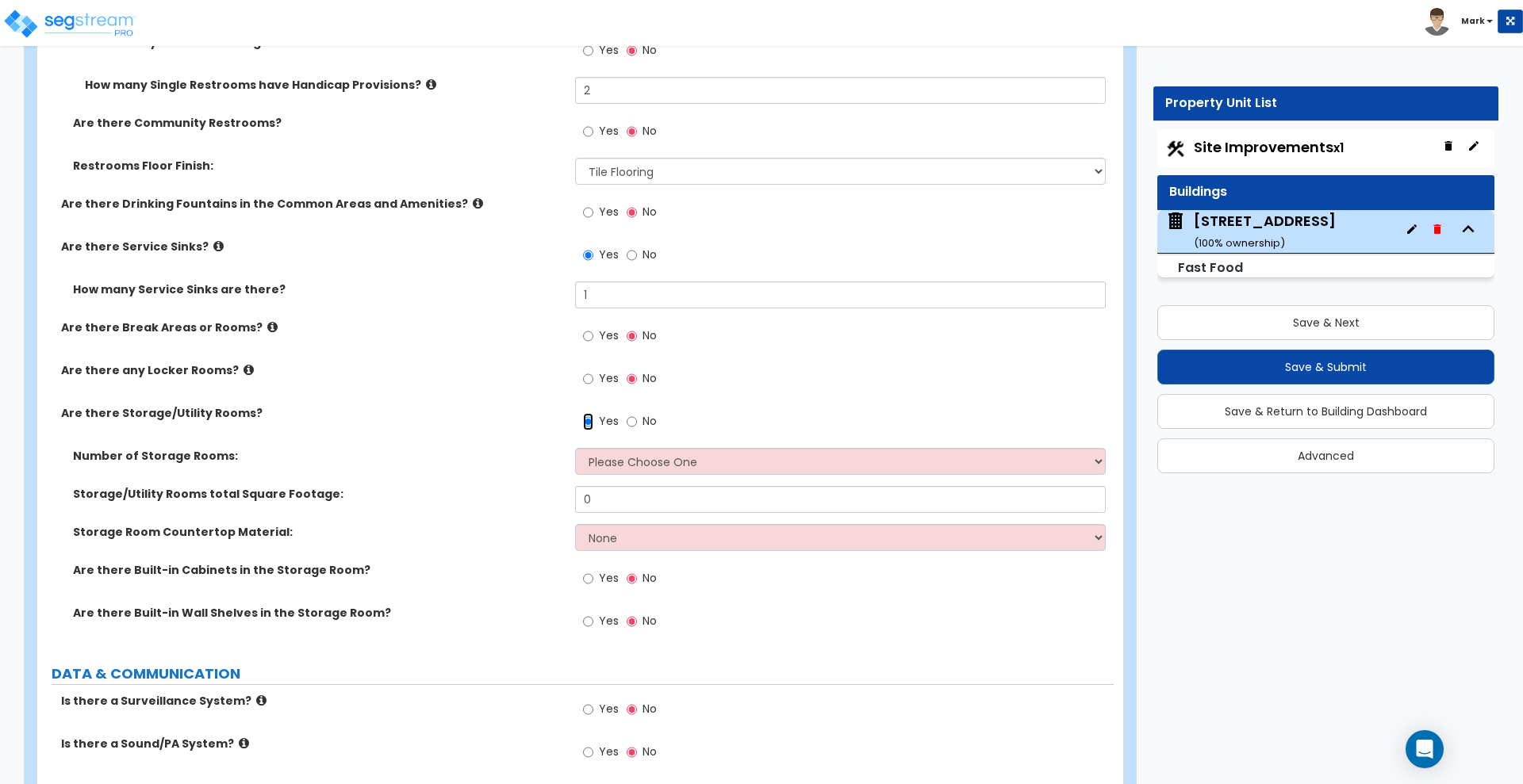
scroll to position [6658, 0]
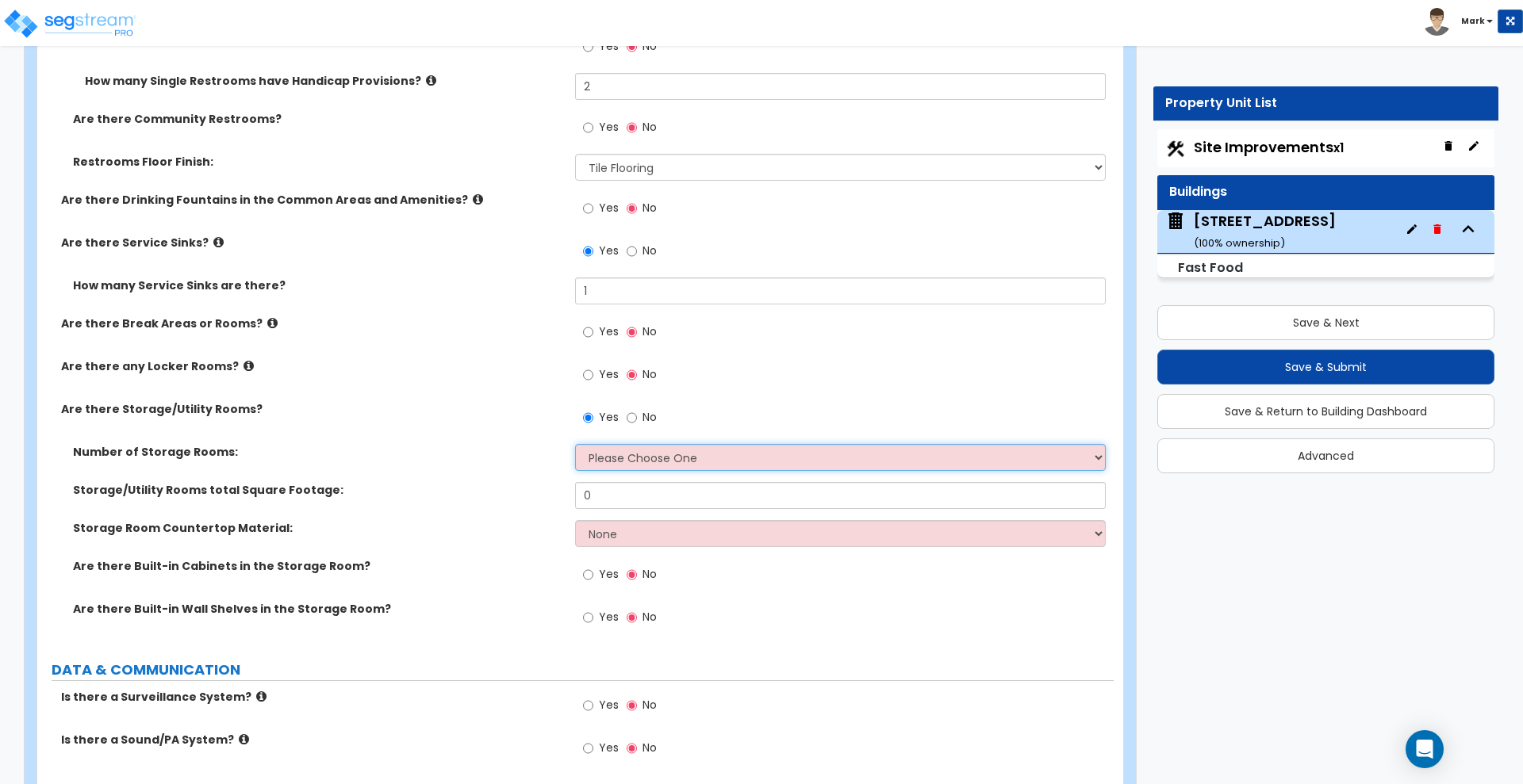
click at [626, 458] on select "Please Choose One 1 2 3" at bounding box center [840, 457] width 530 height 27
select select "1"
click at [575, 444] on select "Please Choose One 1 2 3" at bounding box center [840, 457] width 530 height 27
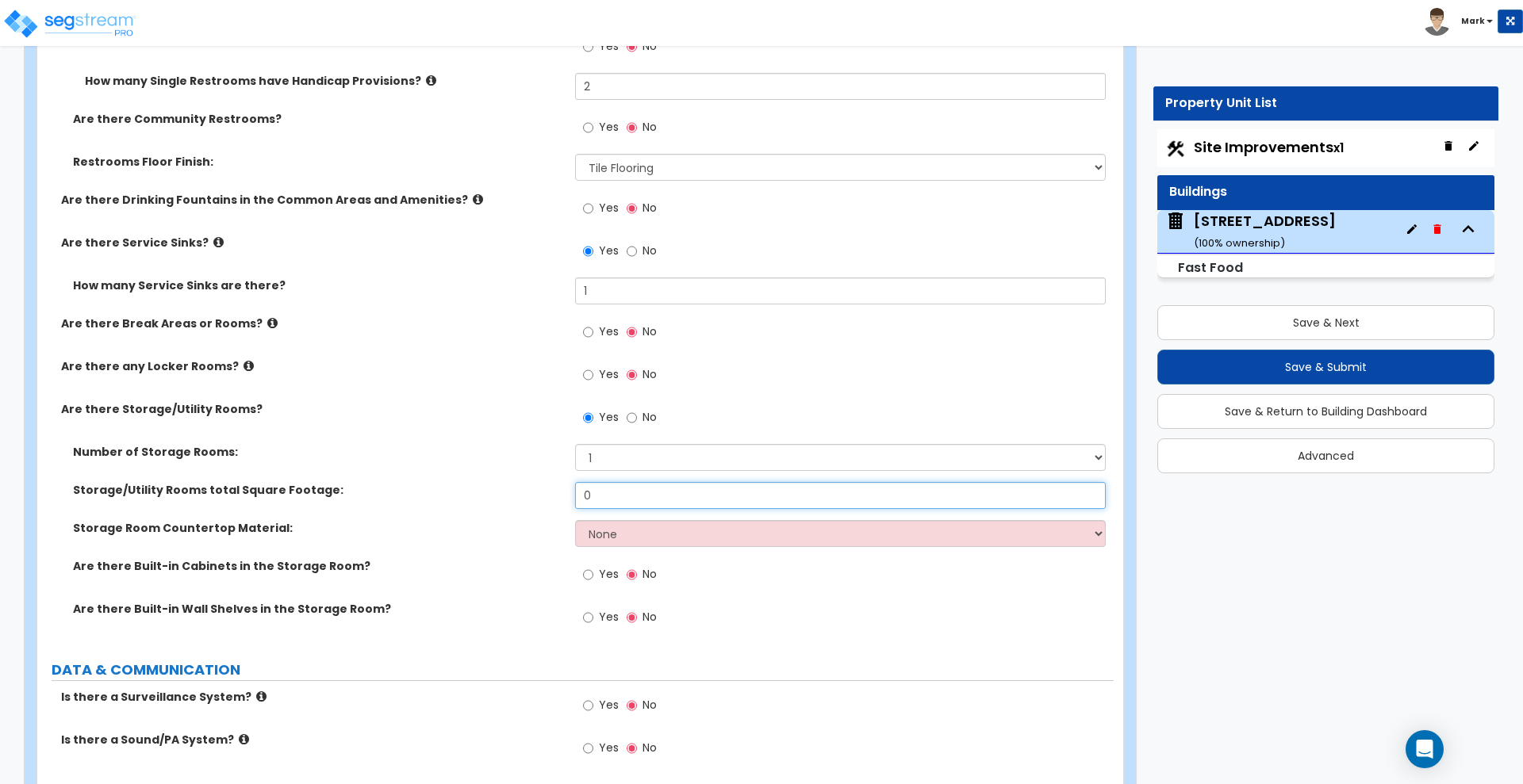
drag, startPoint x: 616, startPoint y: 492, endPoint x: 527, endPoint y: 488, distance: 89.1
click at [535, 488] on div "Storage/Utility Rooms total Square Footage: 0" at bounding box center [576, 501] width 1076 height 38
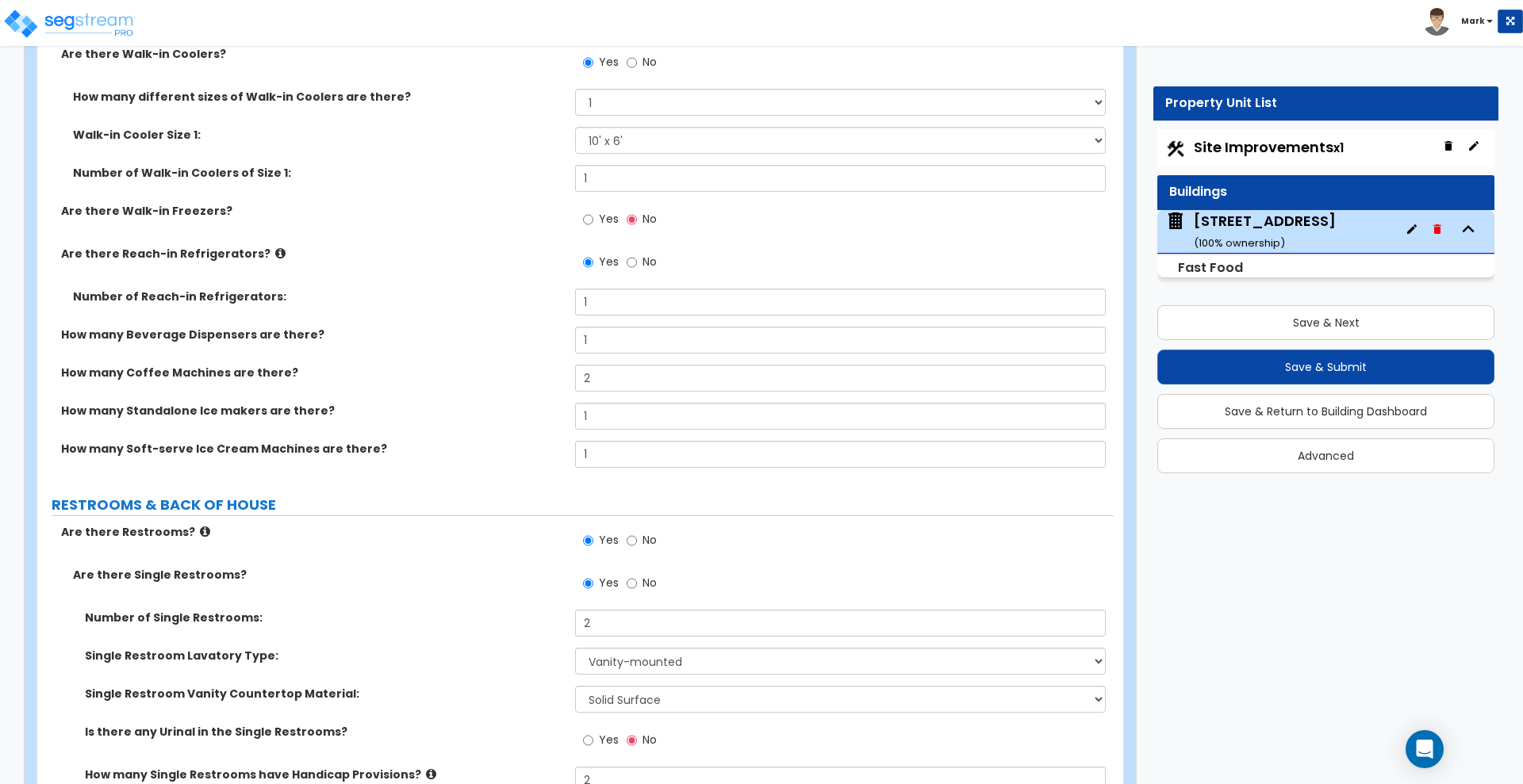
scroll to position [5865, 0]
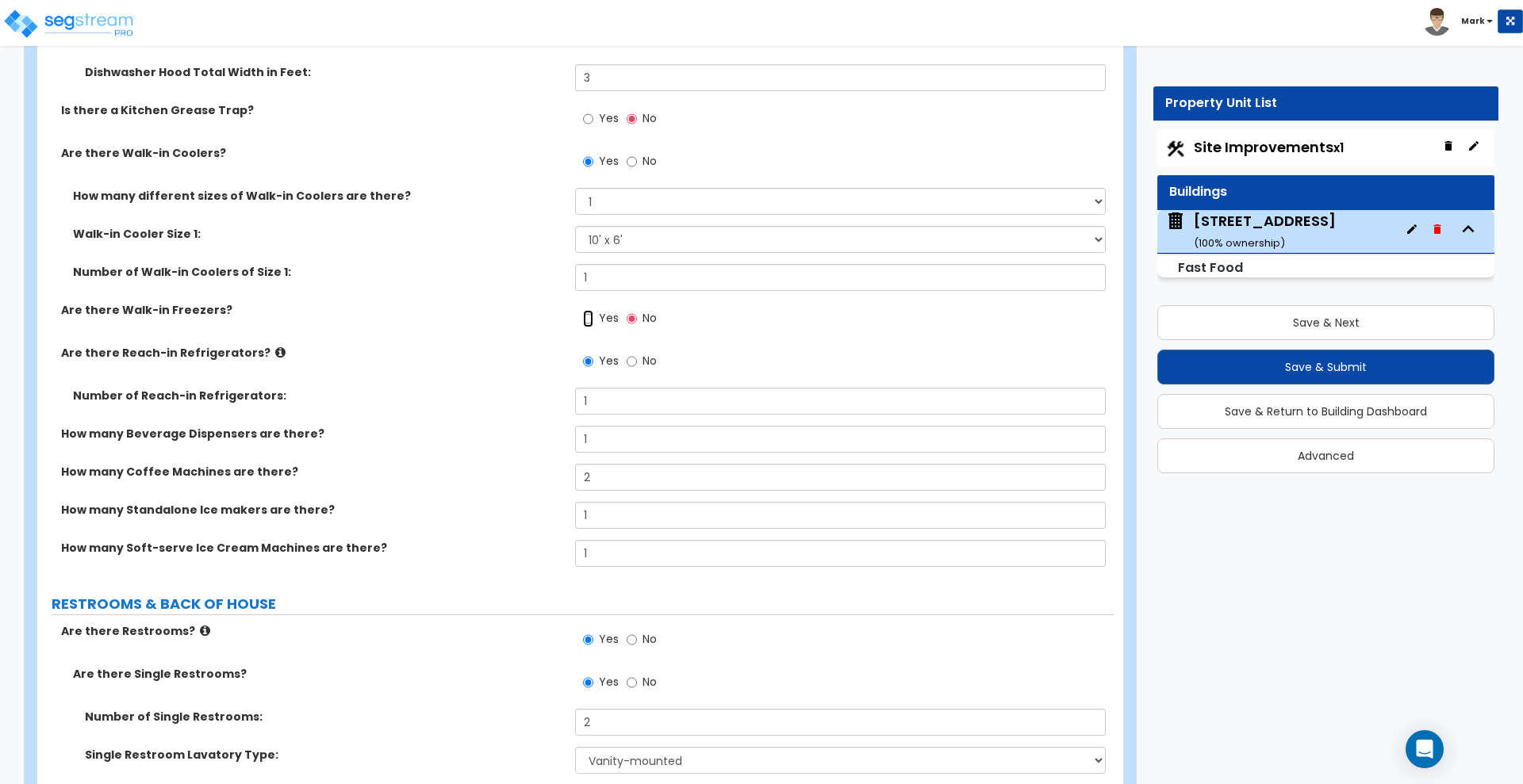
click at [589, 318] on input "Yes" at bounding box center [587, 319] width 10 height 18
radio input "true"
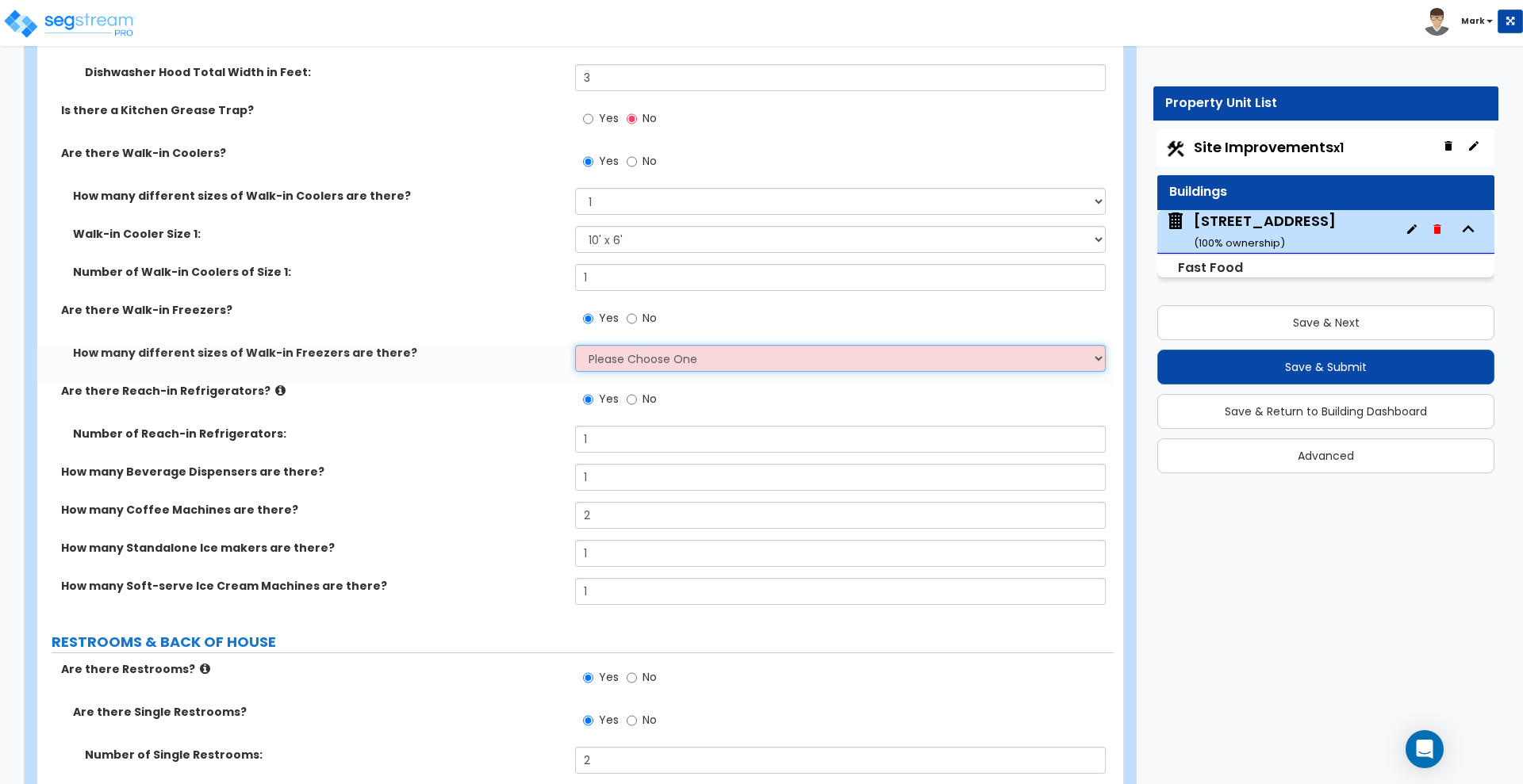
click at [650, 359] on select "Please Choose One 1 2 3 4" at bounding box center [840, 358] width 530 height 27
select select "1"
click at [575, 345] on select "Please Choose One 1 2 3 4" at bounding box center [840, 358] width 530 height 27
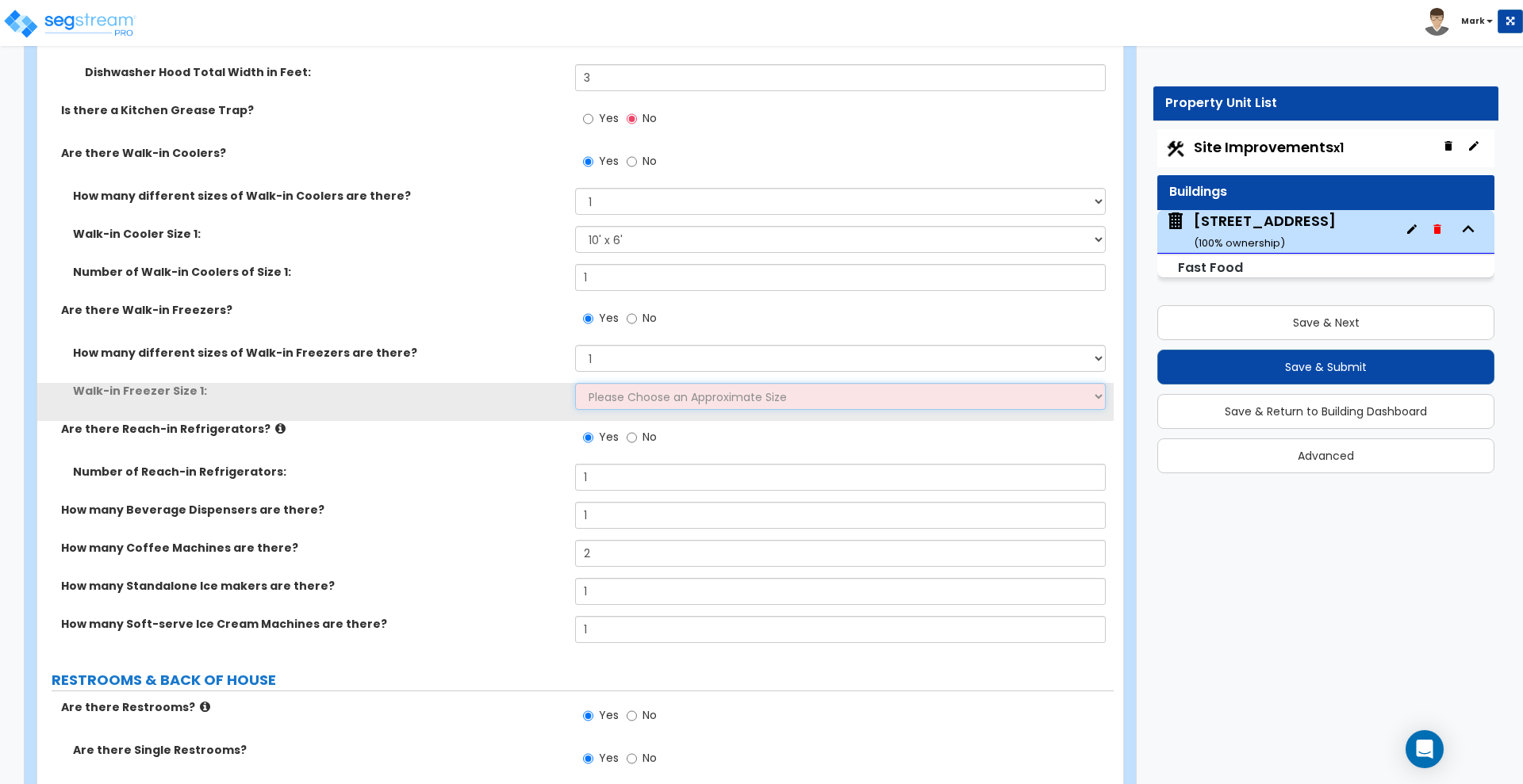
click at [635, 396] on select "Please Choose an Approximate Size 8' x 8' 8' x 12' 8' x 16' 8' x 20' I want to …" at bounding box center [840, 395] width 530 height 27
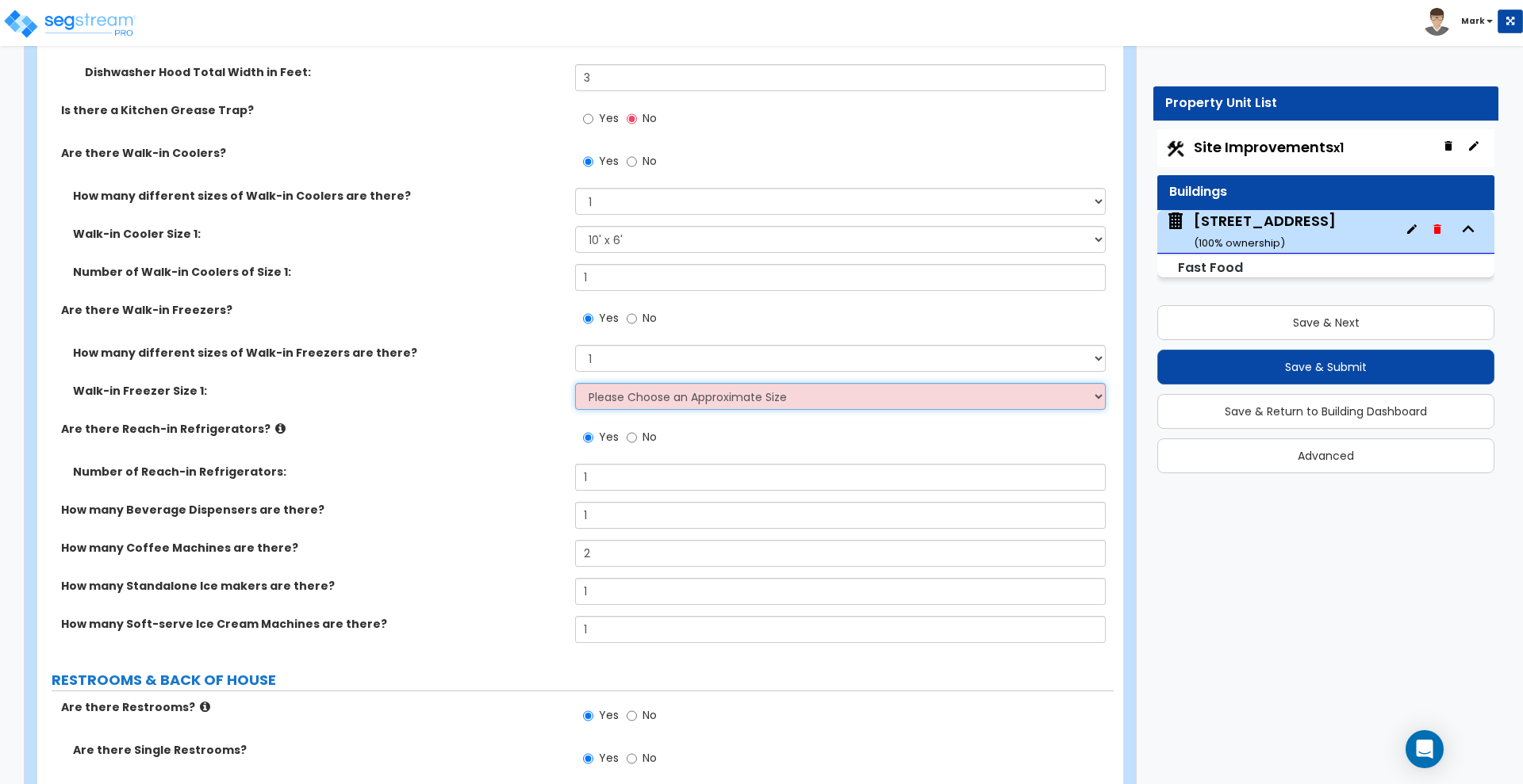
select select "3"
click at [575, 383] on select "Please Choose an Approximate Size 8' x 8' 8' x 12' 8' x 16' 8' x 20' I want to …" at bounding box center [840, 395] width 530 height 27
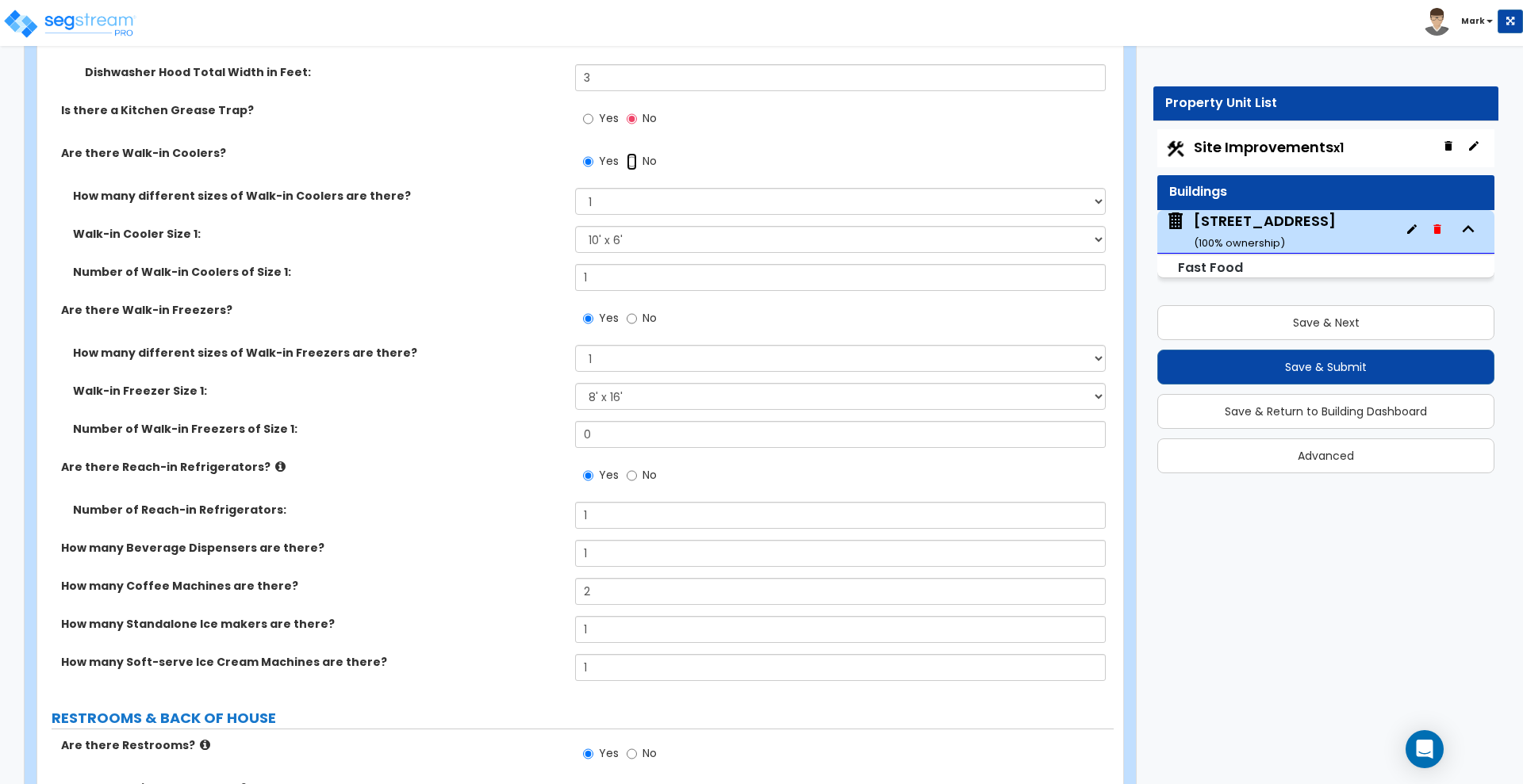
click at [632, 160] on input "No" at bounding box center [631, 162] width 10 height 18
radio input "false"
radio input "true"
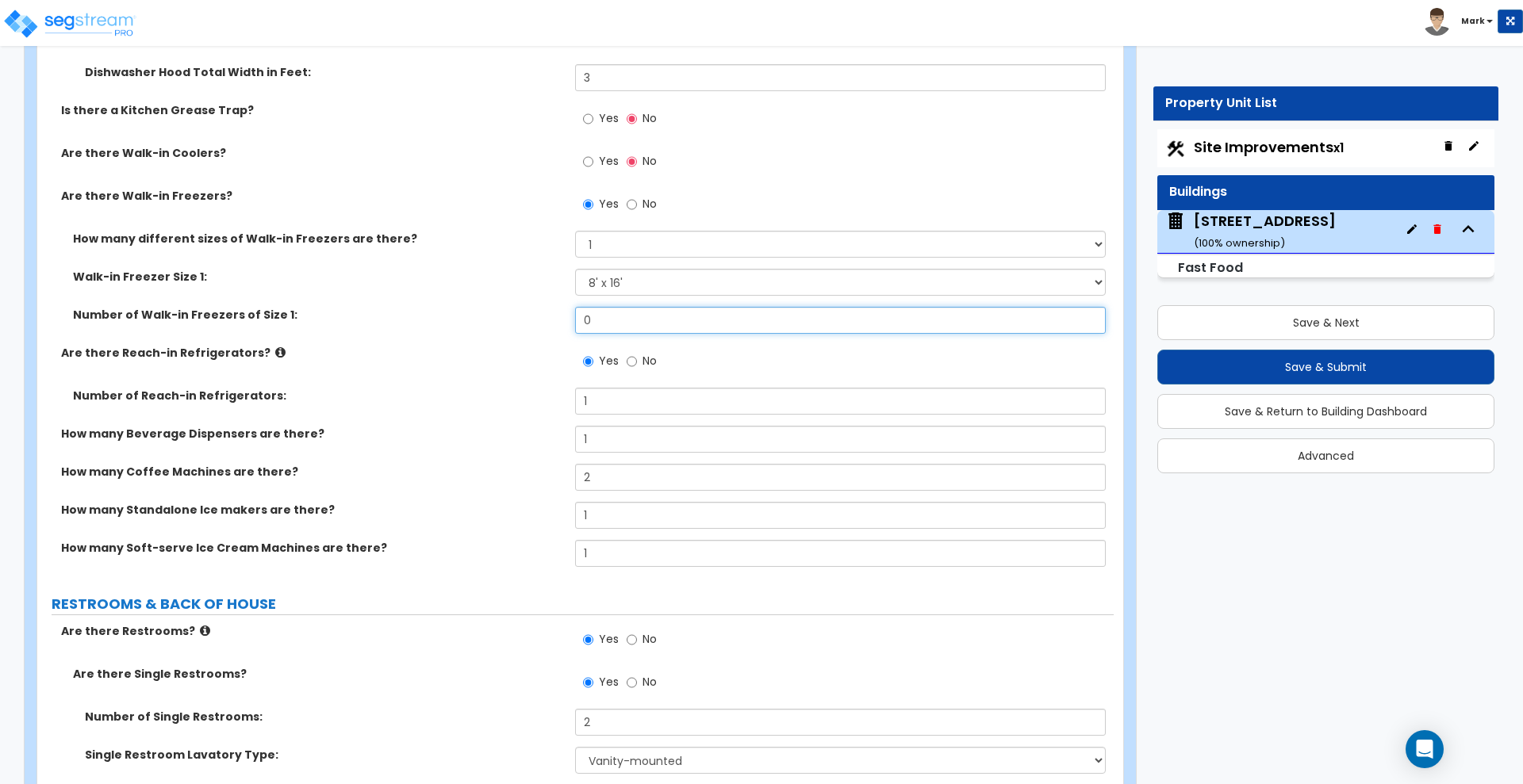
drag, startPoint x: 605, startPoint y: 320, endPoint x: 570, endPoint y: 317, distance: 35.1
click at [570, 317] on div "Number of Walk-in Freezers of Size 1: 0" at bounding box center [576, 325] width 1076 height 38
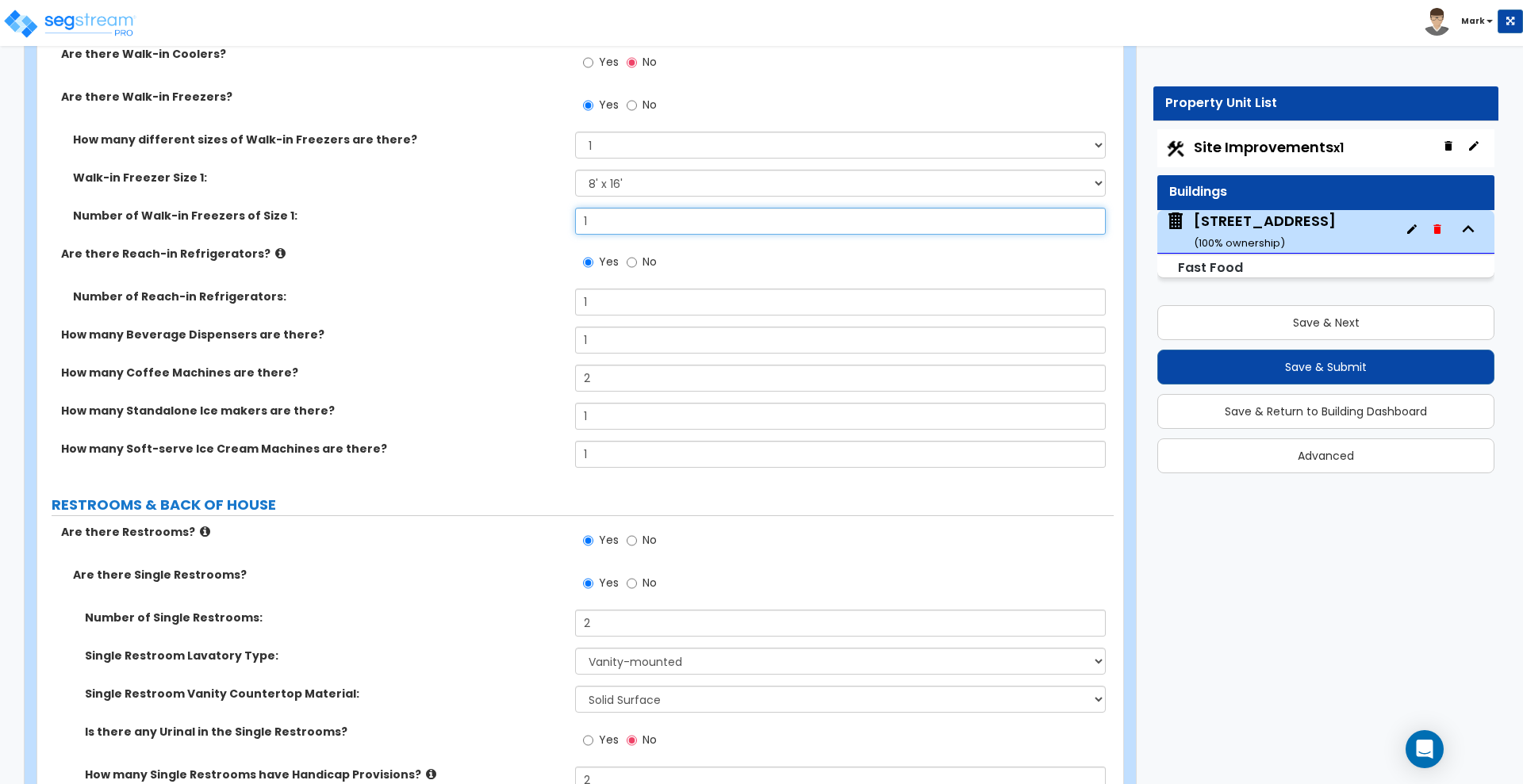
scroll to position [6063, 0]
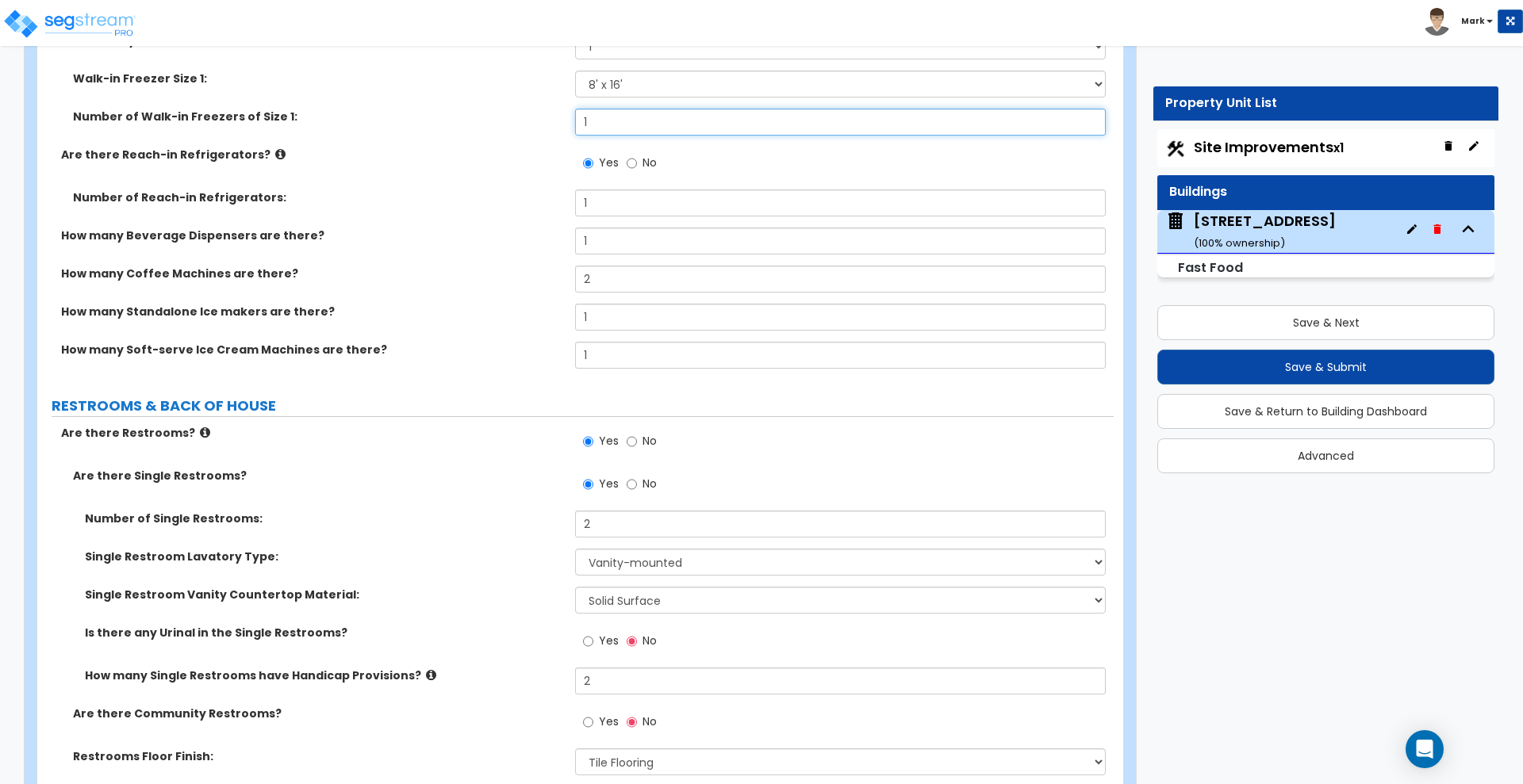
type input "1"
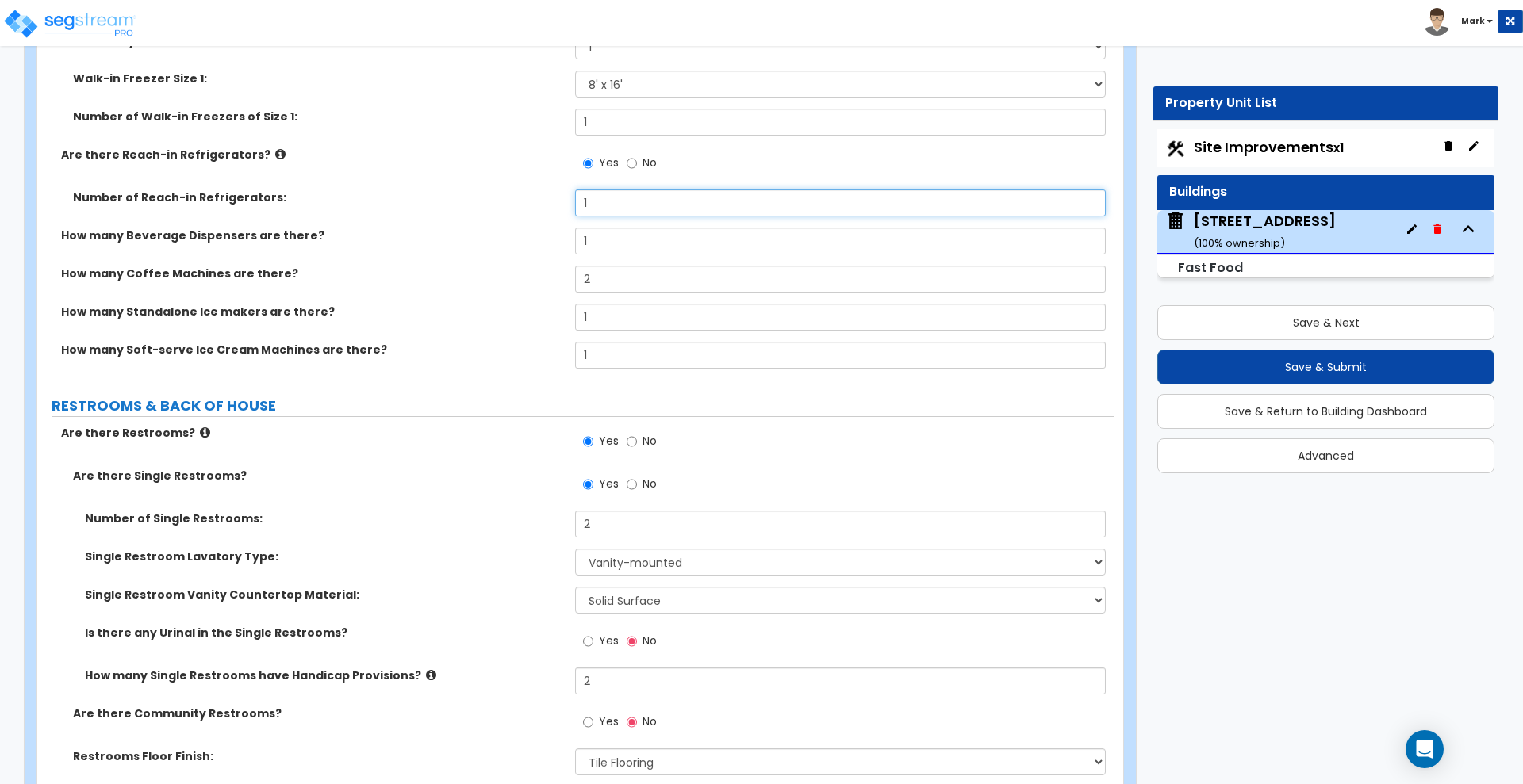
drag, startPoint x: 597, startPoint y: 203, endPoint x: 530, endPoint y: 191, distance: 68.1
click at [531, 192] on div "Number of Reach-in Refrigerators: 1" at bounding box center [576, 209] width 1076 height 38
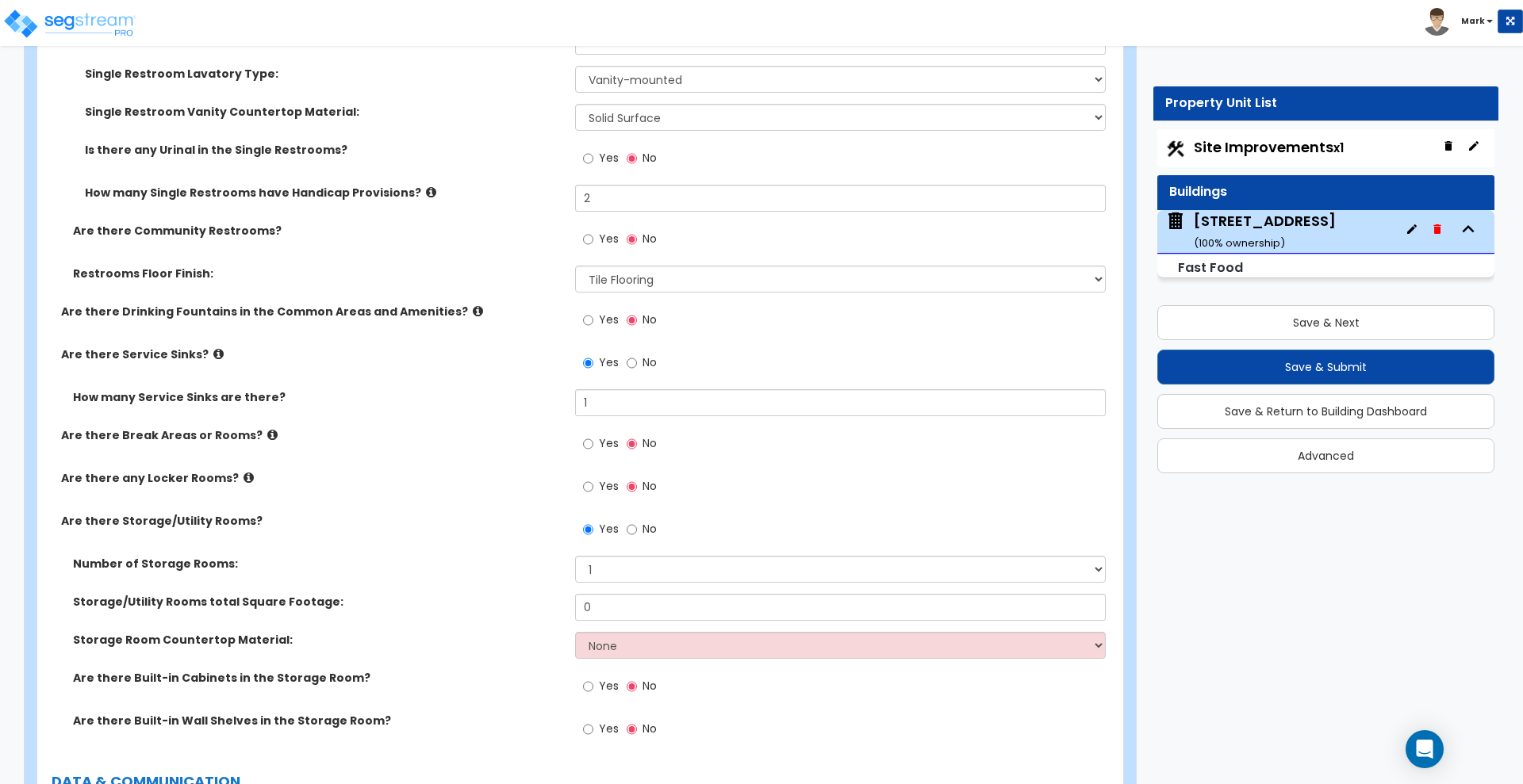
scroll to position [6559, 0]
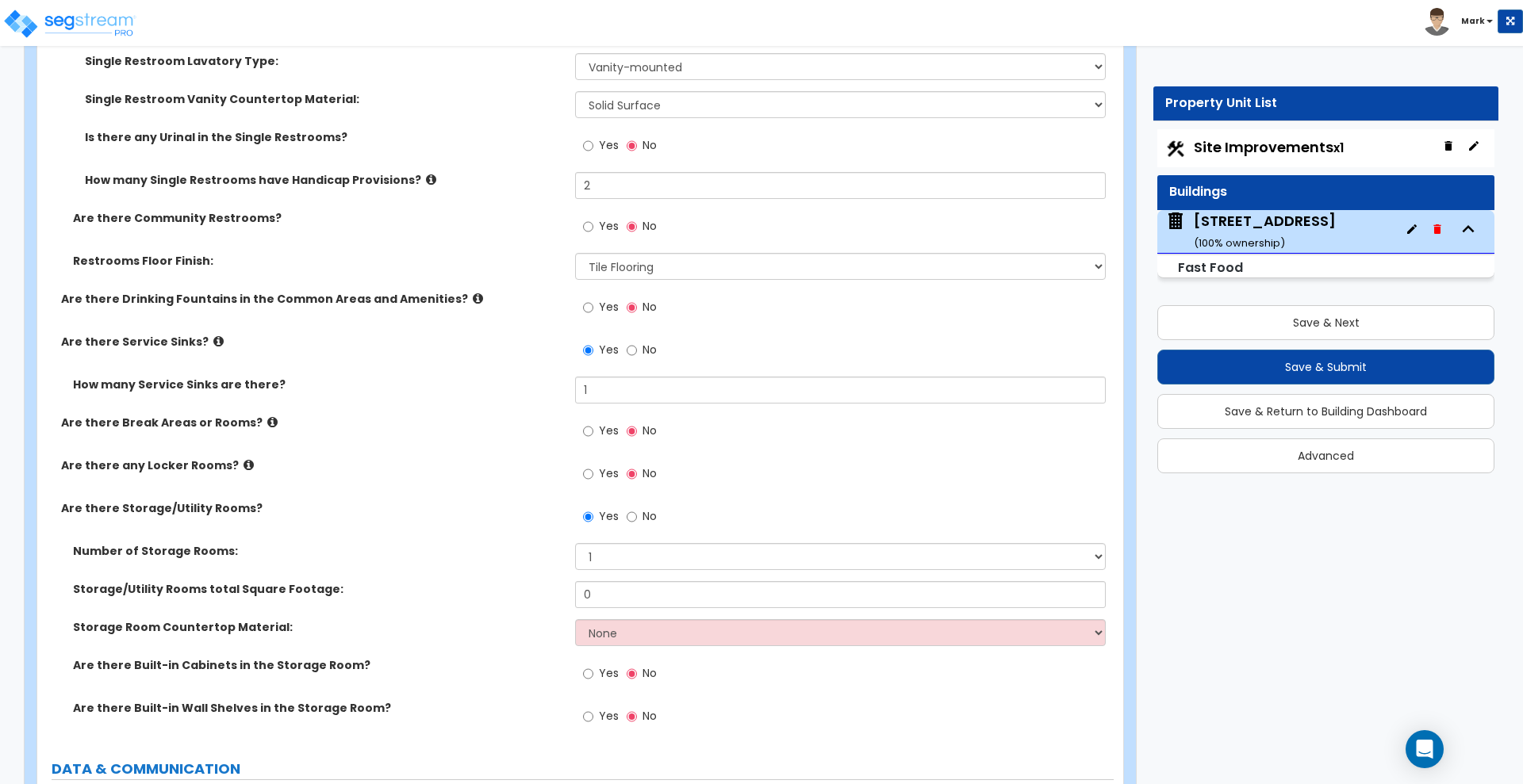
type input "2"
click at [567, 591] on div "Storage/Utility Rooms total Square Footage: 0" at bounding box center [576, 600] width 1076 height 38
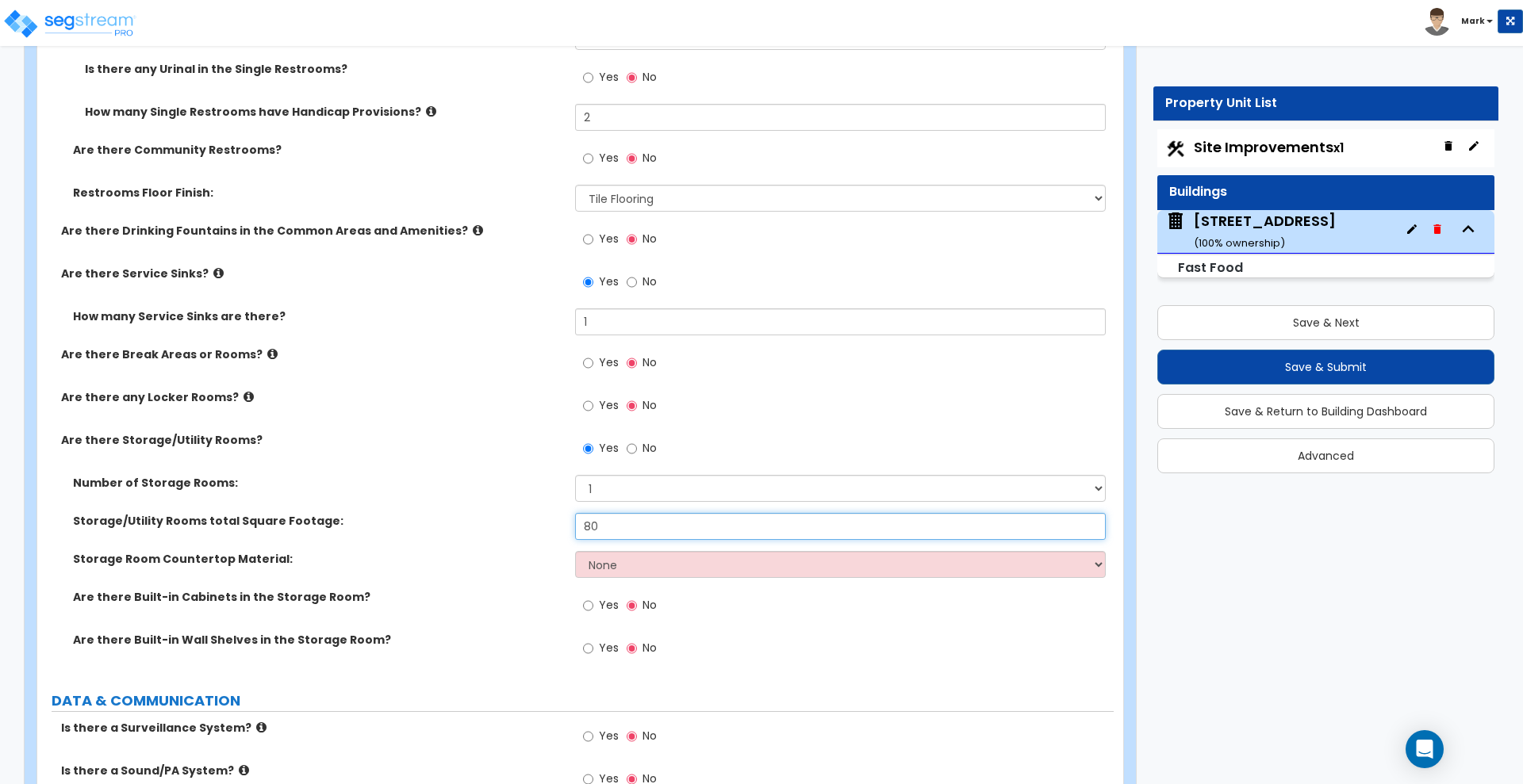
scroll to position [6658, 0]
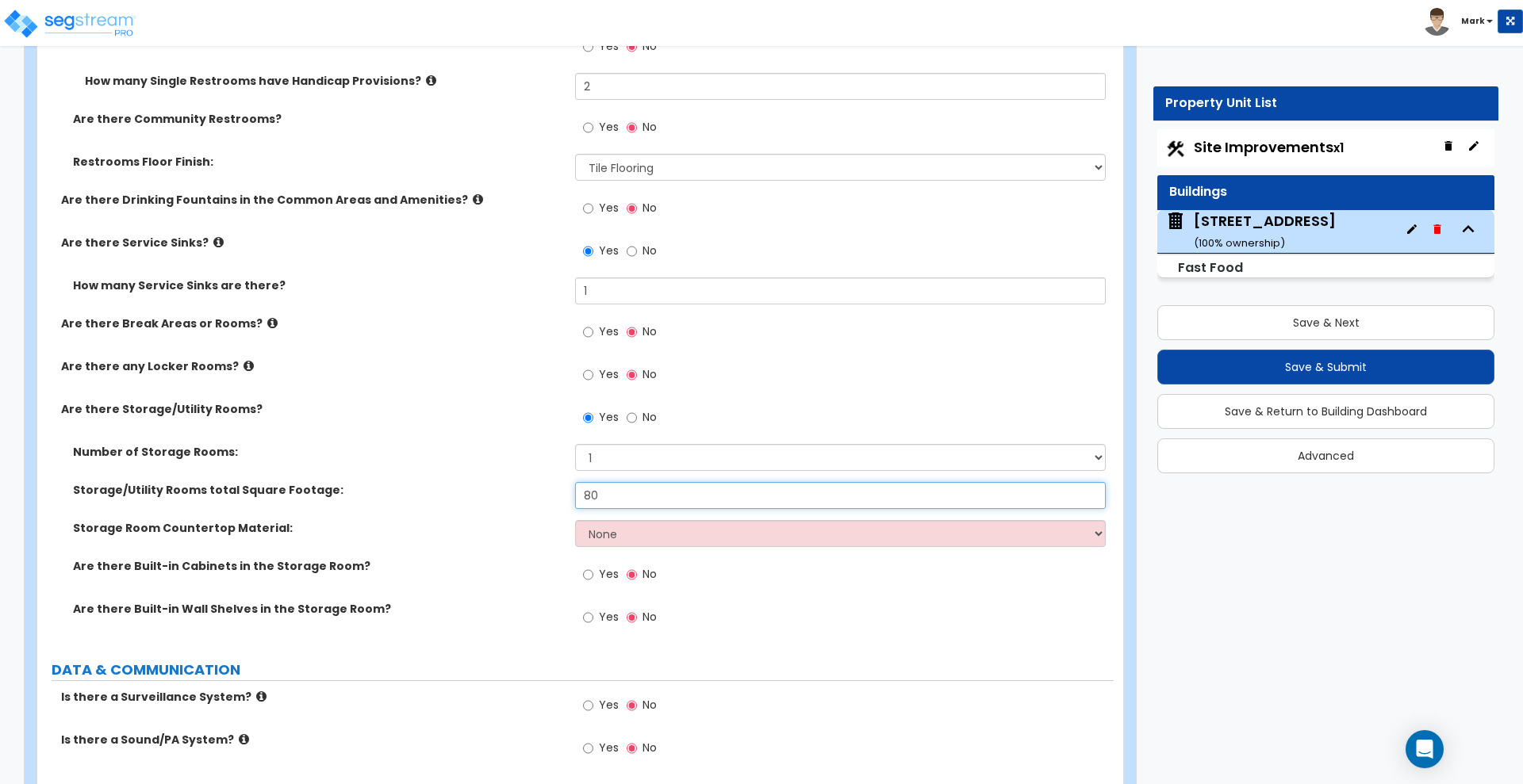
type input "80"
click at [590, 616] on input "Yes" at bounding box center [587, 618] width 10 height 18
radio input "true"
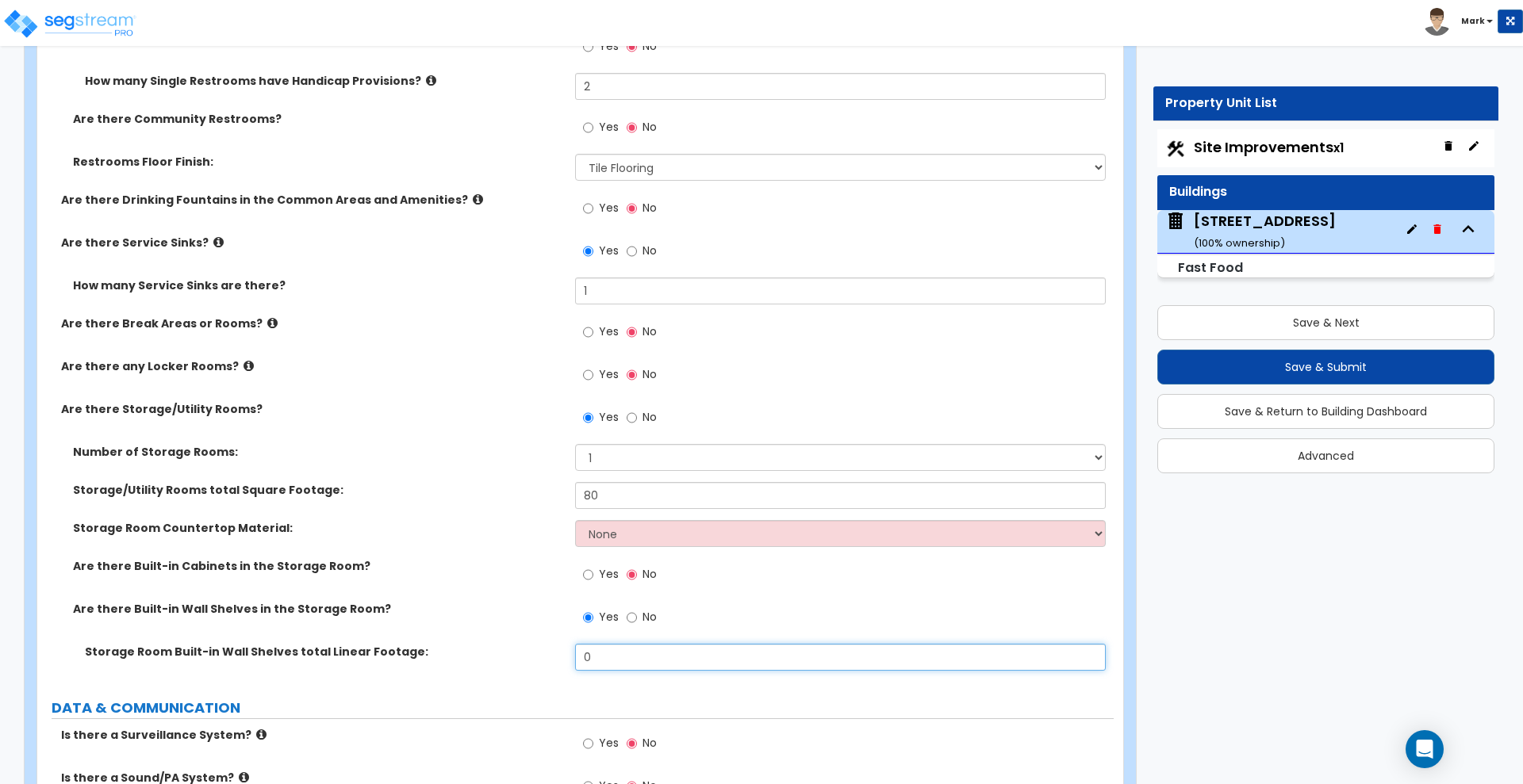
click at [519, 653] on div "Storage Room Built-in Wall Shelves total Linear Footage: 0" at bounding box center [576, 662] width 1076 height 38
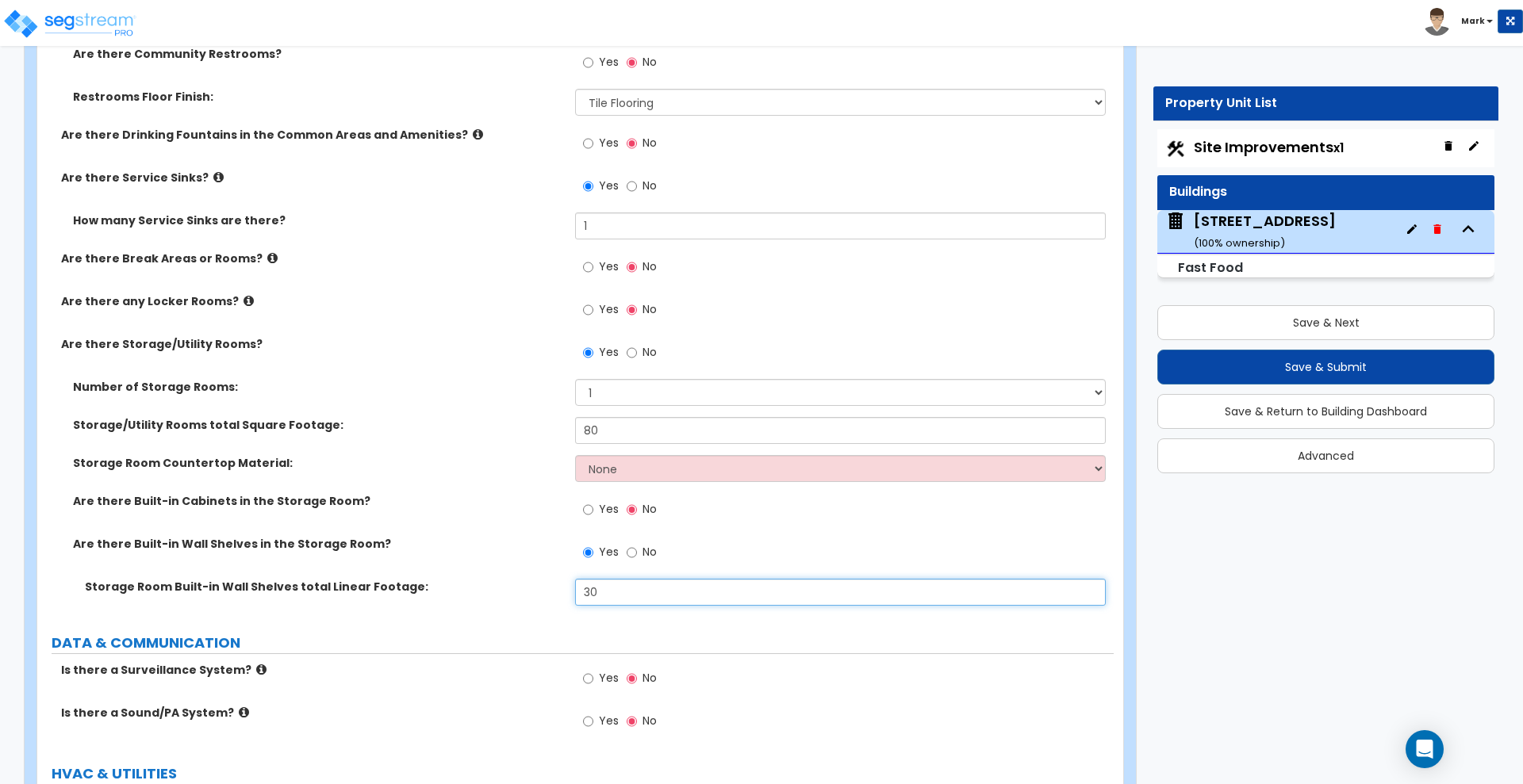
scroll to position [6756, 0]
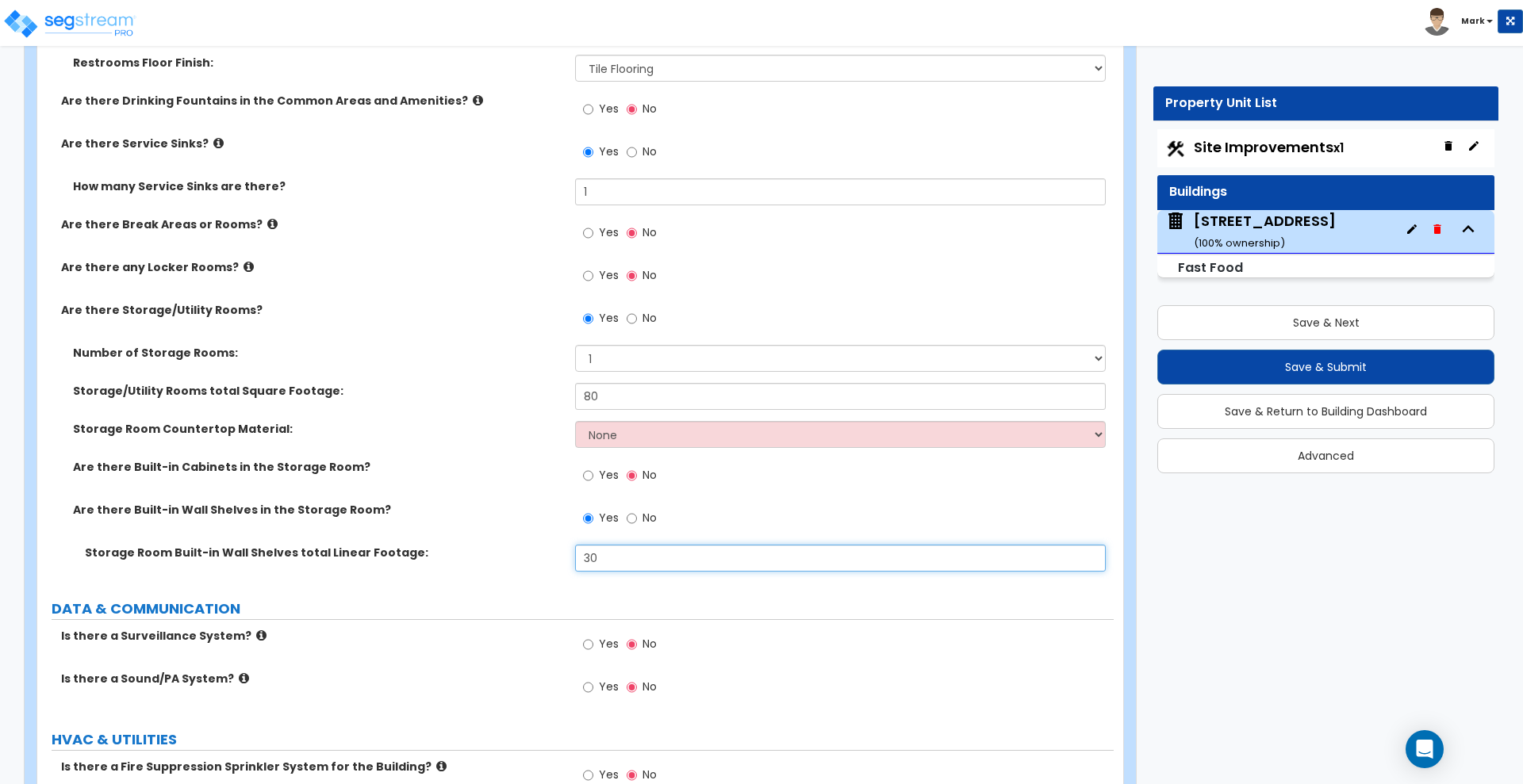
type input "3"
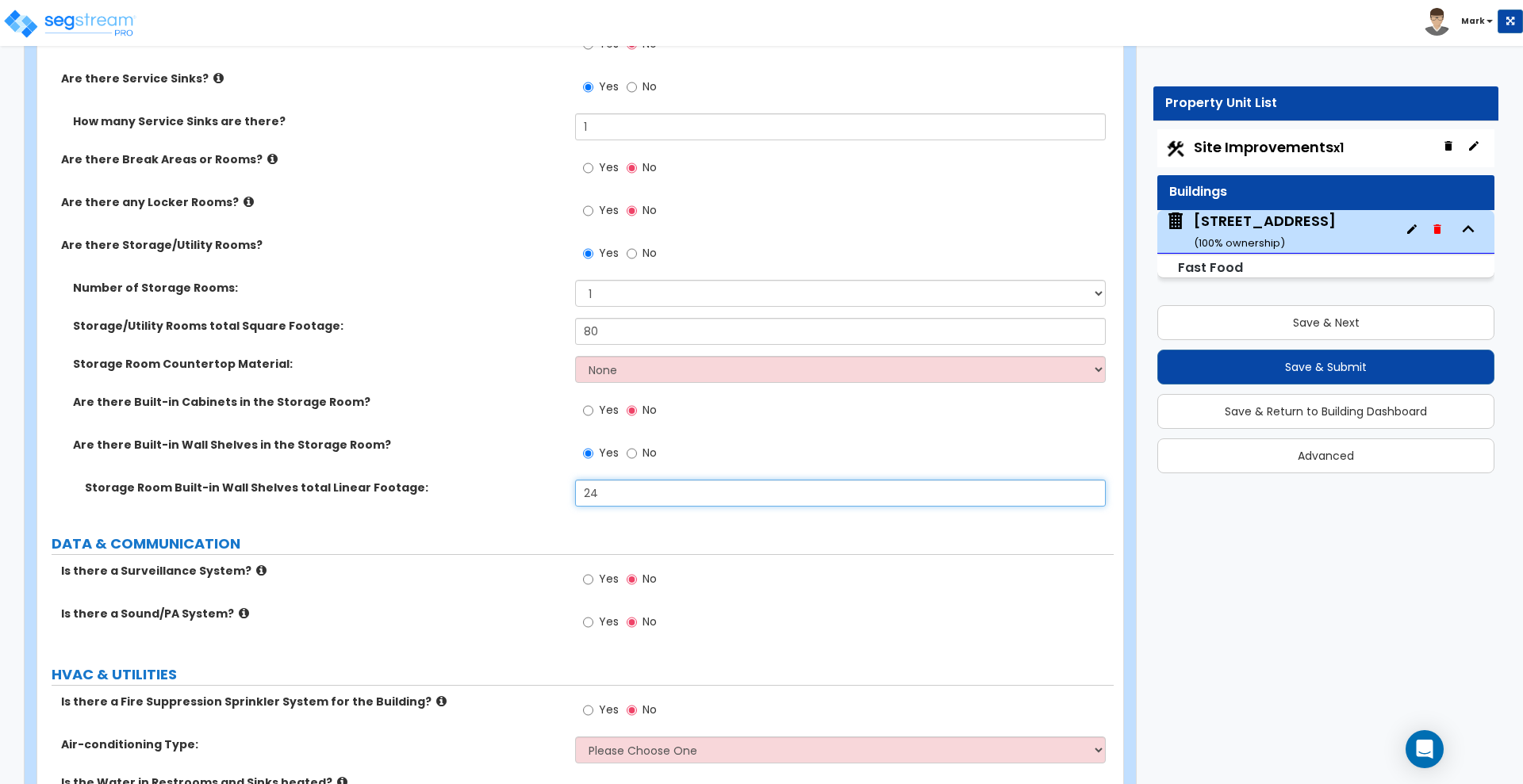
scroll to position [6855, 0]
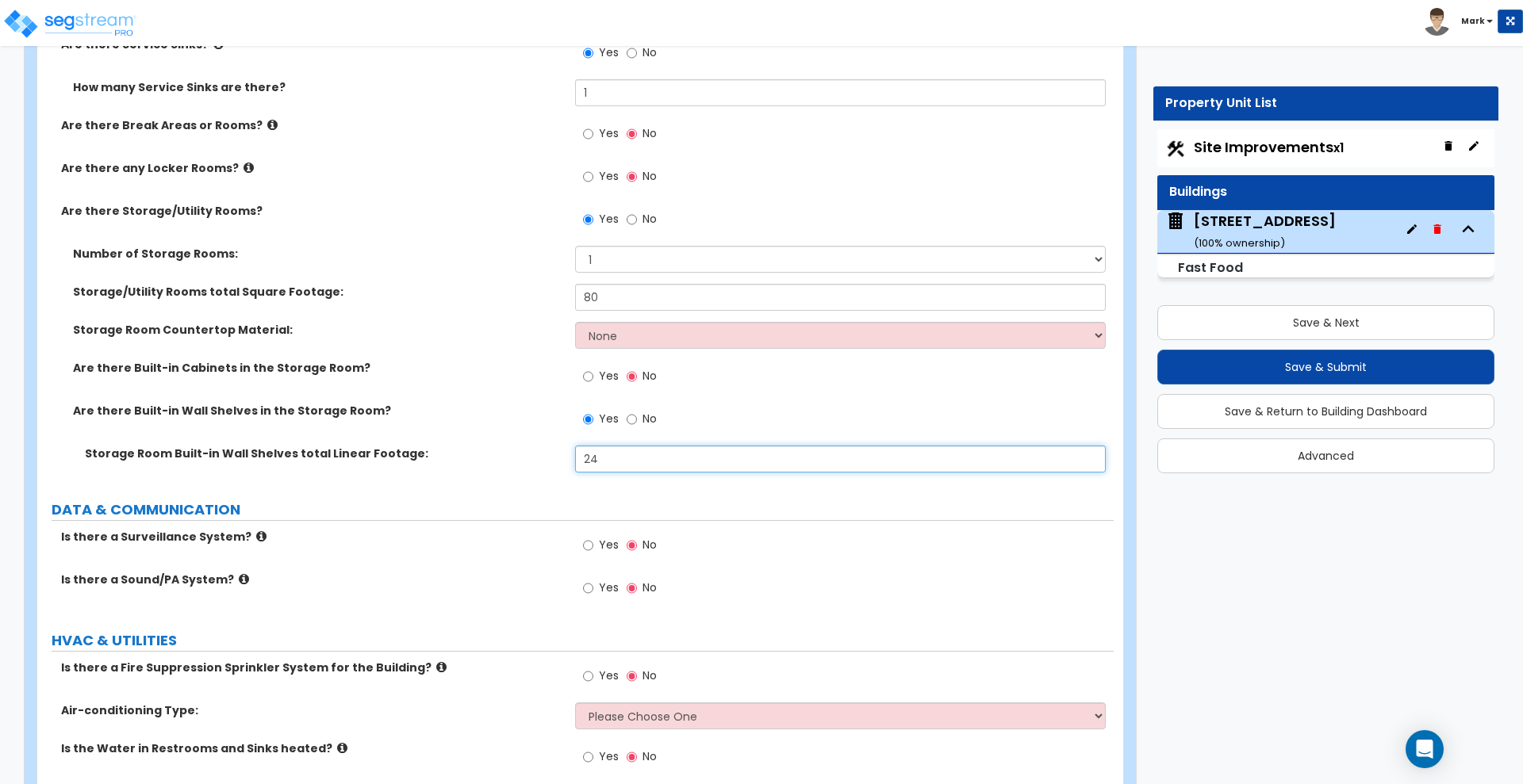
type input "24"
click at [584, 545] on input "Yes" at bounding box center [587, 546] width 10 height 18
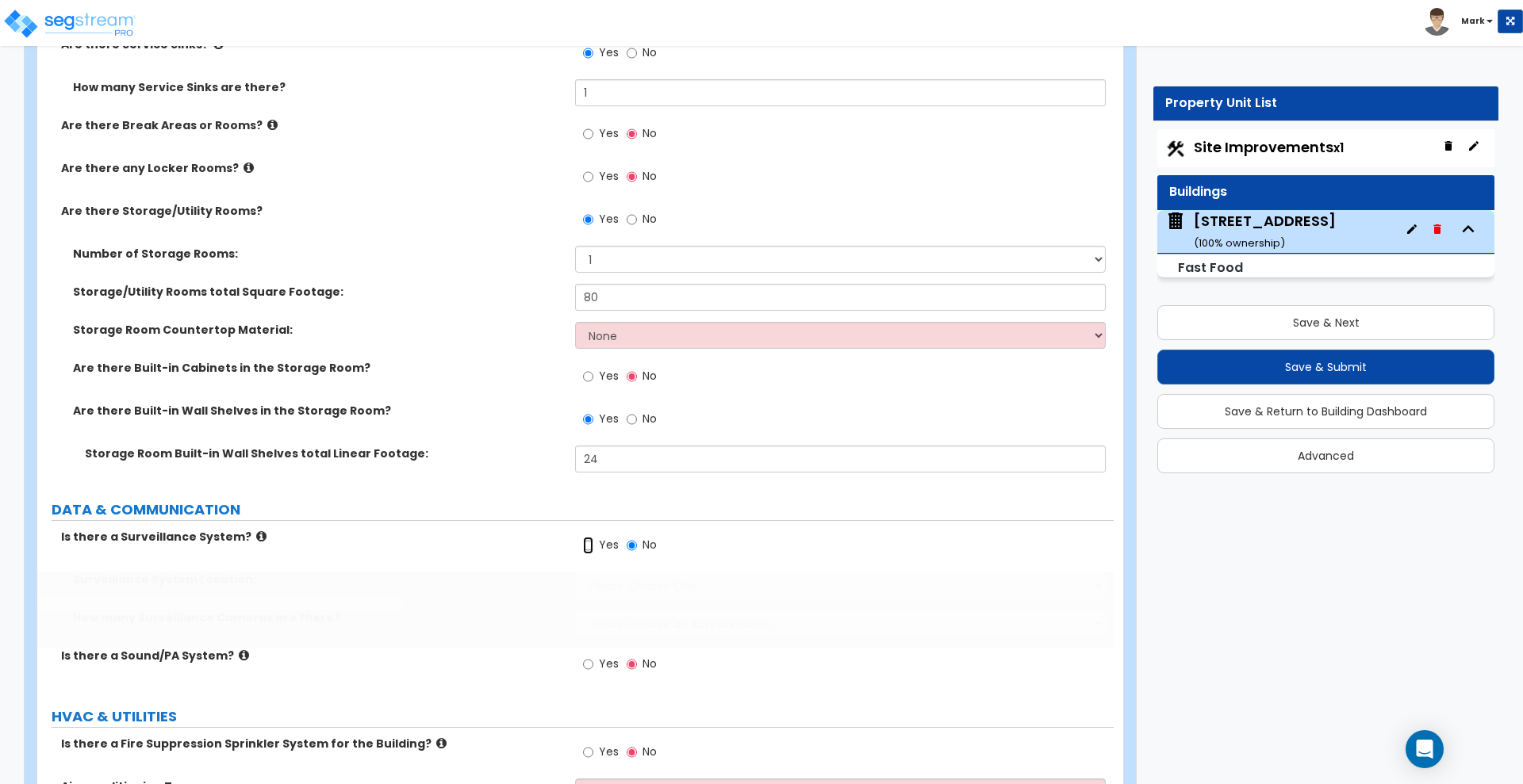
radio input "true"
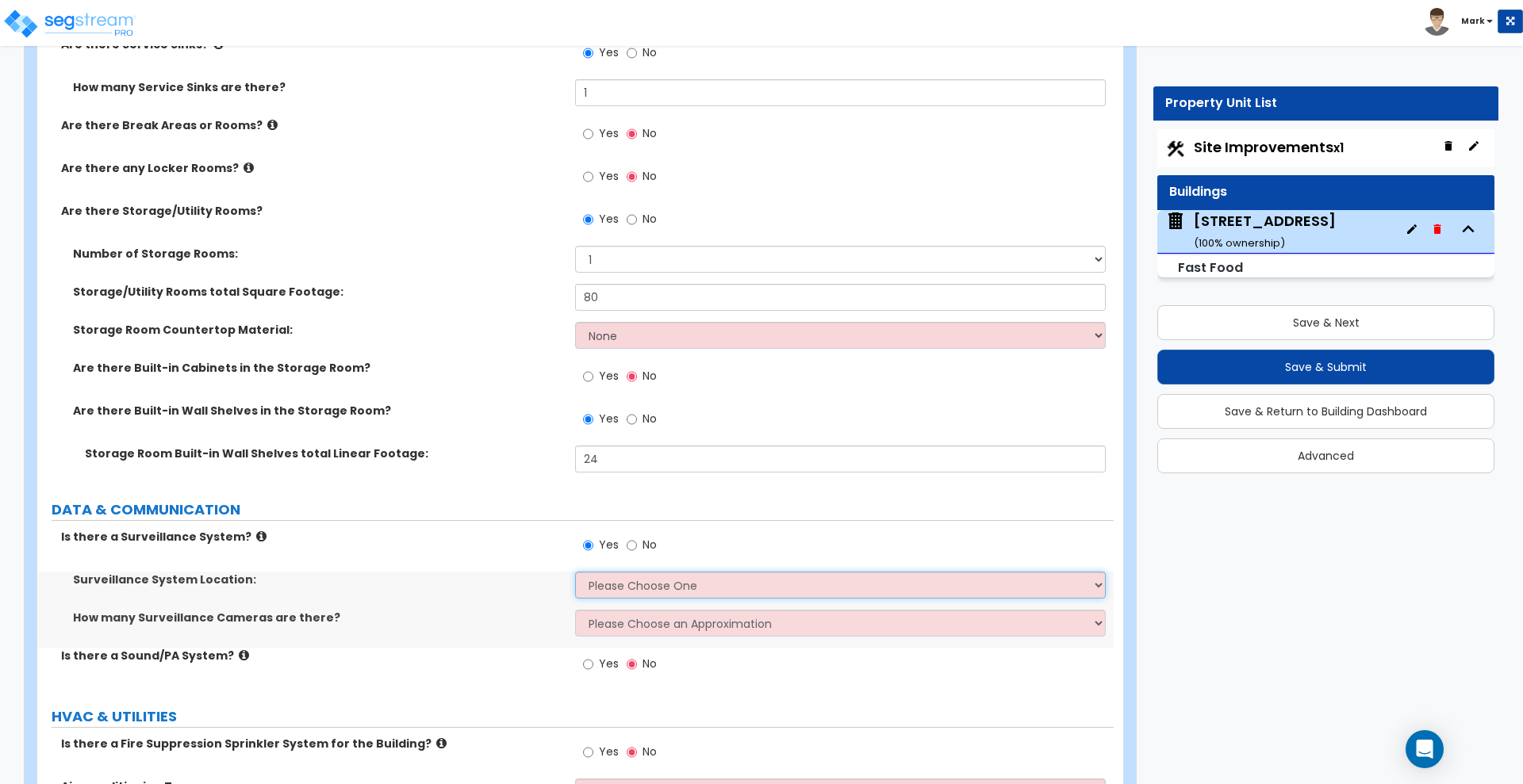
click at [661, 589] on select "Please Choose One Inside the Building Outside the Building Both Inside & Outside" at bounding box center [840, 584] width 530 height 27
select select "3"
click at [575, 571] on select "Please Choose One Inside the Building Outside the Building Both Inside & Outside" at bounding box center [840, 584] width 530 height 27
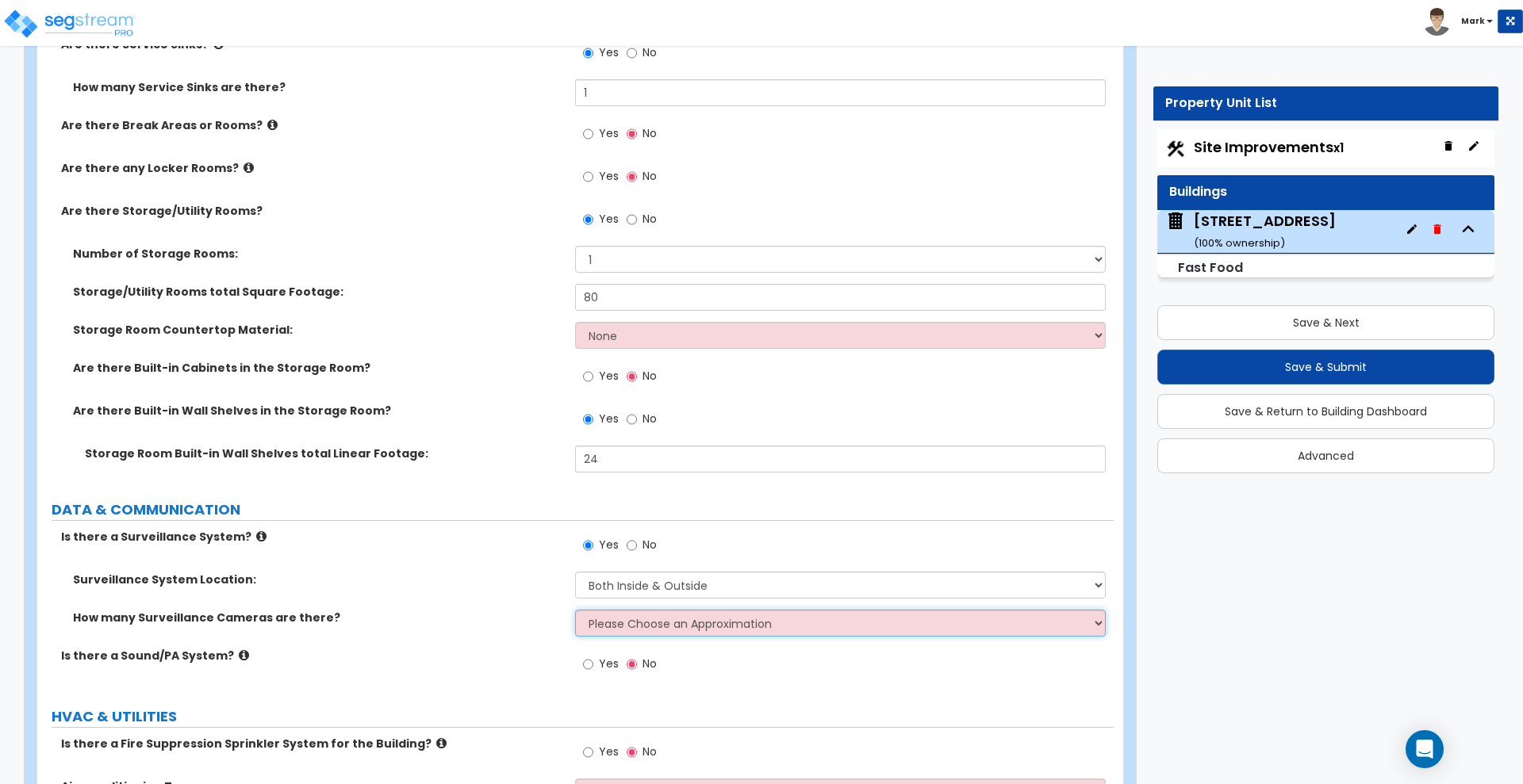
click at [663, 627] on select "Please Choose an Approximation Barely Noticed Any Noticed a Couple Frequently S…" at bounding box center [840, 623] width 530 height 27
select select "3"
click at [575, 610] on select "Please Choose an Approximation Barely Noticed Any Noticed a Couple Frequently S…" at bounding box center [840, 623] width 530 height 27
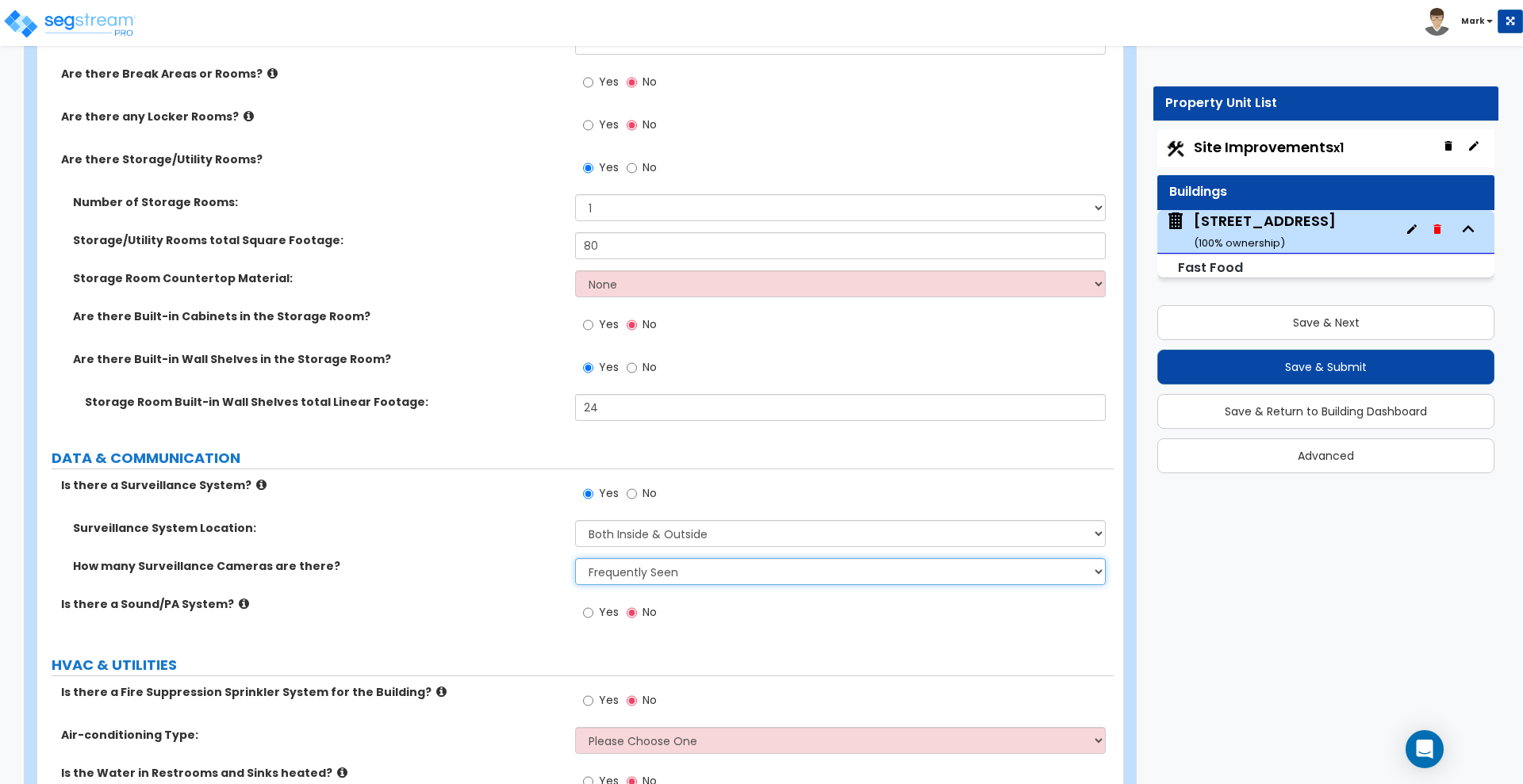
scroll to position [6955, 0]
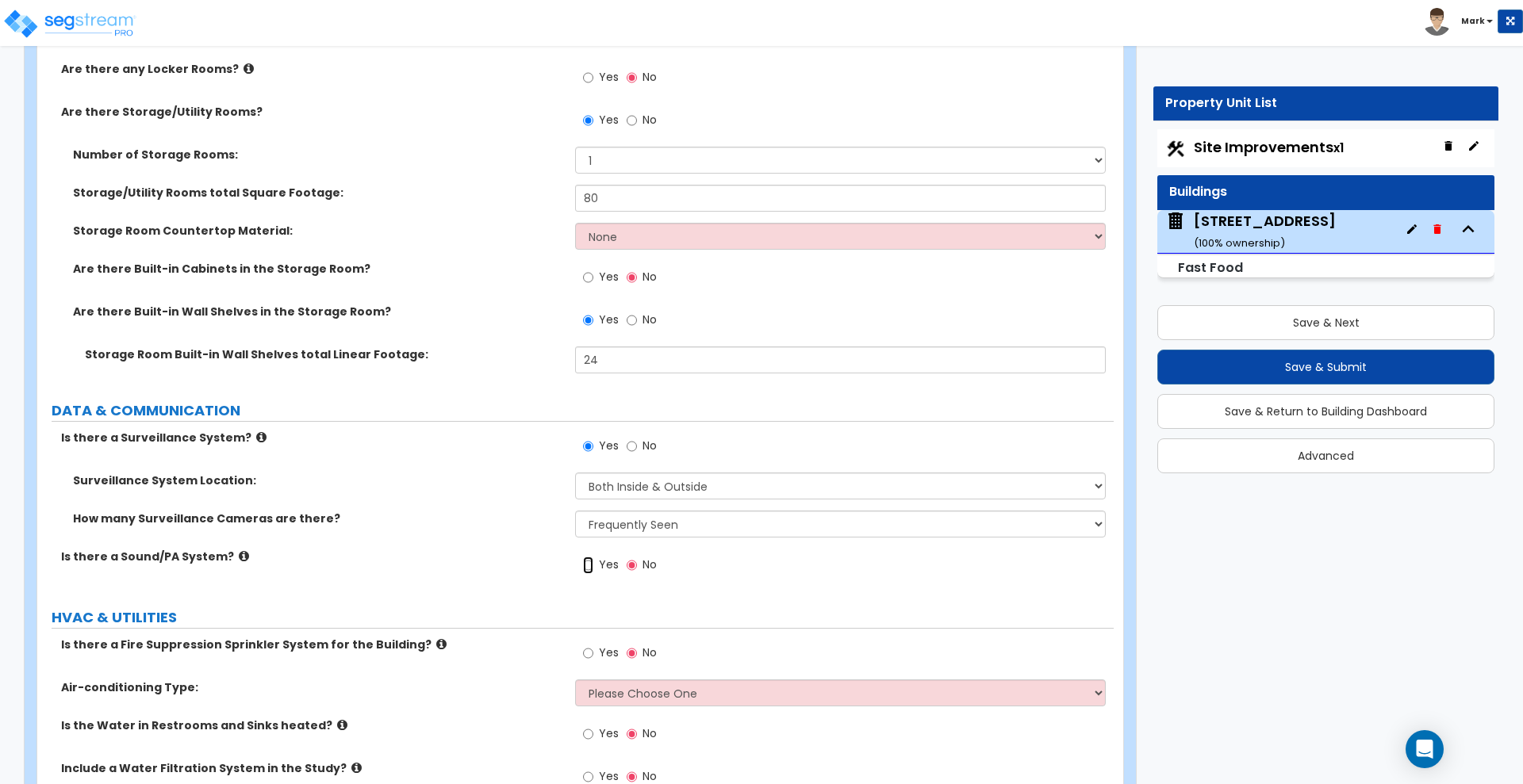
click at [586, 567] on input "Yes" at bounding box center [587, 566] width 10 height 18
radio input "true"
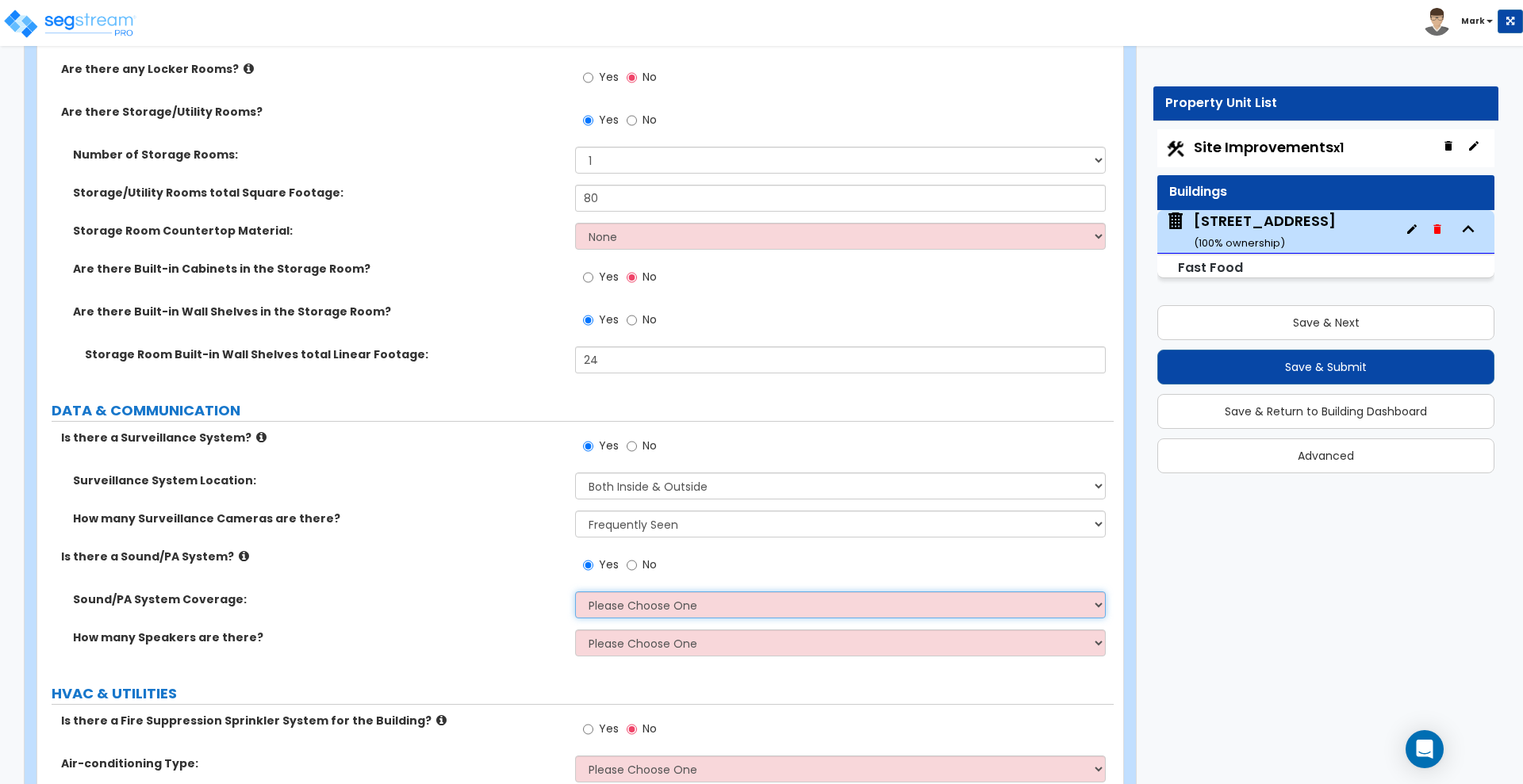
click at [652, 602] on select "Please Choose One All Areas Enter Percent Coverage" at bounding box center [840, 604] width 530 height 27
select select "2"
click at [575, 591] on select "Please Choose One All Areas Enter Percent Coverage" at bounding box center [840, 604] width 530 height 27
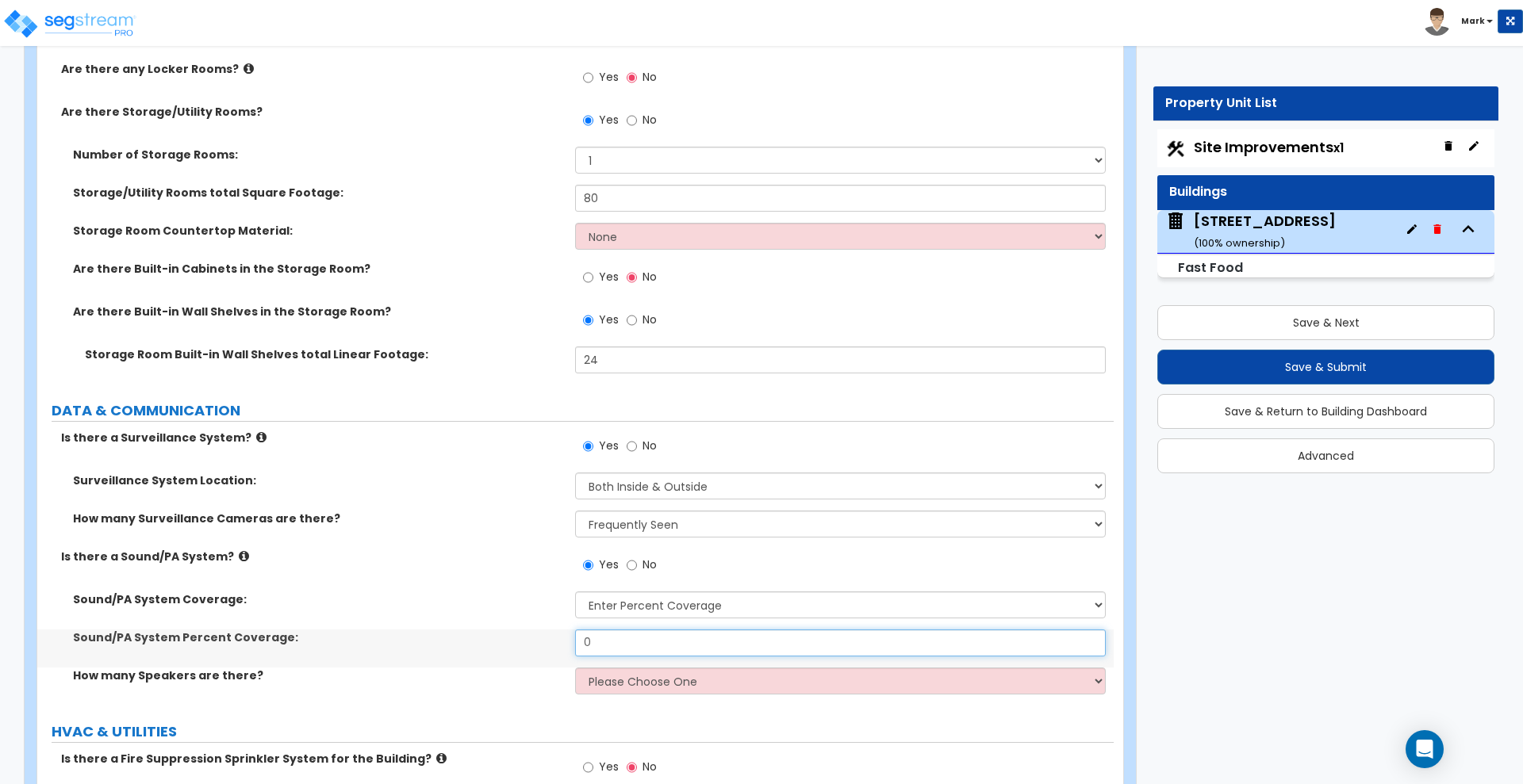
drag, startPoint x: 623, startPoint y: 647, endPoint x: 526, endPoint y: 639, distance: 97.3
click at [529, 639] on div "Sound/PA System Percent Coverage: 0" at bounding box center [576, 649] width 1076 height 38
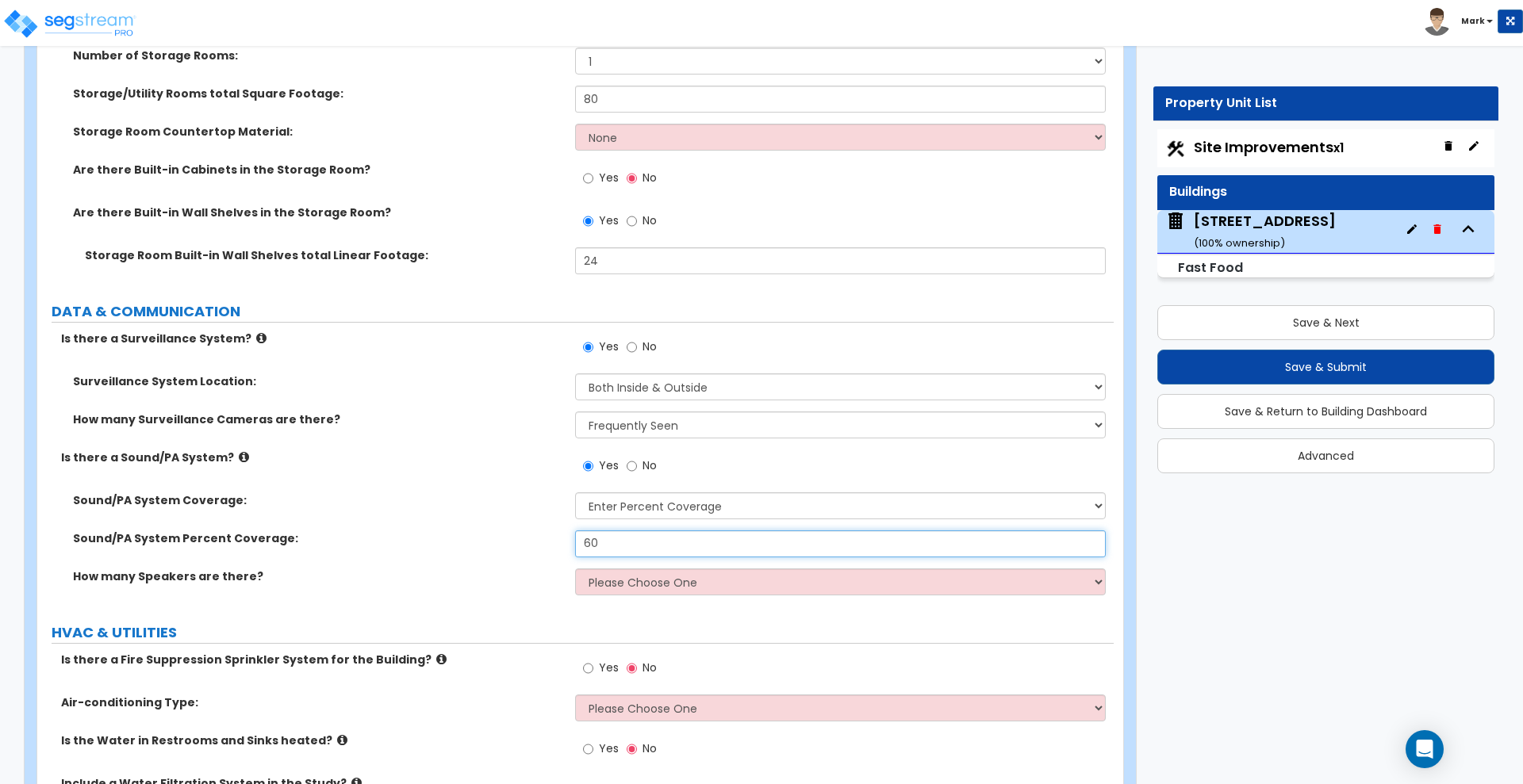
type input "60"
click at [663, 578] on select "Please Choose One Enter Number of Speakers Please Estimate for me" at bounding box center [840, 581] width 530 height 27
select select "2"
click at [575, 568] on select "Please Choose One Enter Number of Speakers Please Estimate for me" at bounding box center [840, 581] width 530 height 27
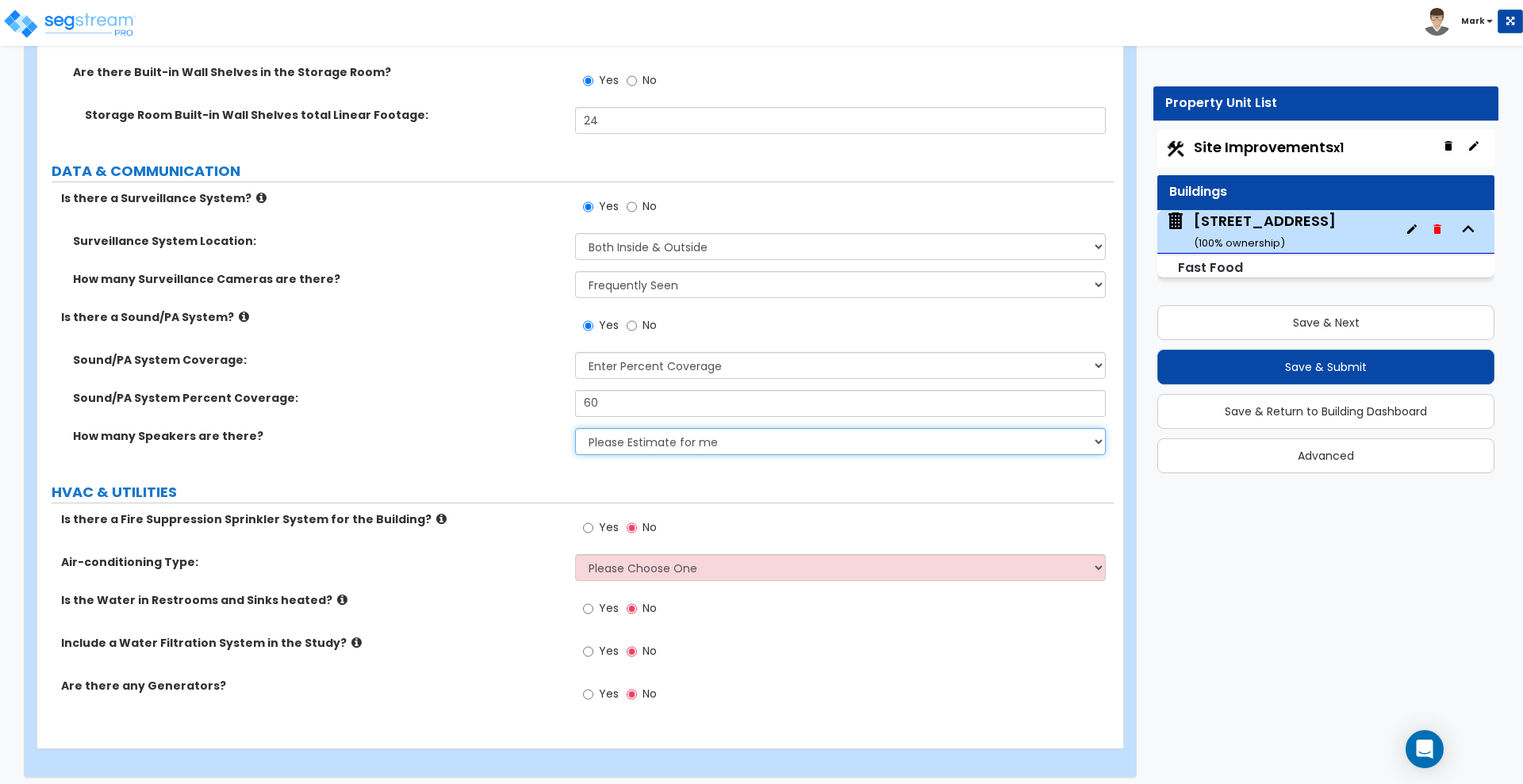
scroll to position [7203, 0]
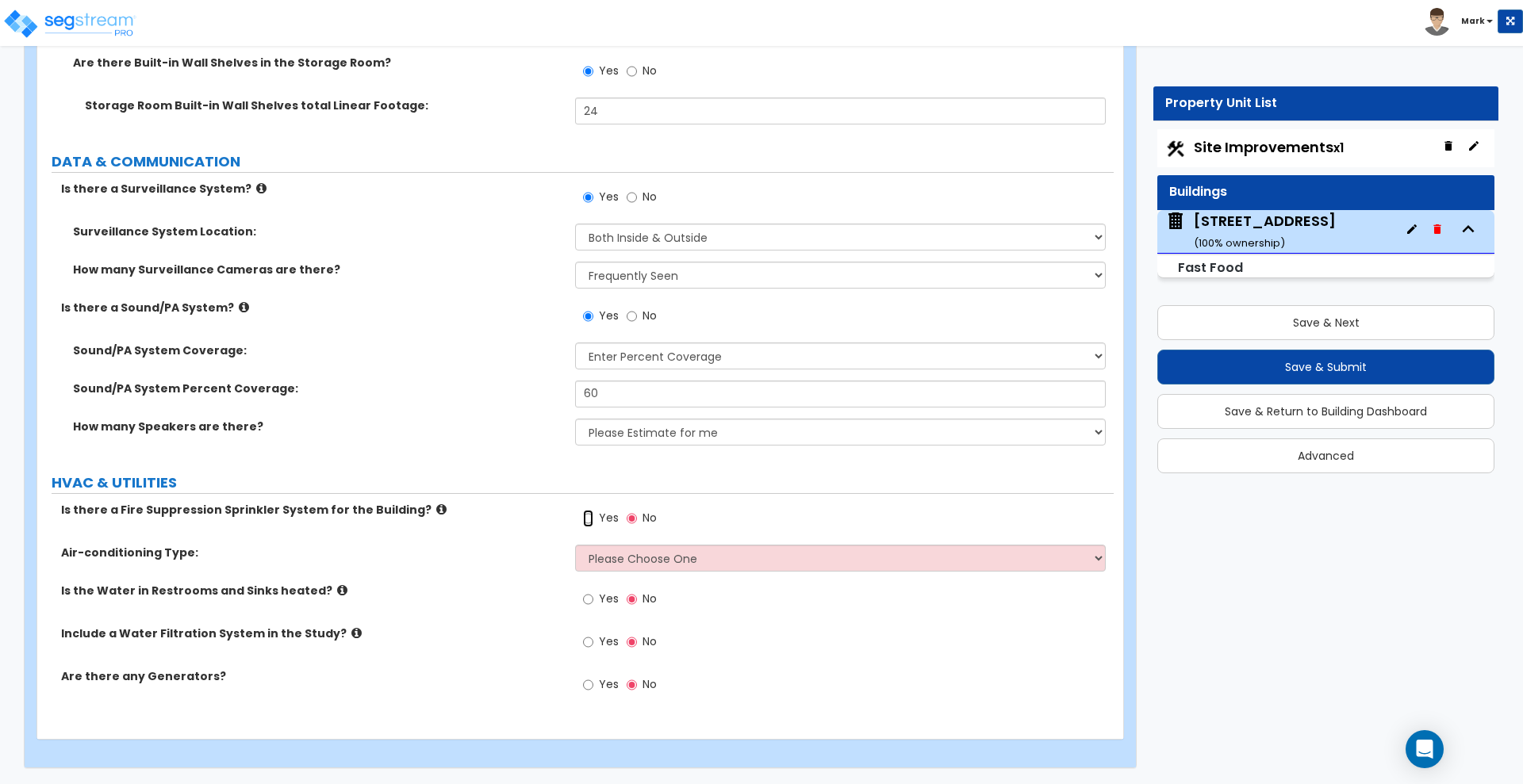
click at [585, 515] on input "Yes" at bounding box center [587, 519] width 10 height 18
click at [631, 566] on select "Please Choose One Rooftop Unit Furnace-Condenser Forced Air Split Heating/Cooli…" at bounding box center [840, 558] width 530 height 27
click at [575, 545] on select "Please Choose One Rooftop Unit Furnace-Condenser Forced Air Split Heating/Cooli…" at bounding box center [840, 558] width 530 height 27
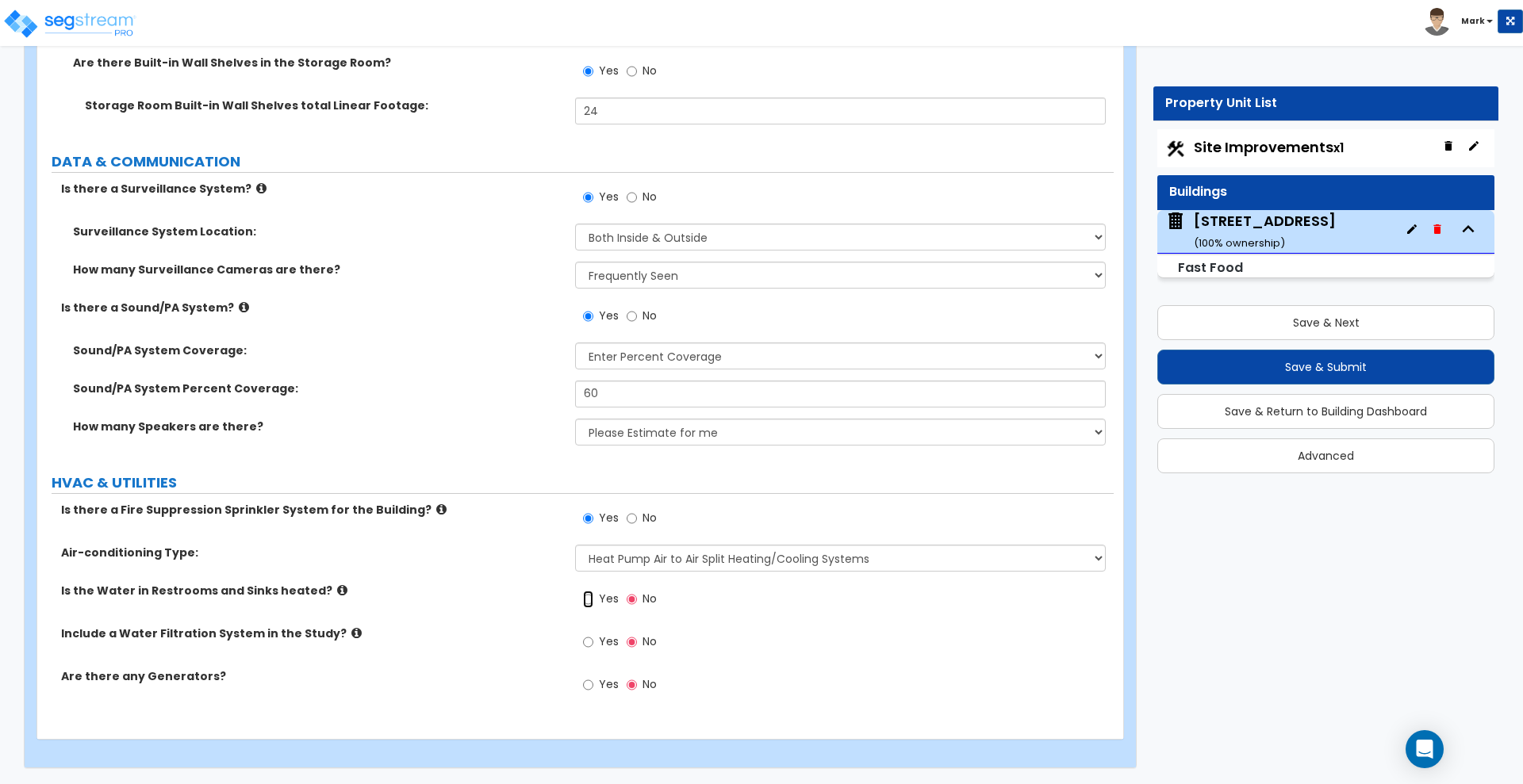
click at [590, 598] on input "Yes" at bounding box center [587, 599] width 10 height 18
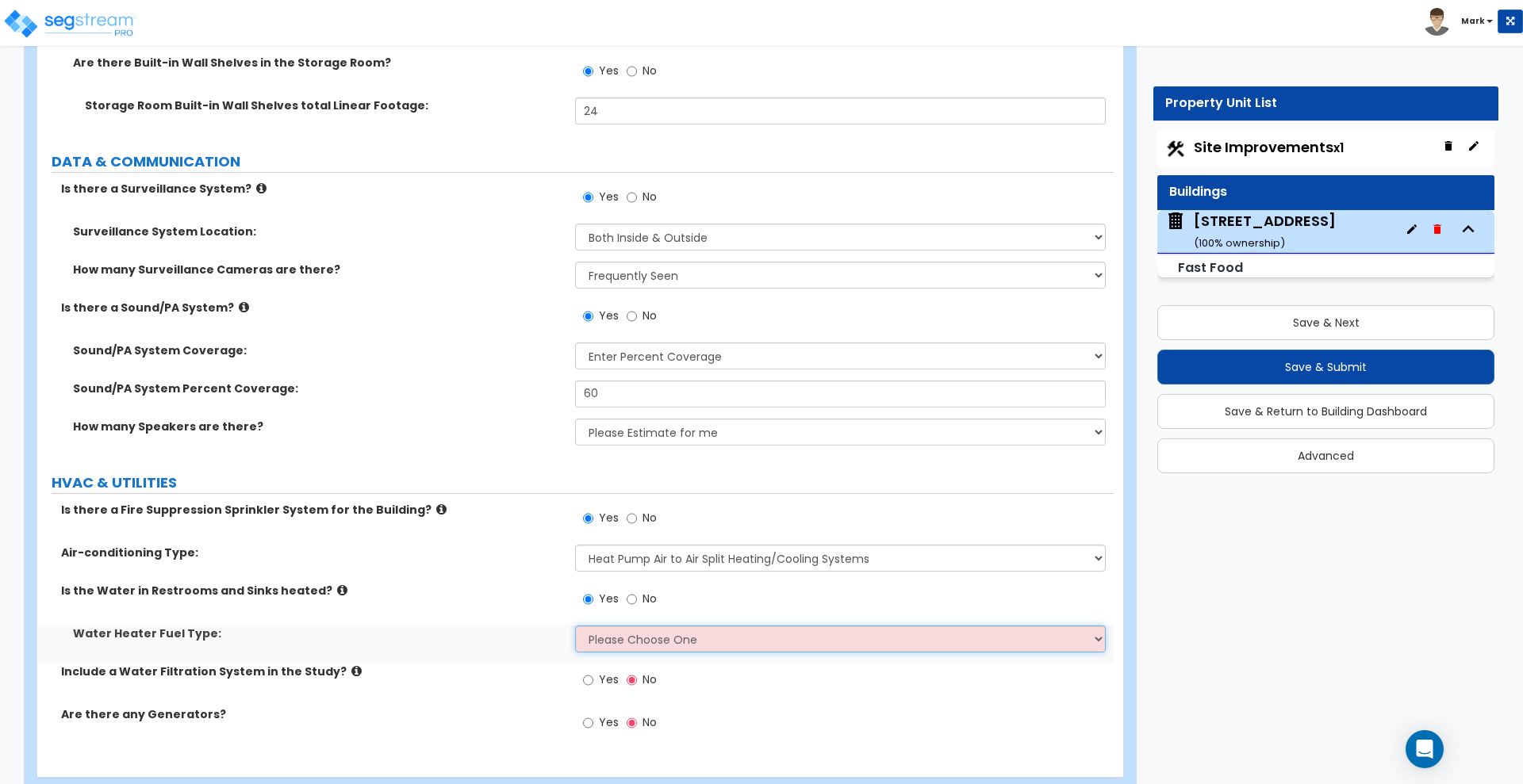
click at [614, 638] on select "Please Choose One Gas Electric" at bounding box center [840, 639] width 530 height 27
click at [575, 626] on select "Please Choose One Gas Electric" at bounding box center [840, 639] width 530 height 27
click at [585, 683] on input "Yes" at bounding box center [587, 680] width 10 height 18
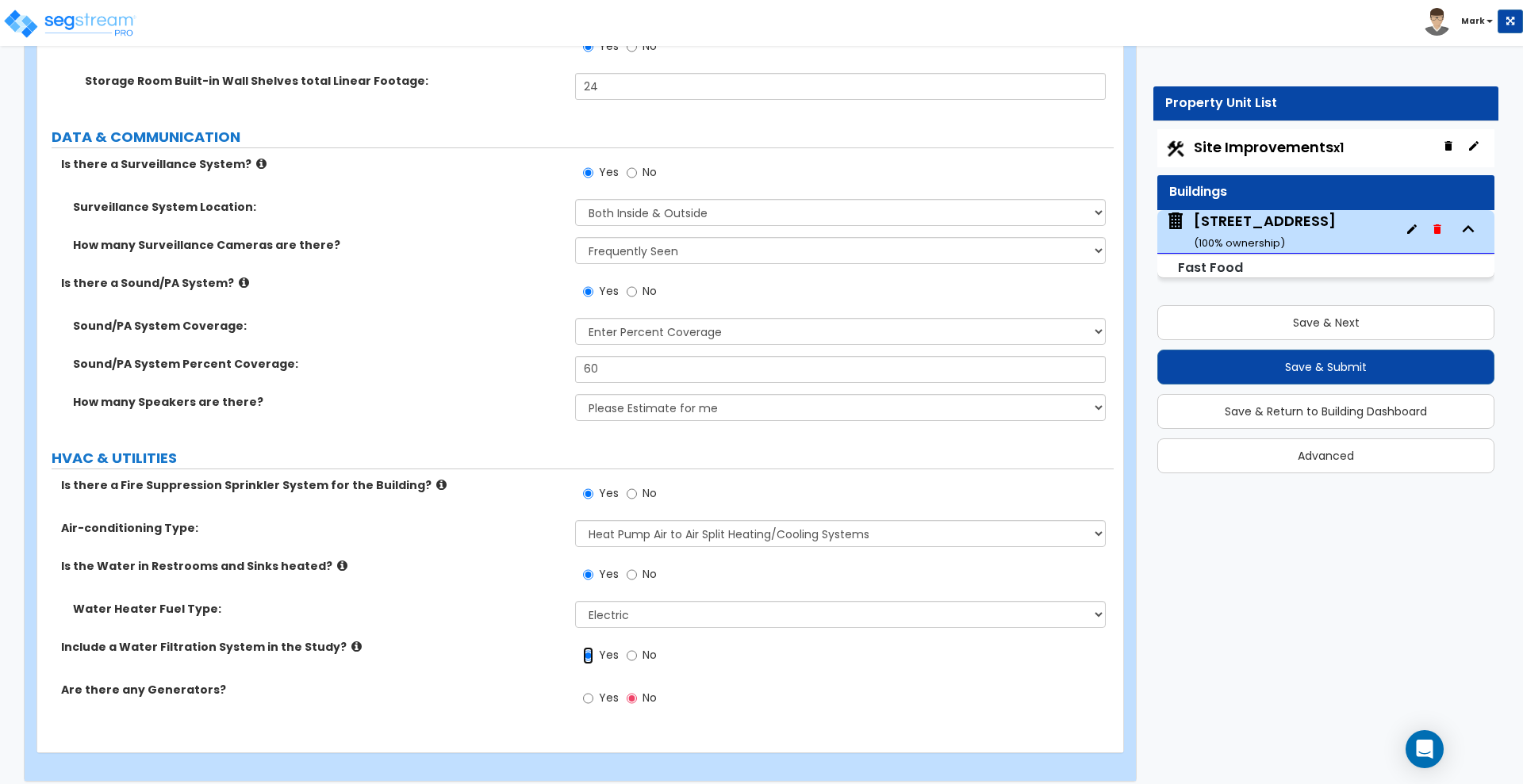
scroll to position [7242, 0]
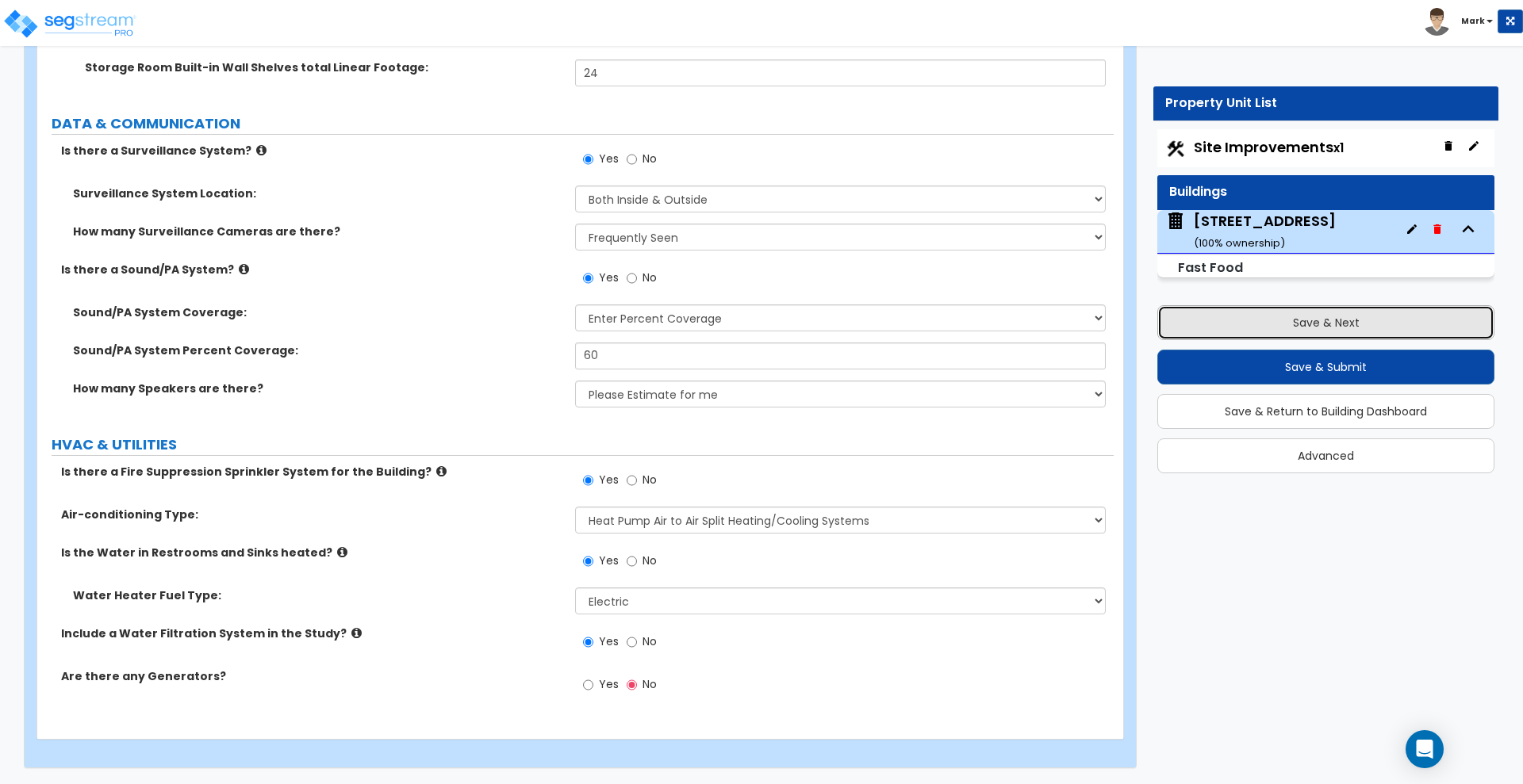
click at [1349, 319] on button "Save & Next" at bounding box center [1325, 322] width 337 height 35
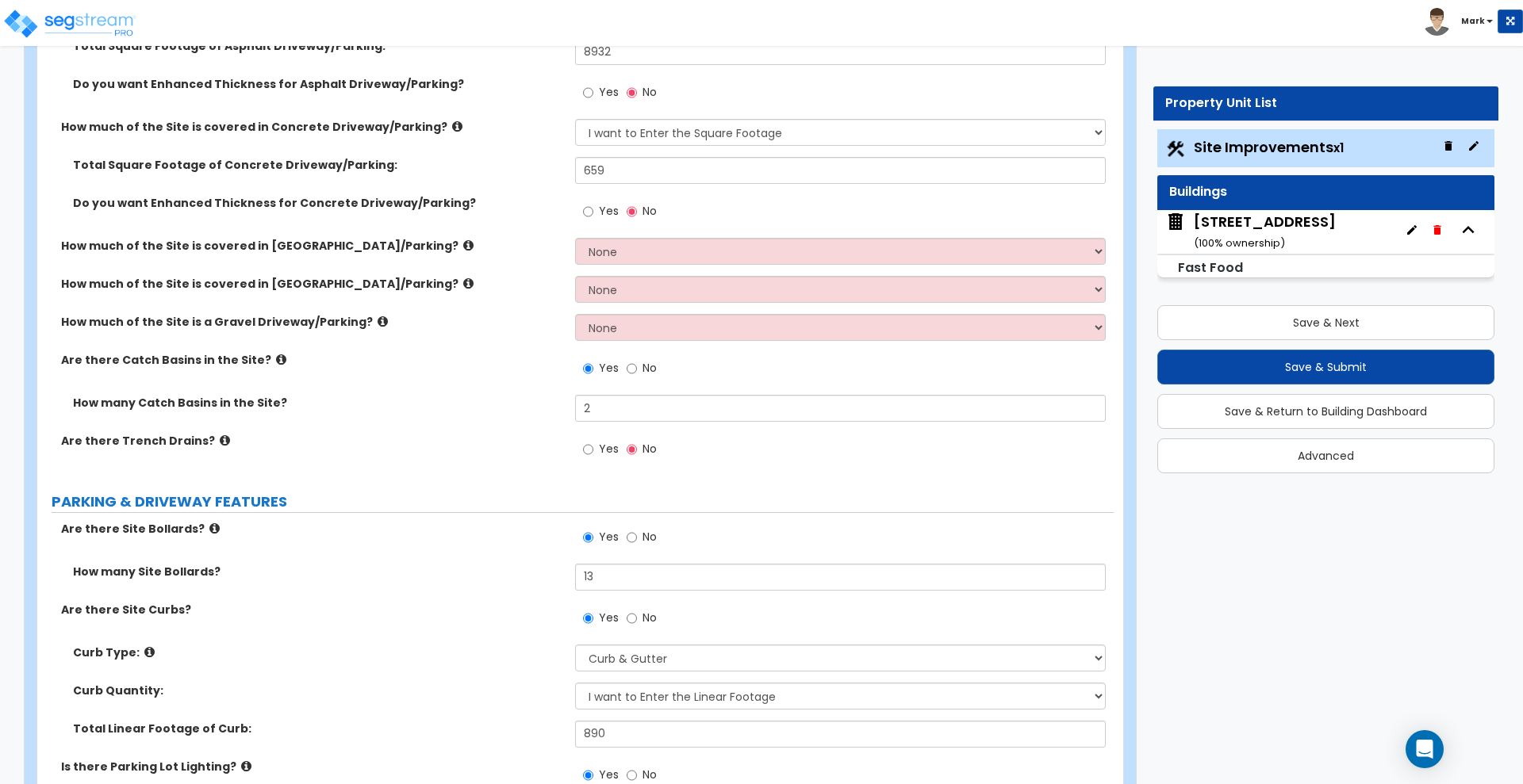
scroll to position [594, 0]
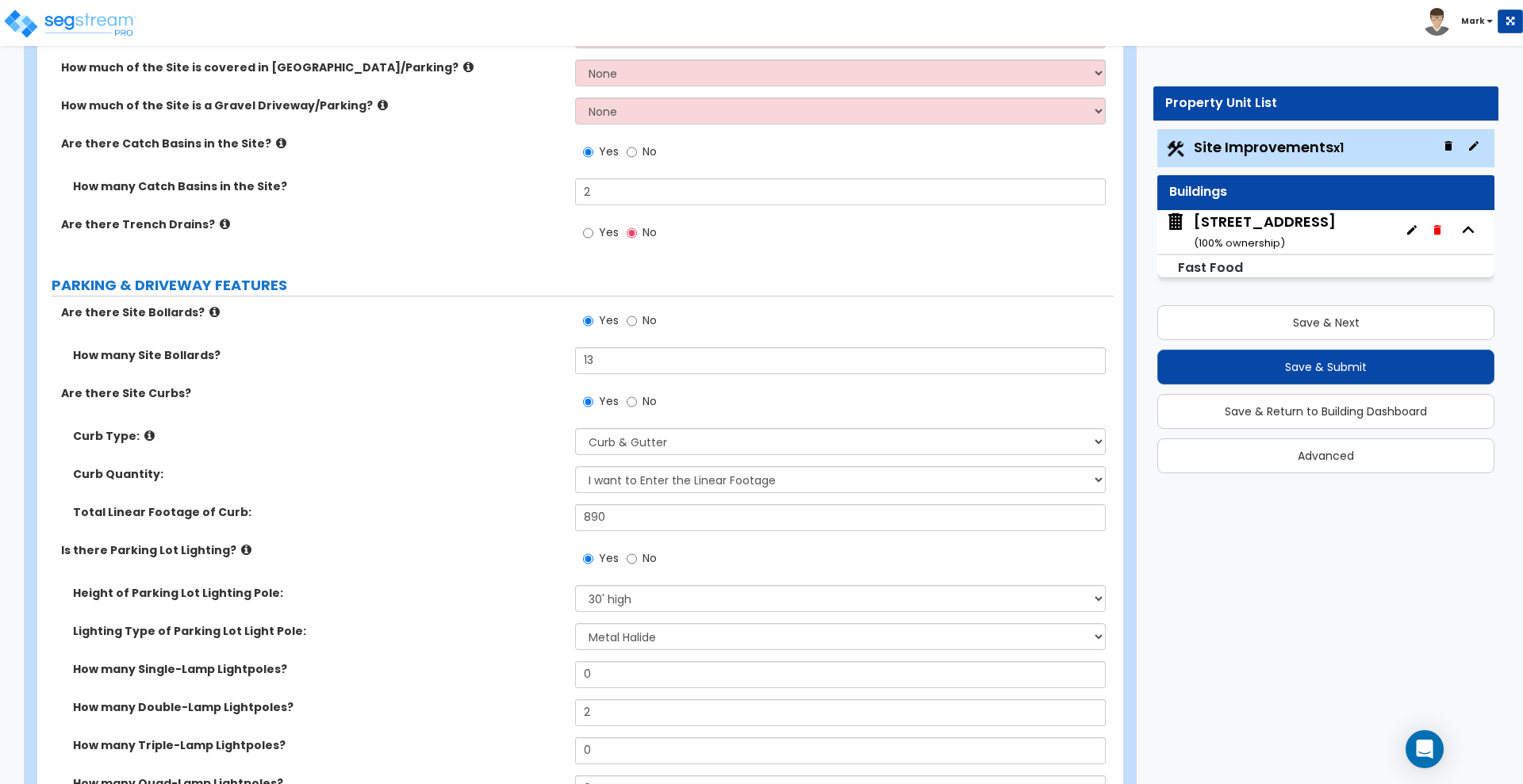
click at [1288, 218] on div "[STREET_ADDRESS] ( 100 % ownership)" at bounding box center [1265, 231] width 142 height 41
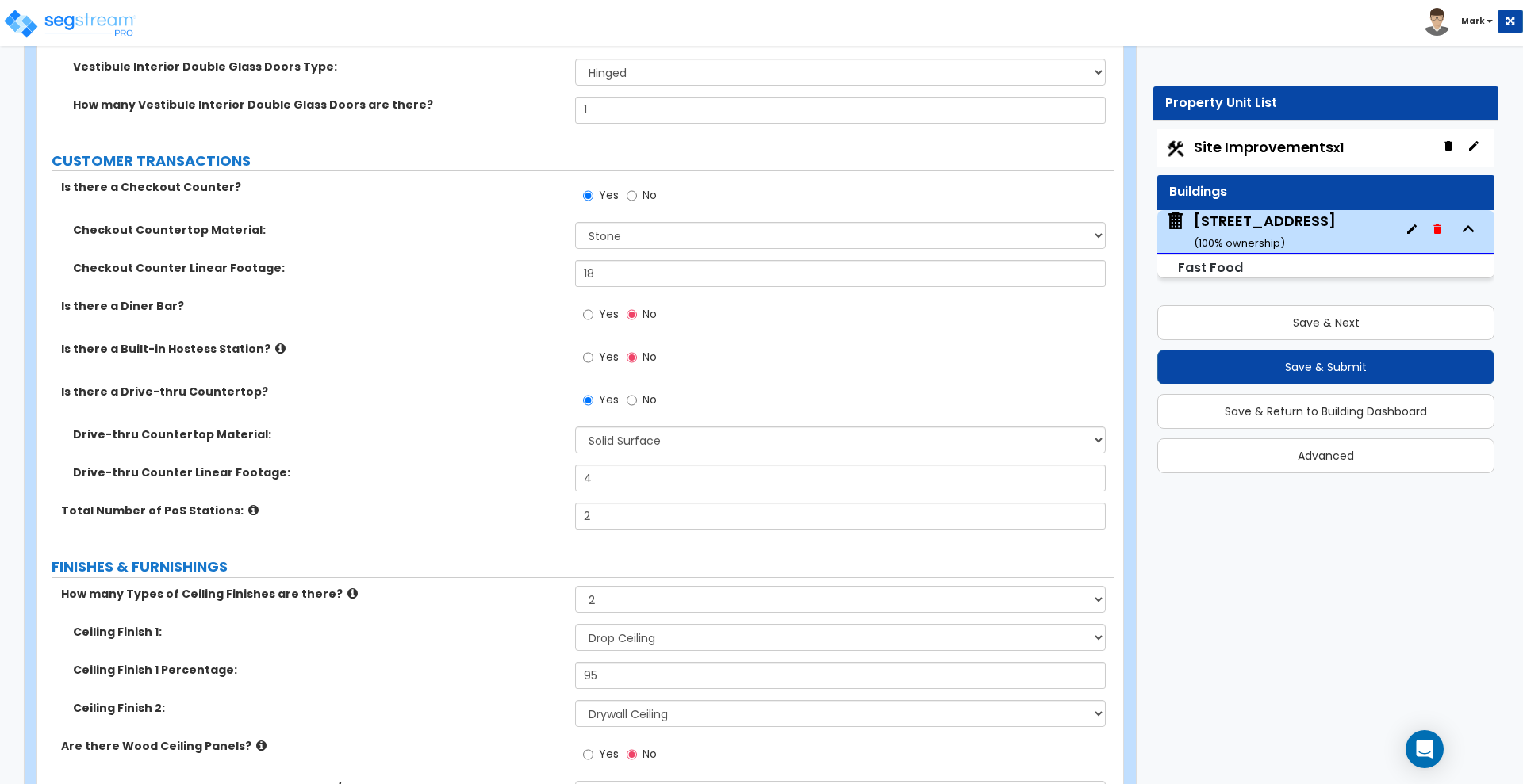
scroll to position [6875, 0]
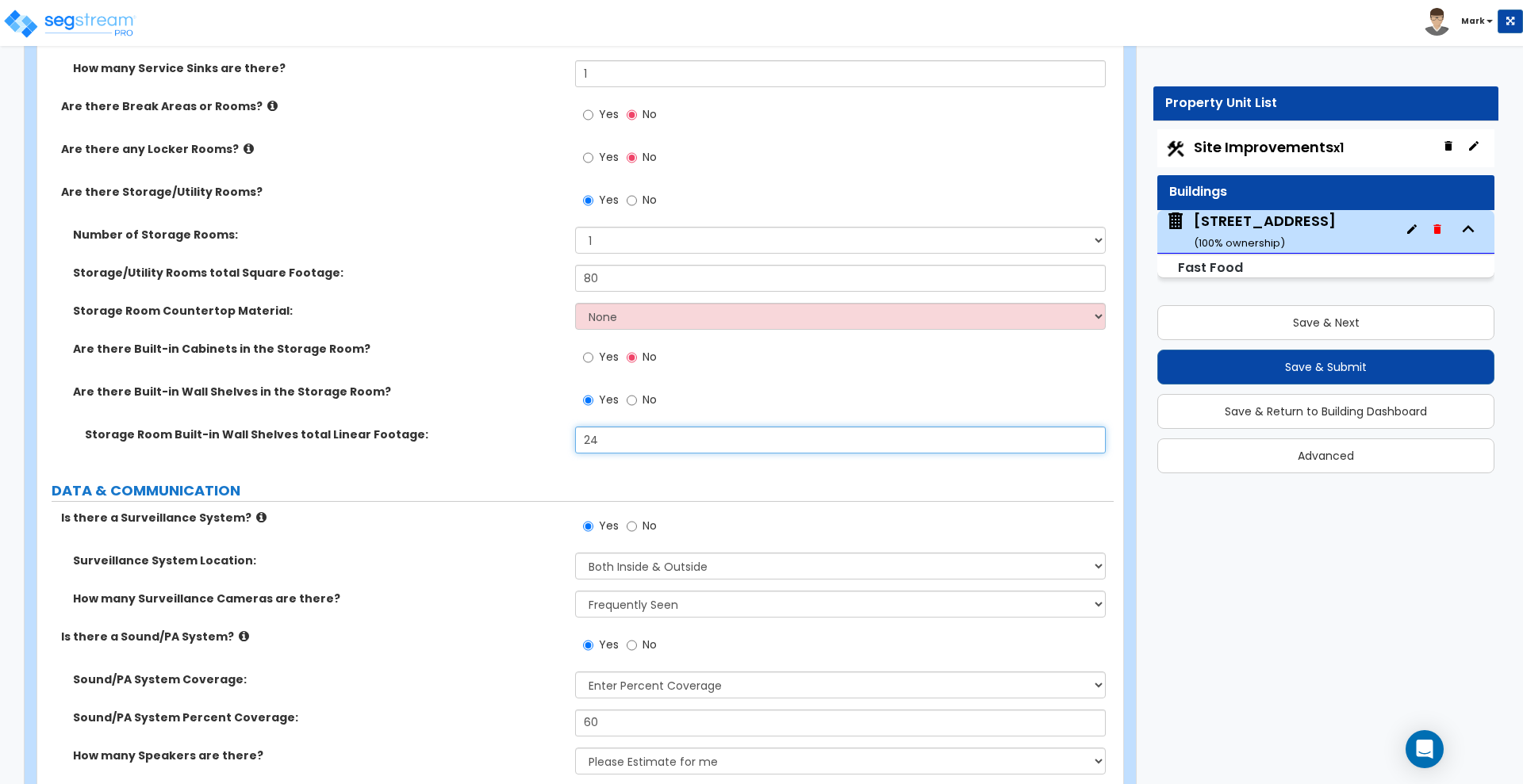
drag, startPoint x: 626, startPoint y: 434, endPoint x: 571, endPoint y: 435, distance: 55.0
click at [584, 435] on input "24" at bounding box center [840, 439] width 530 height 27
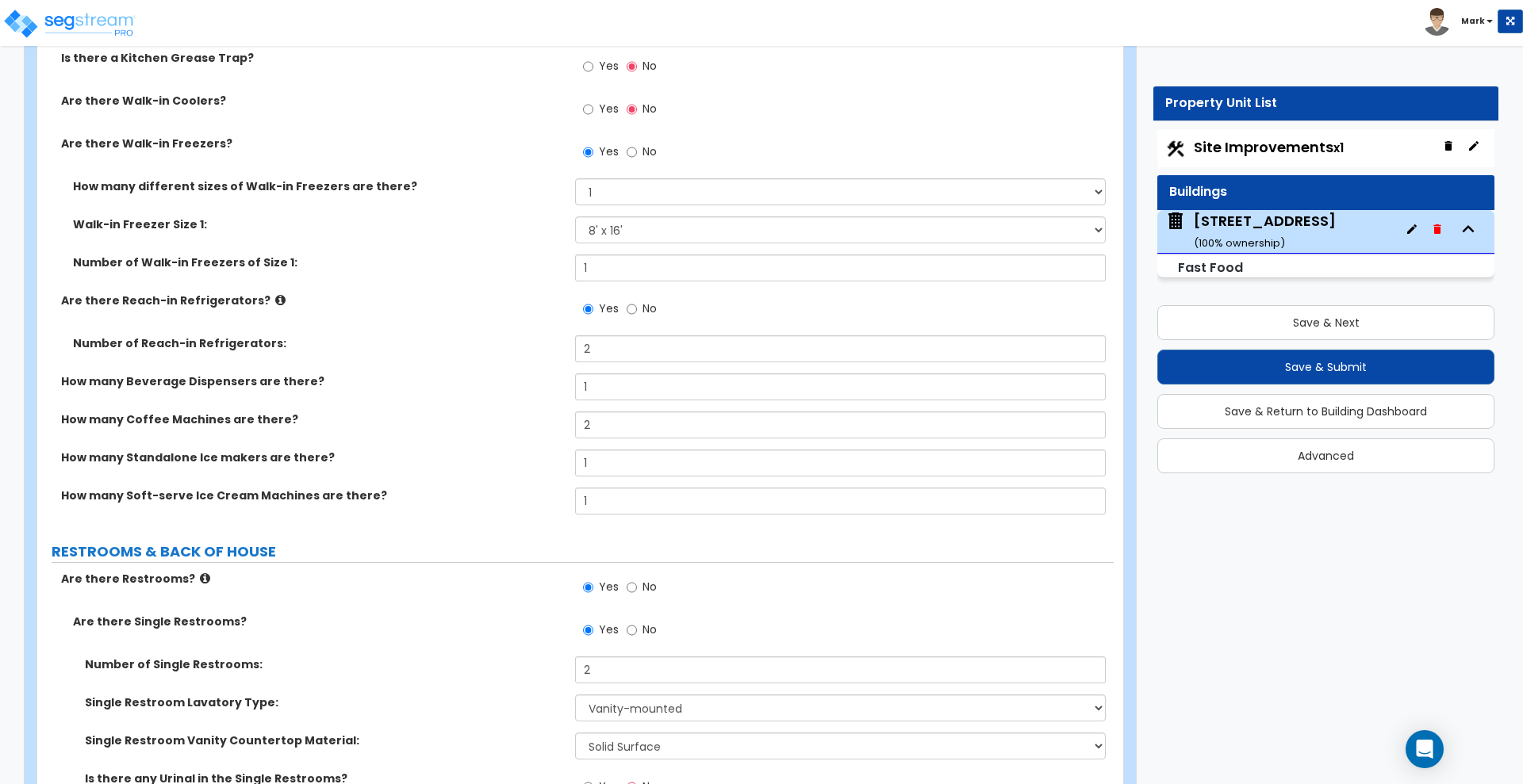
scroll to position [5855, 0]
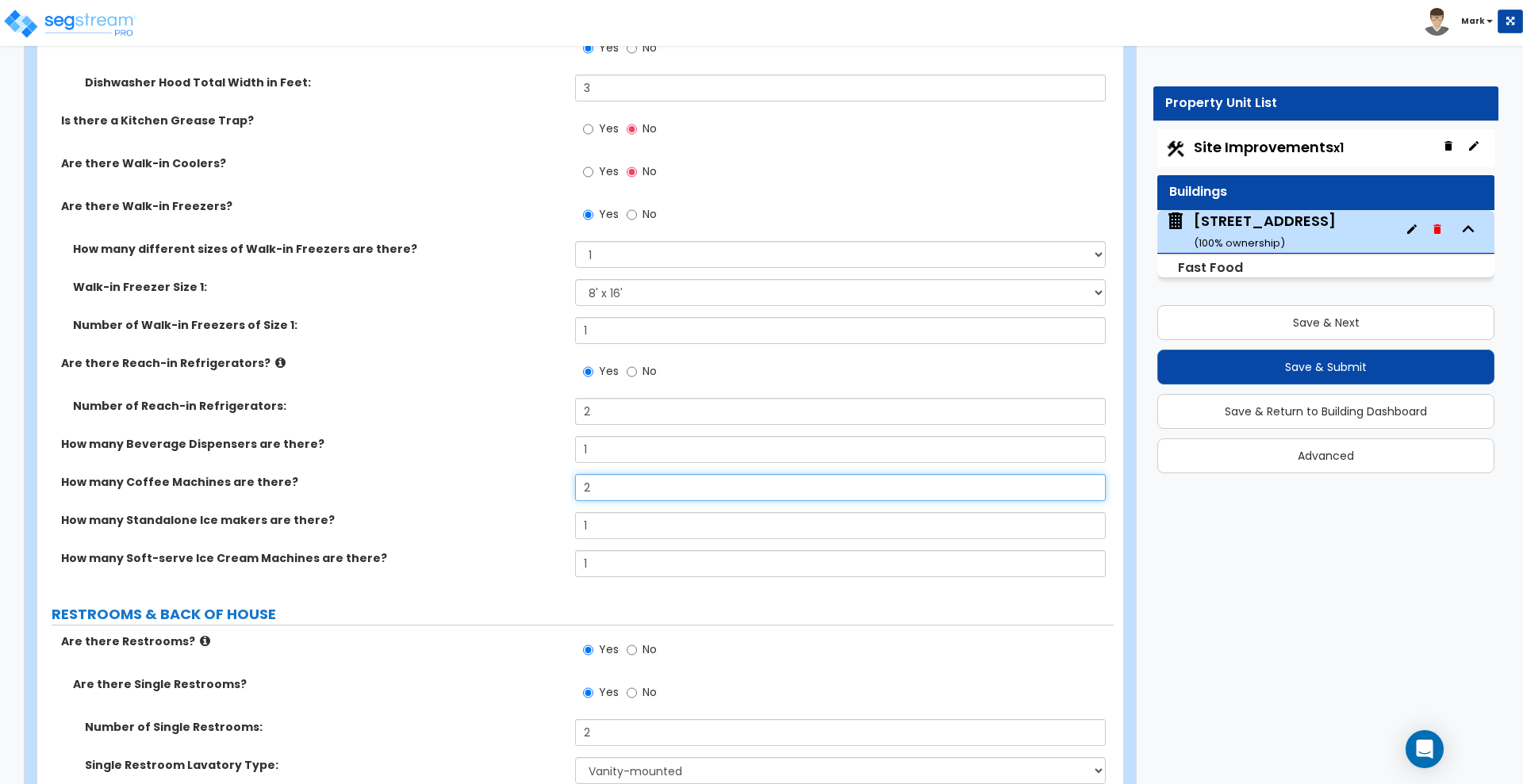
drag, startPoint x: 605, startPoint y: 490, endPoint x: 526, endPoint y: 491, distance: 79.0
click at [531, 491] on div "How many Coffee Machines are there? 2" at bounding box center [576, 493] width 1076 height 38
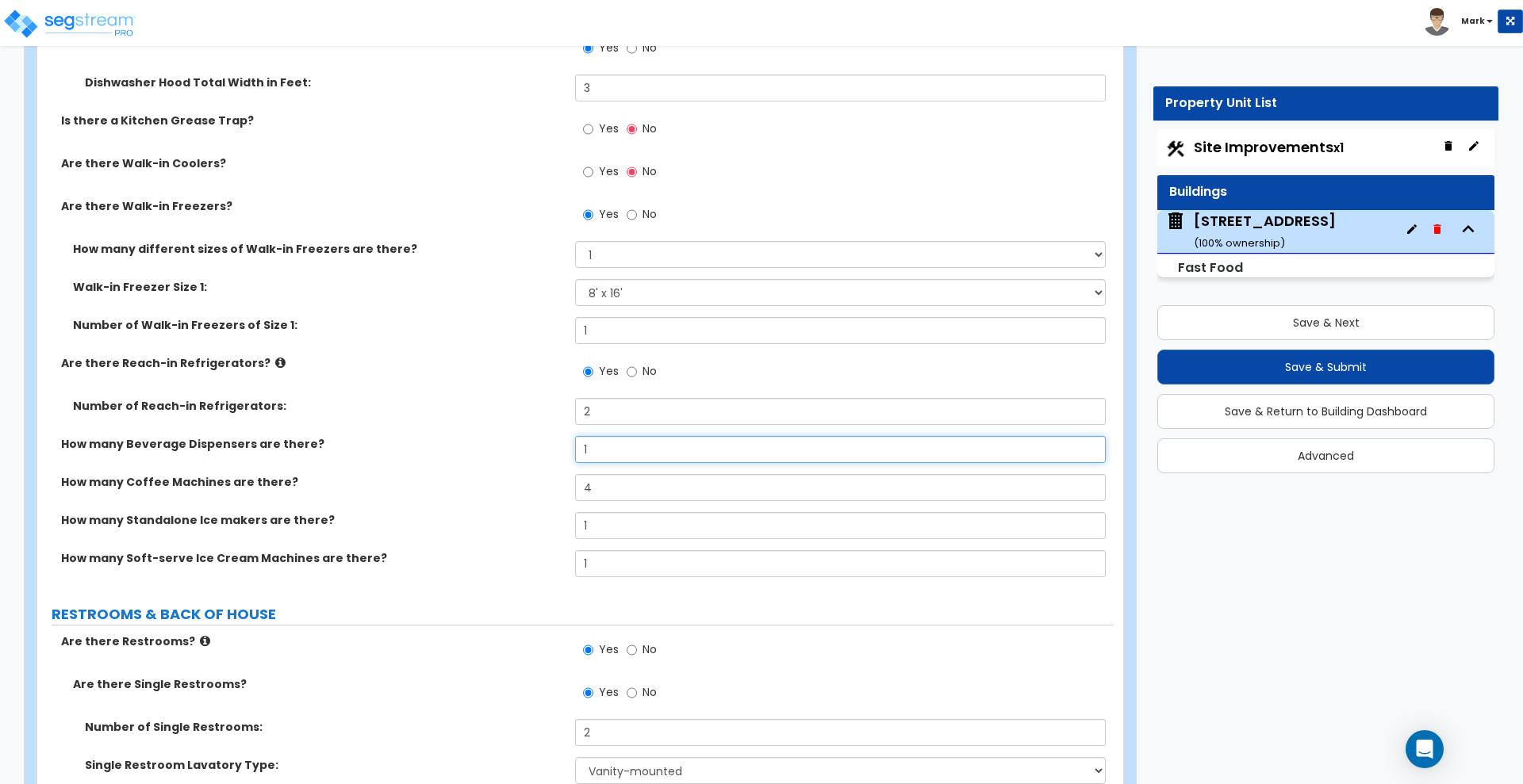
click at [736, 446] on input "1" at bounding box center [840, 449] width 530 height 27
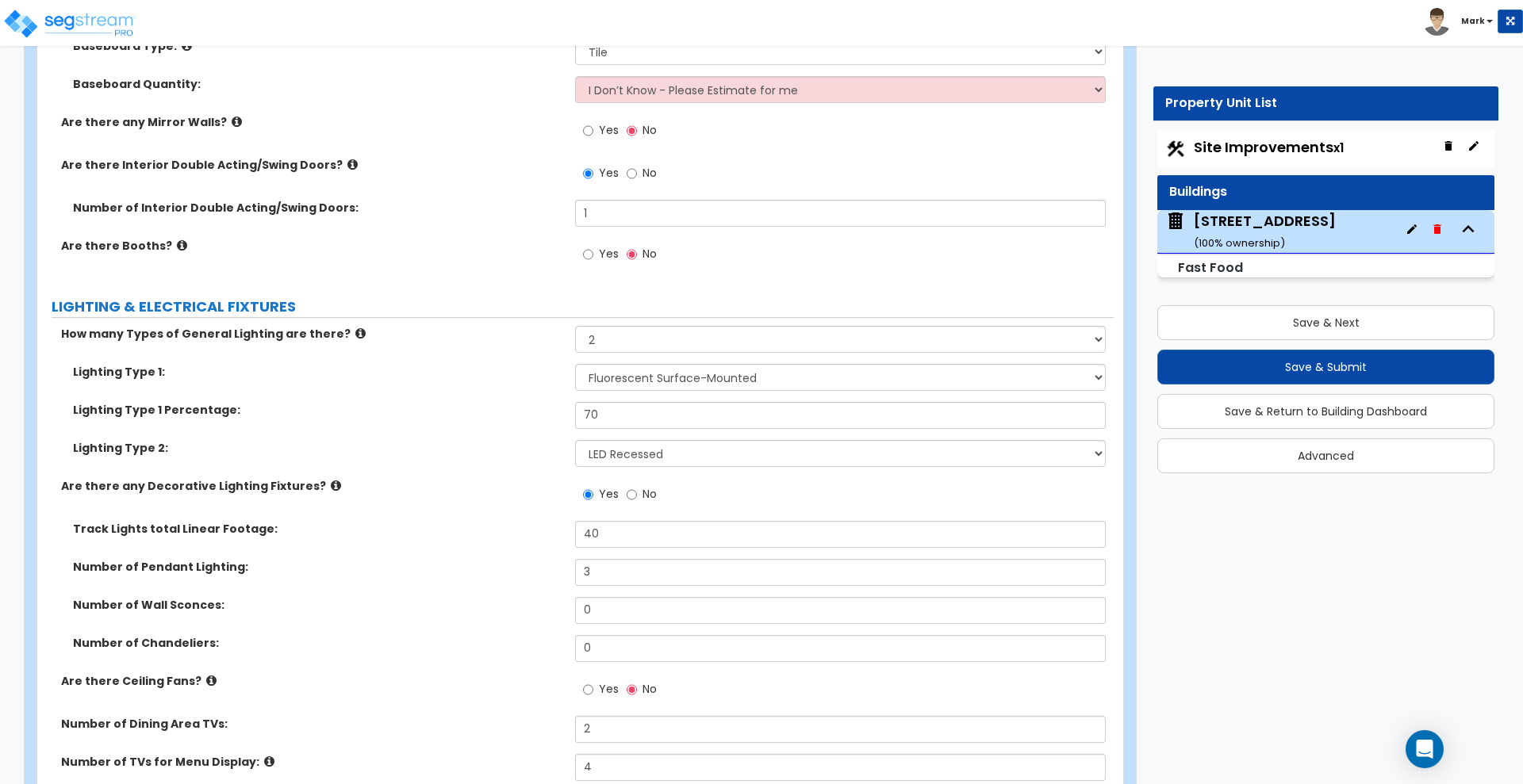
scroll to position [4070, 0]
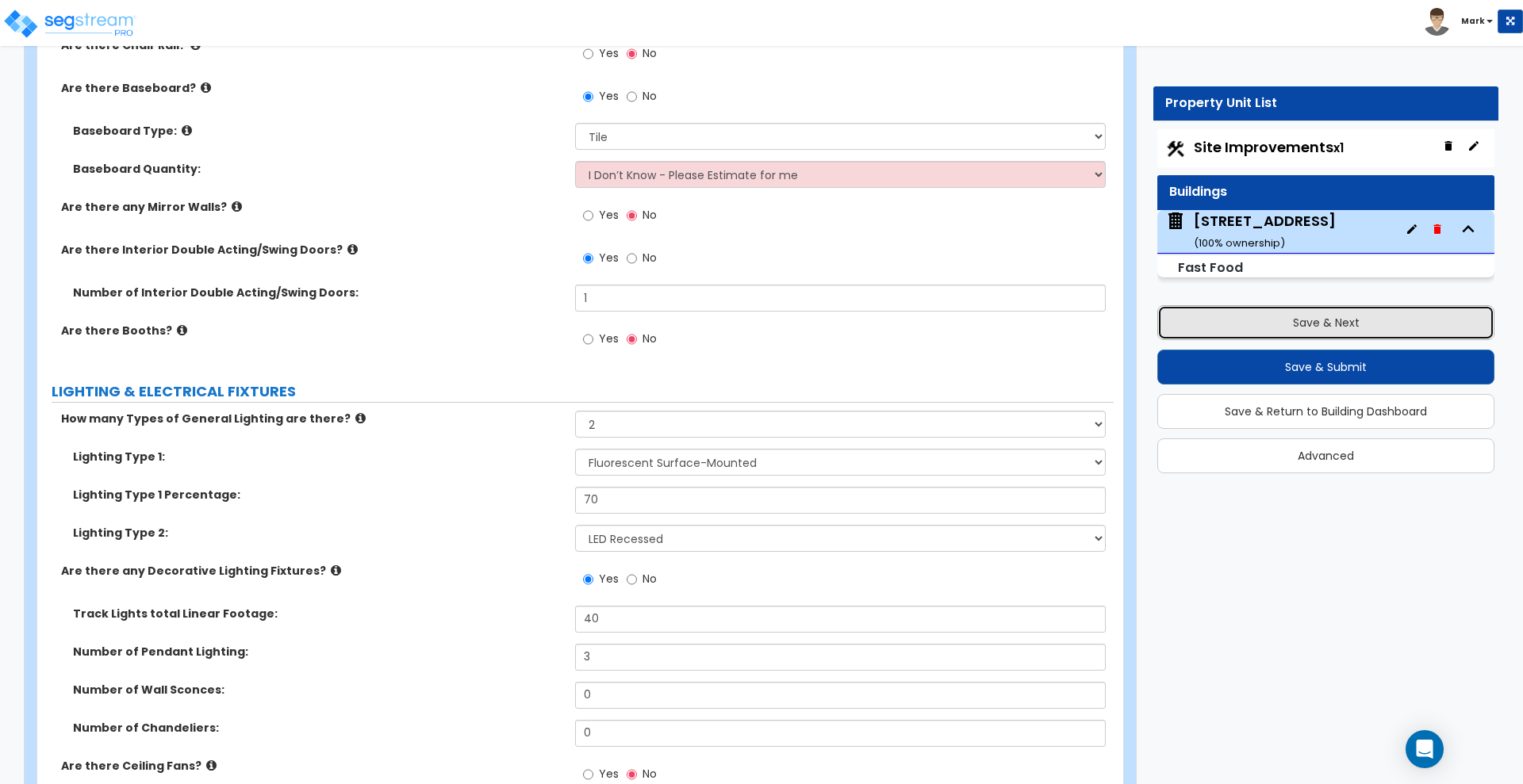
click at [1270, 318] on button "Save & Next" at bounding box center [1325, 322] width 337 height 35
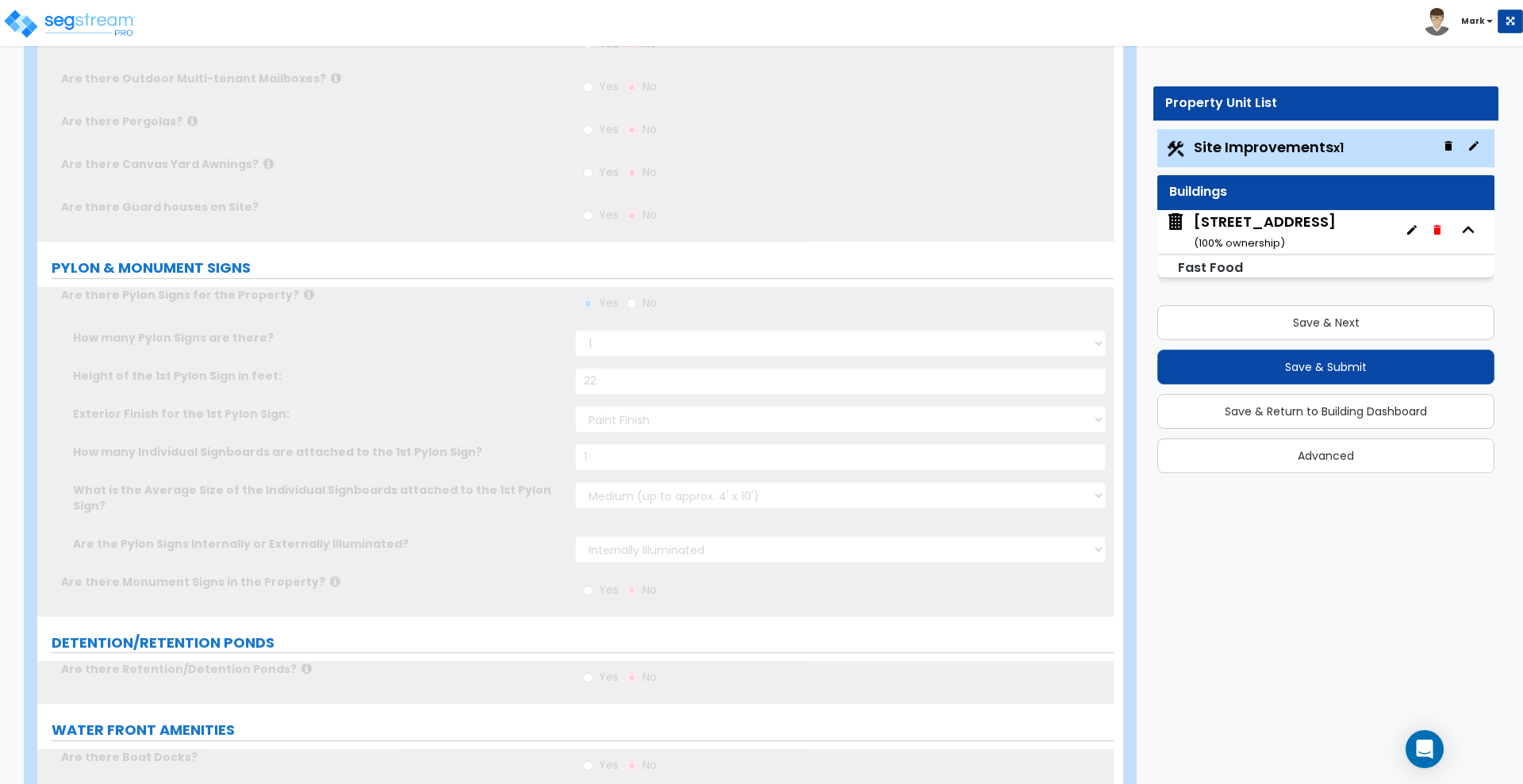
scroll to position [0, 0]
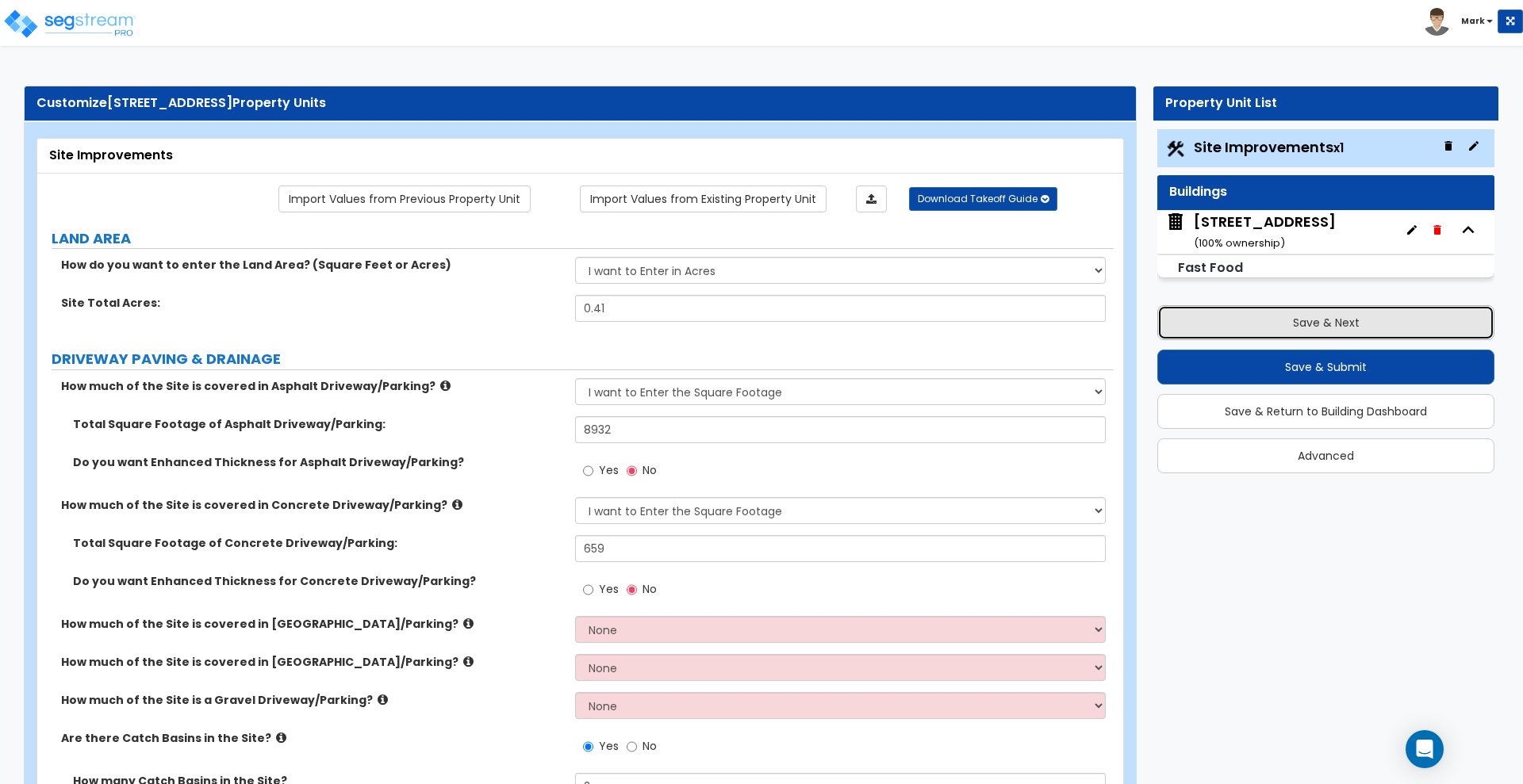
click at [1384, 322] on button "Save & Next" at bounding box center [1325, 322] width 337 height 35
